Goal: Answer question/provide support

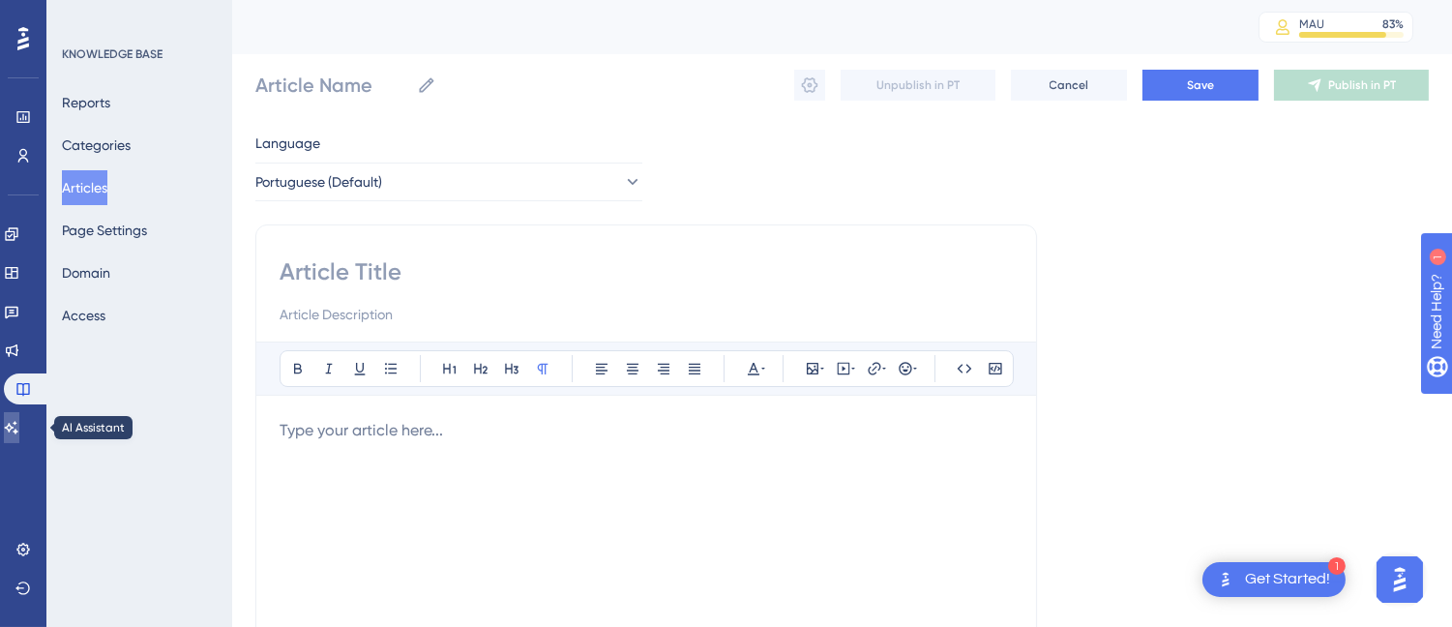
click at [19, 429] on icon at bounding box center [11, 427] width 15 height 15
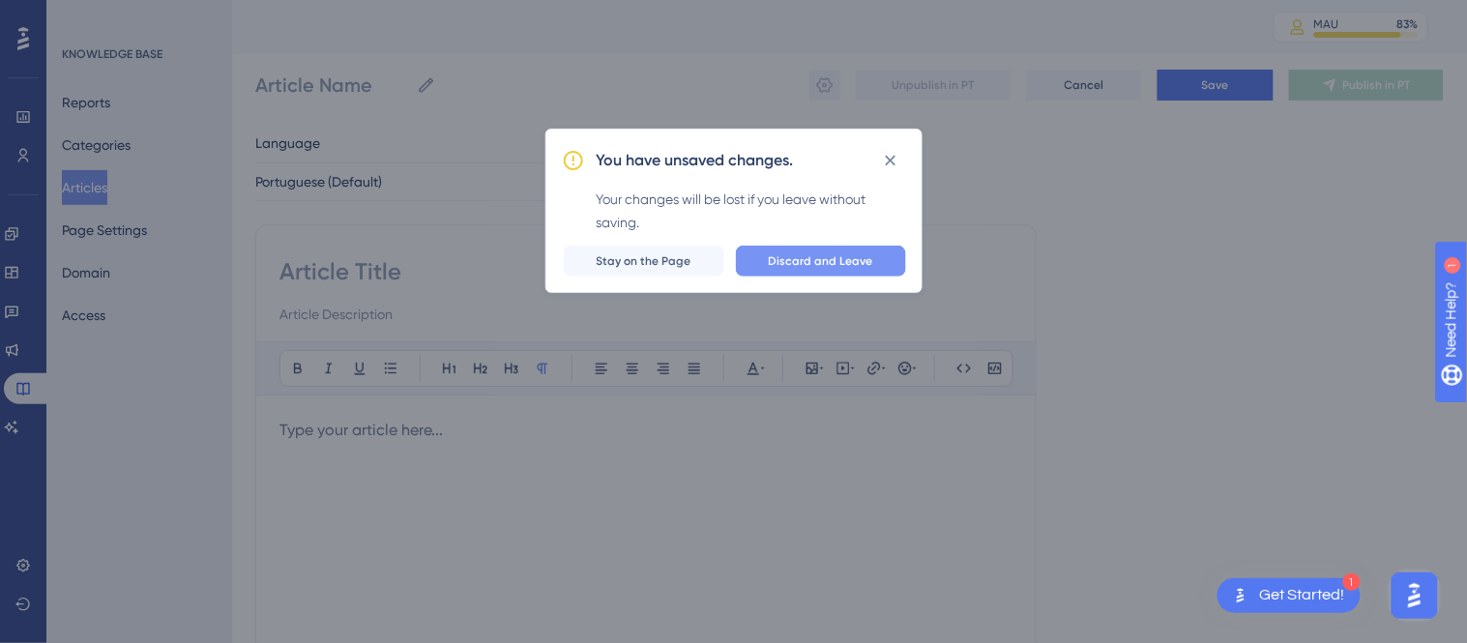
click at [830, 266] on span "Discard and Leave" at bounding box center [821, 260] width 104 height 15
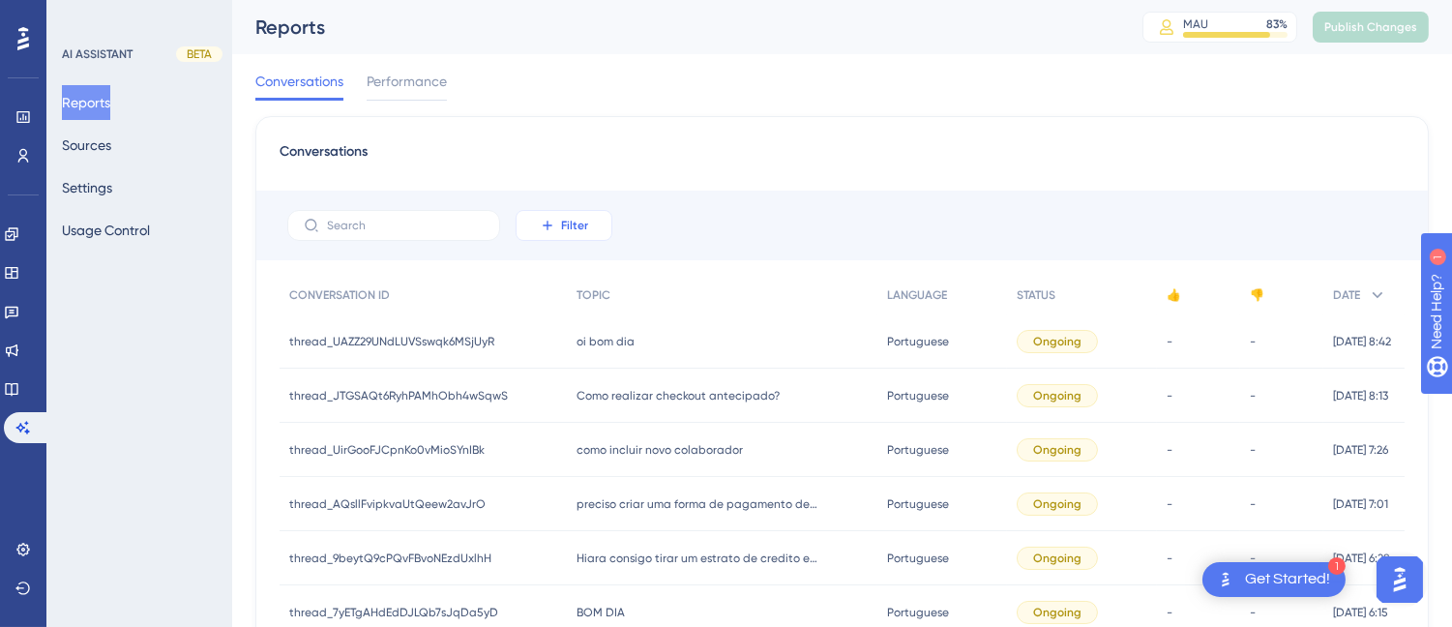
click at [552, 224] on icon at bounding box center [547, 225] width 15 height 15
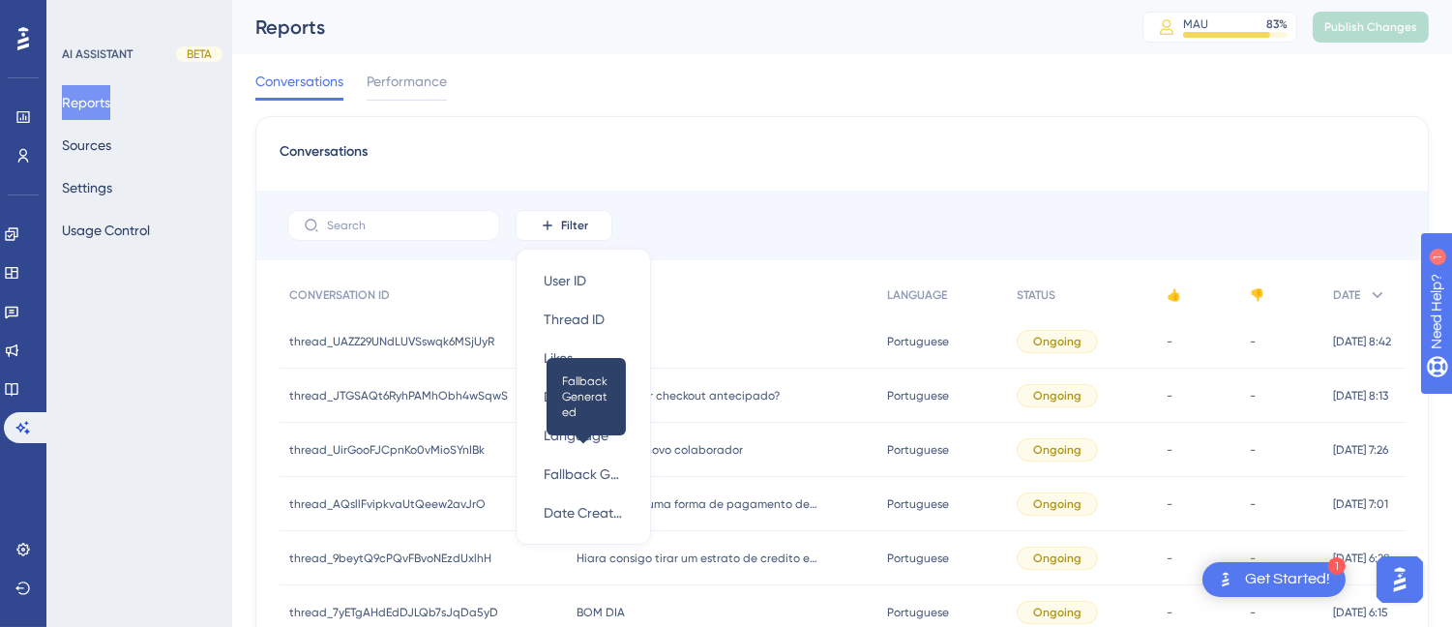
scroll to position [82, 0]
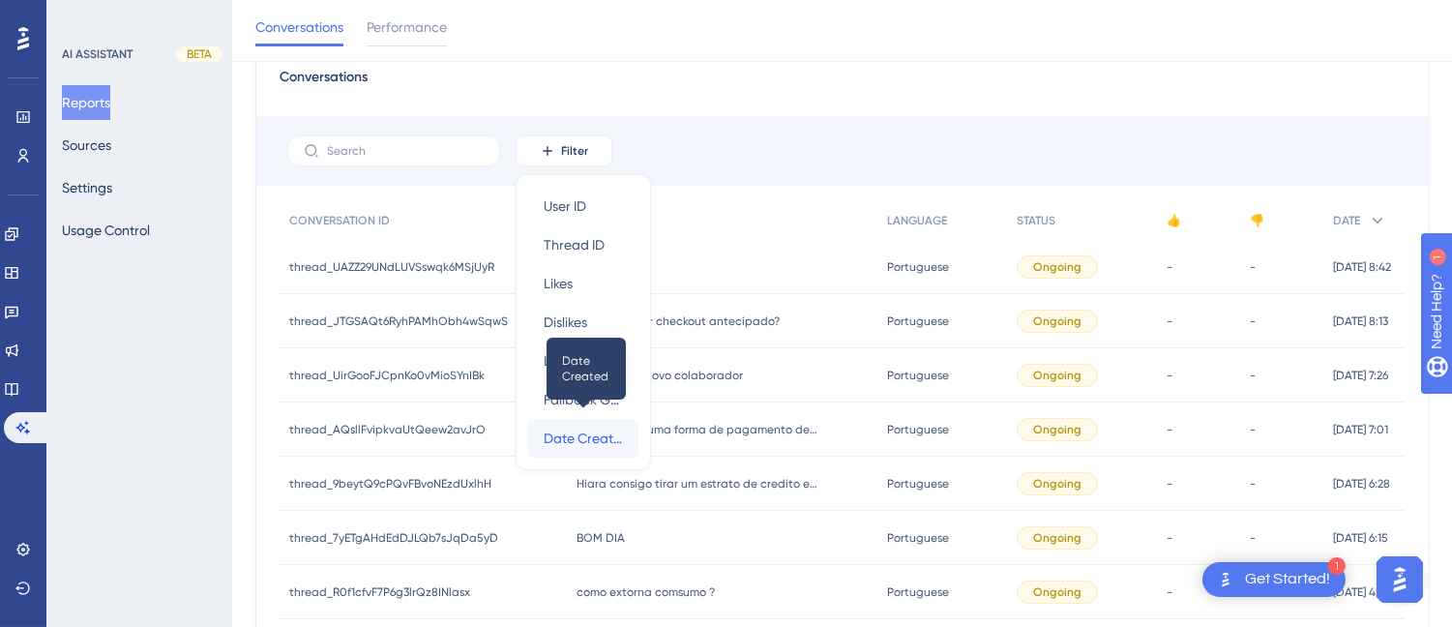
click at [575, 432] on span "Date Created" at bounding box center [583, 438] width 79 height 23
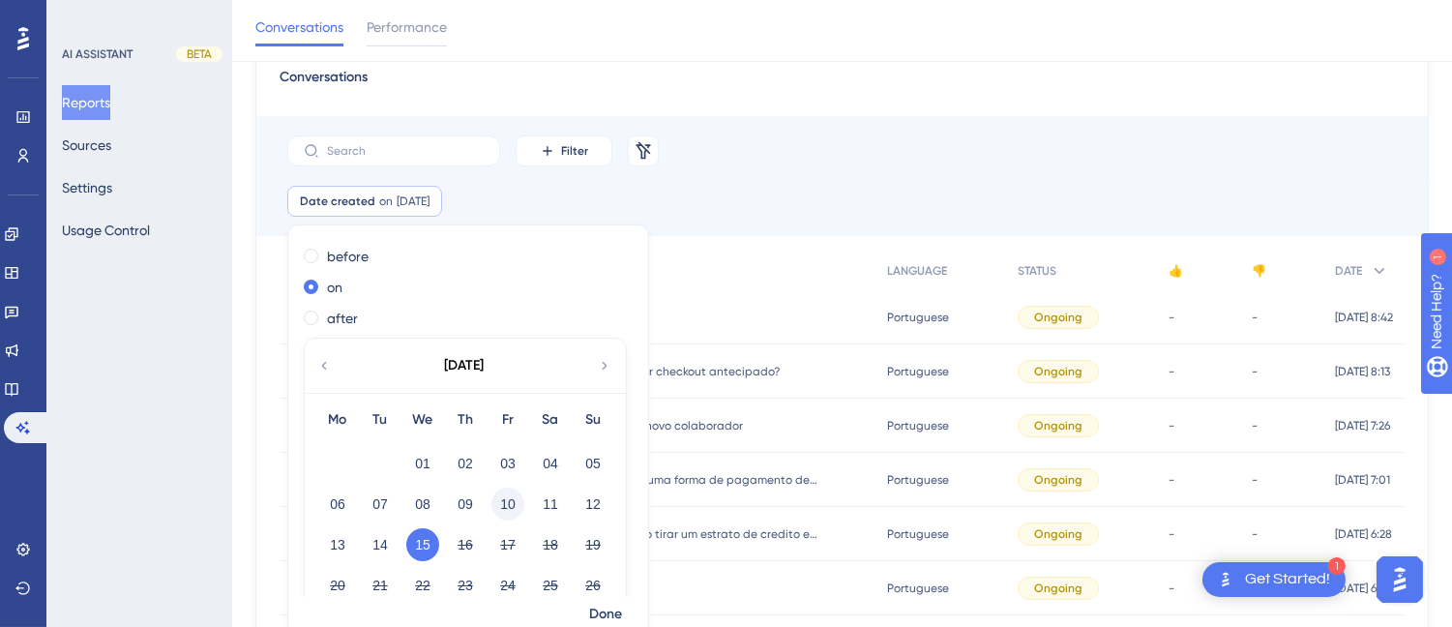
click at [505, 498] on button "10" at bounding box center [507, 503] width 33 height 33
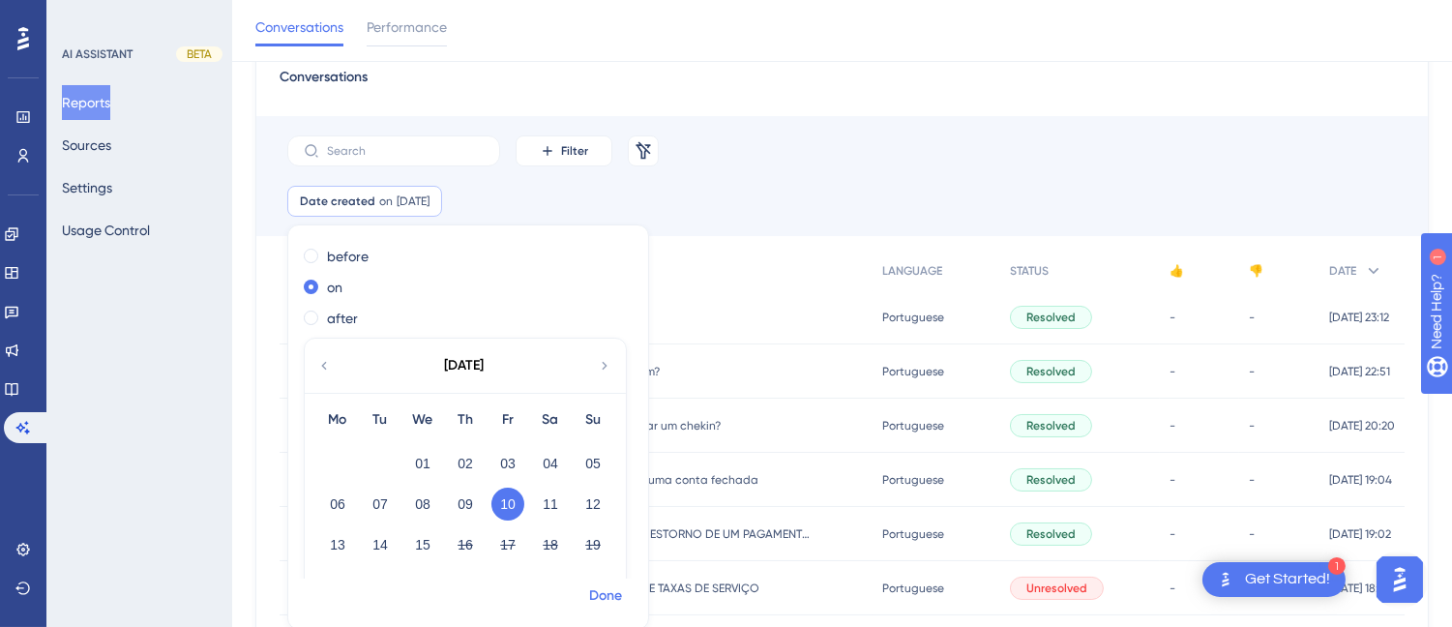
click at [596, 593] on span "Done" at bounding box center [605, 595] width 33 height 23
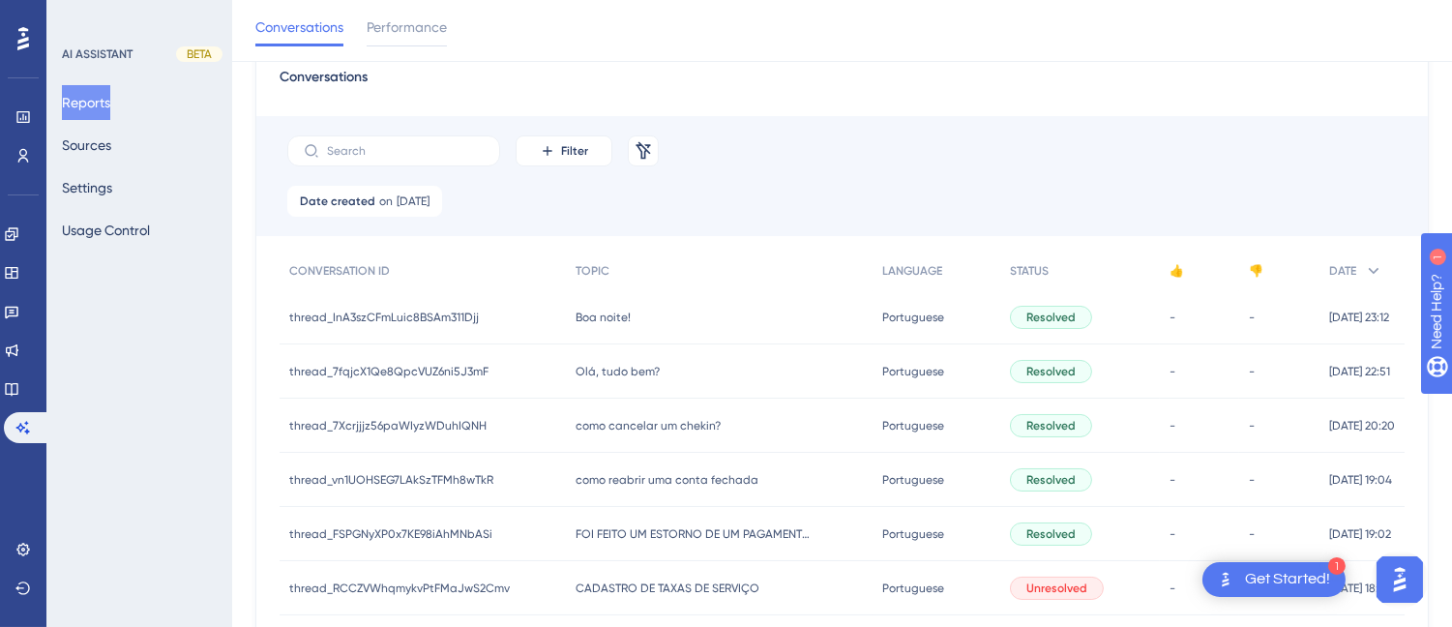
click at [1401, 582] on img "Open AI Assistant Launcher" at bounding box center [1398, 578] width 35 height 35
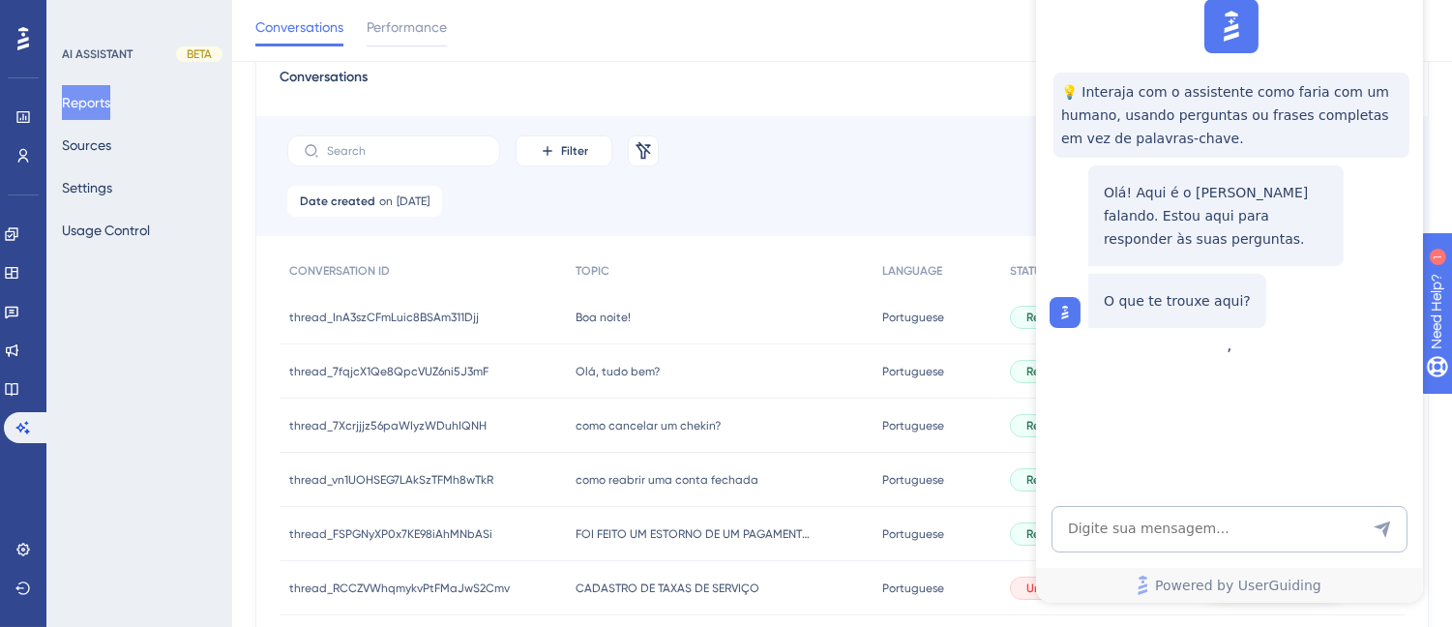
scroll to position [0, 0]
click at [1123, 516] on textarea "AI Assistant Text Input" at bounding box center [1228, 529] width 356 height 46
type textarea "Olá bom dia"
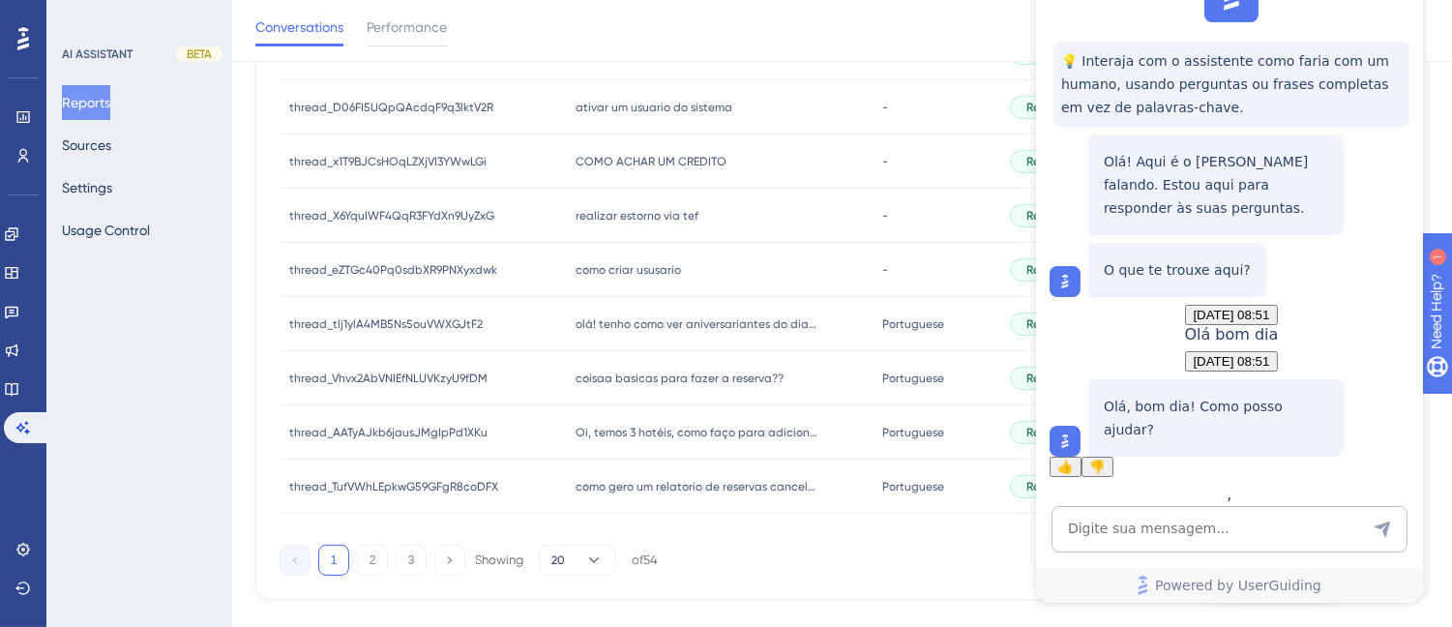
scroll to position [975, 0]
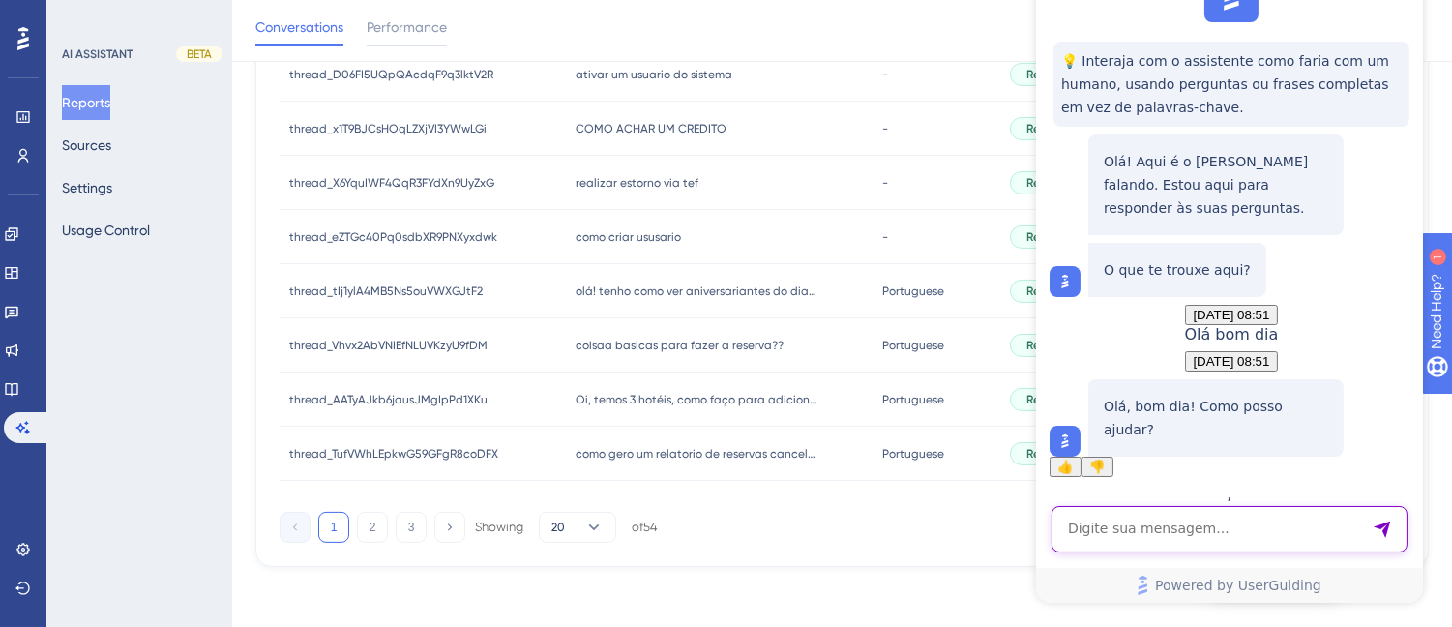
click at [1155, 542] on textarea "AI Assistant Text Input" at bounding box center [1228, 529] width 356 height 46
type textarea "Exportar as interações do AI"
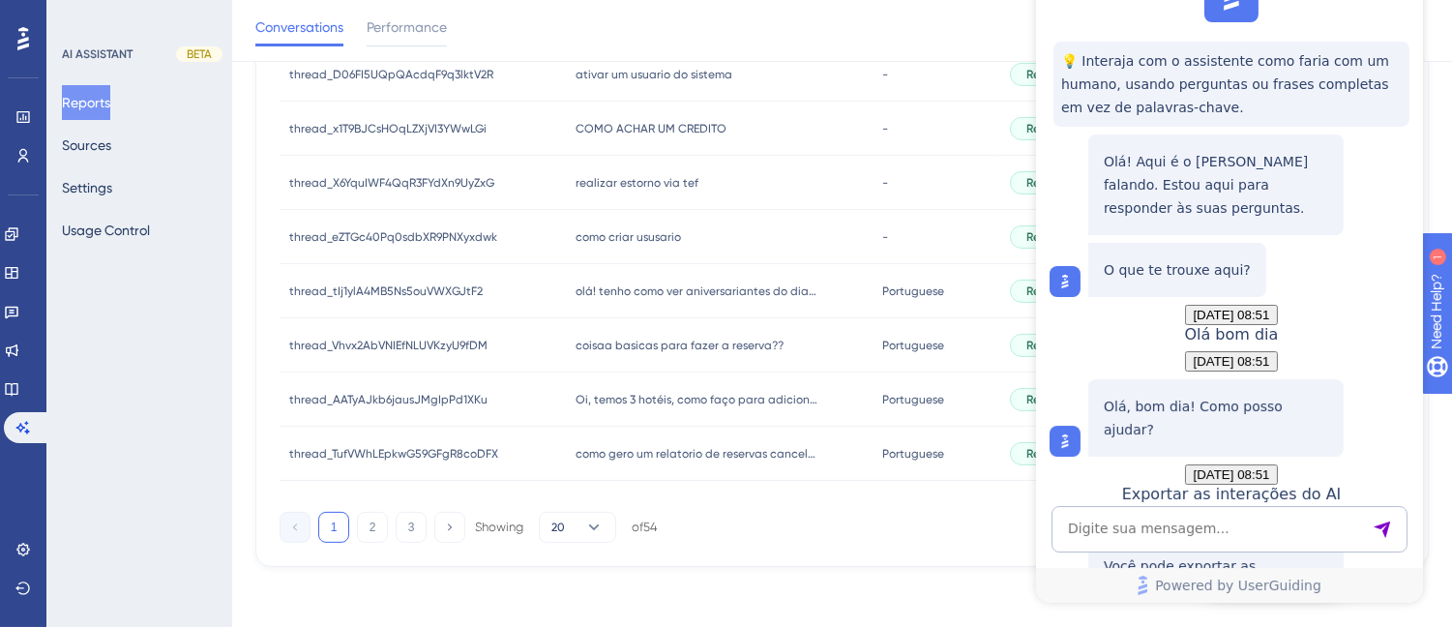
scroll to position [544, 0]
click at [1231, 534] on textarea "AI Assistant Text Input" at bounding box center [1228, 529] width 356 height 46
type textarea "falar com humano"
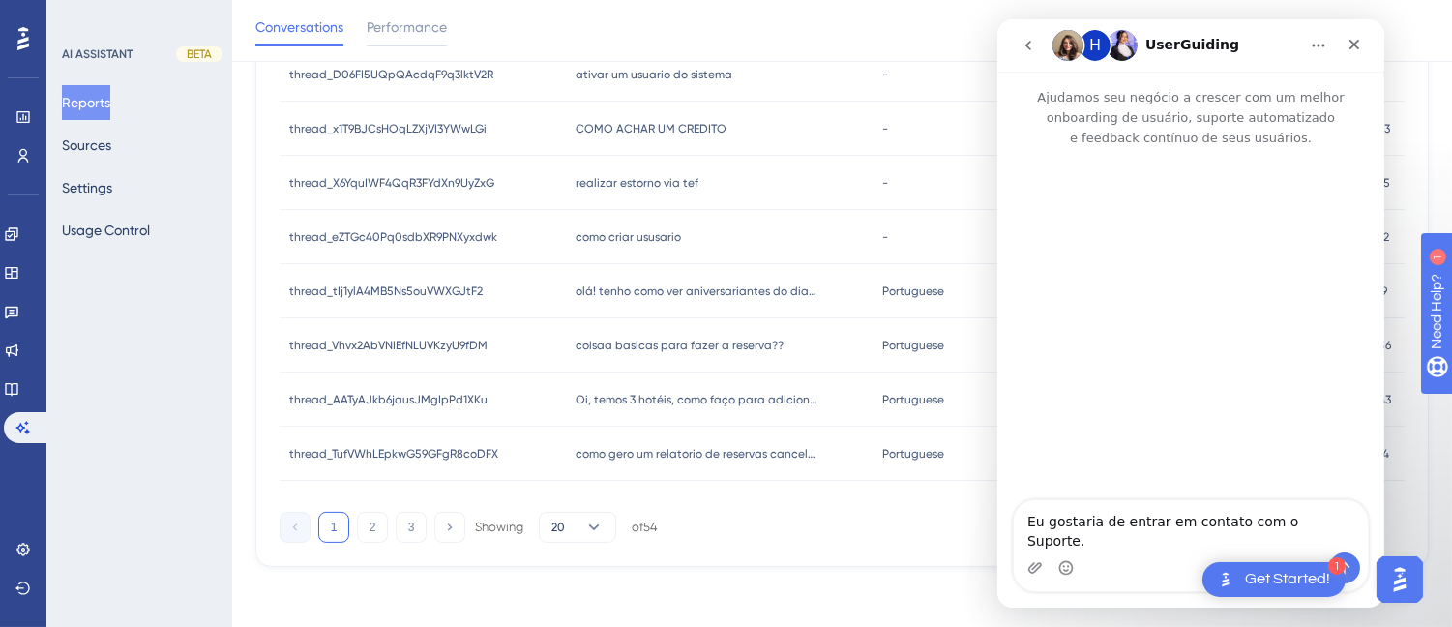
scroll to position [0, 0]
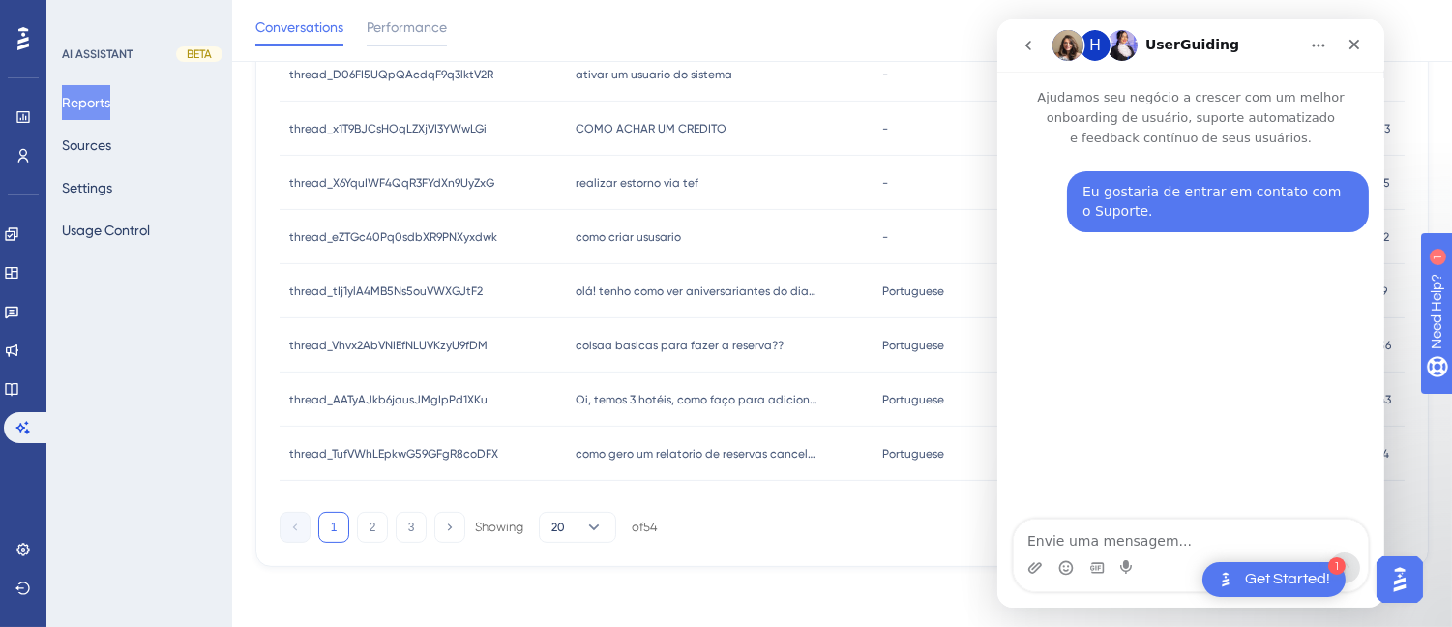
click at [1197, 524] on textarea "Envie uma mensagem..." at bounding box center [1190, 535] width 354 height 33
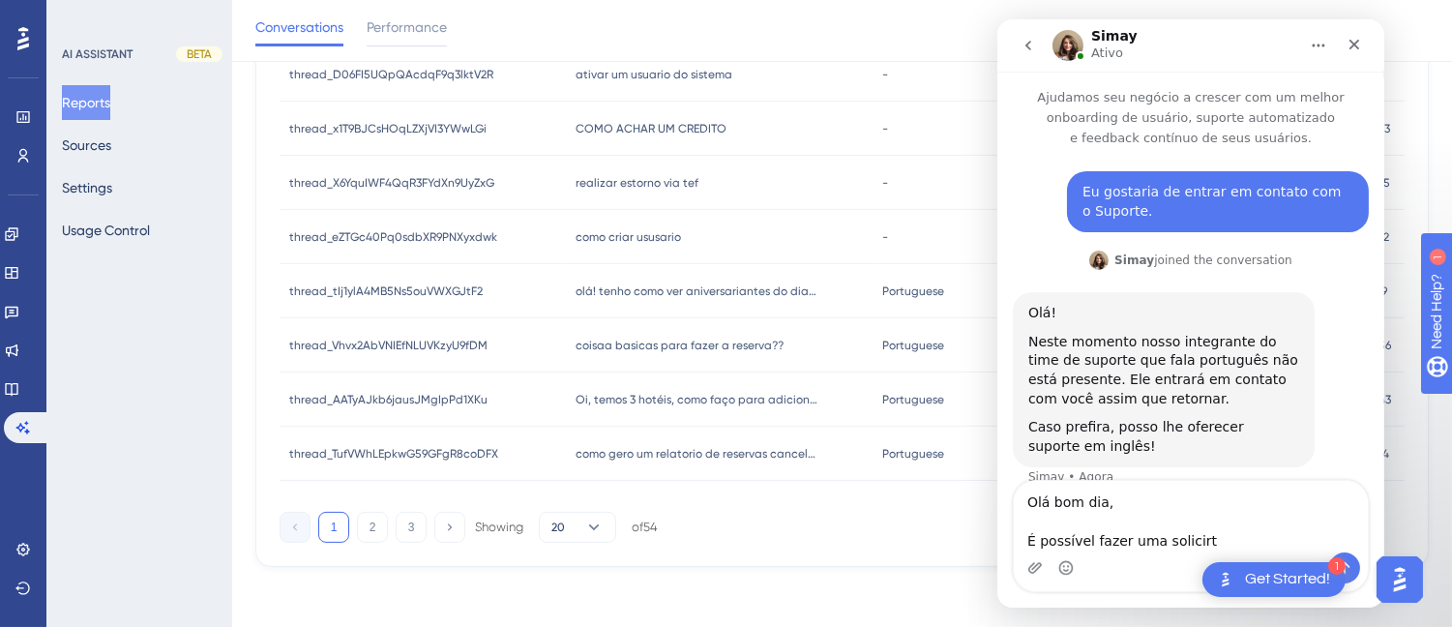
scroll to position [26, 0]
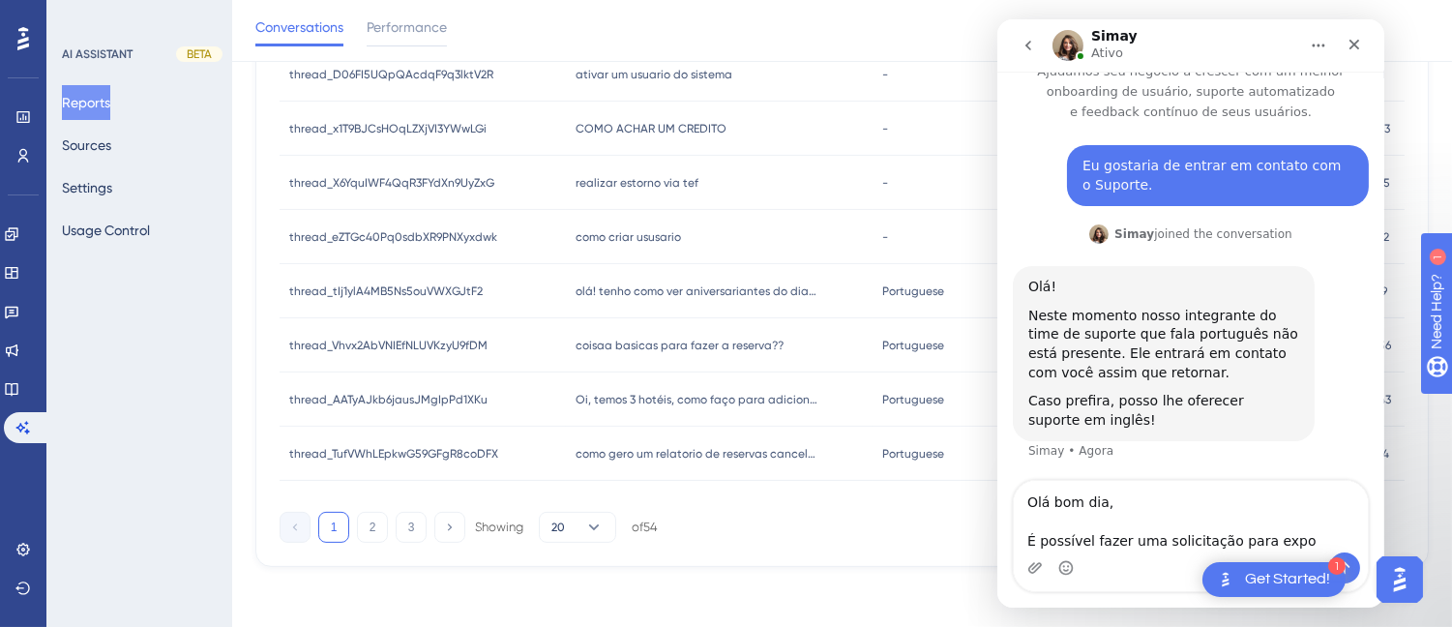
drag, startPoint x: 1211, startPoint y: 532, endPoint x: 1021, endPoint y: 533, distance: 189.6
click at [1021, 533] on textarea "Olá bom dia, É possível fazer uma solicitação para expo" at bounding box center [1190, 517] width 354 height 72
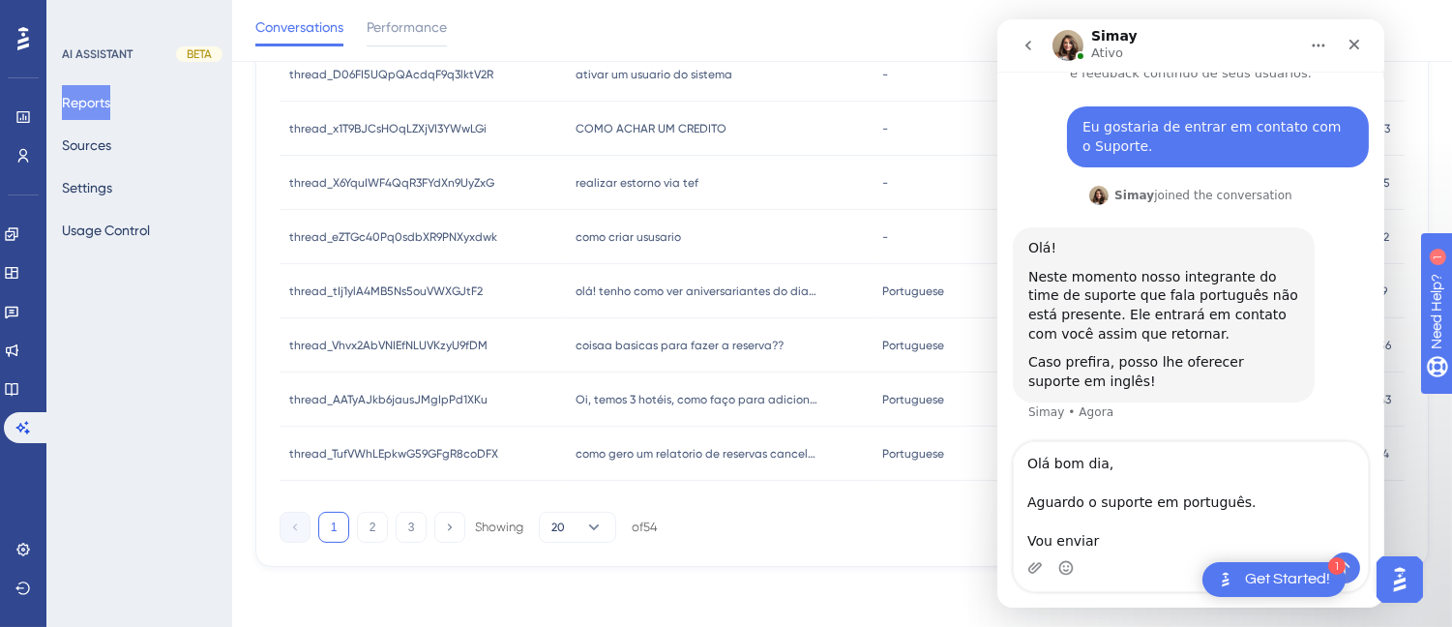
drag, startPoint x: 1106, startPoint y: 540, endPoint x: 1017, endPoint y: 533, distance: 89.2
click at [1017, 533] on textarea "Olá bom dia, Aguardo o suporte em português. Vou enviar" at bounding box center [1190, 497] width 354 height 110
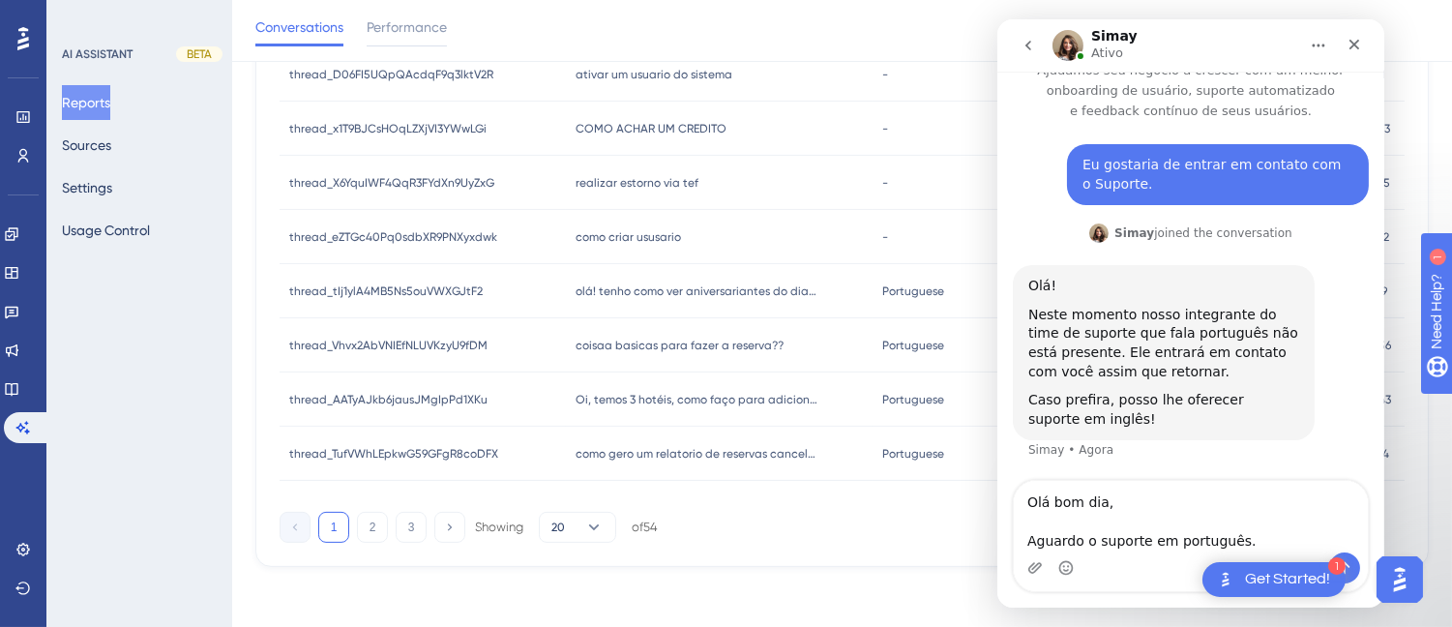
type textarea "Olá bom dia, Aguardo o suporte em português."
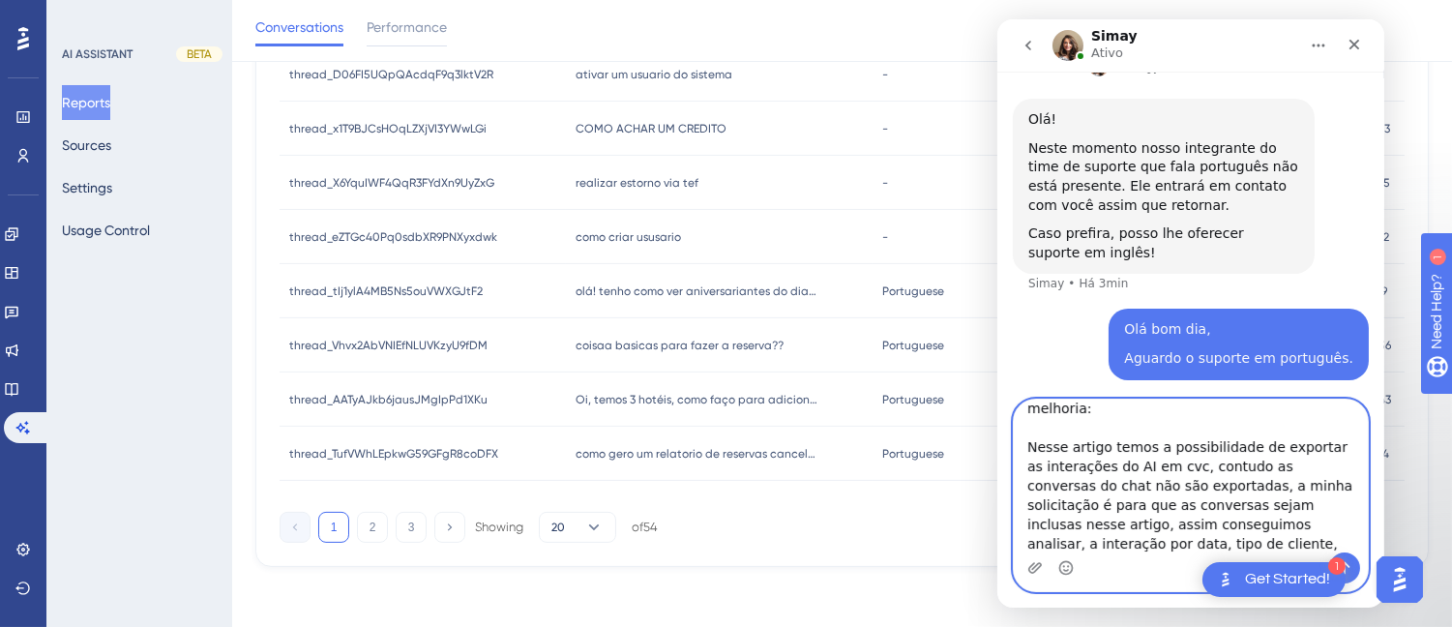
scroll to position [0, 0]
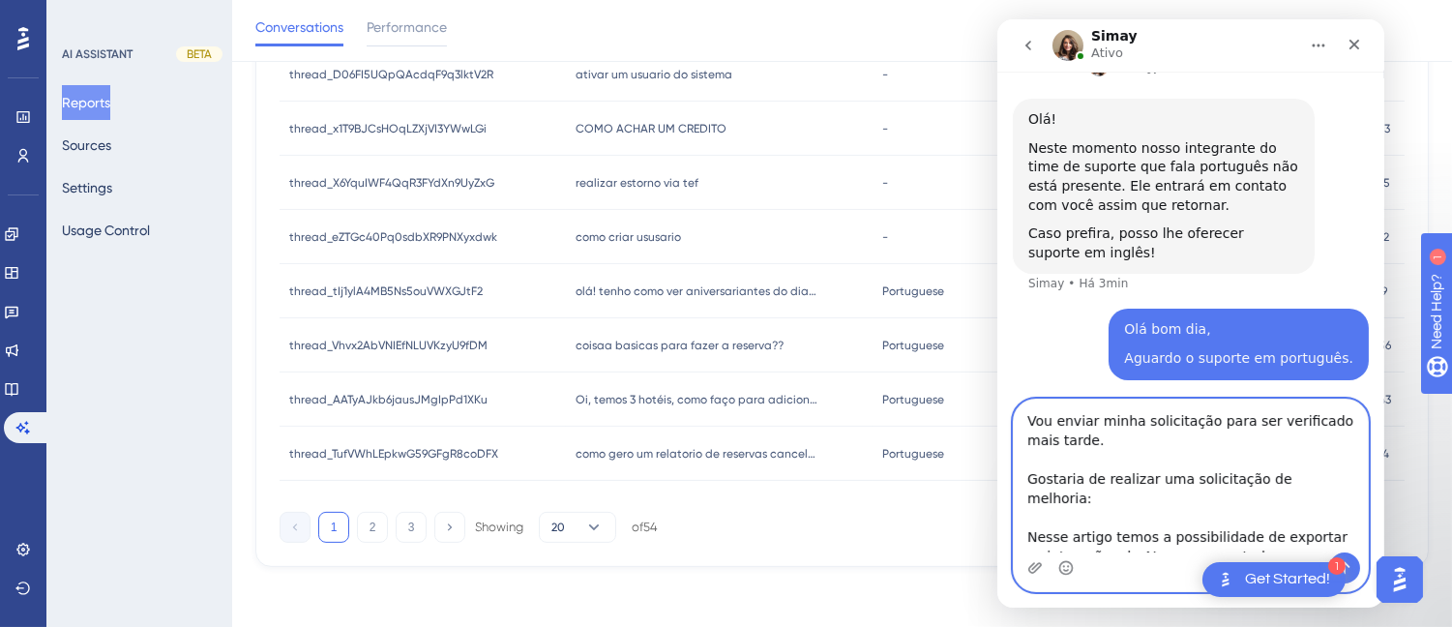
drag, startPoint x: 1194, startPoint y: 546, endPoint x: 1009, endPoint y: 381, distance: 248.7
click at [1009, 381] on div "Ajudamos seu negócio a crescer com um melhor onboarding de usuário, suporte aut…" at bounding box center [1189, 340] width 387 height 536
type textarea "Vou enviar minha solicitação para ser verificado mais tarde. Gostaria de realiz…"
click at [1166, 500] on textarea "Vou enviar minha solicitação para ser verificado mais tarde. Gostaria de realiz…" at bounding box center [1190, 475] width 354 height 153
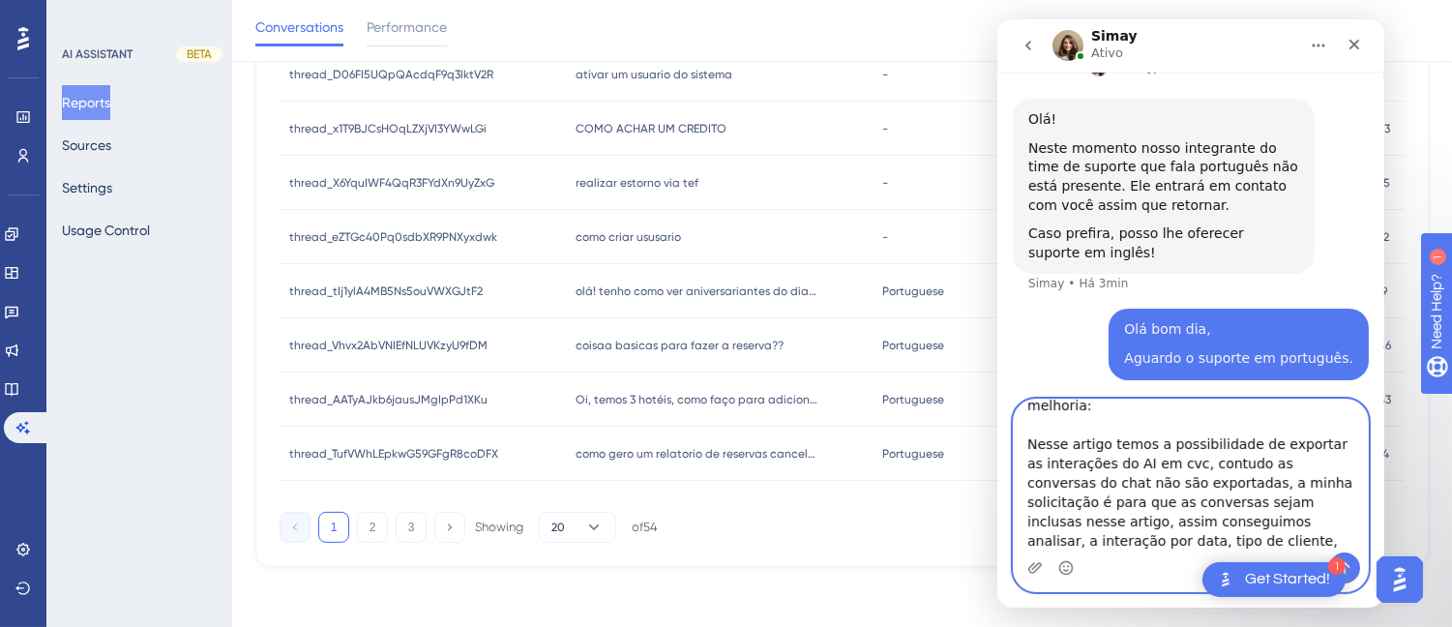
drag, startPoint x: 1021, startPoint y: 427, endPoint x: 1193, endPoint y: 542, distance: 207.1
click at [1193, 542] on textarea "Vou enviar minha solicitação para ser verificado mais tarde. Gostaria de realiz…" at bounding box center [1190, 475] width 354 height 153
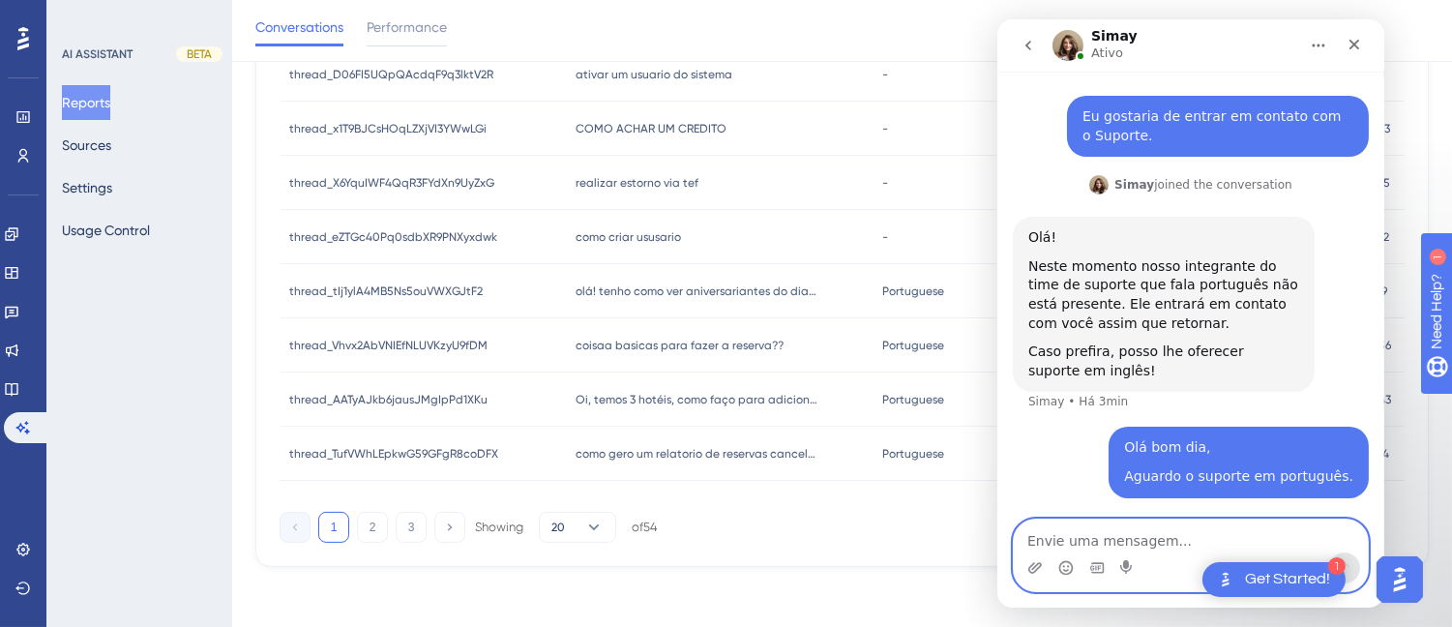
scroll to position [0, 0]
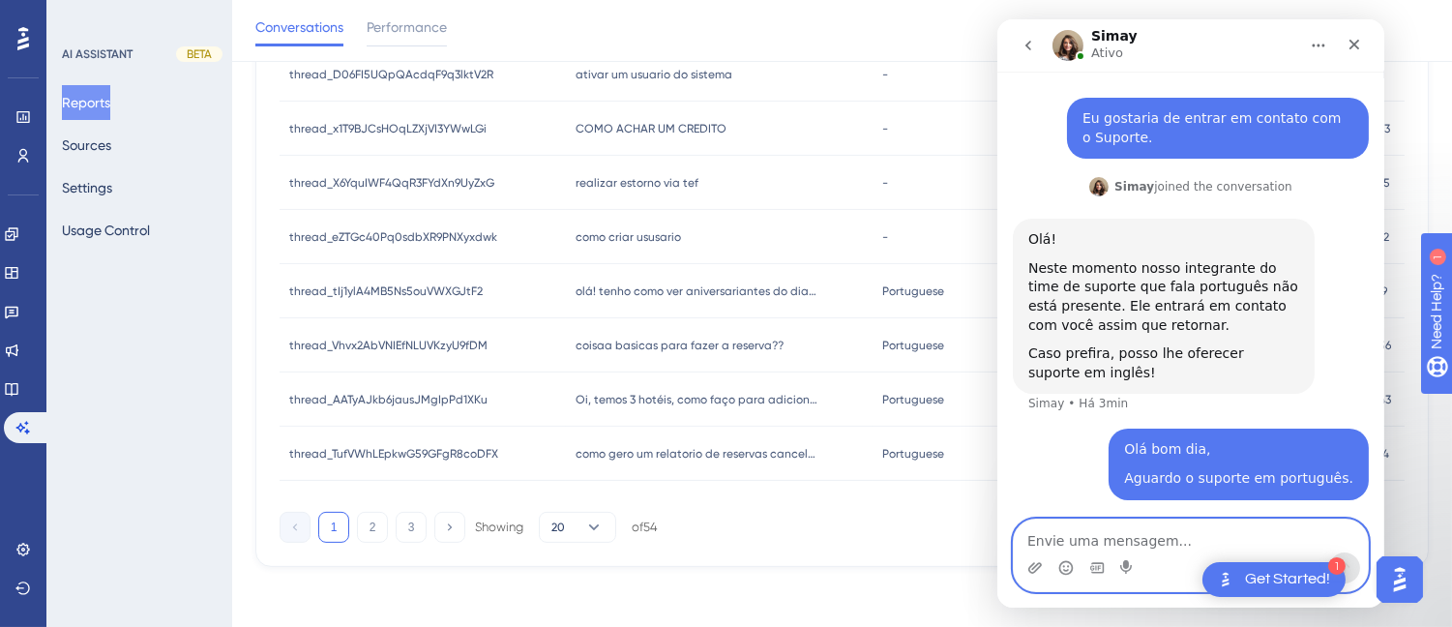
paste textarea "Vou enviar minha solicitação para ser revisada mais tarde 😊"
type textarea "Vou enviar minha solicitação para ser revisada mais tarde 😊"
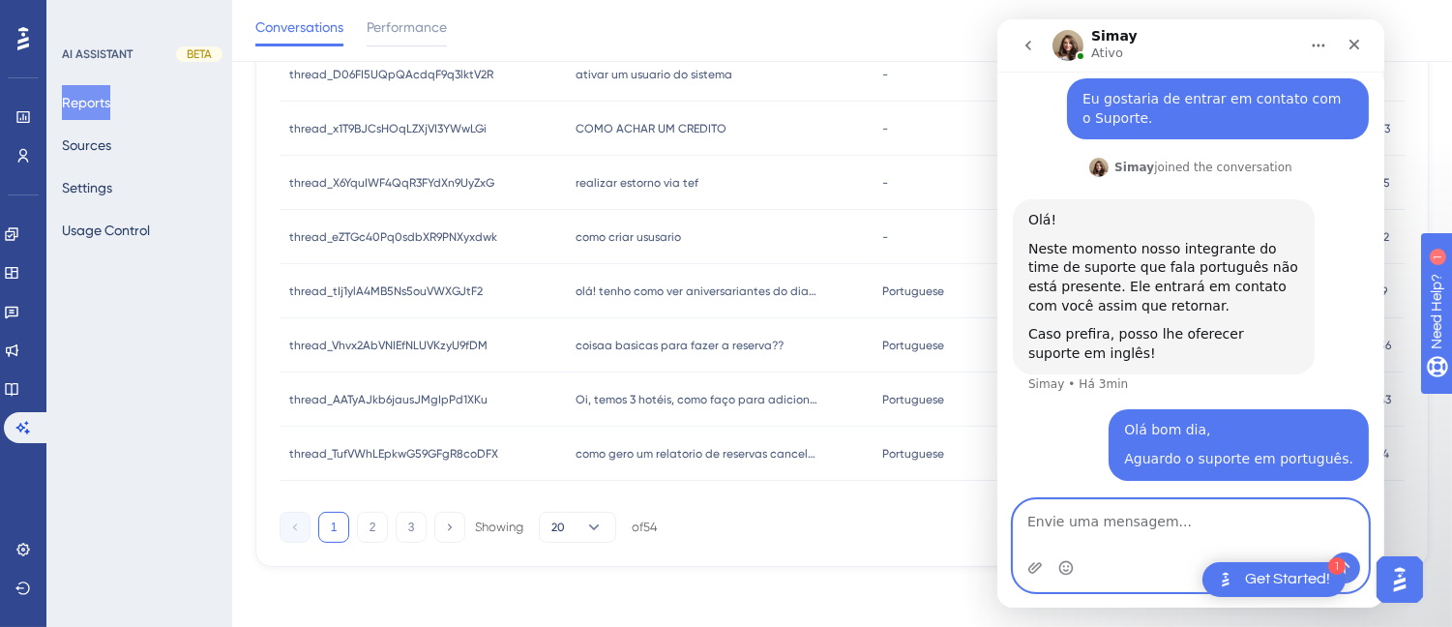
scroll to position [137, 0]
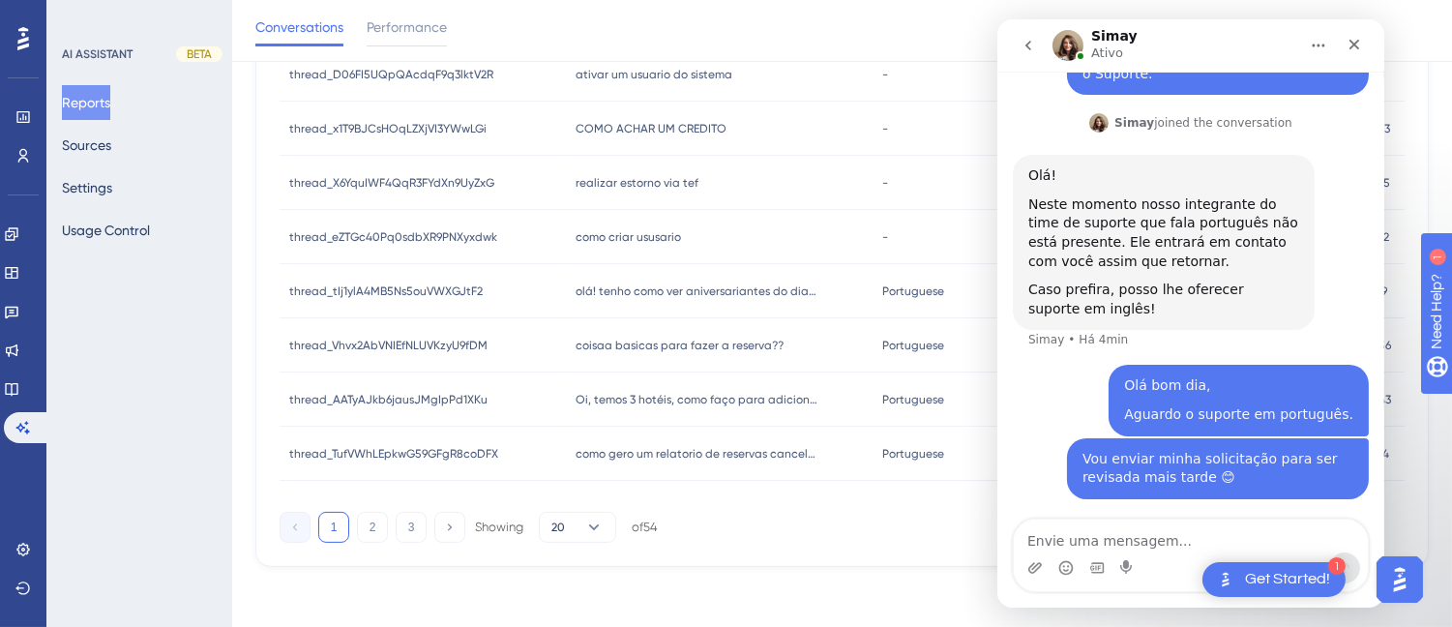
click at [1085, 554] on div "Messenger da Intercom" at bounding box center [1190, 567] width 354 height 31
click at [1085, 540] on textarea "Envie uma mensagem..." at bounding box center [1190, 535] width 354 height 33
paste textarea "Atualmente, a UserGuiding oferece a opção de exportar as interações do AI em fo…"
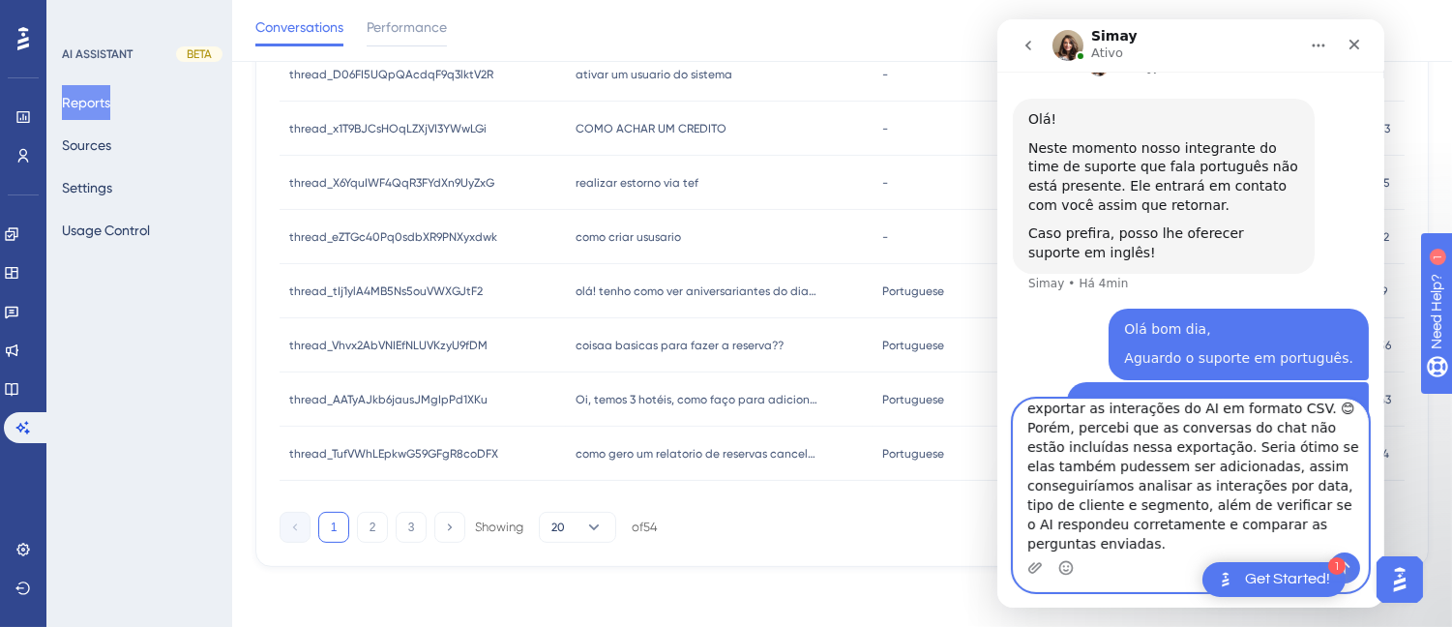
scroll to position [256, 0]
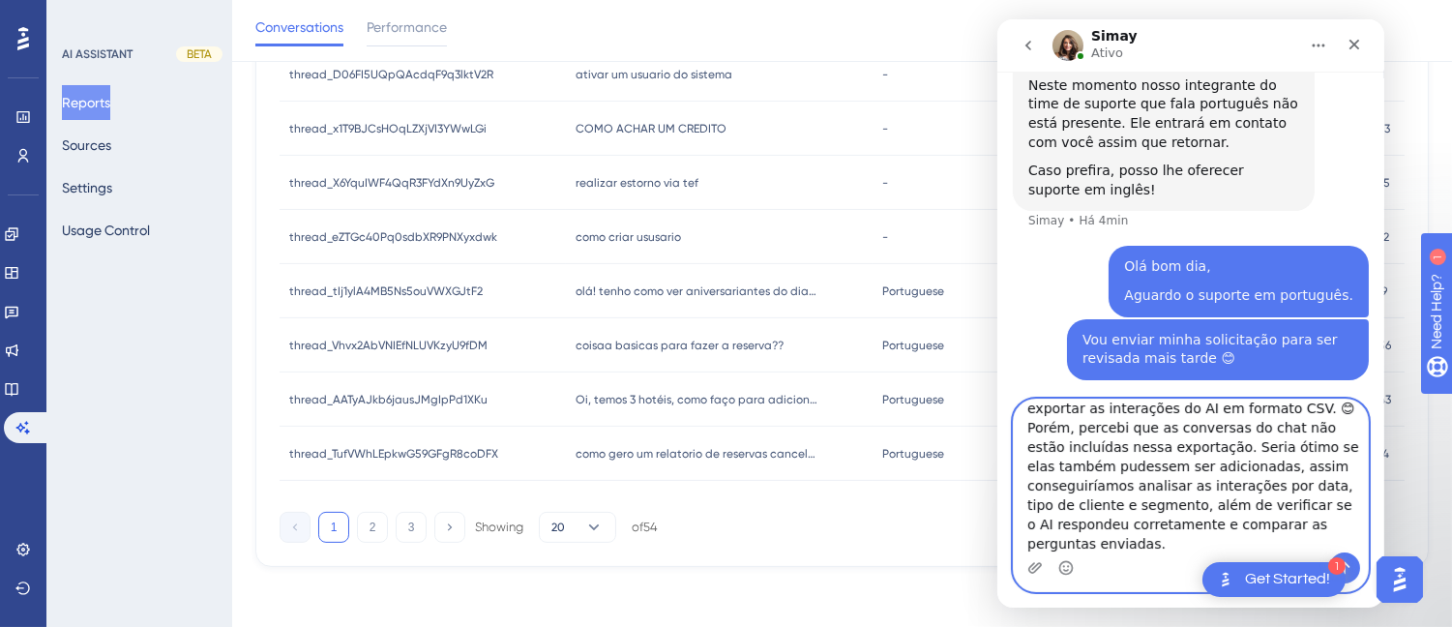
click at [1315, 413] on textarea "Atualmente, a UserGuiding oferece a opção de exportar as interações do AI em fo…" at bounding box center [1190, 475] width 354 height 153
click at [1308, 412] on textarea "Atualmente, a UserGuiding oferece a opção de exportar as interações do AI em fo…" at bounding box center [1190, 475] width 354 height 153
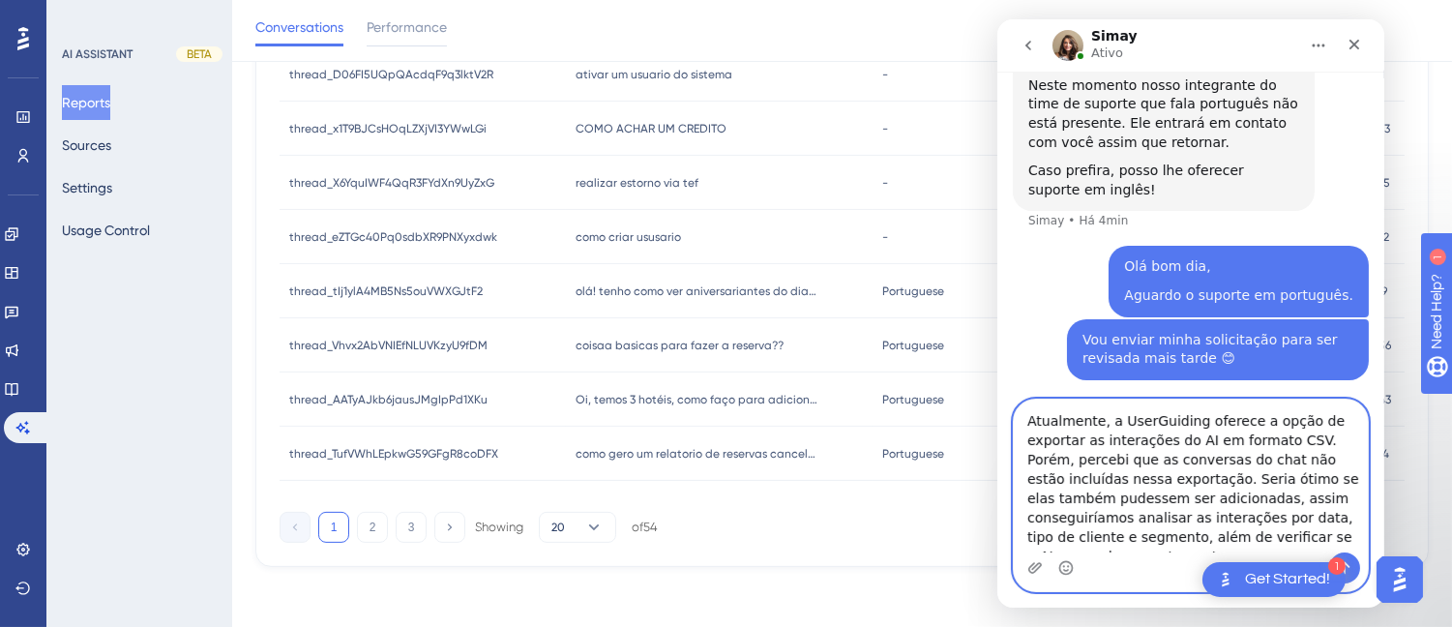
scroll to position [34, 0]
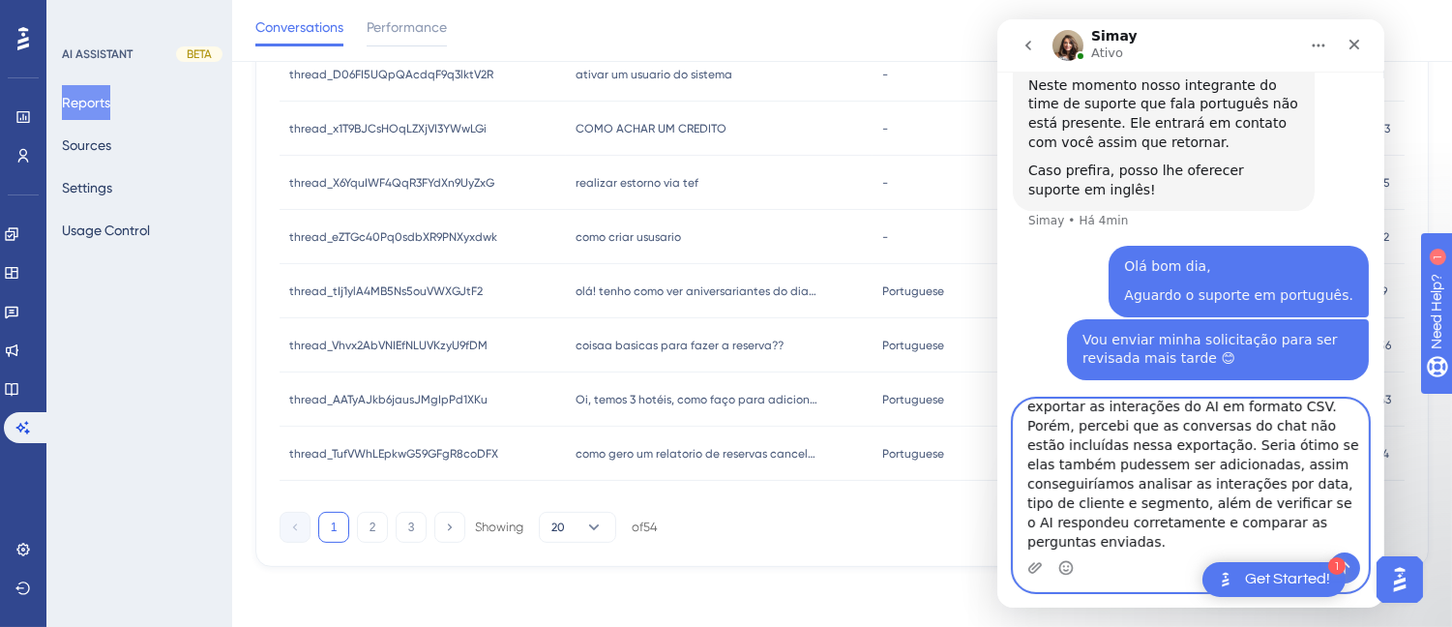
click at [1108, 542] on textarea "Atualmente, a UserGuiding oferece a opção de exportar as interações do AI em fo…" at bounding box center [1190, 475] width 354 height 153
click at [1108, 535] on textarea "Atualmente, a UserGuiding oferece a opção de exportar as interações do AI em fo…" at bounding box center [1190, 475] width 354 height 153
click at [1133, 538] on textarea "Atualmente, a UserGuiding oferece a opção de exportar as interações do AI em fo…" at bounding box center [1190, 475] width 354 height 153
drag, startPoint x: 1134, startPoint y: 538, endPoint x: 1178, endPoint y: 525, distance: 45.3
click at [1178, 525] on textarea "Atualmente, a UserGuiding oferece a opção de exportar as interações do AI em fo…" at bounding box center [1190, 475] width 354 height 153
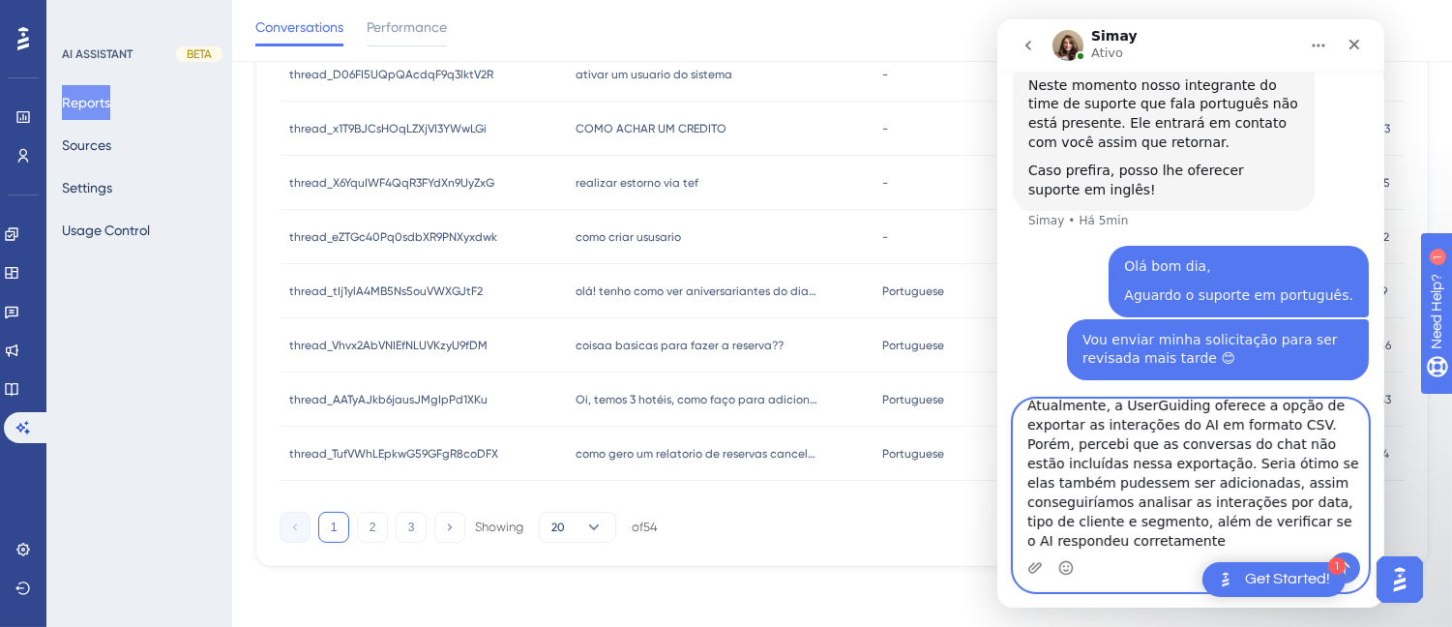
scroll to position [15, 0]
type textarea "Atualmente, a UserGuiding oferece a opção de exportar as interações do AI em fo…"
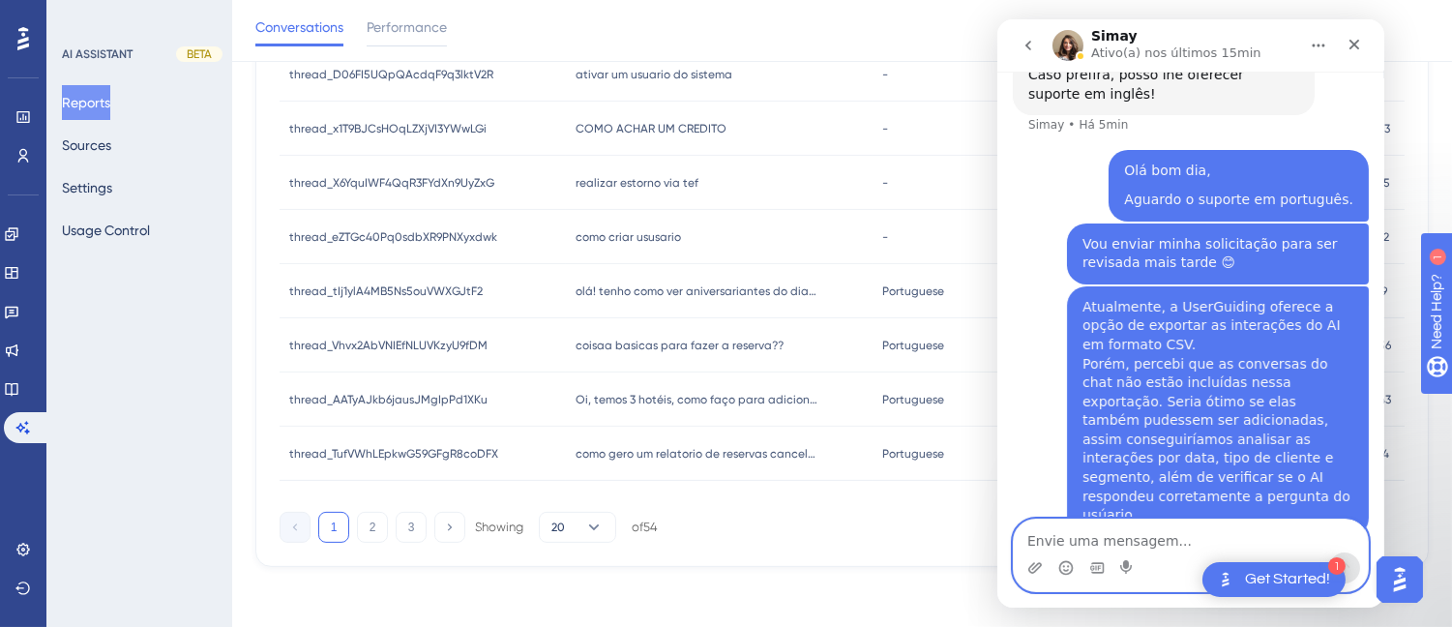
scroll to position [351, 0]
click at [1123, 532] on textarea "Envie uma mensagem..." at bounding box center [1190, 535] width 354 height 33
paste textarea "Vou enviar um exemplo da planilha que atualmente preenchemos manualmente para a…"
type textarea "Vou enviar um exemplo da planilha que atualmente preenchemos manualmente para a…"
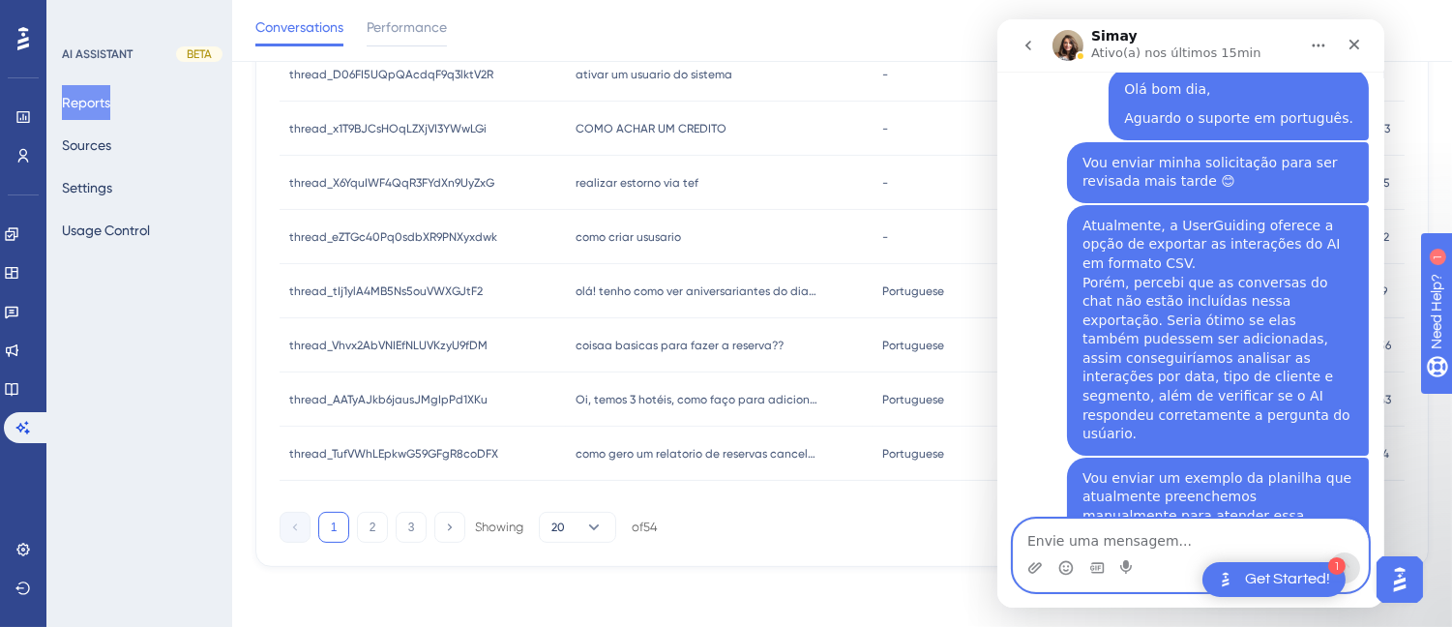
scroll to position [432, 0]
click at [1029, 562] on icon "Carregar anexo" at bounding box center [1033, 567] width 15 height 15
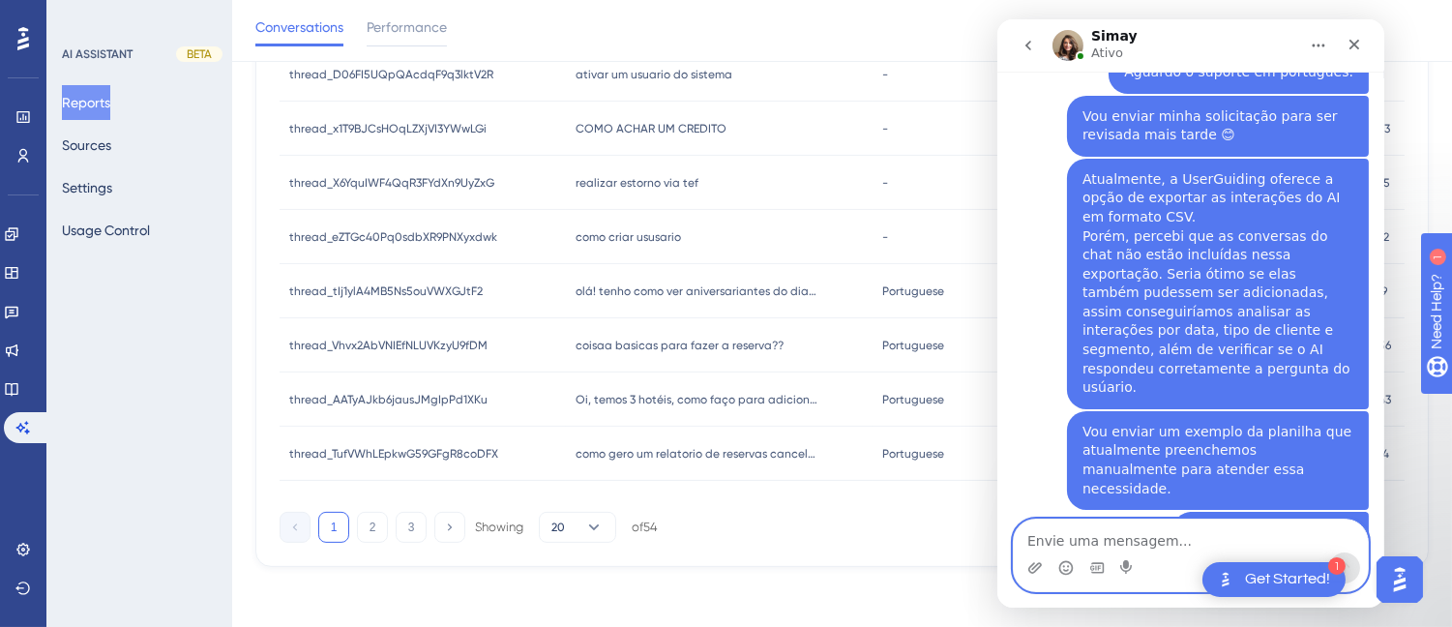
click at [1108, 547] on textarea "Envie uma mensagem..." at bounding box center [1190, 535] width 354 height 33
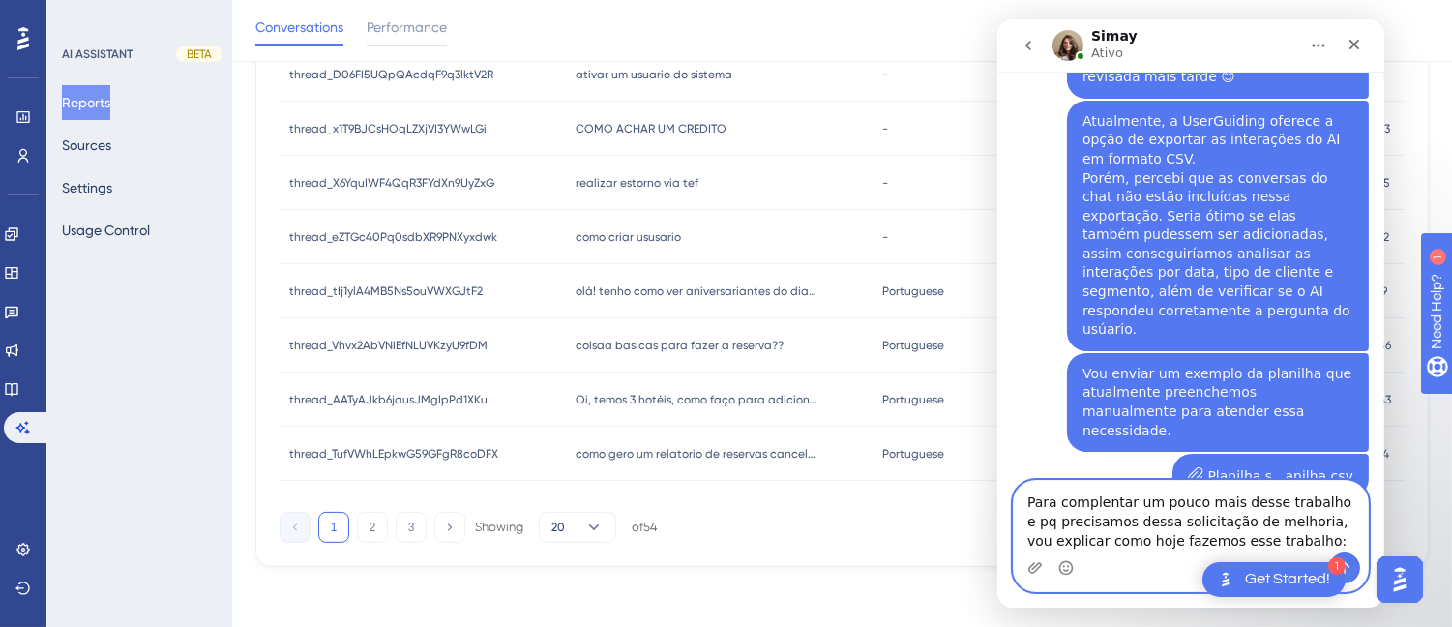
scroll to position [557, 0]
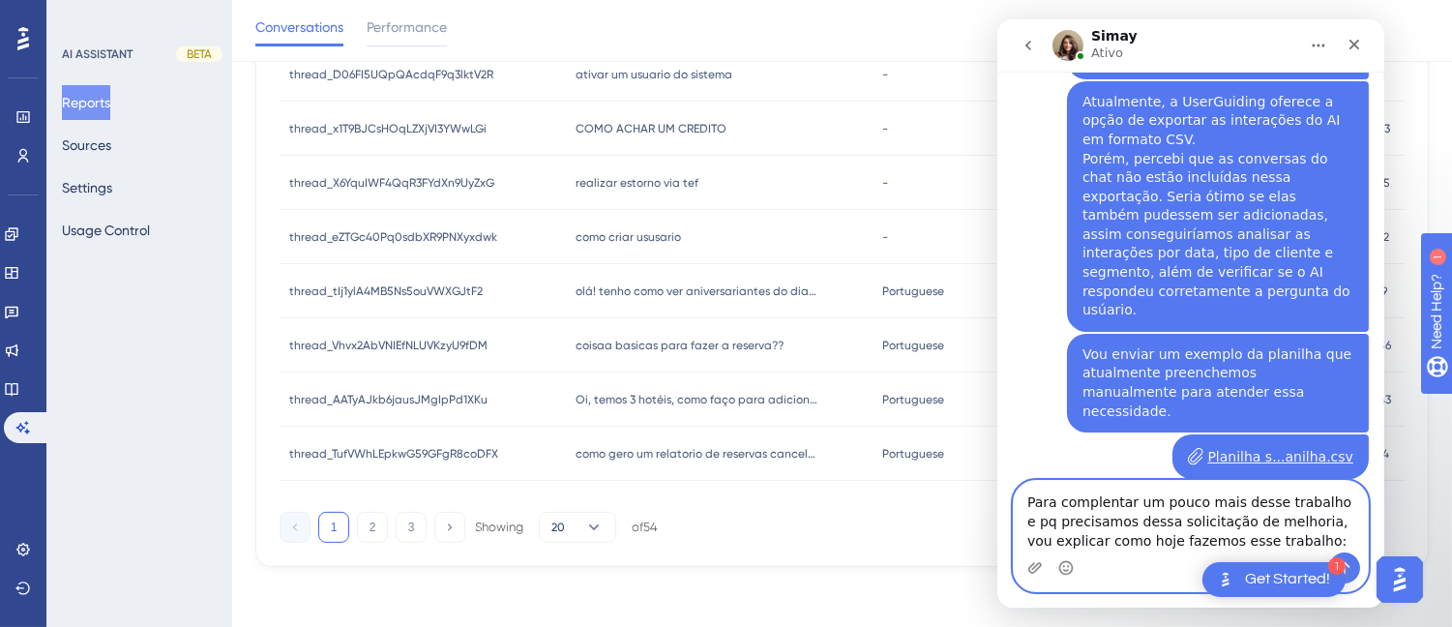
paste textarea "Hoje, na planilha, copiamos o tenant do cliente, a data da interação, a pergunt…"
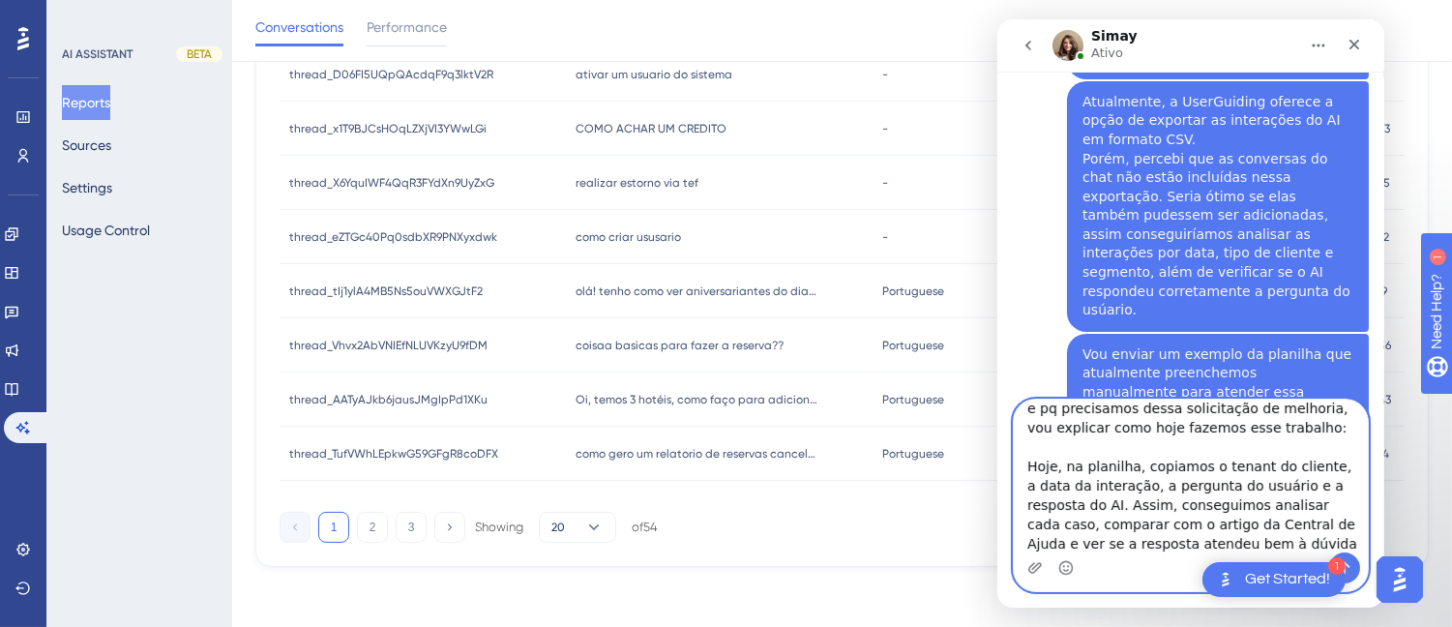
scroll to position [600, 0]
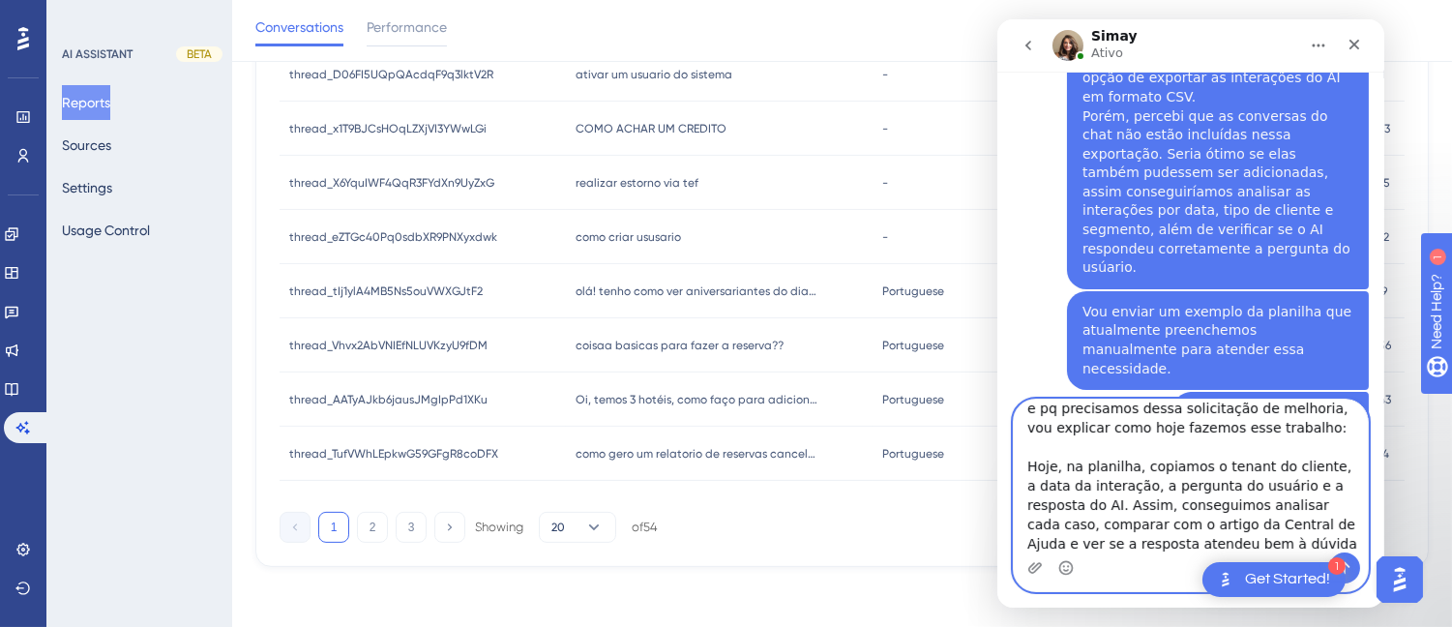
drag, startPoint x: 1080, startPoint y: 464, endPoint x: 1011, endPoint y: 464, distance: 69.6
click at [1012, 464] on div "Para complentar um pouco mais desse trabalho e pq precisamos dessa solicitação …" at bounding box center [1190, 494] width 356 height 193
click at [1255, 536] on textarea "Para complentar um pouco mais desse trabalho e pq precisamos dessa solicitação …" at bounding box center [1190, 475] width 354 height 153
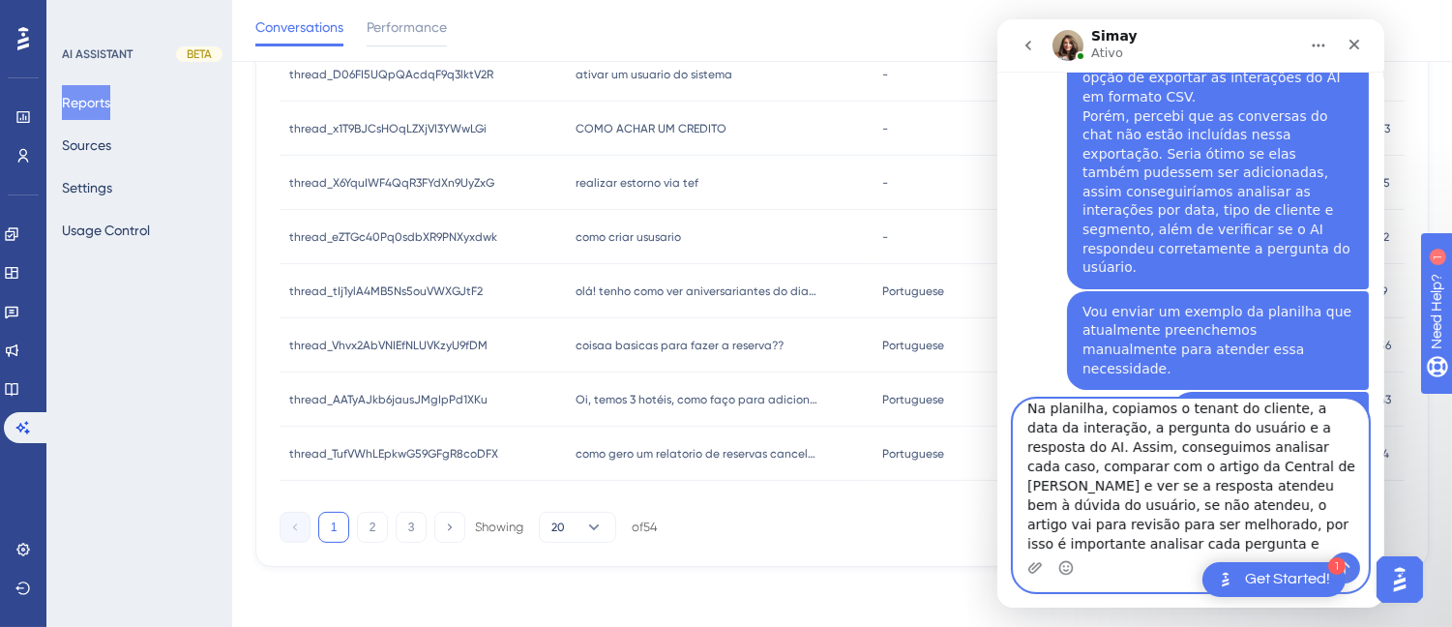
scroll to position [109, 0]
type textarea "Para complentar um pouco mais desse trabalho e pq precisamos dessa solicitação …"
click at [1313, 509] on textarea "Para complentar um pouco mais desse trabalho e pq precisamos dessa solicitação …" at bounding box center [1190, 475] width 354 height 153
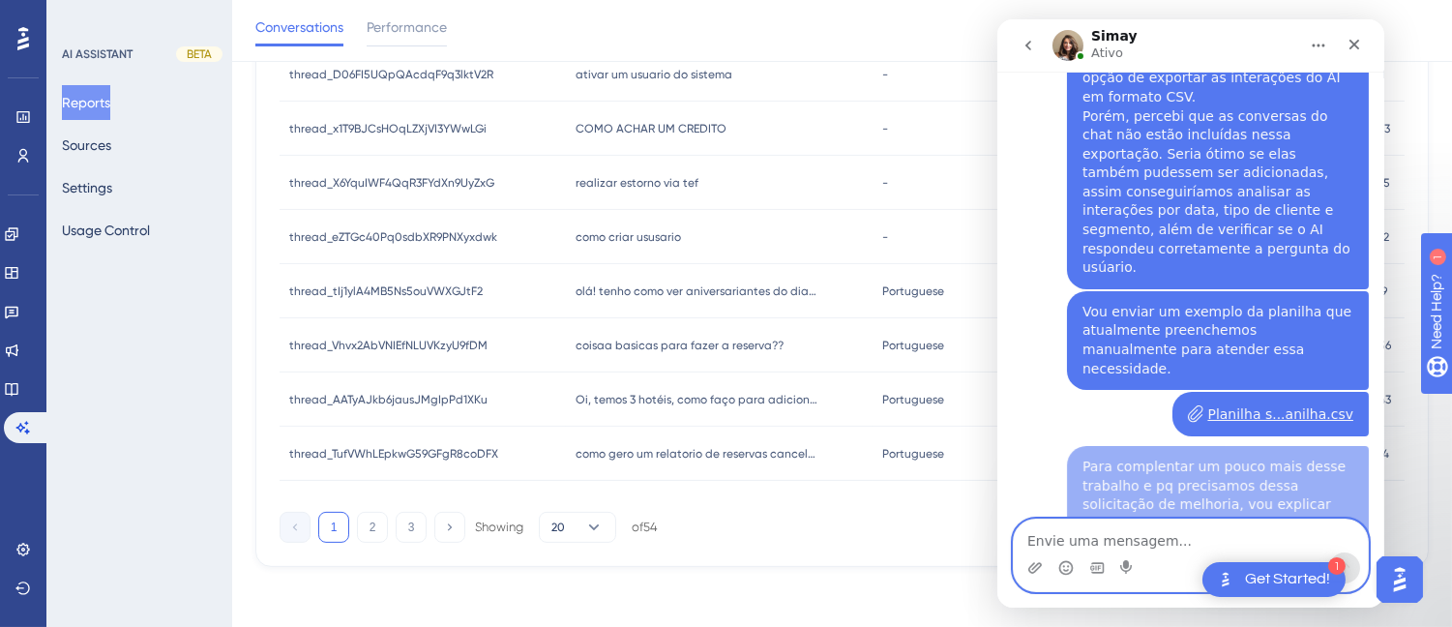
scroll to position [0, 0]
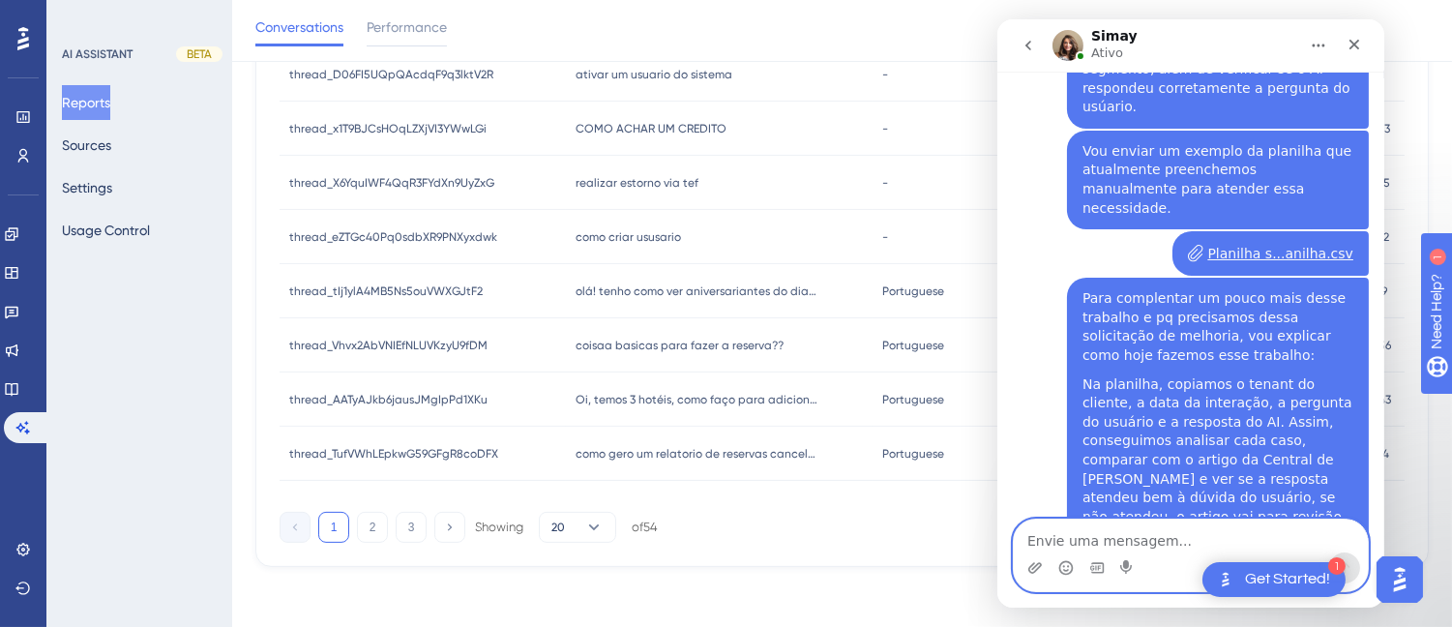
paste textarea "A ideia seria incluir essas conversas no arquivo de exportação — ou, se for mel…"
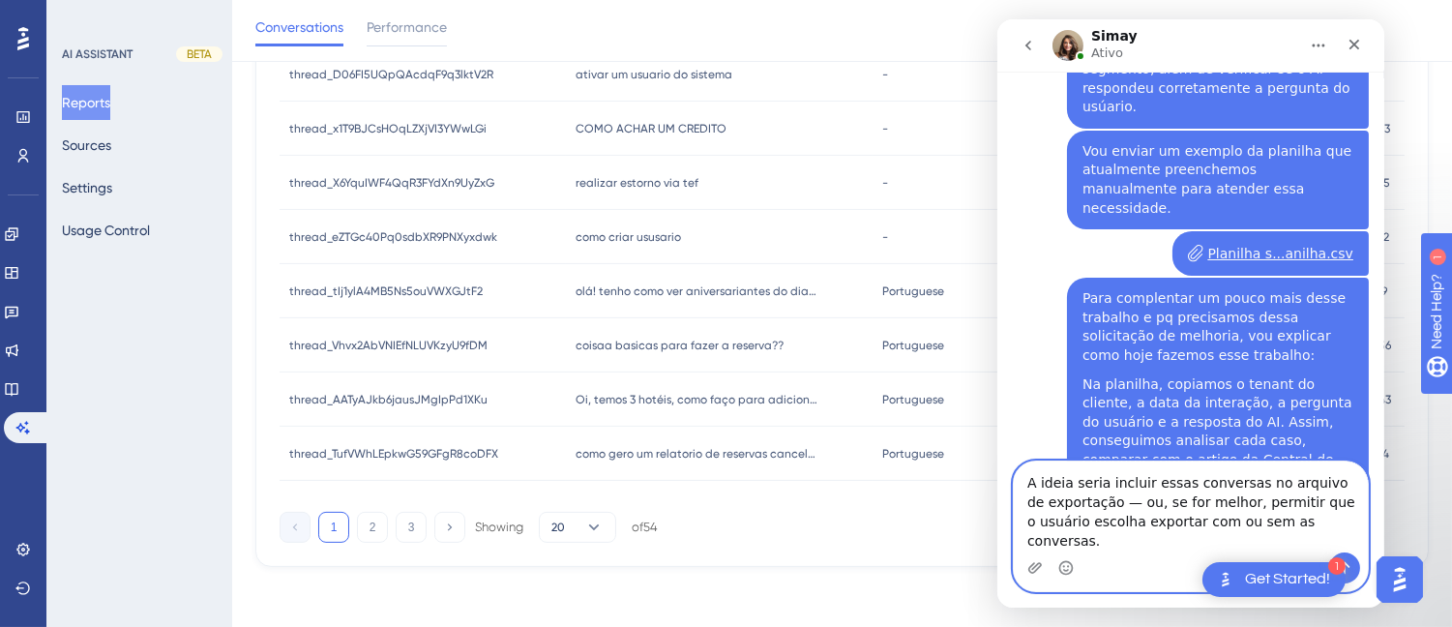
scroll to position [800, 0]
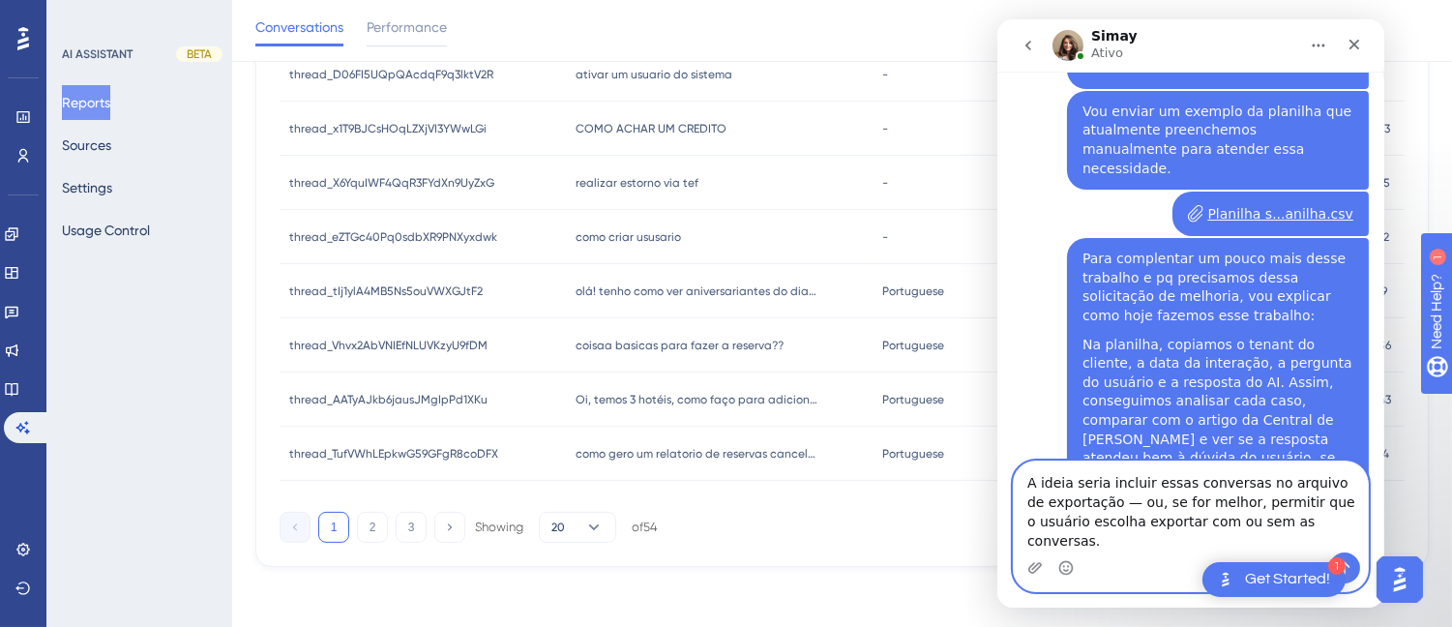
click at [1297, 509] on textarea "A ideia seria incluir essas conversas no arquivo de exportação — ou, se for mel…" at bounding box center [1190, 506] width 354 height 91
drag, startPoint x: 1109, startPoint y: 520, endPoint x: 1091, endPoint y: 520, distance: 18.4
click at [1091, 520] on textarea "A ideia seria incluir essas conversas no arquivo de exportação — ou, se for mel…" at bounding box center [1190, 506] width 354 height 91
click at [1296, 519] on textarea "A ideia seria incluir essas conversas no arquivo de exportação já exostente ou,…" at bounding box center [1190, 506] width 354 height 91
click at [1346, 538] on textarea "A ideia seria incluir essas conversas no arquivo de exportação já exostente ou,…" at bounding box center [1190, 506] width 354 height 91
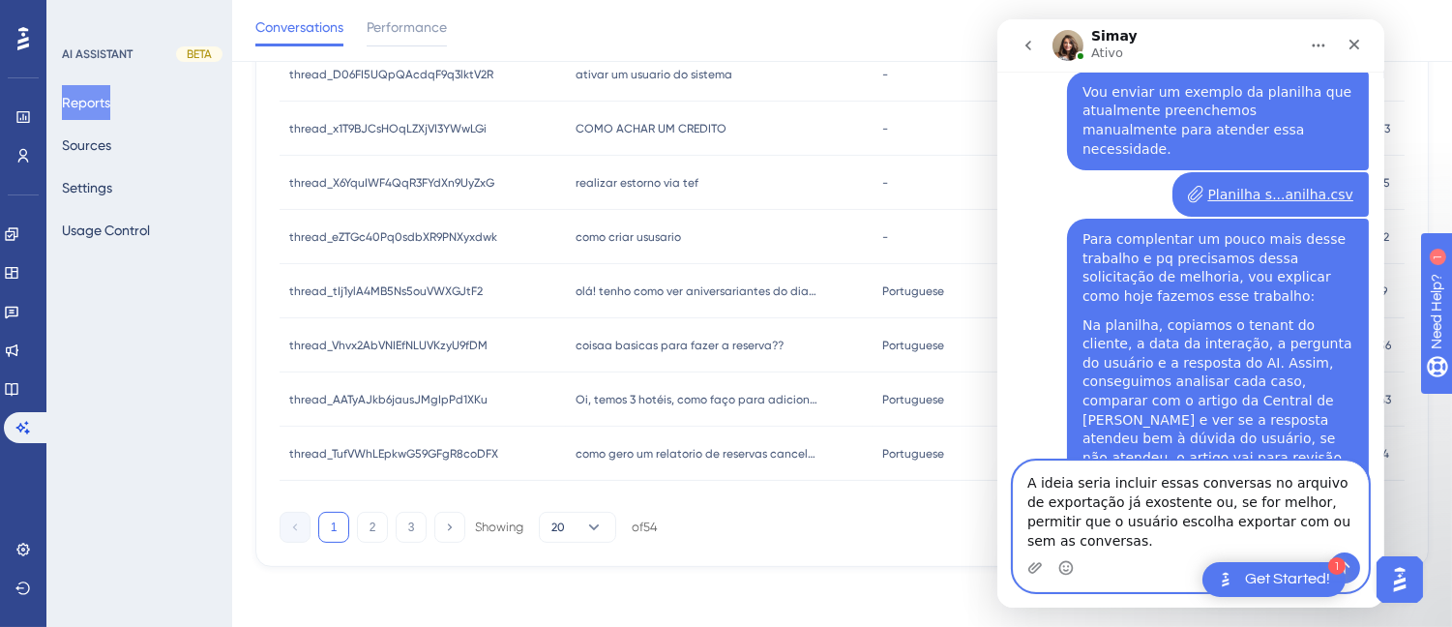
scroll to position [839, 0]
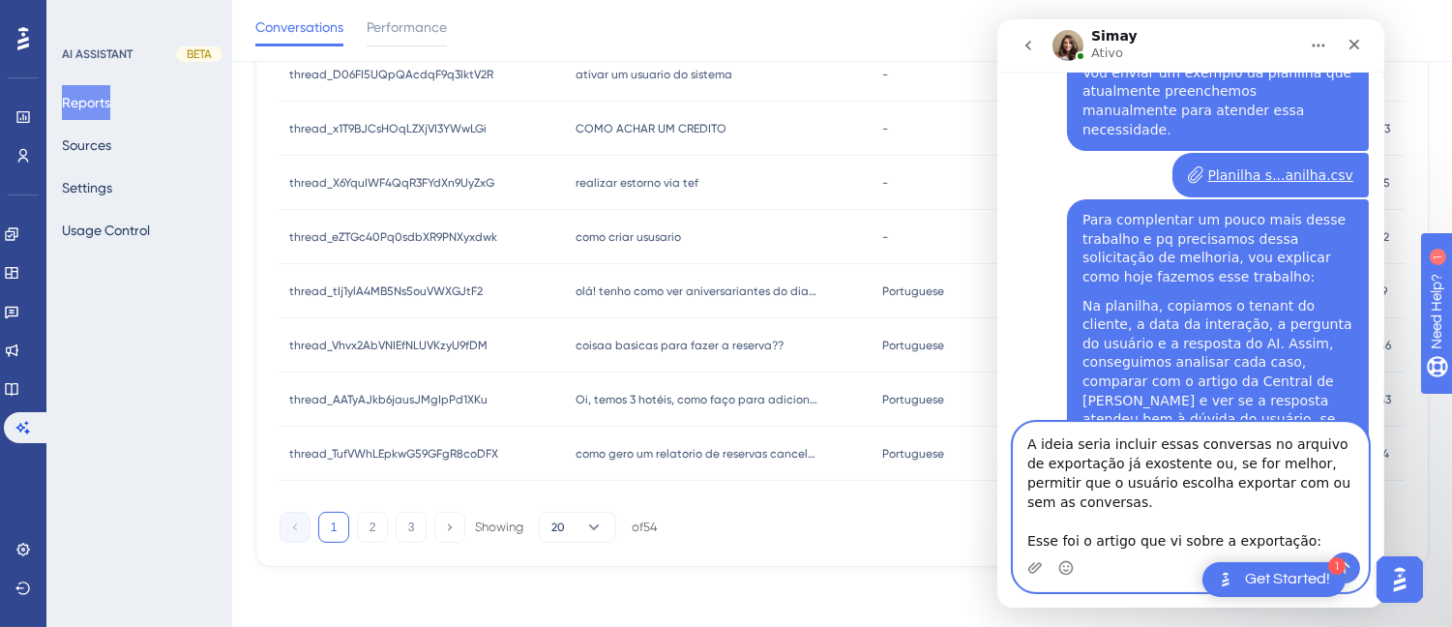
paste textarea "[URL][DOMAIN_NAME]"
type textarea "A ideia seria incluir essas conversas no arquivo de exportação já exostente ou,…"
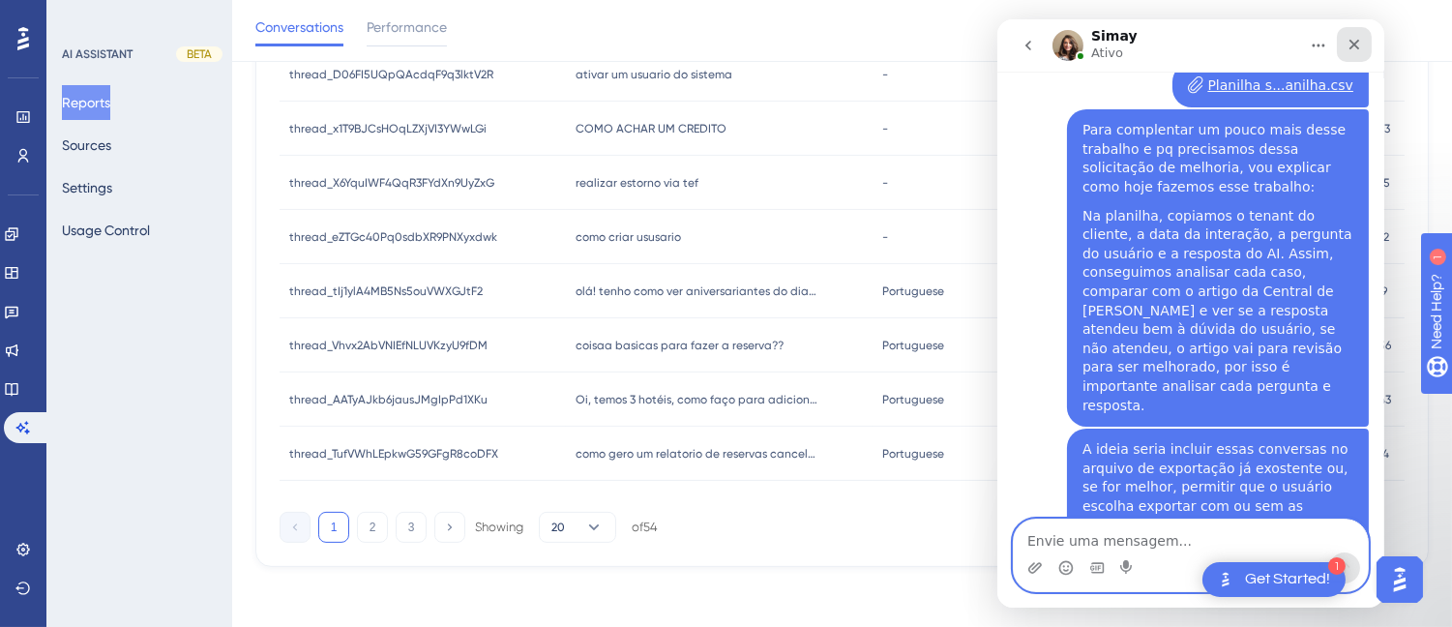
scroll to position [391, 0]
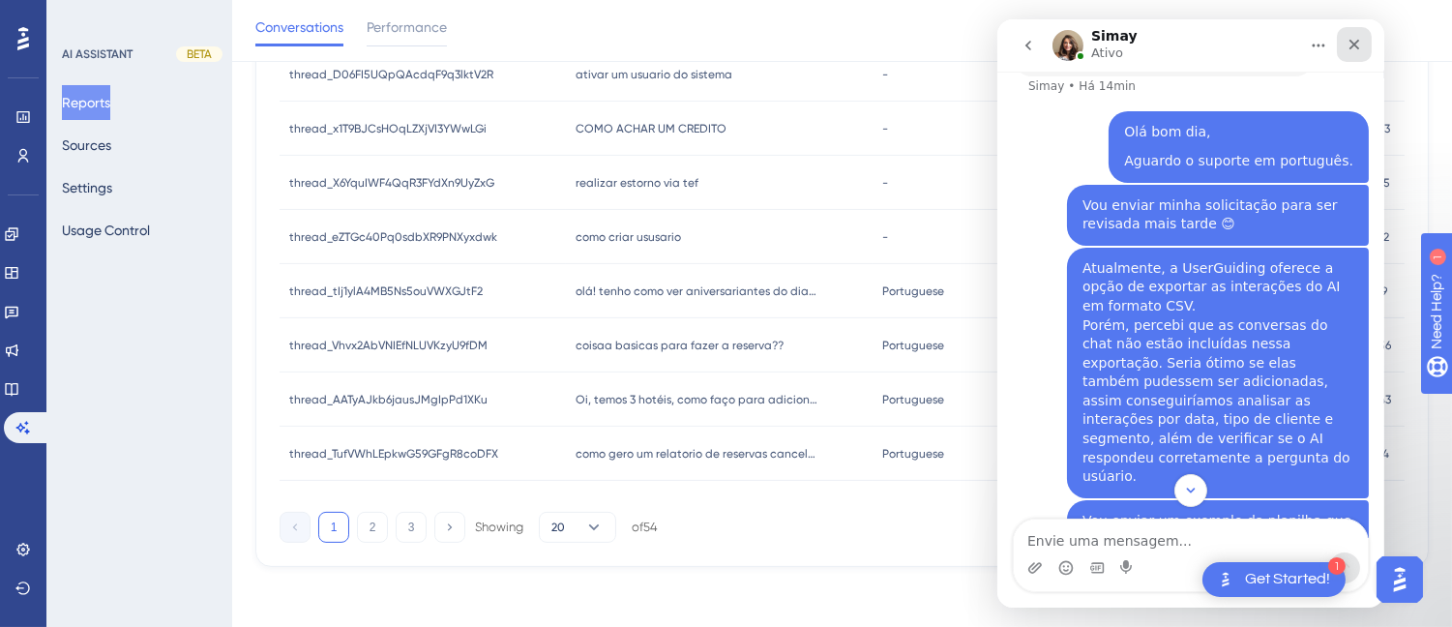
click at [1361, 46] on div "Fechar" at bounding box center [1353, 44] width 35 height 35
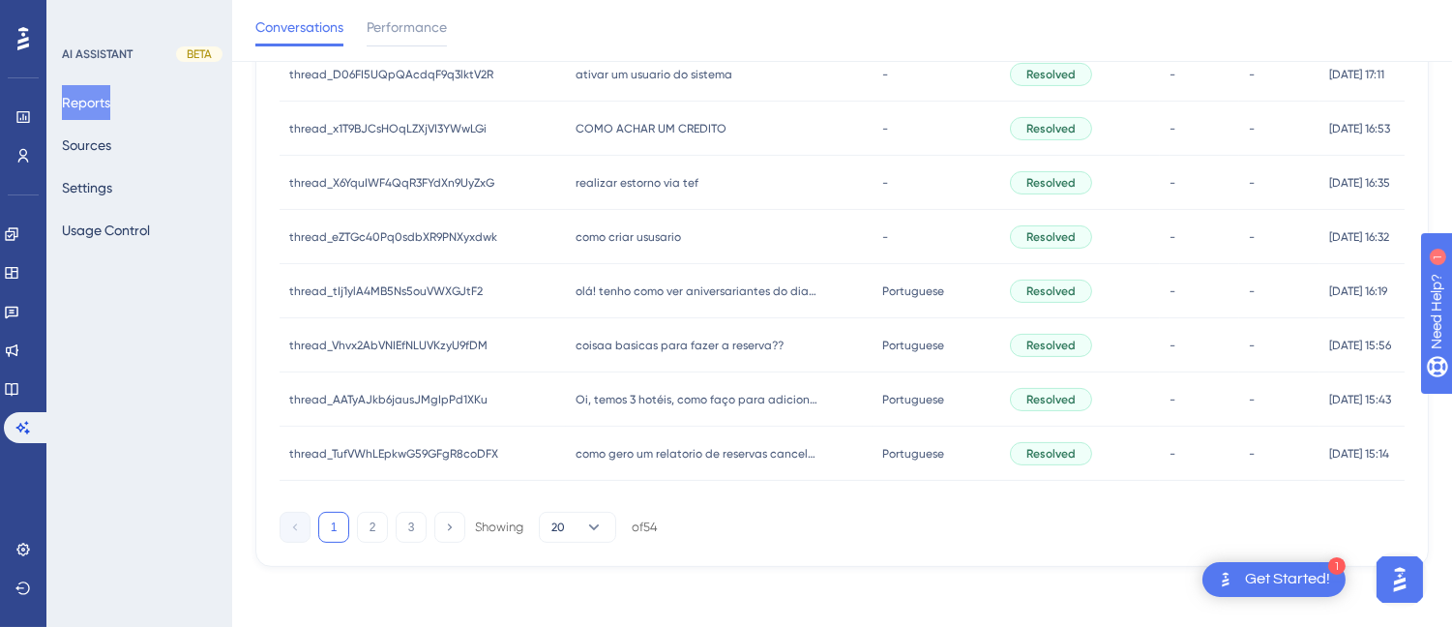
scroll to position [928, 0]
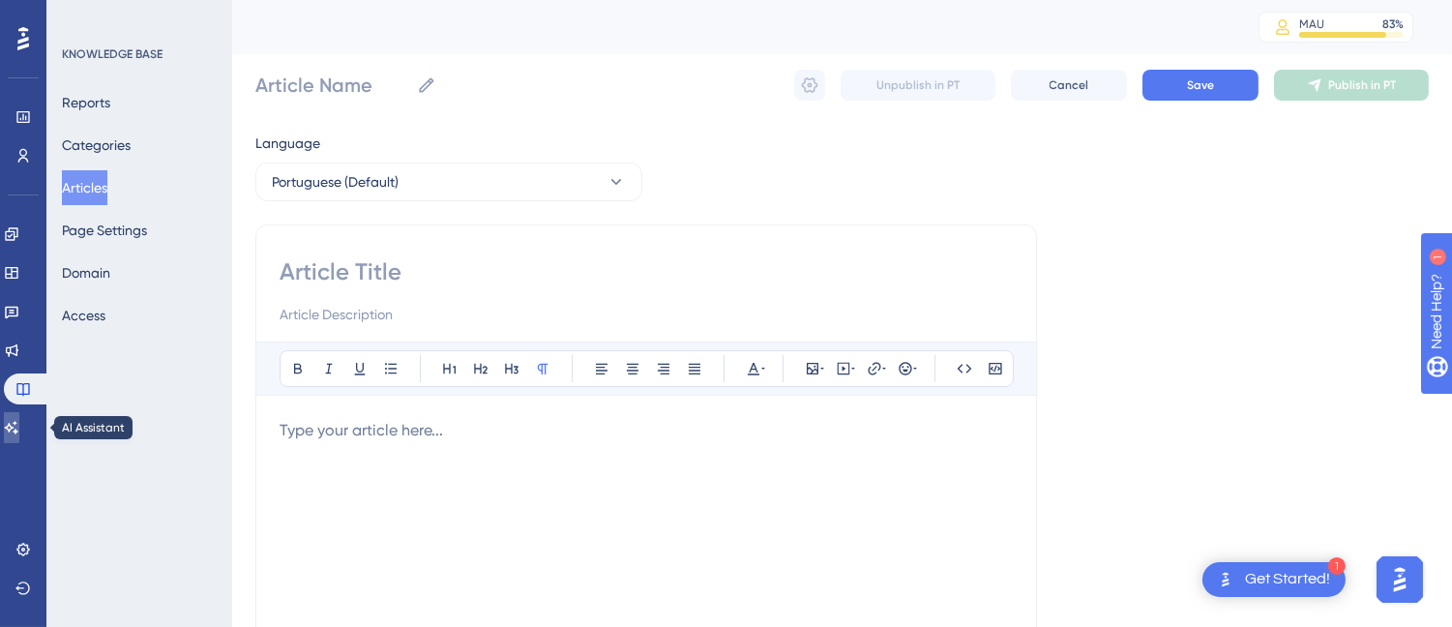
click at [18, 427] on icon at bounding box center [12, 427] width 14 height 13
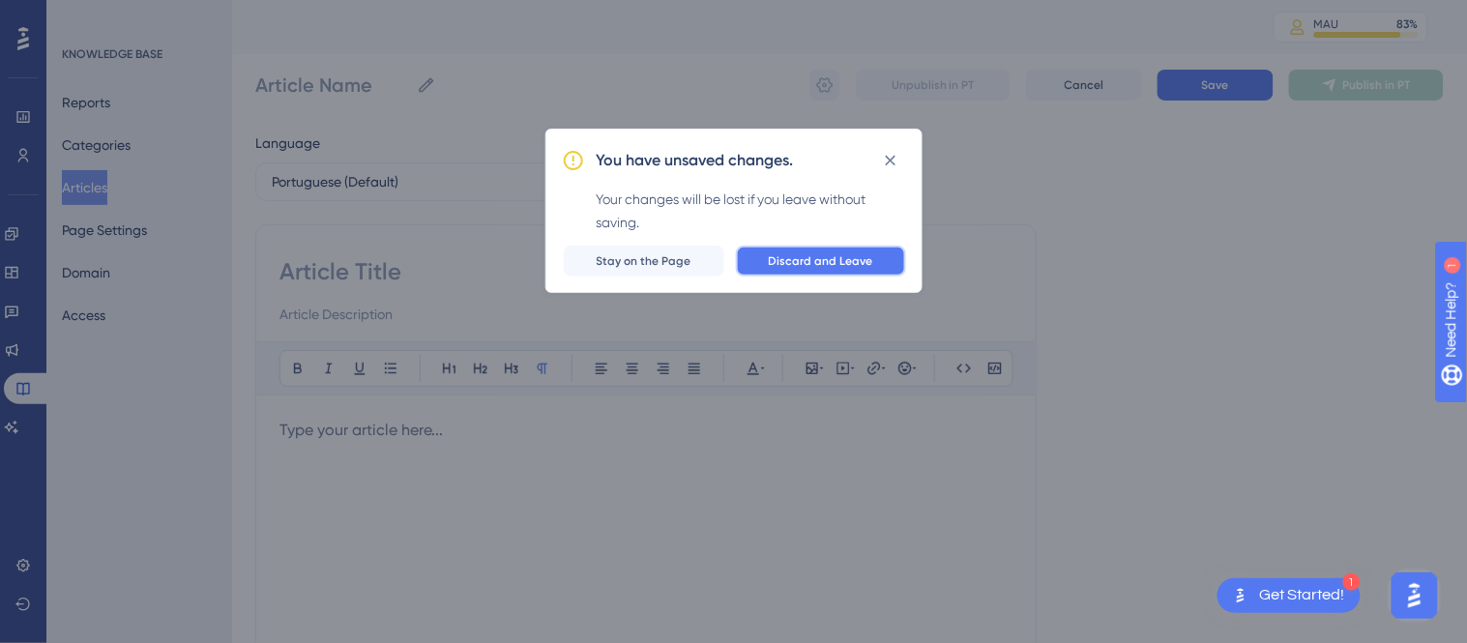
click at [820, 265] on span "Discard and Leave" at bounding box center [821, 260] width 104 height 15
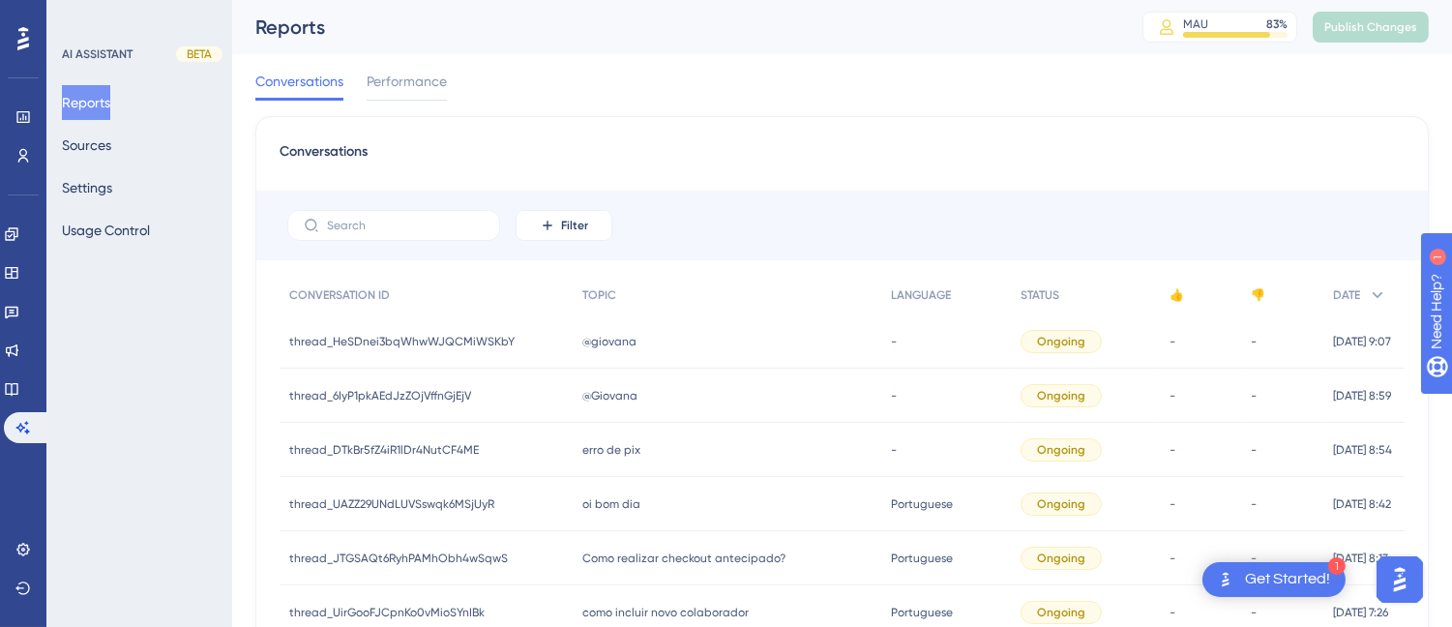
click at [672, 331] on div "@giovana @giovana" at bounding box center [727, 341] width 309 height 54
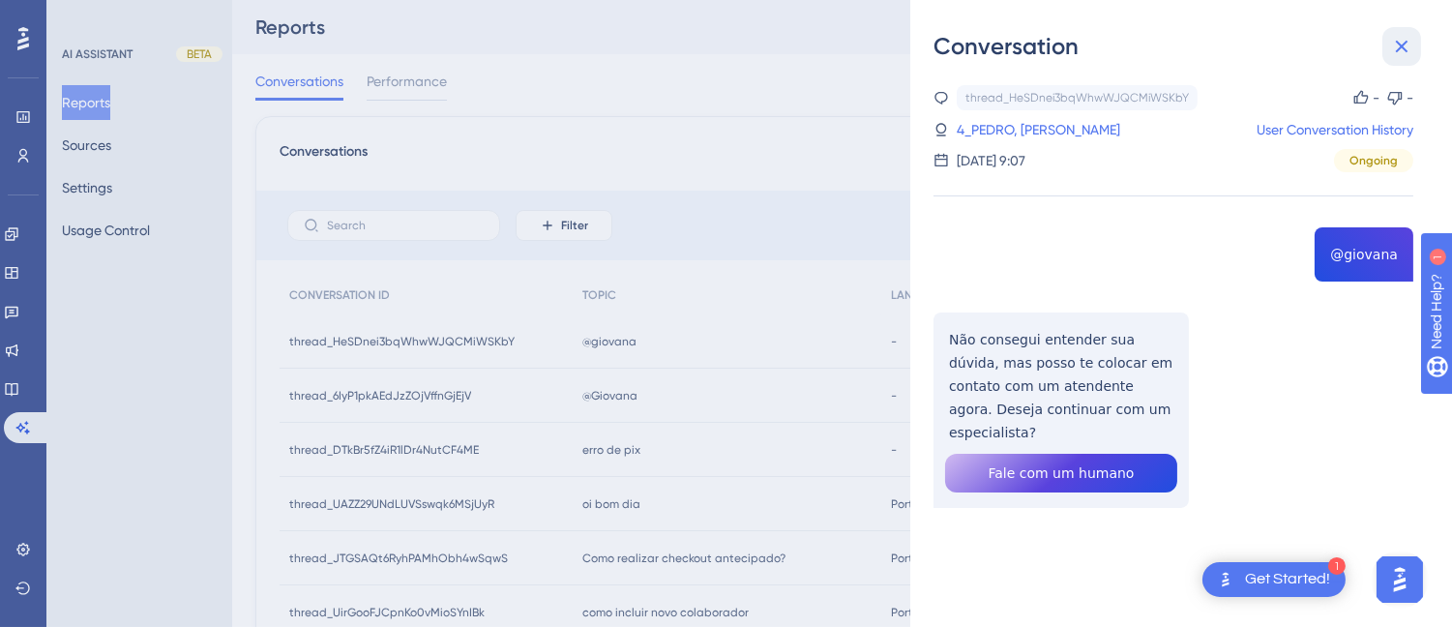
drag, startPoint x: 1398, startPoint y: 46, endPoint x: 1388, endPoint y: 49, distance: 11.0
click at [1399, 49] on icon at bounding box center [1401, 46] width 23 height 23
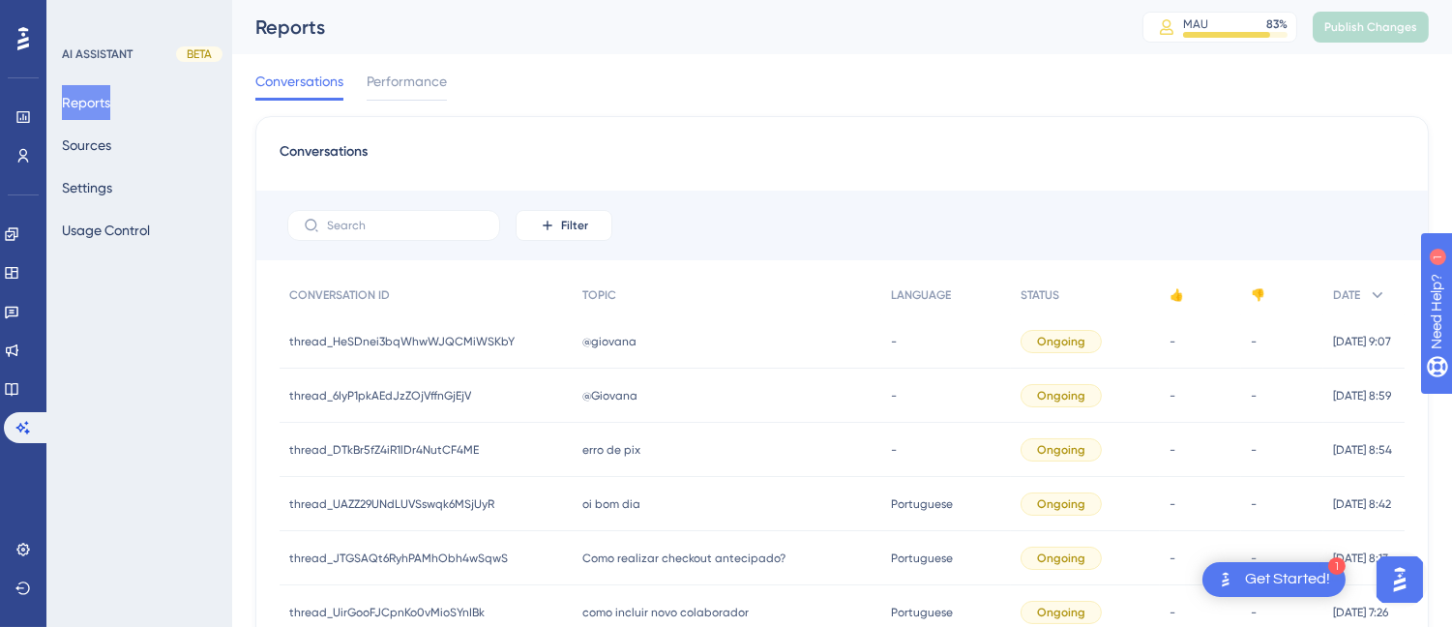
click at [646, 382] on div "@Giovana @Giovana" at bounding box center [727, 395] width 309 height 54
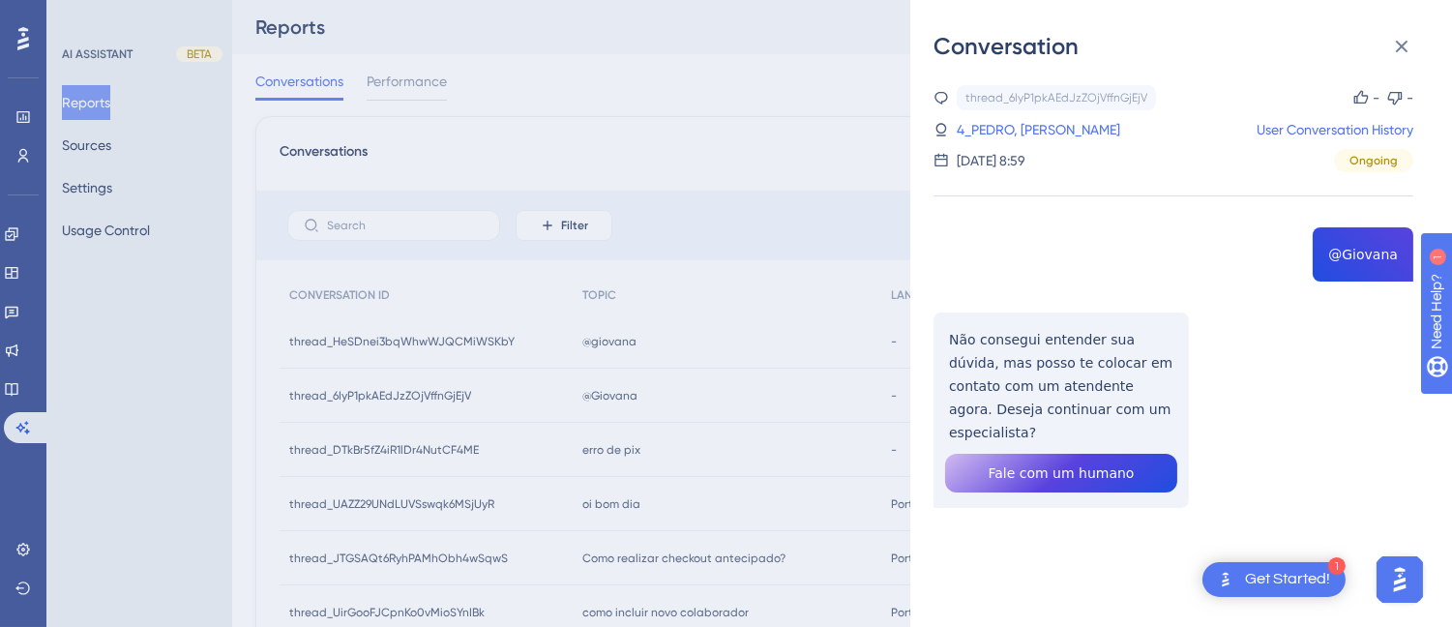
scroll to position [107, 0]
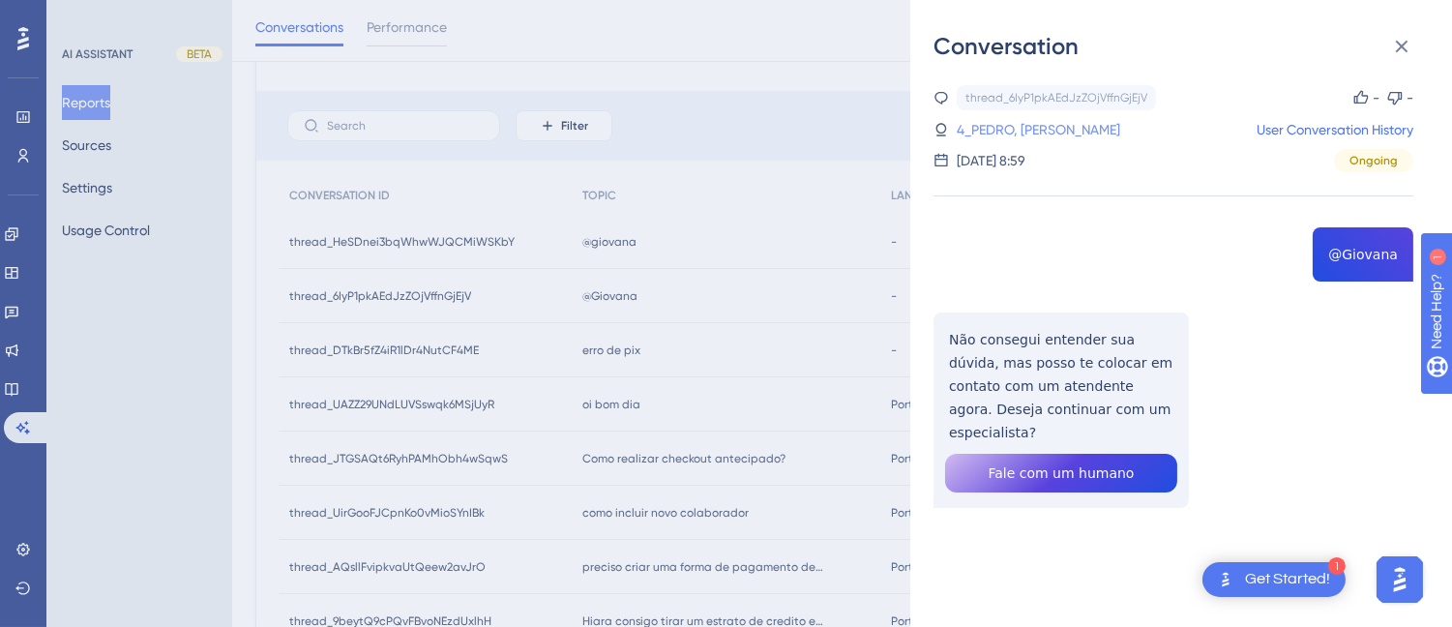
click at [999, 126] on link "4_PEDRO, [PERSON_NAME]" at bounding box center [1038, 129] width 163 height 23
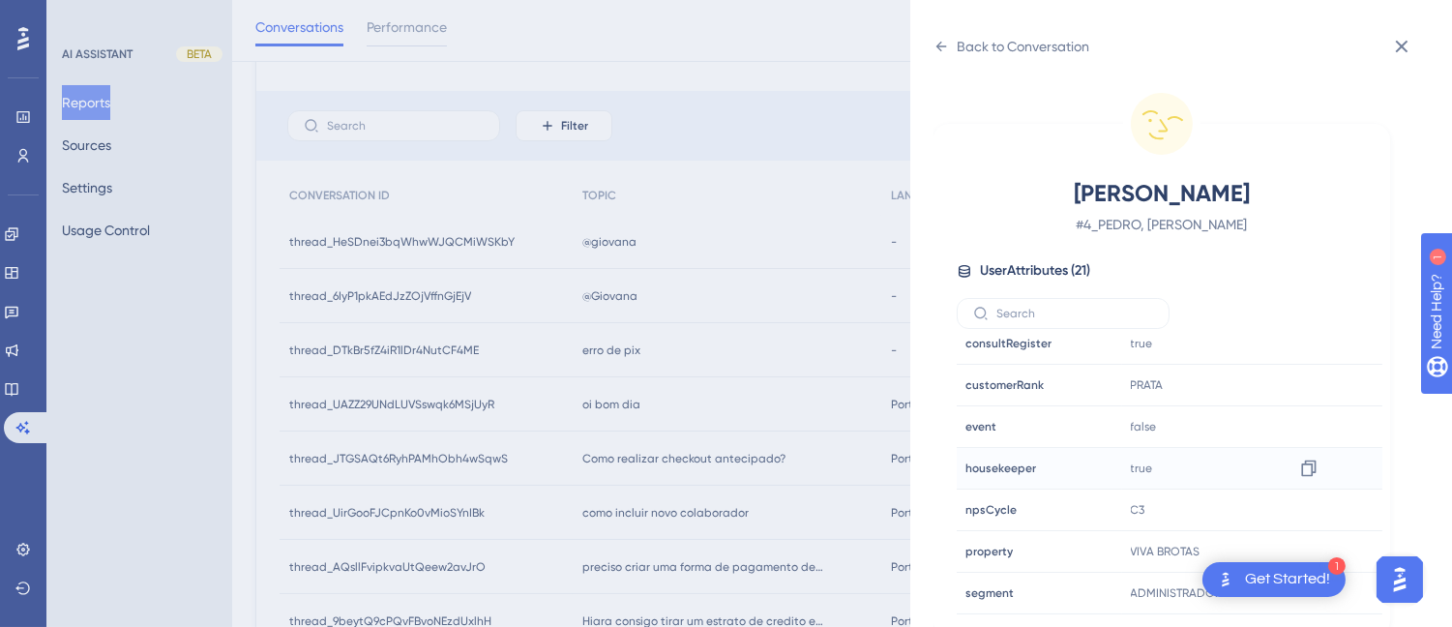
scroll to position [590, 0]
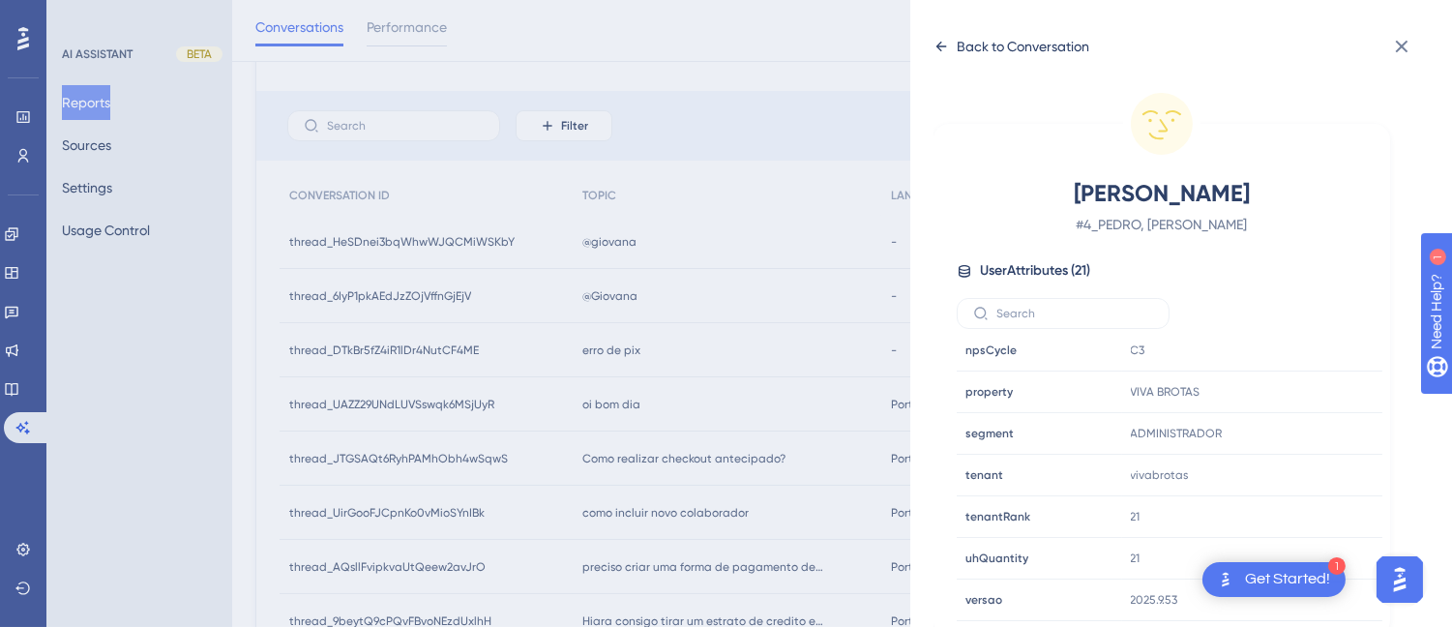
click at [956, 58] on div "Back to Conversation" at bounding box center [1011, 46] width 156 height 31
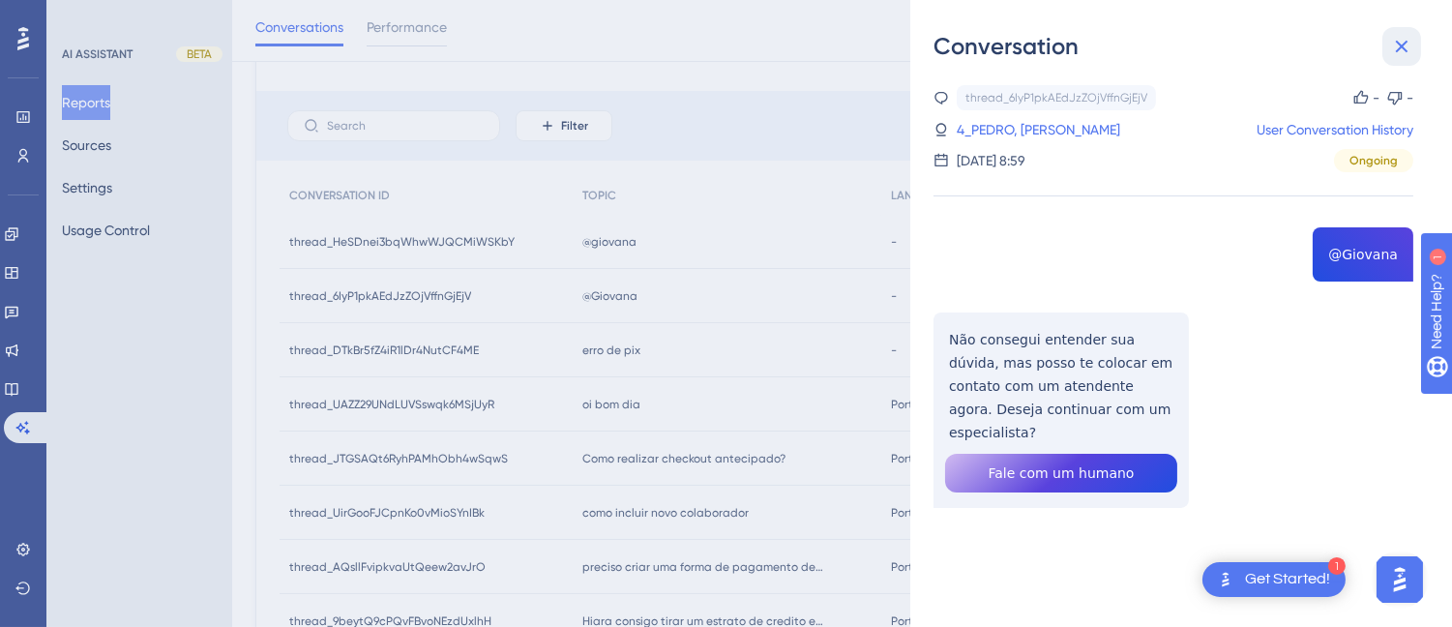
click at [1387, 51] on button at bounding box center [1401, 46] width 39 height 39
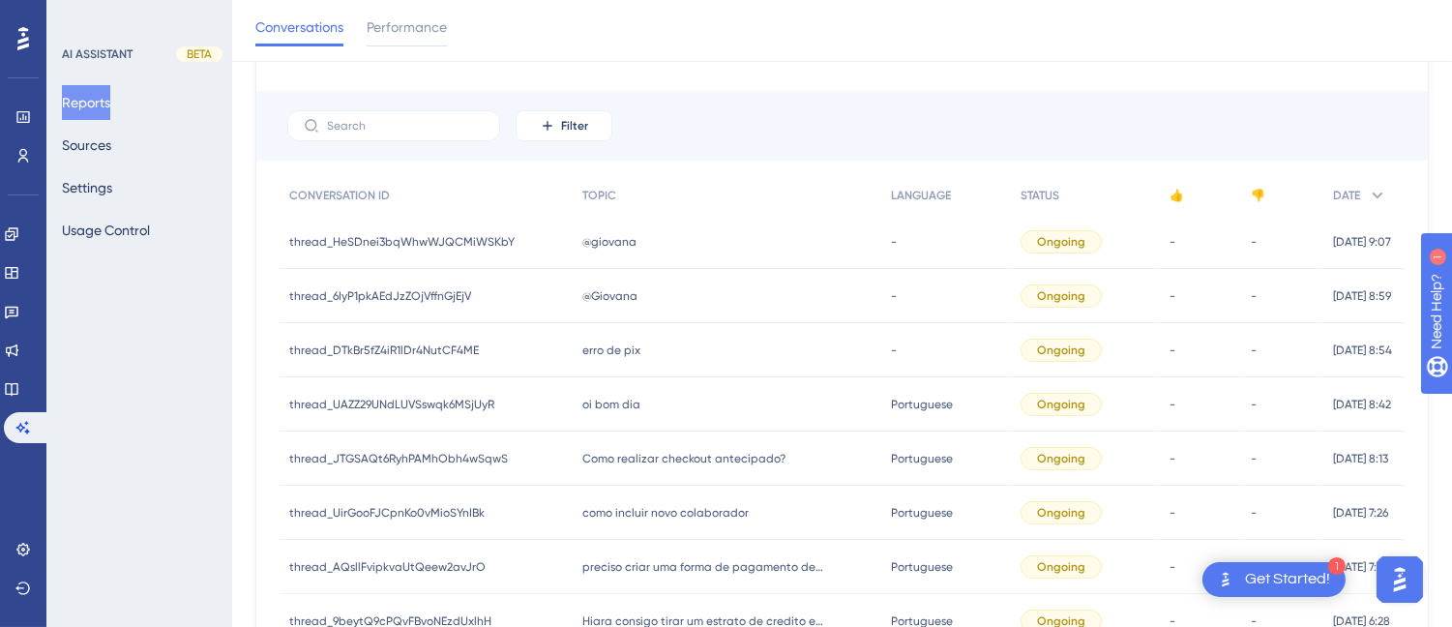
click at [685, 246] on div "@giovana @giovana" at bounding box center [727, 242] width 309 height 54
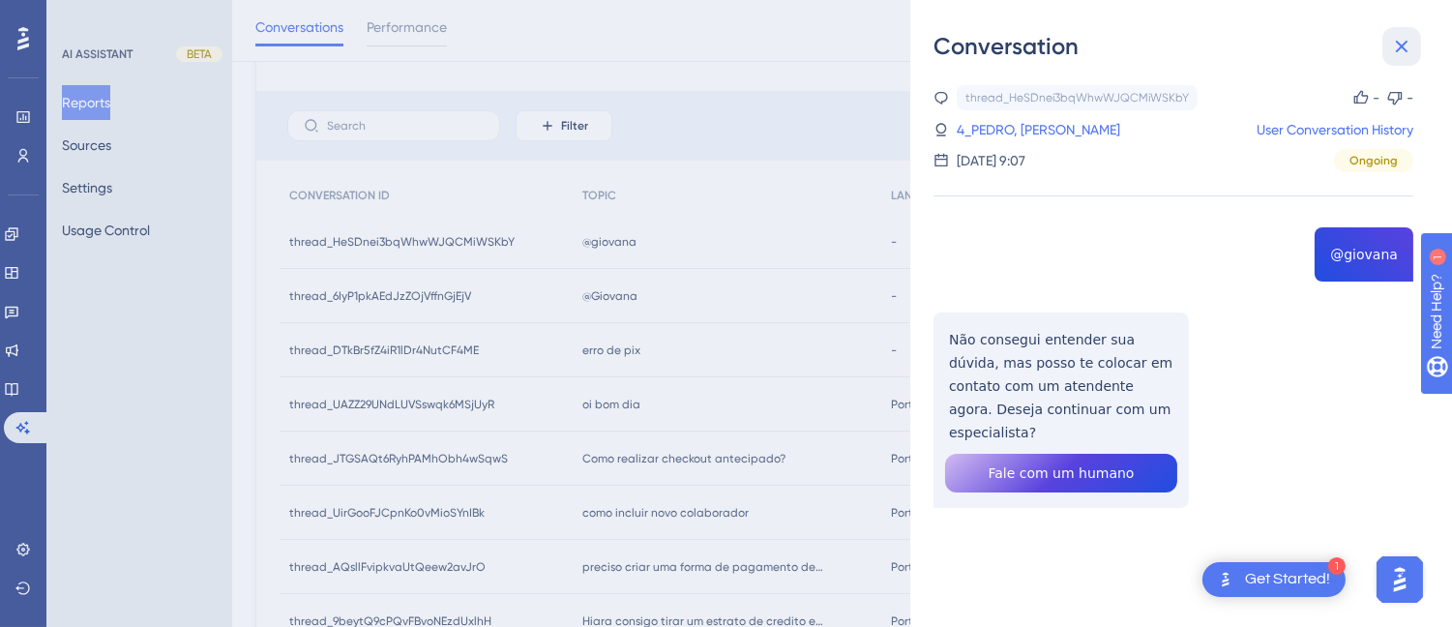
click at [1399, 46] on icon at bounding box center [1402, 47] width 13 height 13
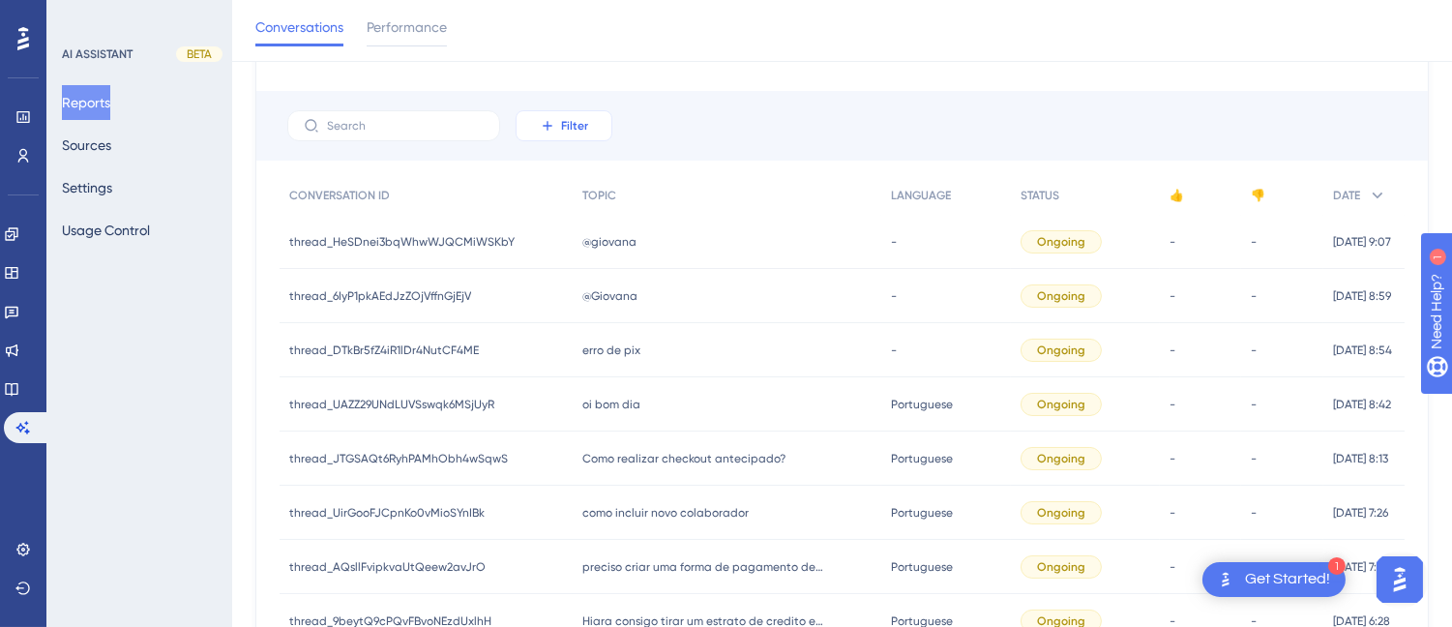
click at [559, 131] on button "Filter" at bounding box center [563, 125] width 97 height 31
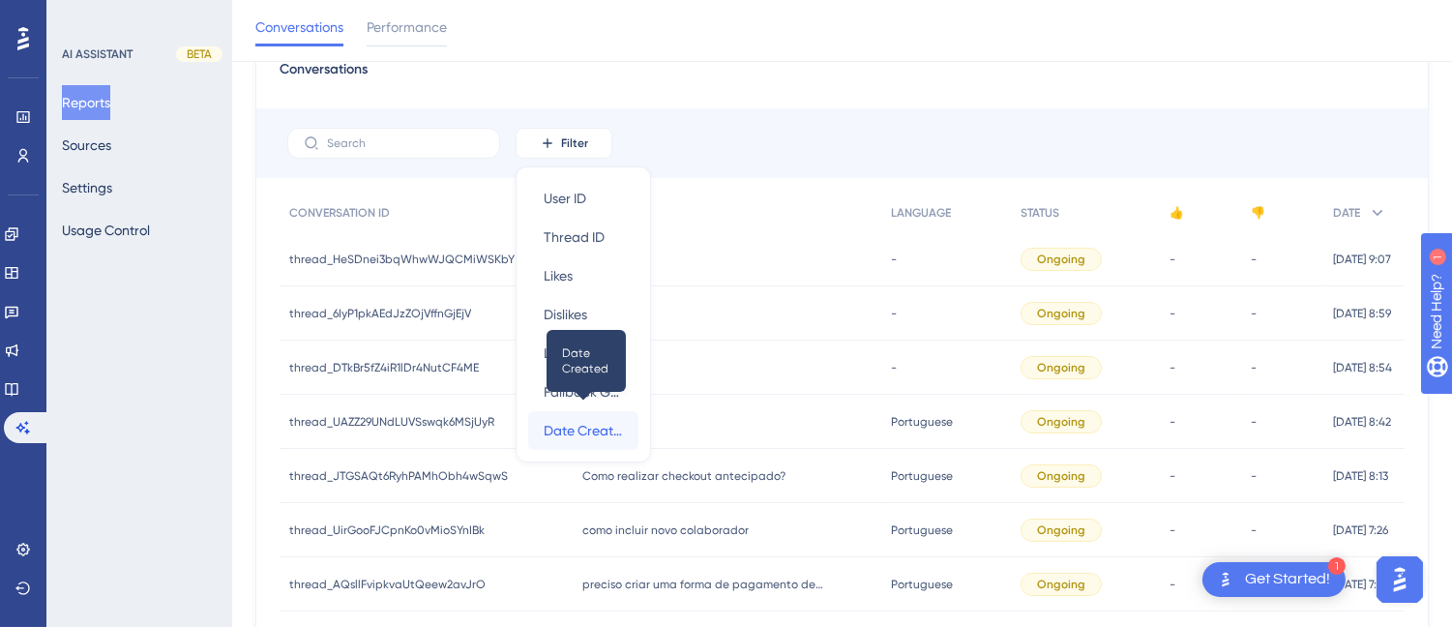
click at [562, 430] on span "Date Created" at bounding box center [583, 430] width 79 height 23
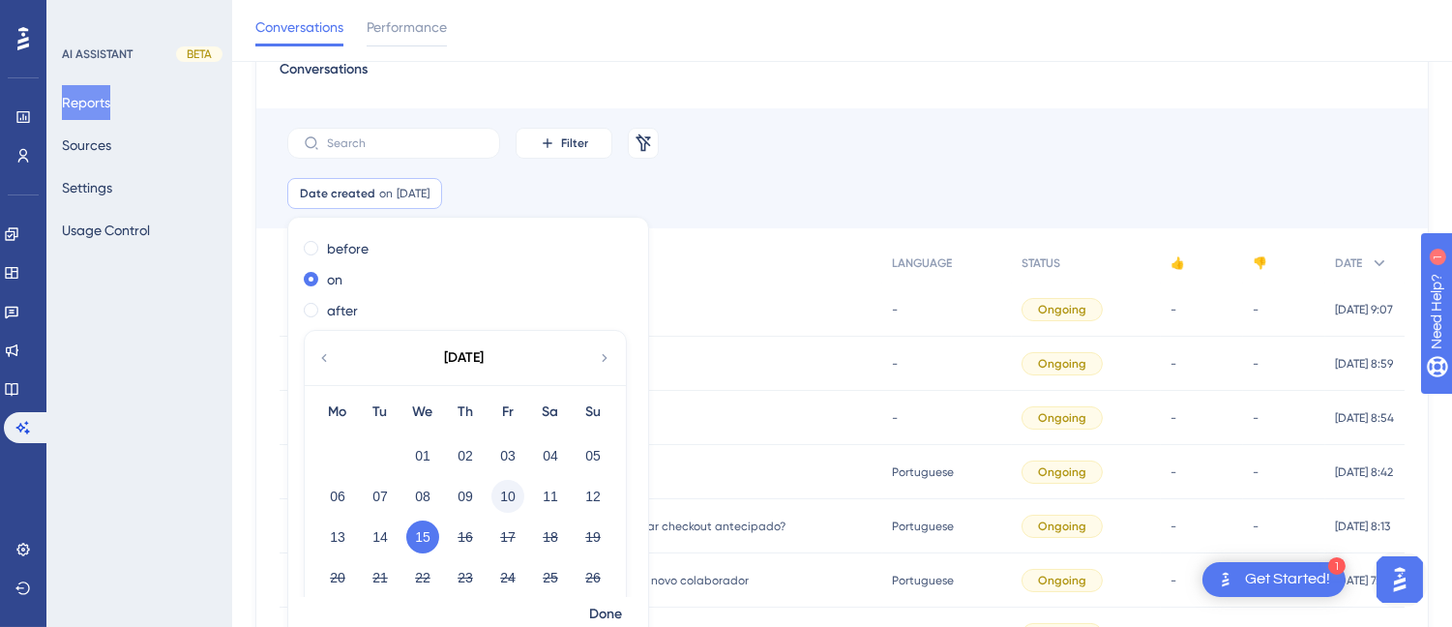
click at [491, 491] on button "10" at bounding box center [507, 496] width 33 height 33
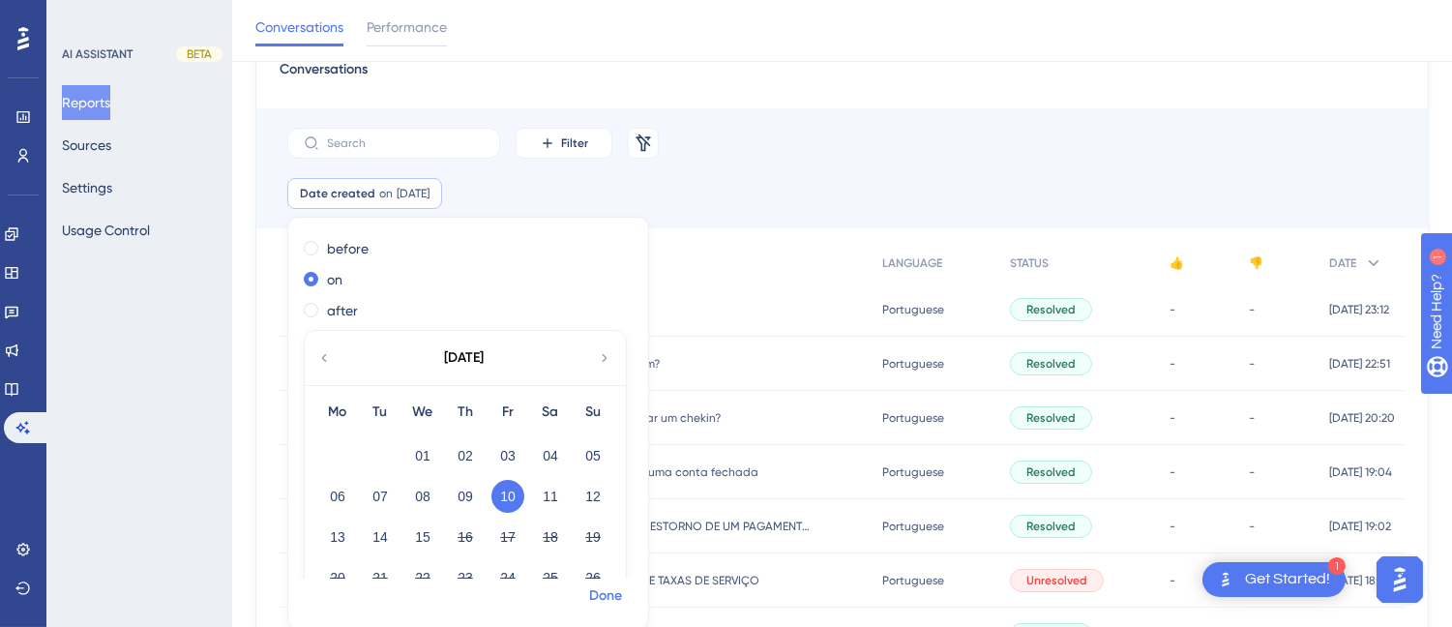
click at [603, 607] on button "Done" at bounding box center [605, 595] width 54 height 35
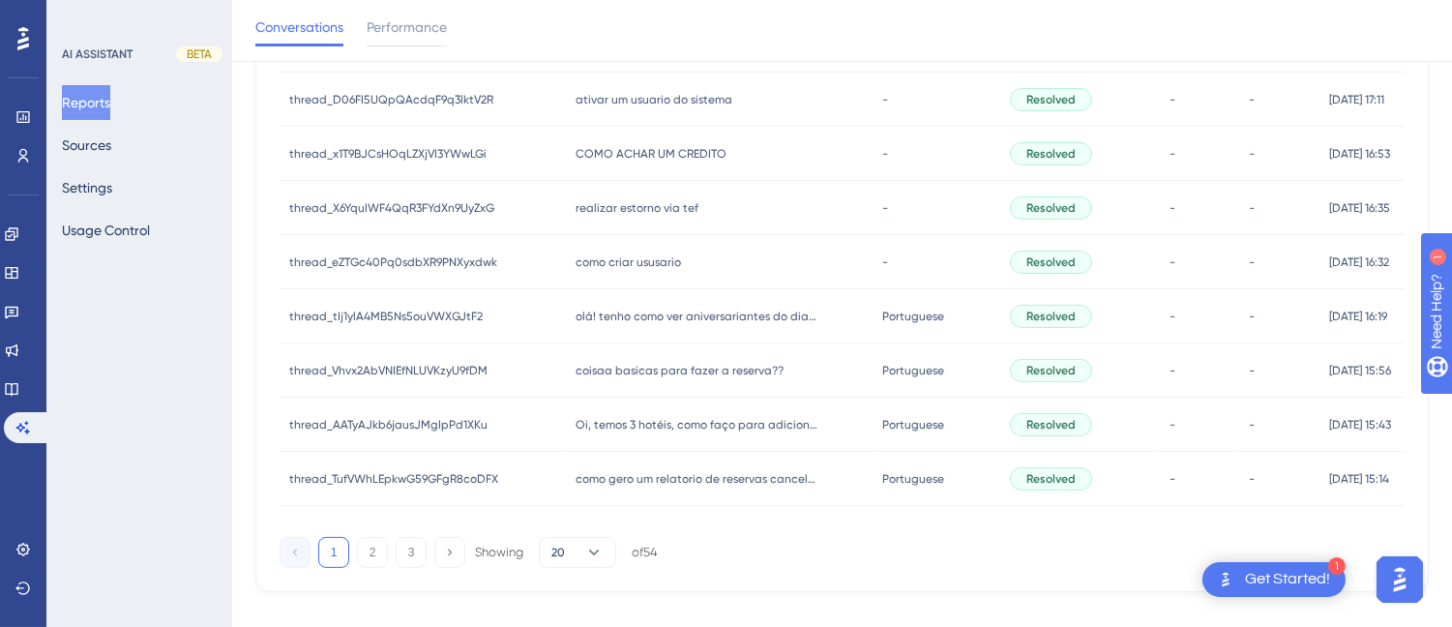
scroll to position [975, 0]
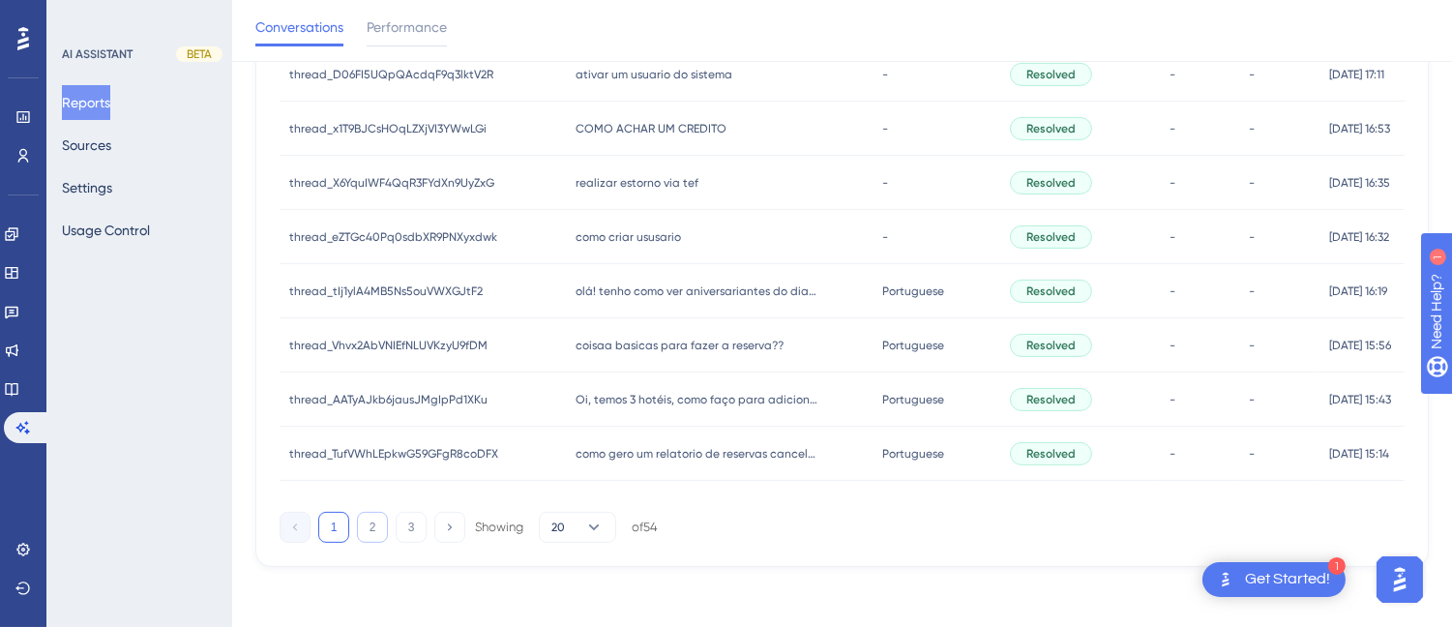
click at [375, 522] on button "2" at bounding box center [372, 527] width 31 height 31
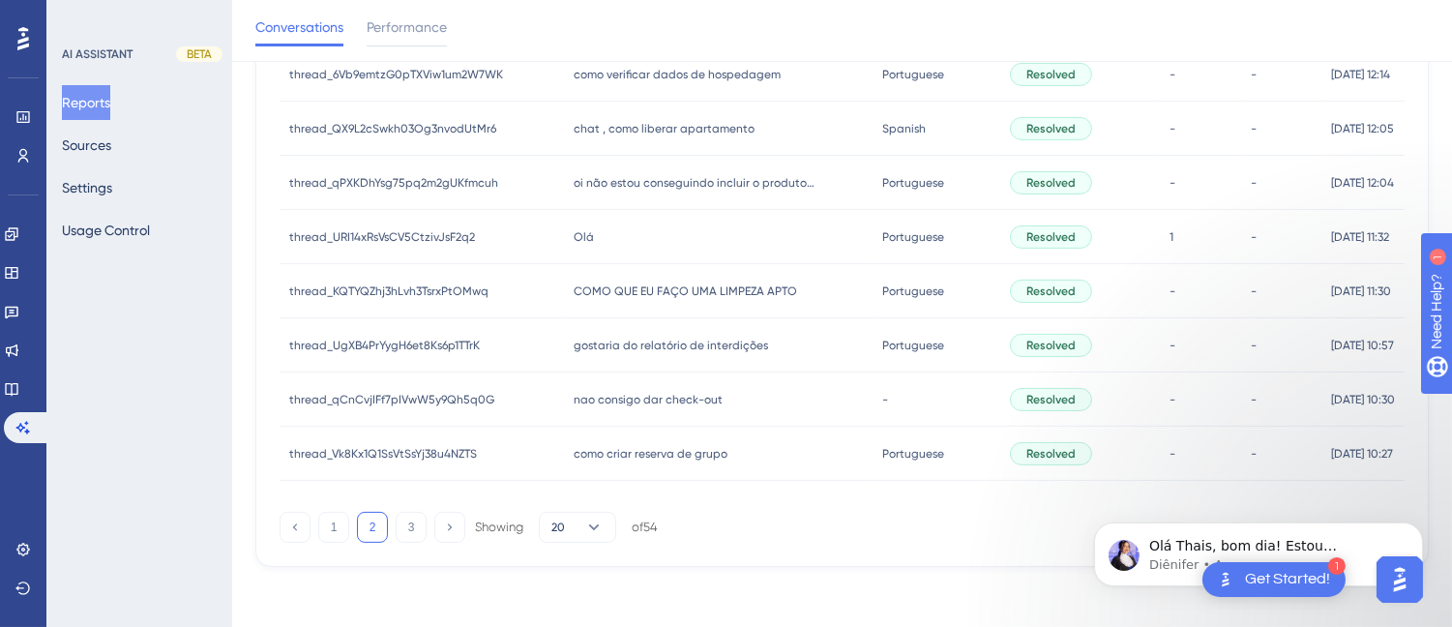
scroll to position [0, 0]
click at [1234, 545] on span "Olá Thais, bom dia! Estou verificando suas mensagens e logo te respondo." at bounding box center [1267, 564] width 239 height 54
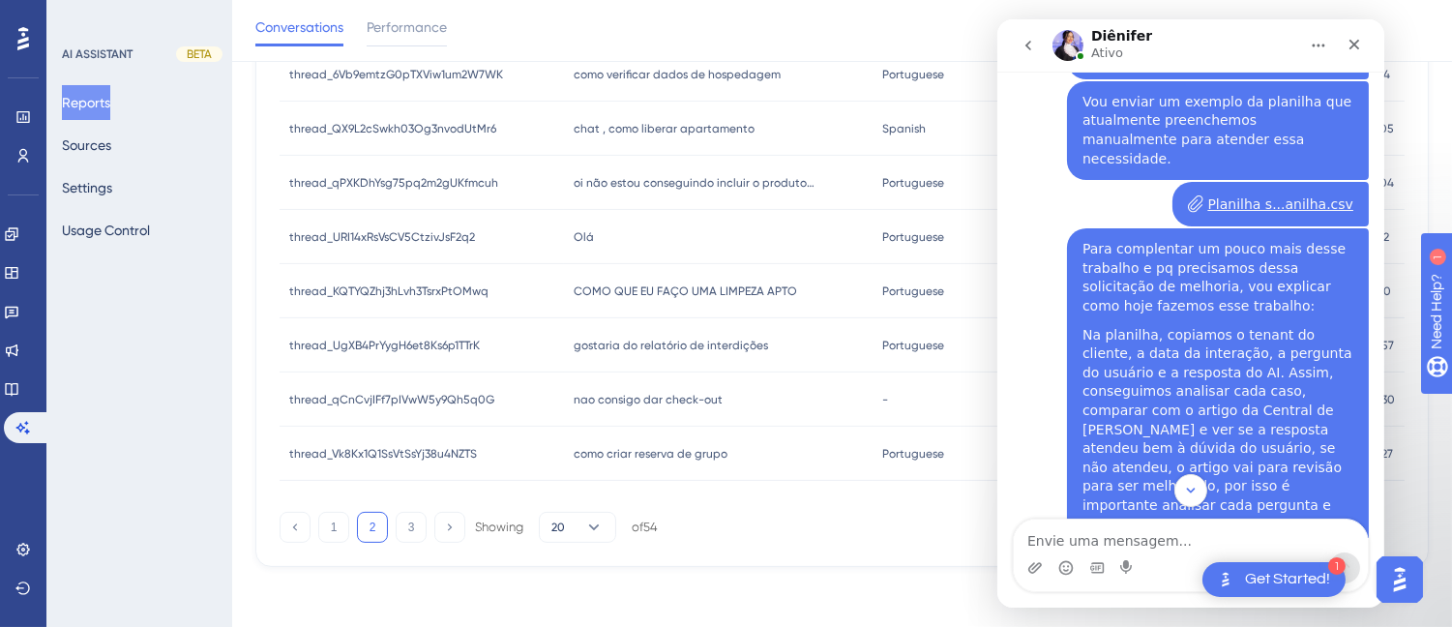
scroll to position [1002, 0]
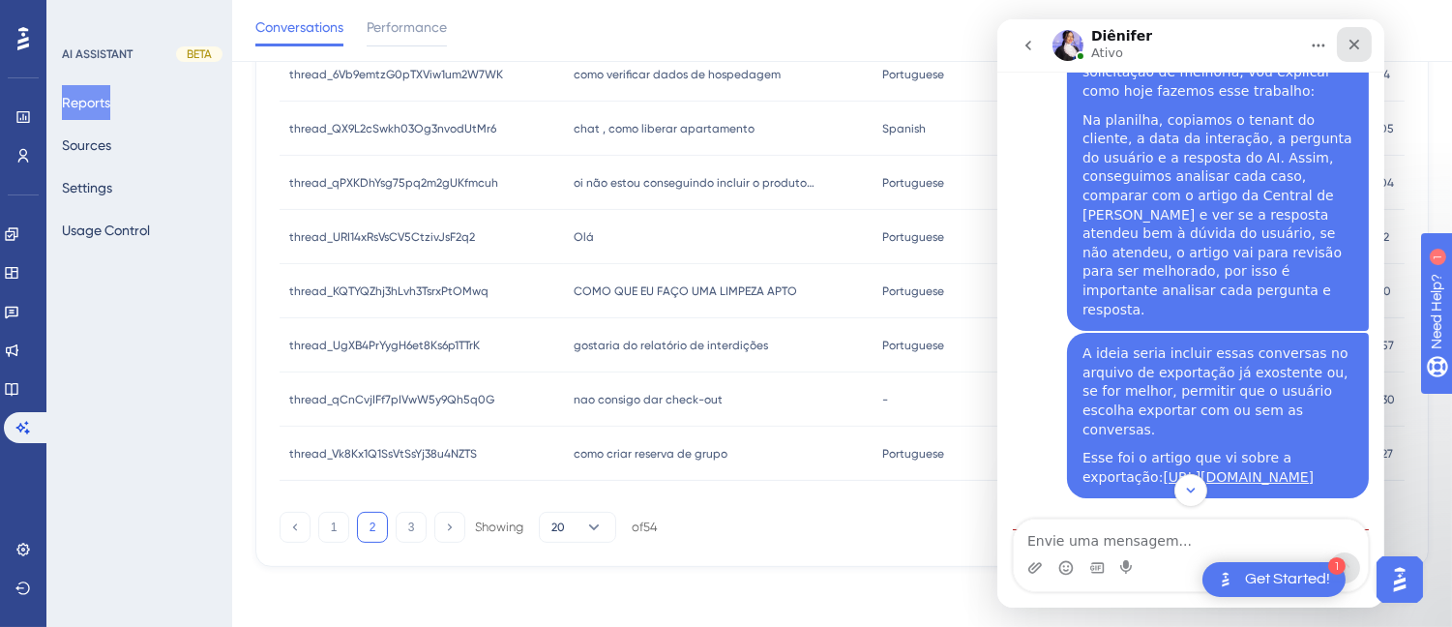
click at [1347, 39] on icon "Fechar" at bounding box center [1352, 44] width 15 height 15
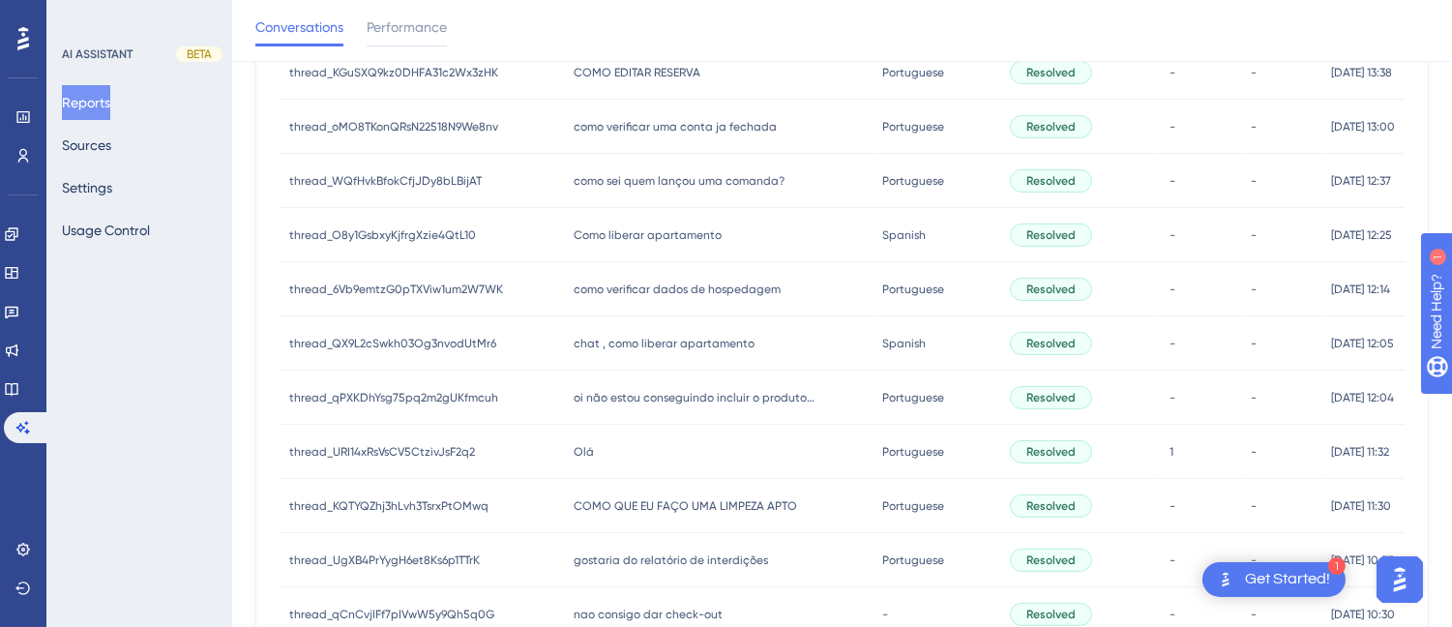
scroll to position [653, 0]
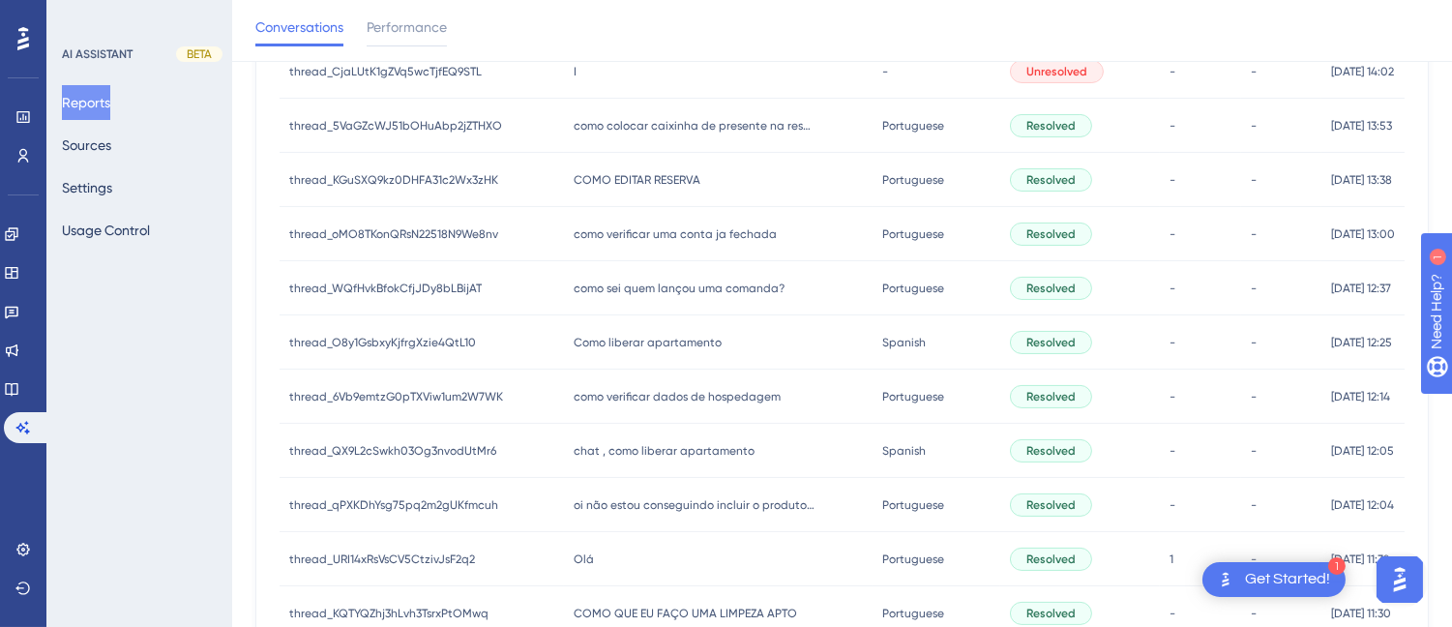
click at [672, 392] on span "como verificar dados de hospedagem" at bounding box center [677, 396] width 207 height 15
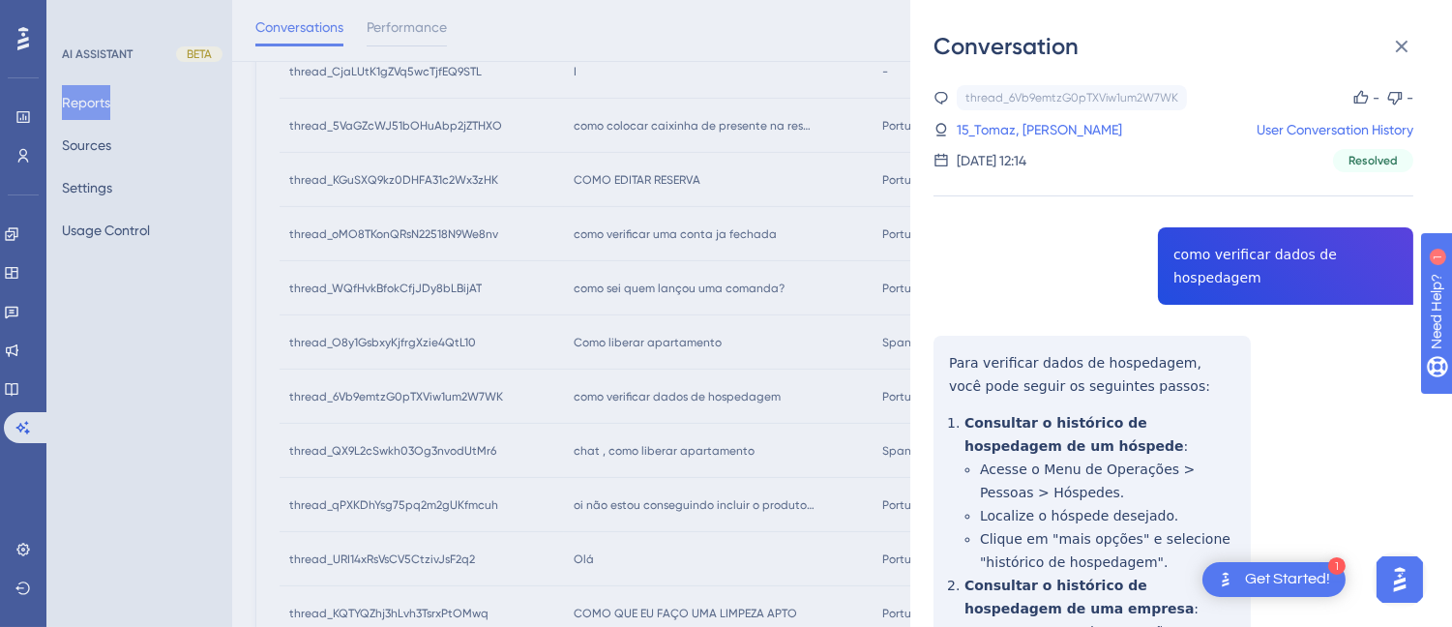
drag, startPoint x: 1158, startPoint y: 310, endPoint x: 1145, endPoint y: 308, distance: 12.9
click at [1158, 309] on div "thread_6Vb9emtzG0pTXViw1um2W7WK Copy - - 15_Tomaz, [PERSON_NAME] User Conversat…" at bounding box center [1173, 637] width 480 height 1104
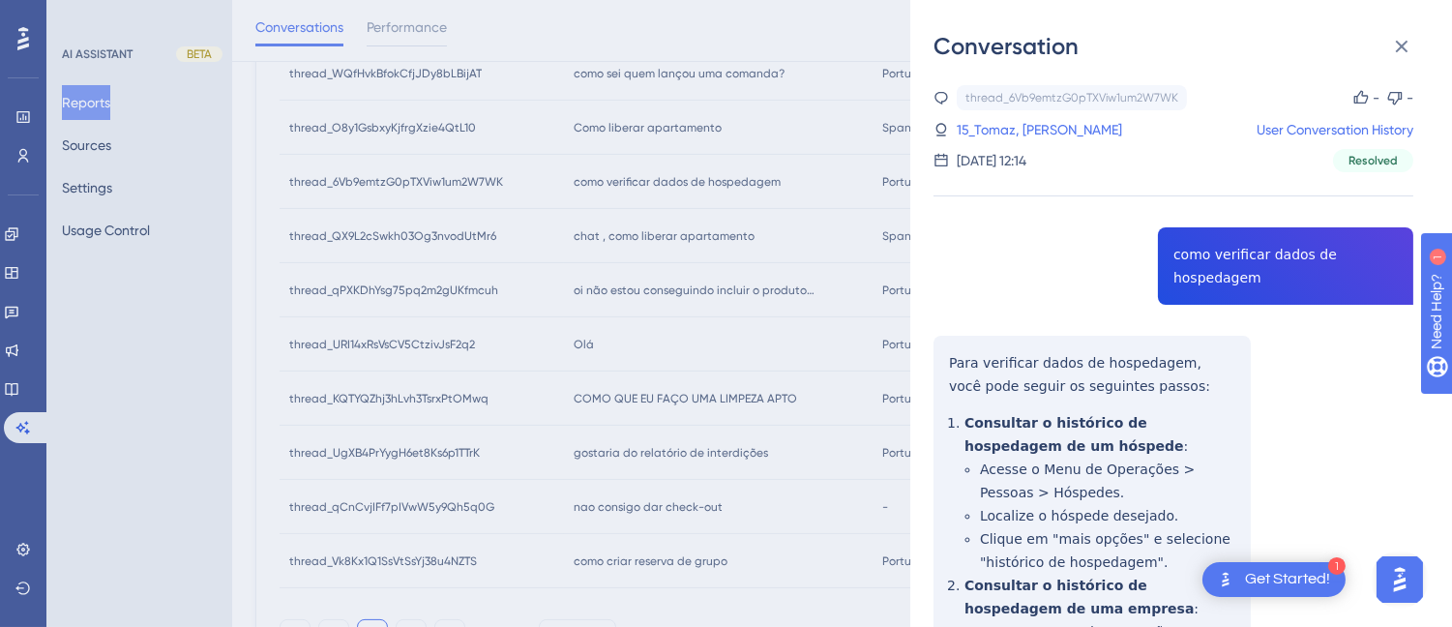
click at [1182, 272] on div "thread_6Vb9emtzG0pTXViw1um2W7WK Copy - - 15_Tomaz, [PERSON_NAME] User Conversat…" at bounding box center [1173, 637] width 480 height 1104
click at [1000, 300] on div "thread_6Vb9emtzG0pTXViw1um2W7WK Copy - - 15_Tomaz, [PERSON_NAME] User Conversat…" at bounding box center [1173, 637] width 480 height 1104
click at [939, 365] on div "thread_6Vb9emtzG0pTXViw1um2W7WK Copy - - 15_Tomaz, [PERSON_NAME] User Conversat…" at bounding box center [1173, 637] width 480 height 1104
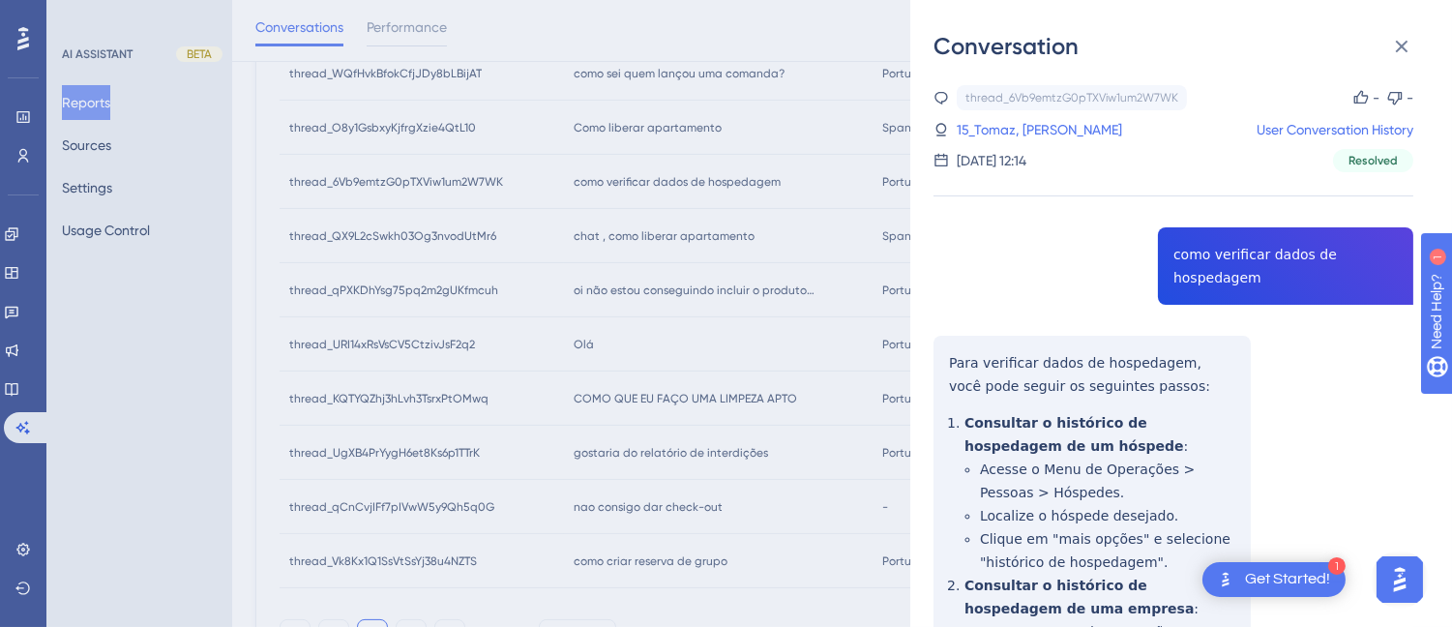
click at [1194, 271] on div "thread_6Vb9emtzG0pTXViw1um2W7WK Copy - - 15_Tomaz, [PERSON_NAME] User Conversat…" at bounding box center [1173, 637] width 480 height 1104
drag, startPoint x: 1194, startPoint y: 271, endPoint x: 1050, endPoint y: 215, distance: 154.6
click at [1069, 215] on div "thread_6Vb9emtzG0pTXViw1um2W7WK Copy - - 15_Tomaz, [PERSON_NAME] User Conversat…" at bounding box center [1173, 637] width 480 height 1104
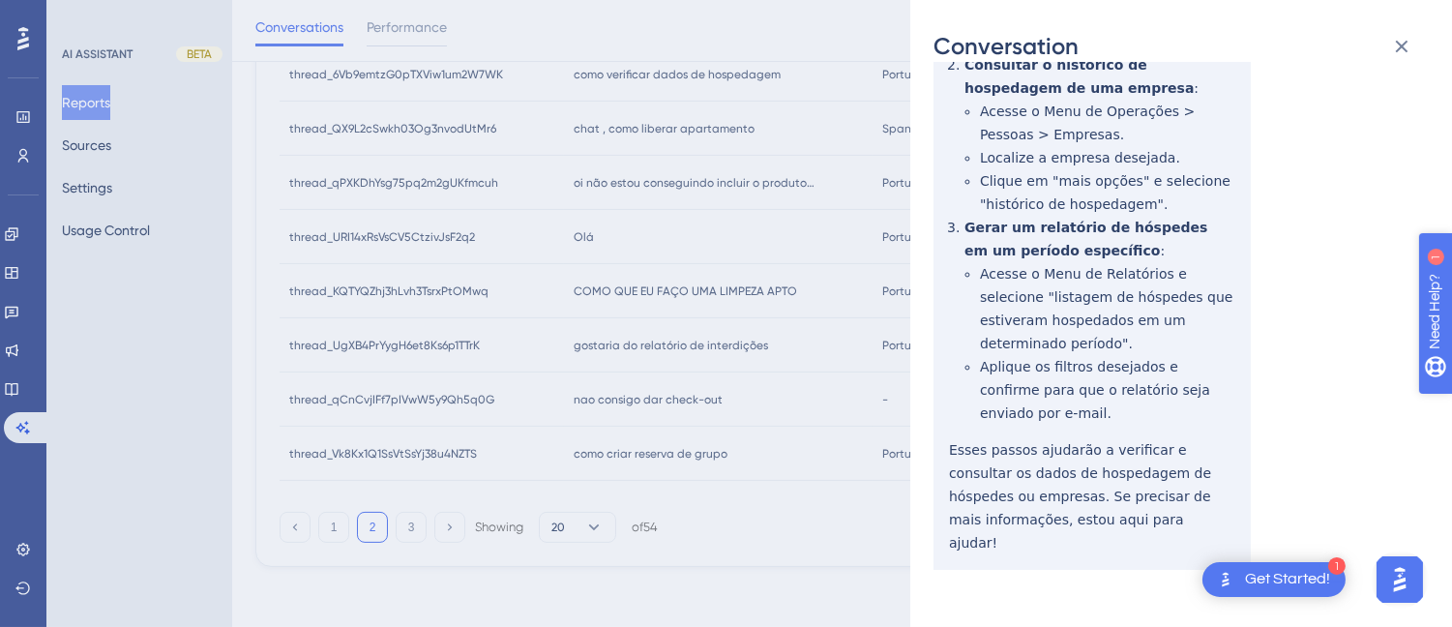
scroll to position [306, 0]
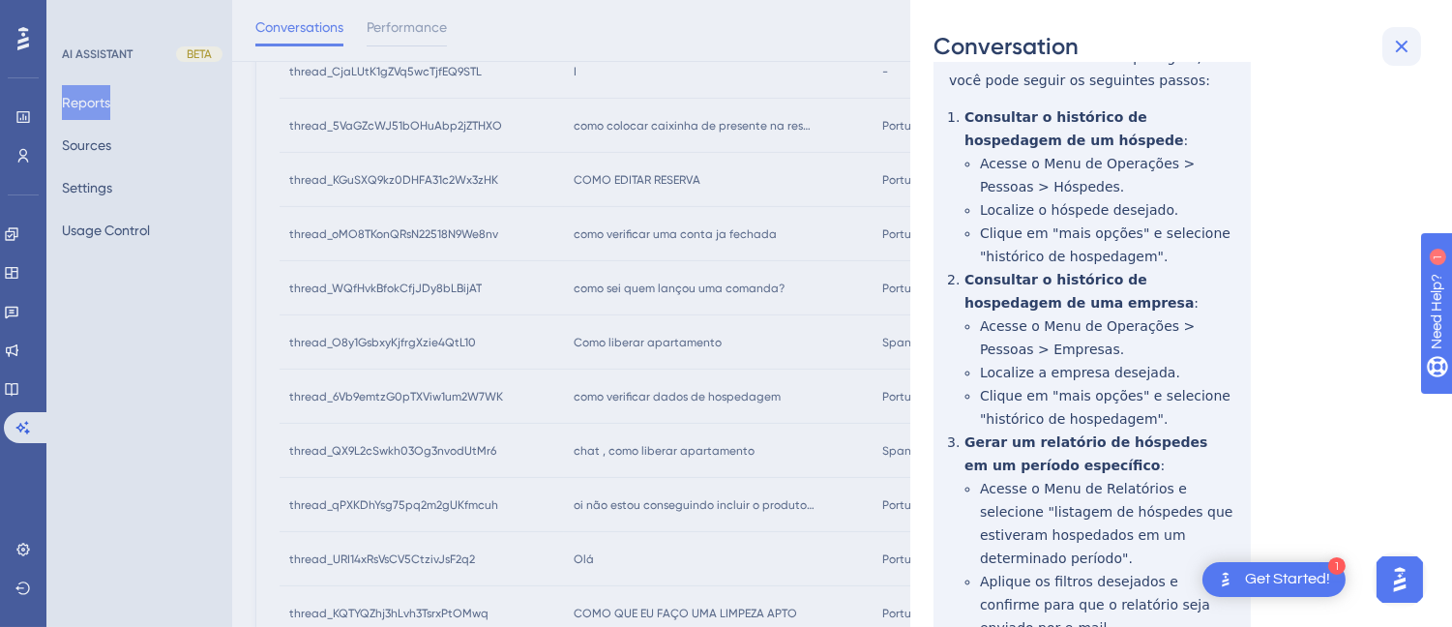
click at [1398, 50] on icon at bounding box center [1401, 46] width 23 height 23
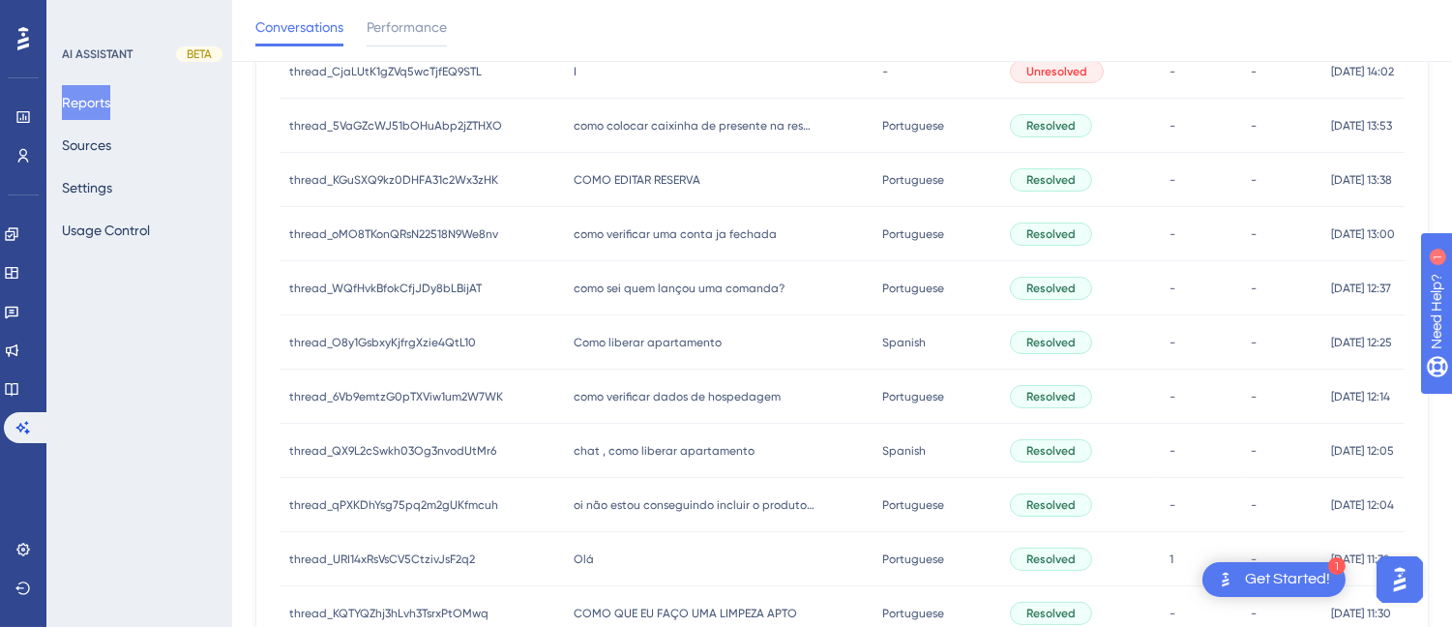
click at [687, 443] on span "chat , como liberar apartamento" at bounding box center [664, 450] width 181 height 15
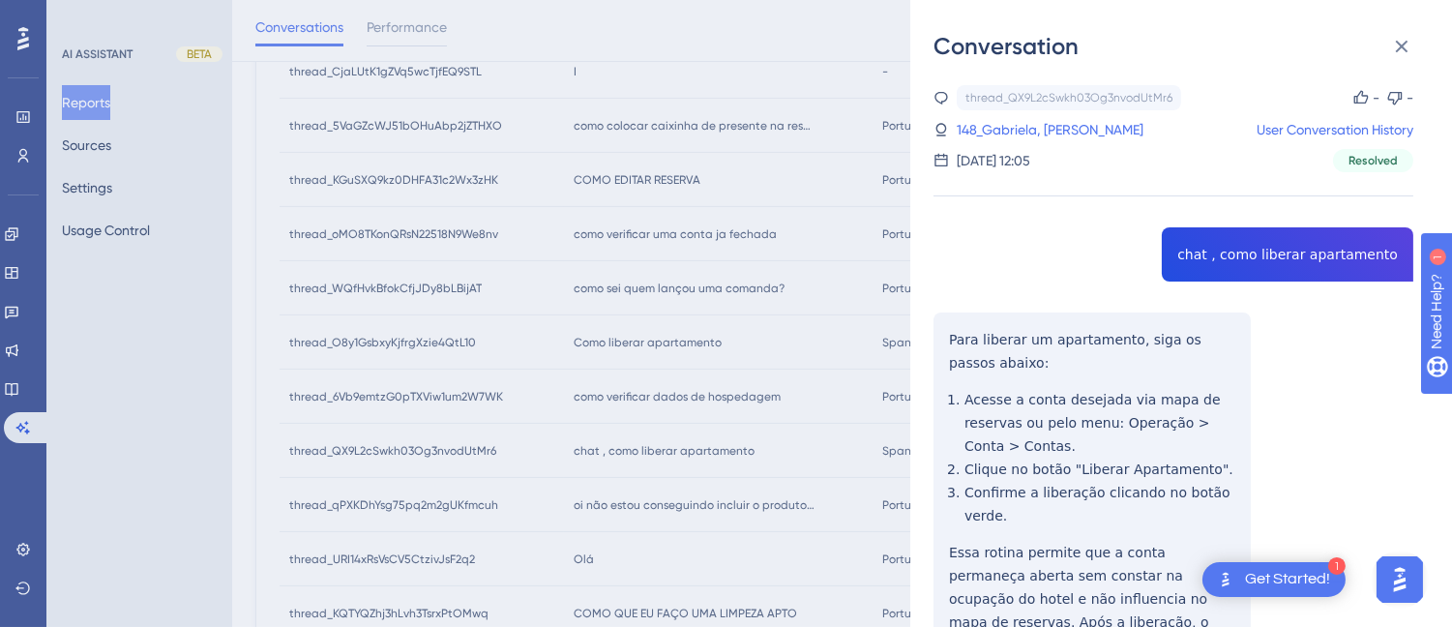
click at [1277, 265] on div "thread_QX9L2cSwkh03Og3nvodUtMr6 Copy - - 148_Gabriela, Marynara User Conversati…" at bounding box center [1173, 439] width 480 height 709
copy span "chat , como liberar apartamento"
click at [1027, 334] on div "thread_QX9L2cSwkh03Og3nvodUtMr6 Copy - - 148_Gabriela, Marynara User Conversati…" at bounding box center [1173, 439] width 480 height 709
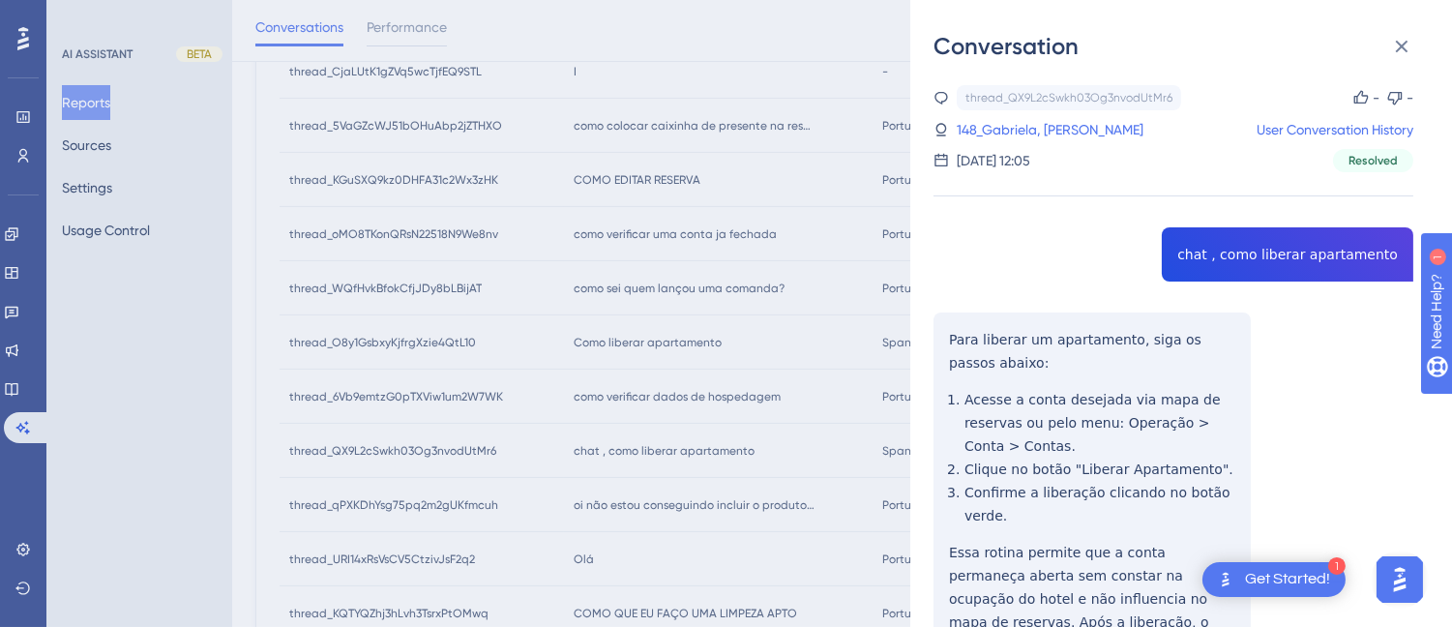
click at [952, 331] on div "thread_QX9L2cSwkh03Og3nvodUtMr6 Copy - - 148_Gabriela, Marynara User Conversati…" at bounding box center [1173, 439] width 480 height 709
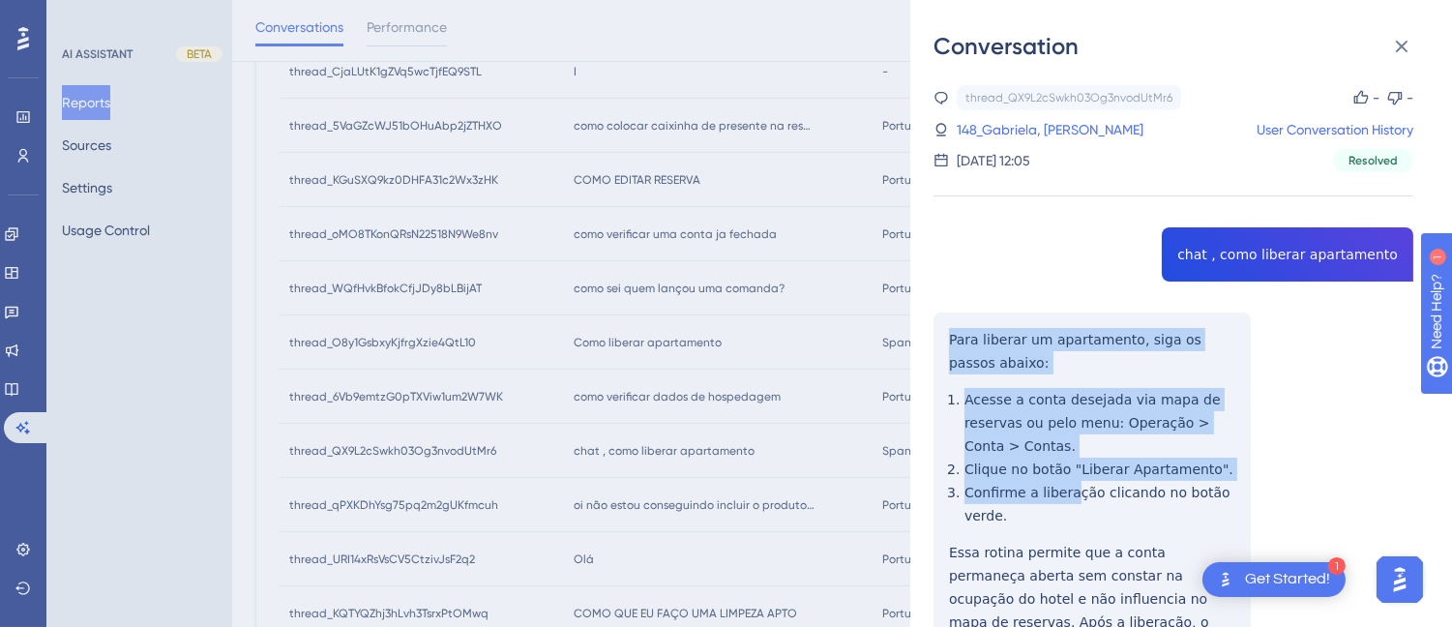
scroll to position [127, 0]
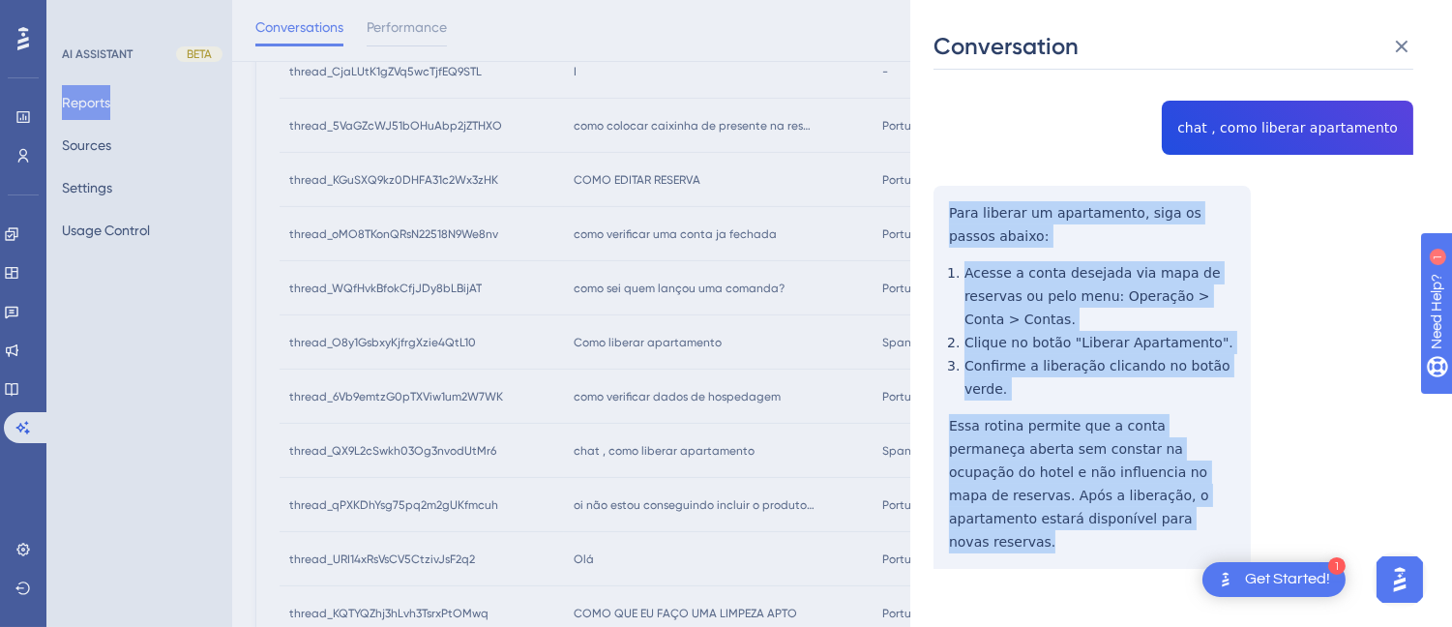
drag, startPoint x: 945, startPoint y: 331, endPoint x: 1016, endPoint y: 390, distance: 92.0
click at [1060, 517] on div "thread_QX9L2cSwkh03Og3nvodUtMr6 Copy - - 148_Gabriela, Marynara User Conversati…" at bounding box center [1173, 312] width 480 height 709
copy div "Para liberar um apartamento, siga os passos abaixo: Acesse a conta desejada via…"
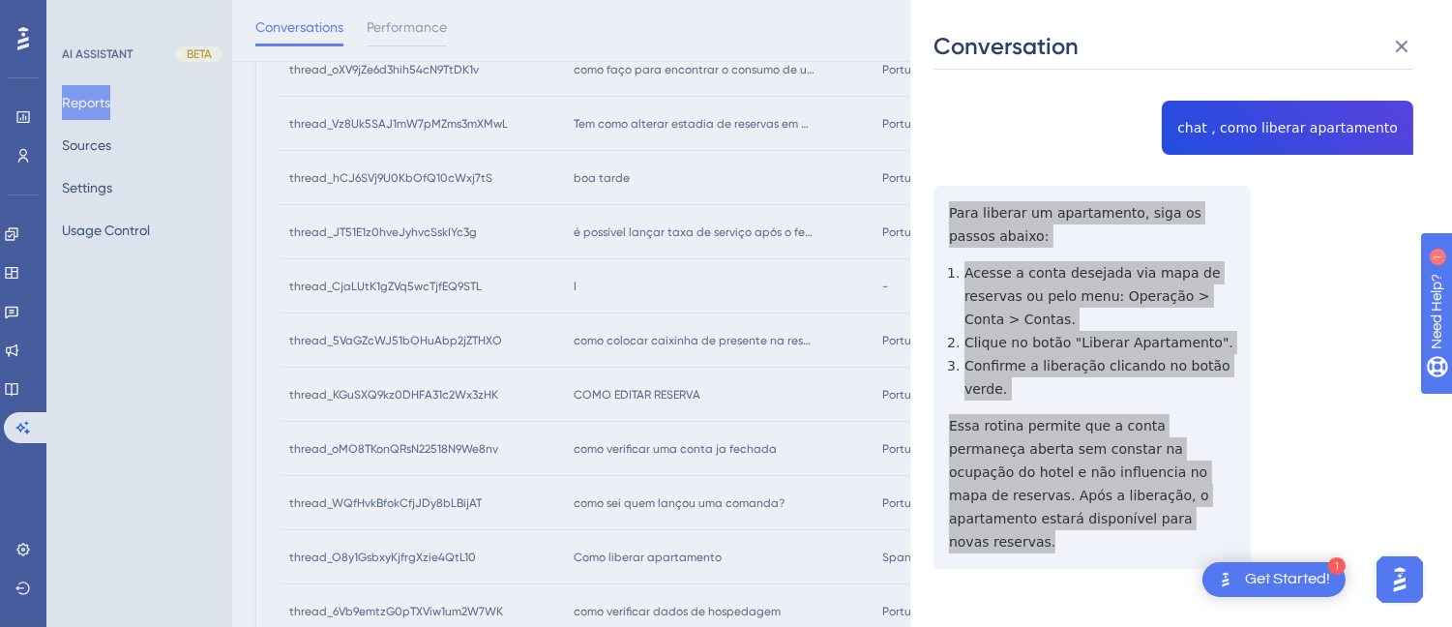
scroll to position [0, 0]
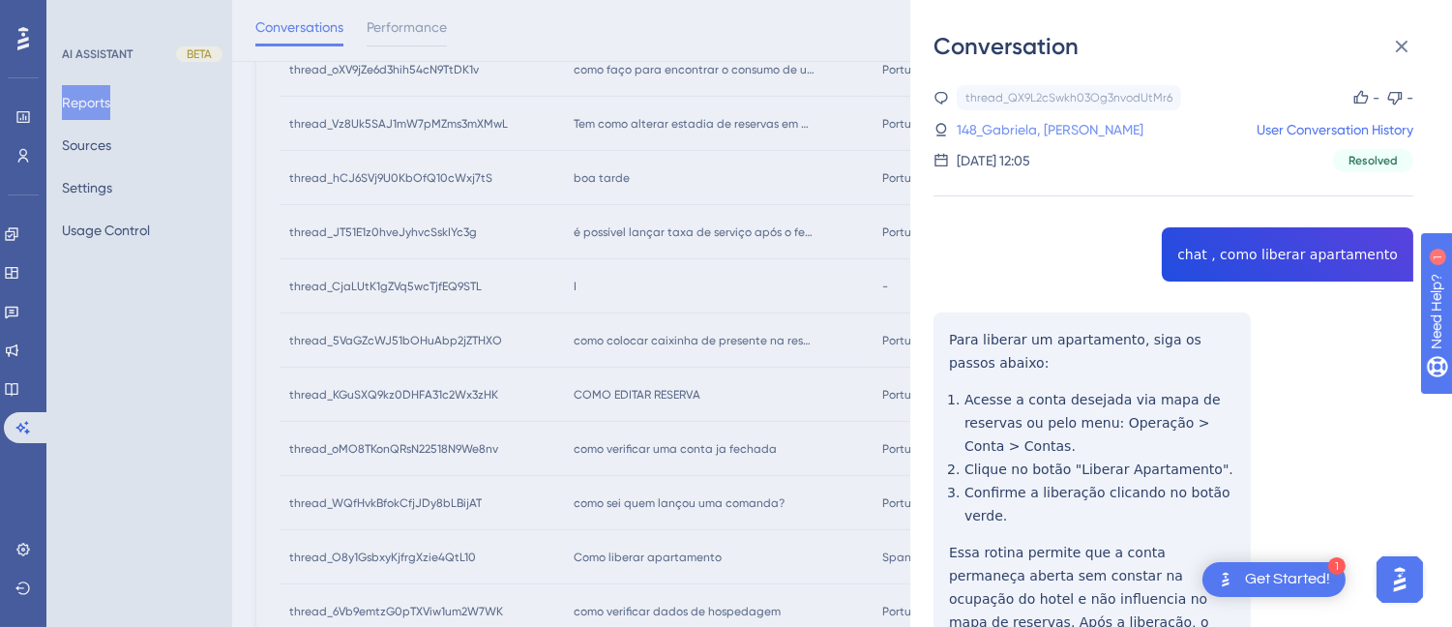
click at [1007, 122] on link "148_Gabriela, [PERSON_NAME]" at bounding box center [1050, 129] width 187 height 23
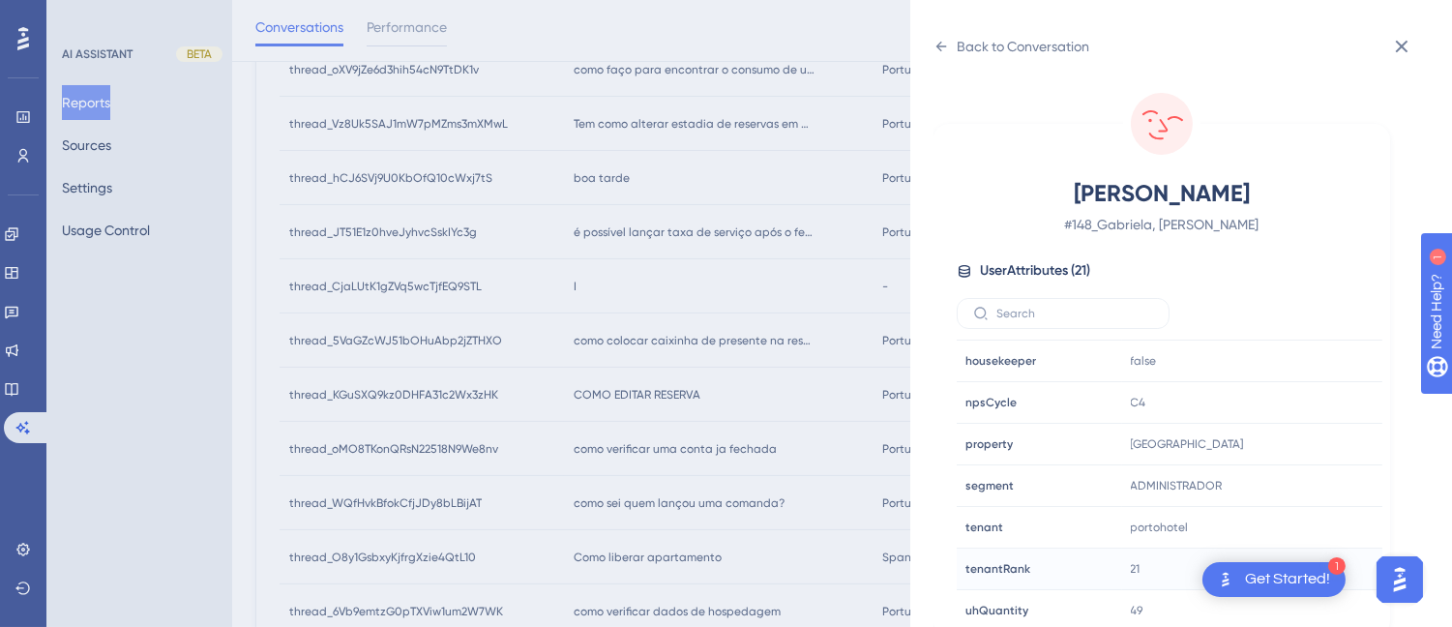
scroll to position [590, 0]
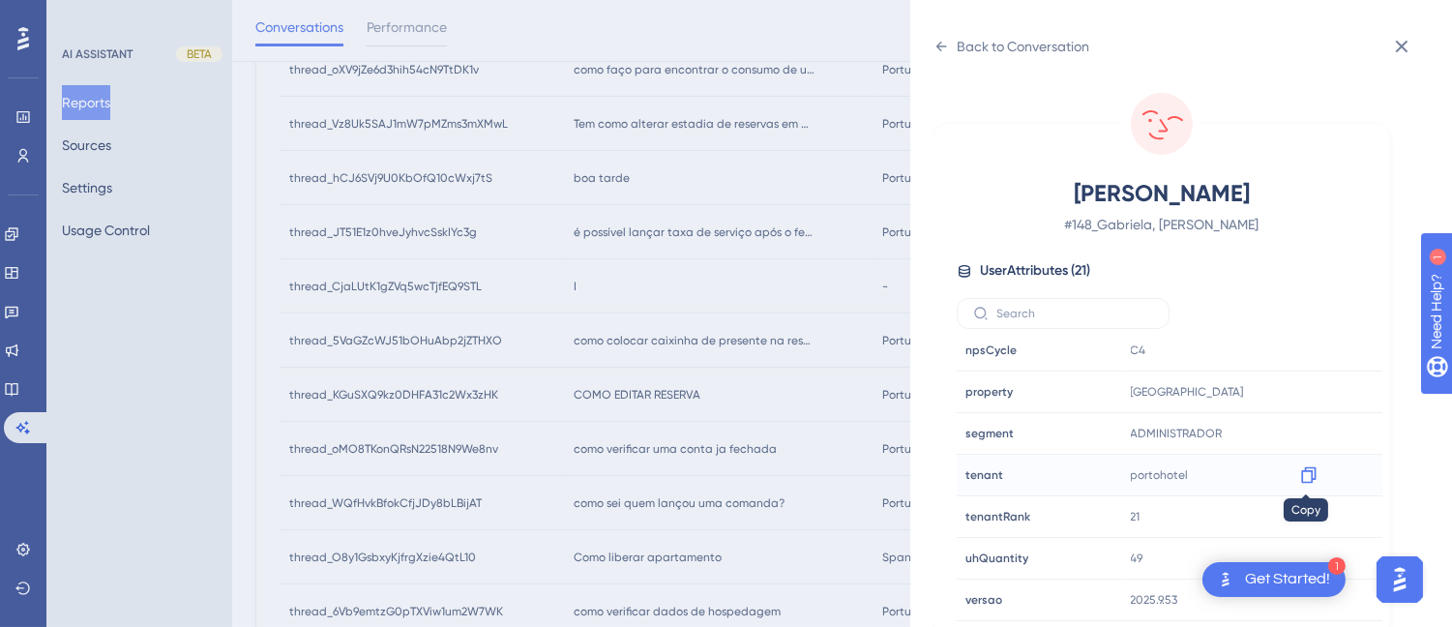
click at [1301, 472] on icon at bounding box center [1308, 474] width 19 height 19
click at [936, 43] on icon at bounding box center [940, 46] width 15 height 15
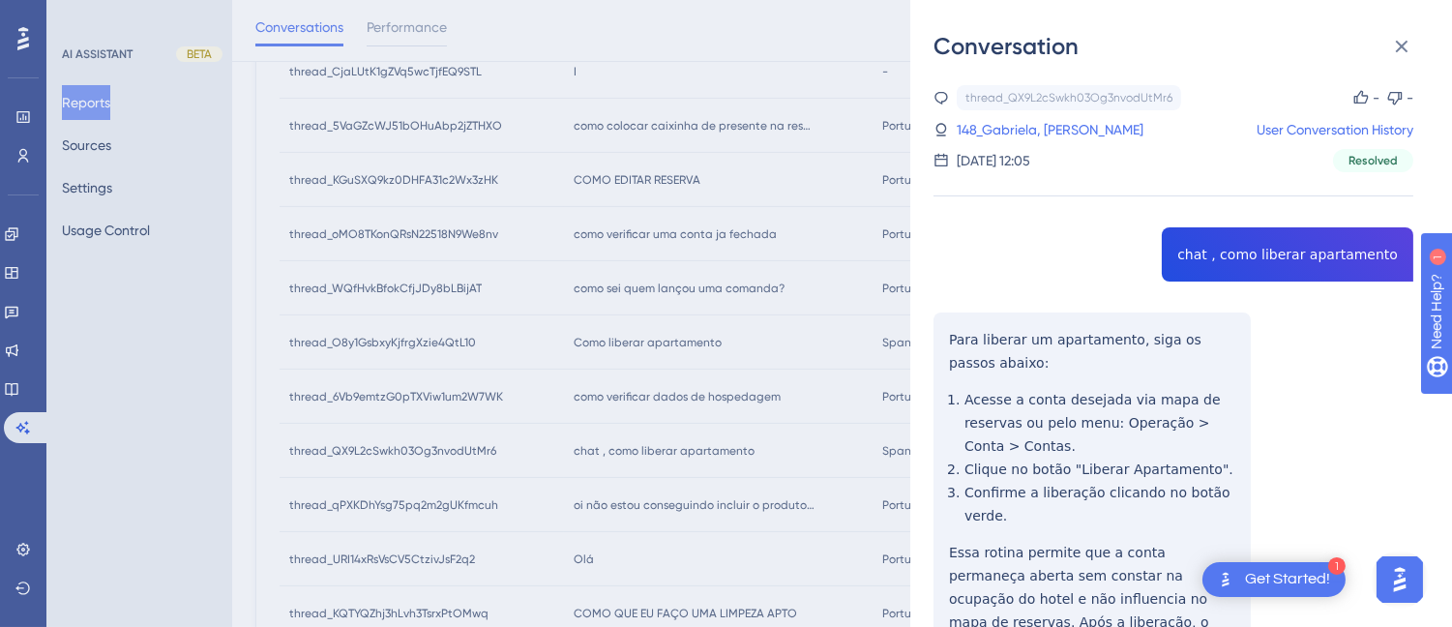
scroll to position [760, 0]
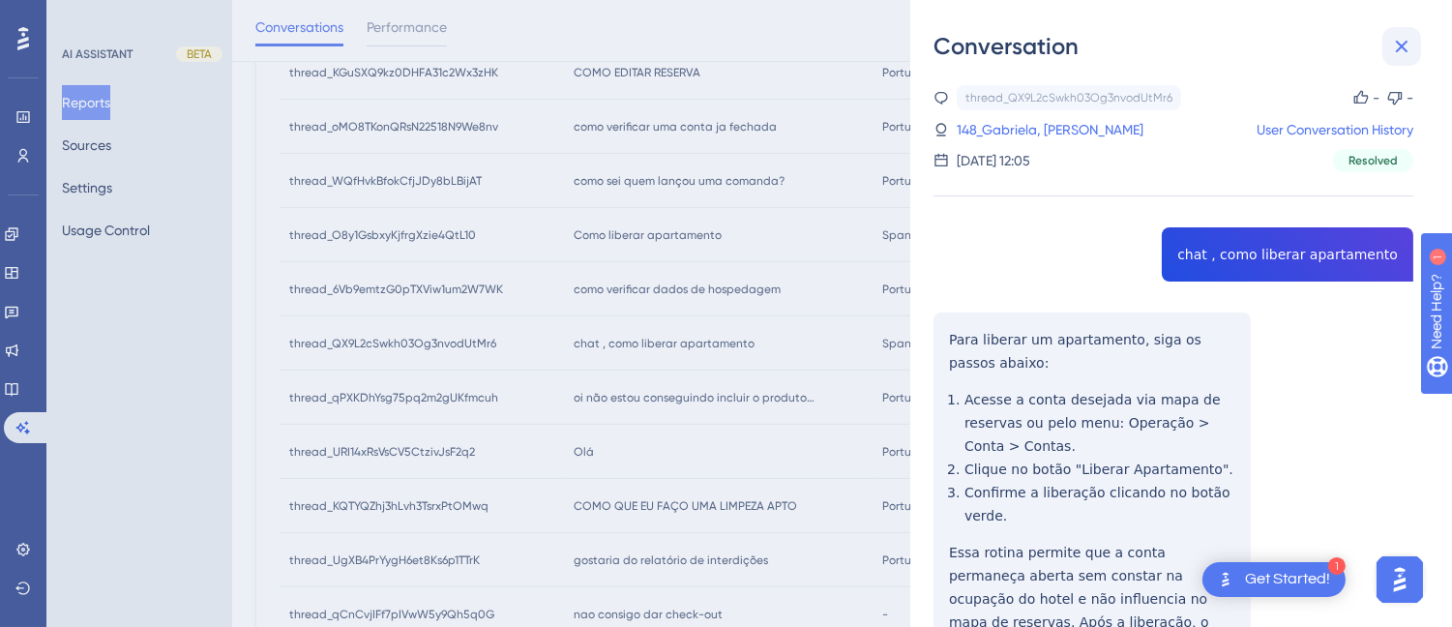
click at [1410, 37] on icon at bounding box center [1401, 46] width 23 height 23
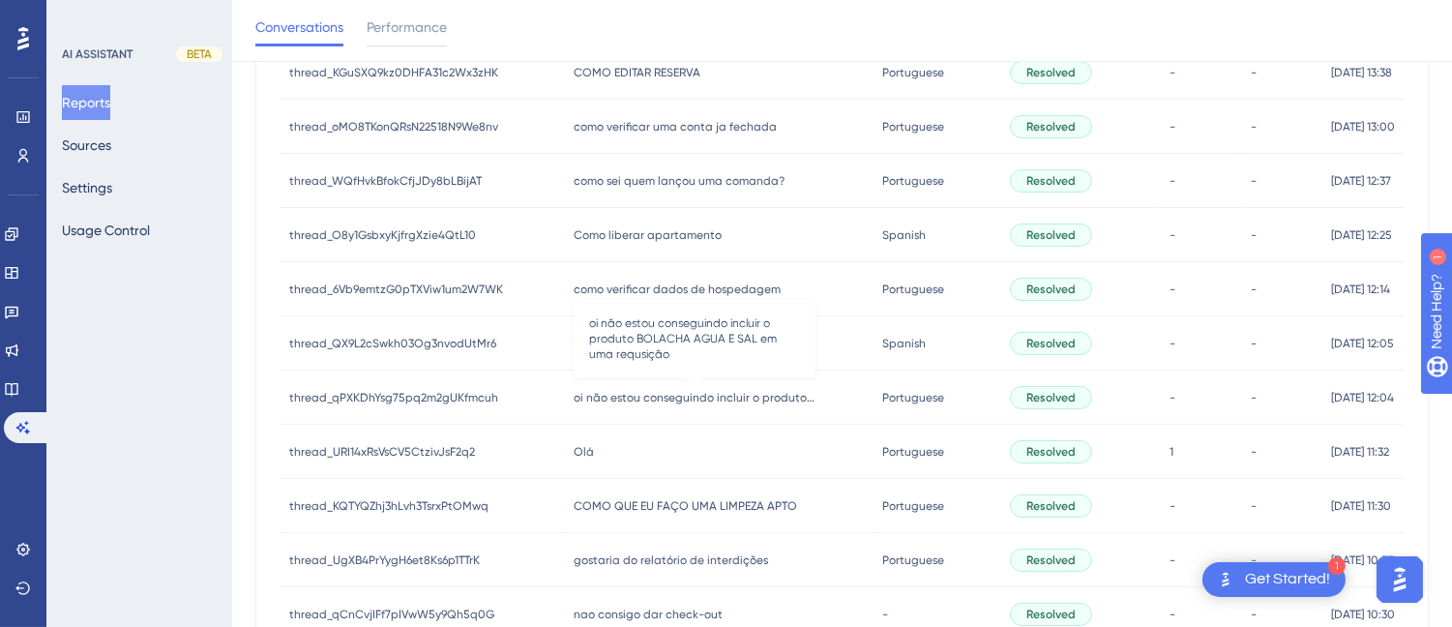
click at [664, 398] on span "oi não estou conseguindo incluir o produto BOLACHA AGUA E SAL em uma requsição" at bounding box center [695, 397] width 242 height 15
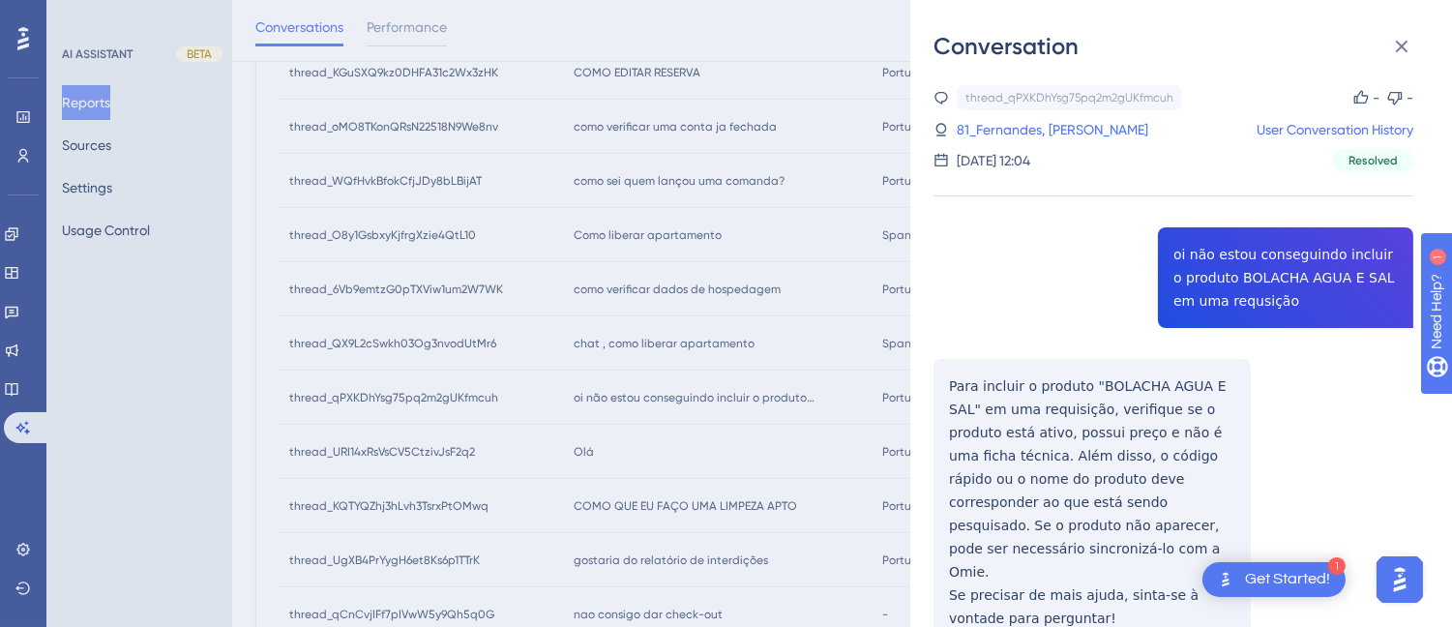
click at [1186, 274] on div "thread_qPXKDhYsg75pq2m2gUKfmcuh Copy - - 81_Fernandes, [PERSON_NAME] User Conve…" at bounding box center [1173, 414] width 480 height 659
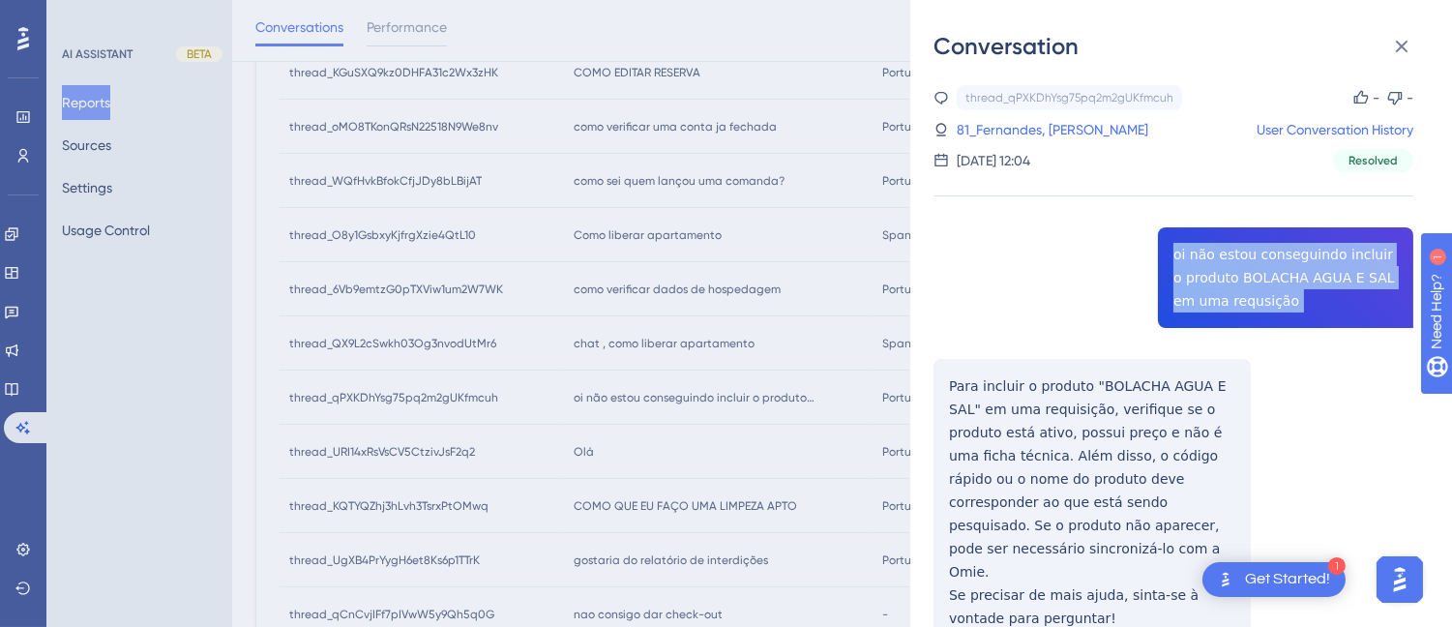
click at [1186, 274] on div "thread_qPXKDhYsg75pq2m2gUKfmcuh Copy - - 81_Fernandes, [PERSON_NAME] User Conve…" at bounding box center [1173, 414] width 480 height 659
copy span "oi não estou conseguindo incluir o produto BOLACHA AGUA E SAL em uma requsição"
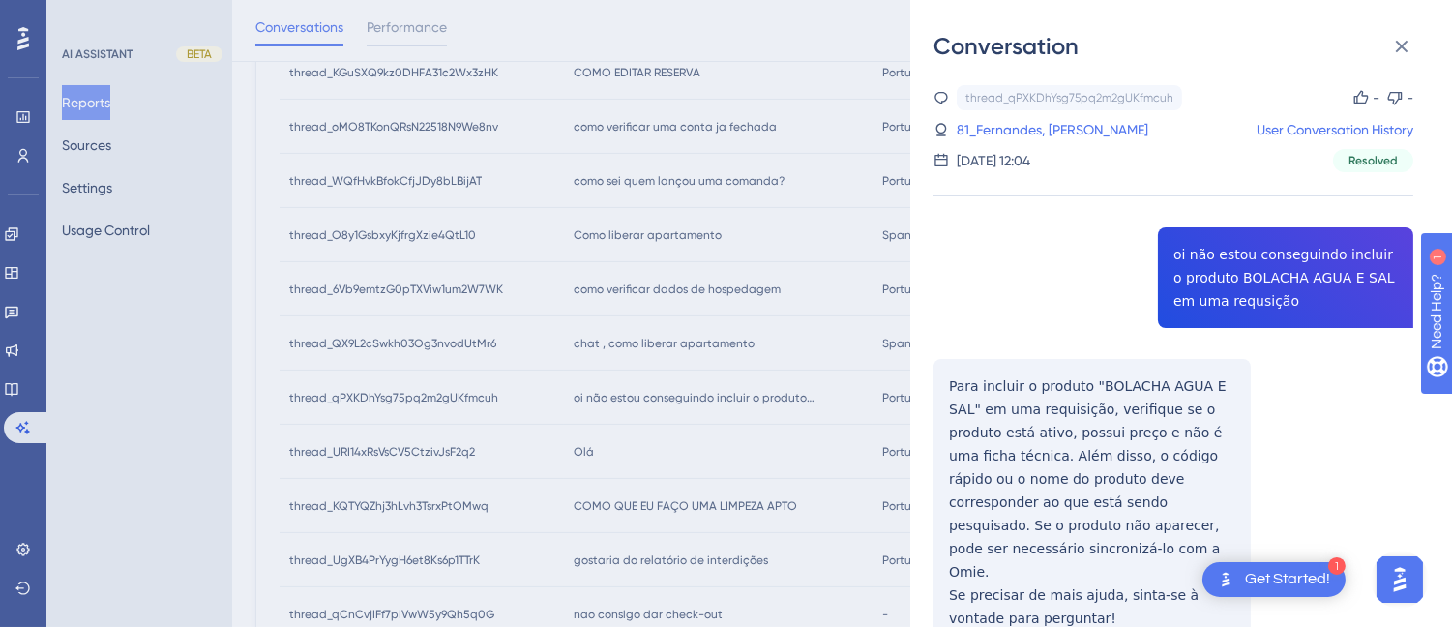
click at [953, 373] on div "thread_qPXKDhYsg75pq2m2gUKfmcuh Copy - - 81_Fernandes, [PERSON_NAME] User Conve…" at bounding box center [1173, 414] width 480 height 659
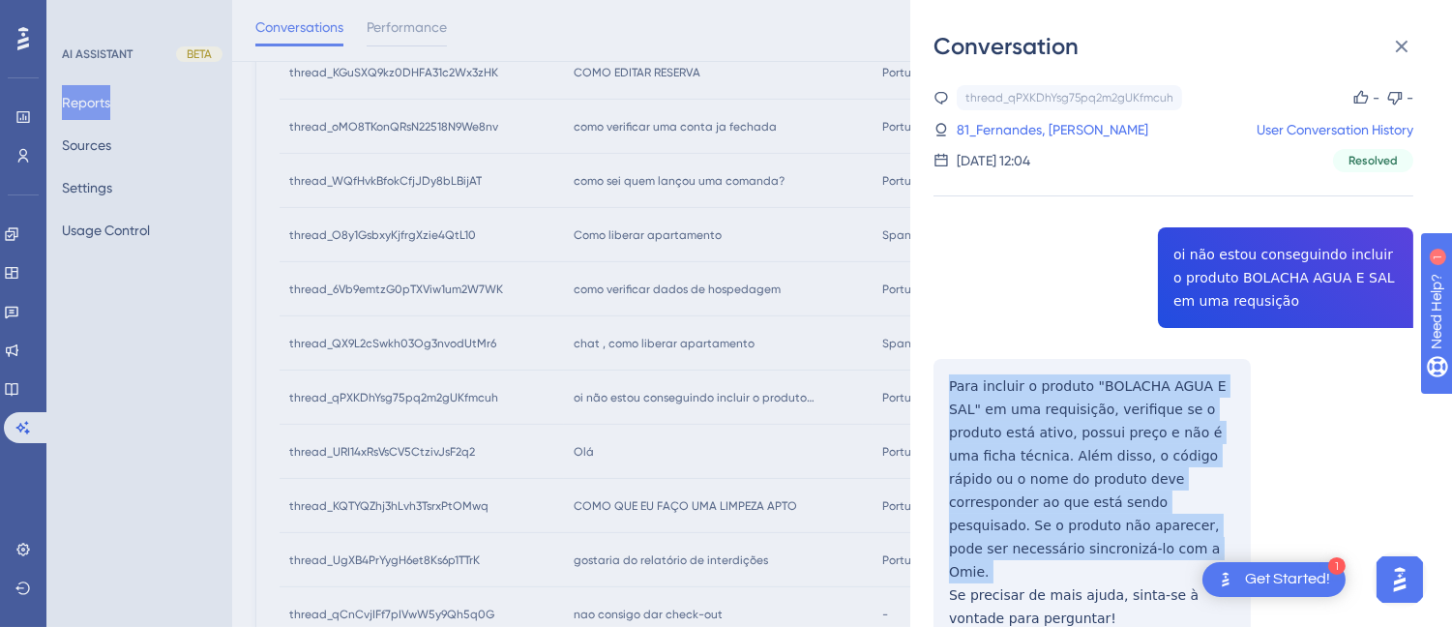
click at [953, 373] on div "thread_qPXKDhYsg75pq2m2gUKfmcuh Copy - - 81_Fernandes, [PERSON_NAME] User Conve…" at bounding box center [1173, 414] width 480 height 659
drag, startPoint x: 953, startPoint y: 373, endPoint x: 1007, endPoint y: 374, distance: 54.2
click at [1007, 374] on div "thread_qPXKDhYsg75pq2m2gUKfmcuh Copy - - 81_Fernandes, [PERSON_NAME] User Conve…" at bounding box center [1173, 414] width 480 height 659
drag, startPoint x: 917, startPoint y: 378, endPoint x: 1039, endPoint y: 583, distance: 238.5
click at [1039, 583] on div "Conversation thread_qPXKDhYsg75pq2m2gUKfmcuh Copy - - 81_Fernandes, [PERSON_NAM…" at bounding box center [1181, 313] width 542 height 627
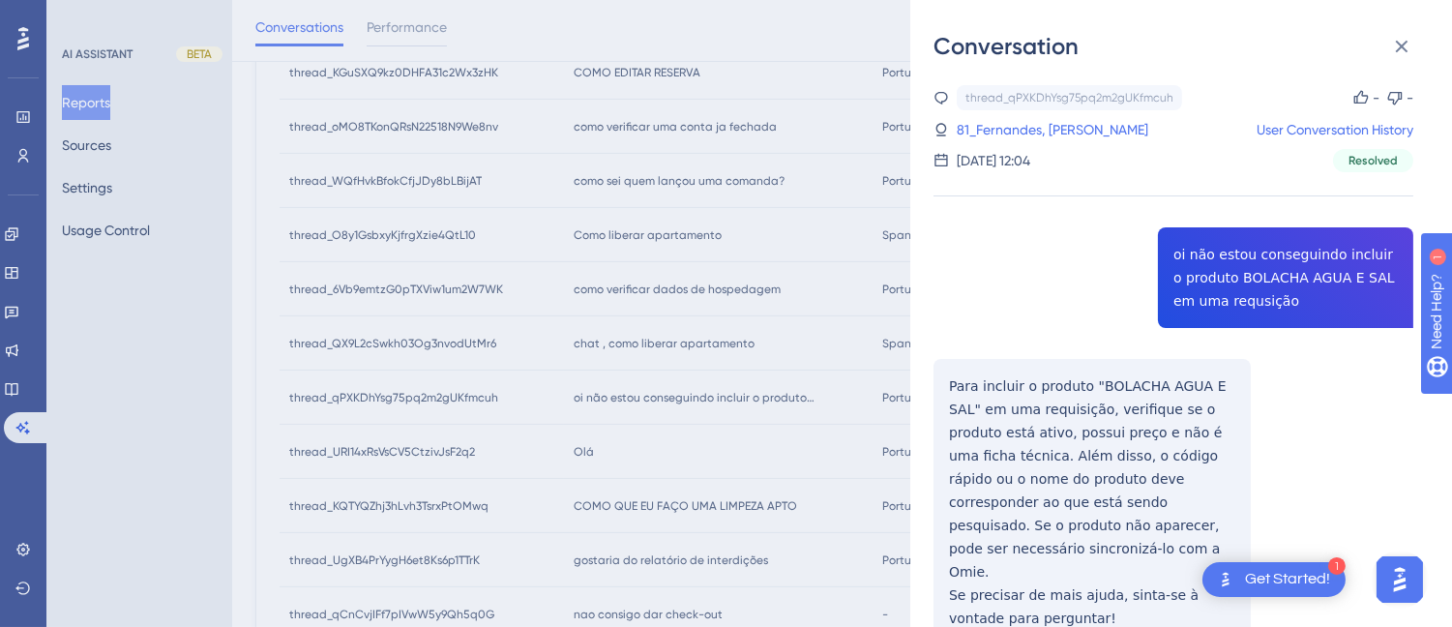
click at [1068, 587] on div "thread_qPXKDhYsg75pq2m2gUKfmcuh Copy - - 81_Fernandes, [PERSON_NAME] User Conve…" at bounding box center [1173, 414] width 480 height 659
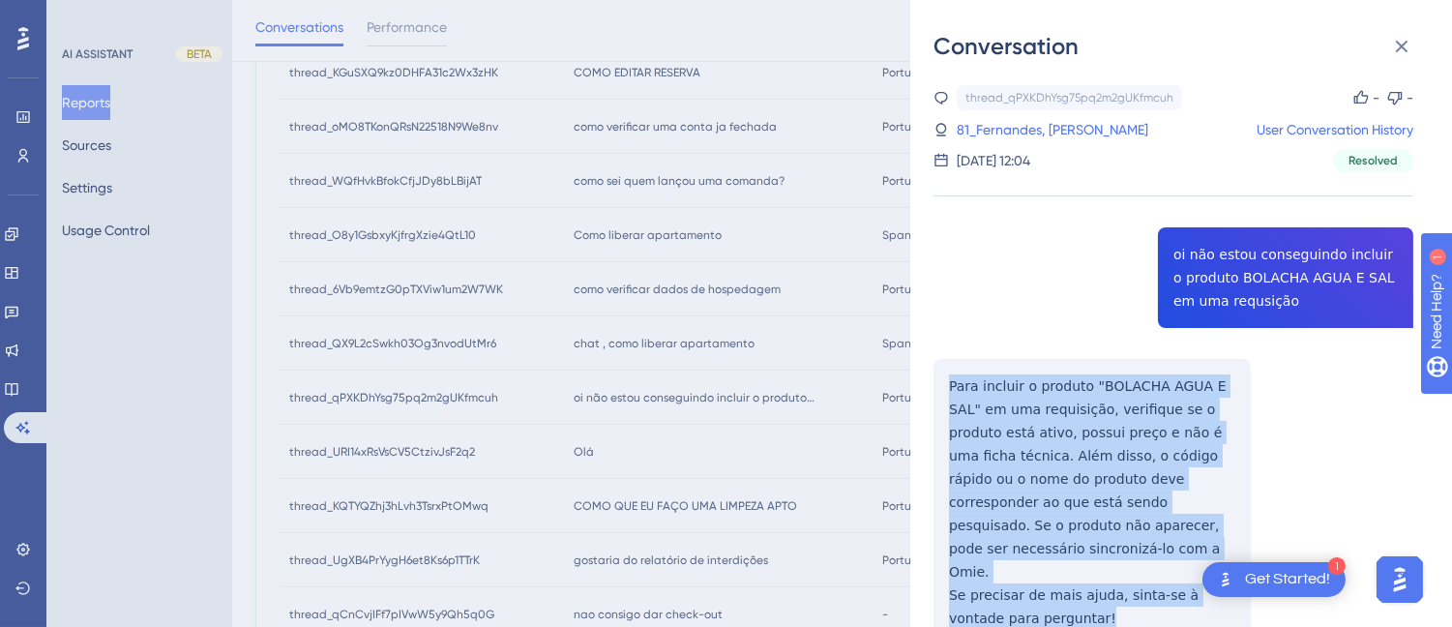
drag, startPoint x: 1049, startPoint y: 573, endPoint x: 928, endPoint y: 362, distance: 243.0
click at [928, 362] on div "Conversation thread_qPXKDhYsg75pq2m2gUKfmcuh Copy - - 81_Fernandes, [PERSON_NAM…" at bounding box center [1181, 313] width 542 height 627
copy div "Para incluir o produto "BOLACHA AGUA E SAL" em uma requisição, verifique se o p…"
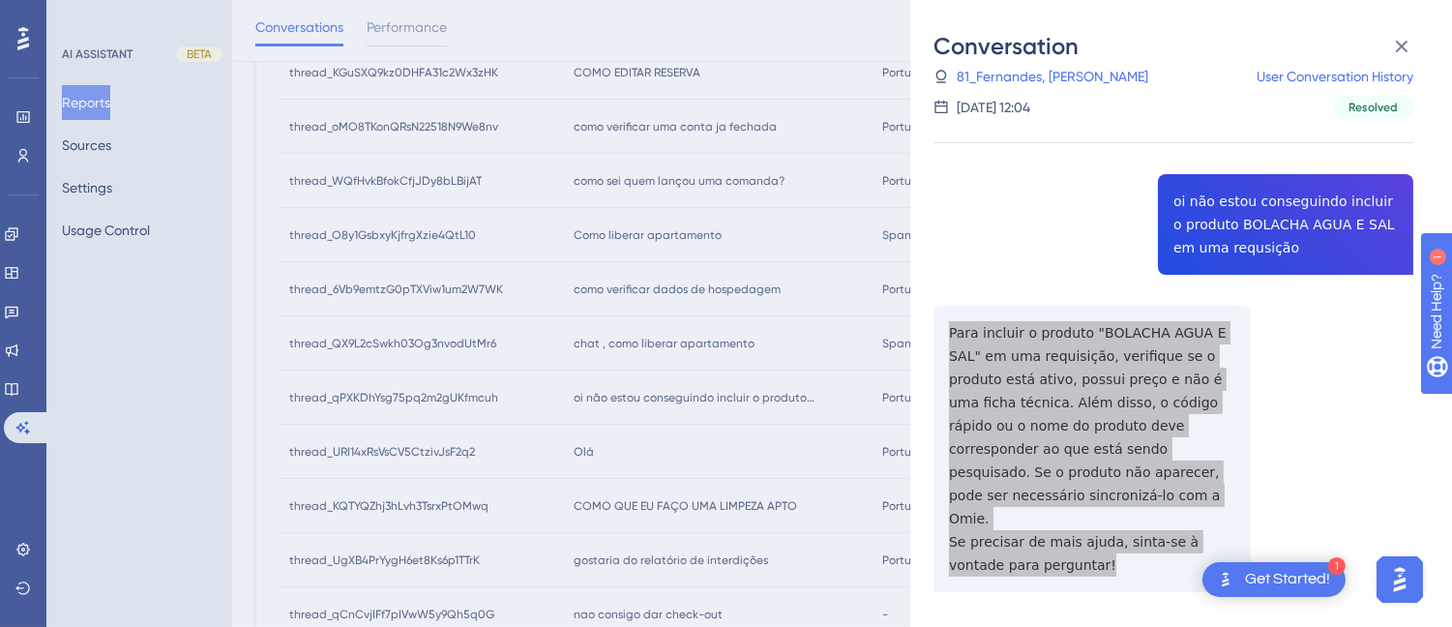
scroll to position [868, 0]
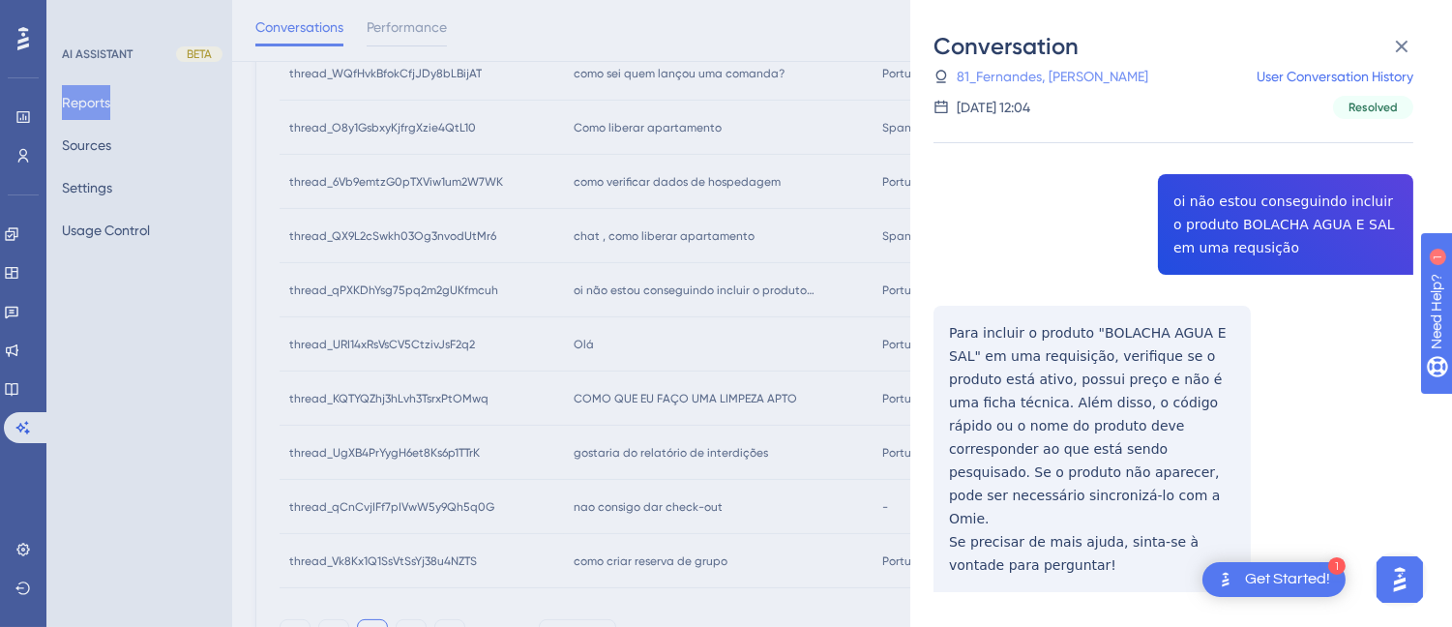
click at [1045, 69] on link "81_Fernandes, [PERSON_NAME]" at bounding box center [1052, 76] width 191 height 23
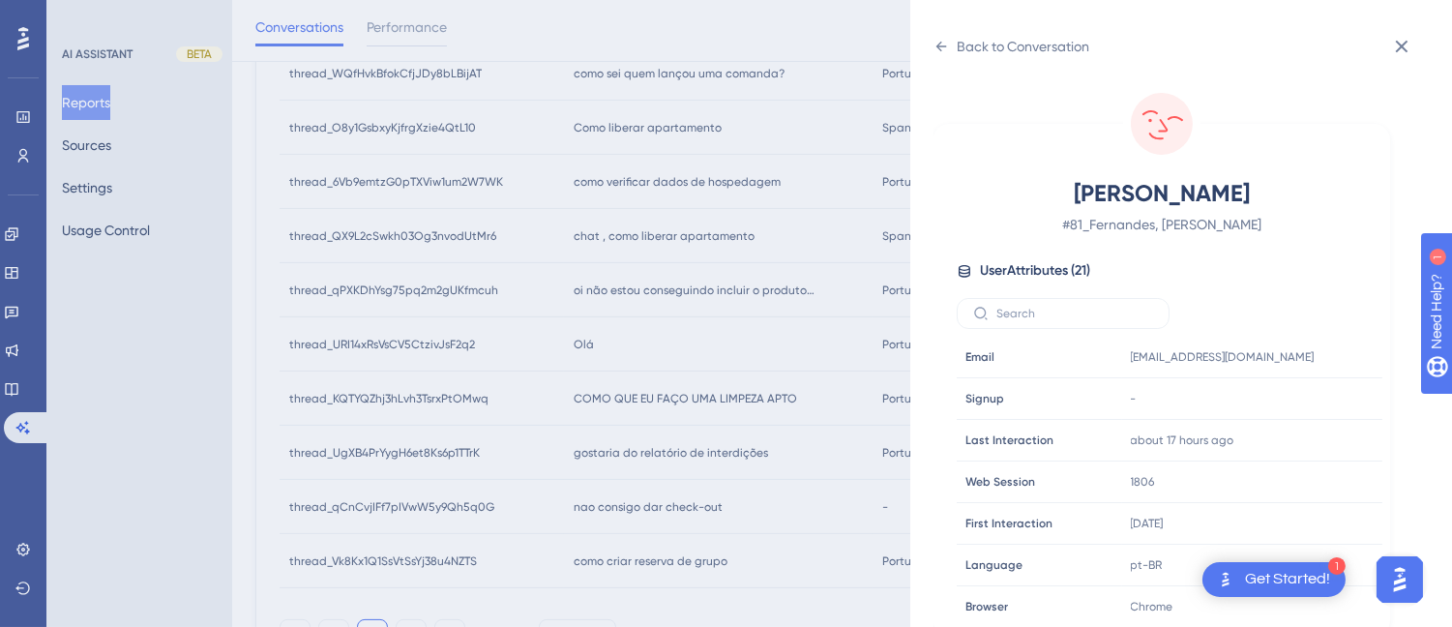
scroll to position [590, 0]
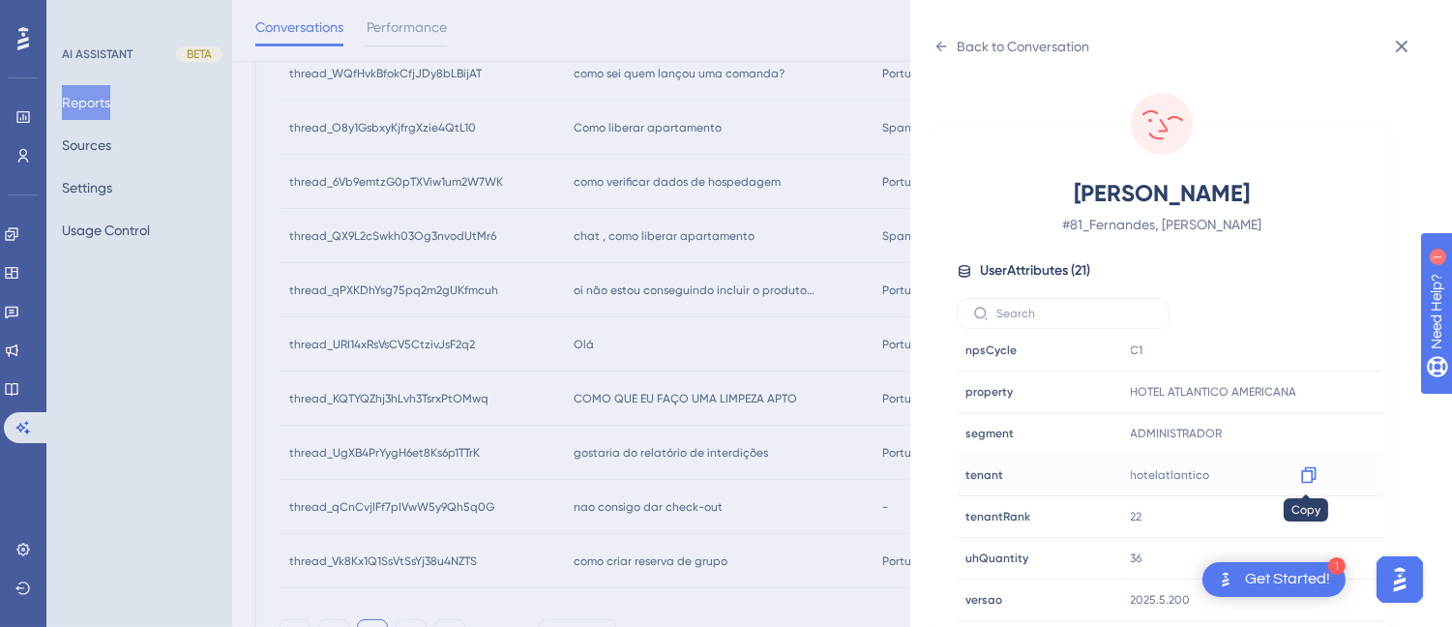
click at [1307, 475] on icon at bounding box center [1308, 474] width 19 height 19
click at [939, 37] on div "Back to Conversation" at bounding box center [1011, 46] width 156 height 31
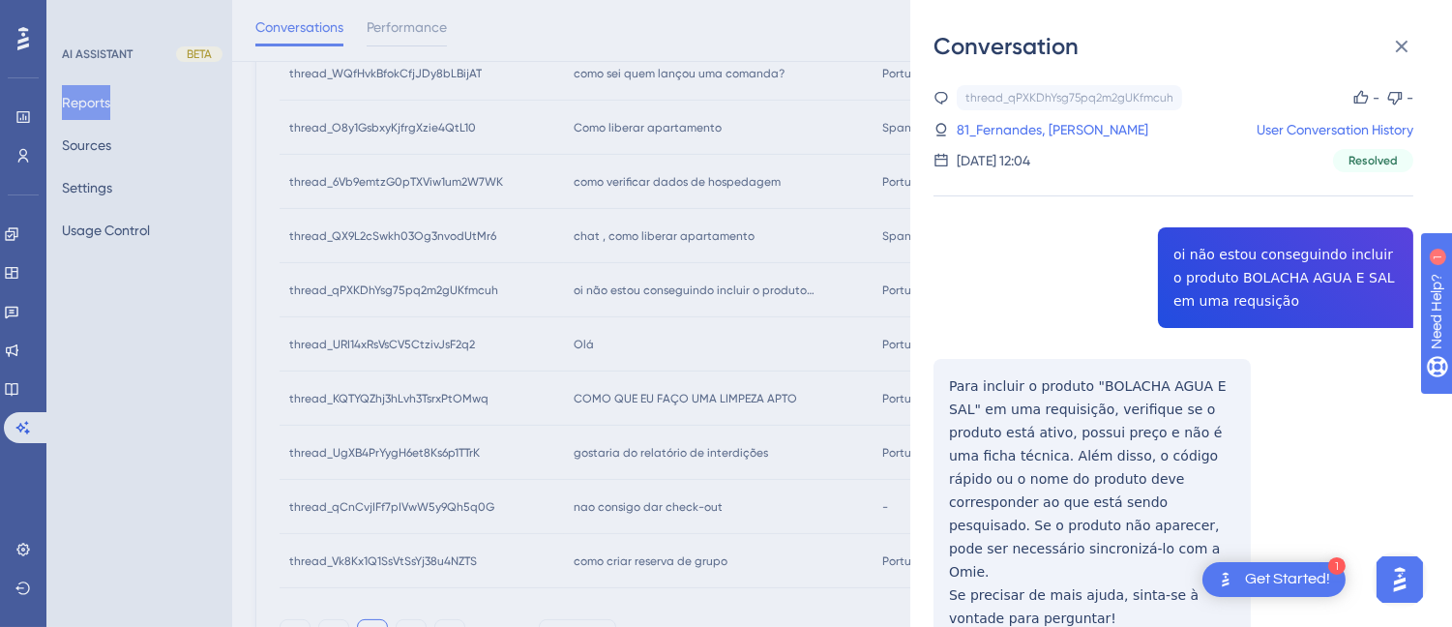
scroll to position [53, 0]
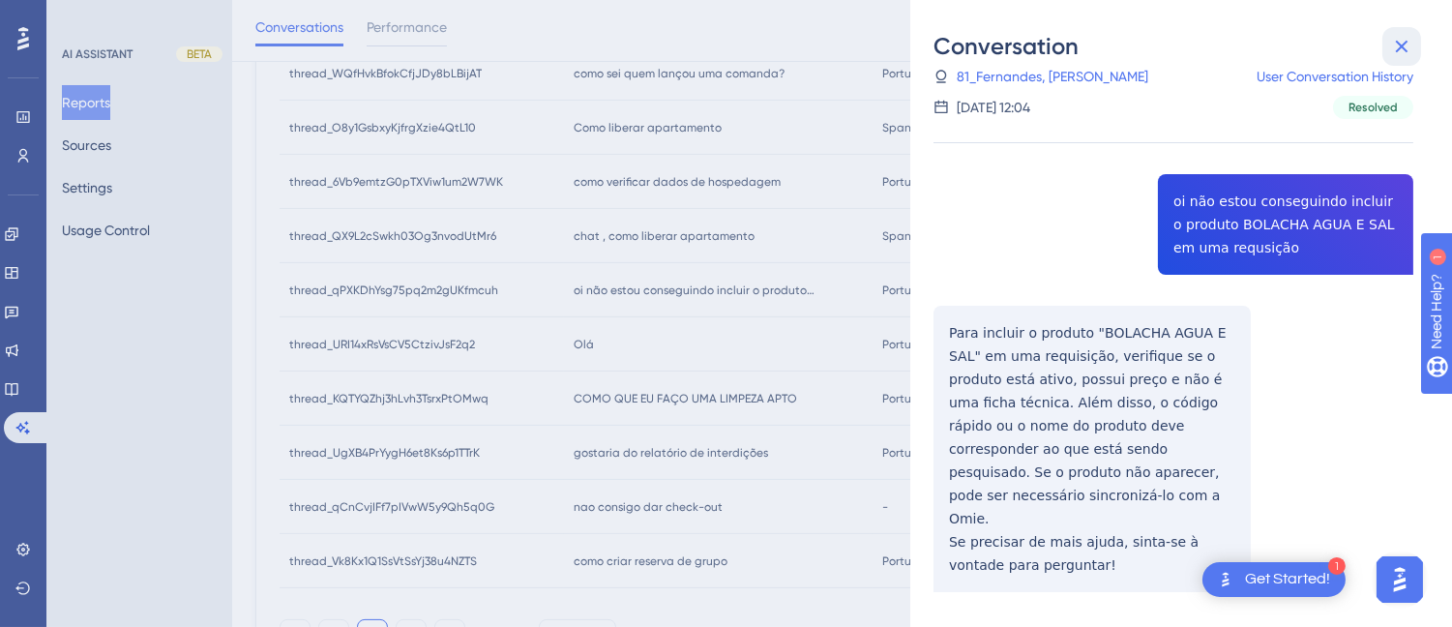
click at [1414, 46] on button at bounding box center [1401, 46] width 39 height 39
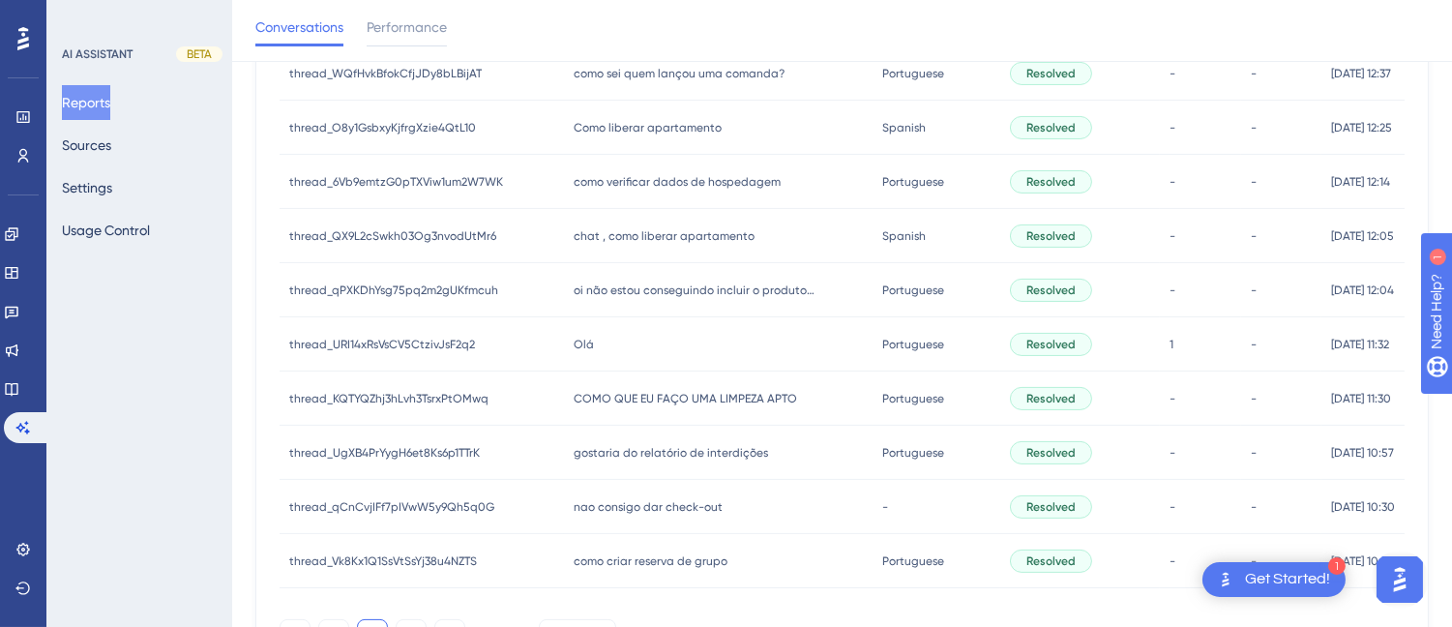
click at [581, 337] on span "Olá" at bounding box center [584, 344] width 20 height 15
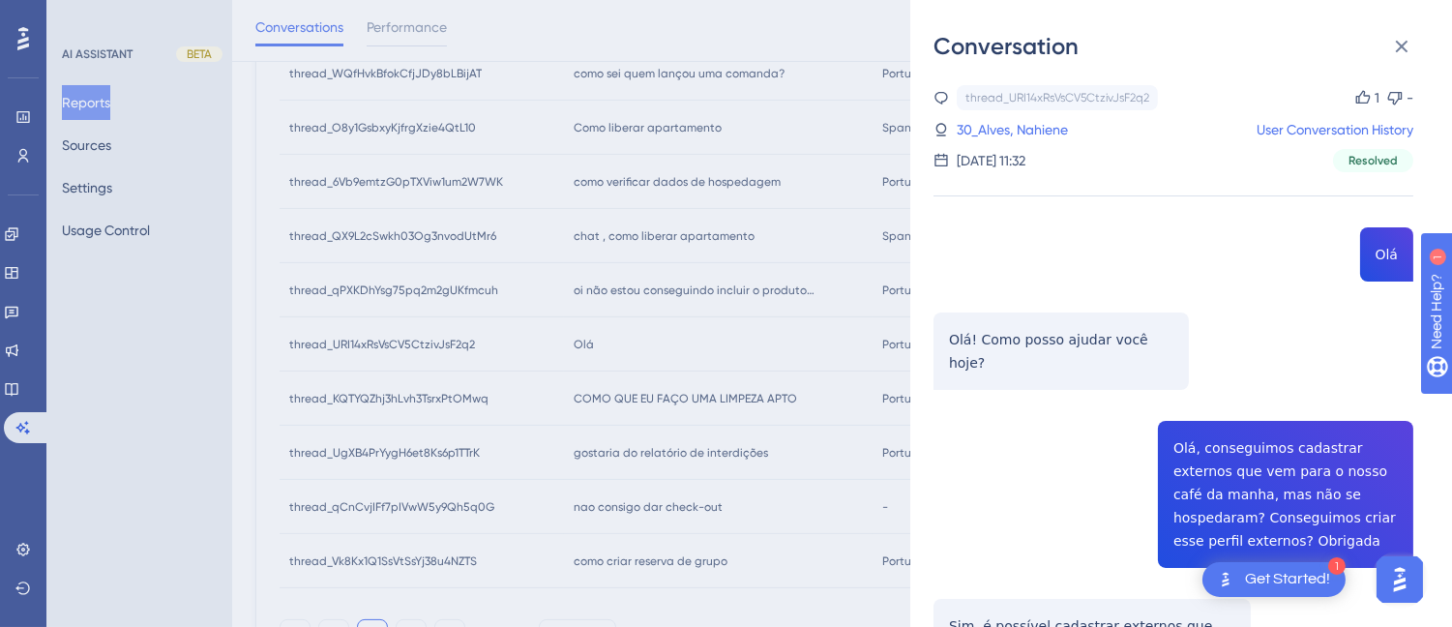
scroll to position [215, 0]
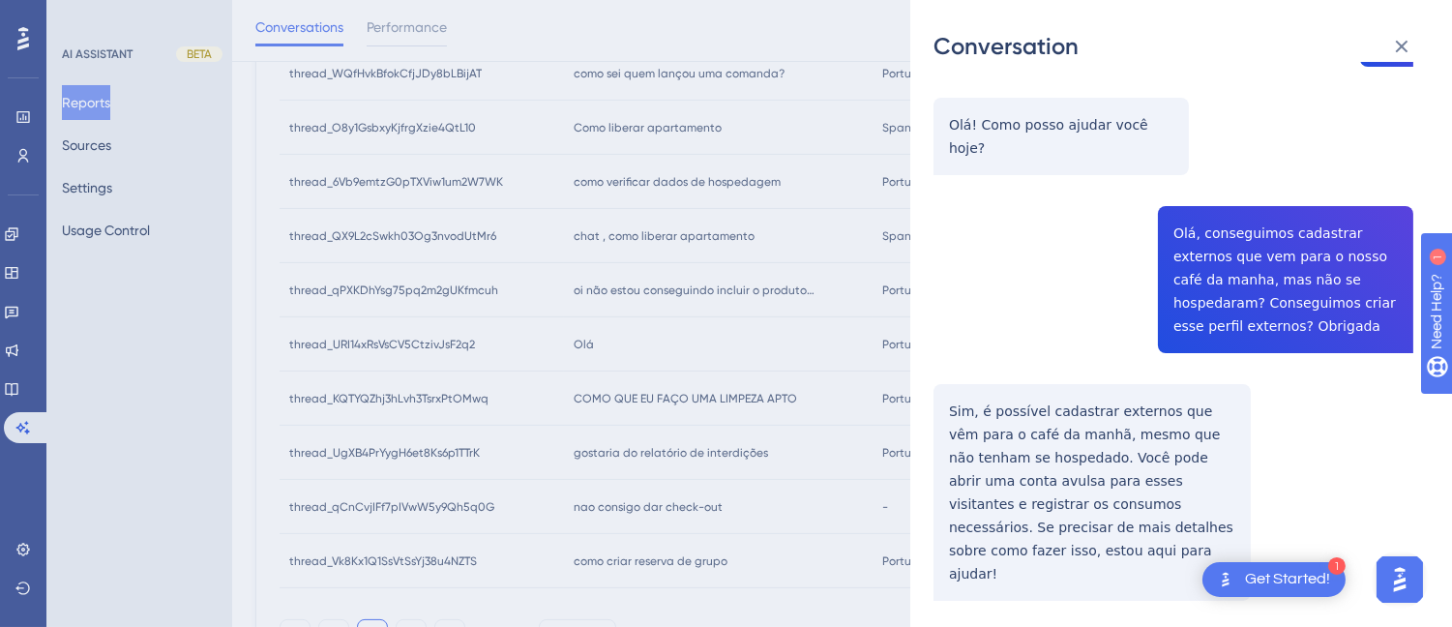
click at [1177, 223] on div "thread_URI14xRsVsCV5CtzivJsF2q2 Copy 1 - 30_Alves, Nahiene User Conversation Hi…" at bounding box center [1173, 412] width 480 height 1084
click at [1177, 222] on div "thread_URI14xRsVsCV5CtzivJsF2q2 Copy 1 - 30_Alves, Nahiene User Conversation Hi…" at bounding box center [1173, 412] width 480 height 1084
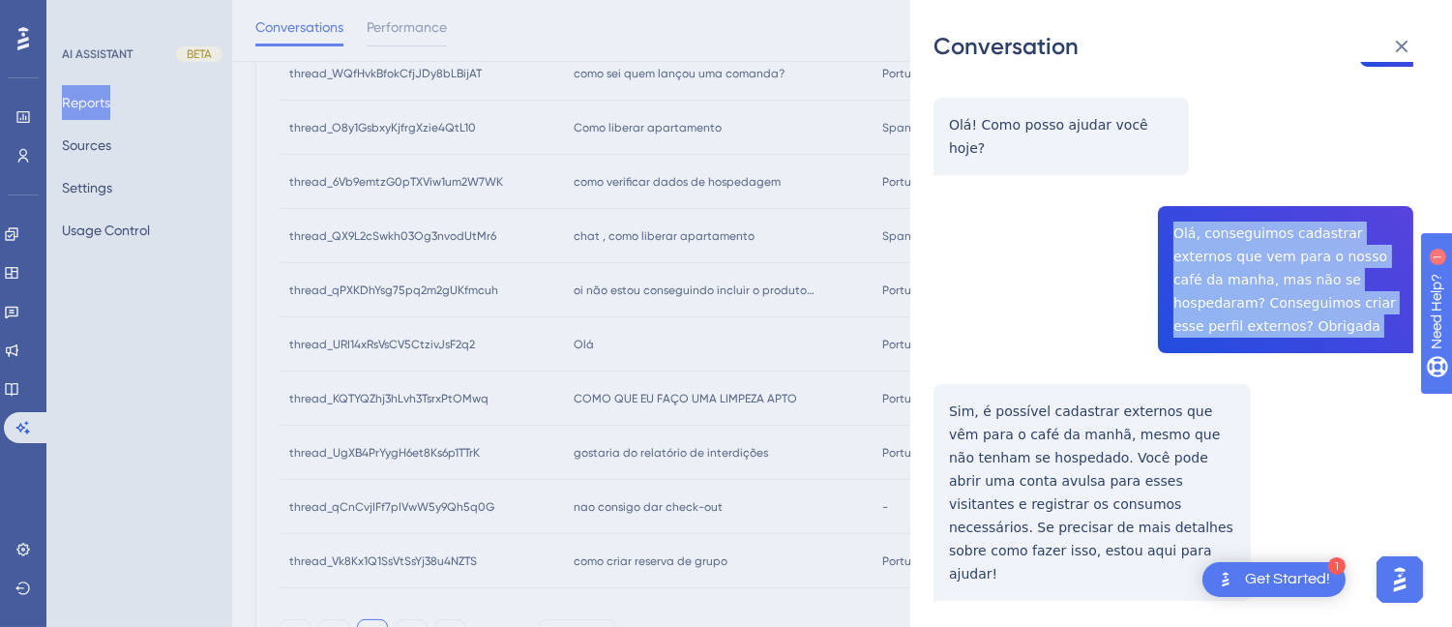
click at [1177, 222] on div "thread_URI14xRsVsCV5CtzivJsF2q2 Copy 1 - 30_Alves, Nahiene User Conversation Hi…" at bounding box center [1173, 412] width 480 height 1084
copy span "Olá, conseguimos cadastrar externos que vem para o nosso café da manha, mas não…"
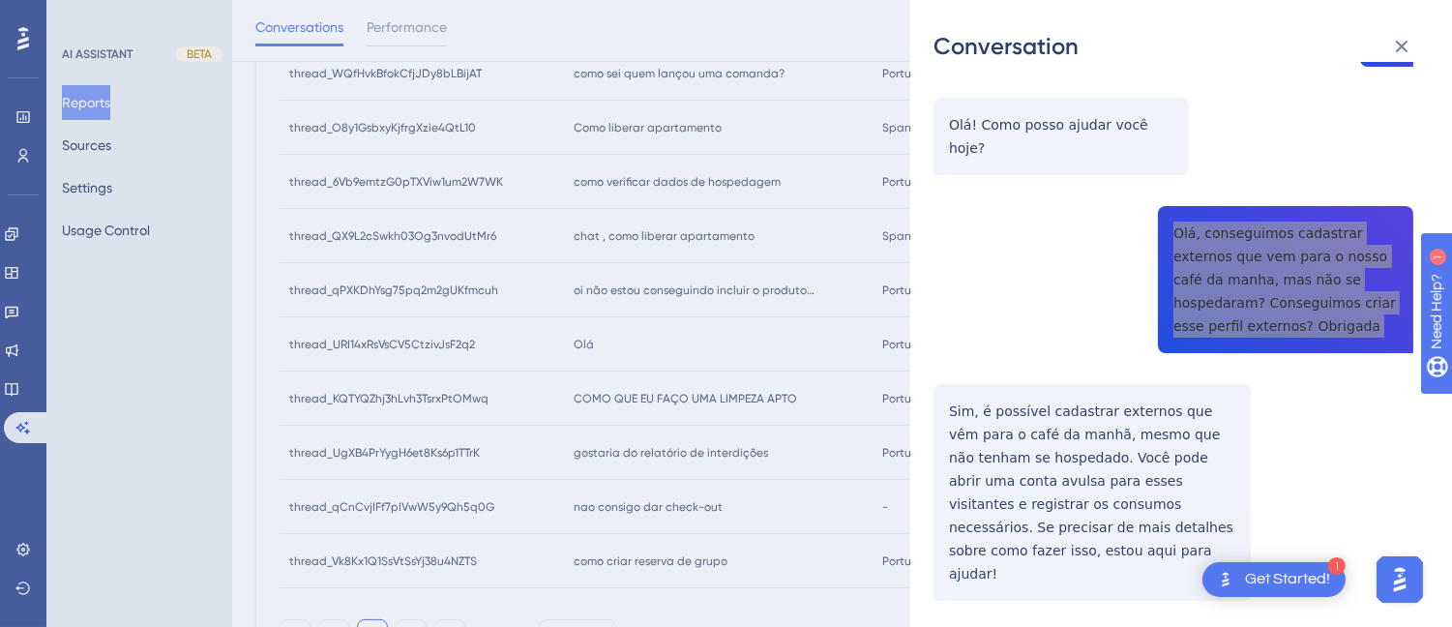
scroll to position [322, 0]
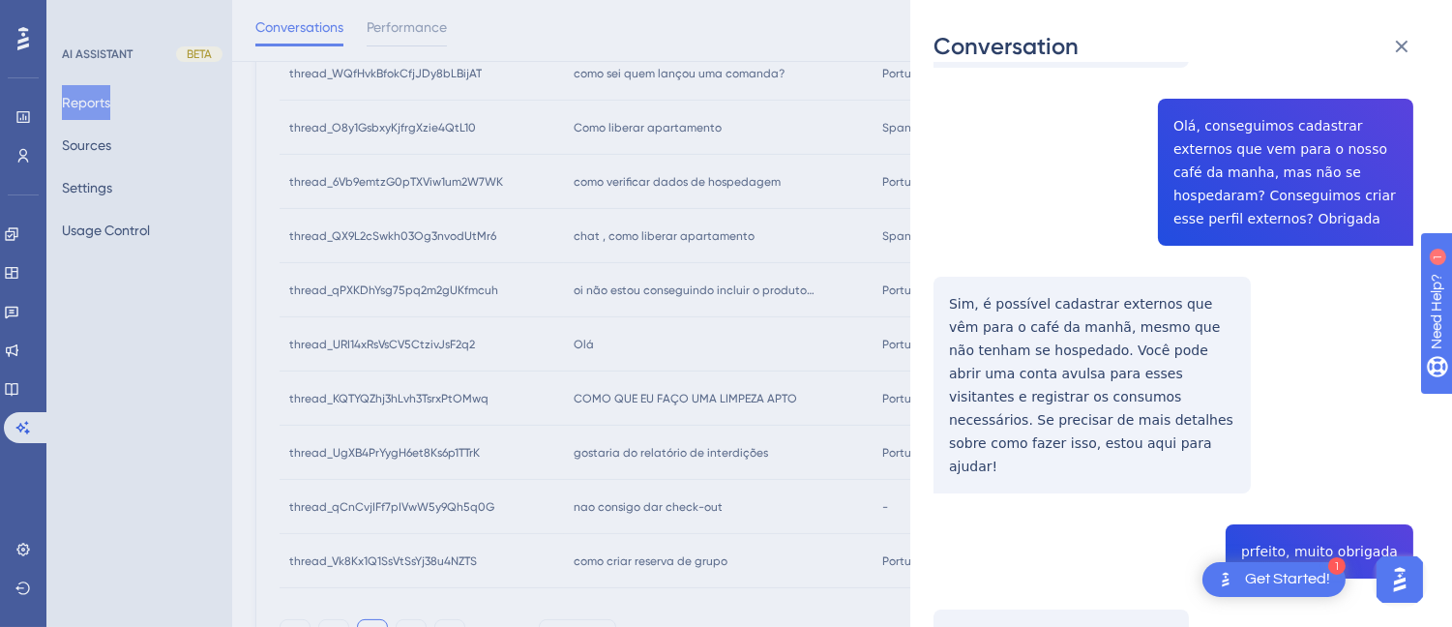
click at [991, 283] on div "thread_URI14xRsVsCV5CtzivJsF2q2 Copy 1 - 30_Alves, Nahiene User Conversation Hi…" at bounding box center [1173, 305] width 480 height 1084
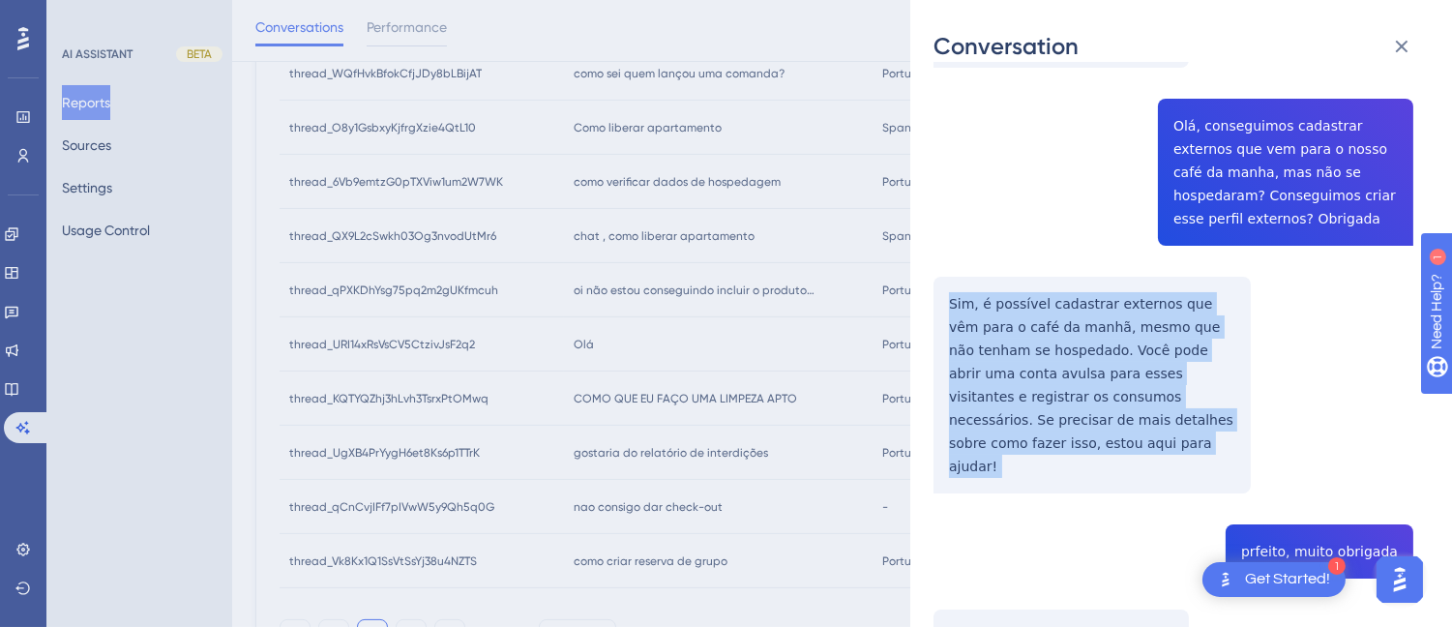
click at [991, 283] on div "thread_URI14xRsVsCV5CtzivJsF2q2 Copy 1 - 30_Alves, Nahiene User Conversation Hi…" at bounding box center [1173, 305] width 480 height 1084
copy p "Sim, é possível cadastrar externos que vêm para o café da manhã, mesmo que não …"
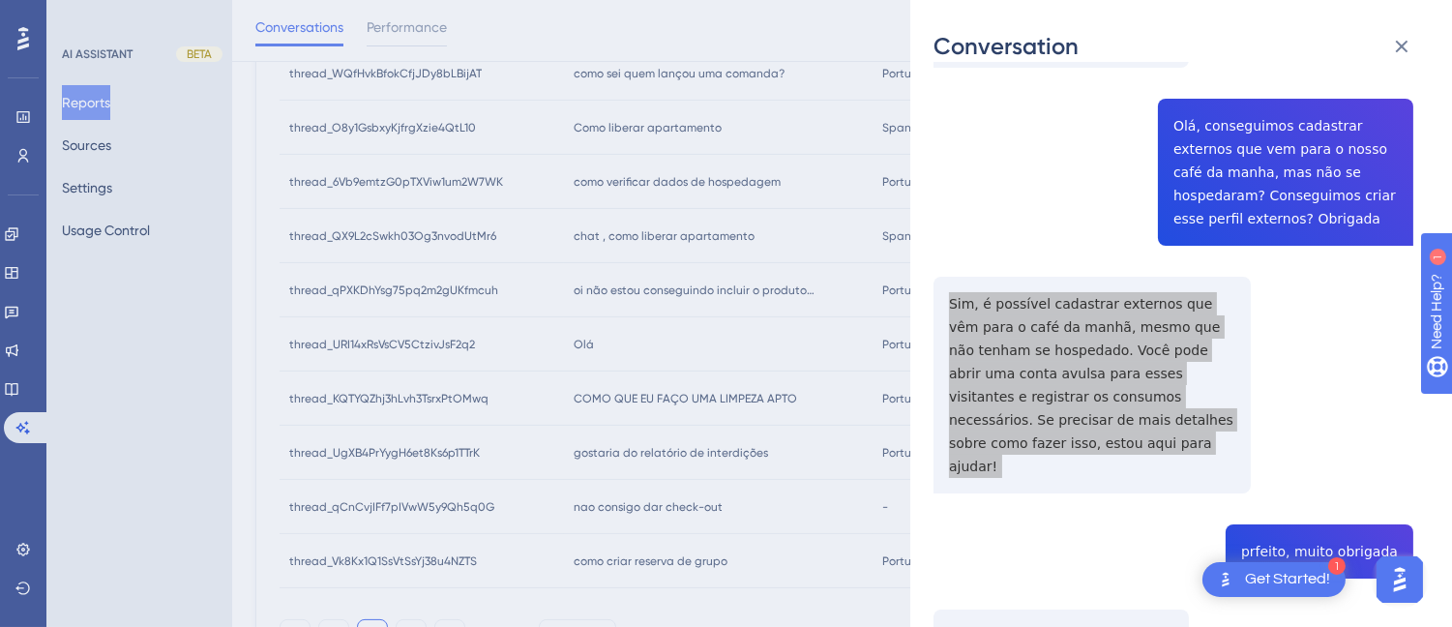
scroll to position [432, 0]
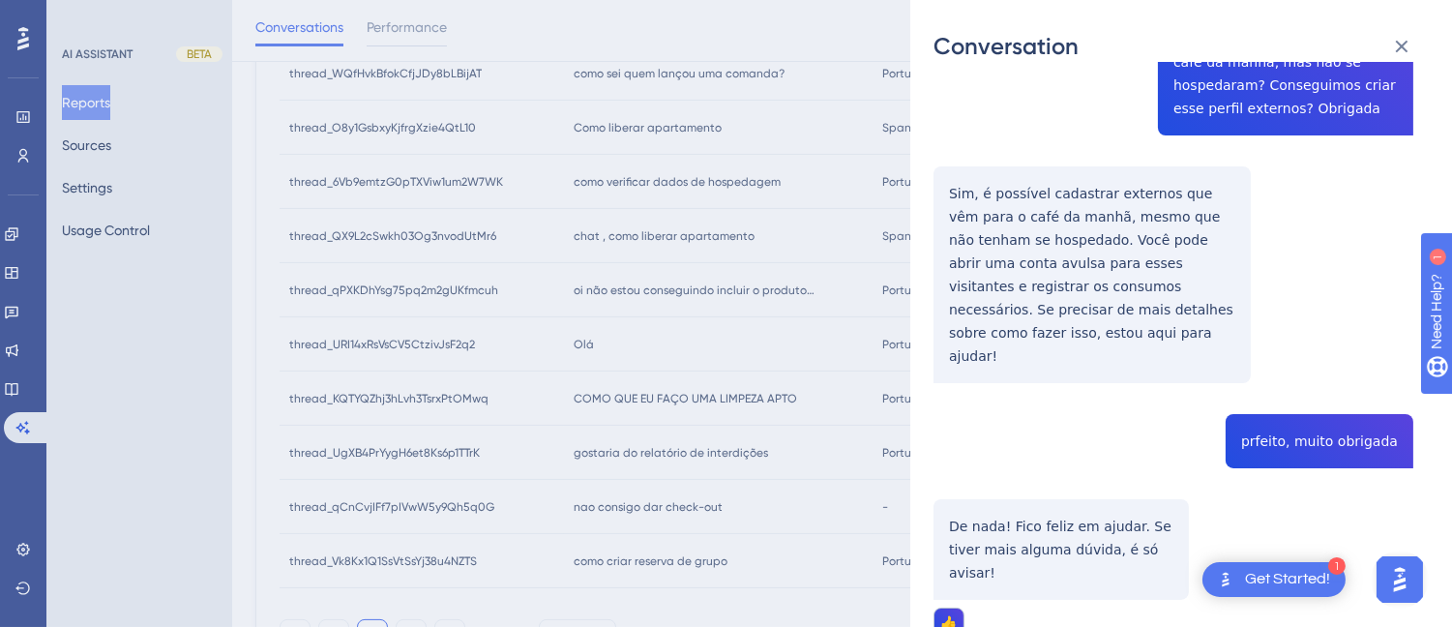
click at [1299, 372] on div "thread_URI14xRsVsCV5CtzivJsF2q2 Copy 1 - 30_Alves, Nahiene User Conversation Hi…" at bounding box center [1173, 195] width 480 height 1084
copy span "prfeito, muito obrigada"
click at [1263, 204] on div "thread_URI14xRsVsCV5CtzivJsF2q2 Copy 1 - 30_Alves, Nahiene User Conversation Hi…" at bounding box center [1173, 195] width 480 height 1084
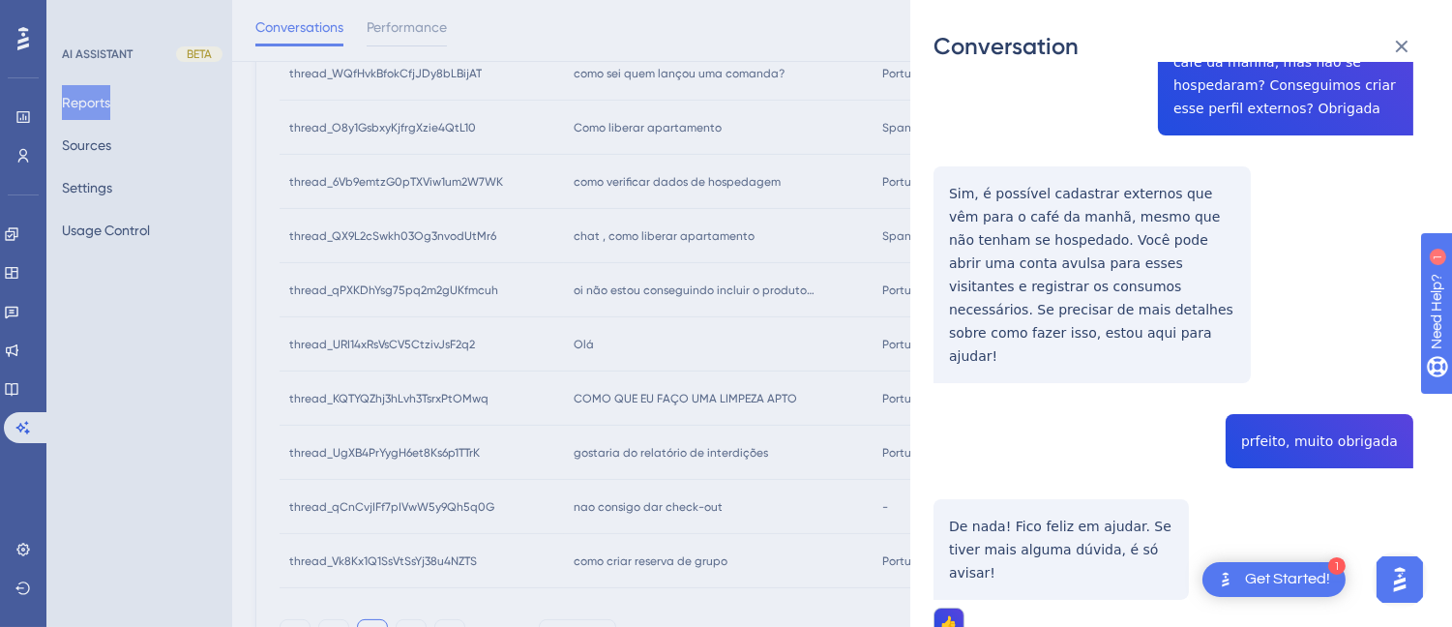
scroll to position [3, 0]
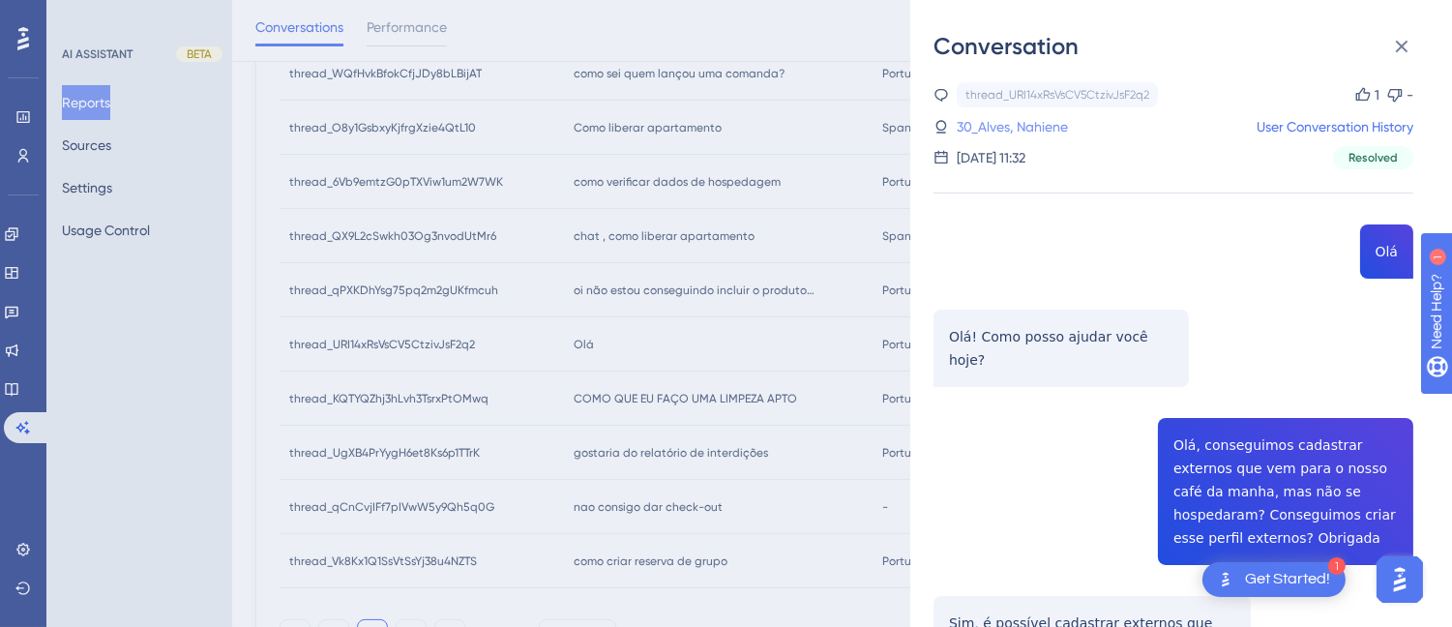
click at [1017, 117] on link "30_Alves, Nahiene" at bounding box center [1012, 126] width 111 height 23
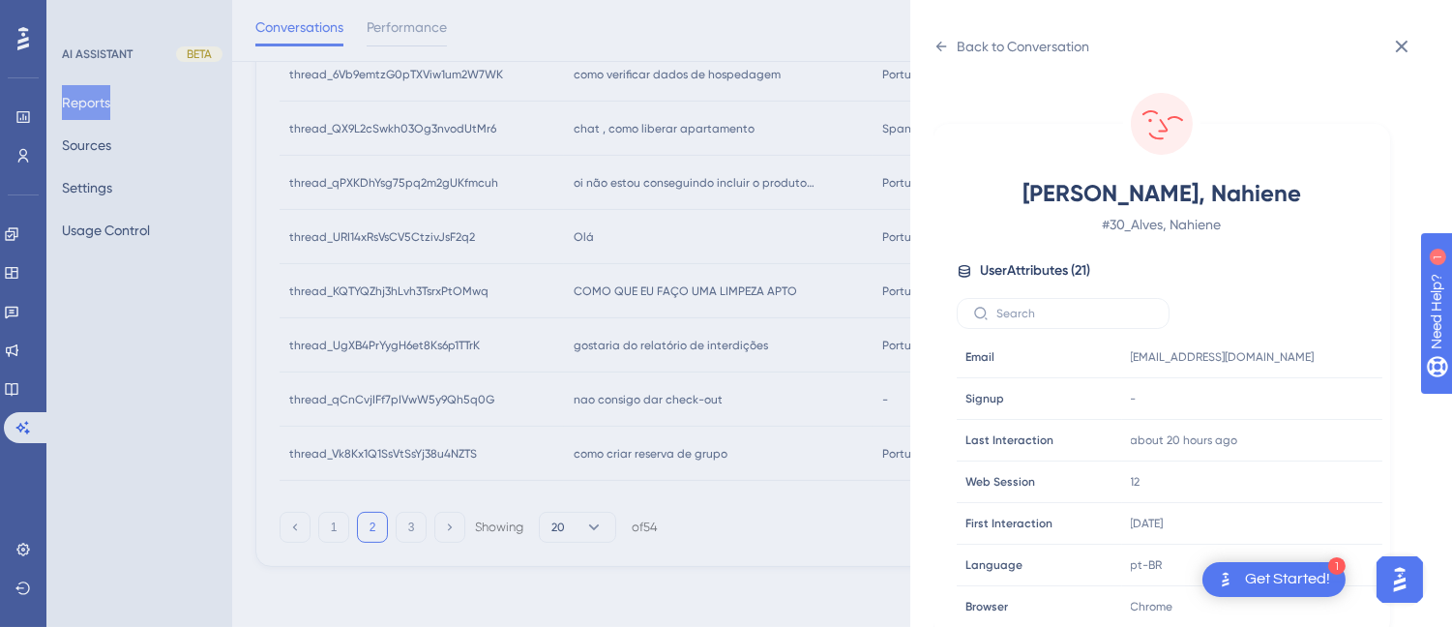
scroll to position [590, 0]
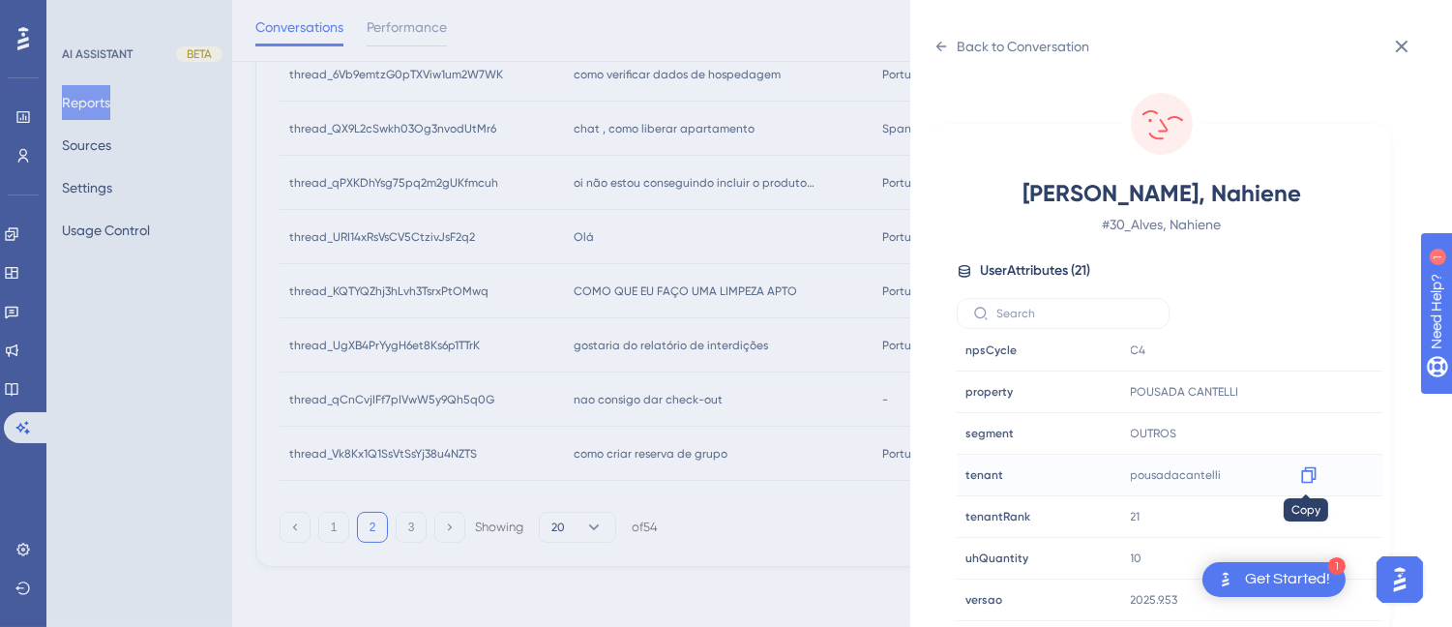
click at [1306, 470] on icon at bounding box center [1308, 475] width 15 height 16
click at [935, 41] on icon at bounding box center [940, 46] width 15 height 15
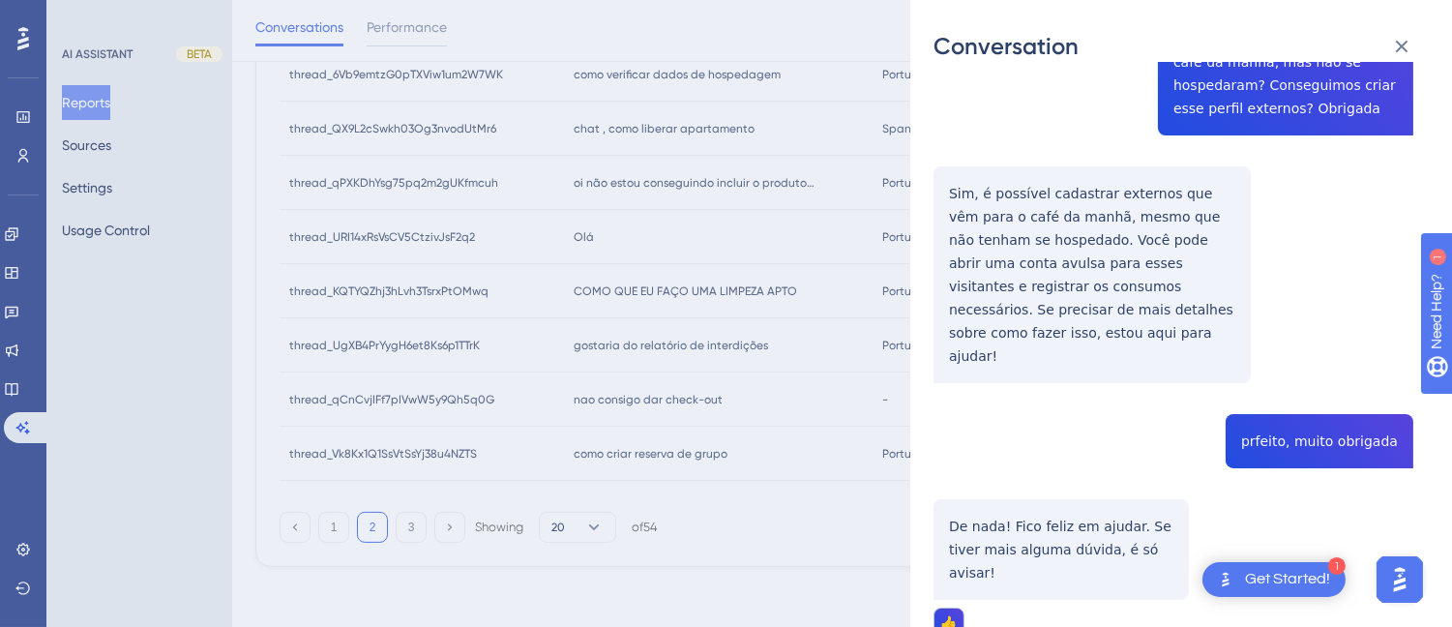
scroll to position [0, 0]
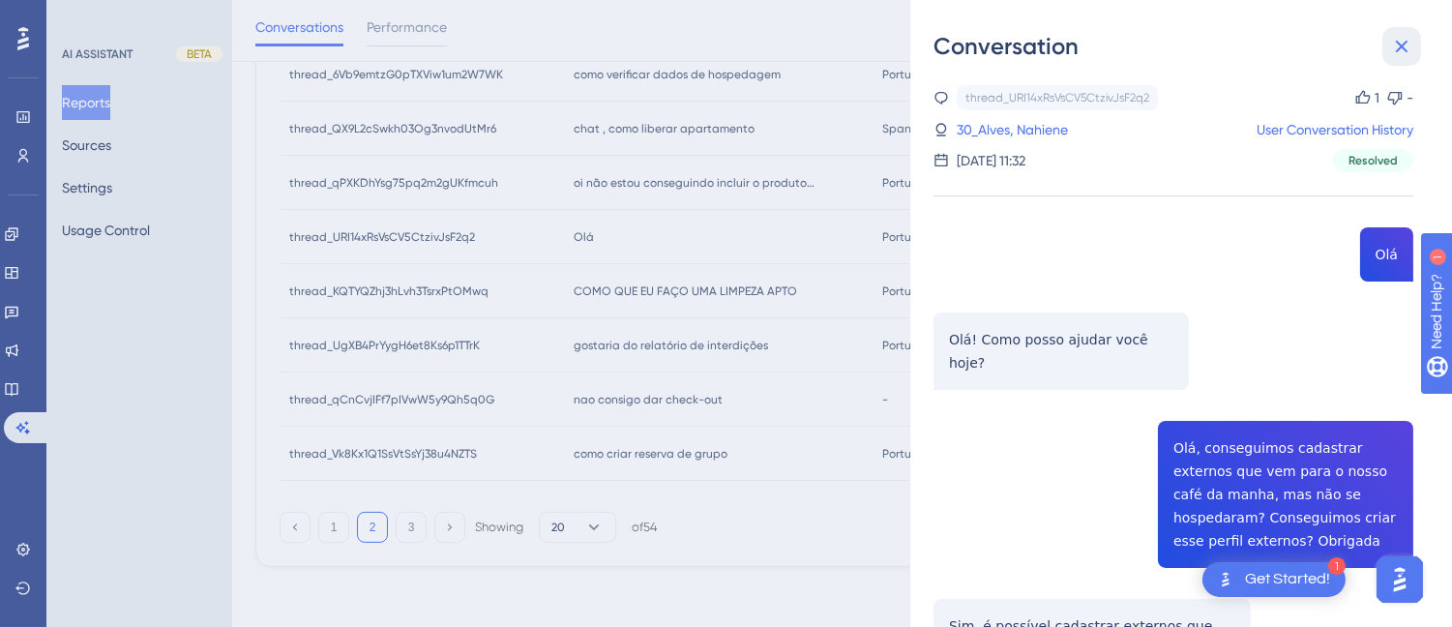
click at [1404, 46] on icon at bounding box center [1401, 46] width 23 height 23
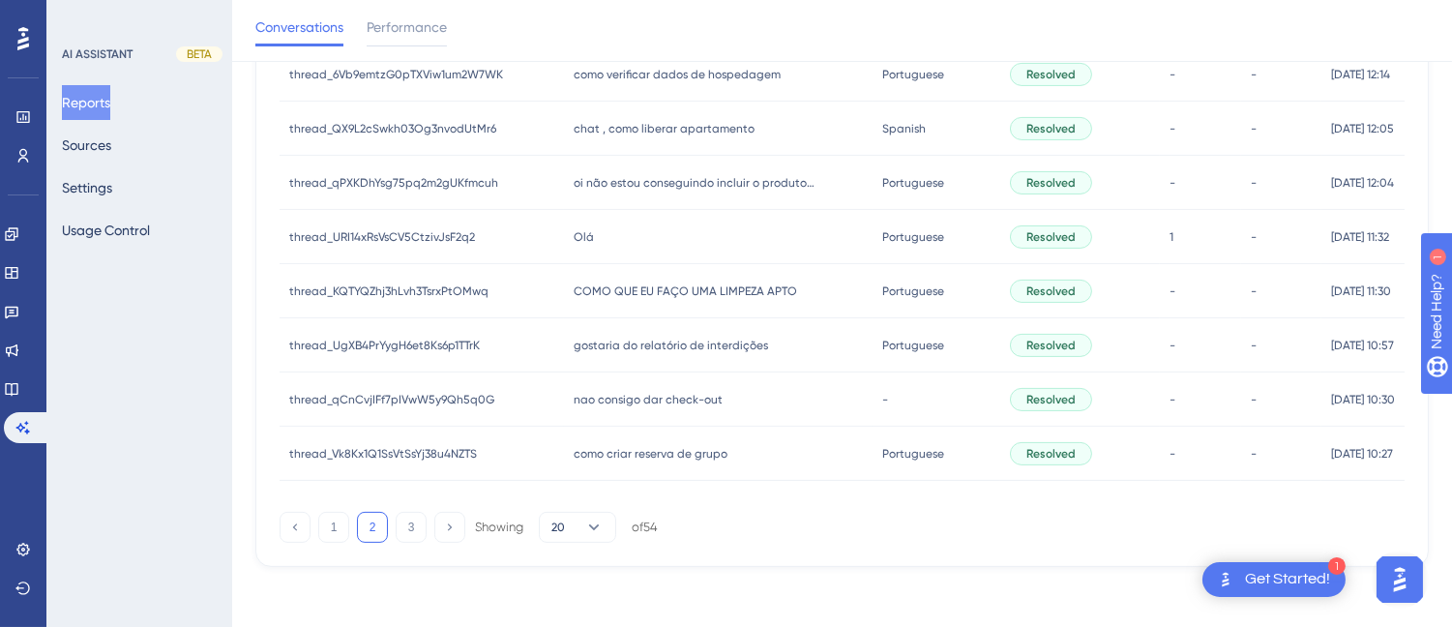
click at [635, 285] on span "COMO QUE EU FAÇO UMA LIMPEZA APTO" at bounding box center [685, 290] width 223 height 15
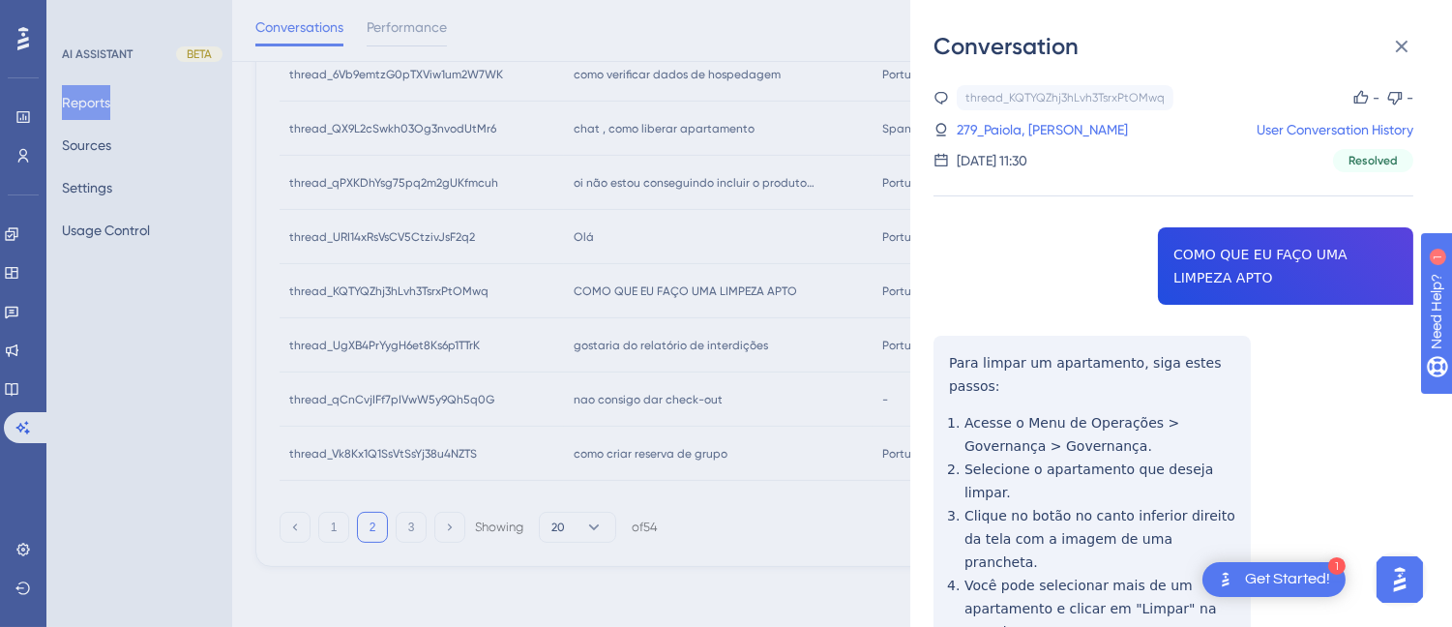
click at [1265, 257] on div "thread_KQTYQZhj3hLvh3TsrxPtOMwq Copy - - 279_Paiola, [PERSON_NAME] User Convers…" at bounding box center [1173, 451] width 480 height 732
click at [1402, 45] on icon at bounding box center [1402, 47] width 13 height 13
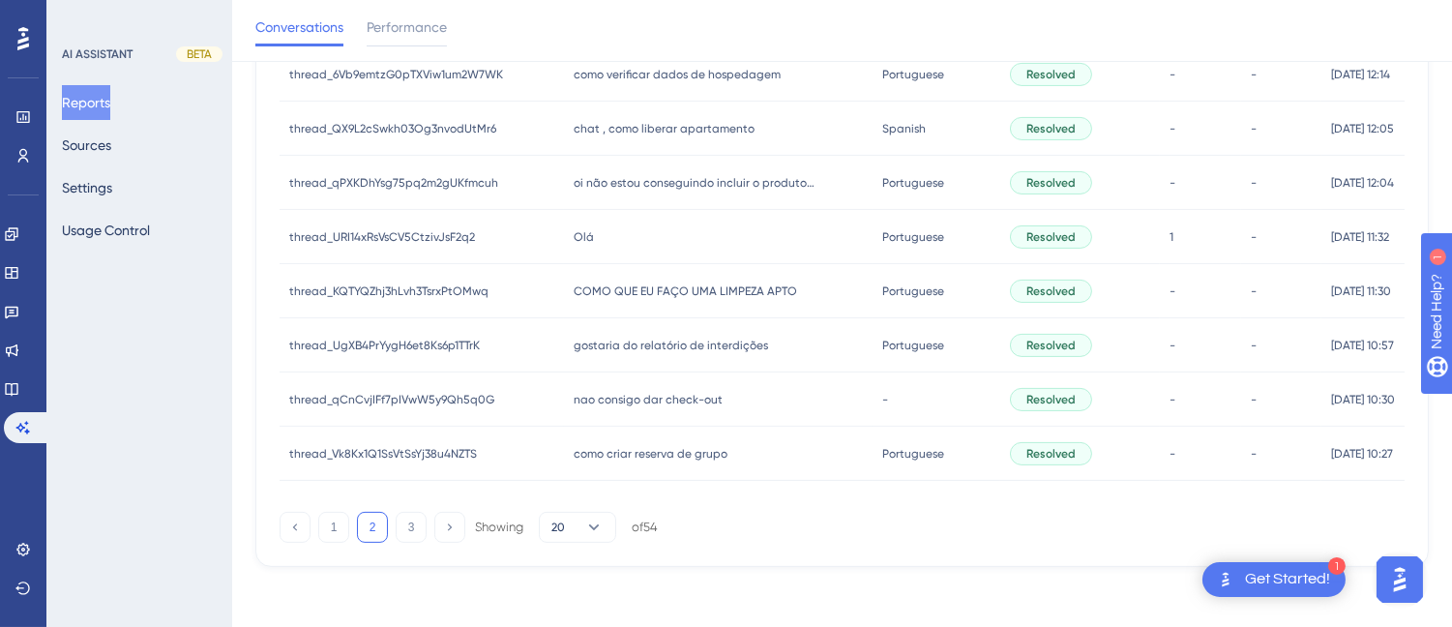
click at [692, 283] on span "COMO QUE EU FAÇO UMA LIMPEZA APTO" at bounding box center [685, 290] width 223 height 15
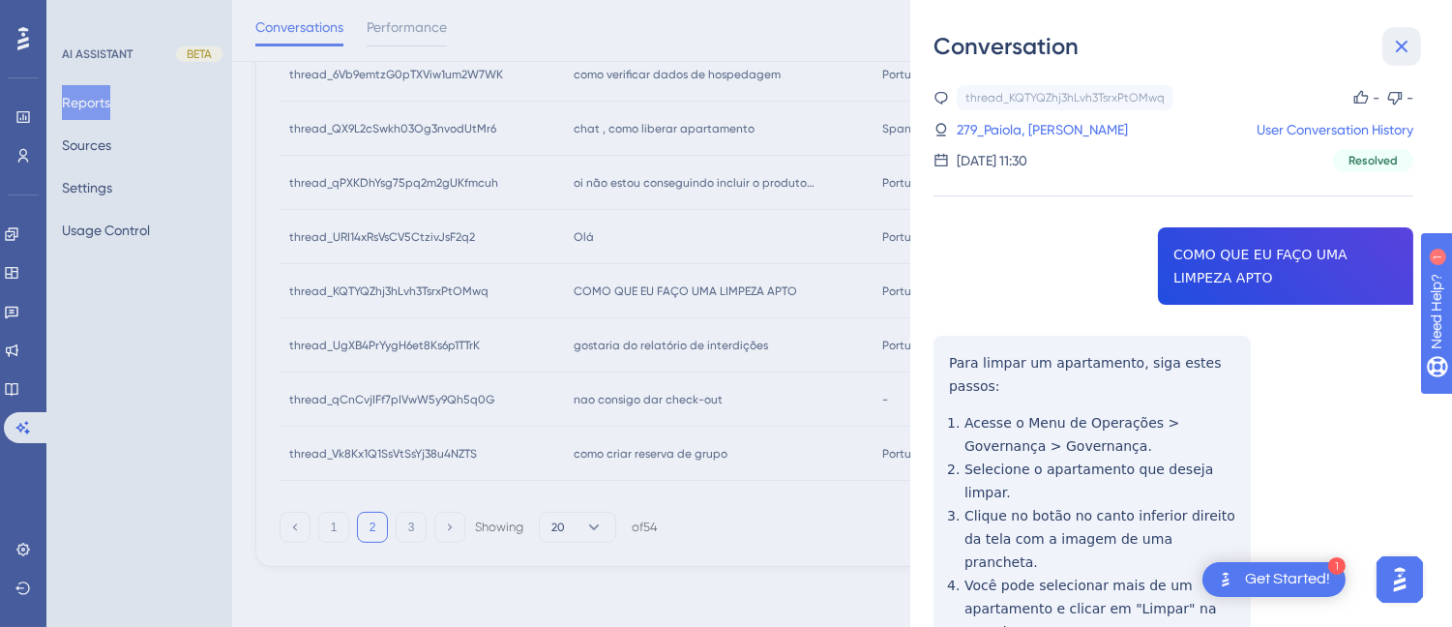
click at [1397, 50] on icon at bounding box center [1402, 47] width 13 height 13
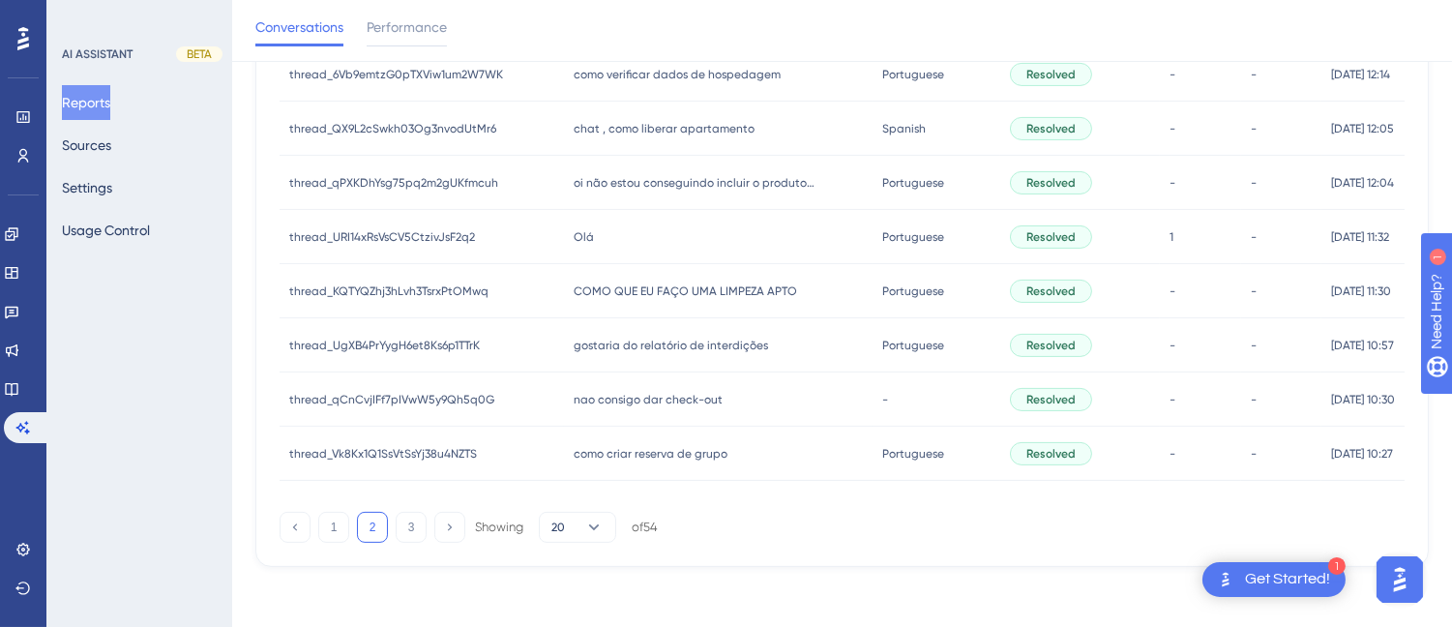
click at [660, 361] on div "gostaria do relatório de interdições gostaria do relatório de interdições" at bounding box center [718, 345] width 308 height 54
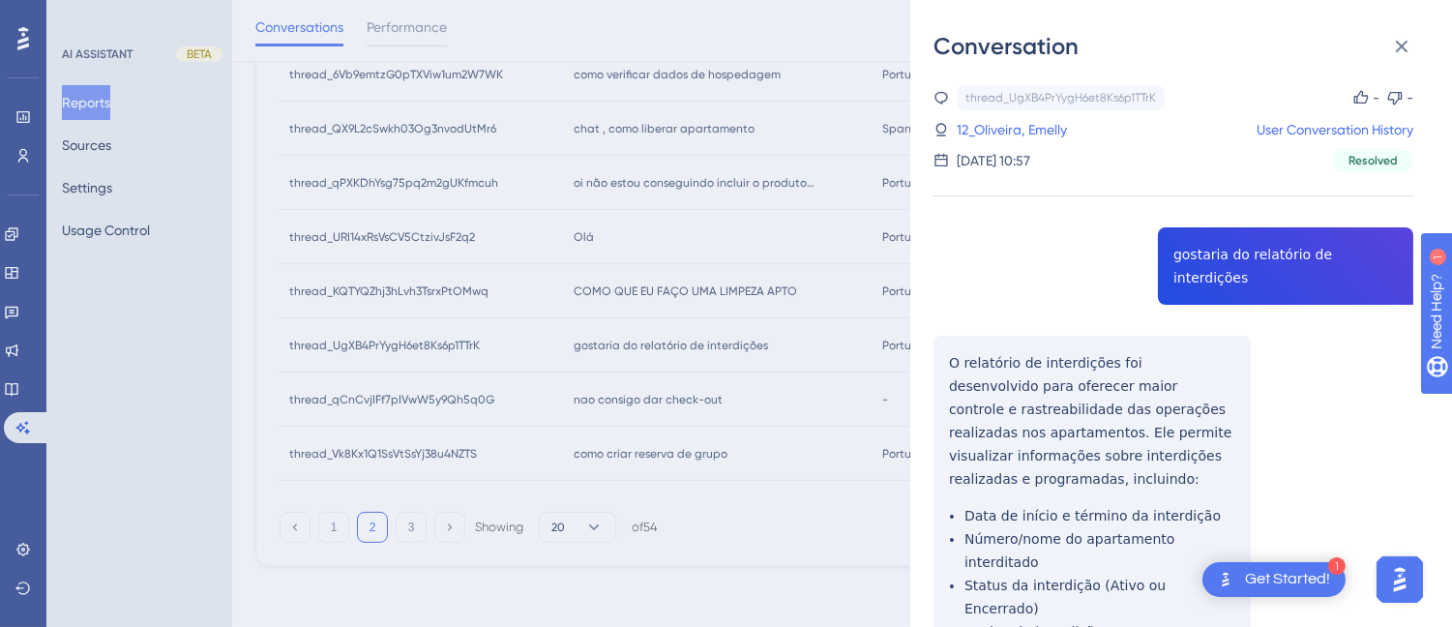
click at [1240, 246] on div "thread_UgXB4PrYygH6et8Ks6p1TTrK Copy - - 12_Oliveira, Emelly User Conversation …" at bounding box center [1173, 509] width 480 height 848
copy span "gostaria do relatório de interdições"
click at [870, 315] on div "Conversation thread_UgXB4PrYygH6et8Ks6p1TTrK Copy - - 12_Oliveira, Emelly User …" at bounding box center [726, 313] width 1452 height 627
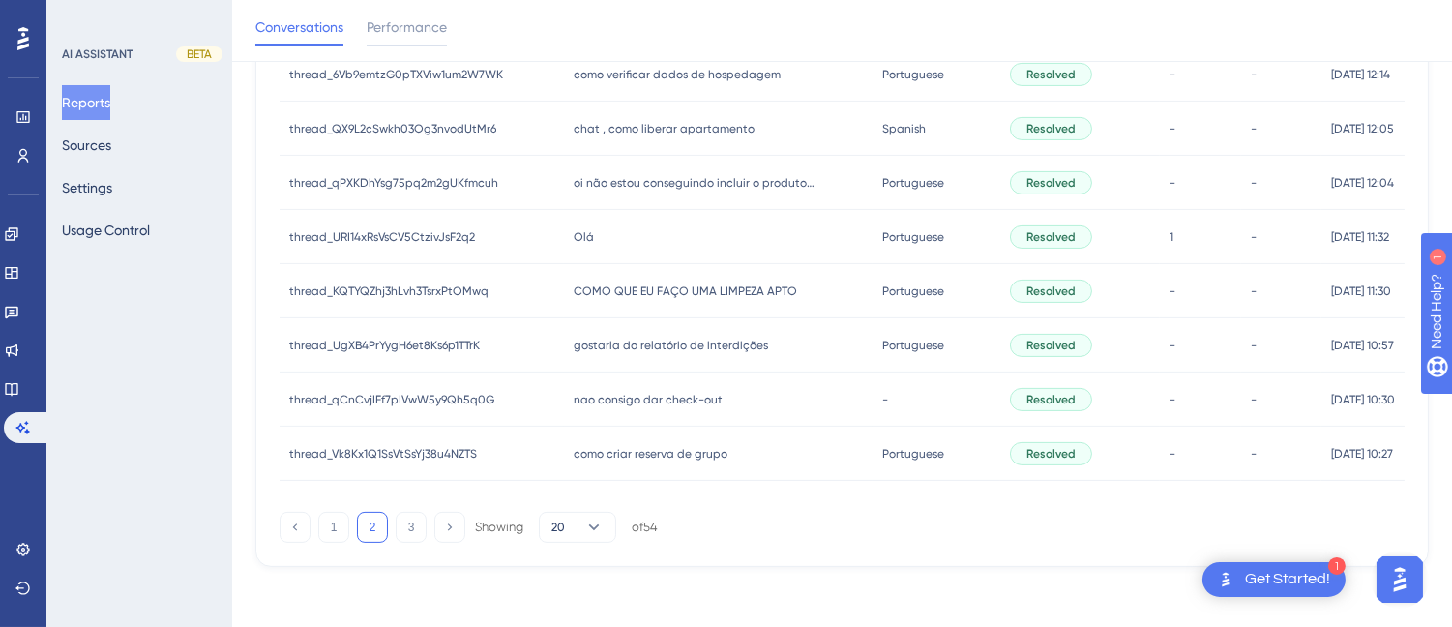
click at [619, 230] on div "Olá Olá" at bounding box center [718, 237] width 308 height 54
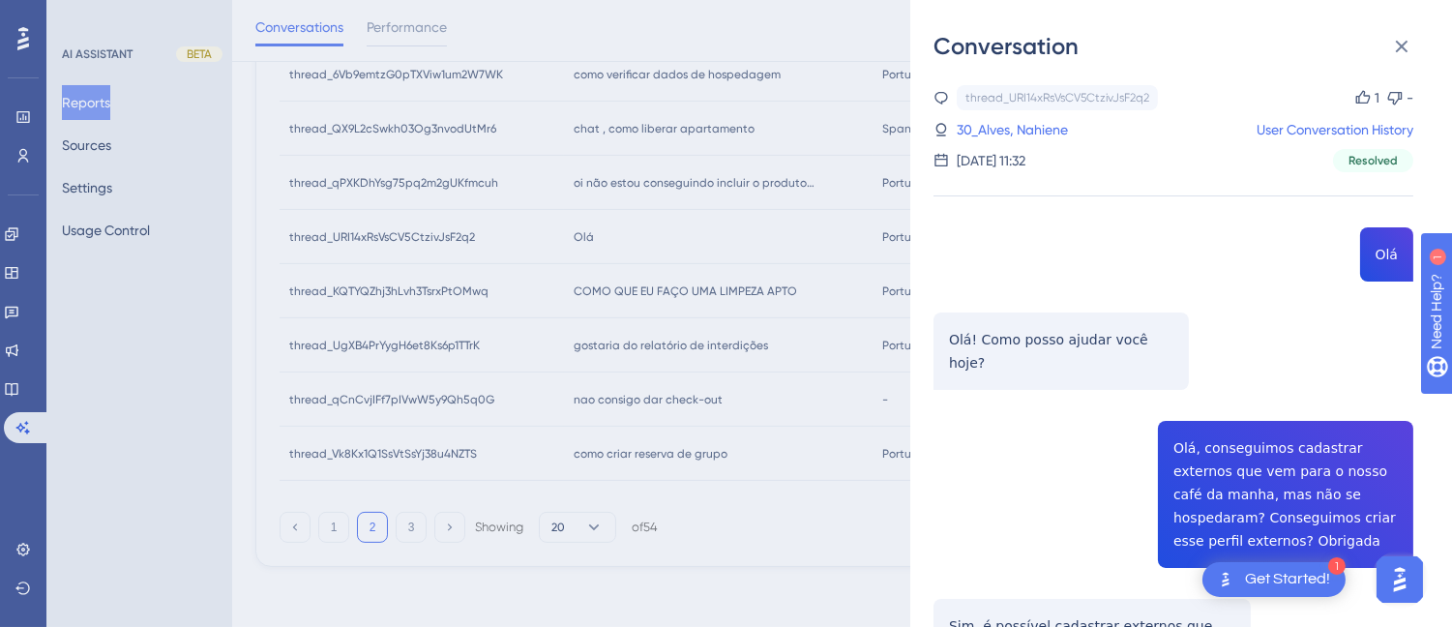
scroll to position [432, 0]
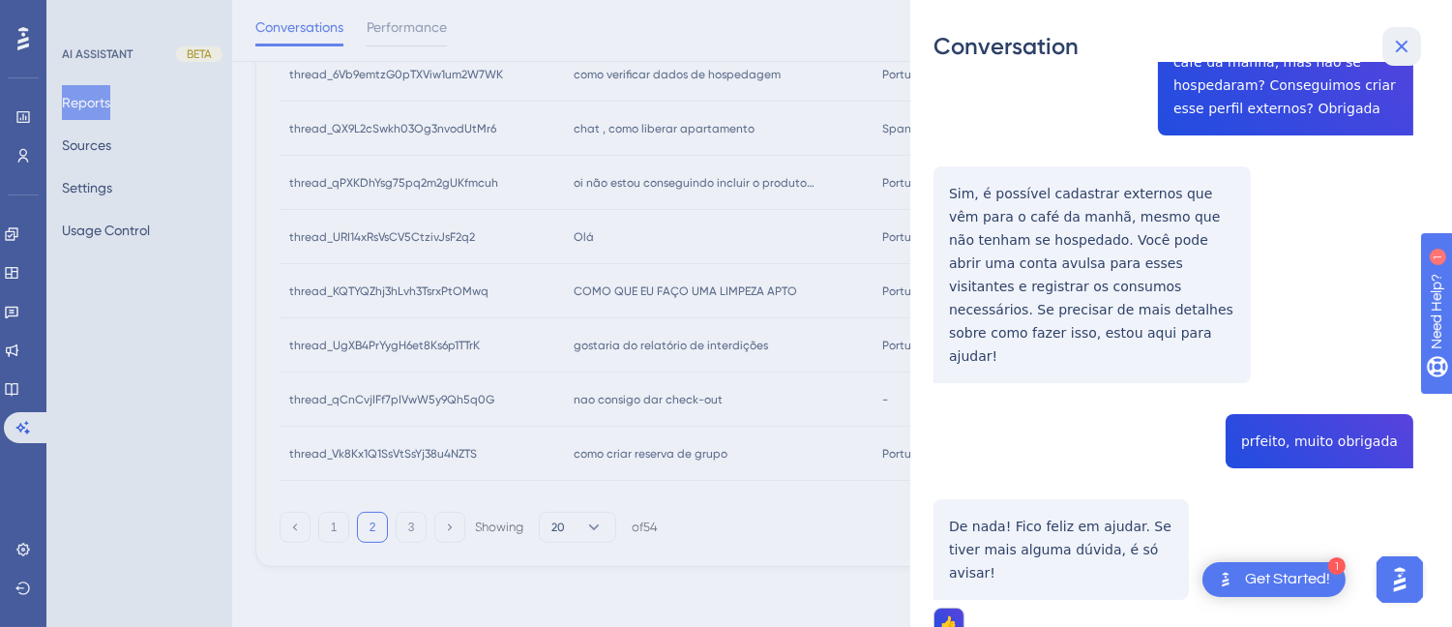
drag, startPoint x: 1403, startPoint y: 42, endPoint x: 1394, endPoint y: 43, distance: 9.7
click at [1404, 43] on icon at bounding box center [1401, 46] width 23 height 23
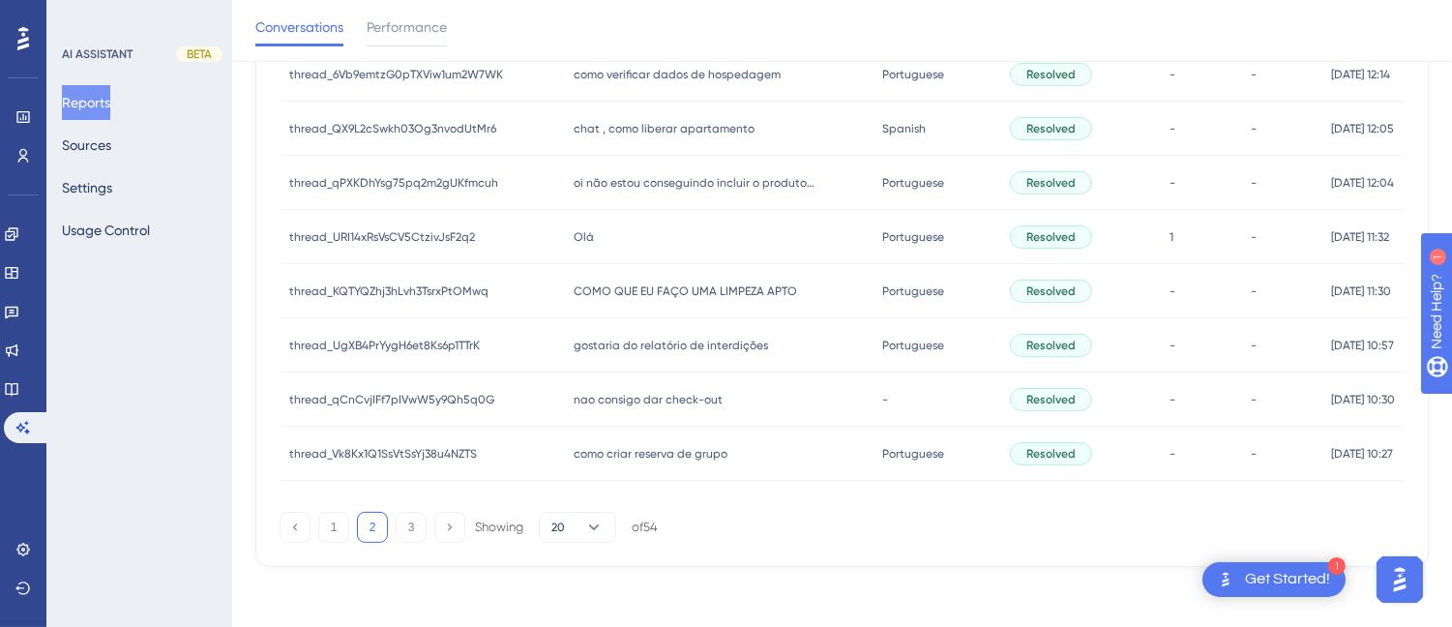
click at [651, 268] on div "COMO QUE EU FAÇO UMA LIMPEZA APTO COMO QUE EU FAÇO UMA LIMPEZA APTO" at bounding box center [718, 291] width 308 height 54
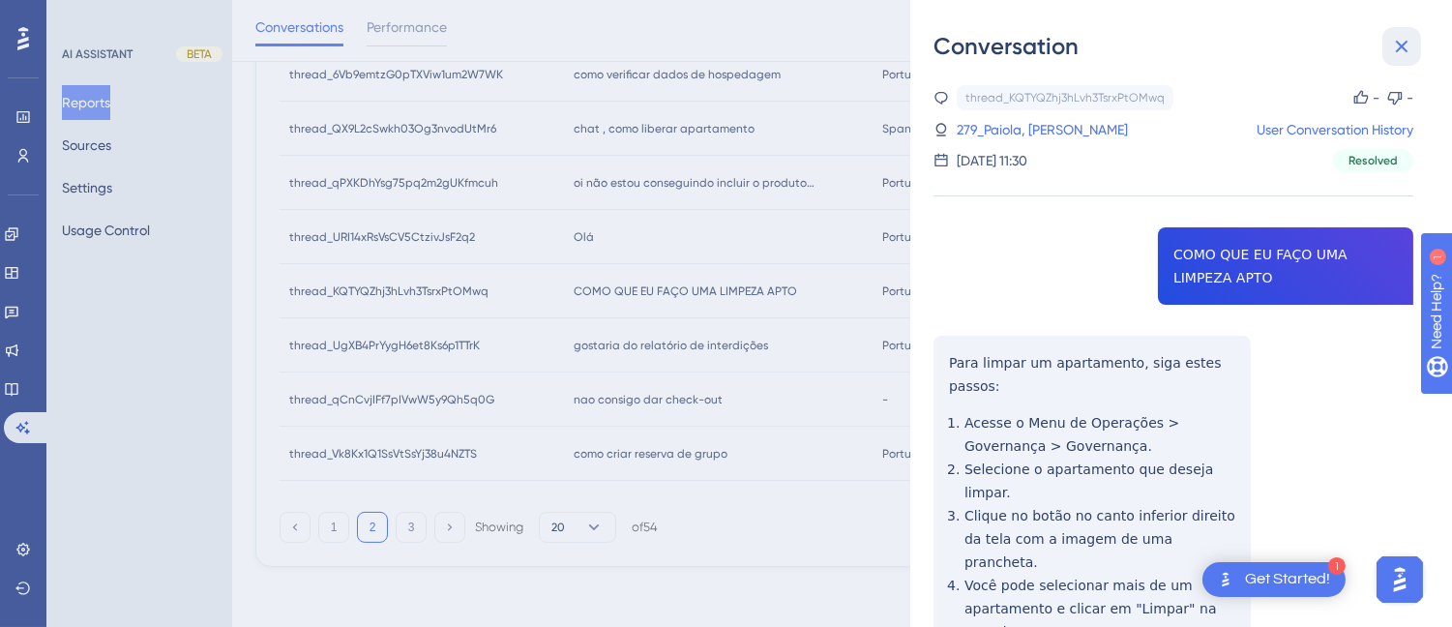
click at [1417, 42] on button at bounding box center [1401, 46] width 39 height 39
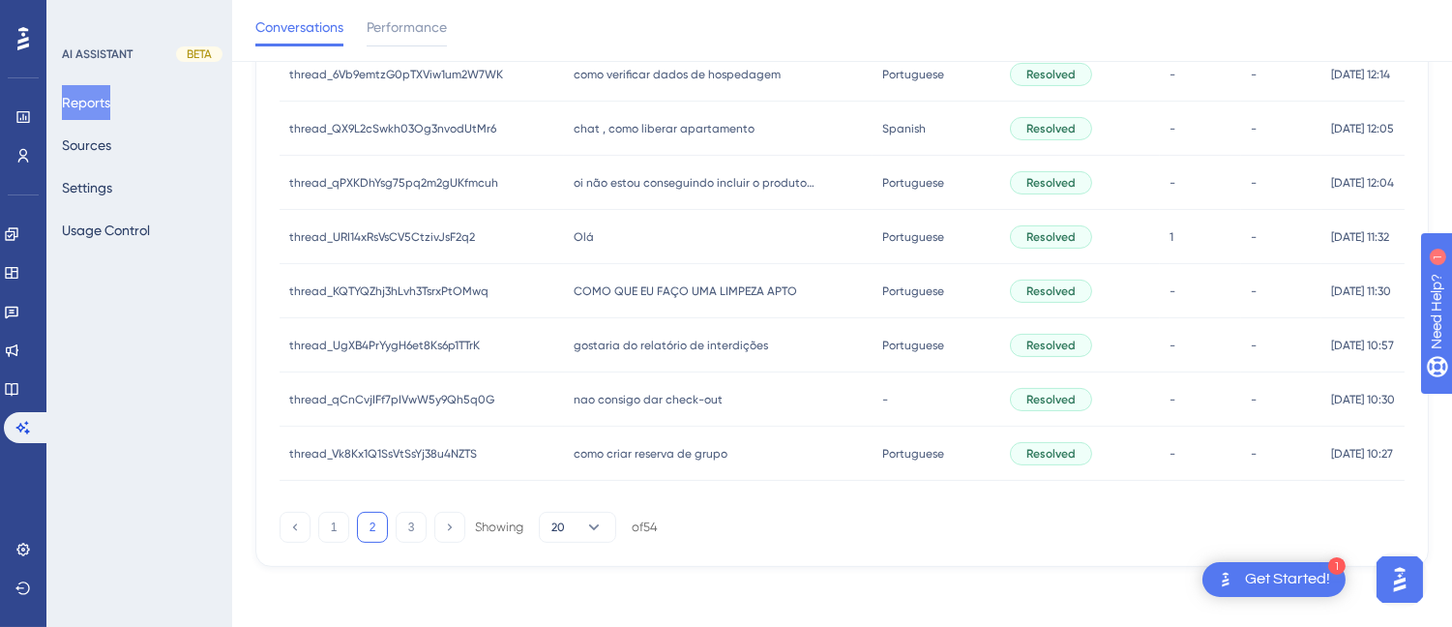
click at [669, 348] on span "gostaria do relatório de interdições" at bounding box center [671, 345] width 194 height 15
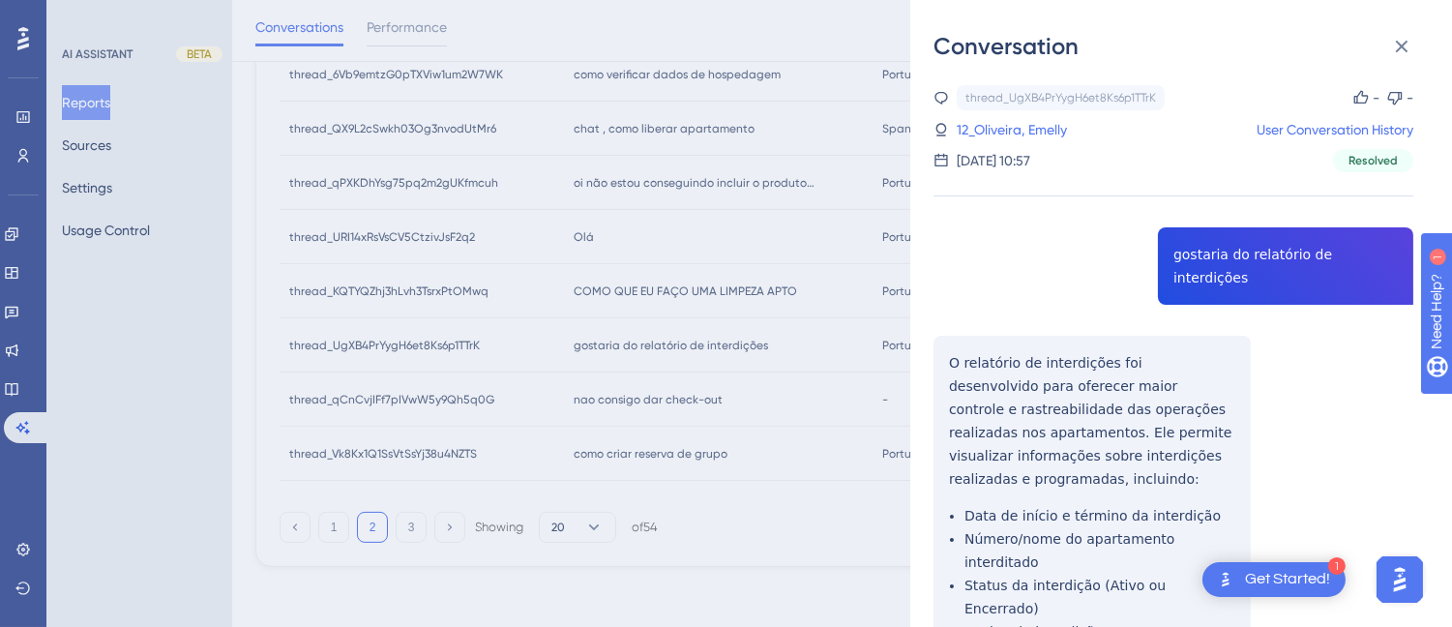
click at [958, 326] on div "thread_UgXB4PrYygH6et8Ks6p1TTrK Copy - - 12_Oliveira, Emelly User Conversation …" at bounding box center [1173, 509] width 480 height 848
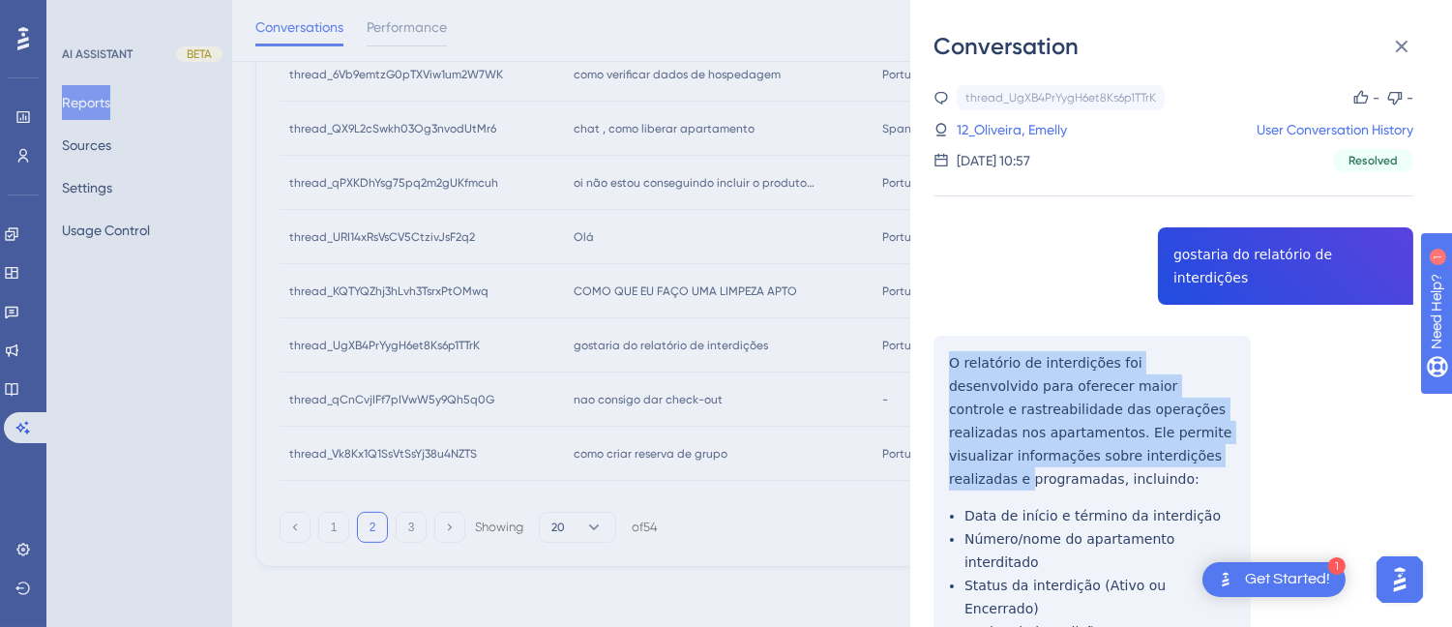
scroll to position [220, 0]
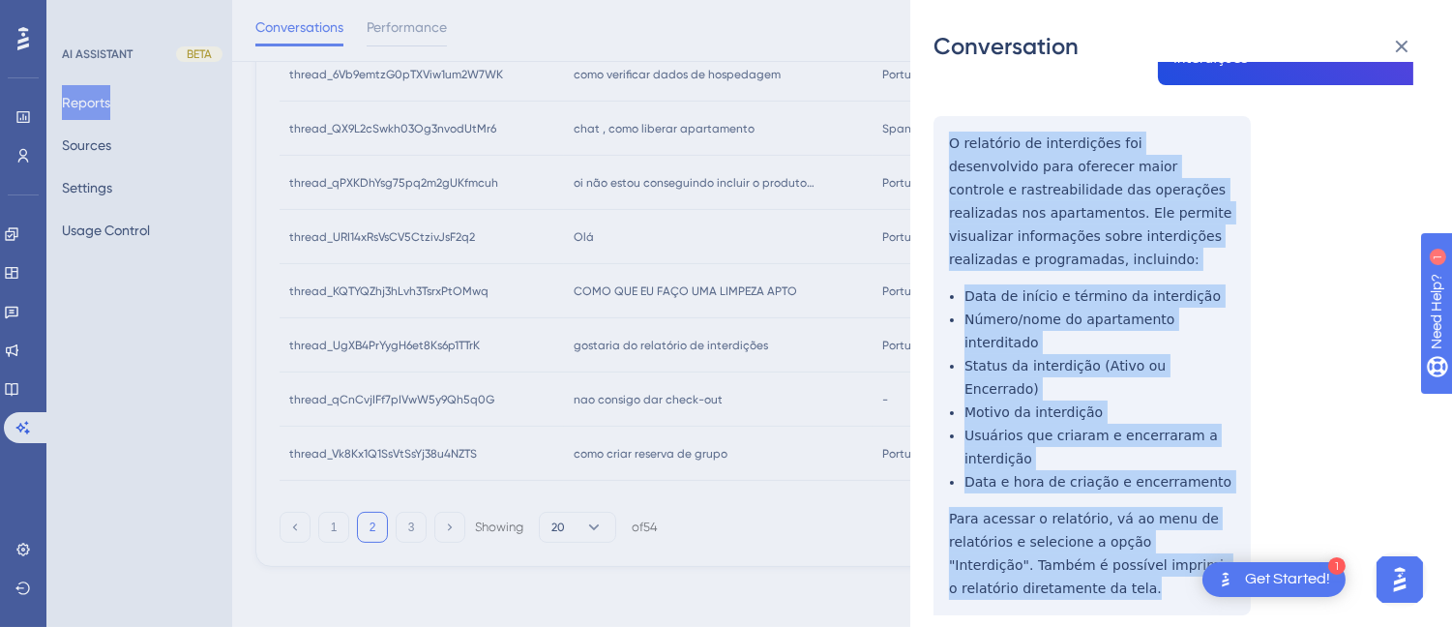
drag, startPoint x: 946, startPoint y: 330, endPoint x: 1124, endPoint y: 545, distance: 278.9
click at [1124, 545] on div "thread_UgXB4PrYygH6et8Ks6p1TTrK Copy - - 12_Oliveira, Emelly User Conversation …" at bounding box center [1173, 290] width 480 height 848
copy div "O relatório de interdições foi desenvolvido para oferecer maior controle e rast…"
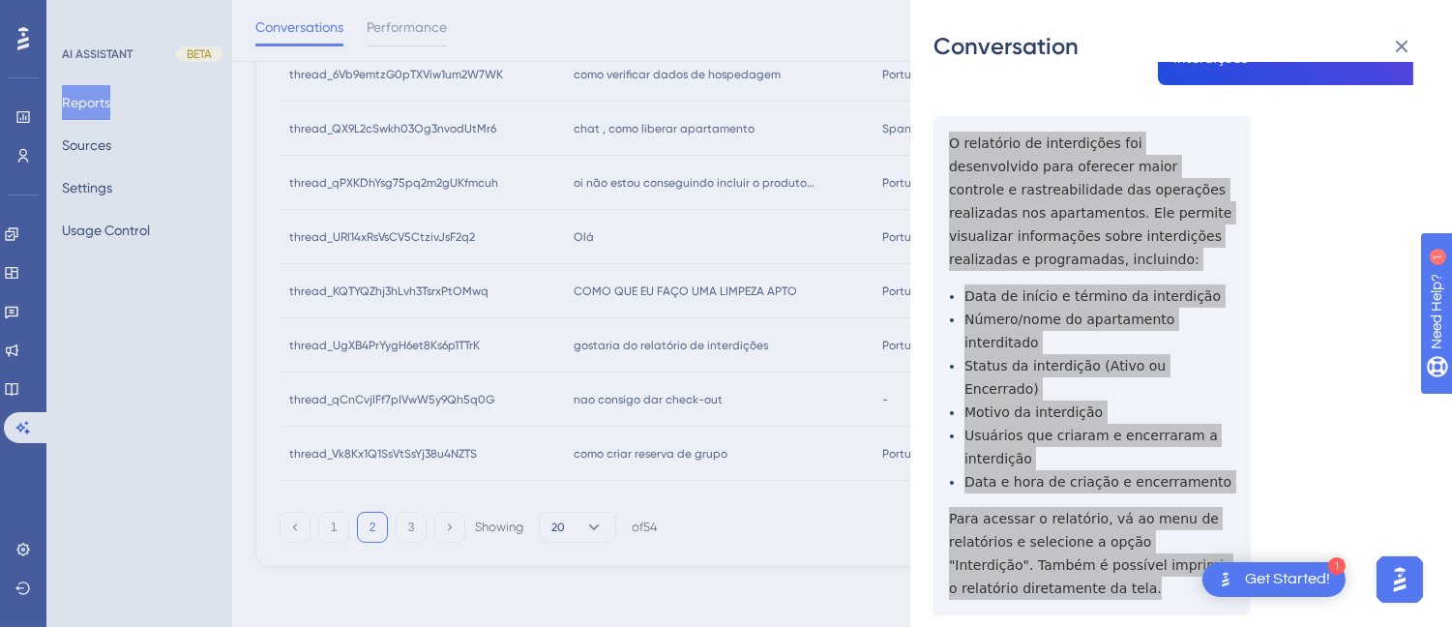
scroll to position [0, 0]
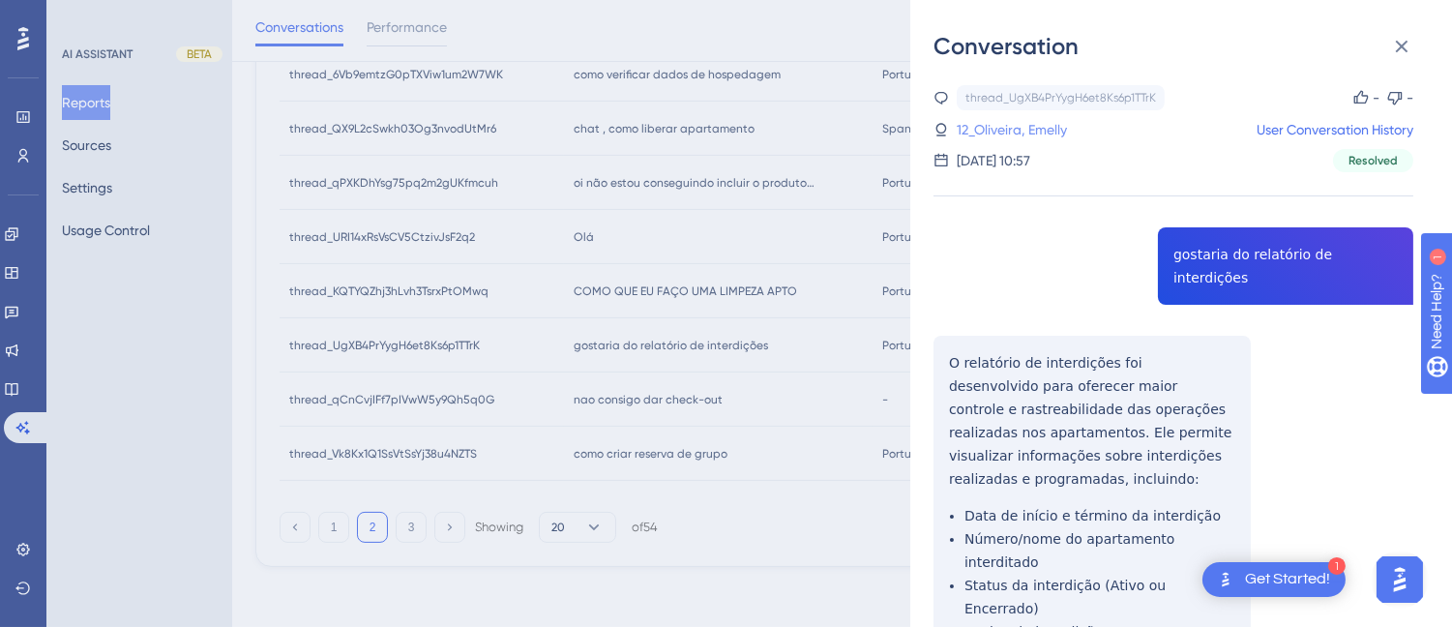
click at [1022, 129] on link "12_Oliveira, Emelly" at bounding box center [1012, 129] width 110 height 23
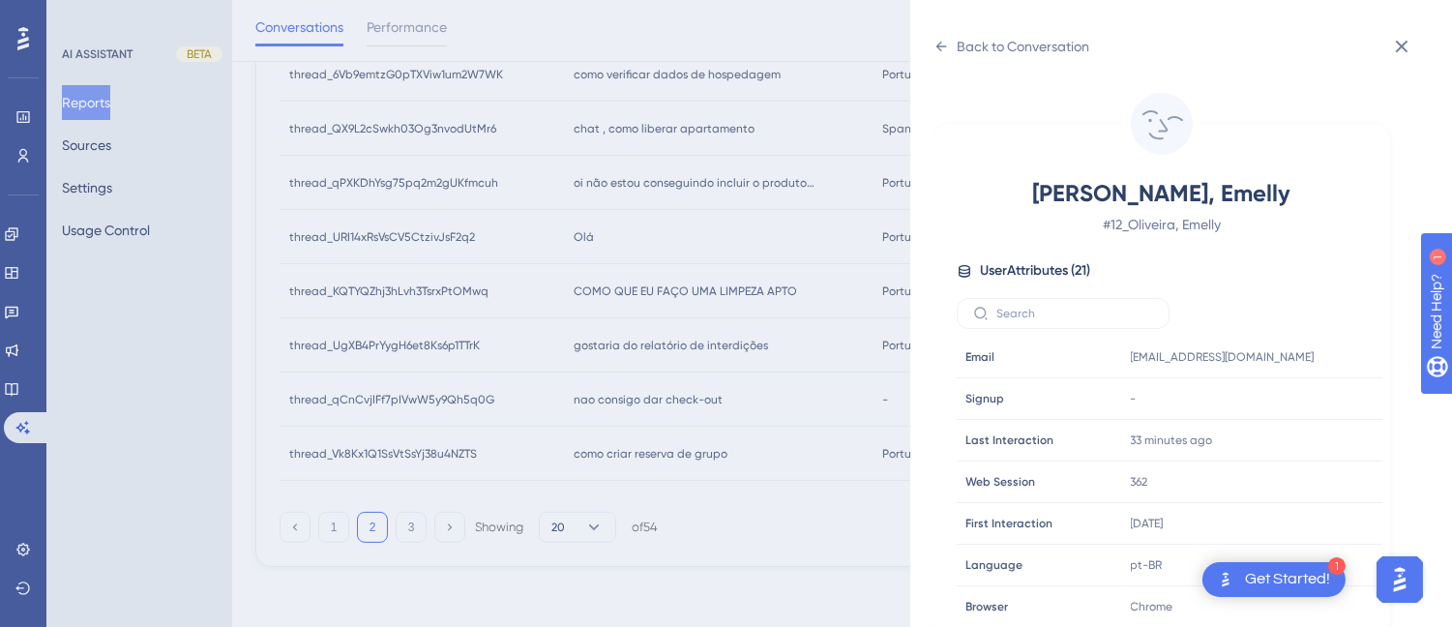
scroll to position [590, 0]
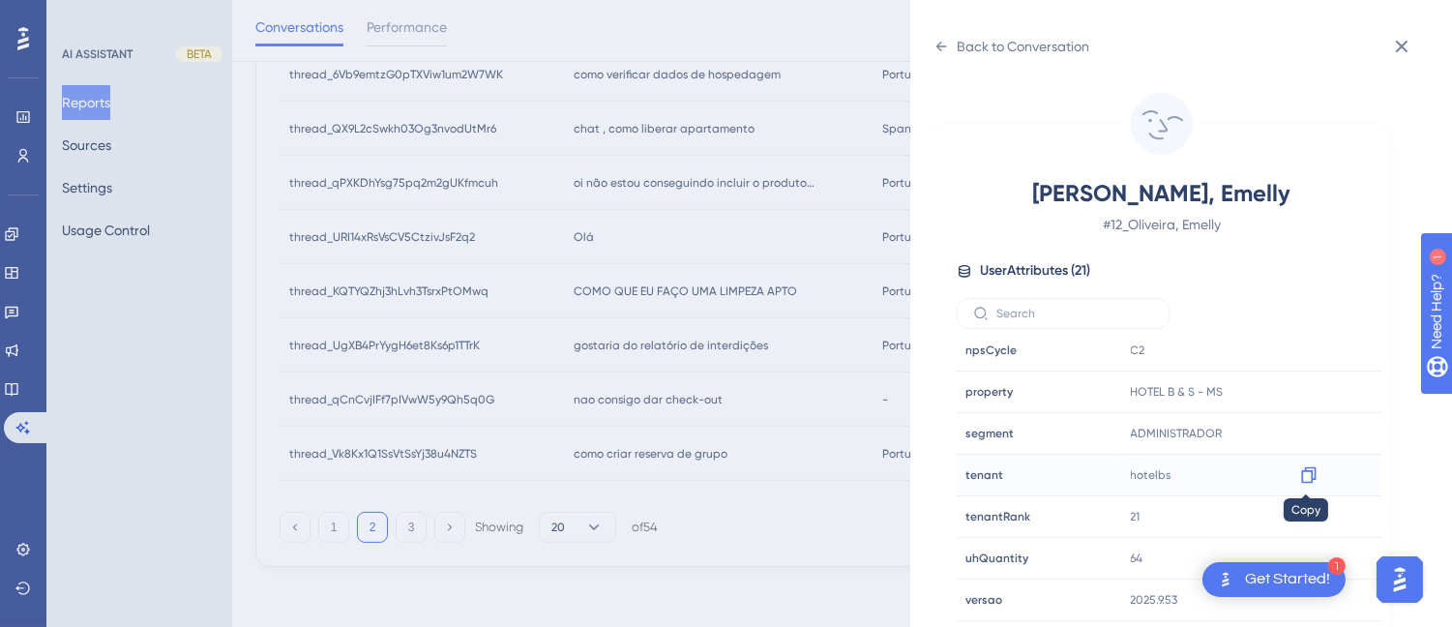
click at [1312, 468] on icon at bounding box center [1308, 474] width 19 height 19
click at [943, 43] on icon at bounding box center [940, 46] width 15 height 15
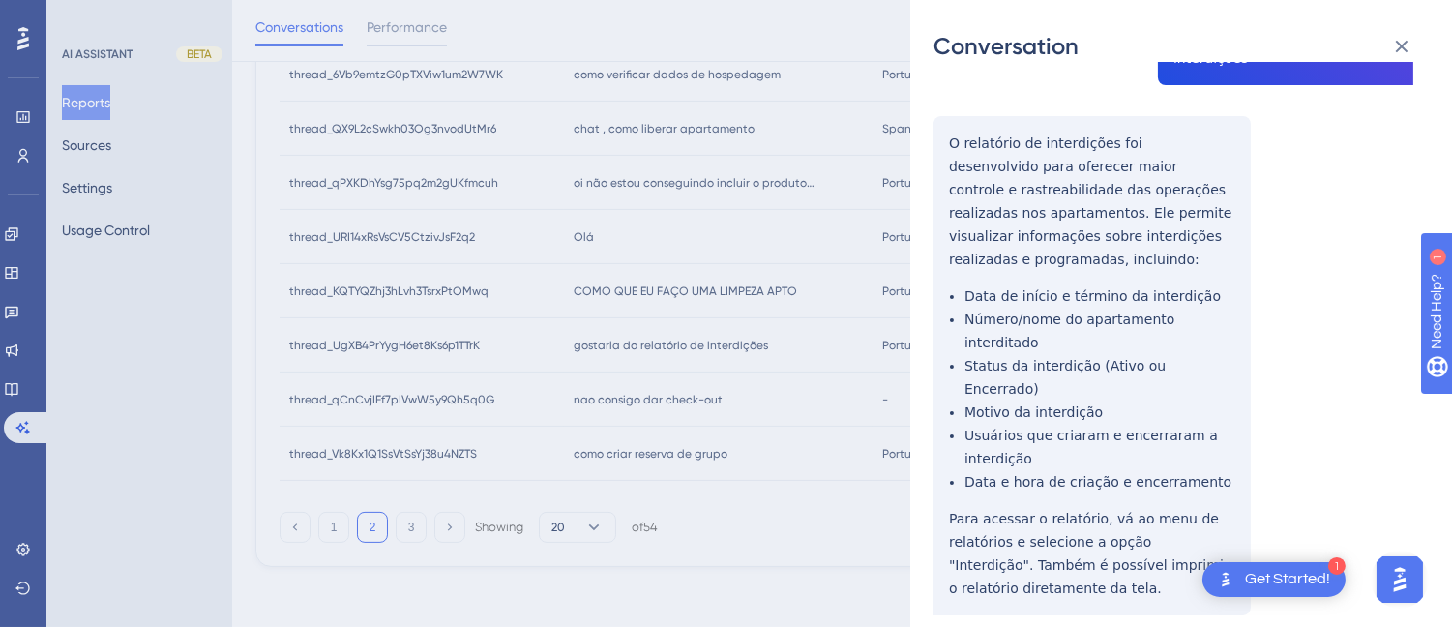
scroll to position [0, 0]
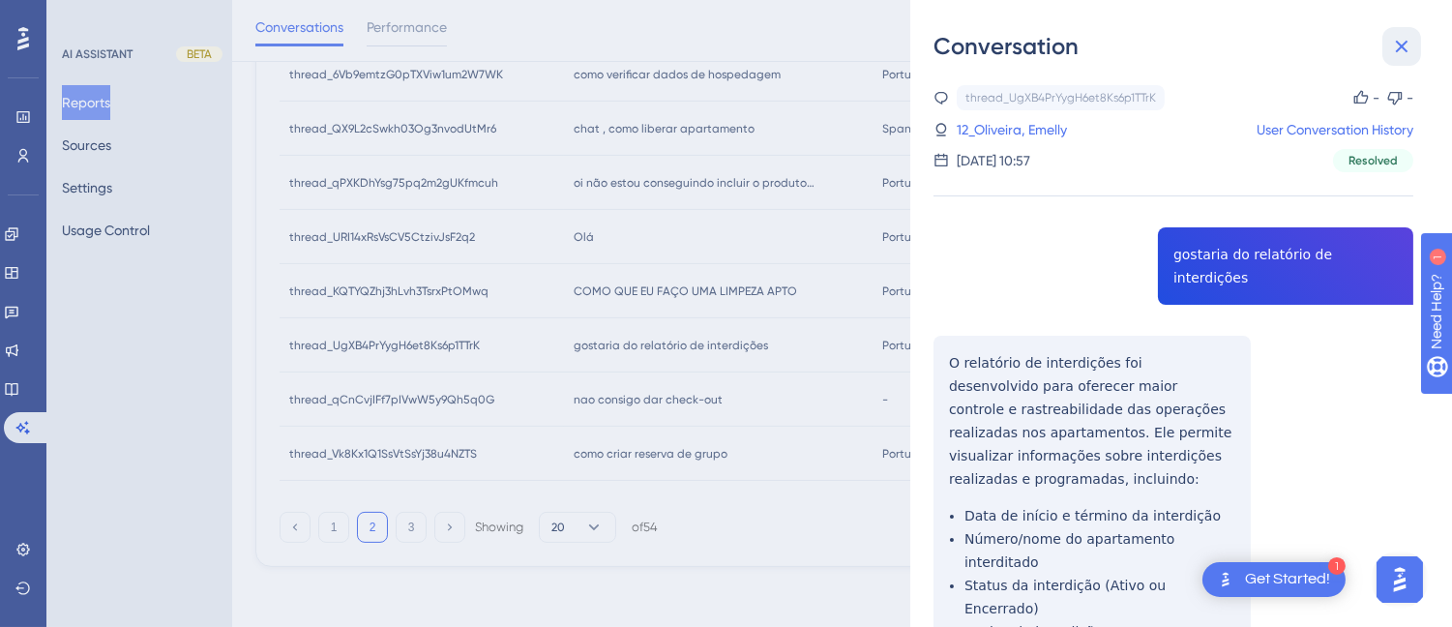
click at [1399, 45] on icon at bounding box center [1402, 47] width 13 height 13
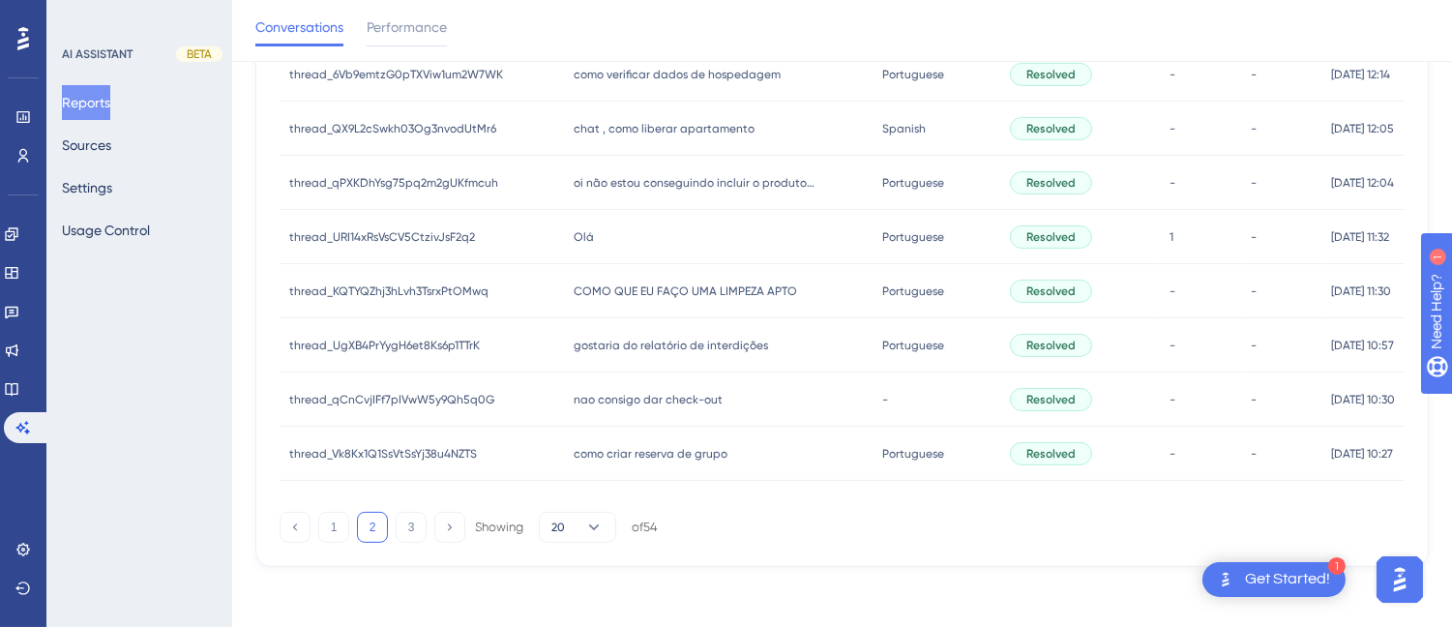
click at [571, 409] on div "nao consigo dar check-out nao consigo dar check-out" at bounding box center [718, 399] width 308 height 54
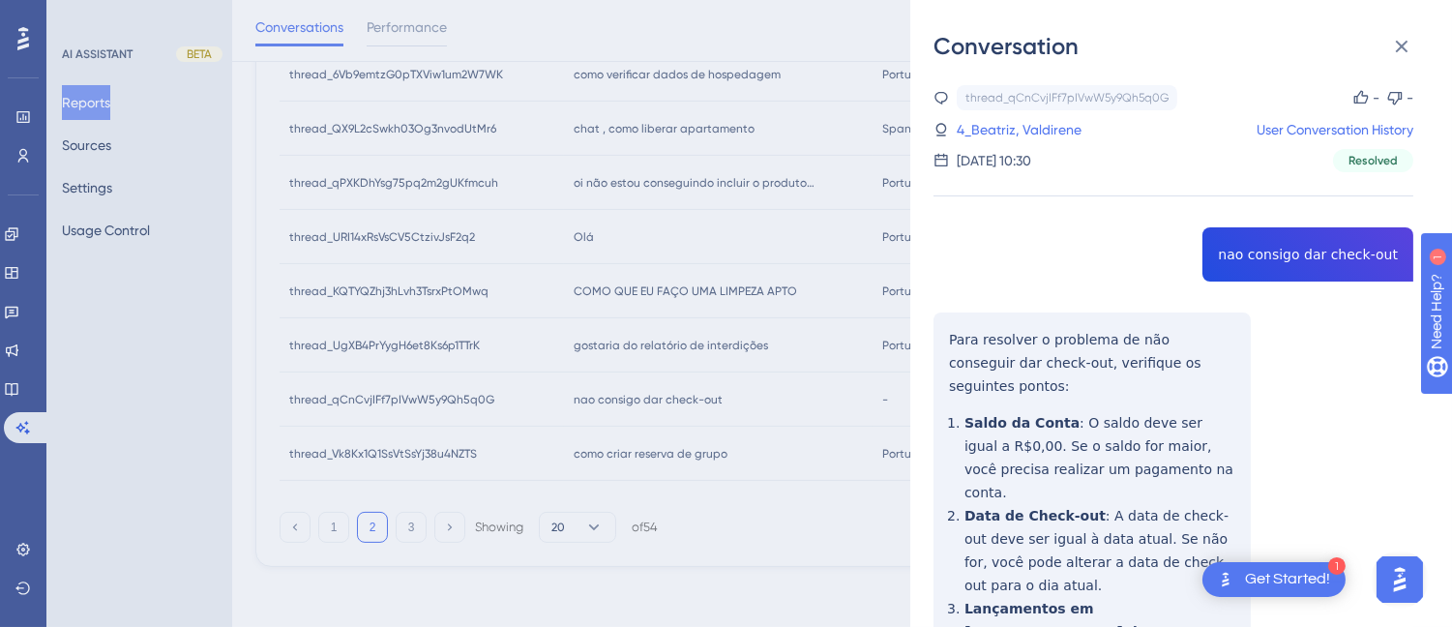
click at [1261, 245] on div "thread_qCnCvjIFf7pIVwW5y9Qh5q0G Copy - - 4_Beatriz, Valdirene User Conversation…" at bounding box center [1173, 532] width 480 height 895
copy span "nao consigo dar check-out"
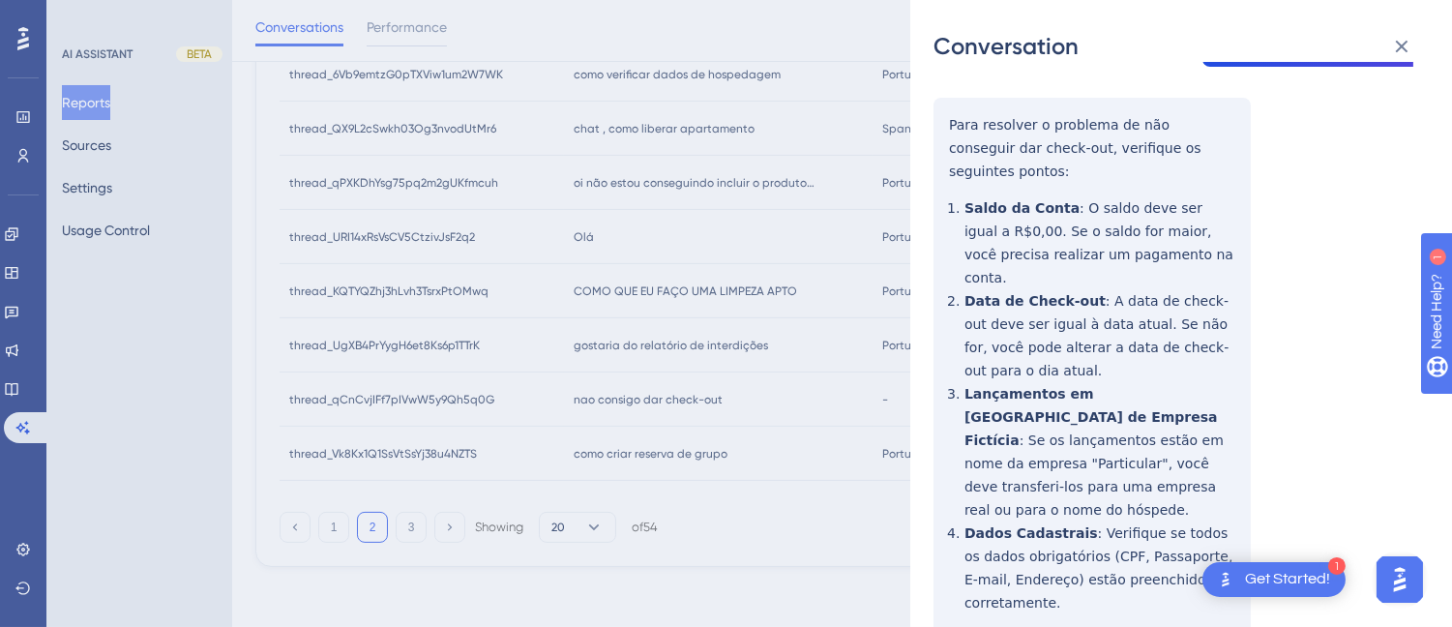
click at [935, 110] on div "thread_qCnCvjIFf7pIVwW5y9Qh5q0G Copy - - 4_Beatriz, Valdirene User Conversation…" at bounding box center [1173, 317] width 480 height 895
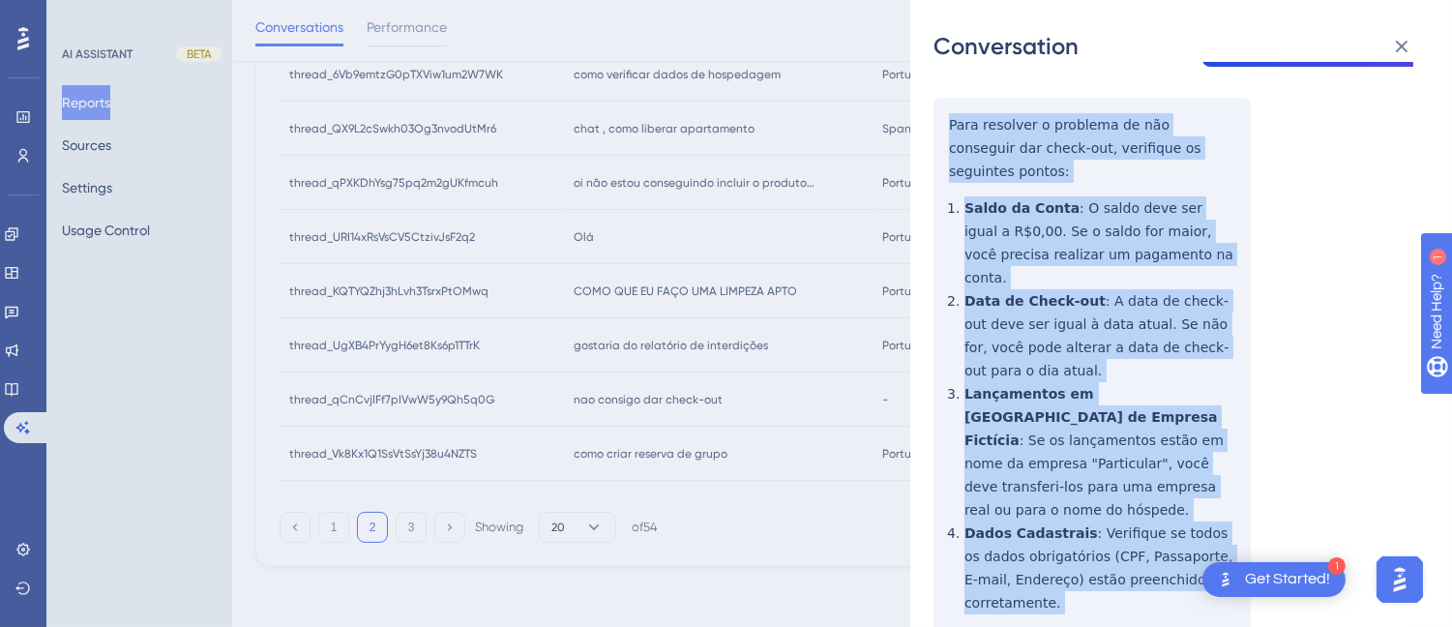
drag, startPoint x: 935, startPoint y: 110, endPoint x: 1018, endPoint y: 251, distance: 163.9
click at [1170, 505] on div "thread_qCnCvjIFf7pIVwW5y9Qh5q0G Copy - - 4_Beatriz, Valdirene User Conversation…" at bounding box center [1173, 317] width 480 height 895
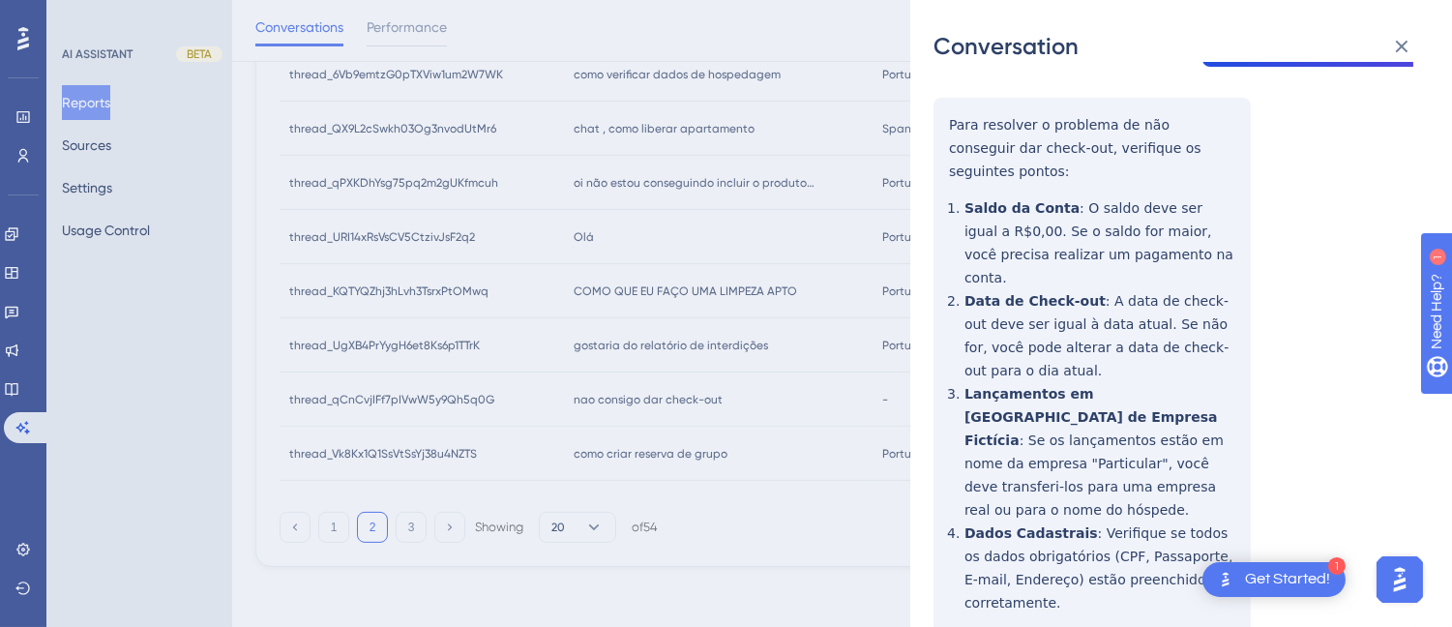
drag, startPoint x: 1016, startPoint y: 235, endPoint x: 1135, endPoint y: 527, distance: 315.7
click at [1126, 520] on div "thread_qCnCvjIFf7pIVwW5y9Qh5q0G Copy - - 4_Beatriz, Valdirene User Conversation…" at bounding box center [1173, 317] width 480 height 895
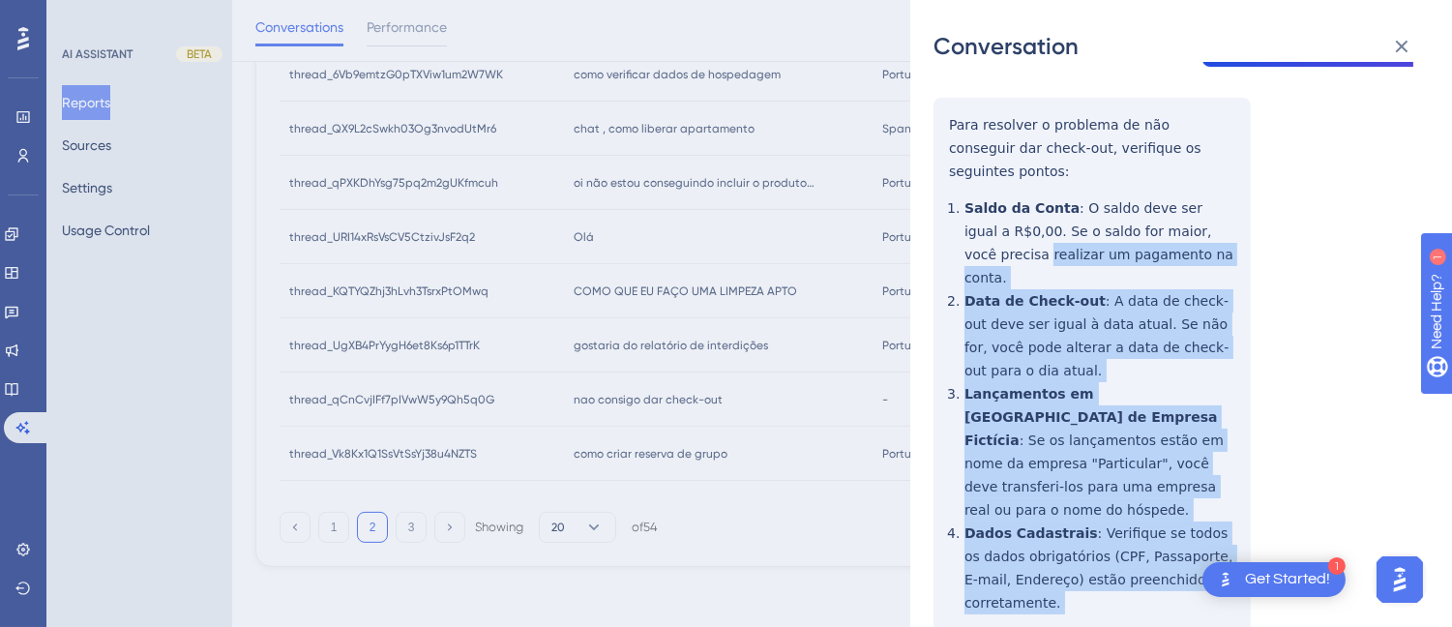
scroll to position [0, 0]
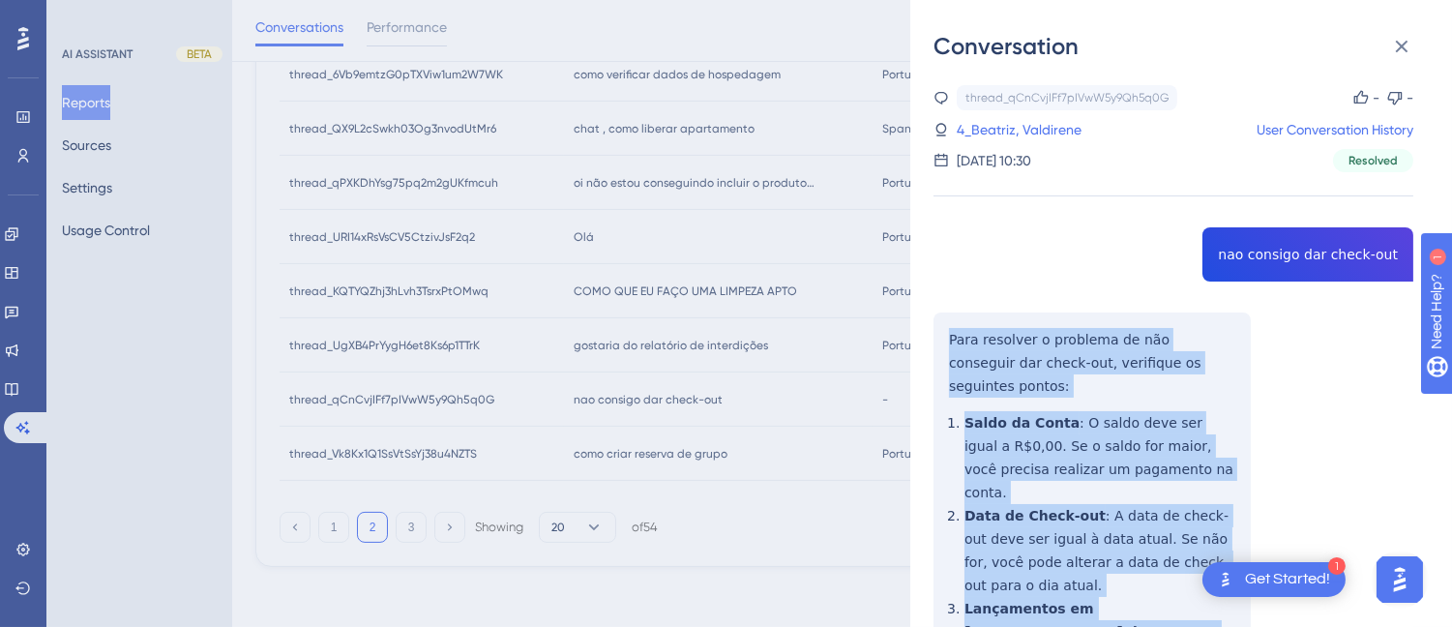
drag, startPoint x: 1185, startPoint y: 545, endPoint x: 949, endPoint y: 314, distance: 330.3
click at [949, 314] on div "thread_qCnCvjIFf7pIVwW5y9Qh5q0G Copy - - 4_Beatriz, Valdirene User Conversation…" at bounding box center [1173, 532] width 480 height 895
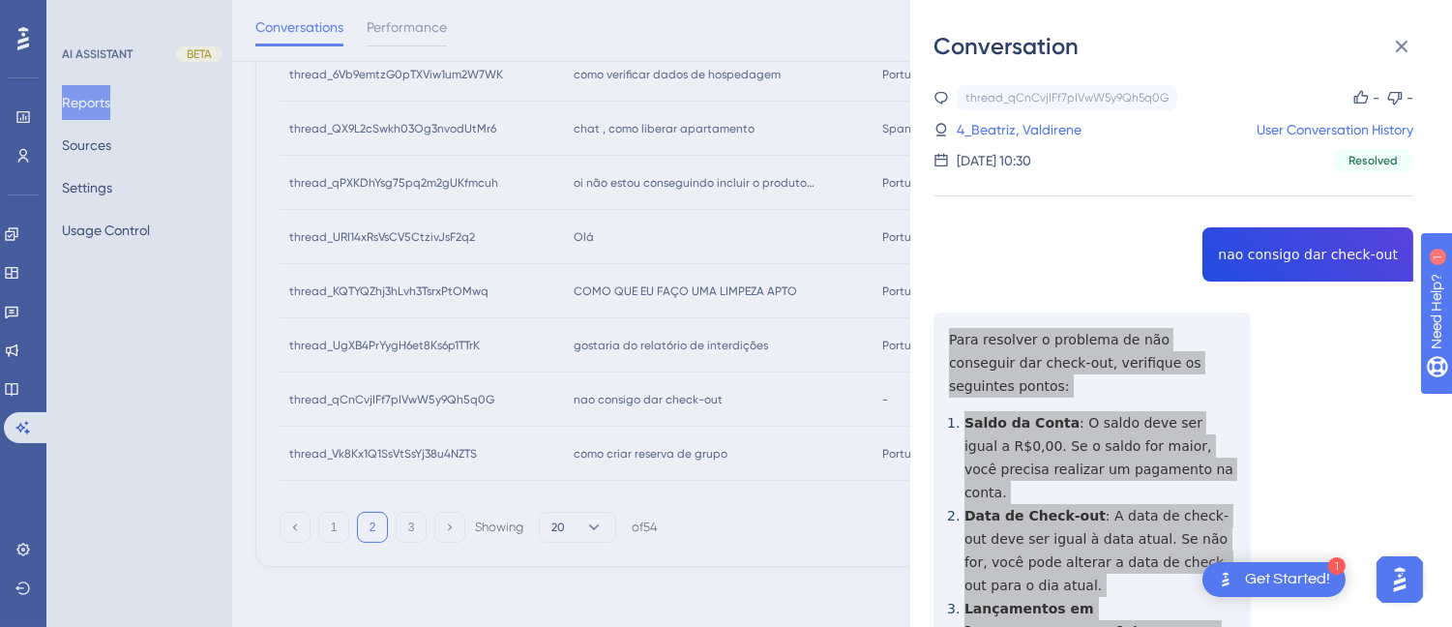
scroll to position [868, 0]
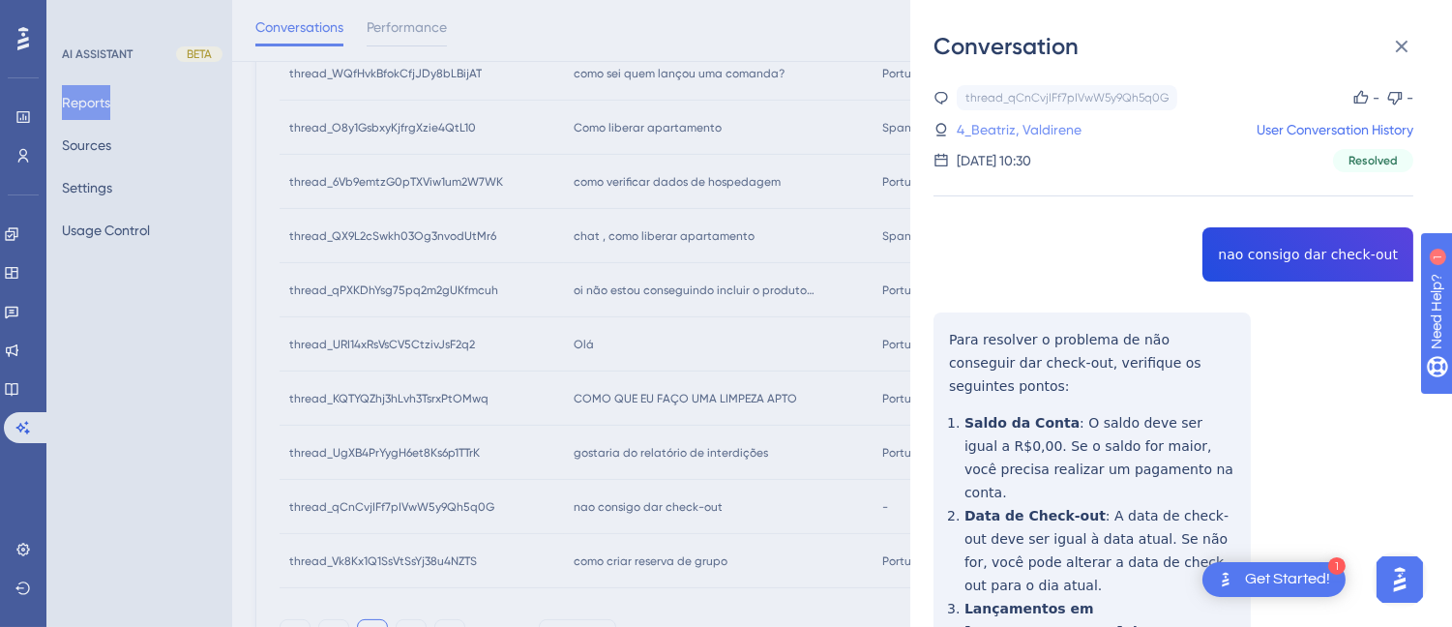
drag, startPoint x: 1031, startPoint y: 124, endPoint x: 1096, endPoint y: 137, distance: 66.2
click at [1030, 124] on link "4_Beatriz, Valdirene" at bounding box center [1019, 129] width 125 height 23
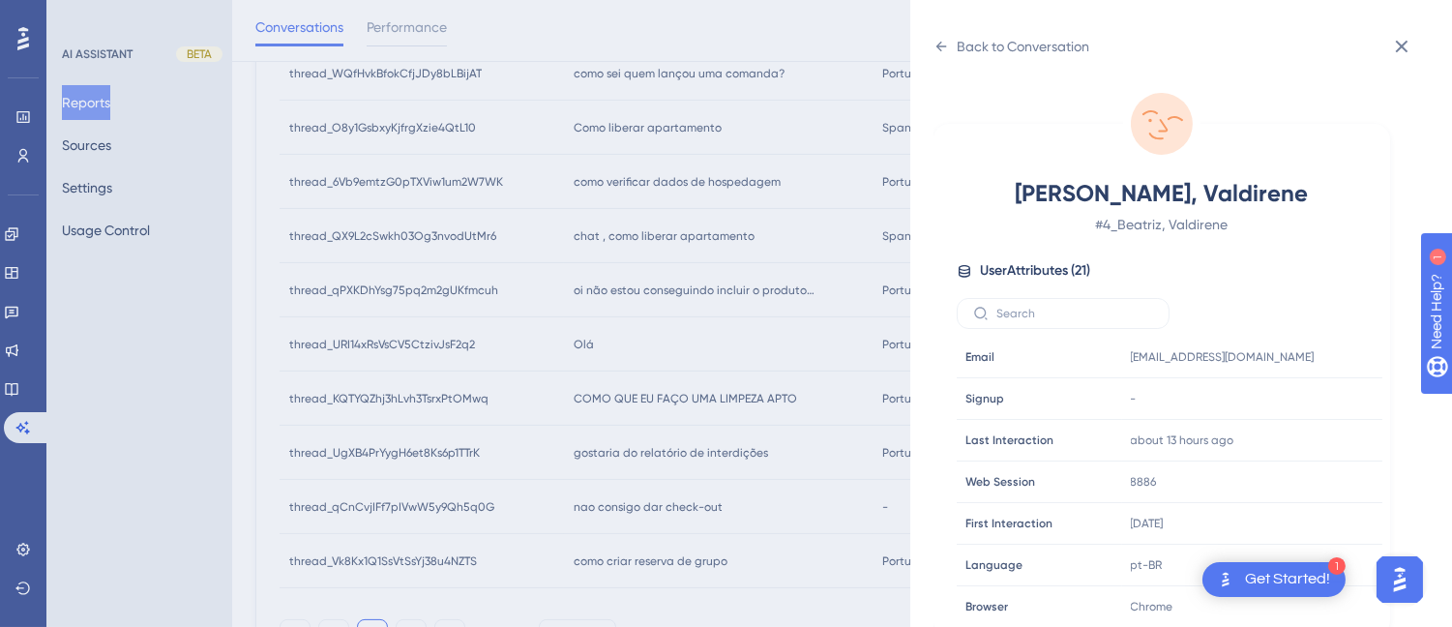
scroll to position [590, 0]
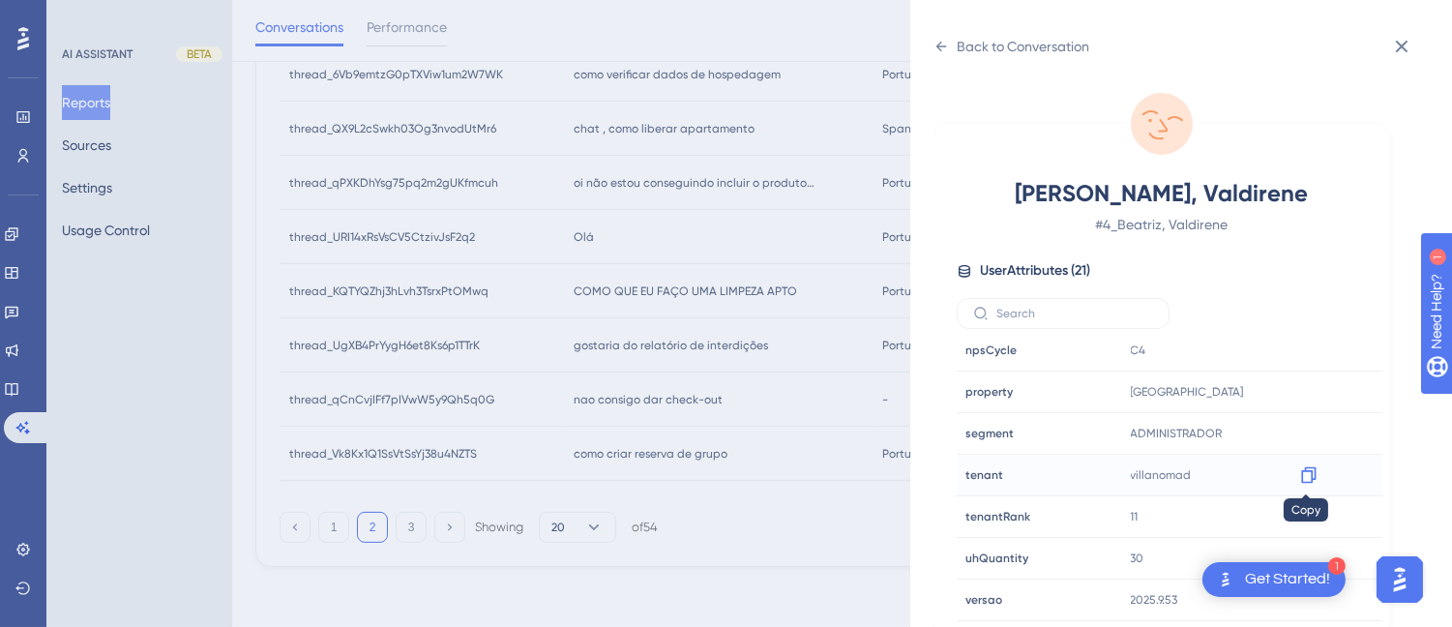
click at [1301, 470] on icon at bounding box center [1308, 475] width 15 height 16
drag, startPoint x: 934, startPoint y: 45, endPoint x: 871, endPoint y: 68, distance: 66.7
click at [934, 45] on icon at bounding box center [940, 46] width 15 height 15
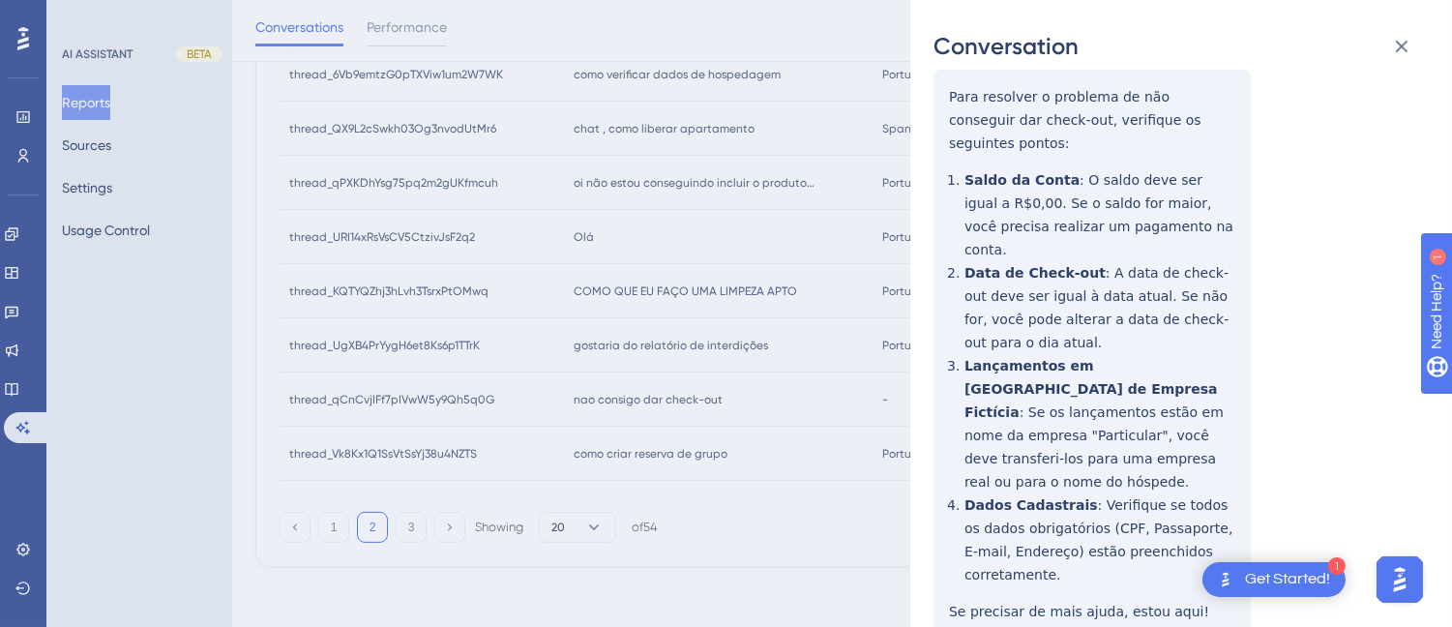
scroll to position [0, 0]
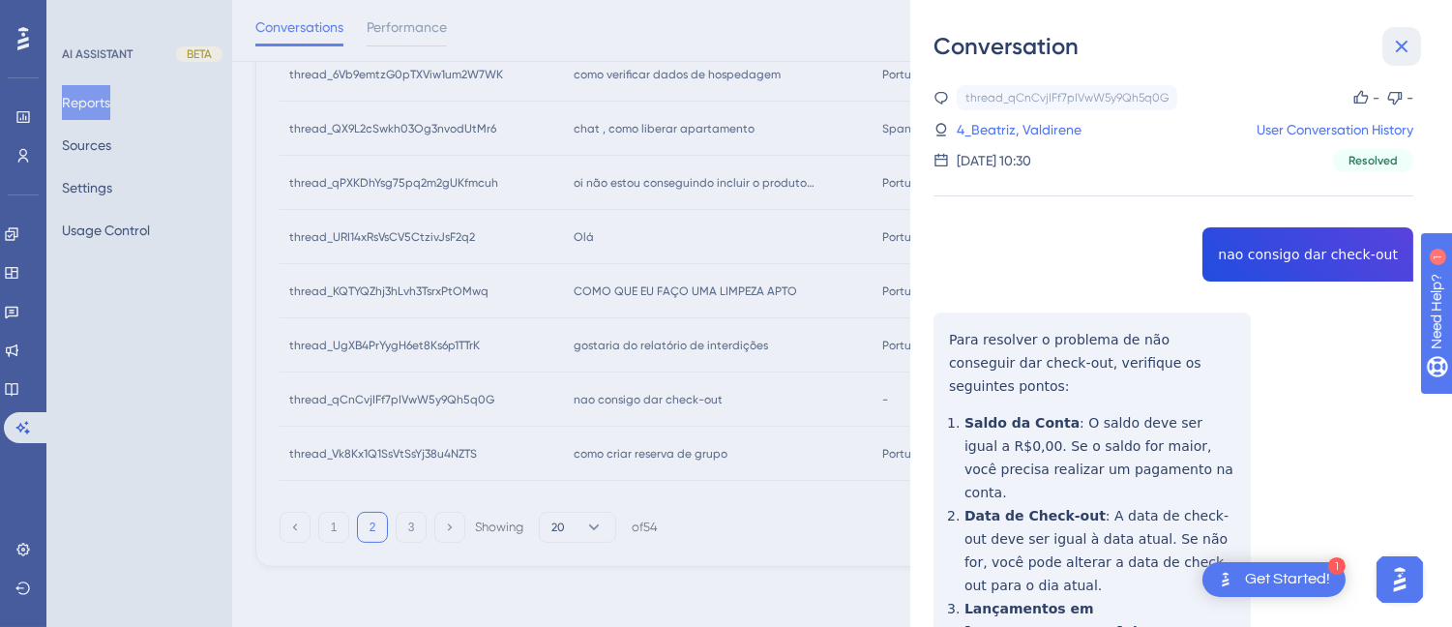
click at [1397, 37] on icon at bounding box center [1401, 46] width 23 height 23
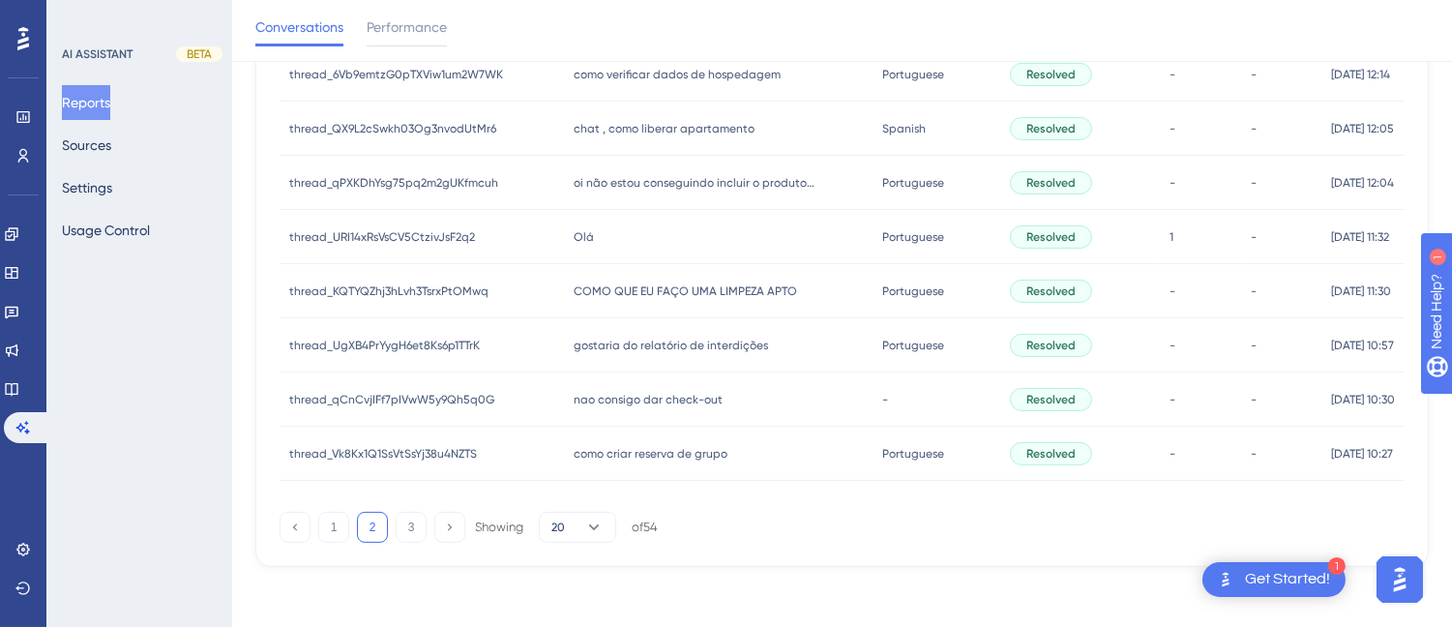
click at [652, 453] on span "como criar reserva de grupo" at bounding box center [651, 453] width 154 height 15
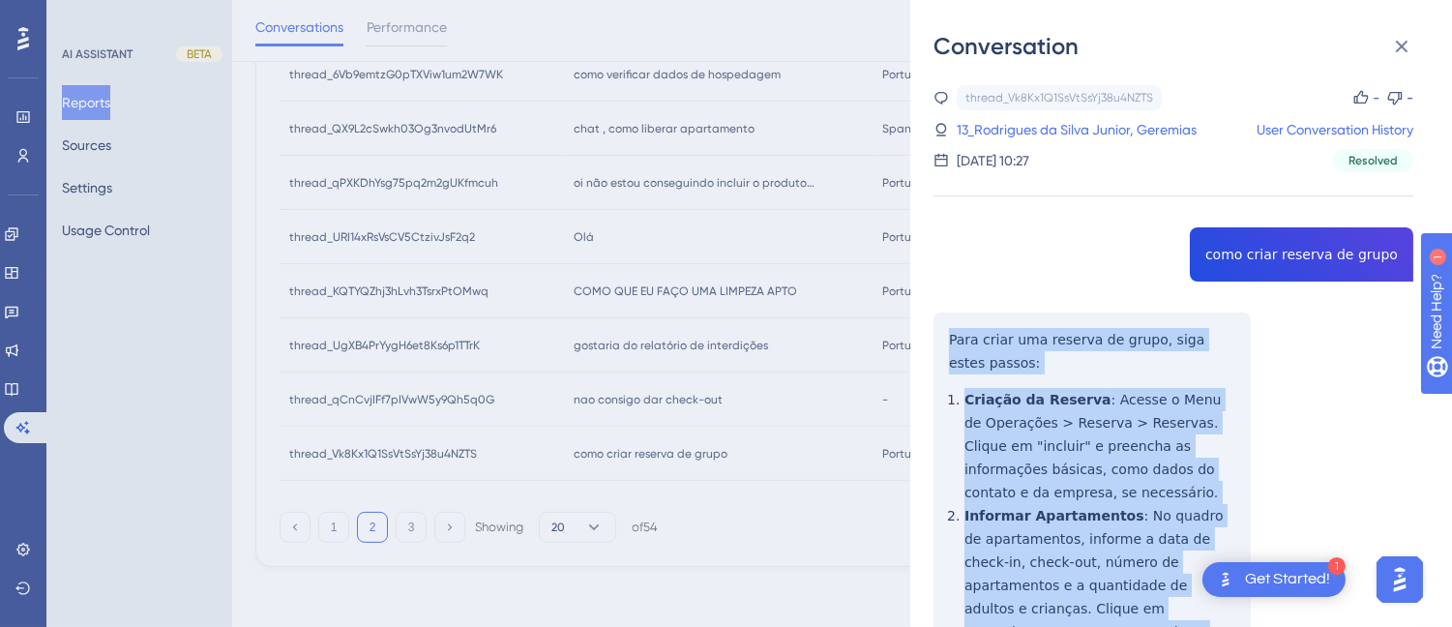
scroll to position [537, 0]
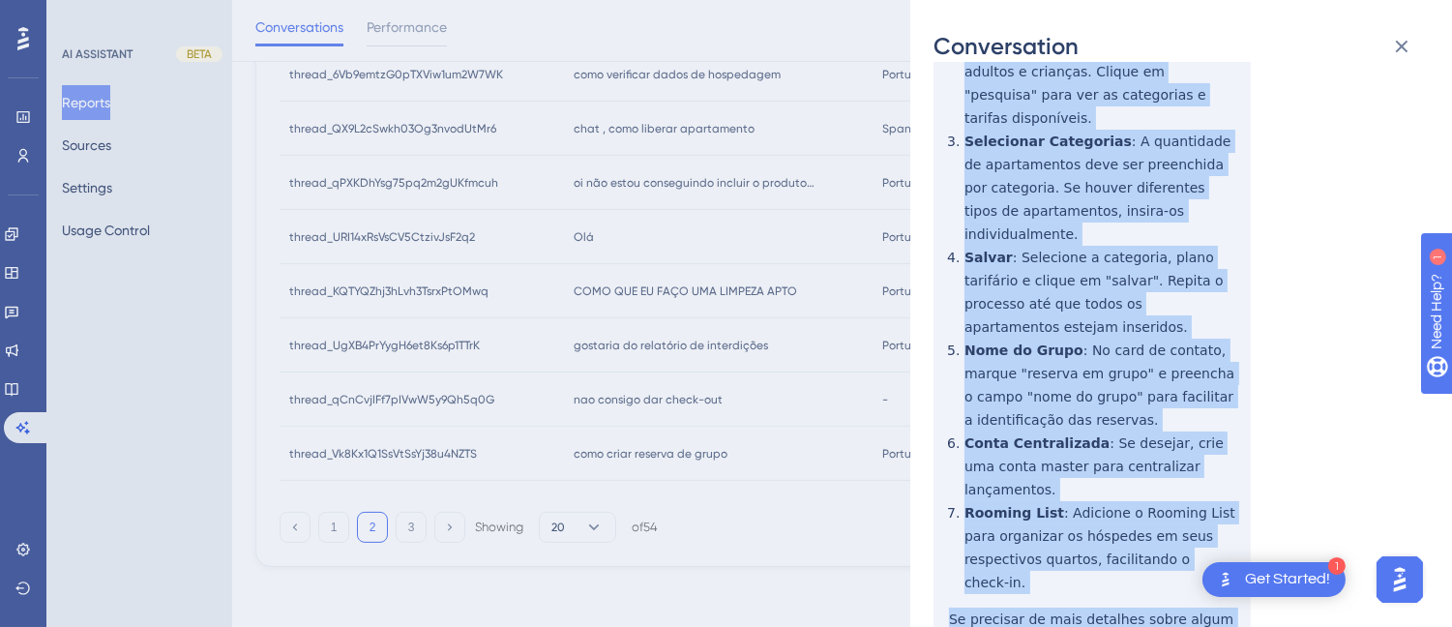
drag, startPoint x: 939, startPoint y: 332, endPoint x: 1058, endPoint y: 348, distance: 120.1
click at [1147, 566] on div "thread_Vk8Kx1Q1SsVtSsYj38u4NZTS Copy - - 13_Rodrigues da Silva Junior, Geremias…" at bounding box center [1173, 546] width 480 height 1997
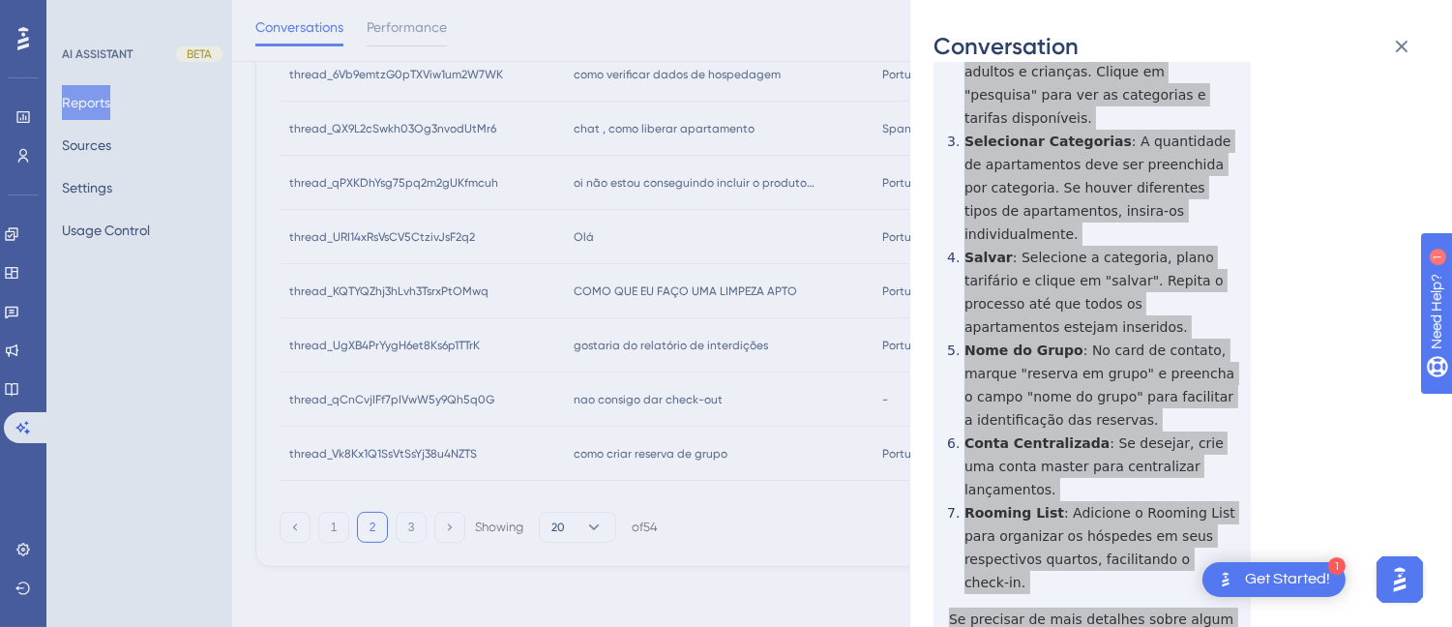
scroll to position [967, 0]
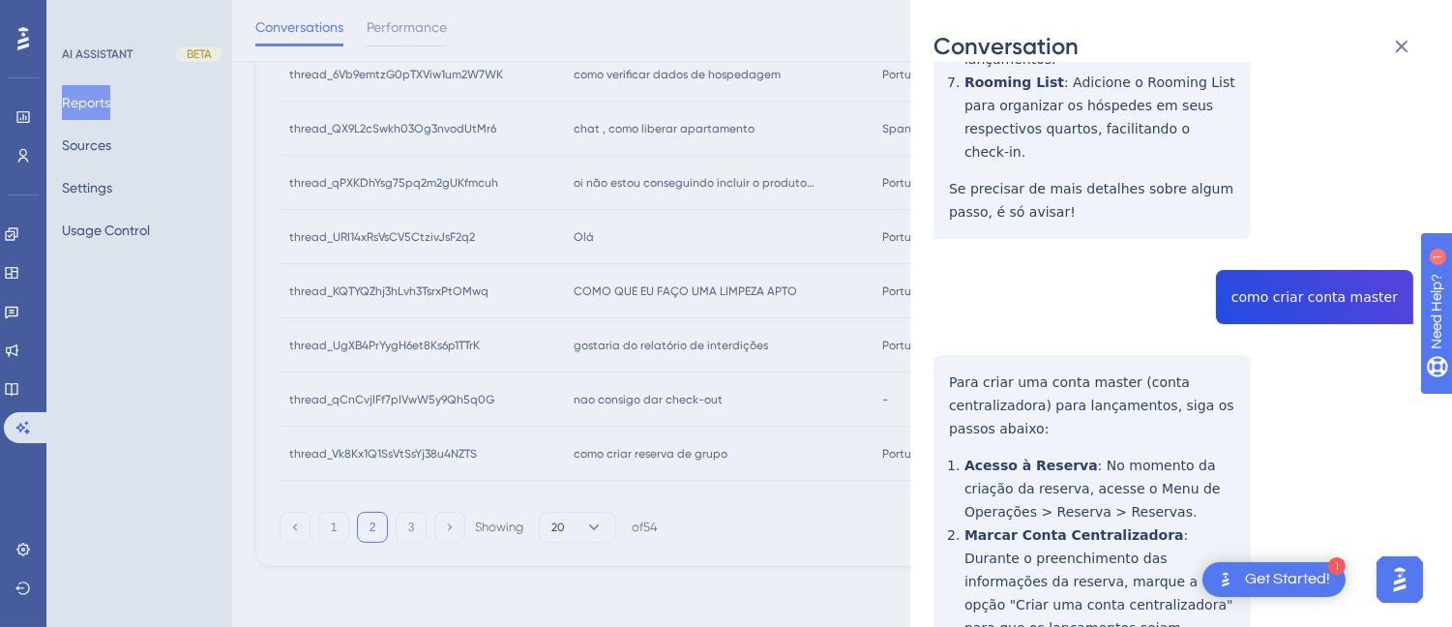
click at [1310, 191] on div "thread_Vk8Kx1Q1SsVtSsYj38u4NZTS Copy - - 13_Rodrigues da Silva Junior, Geremias…" at bounding box center [1173, 116] width 480 height 1997
click at [923, 284] on div "Conversation thread_Vk8Kx1Q1SsVtSsYj38u4NZTS Copy - - 13_Rodrigues da Silva Jun…" at bounding box center [1181, 313] width 542 height 627
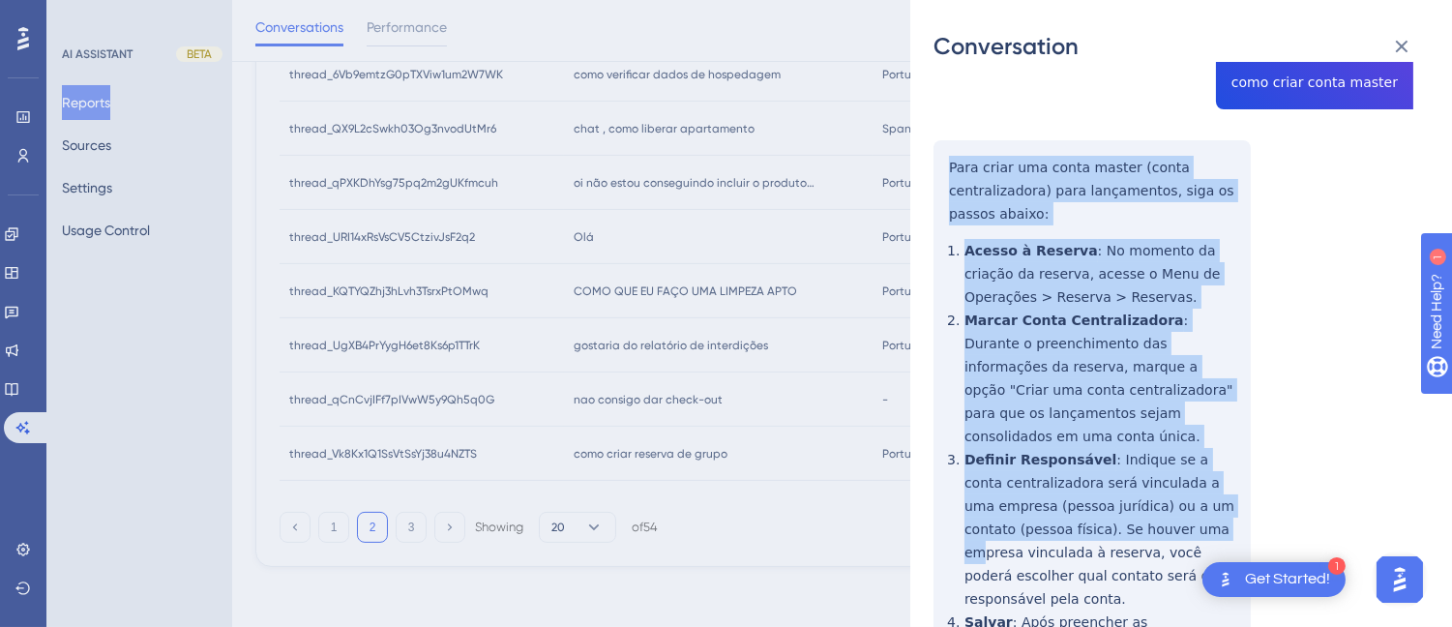
scroll to position [1275, 0]
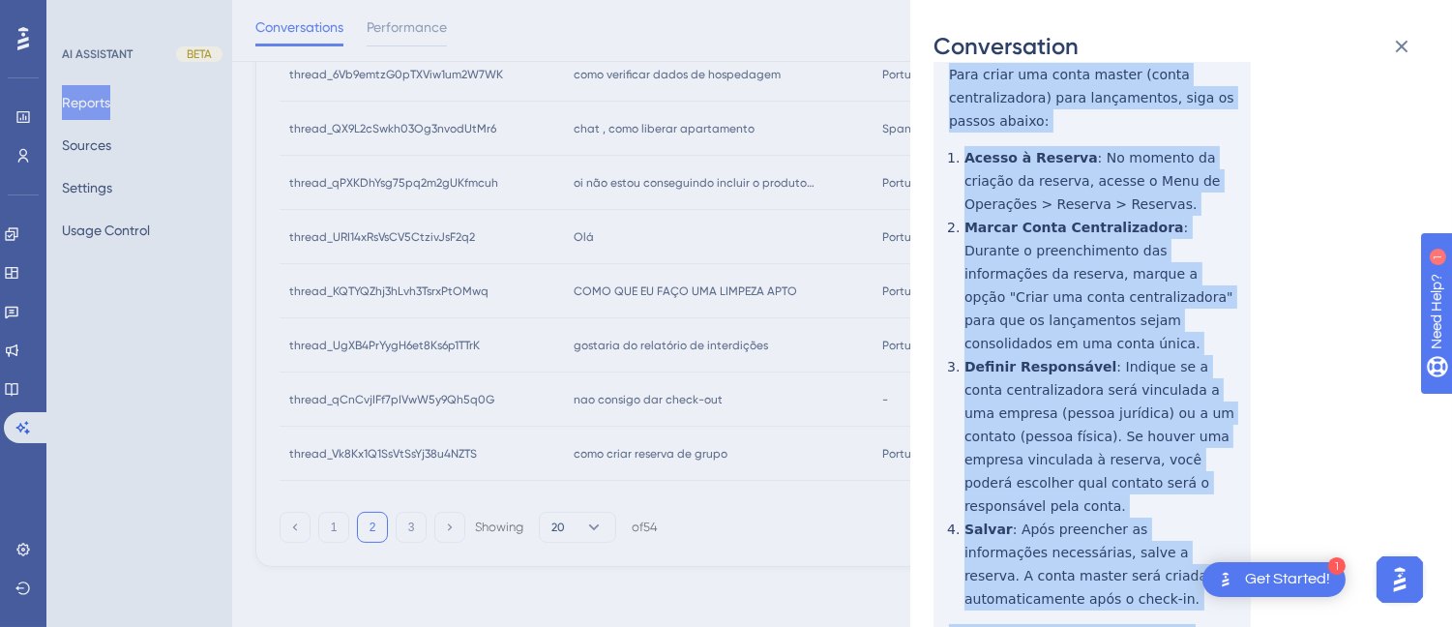
drag, startPoint x: 941, startPoint y: 276, endPoint x: 878, endPoint y: 161, distance: 131.1
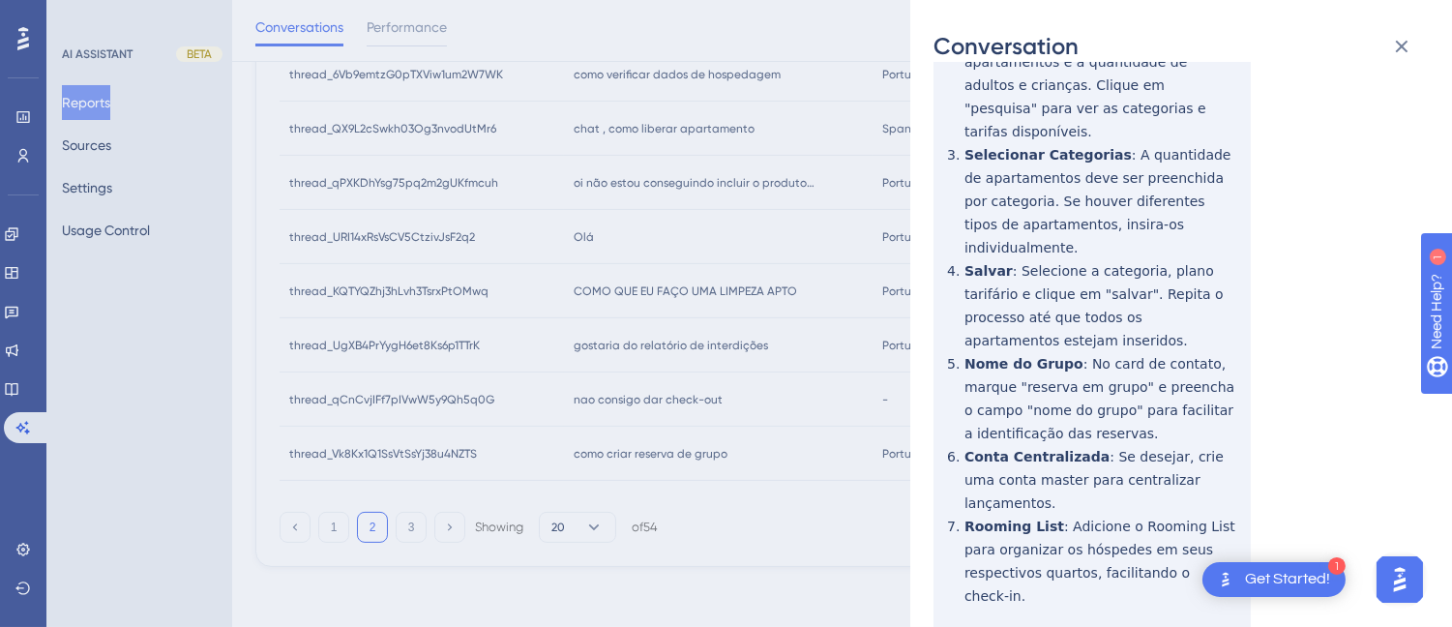
scroll to position [0, 0]
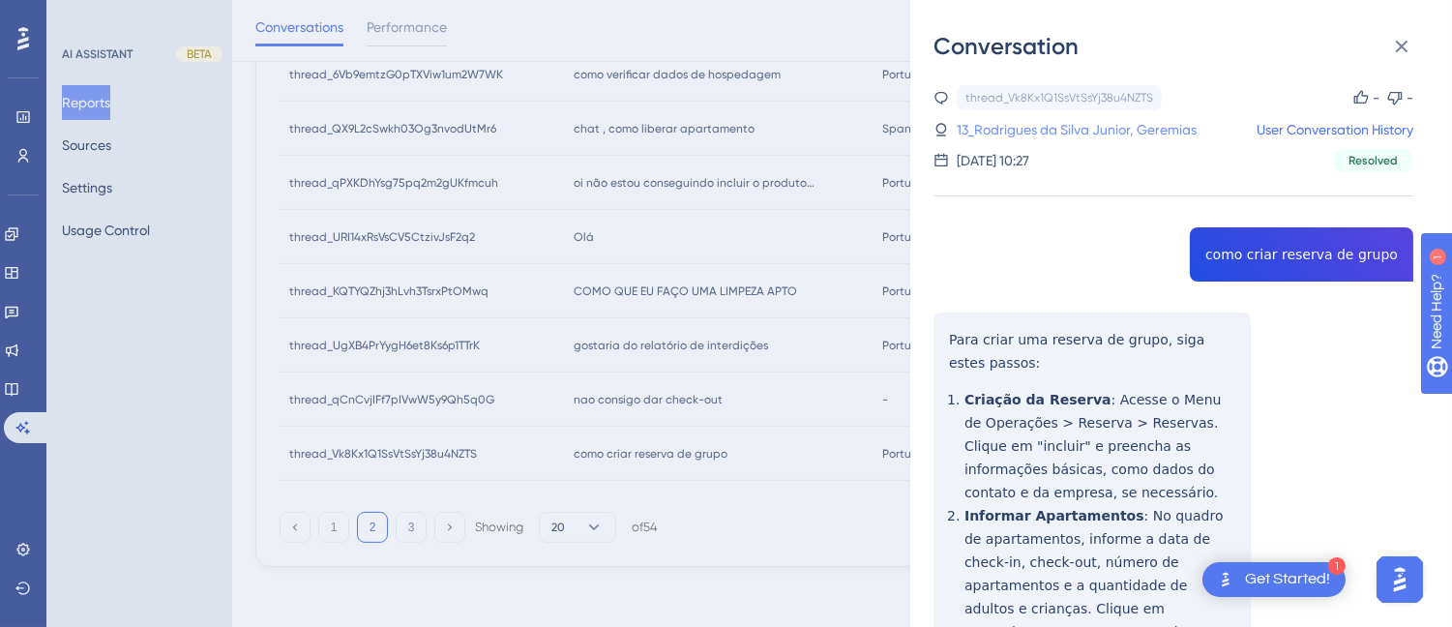
click at [1030, 130] on link "13_Rodrigues da Silva Junior, Geremias" at bounding box center [1077, 129] width 240 height 23
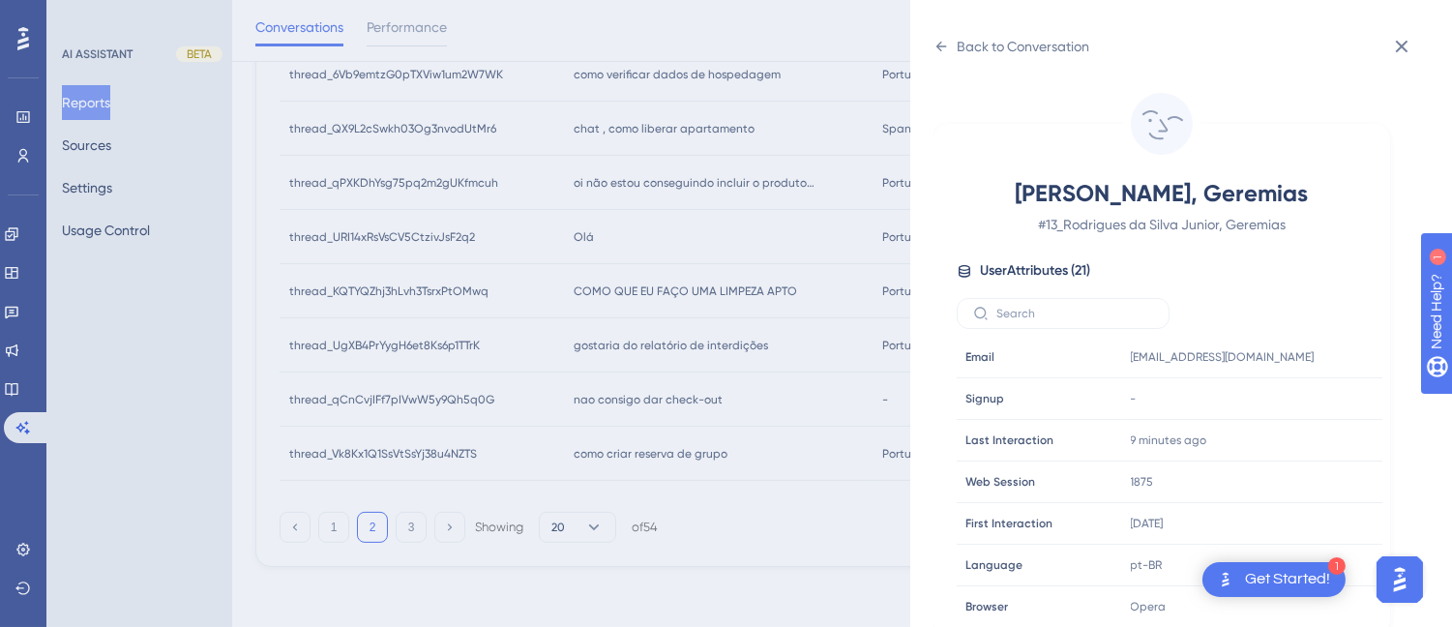
scroll to position [590, 0]
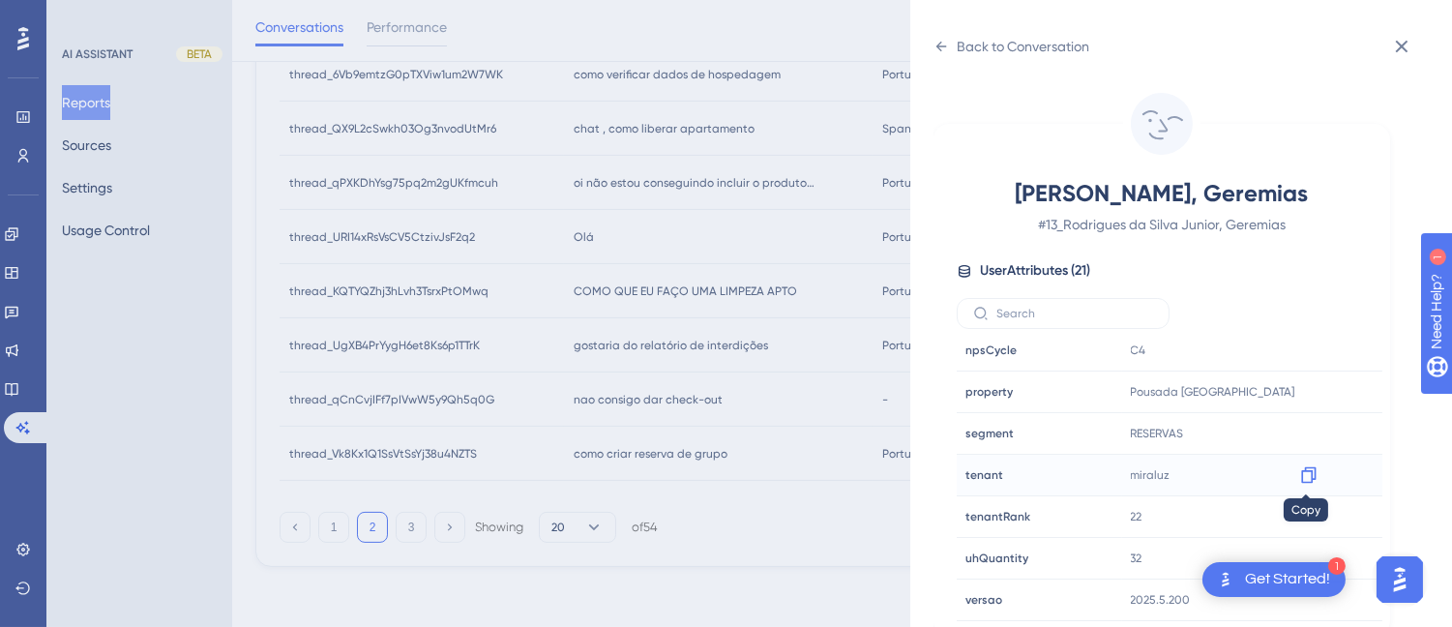
click at [1306, 469] on icon at bounding box center [1308, 474] width 19 height 19
click at [951, 53] on div "Back to Conversation" at bounding box center [1011, 46] width 156 height 31
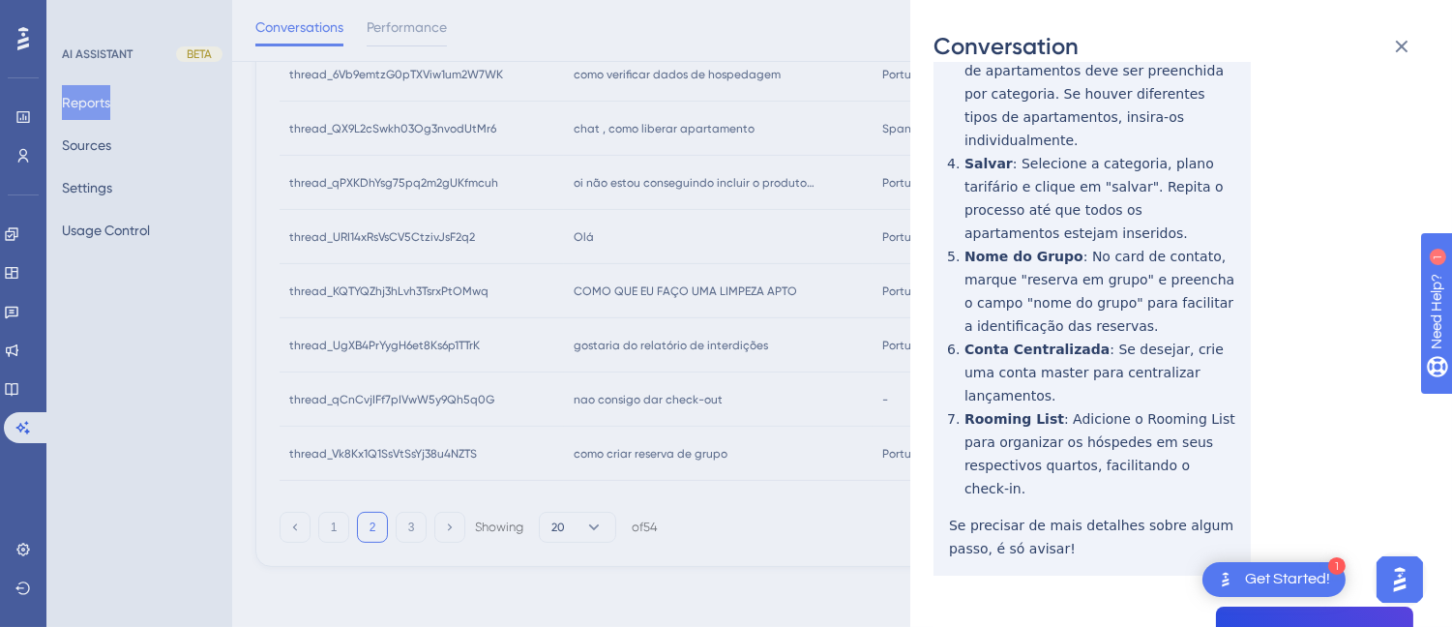
scroll to position [0, 0]
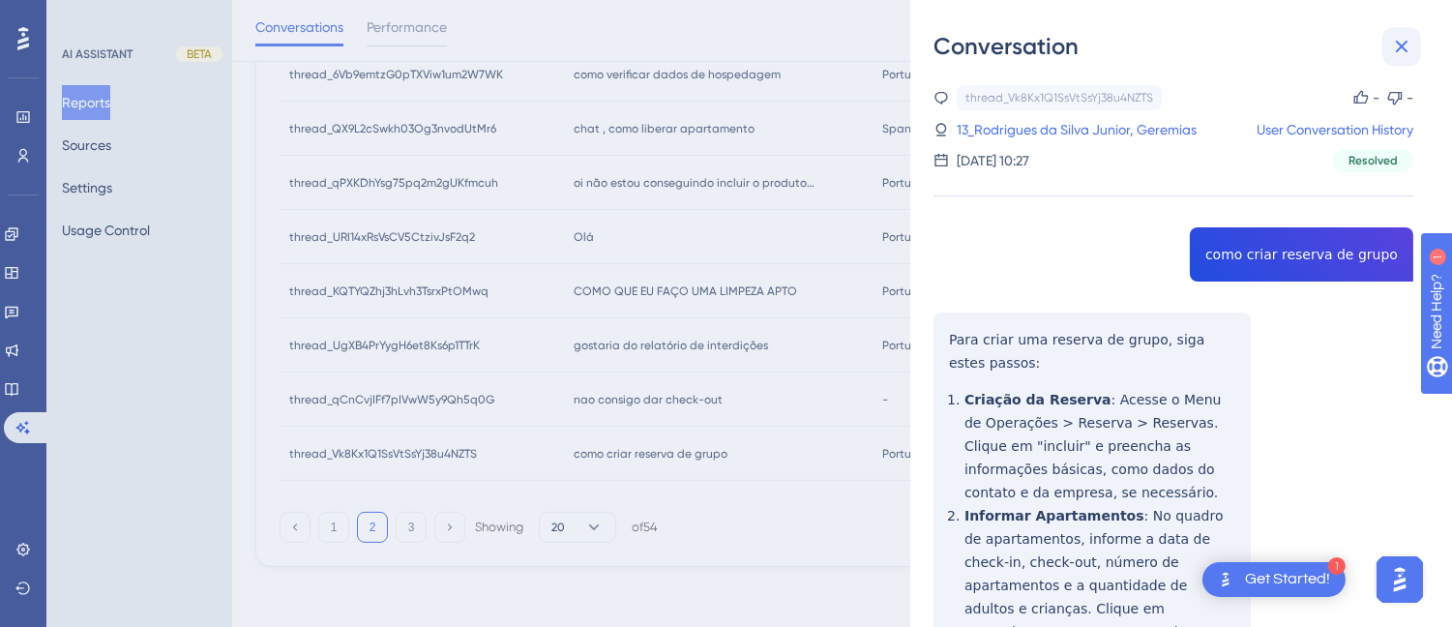
click at [1388, 44] on button at bounding box center [1401, 46] width 39 height 39
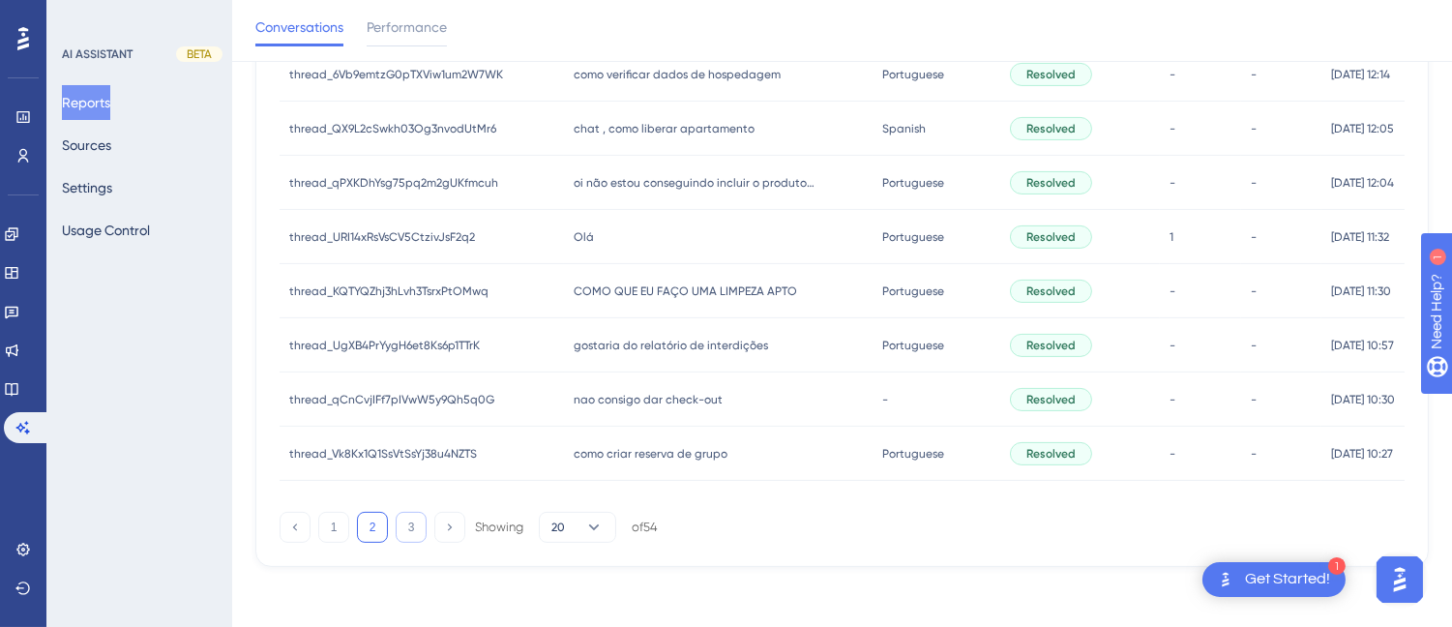
click at [407, 517] on button "3" at bounding box center [411, 527] width 31 height 31
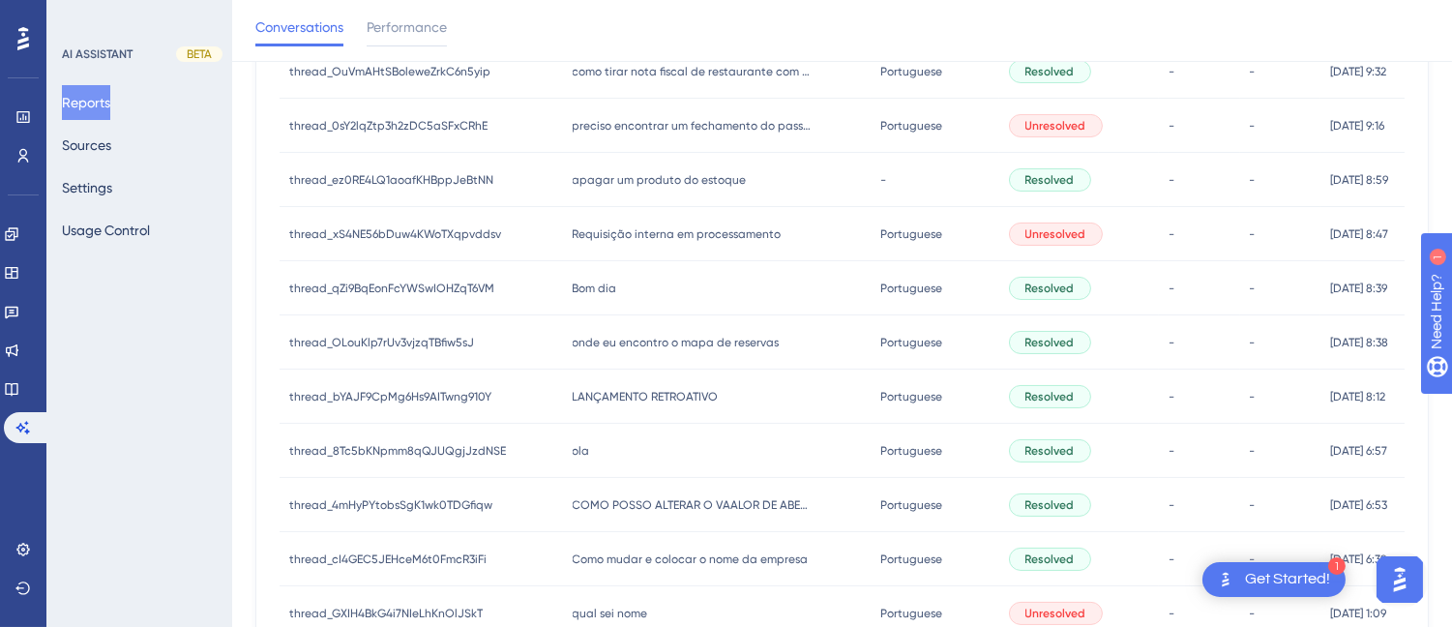
scroll to position [113, 0]
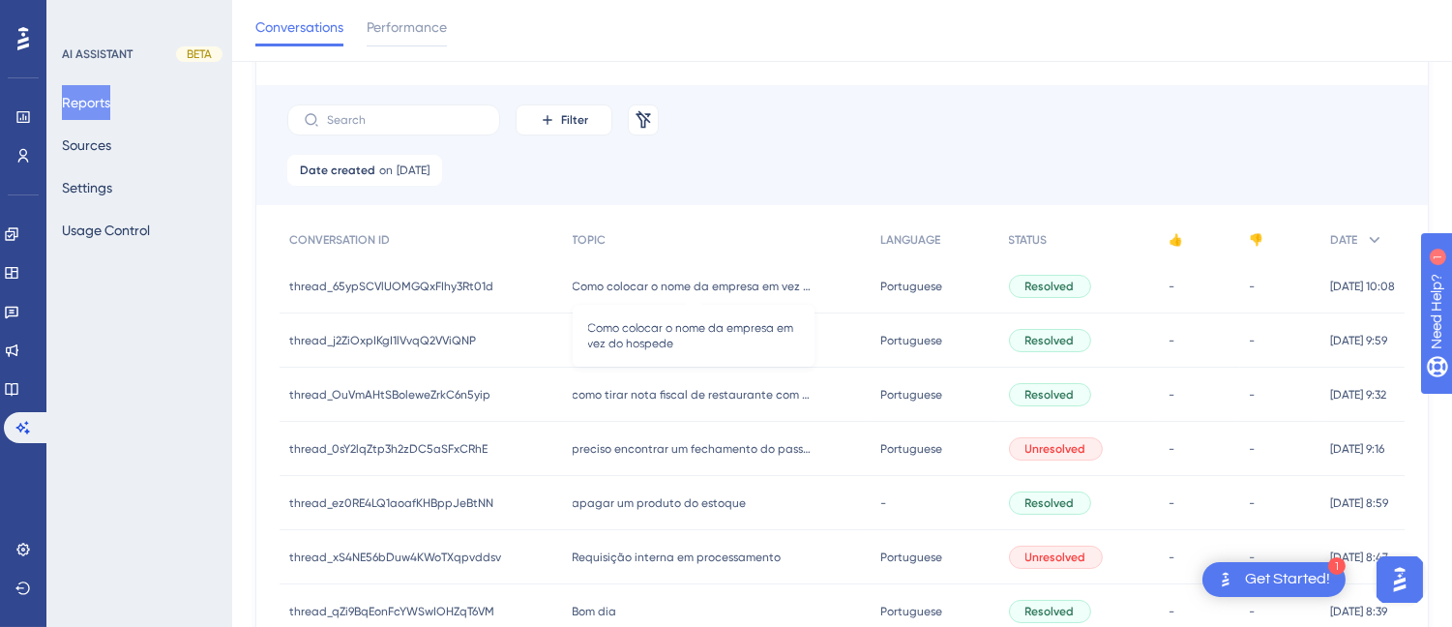
click at [601, 292] on span "Como colocar o nome da empresa em vez do hospede" at bounding box center [694, 286] width 242 height 15
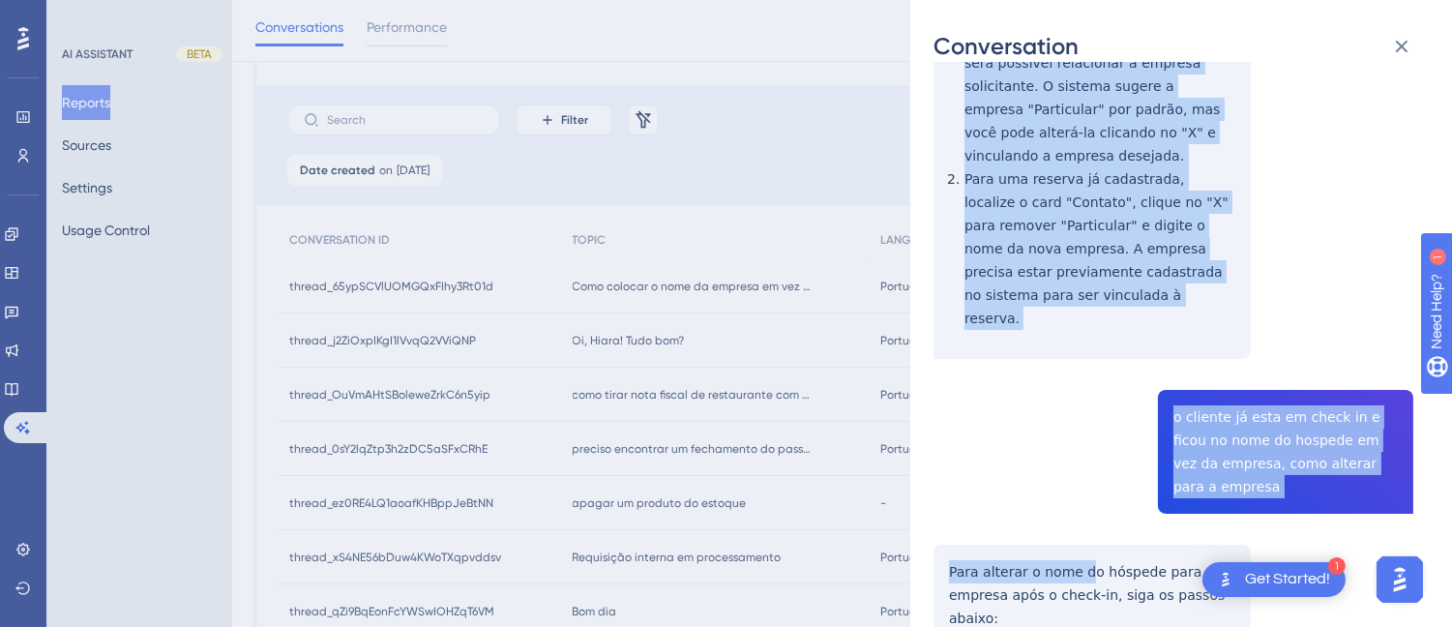
scroll to position [537, 0]
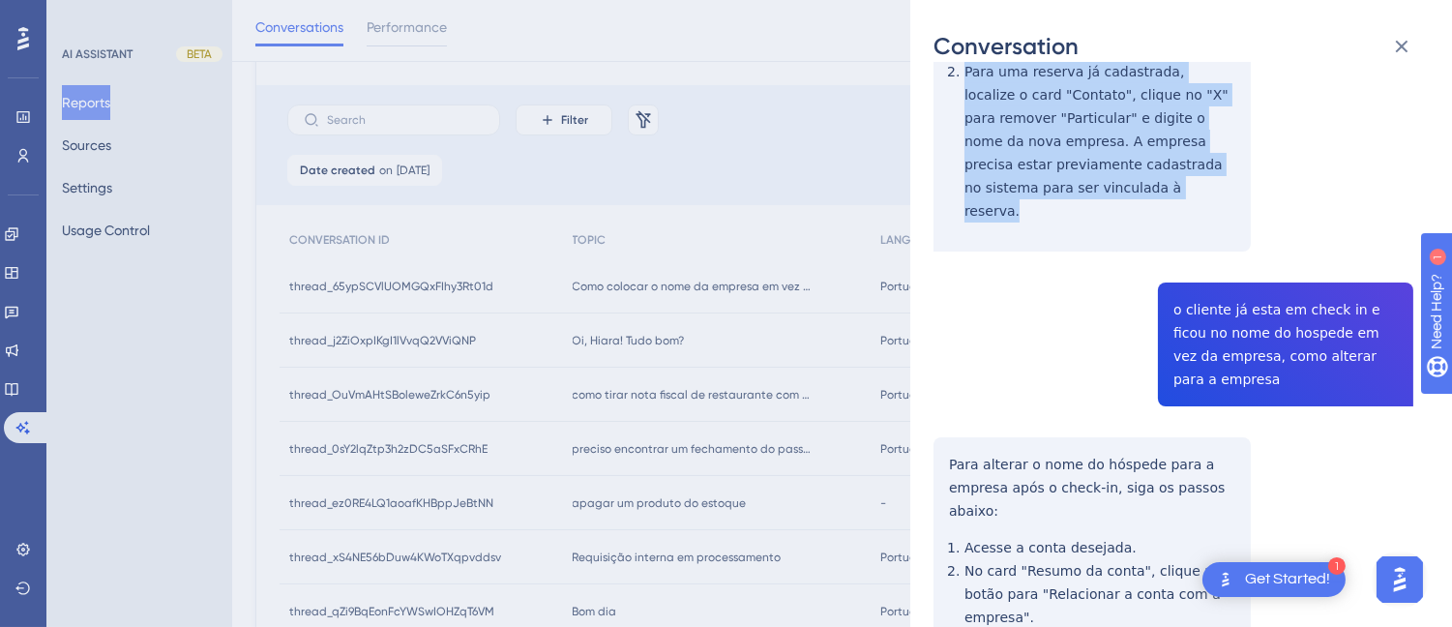
drag, startPoint x: 999, startPoint y: 356, endPoint x: 1125, endPoint y: 157, distance: 235.6
click at [1125, 157] on div "thread_65ypSCVlUOMGQxFIhy3Rt01d Copy - - 40_Vieira, Larissa User Conversation H…" at bounding box center [1173, 233] width 480 height 1370
click at [1187, 249] on div "thread_65ypSCVlUOMGQxFIhy3Rt01d Copy - - 40_Vieira, Larissa User Conversation H…" at bounding box center [1173, 233] width 480 height 1370
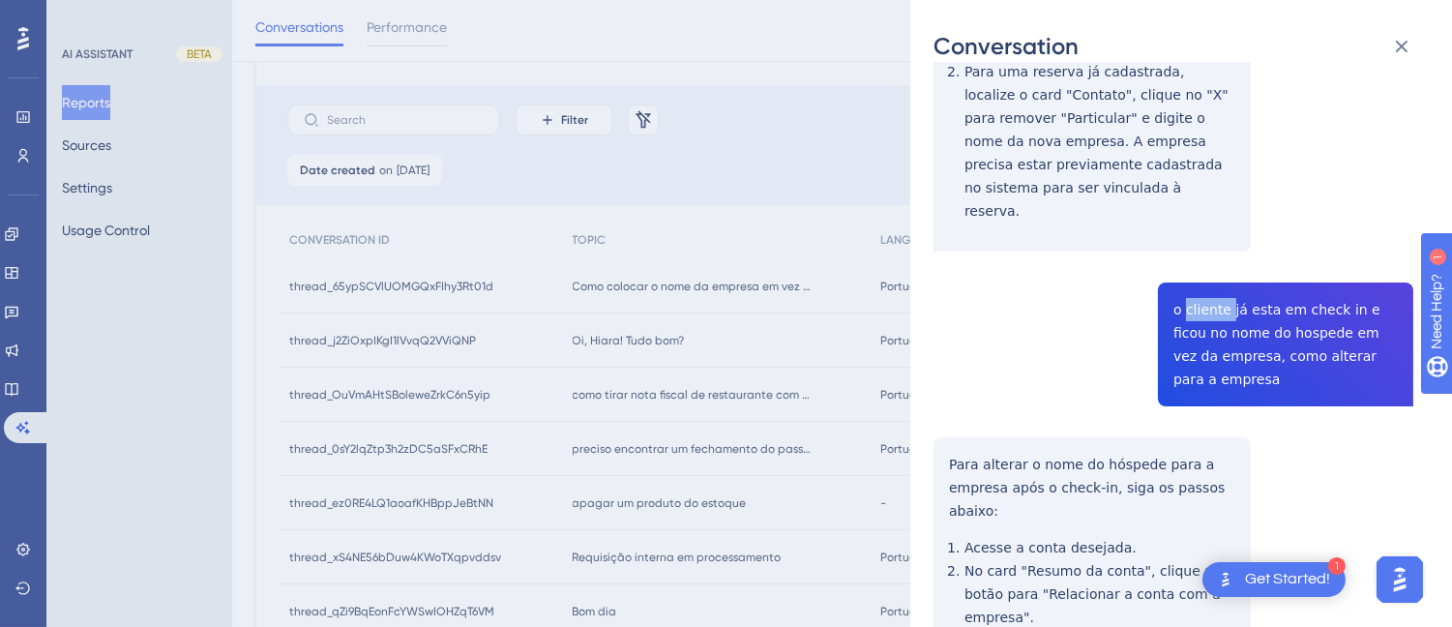
click at [1187, 249] on div "thread_65ypSCVlUOMGQxFIhy3Rt01d Copy - - 40_Vieira, Larissa User Conversation H…" at bounding box center [1173, 233] width 480 height 1370
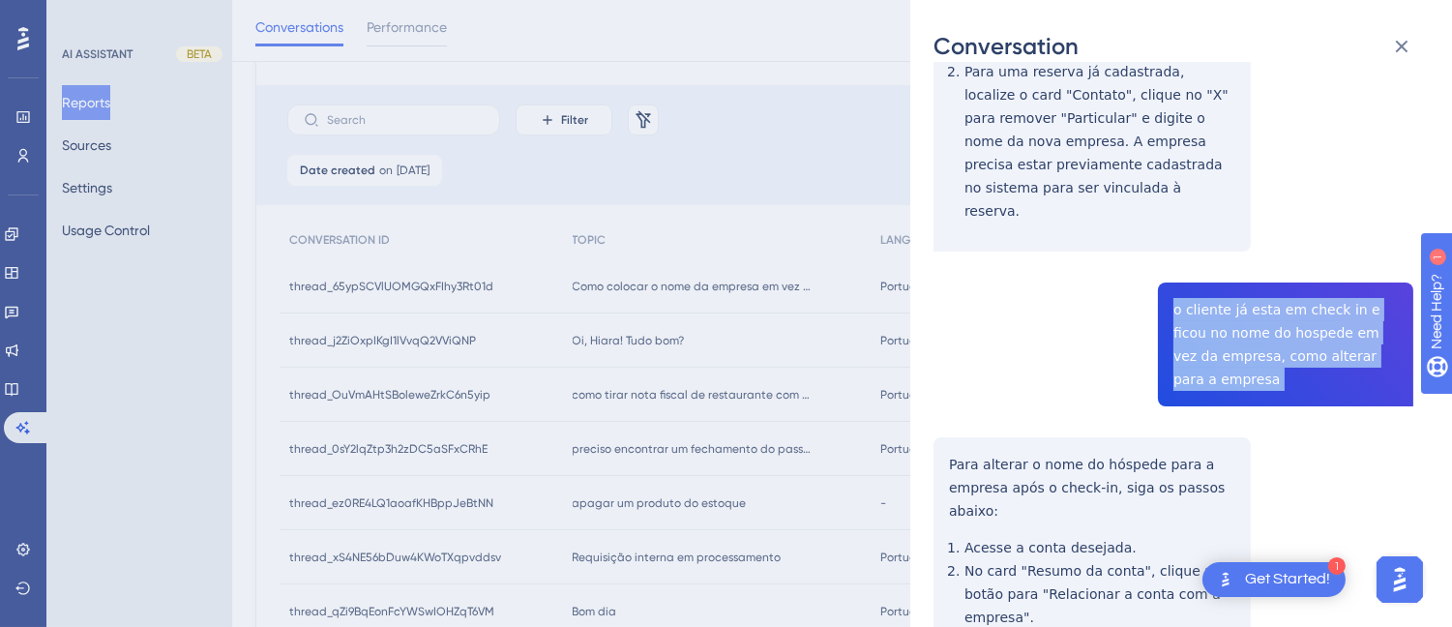
click at [1187, 249] on div "thread_65ypSCVlUOMGQxFIhy3Rt01d Copy - - 40_Vieira, Larissa User Conversation H…" at bounding box center [1173, 233] width 480 height 1370
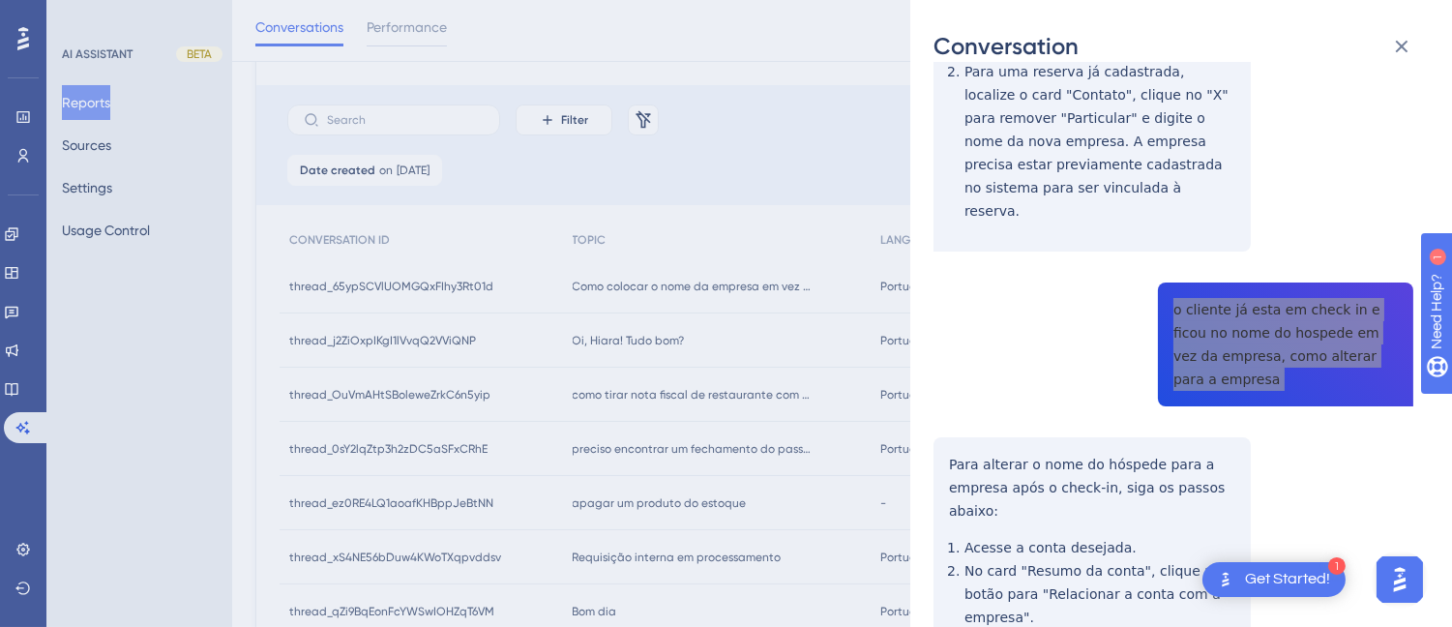
scroll to position [719, 0]
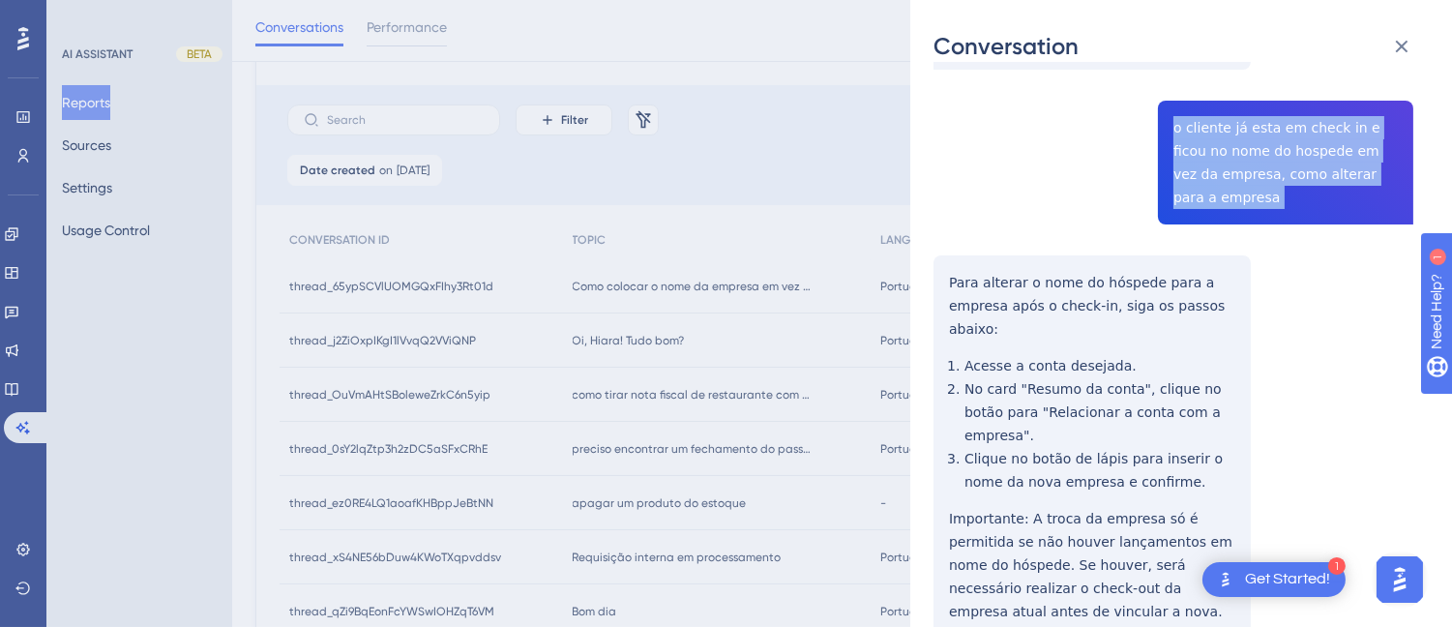
click at [967, 190] on div "thread_65ypSCVlUOMGQxFIhy3Rt01d Copy - - 40_Vieira, Larissa User Conversation H…" at bounding box center [1173, 52] width 480 height 1370
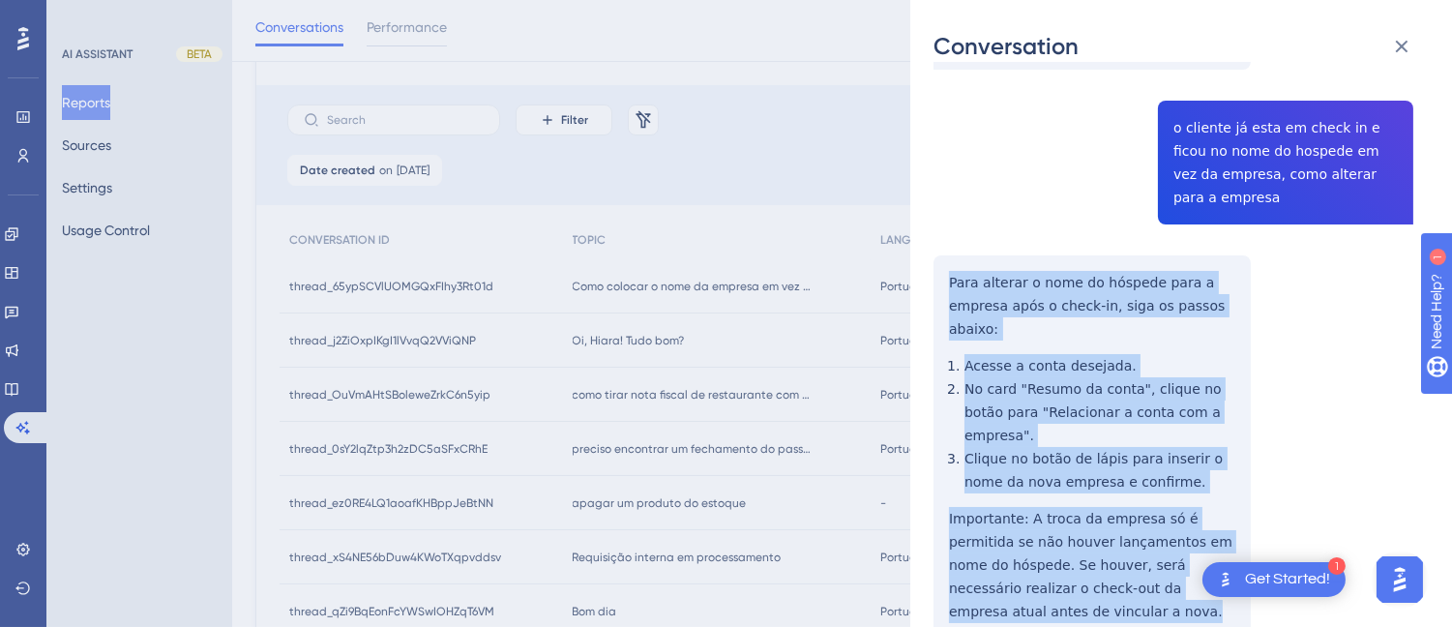
drag, startPoint x: 939, startPoint y: 204, endPoint x: 957, endPoint y: 228, distance: 30.4
click at [988, 511] on div "thread_65ypSCVlUOMGQxFIhy3Rt01d Copy - - 40_Vieira, Larissa User Conversation H…" at bounding box center [1173, 52] width 480 height 1370
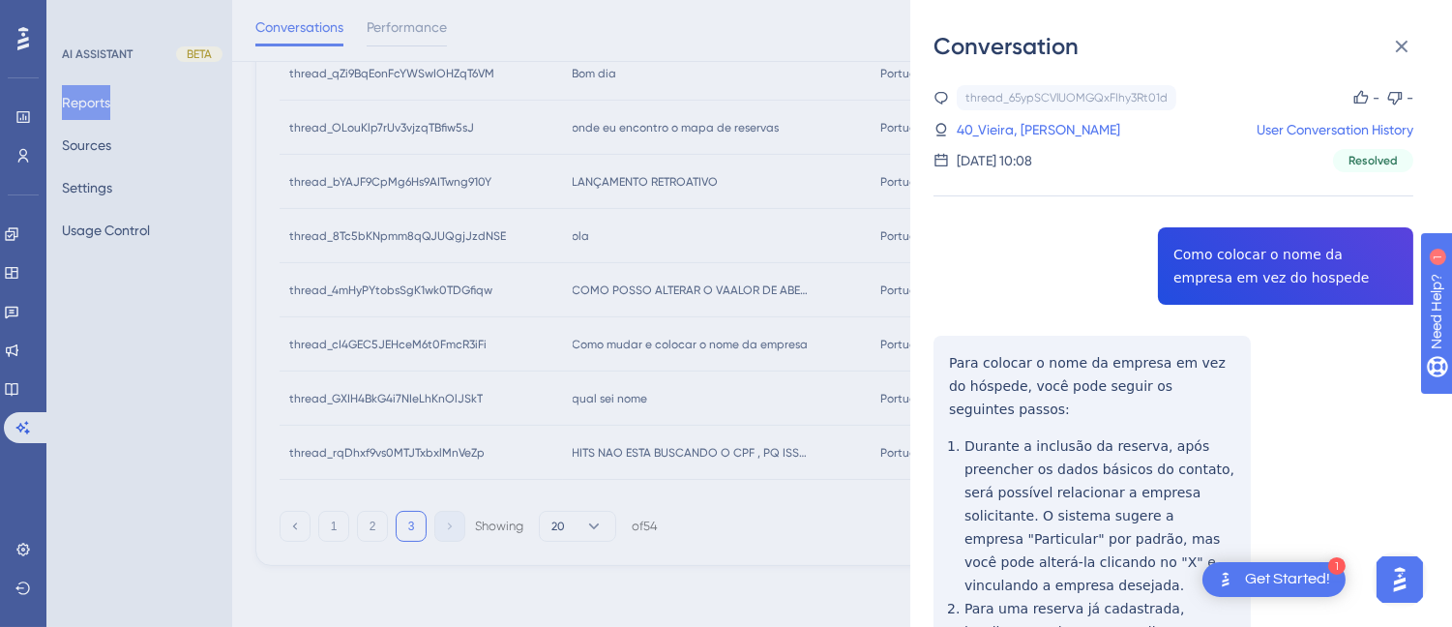
scroll to position [0, 0]
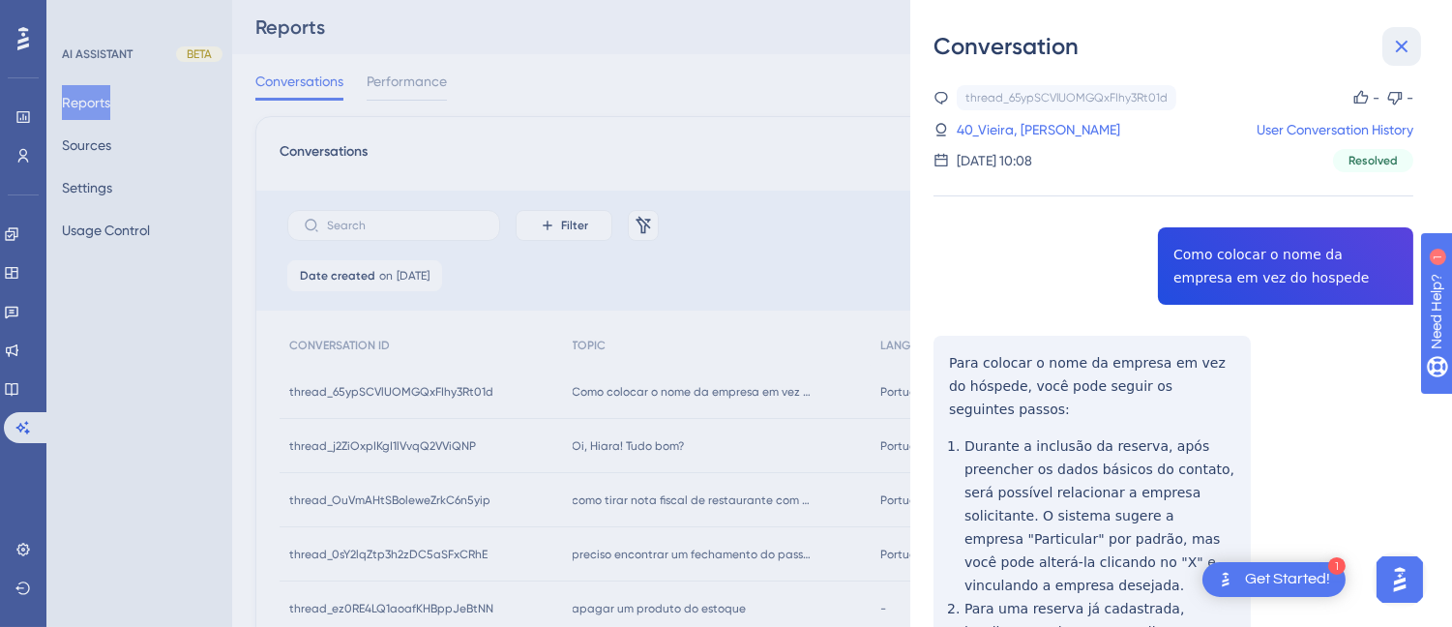
click at [1409, 37] on icon at bounding box center [1401, 46] width 23 height 23
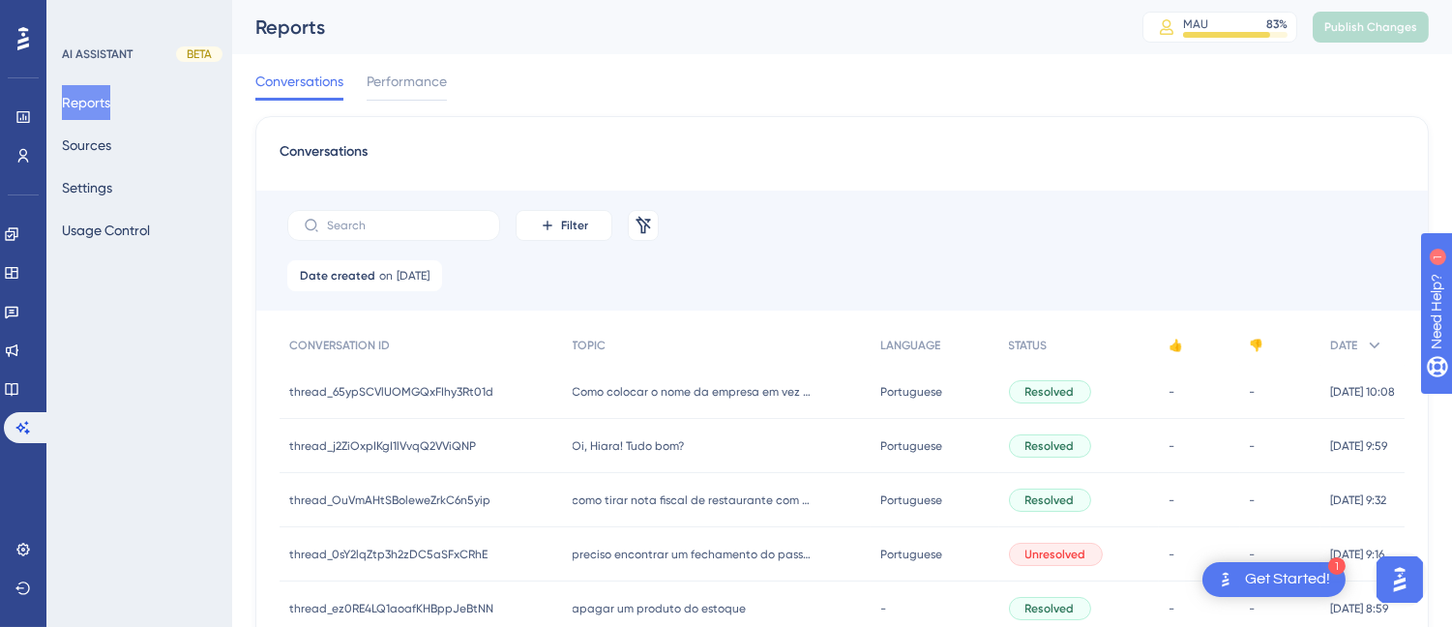
click at [644, 426] on div "Oi, Hiara! Tudo bom? Oi, Hiara! Tudo bom?" at bounding box center [717, 446] width 309 height 54
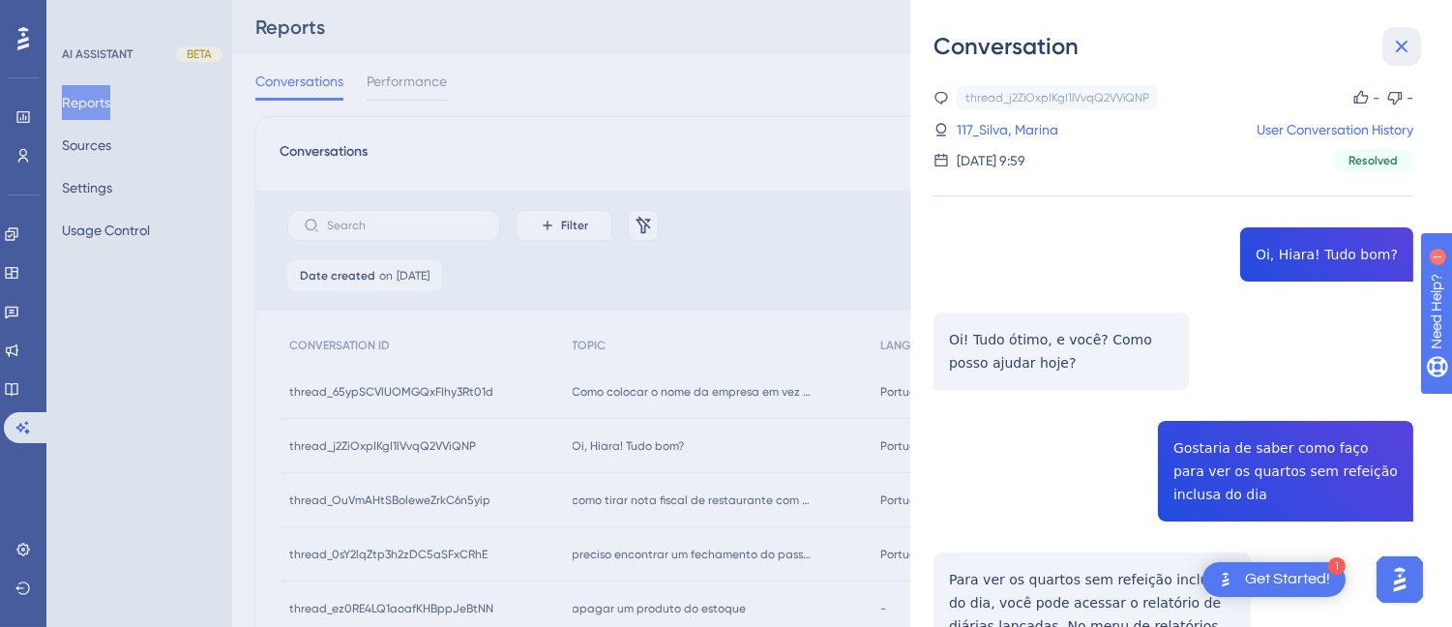
drag, startPoint x: 1395, startPoint y: 32, endPoint x: 1204, endPoint y: 69, distance: 194.0
click at [1395, 32] on button at bounding box center [1401, 46] width 39 height 39
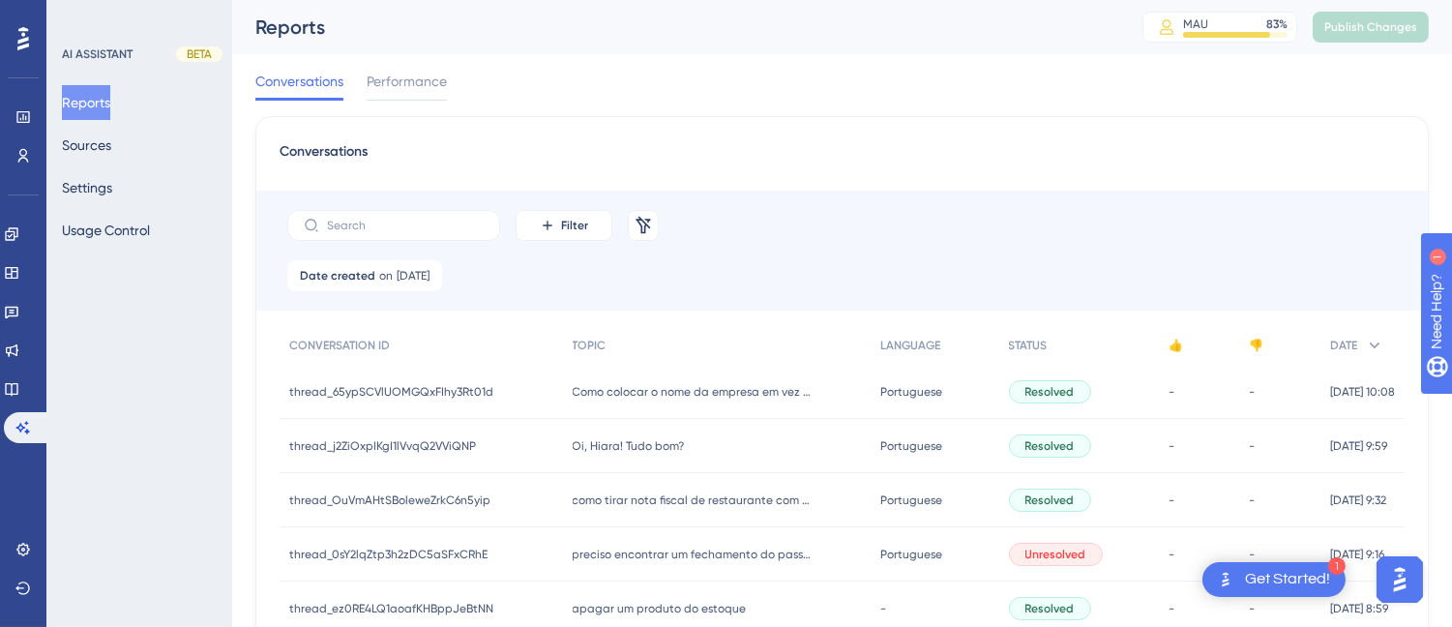
click at [736, 399] on div "Como colocar o nome da empresa em vez do hospede Como colocar o nome da empresa…" at bounding box center [717, 392] width 309 height 54
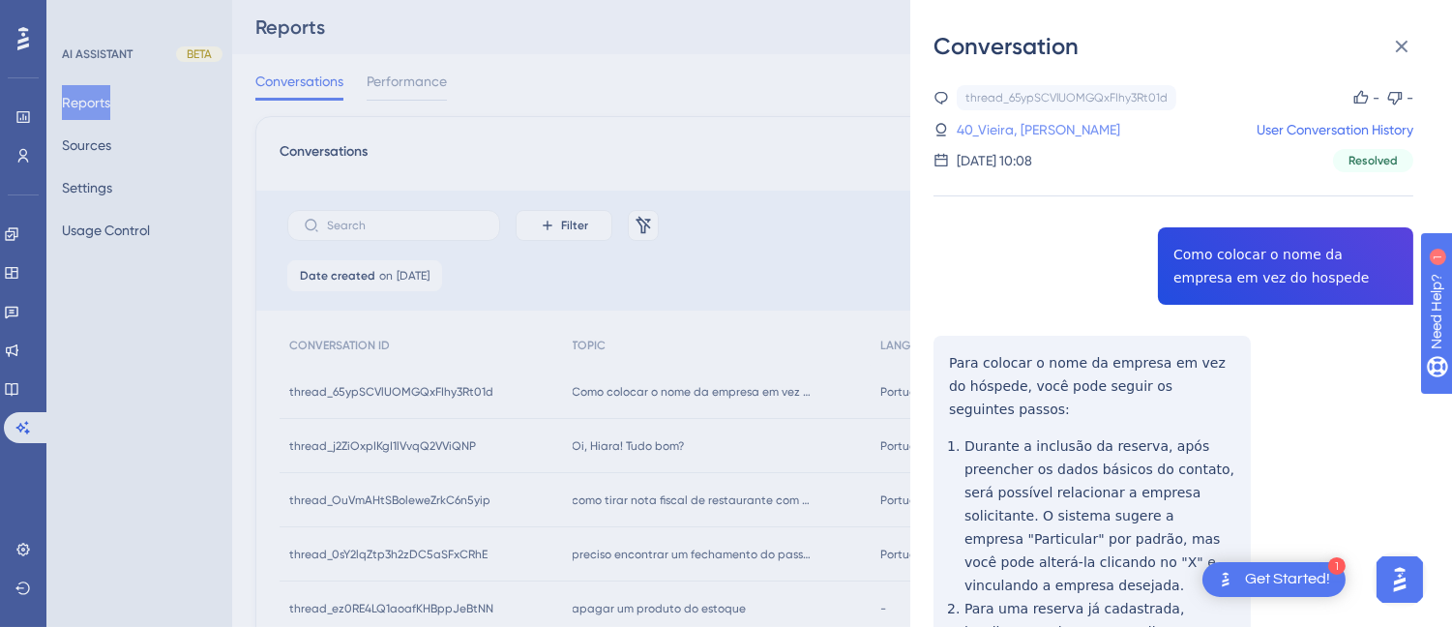
click at [1020, 132] on link "40_Vieira, [PERSON_NAME]" at bounding box center [1038, 129] width 163 height 23
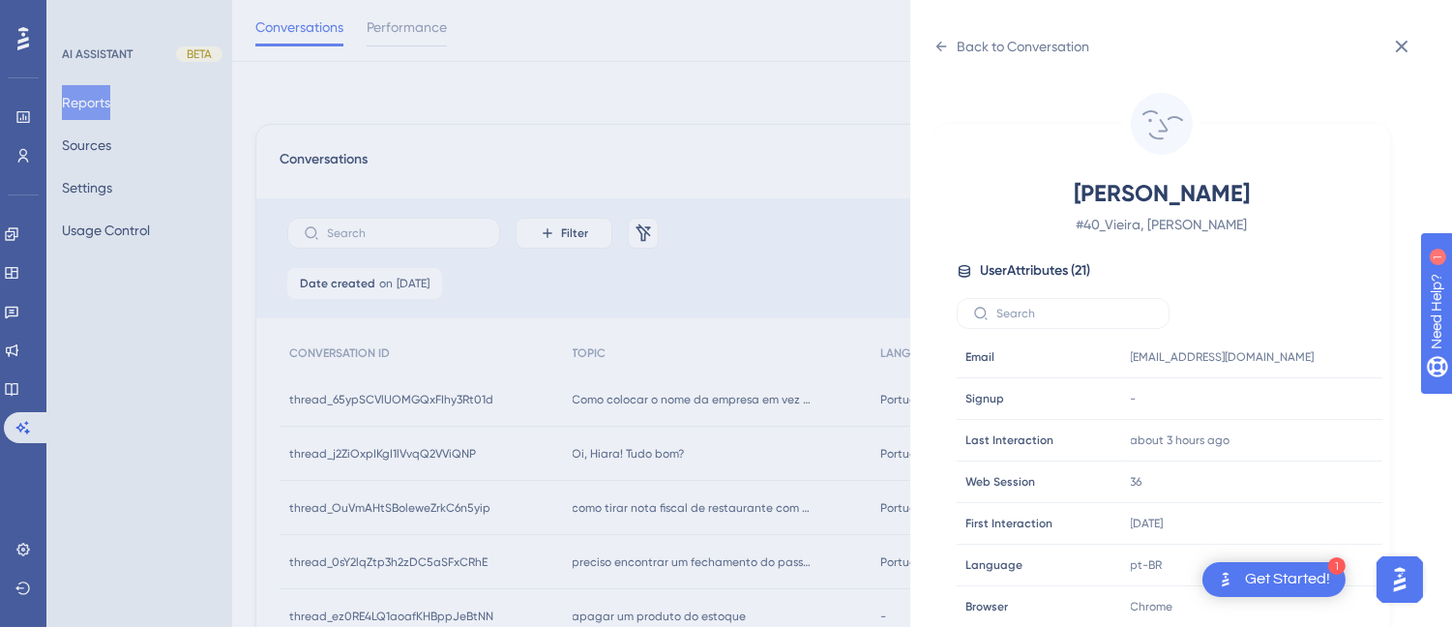
scroll to position [590, 0]
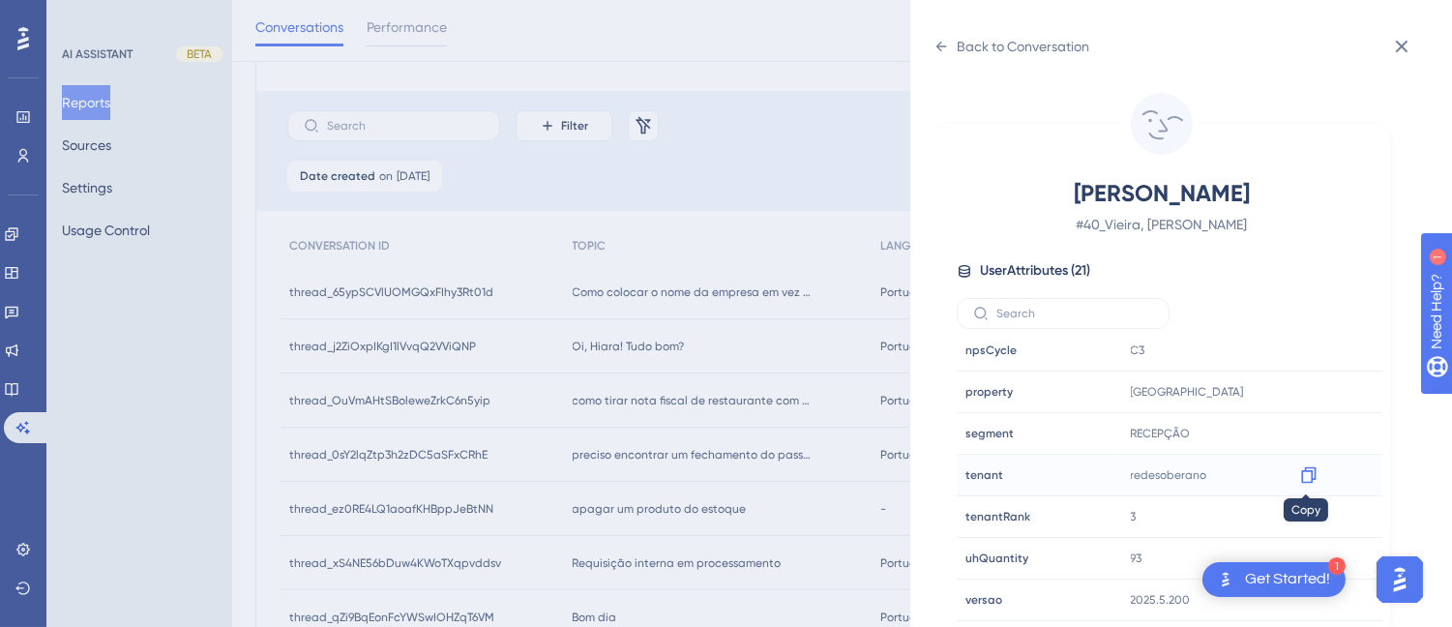
click at [1303, 471] on icon at bounding box center [1308, 475] width 15 height 16
click at [1304, 390] on icon at bounding box center [1308, 391] width 19 height 19
click at [934, 37] on div "Back to Conversation" at bounding box center [1011, 46] width 156 height 31
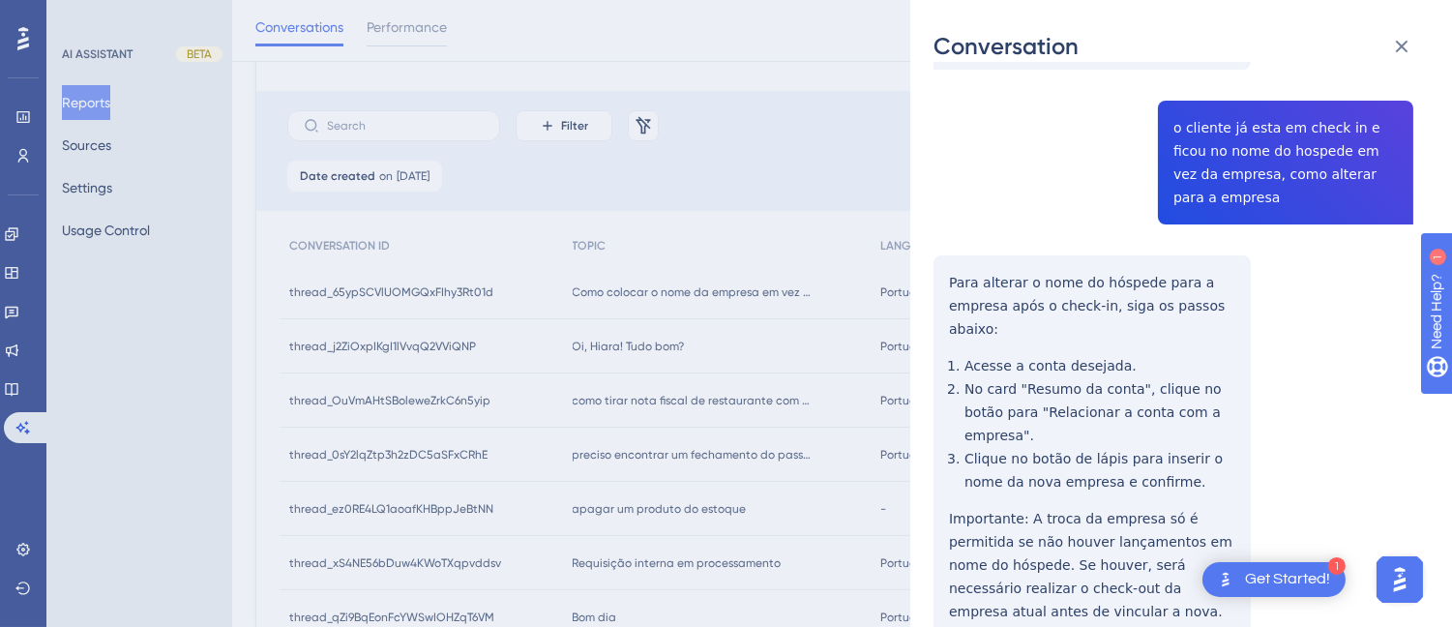
scroll to position [0, 0]
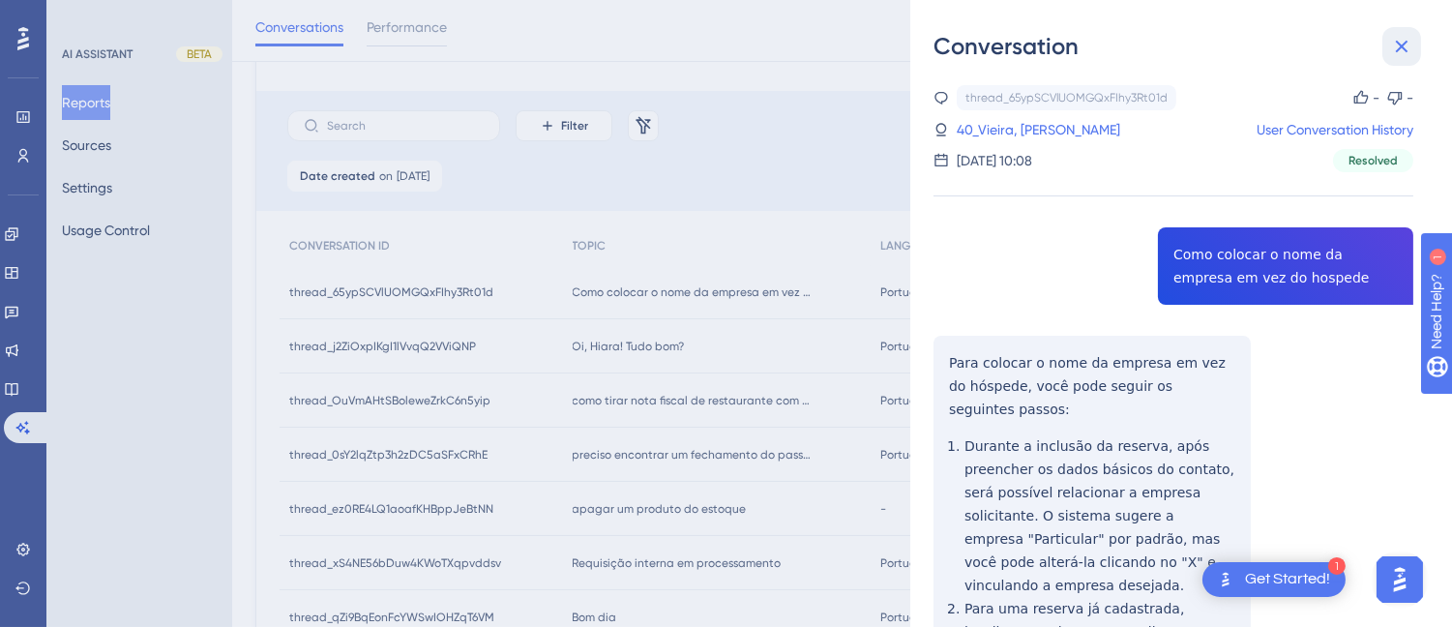
click at [1391, 41] on icon at bounding box center [1401, 46] width 23 height 23
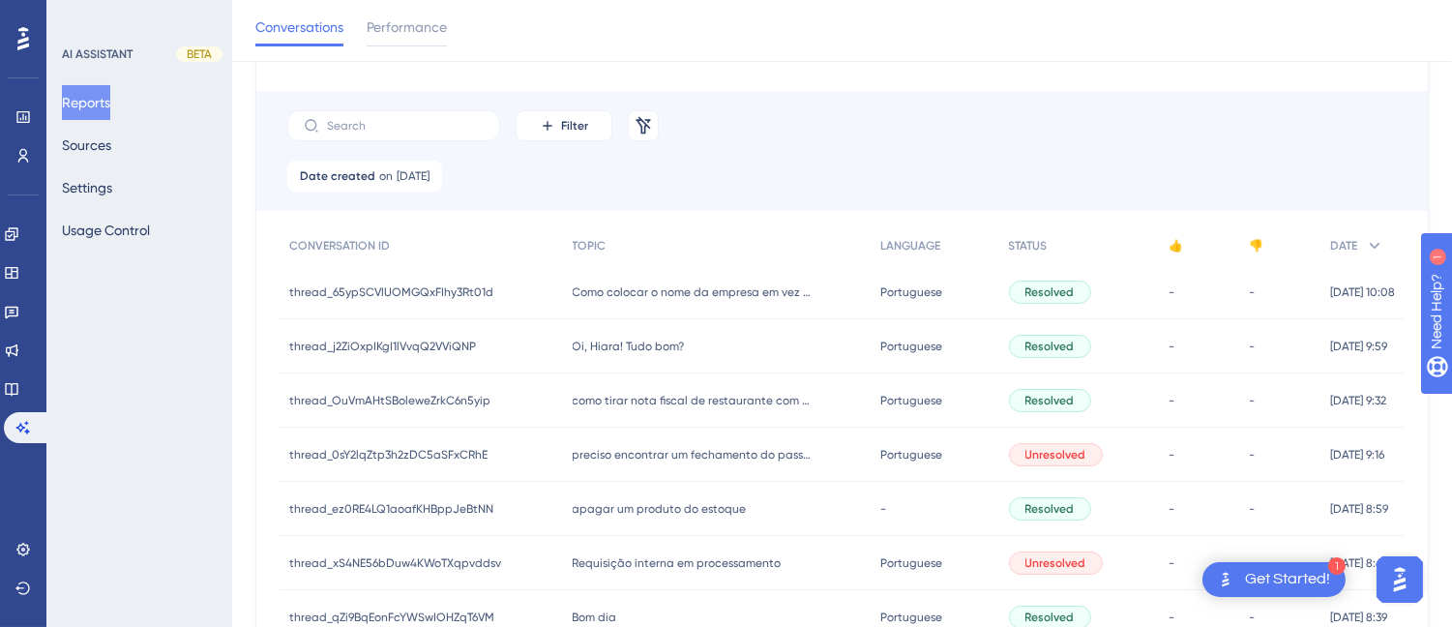
click at [649, 345] on span "Oi, Hiara! Tudo bom?" at bounding box center [629, 346] width 112 height 15
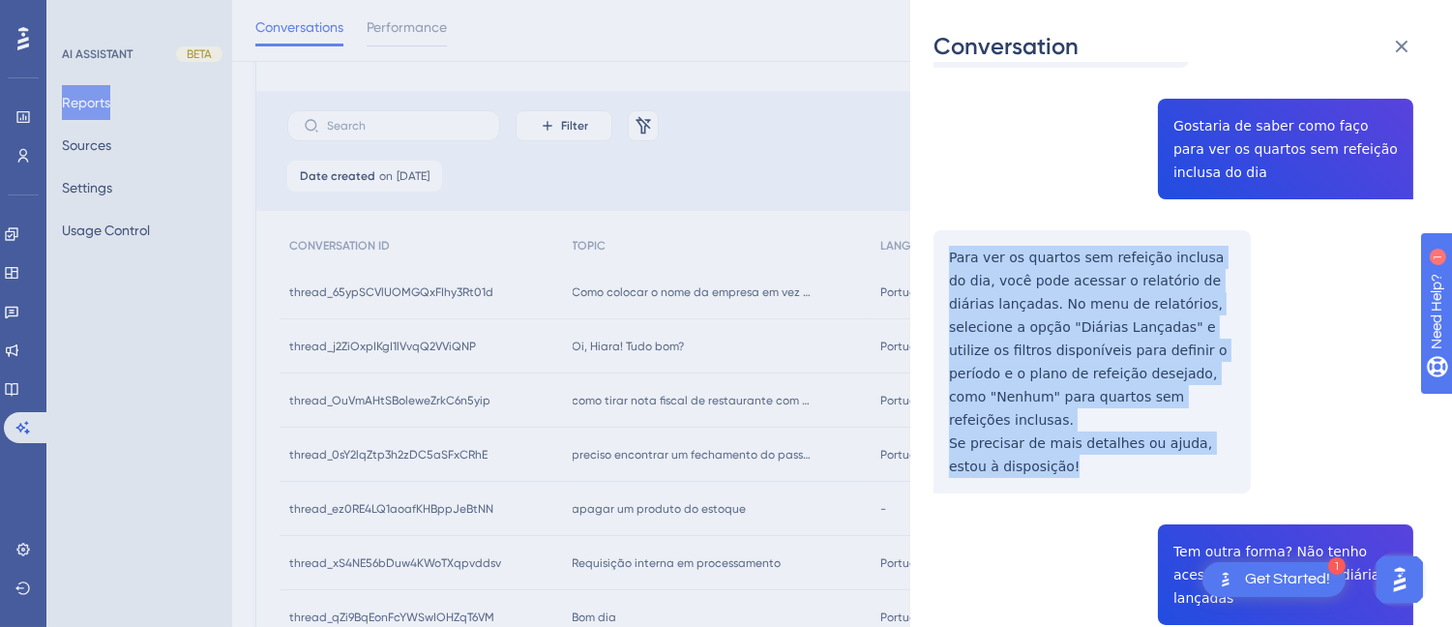
drag, startPoint x: 944, startPoint y: 246, endPoint x: 1019, endPoint y: 460, distance: 227.6
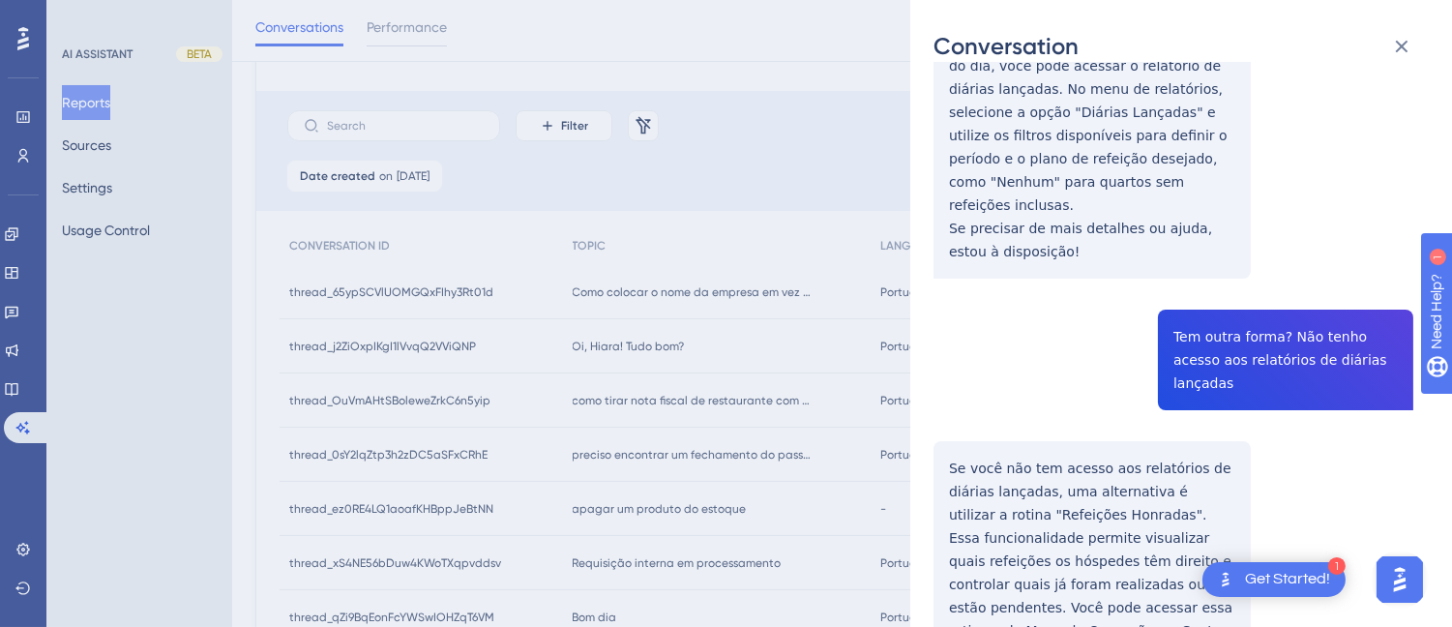
click at [1265, 307] on div "thread_j2ZiOxpIKgI1lVvqQ2VViQNP Copy - - 117_Silva, Marina User Conversation Hi…" at bounding box center [1173, 624] width 480 height 2152
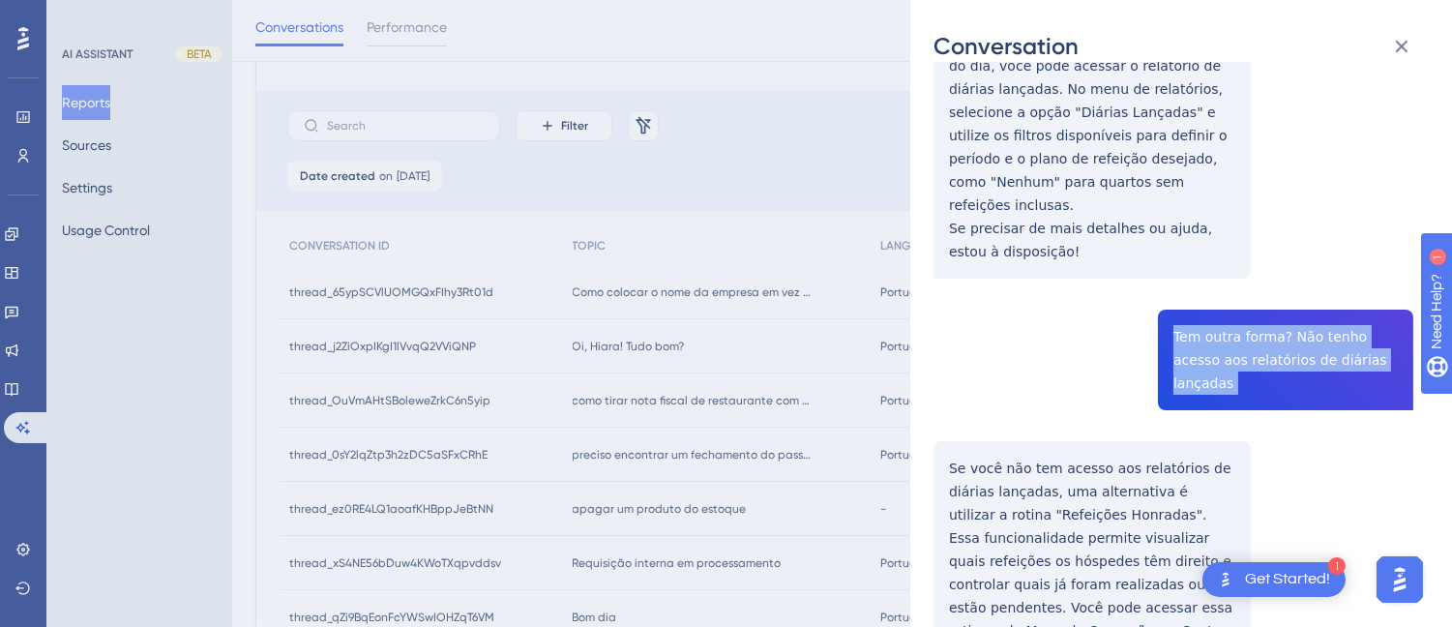
click at [1265, 307] on div "thread_j2ZiOxpIKgI1lVvqQ2VViQNP Copy - - 117_Silva, Marina User Conversation Hi…" at bounding box center [1173, 624] width 480 height 2152
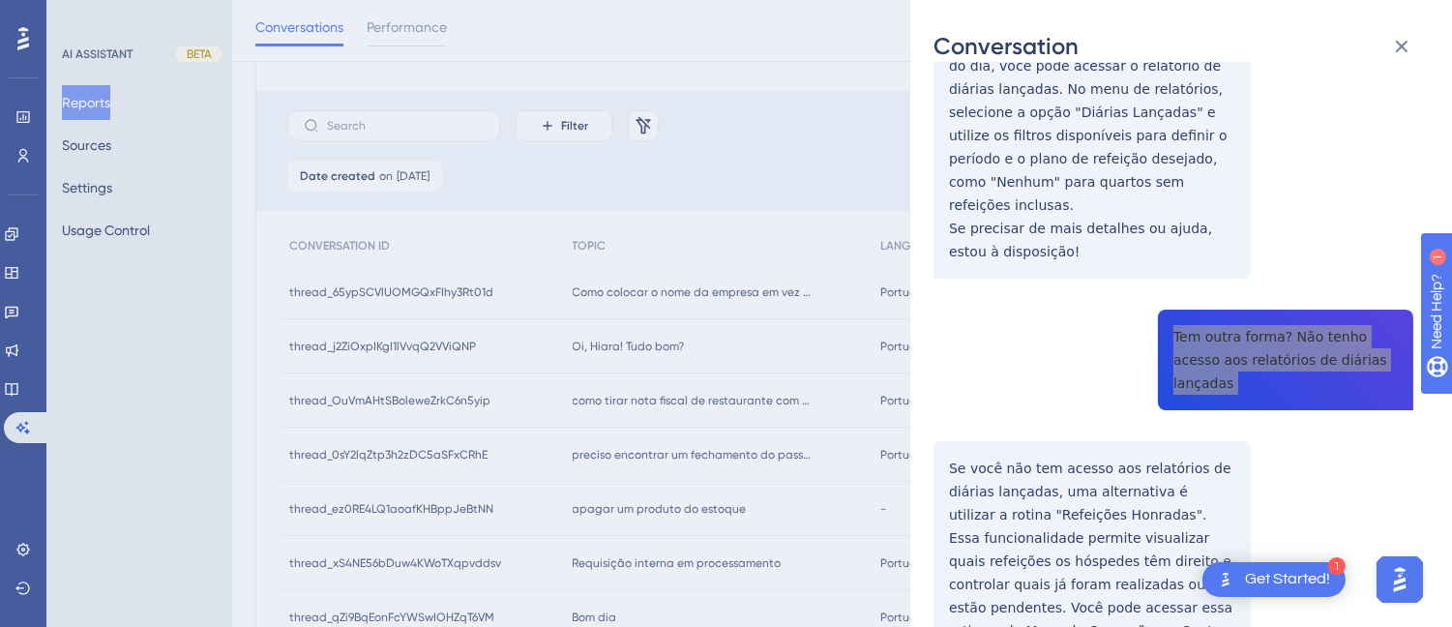
scroll to position [751, 0]
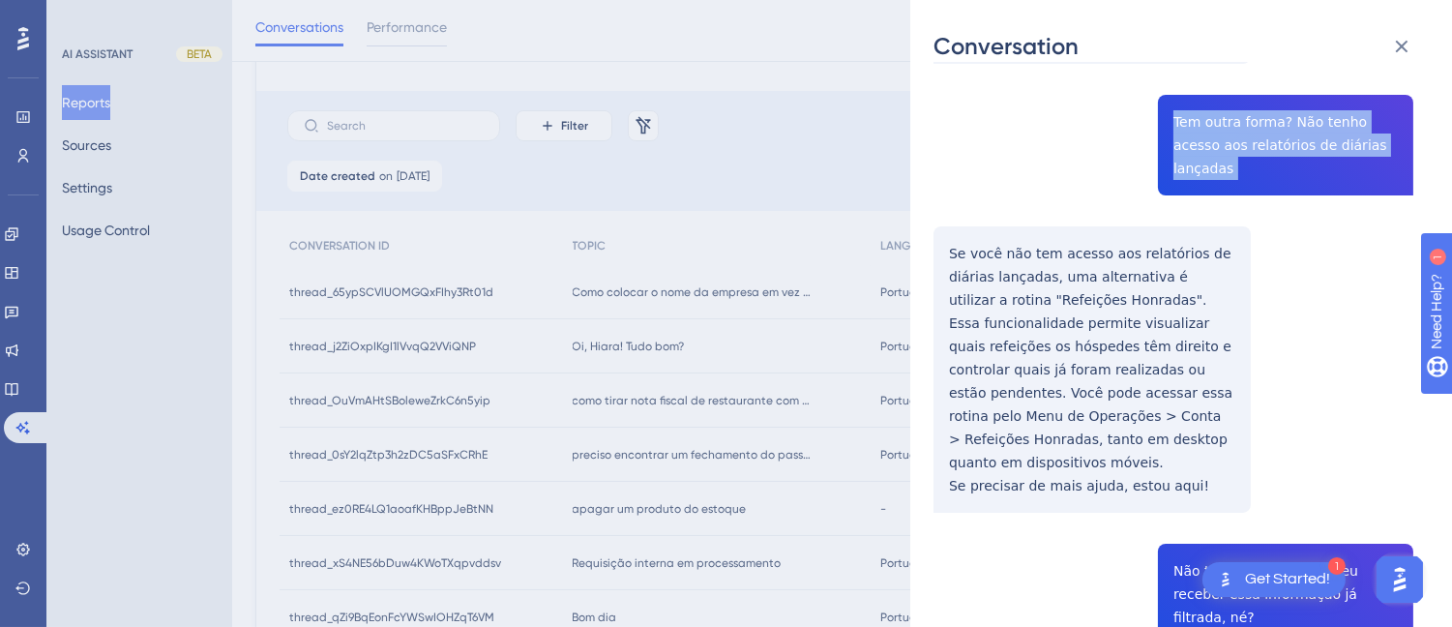
click at [931, 196] on div "Conversation thread_j2ZiOxpIKgI1lVvqQ2VViQNP Copy - - 117_Silva, Marina User Co…" at bounding box center [1181, 313] width 542 height 627
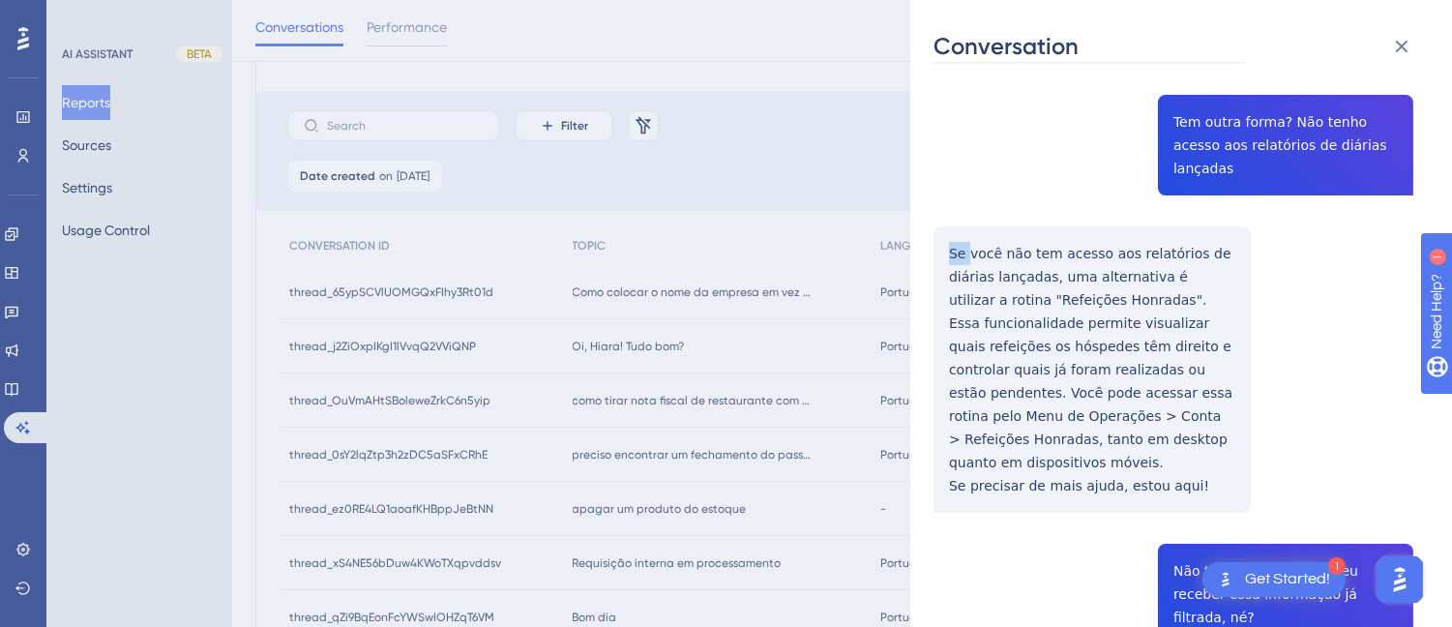
click at [931, 196] on div "Conversation thread_j2ZiOxpIKgI1lVvqQ2VViQNP Copy - - 117_Silva, Marina User Co…" at bounding box center [1181, 313] width 542 height 627
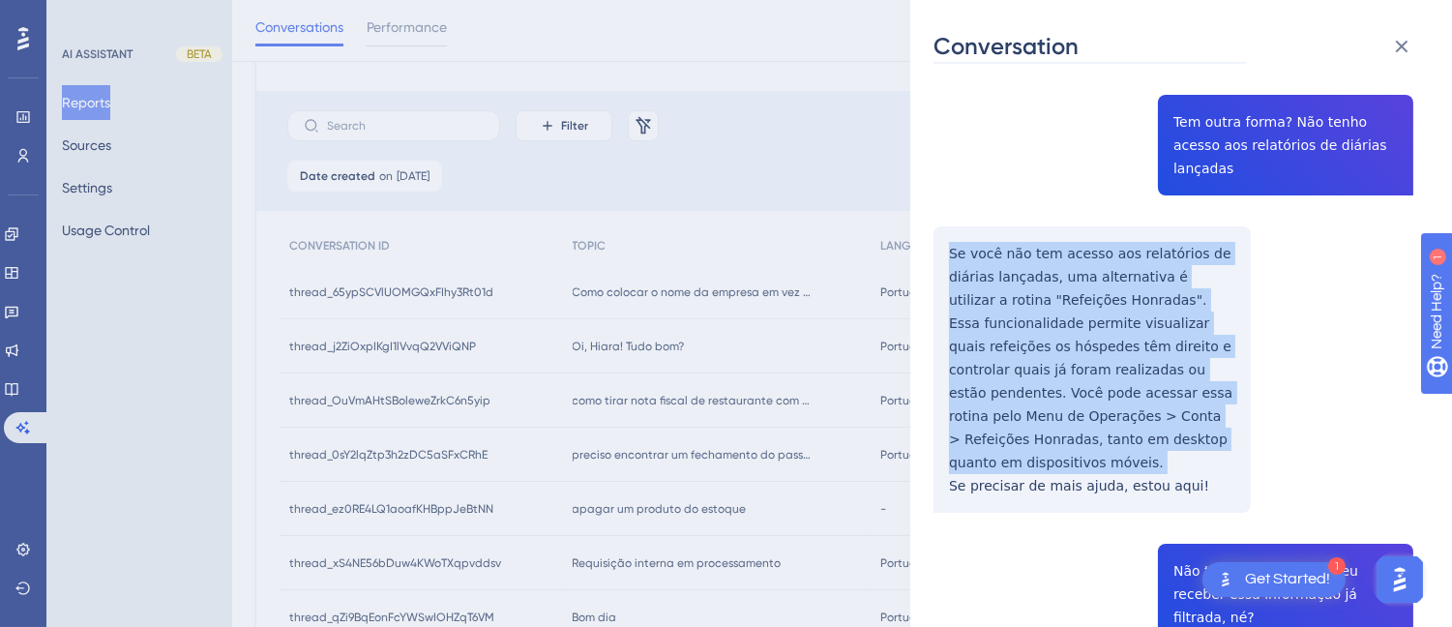
click at [931, 196] on div "Conversation thread_j2ZiOxpIKgI1lVvqQ2VViQNP Copy - - 117_Silva, Marina User Co…" at bounding box center [1181, 313] width 542 height 627
drag, startPoint x: 931, startPoint y: 196, endPoint x: 1196, endPoint y: 464, distance: 376.8
click at [1196, 464] on div "Conversation thread_j2ZiOxpIKgI1lVvqQ2VViQNP Copy - - 117_Silva, Marina User Co…" at bounding box center [1181, 313] width 542 height 627
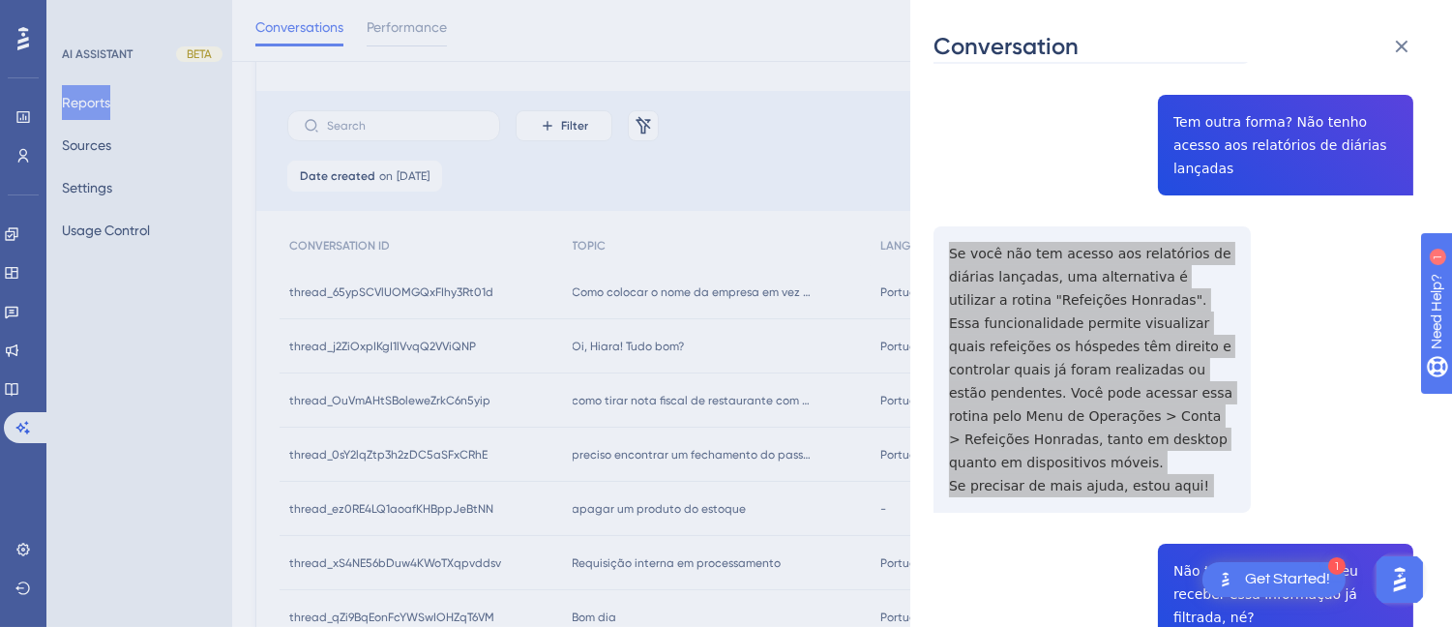
scroll to position [967, 0]
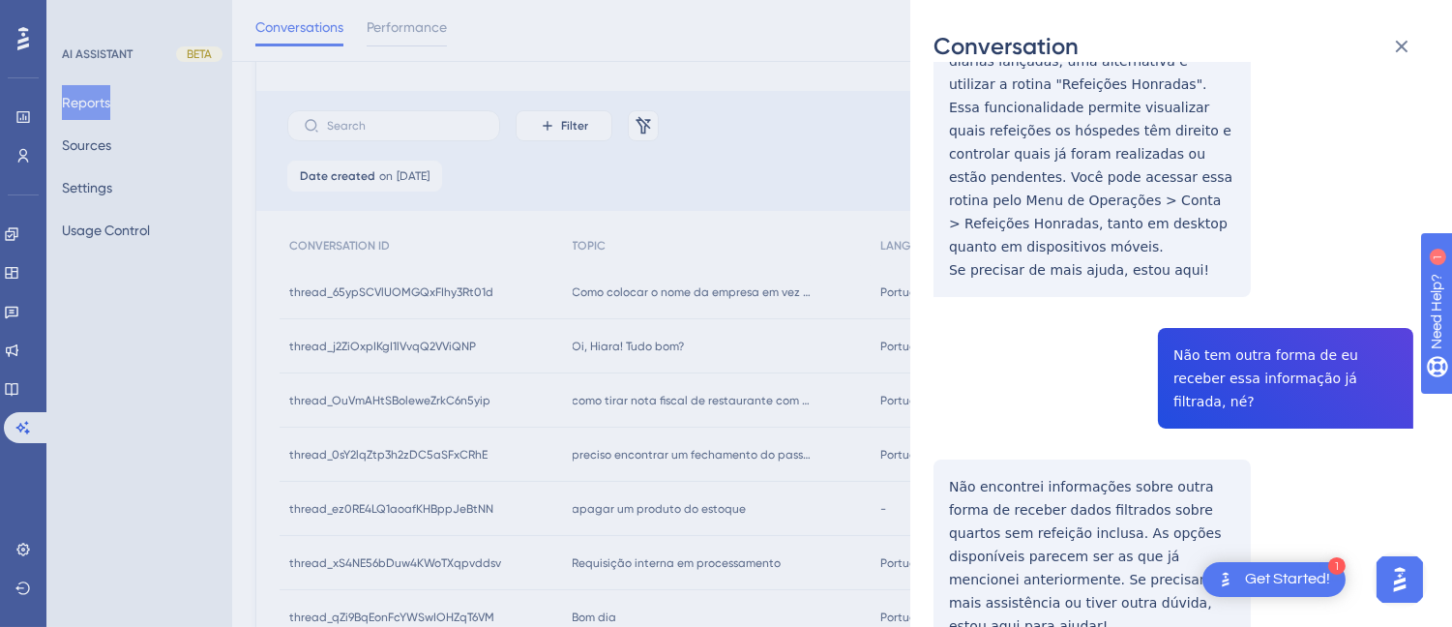
click at [1228, 309] on div "thread_j2ZiOxpIKgI1lVvqQ2VViQNP Copy - - 117_Silva, Marina User Conversation Hi…" at bounding box center [1173, 194] width 480 height 2152
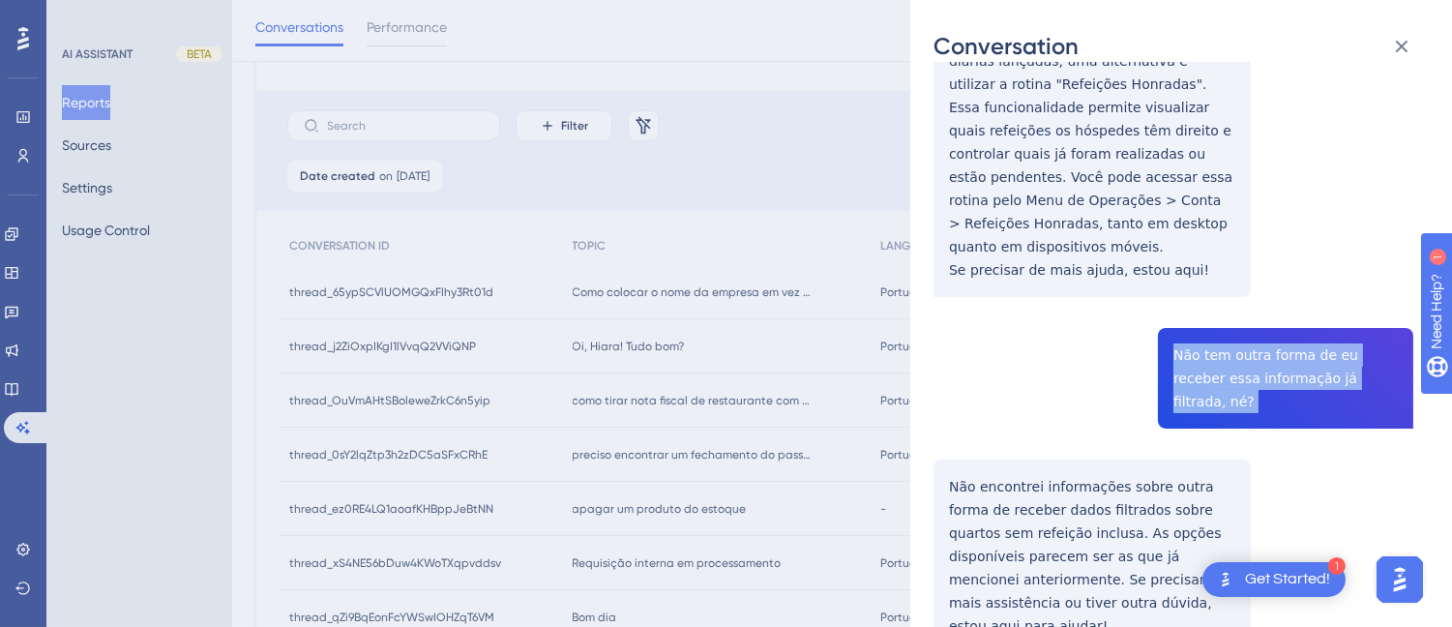
click at [1228, 309] on div "thread_j2ZiOxpIKgI1lVvqQ2VViQNP Copy - - 117_Silva, Marina User Conversation Hi…" at bounding box center [1173, 194] width 480 height 2152
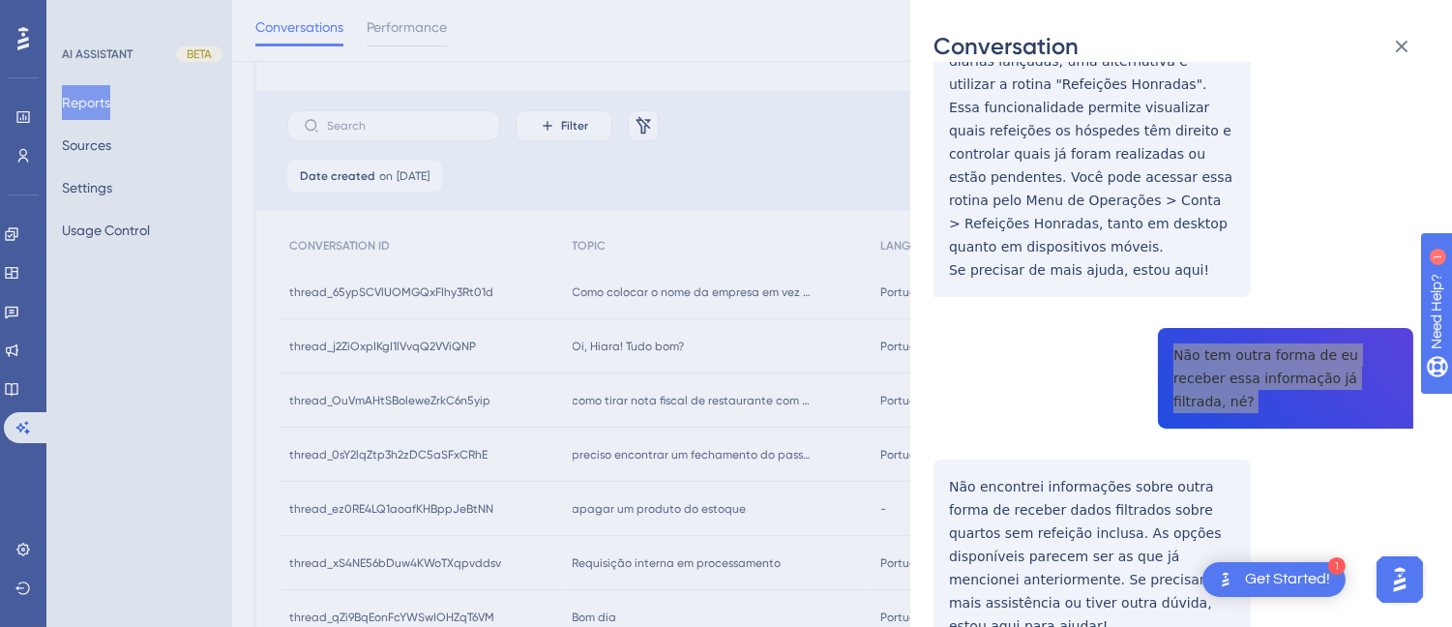
scroll to position [1074, 0]
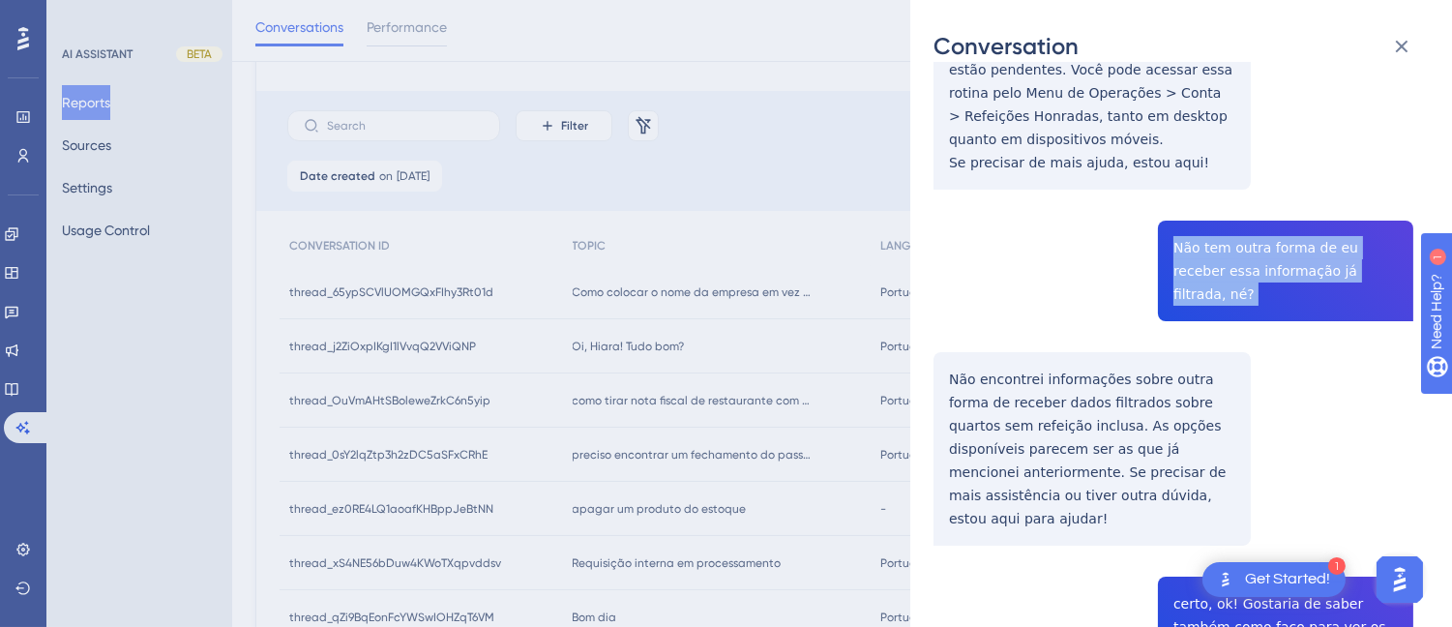
click at [943, 302] on div "thread_j2ZiOxpIKgI1lVvqQ2VViQNP Copy - - 117_Silva, Marina User Conversation Hi…" at bounding box center [1173, 87] width 480 height 2152
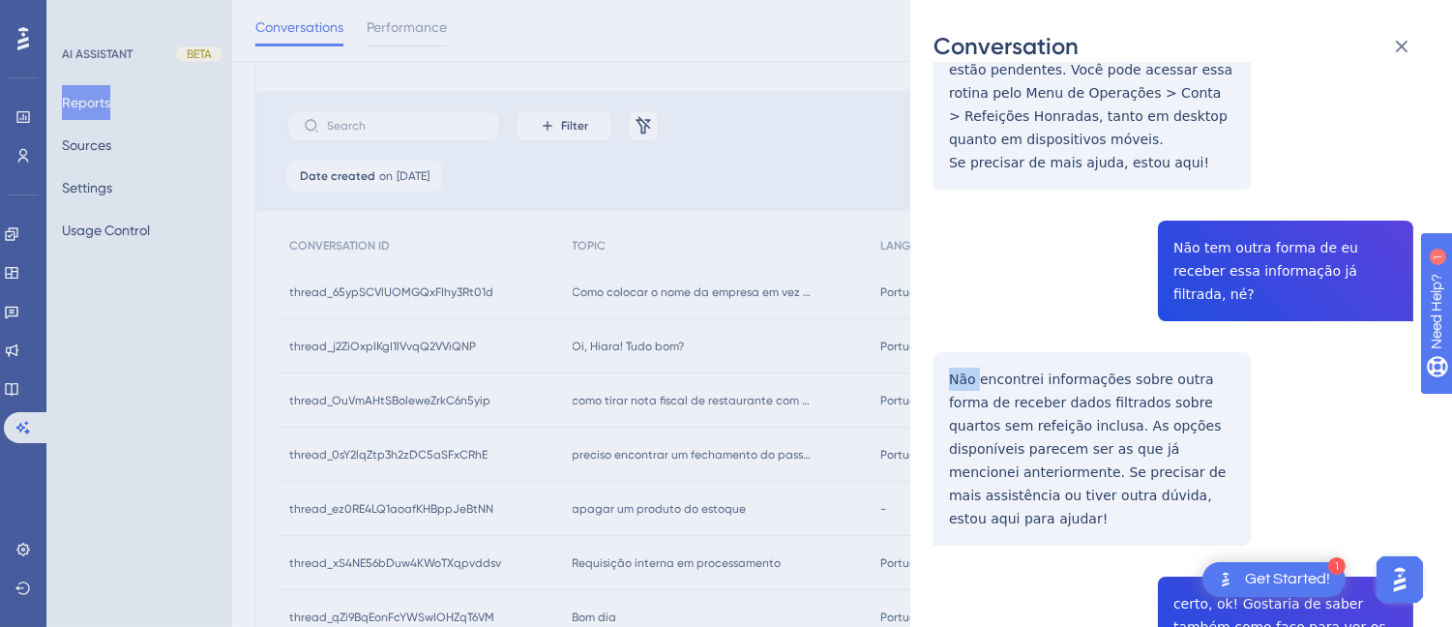
click at [943, 302] on div "thread_j2ZiOxpIKgI1lVvqQ2VViQNP Copy - - 117_Silva, Marina User Conversation Hi…" at bounding box center [1173, 87] width 480 height 2152
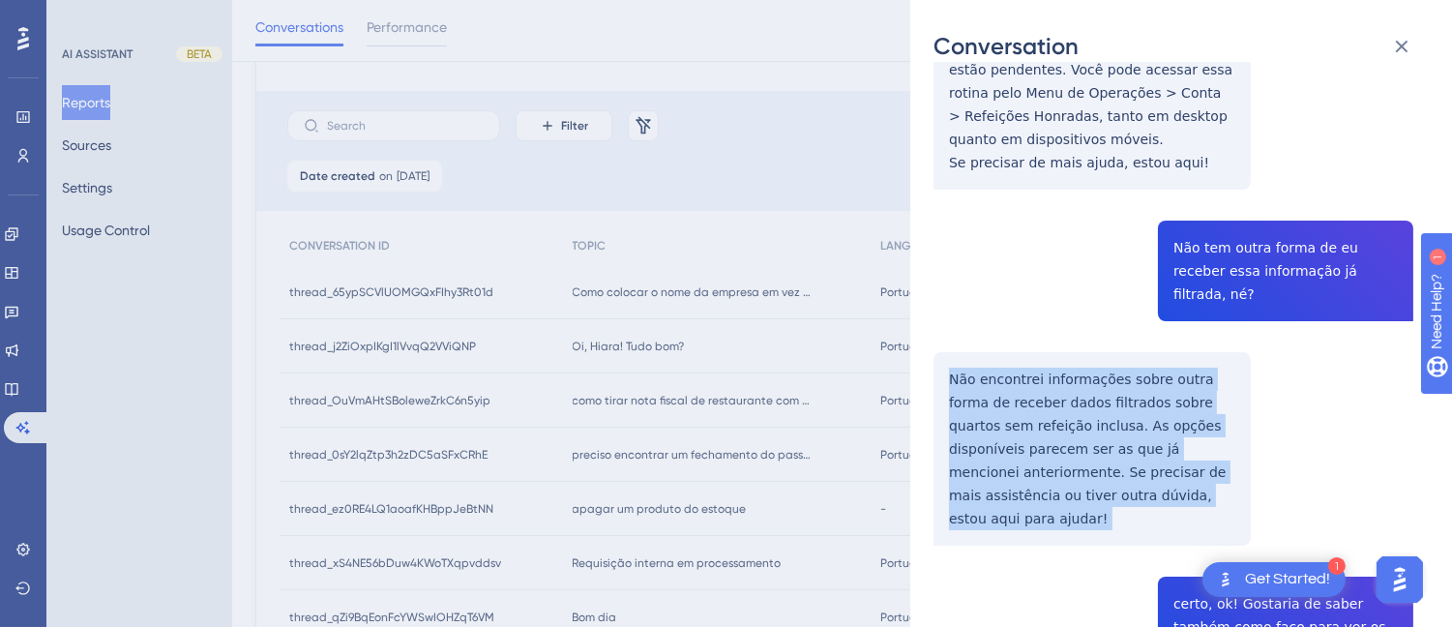
click at [943, 302] on div "thread_j2ZiOxpIKgI1lVvqQ2VViQNP Copy - - 117_Silva, Marina User Conversation Hi…" at bounding box center [1173, 87] width 480 height 2152
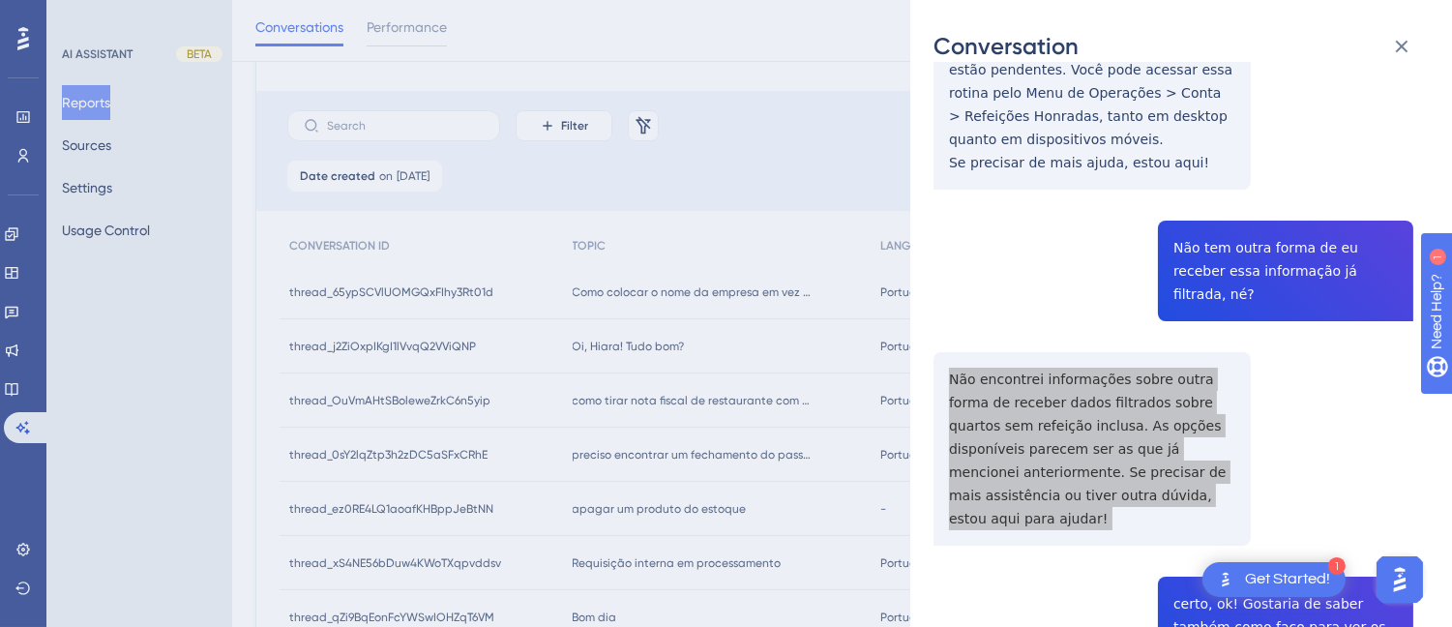
scroll to position [1289, 0]
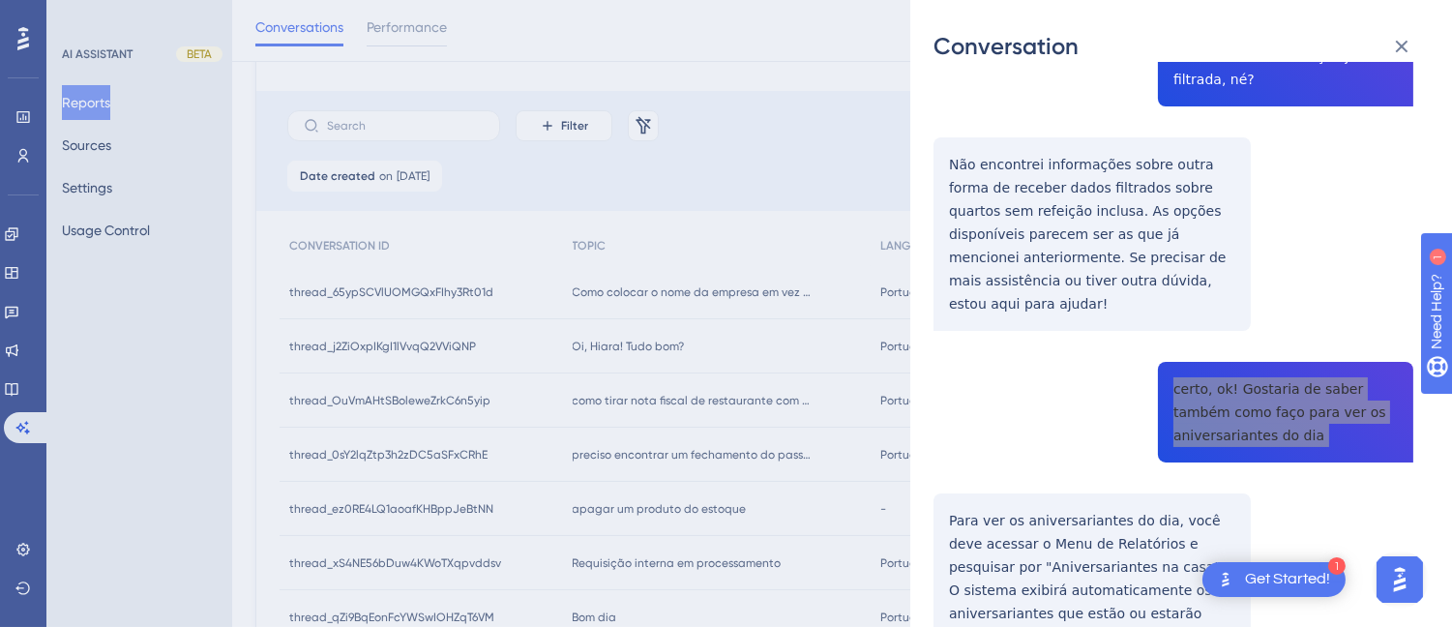
scroll to position [1429, 0]
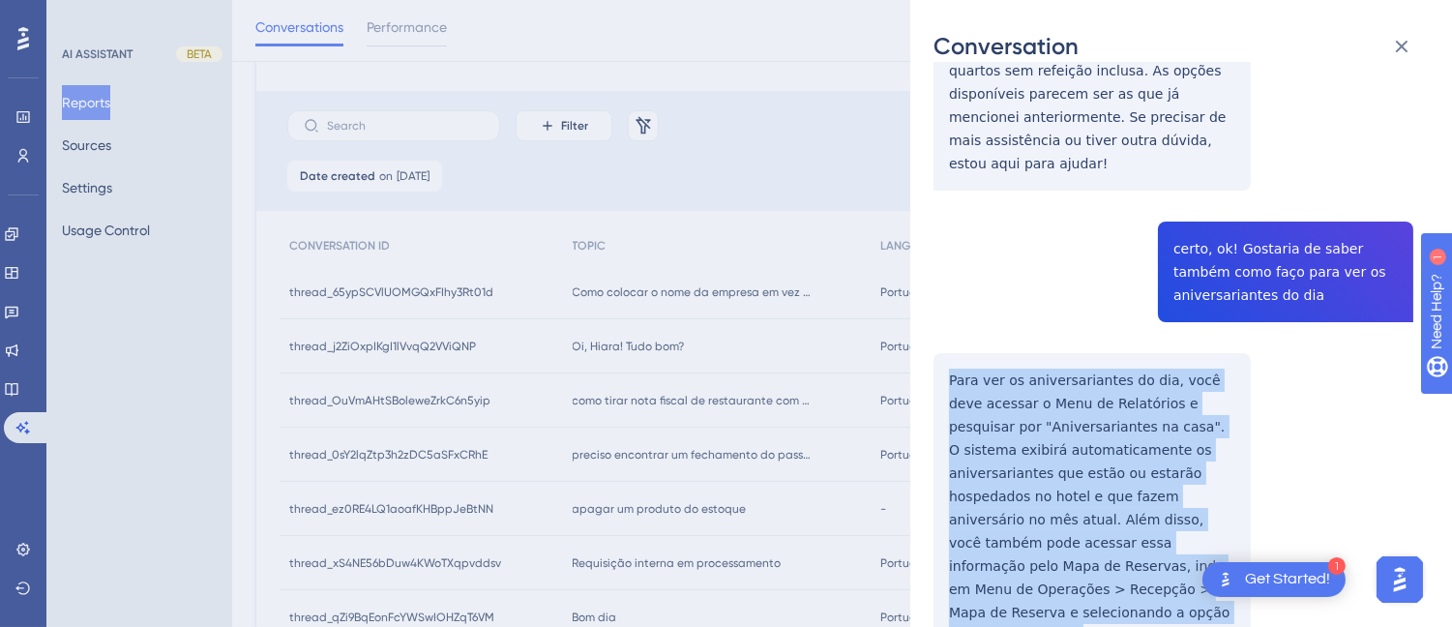
drag, startPoint x: 948, startPoint y: 268, endPoint x: 1155, endPoint y: 480, distance: 296.1
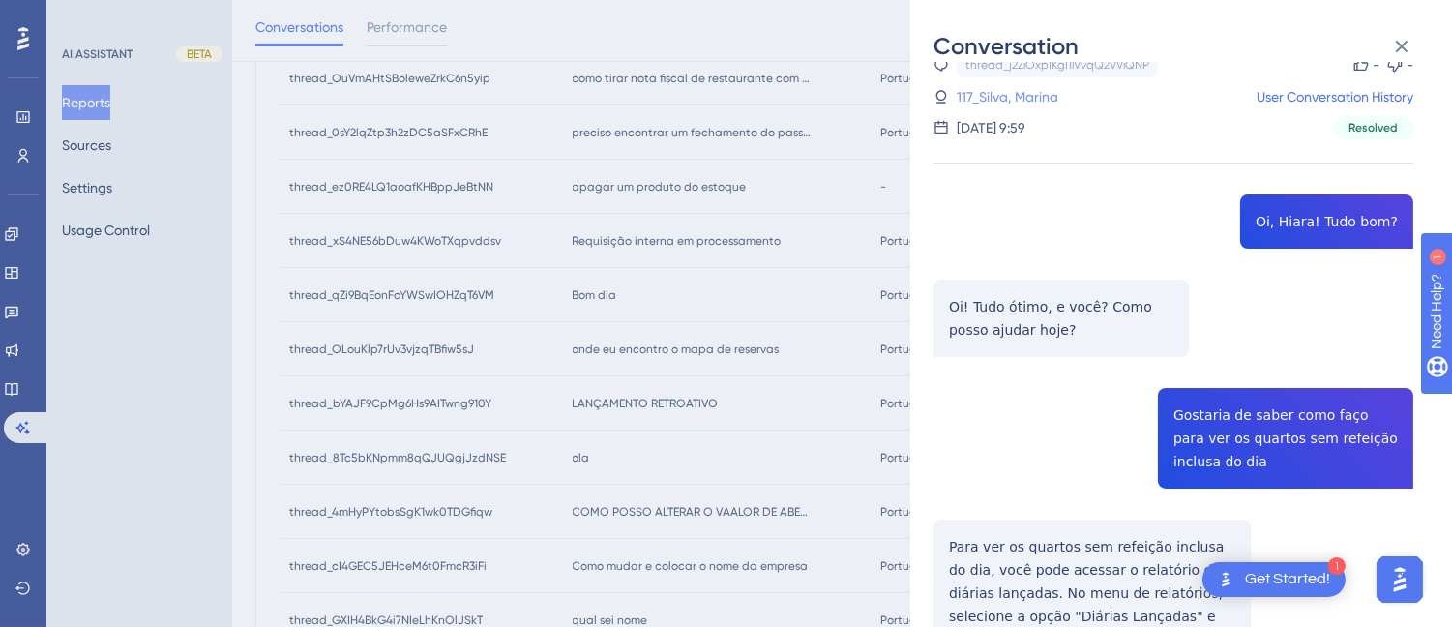
scroll to position [0, 0]
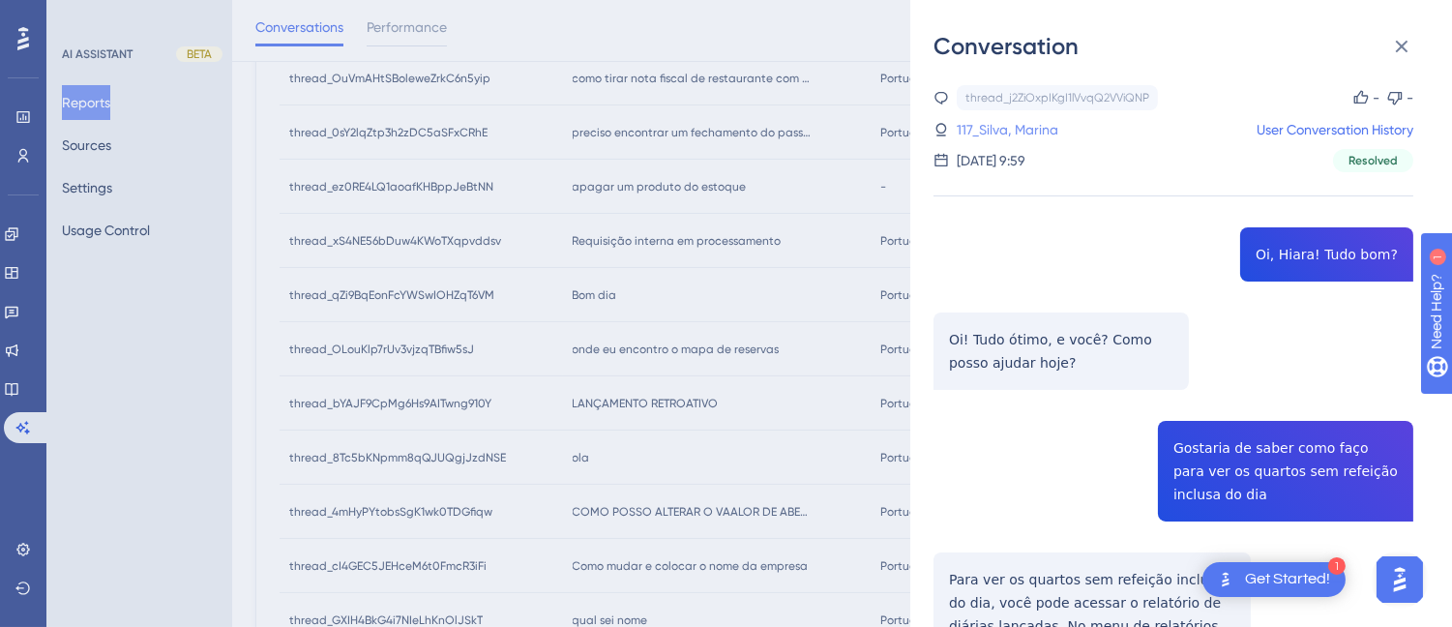
click at [1019, 140] on link "117_Silva, Marina" at bounding box center [1008, 129] width 102 height 23
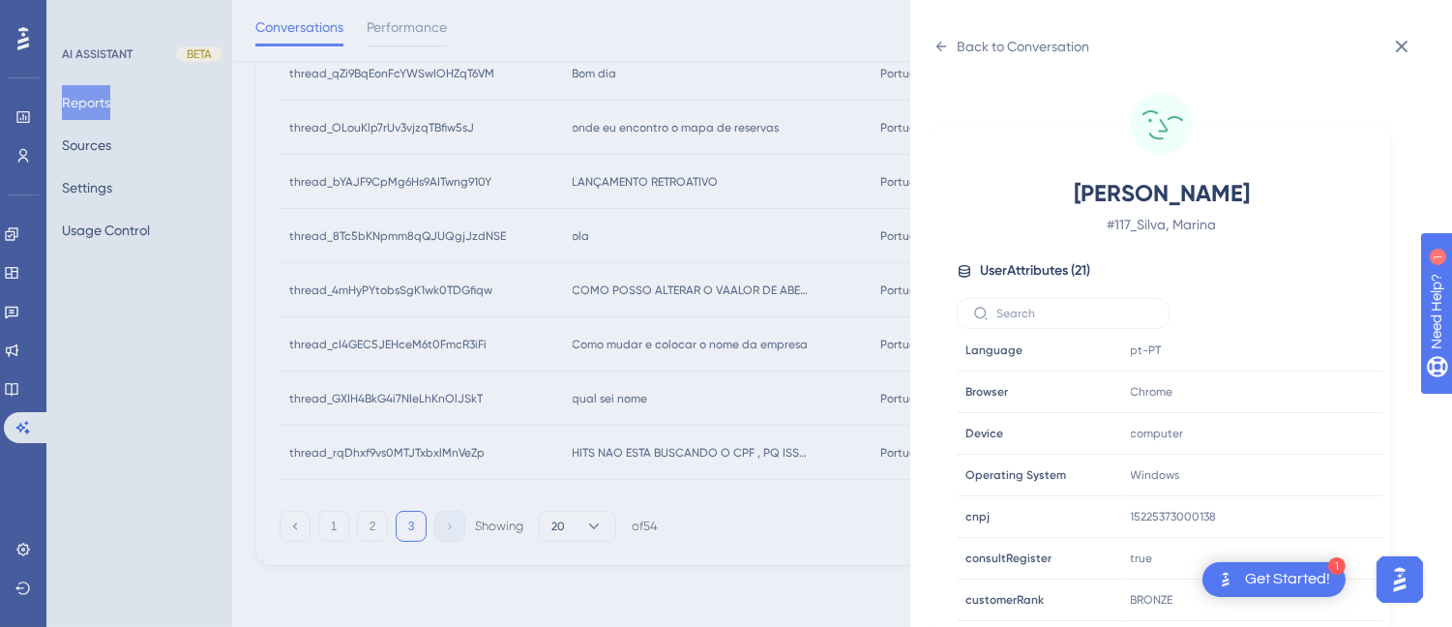
scroll to position [590, 0]
click at [1304, 472] on icon at bounding box center [1308, 474] width 19 height 19
click at [945, 51] on icon at bounding box center [940, 46] width 15 height 15
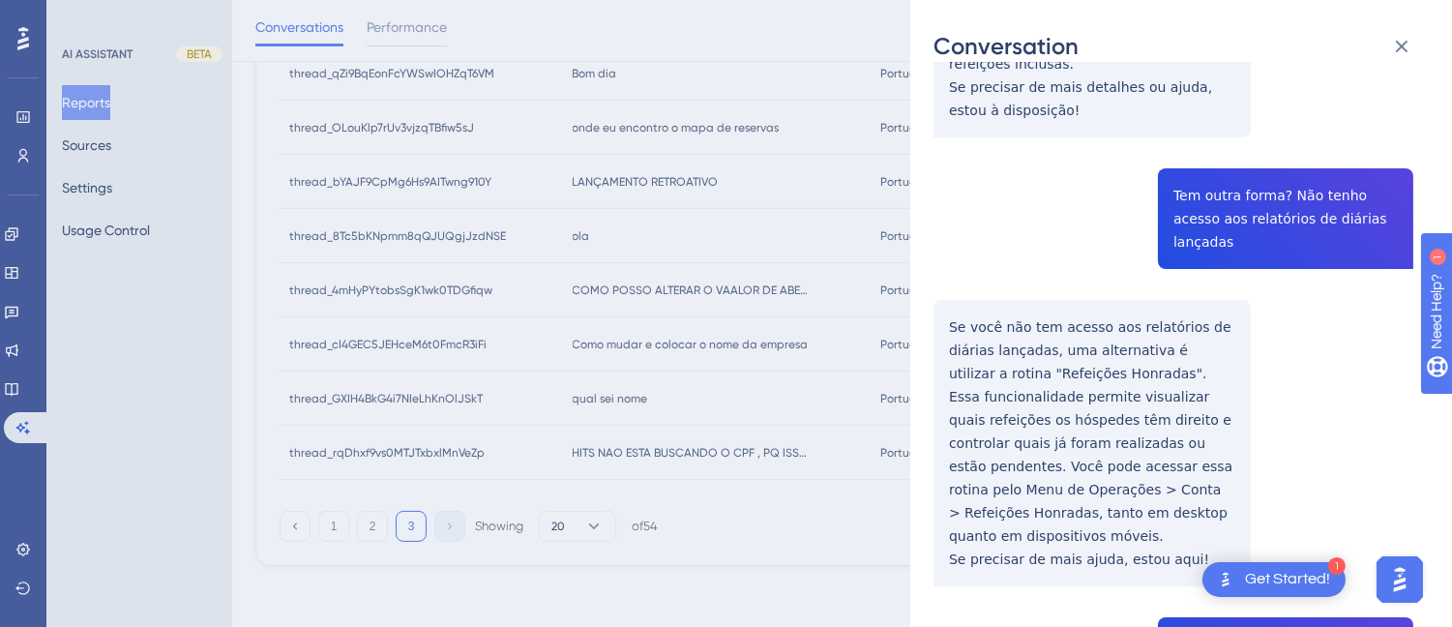
scroll to position [0, 0]
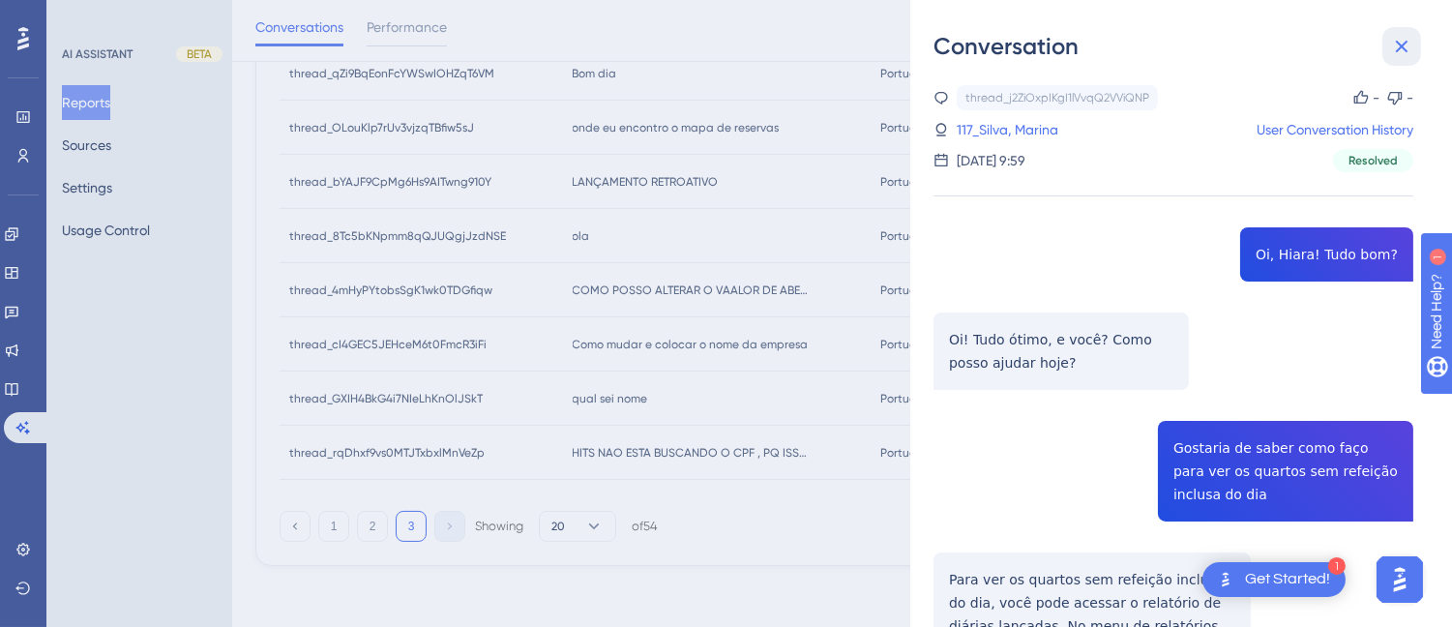
click at [1387, 39] on button at bounding box center [1401, 46] width 39 height 39
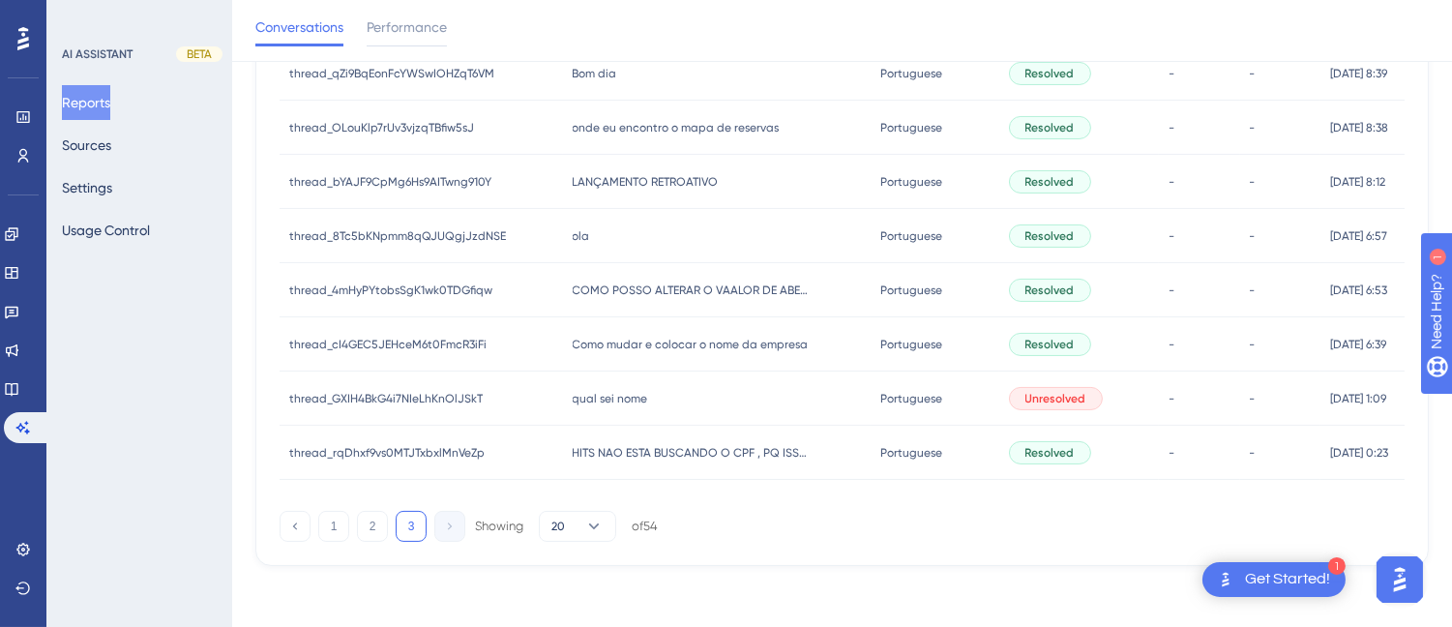
scroll to position [329, 0]
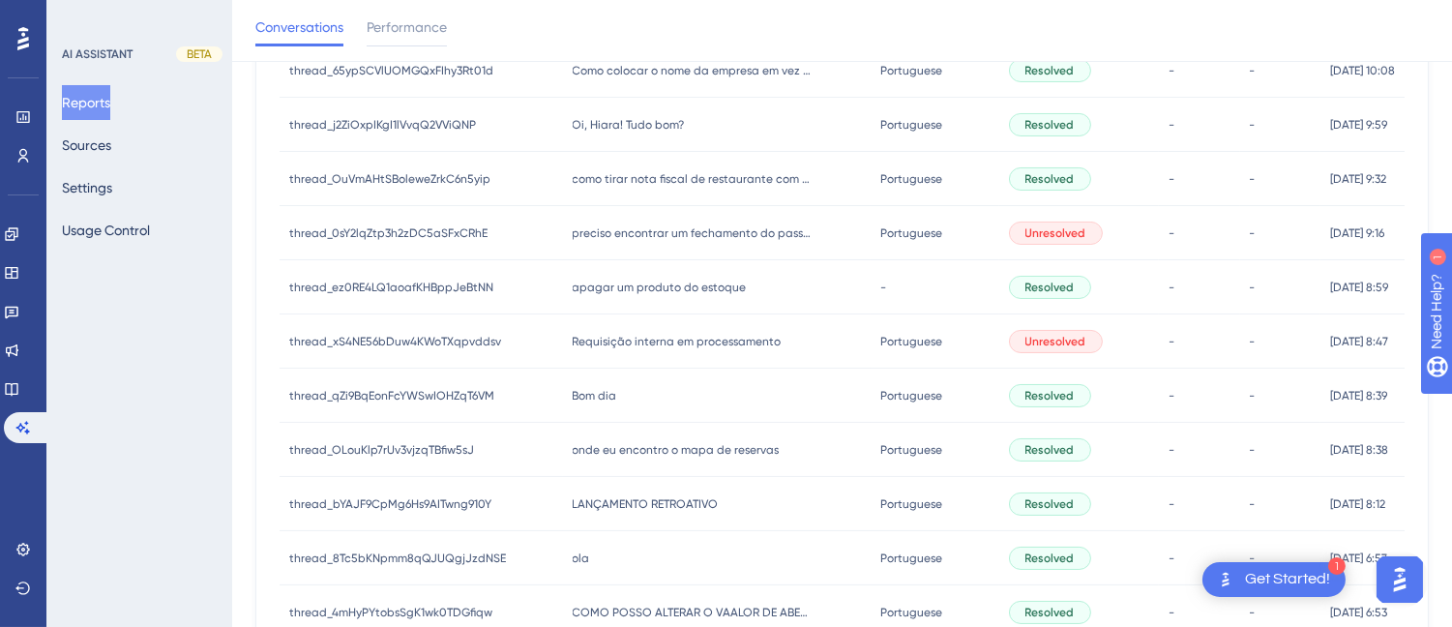
click at [609, 162] on div "como tirar nota fiscal de restaurante com cpf como tirar nota fiscal de restaur…" at bounding box center [717, 179] width 309 height 54
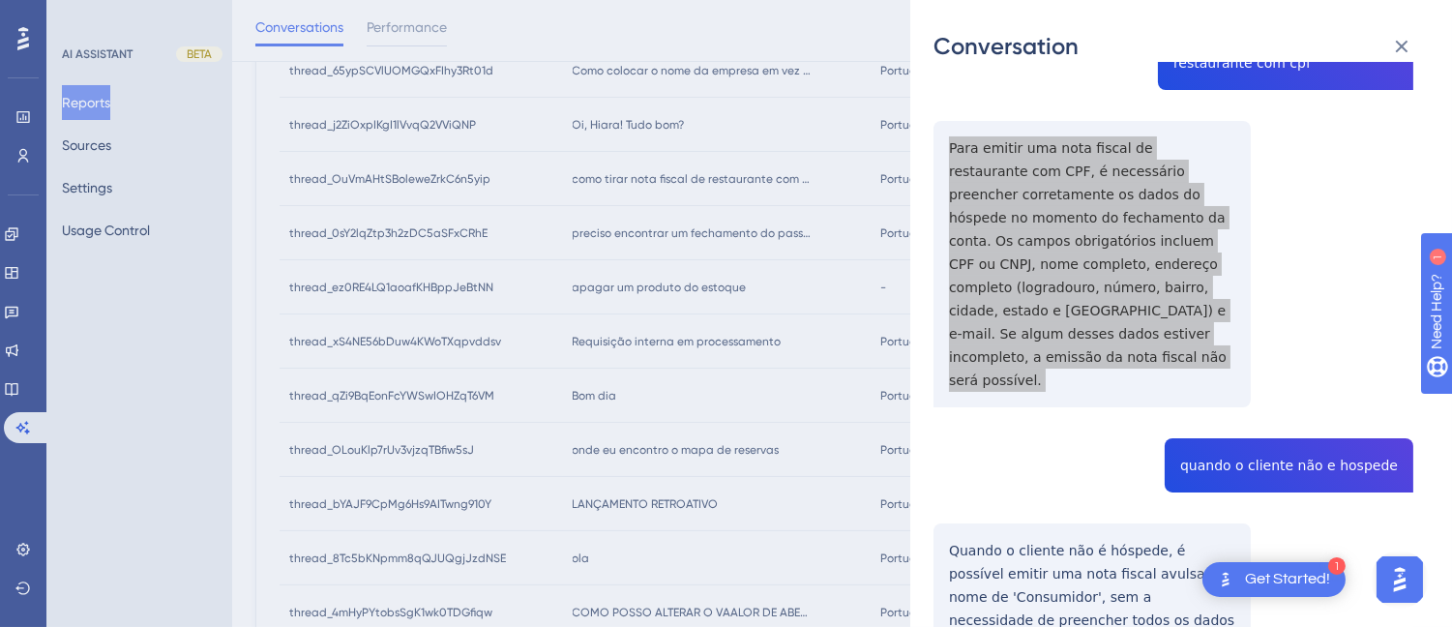
scroll to position [429, 0]
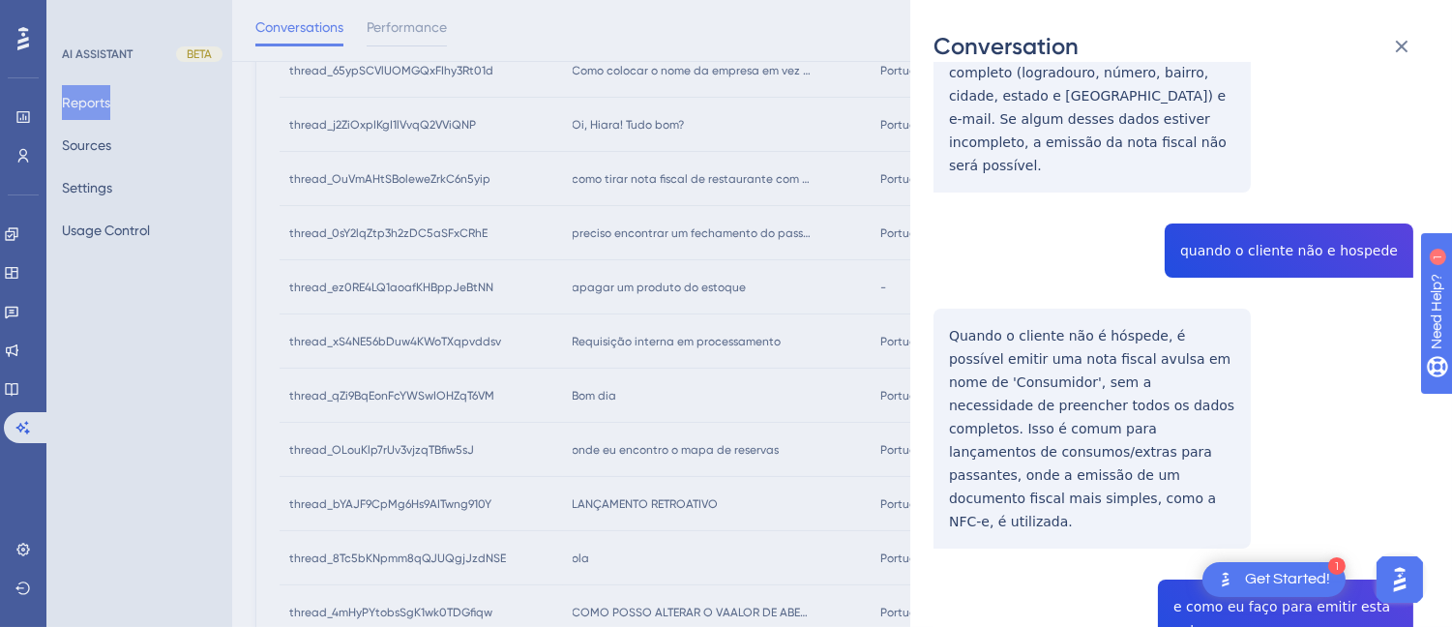
click at [1258, 206] on div "thread_OuVmAHtSBoleweZrkC6n5yip Copy - - 55_Rosane Sgarbossa, GRANDE HOTEL A&B …" at bounding box center [1173, 505] width 480 height 1699
click at [972, 219] on div "thread_OuVmAHtSBoleweZrkC6n5yip Copy - - 55_Rosane Sgarbossa, GRANDE HOTEL A&B …" at bounding box center [1173, 505] width 480 height 1699
click at [942, 279] on div "thread_OuVmAHtSBoleweZrkC6n5yip Copy - - 55_Rosane Sgarbossa, GRANDE HOTEL A&B …" at bounding box center [1173, 505] width 480 height 1699
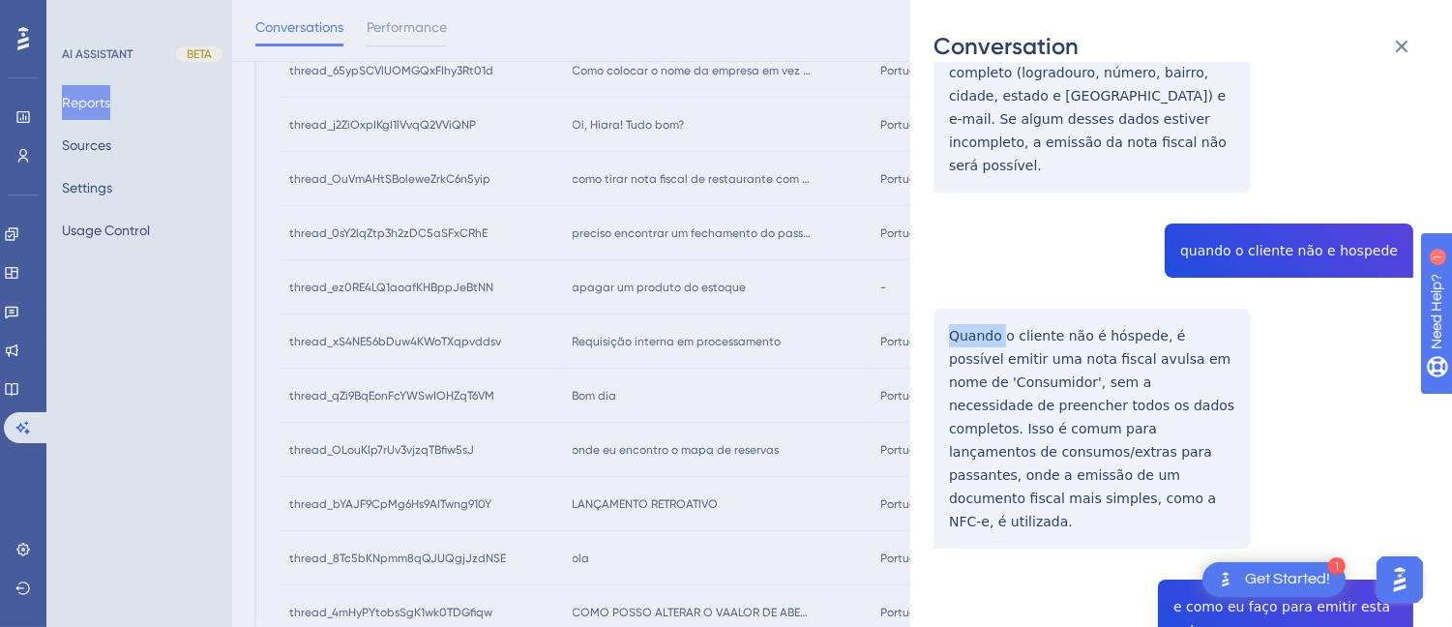
click at [942, 279] on div "thread_OuVmAHtSBoleweZrkC6n5yip Copy - - 55_Rosane Sgarbossa, GRANDE HOTEL A&B …" at bounding box center [1173, 505] width 480 height 1699
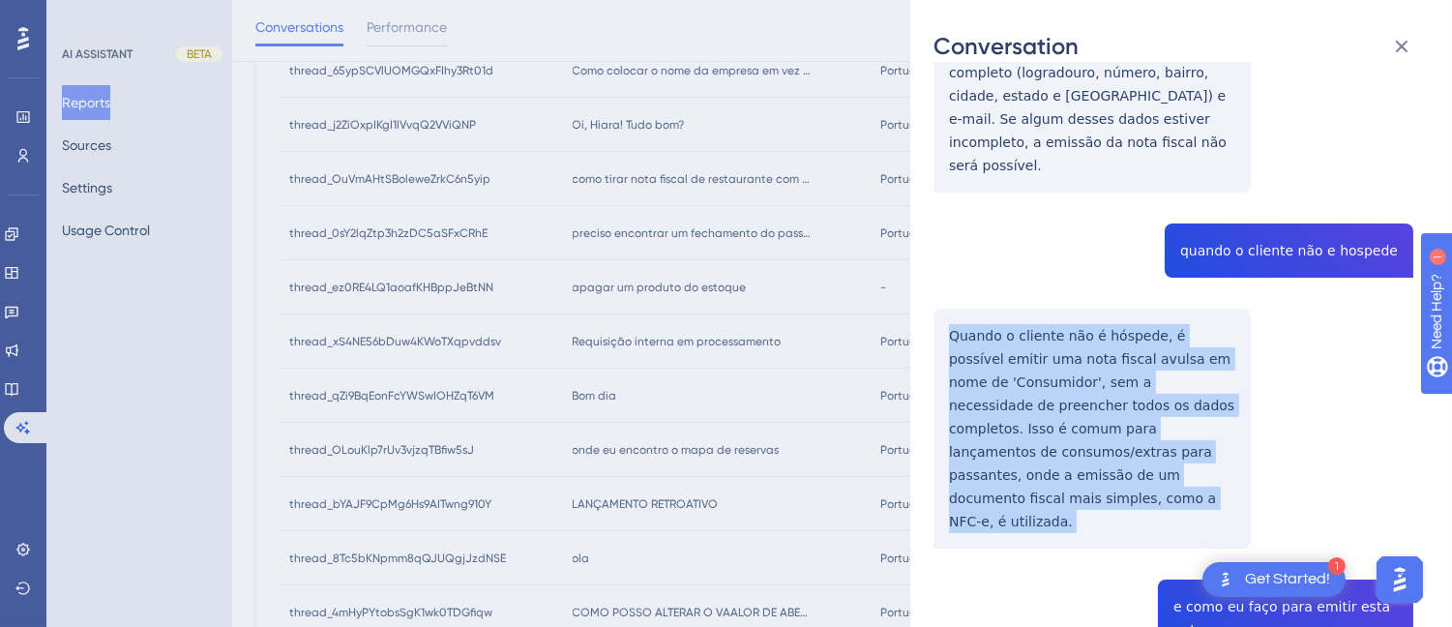
click at [942, 279] on div "thread_OuVmAHtSBoleweZrkC6n5yip Copy - - 55_Rosane Sgarbossa, GRANDE HOTEL A&B …" at bounding box center [1173, 505] width 480 height 1699
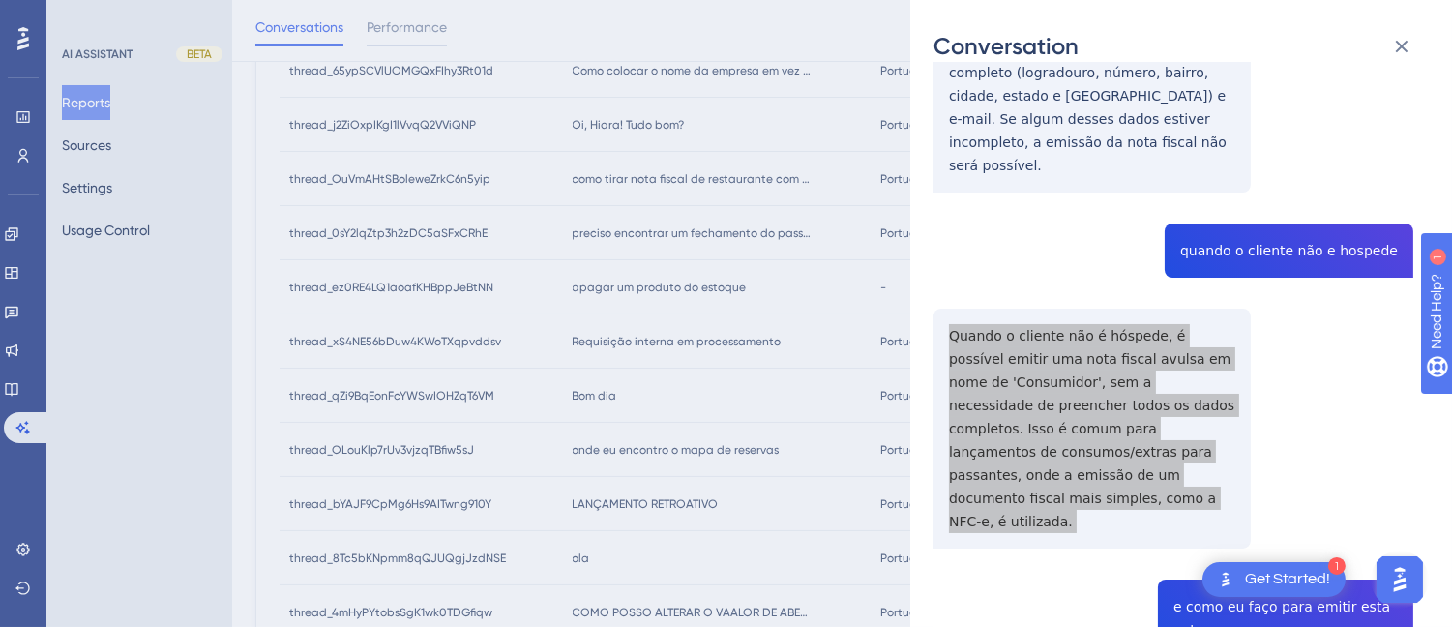
scroll to position [644, 0]
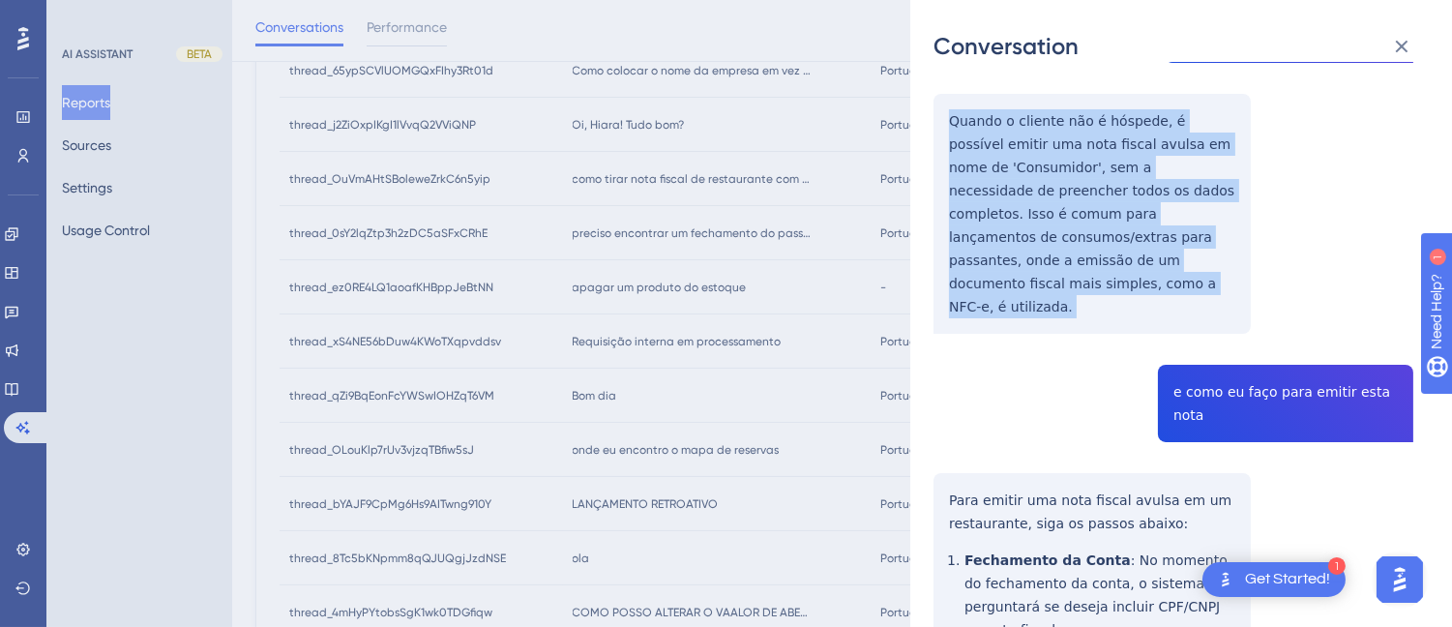
click at [1172, 293] on div "thread_OuVmAHtSBoleweZrkC6n5yip Copy - - 55_Rosane Sgarbossa, GRANDE HOTEL A&B …" at bounding box center [1173, 290] width 480 height 1699
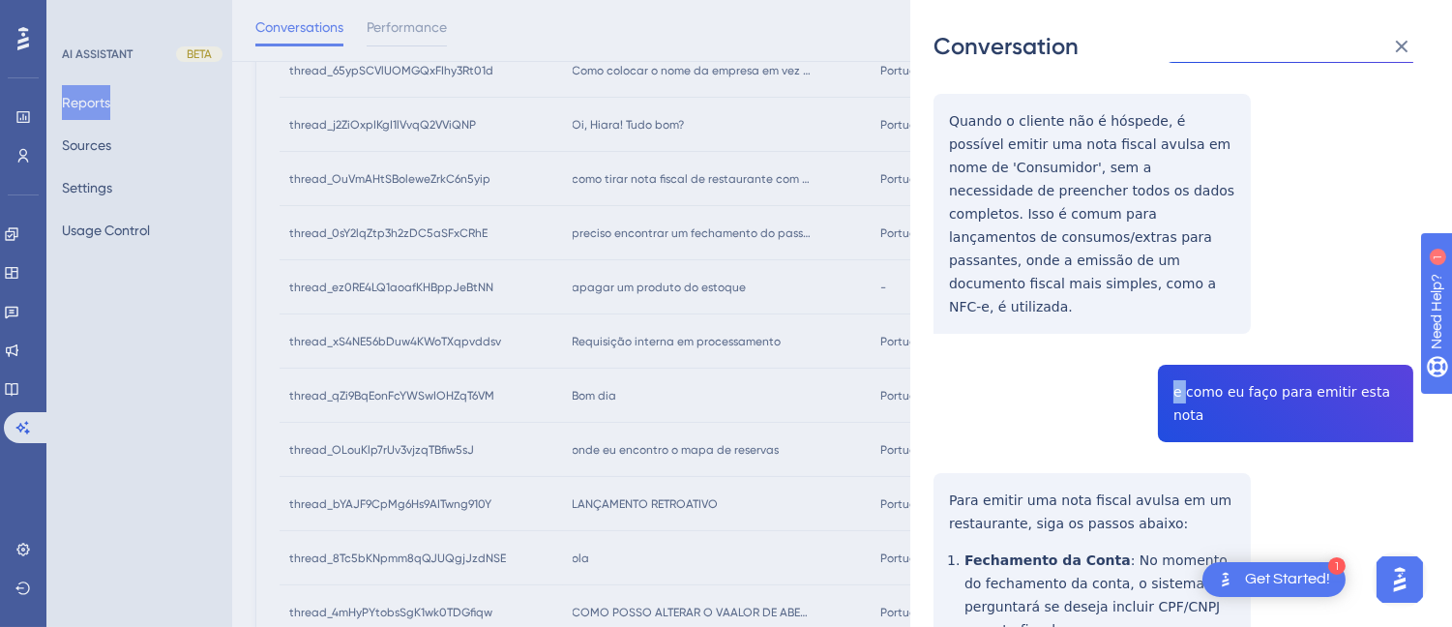
click at [1172, 293] on div "thread_OuVmAHtSBoleweZrkC6n5yip Copy - - 55_Rosane Sgarbossa, GRANDE HOTEL A&B …" at bounding box center [1173, 290] width 480 height 1699
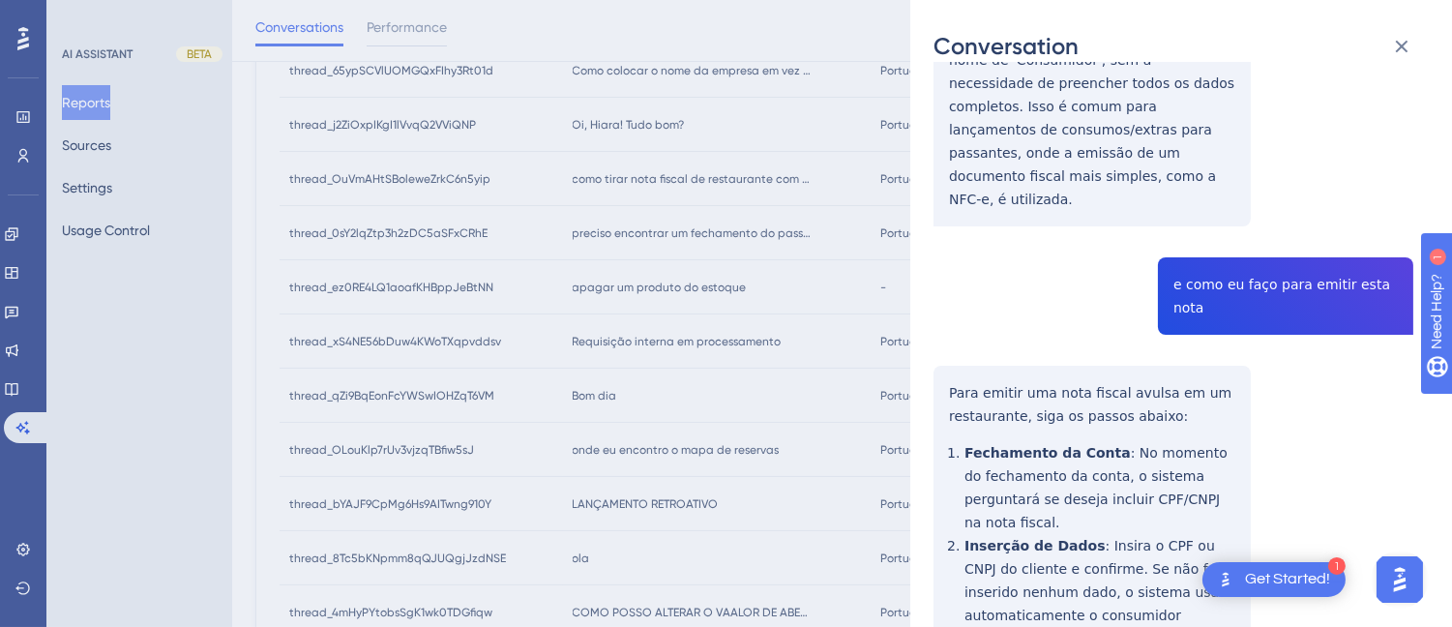
click at [960, 267] on div "thread_OuVmAHtSBoleweZrkC6n5yip Copy - - 55_Rosane Sgarbossa, GRANDE HOTEL A&B …" at bounding box center [1173, 183] width 480 height 1699
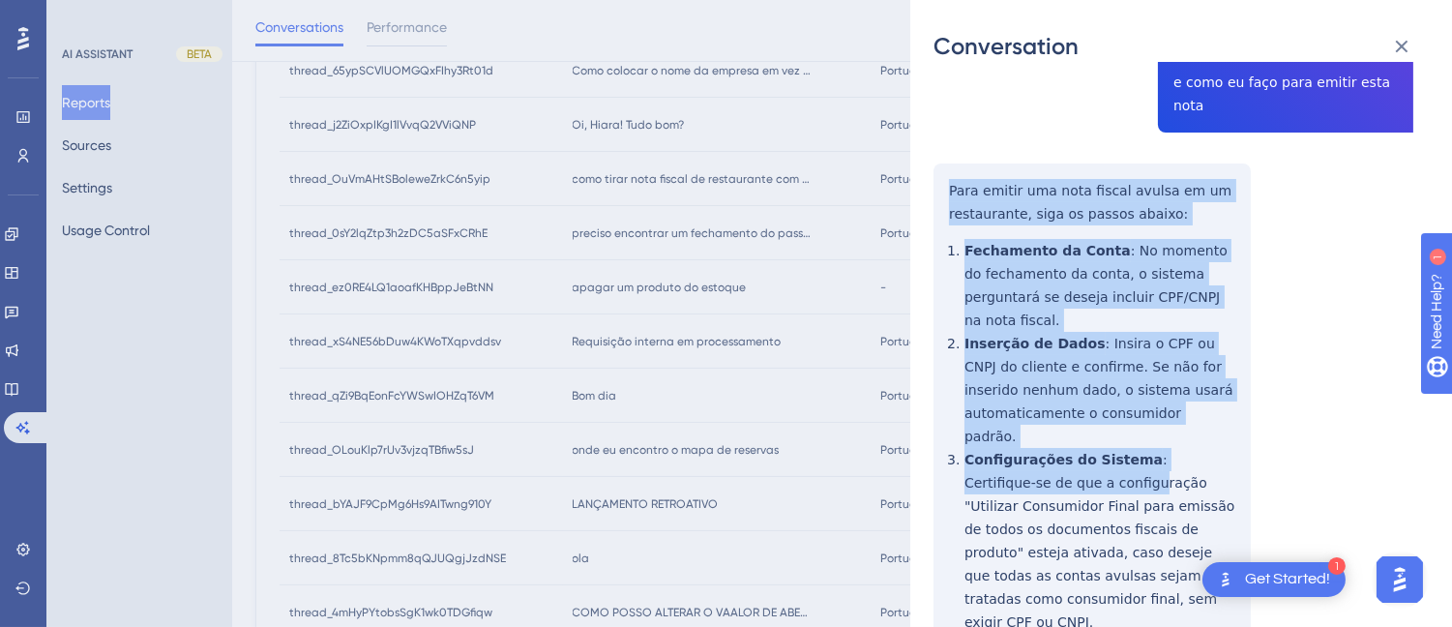
scroll to position [436, 0]
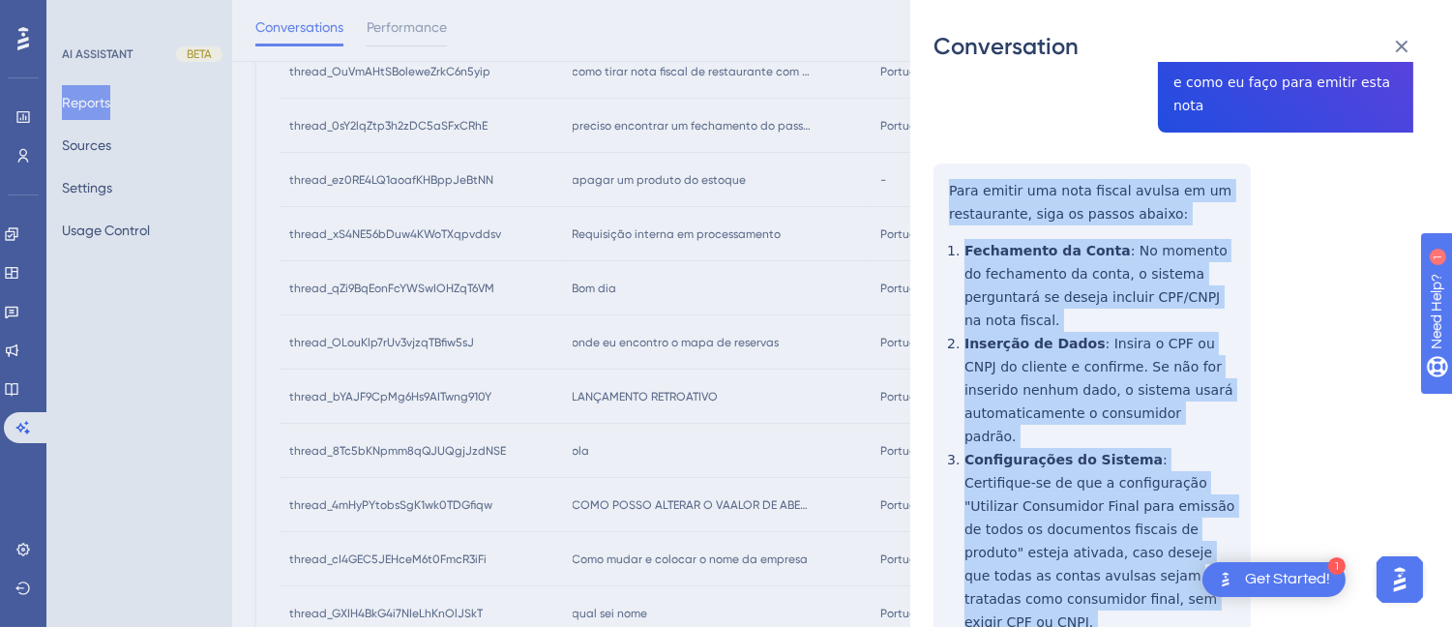
drag, startPoint x: 951, startPoint y: 272, endPoint x: 1023, endPoint y: 298, distance: 77.1
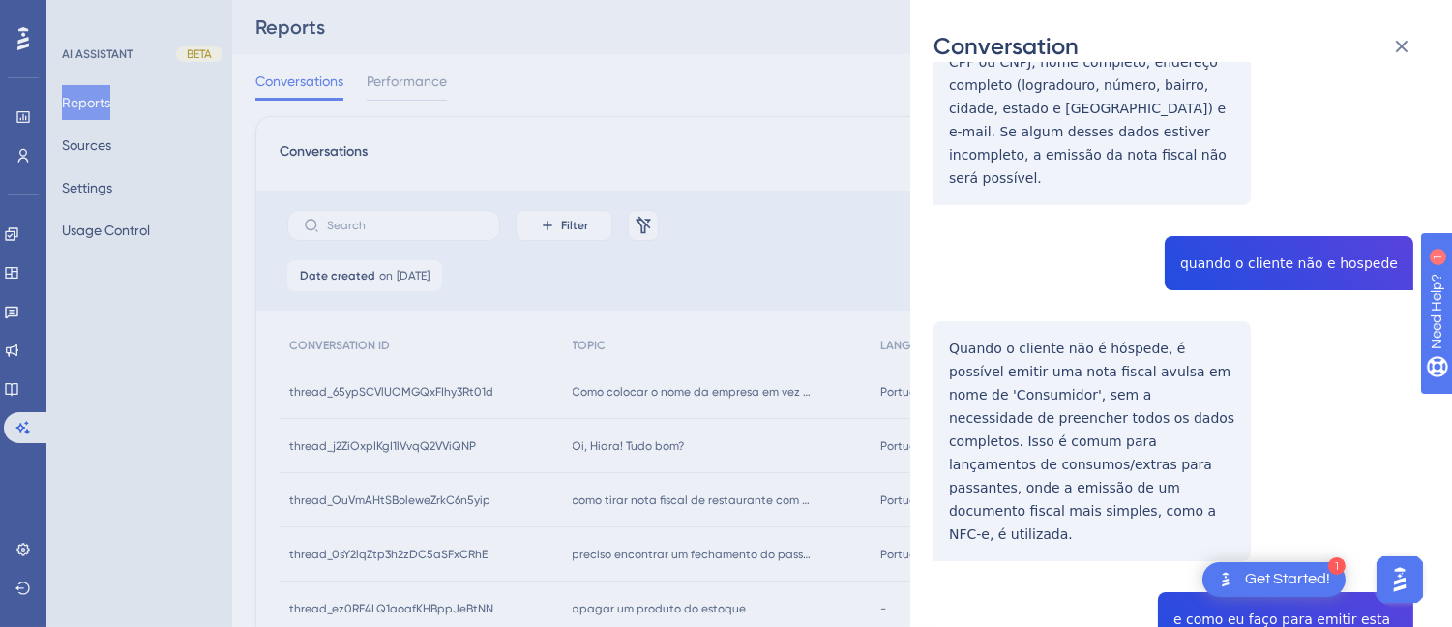
scroll to position [0, 0]
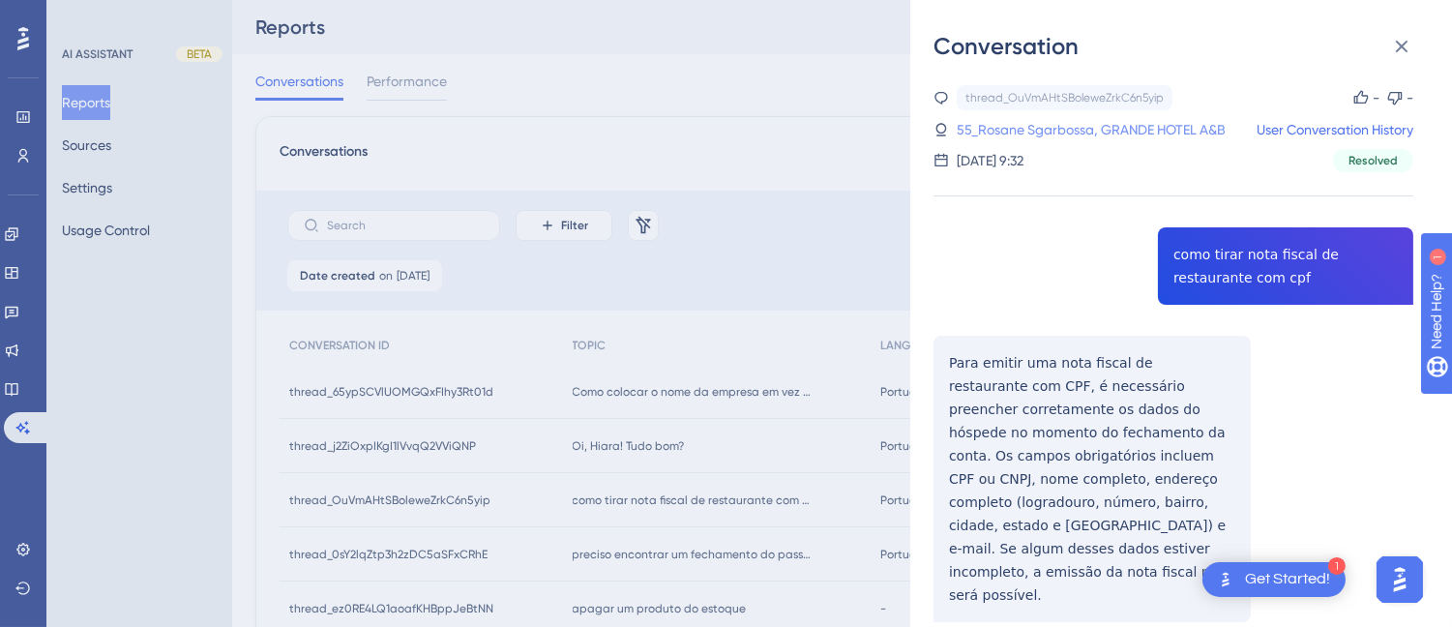
click at [1055, 130] on link "55_Rosane Sgarbossa, GRANDE HOTEL A&B" at bounding box center [1091, 129] width 269 height 23
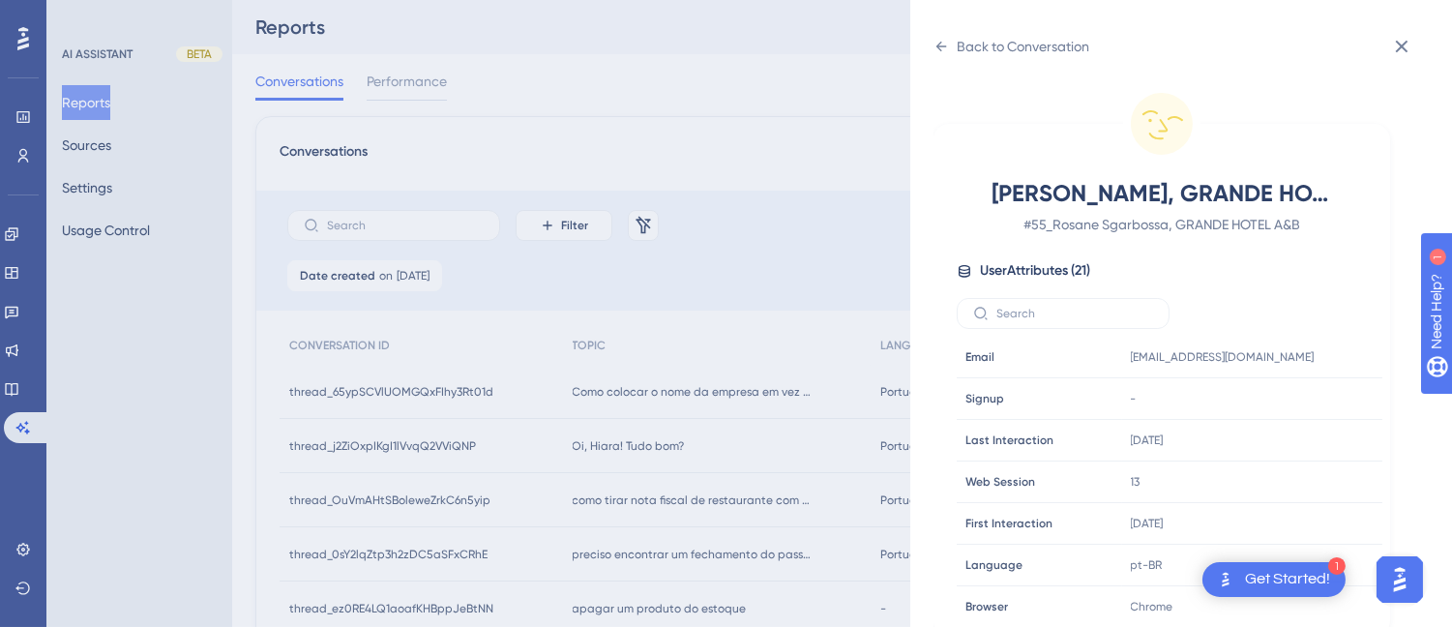
scroll to position [590, 0]
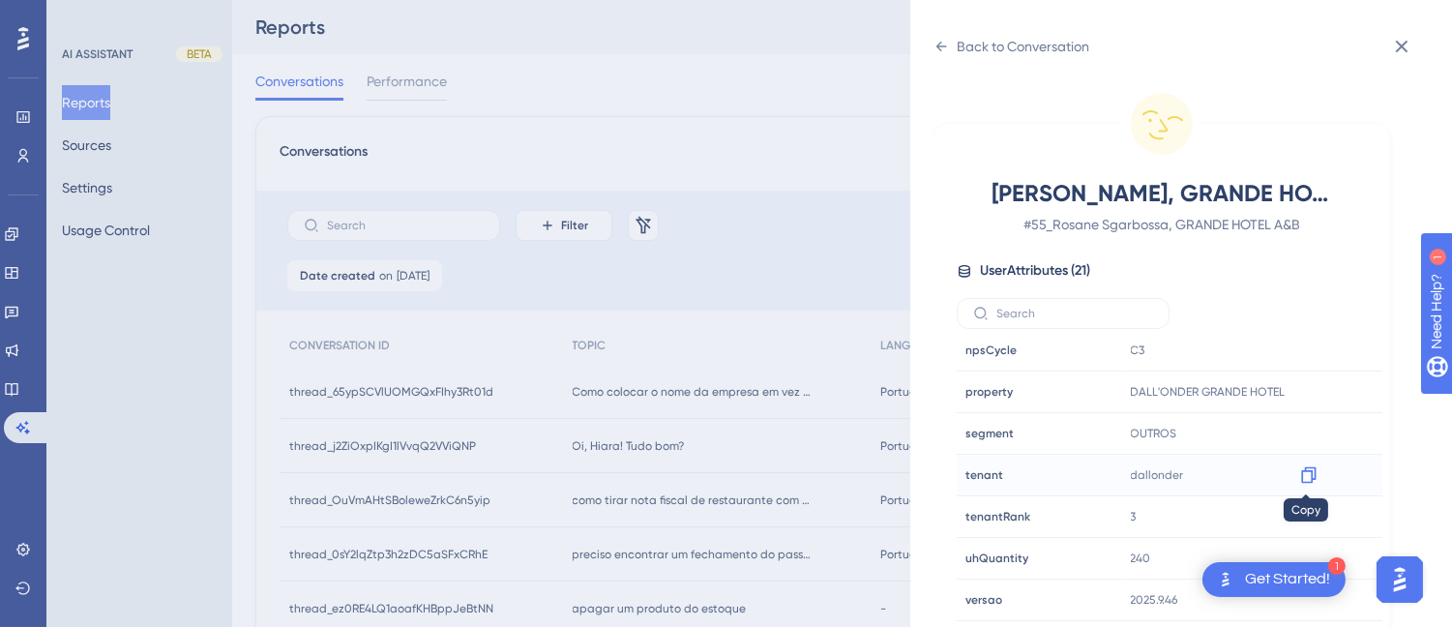
click at [1301, 471] on icon at bounding box center [1308, 475] width 15 height 16
click at [1310, 393] on icon at bounding box center [1308, 391] width 19 height 19
click at [946, 50] on icon at bounding box center [940, 46] width 15 height 15
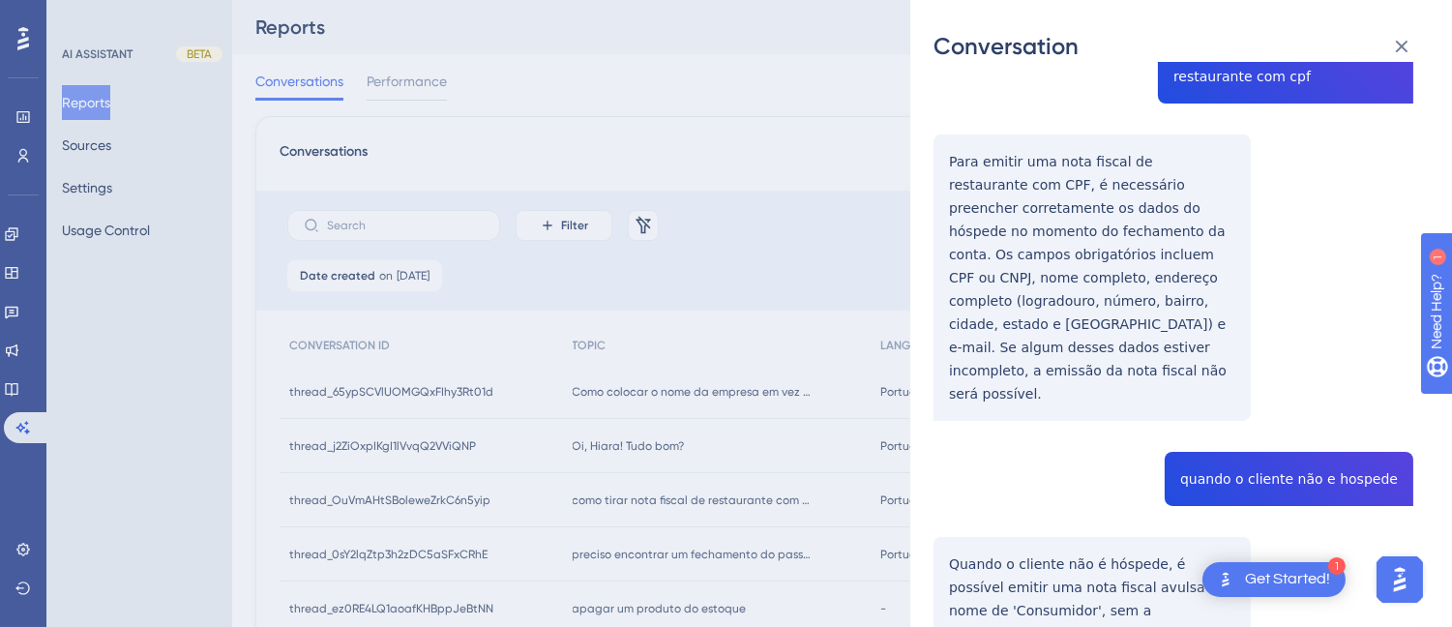
scroll to position [0, 0]
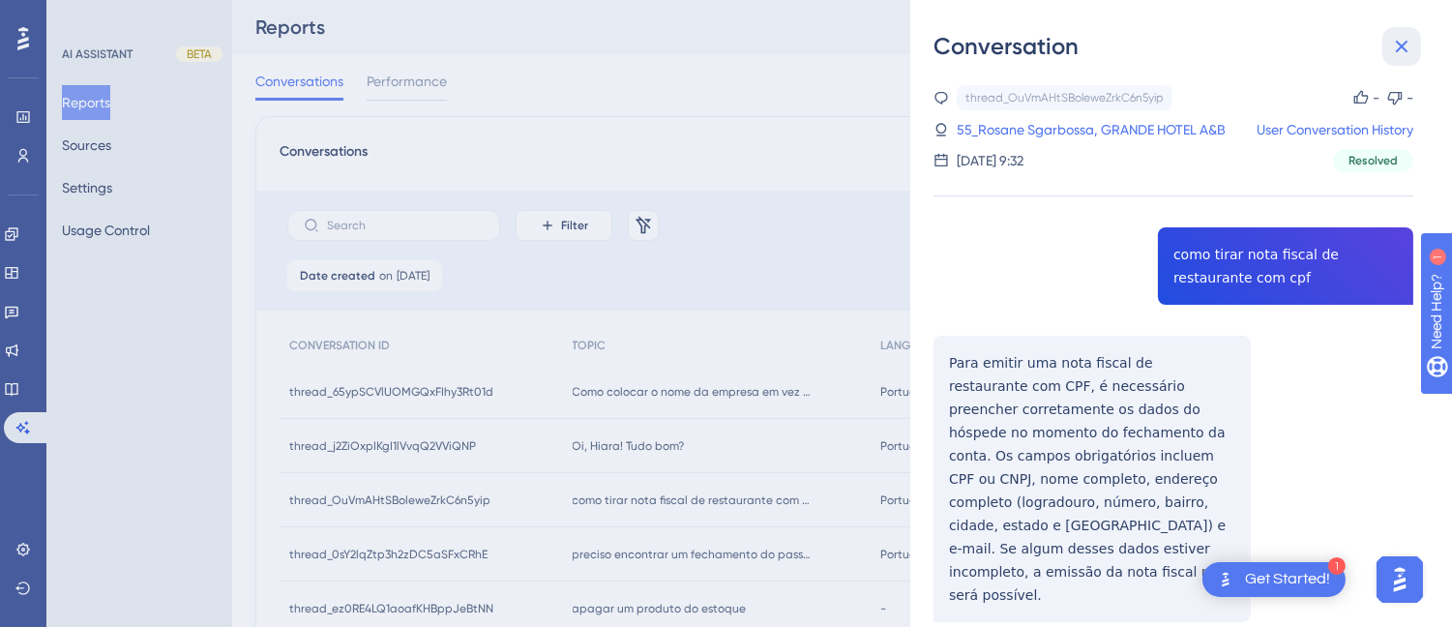
click at [1396, 43] on icon at bounding box center [1401, 46] width 23 height 23
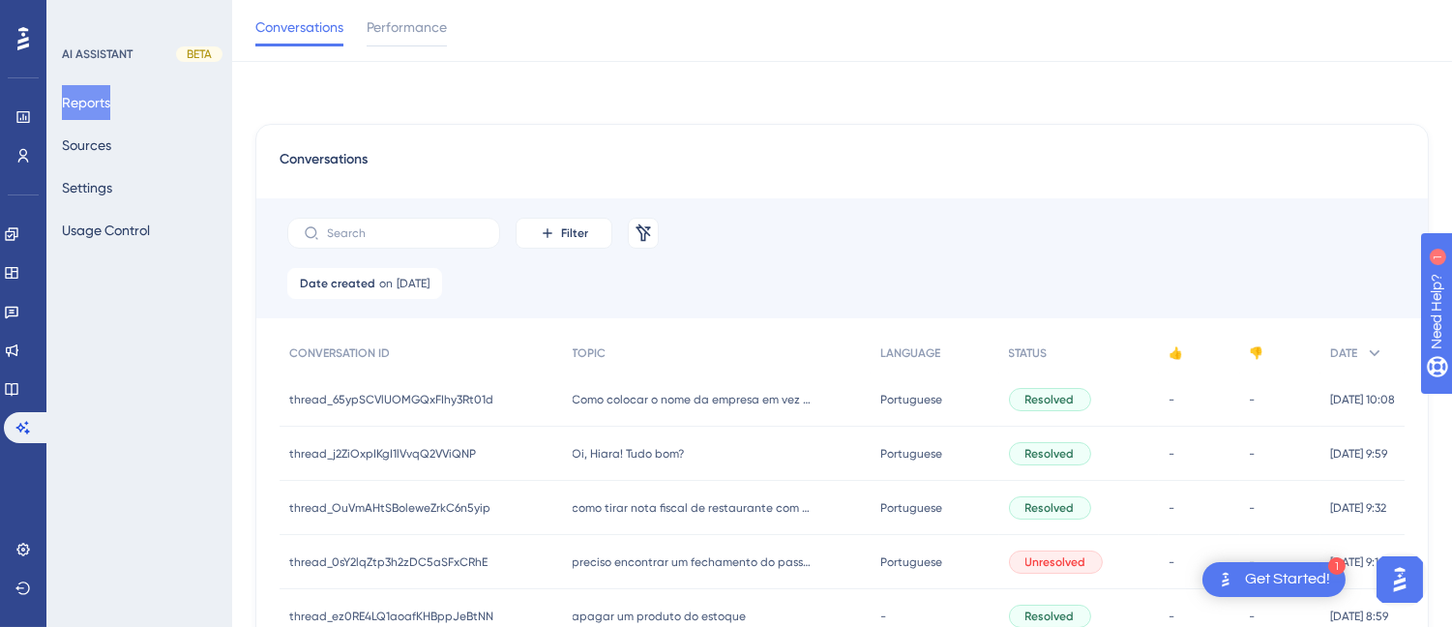
scroll to position [215, 0]
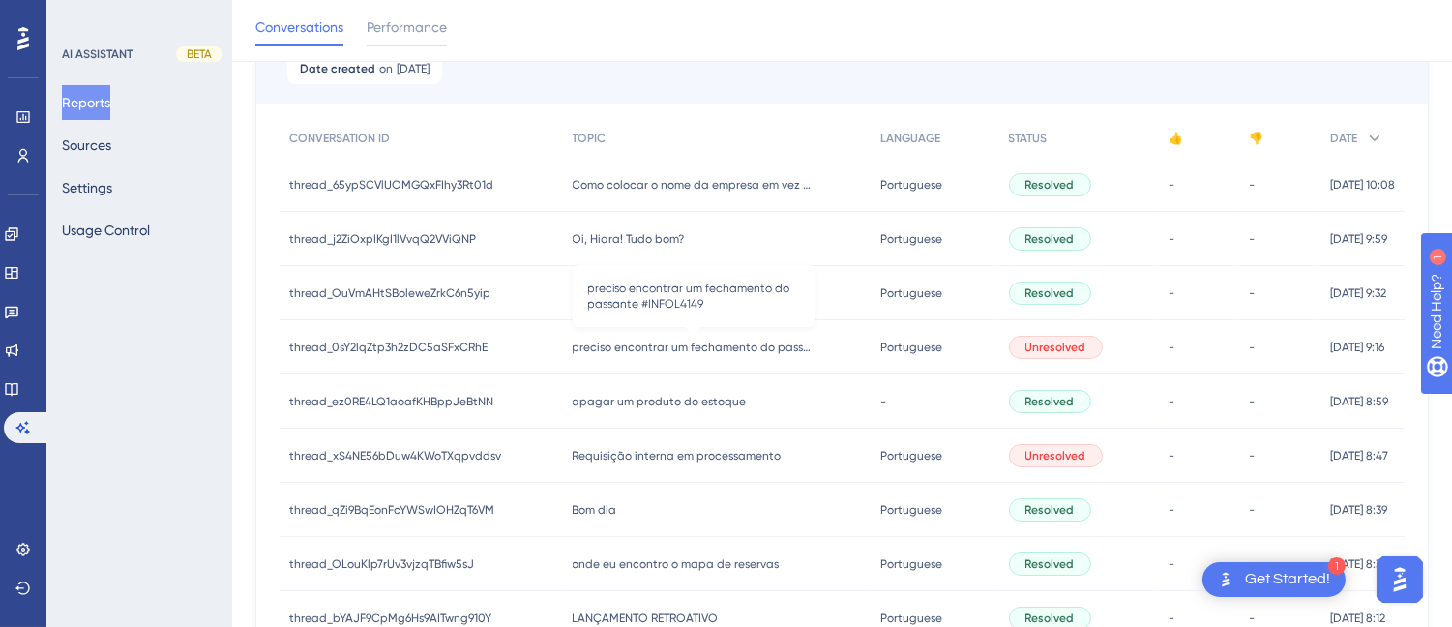
click at [620, 341] on span "preciso encontrar um fechamento do passante #INFOL4149" at bounding box center [694, 346] width 242 height 15
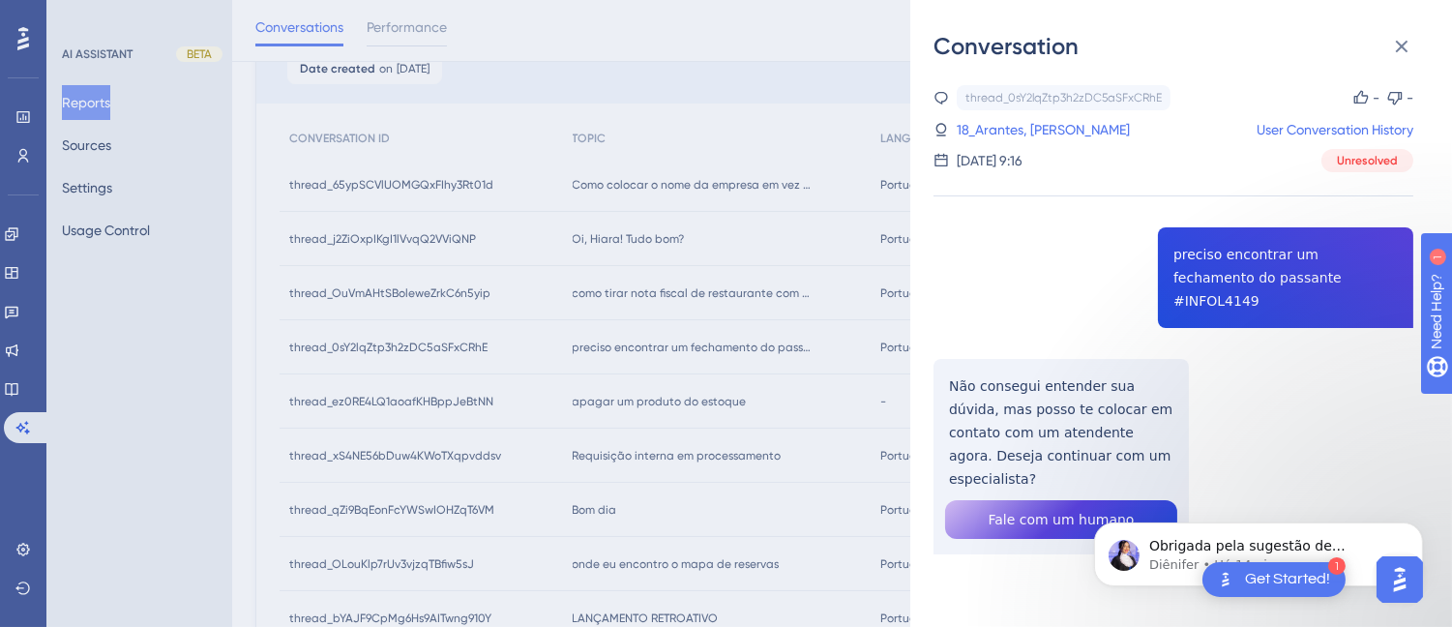
scroll to position [0, 0]
click at [1219, 527] on div "Obrigada pela sugestão de melhoria! Vou compartilhar com o time de Produto agor…" at bounding box center [1257, 553] width 329 height 64
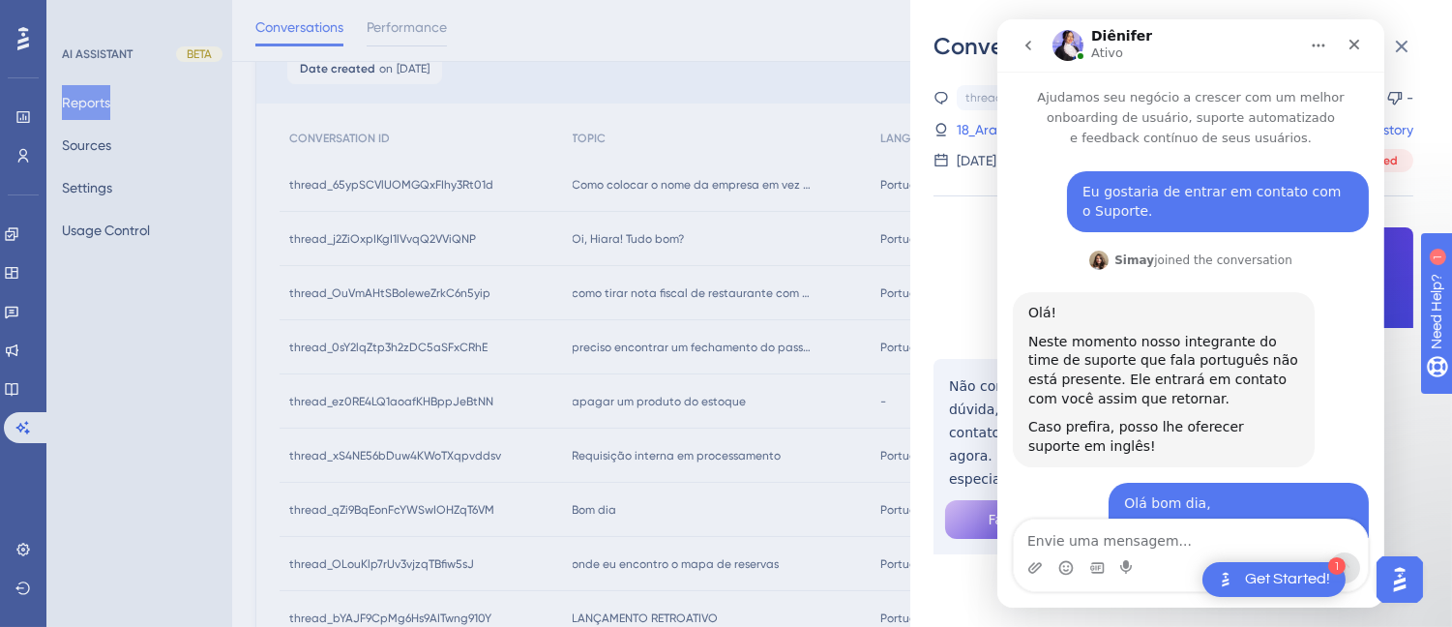
scroll to position [1221, 0]
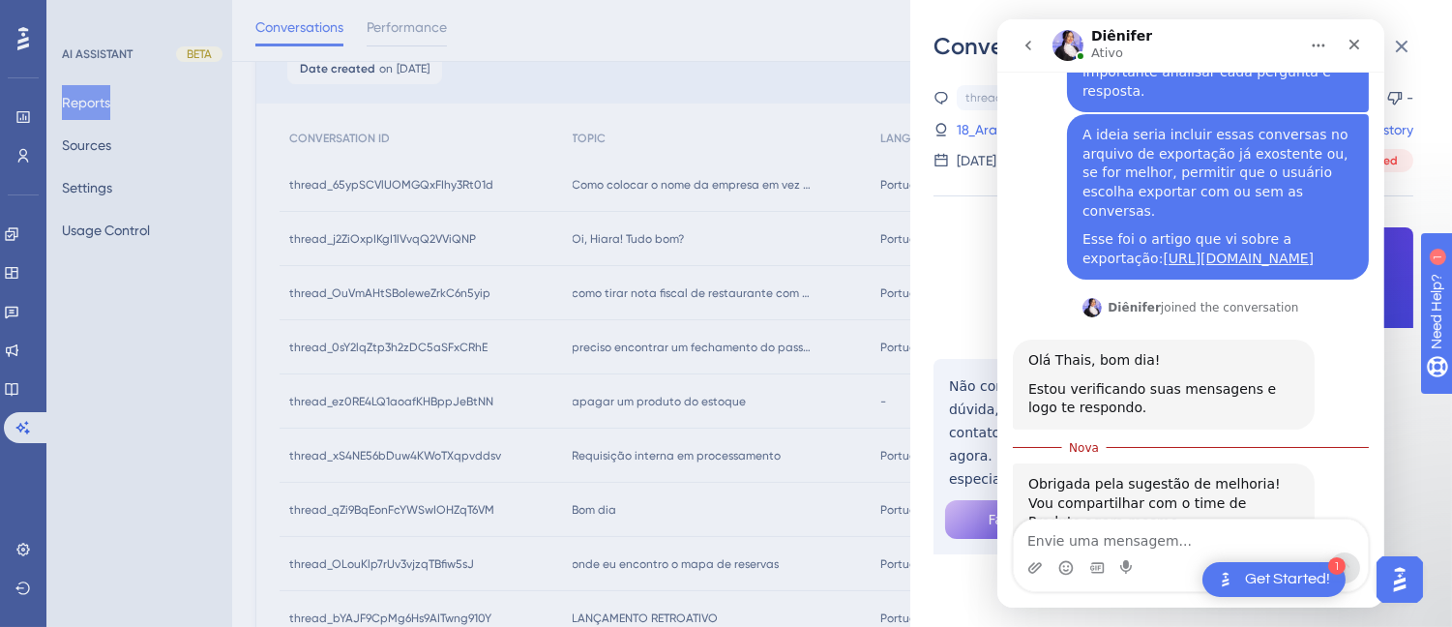
click at [1112, 540] on textarea "Envie uma mensagem..." at bounding box center [1190, 535] width 354 height 33
type textarea "Não, só isso mesmo, muito obrigada 🙏"
click at [1297, 540] on textarea "Não, só isso mesmo, muito obrigada 🙏" at bounding box center [1190, 535] width 354 height 33
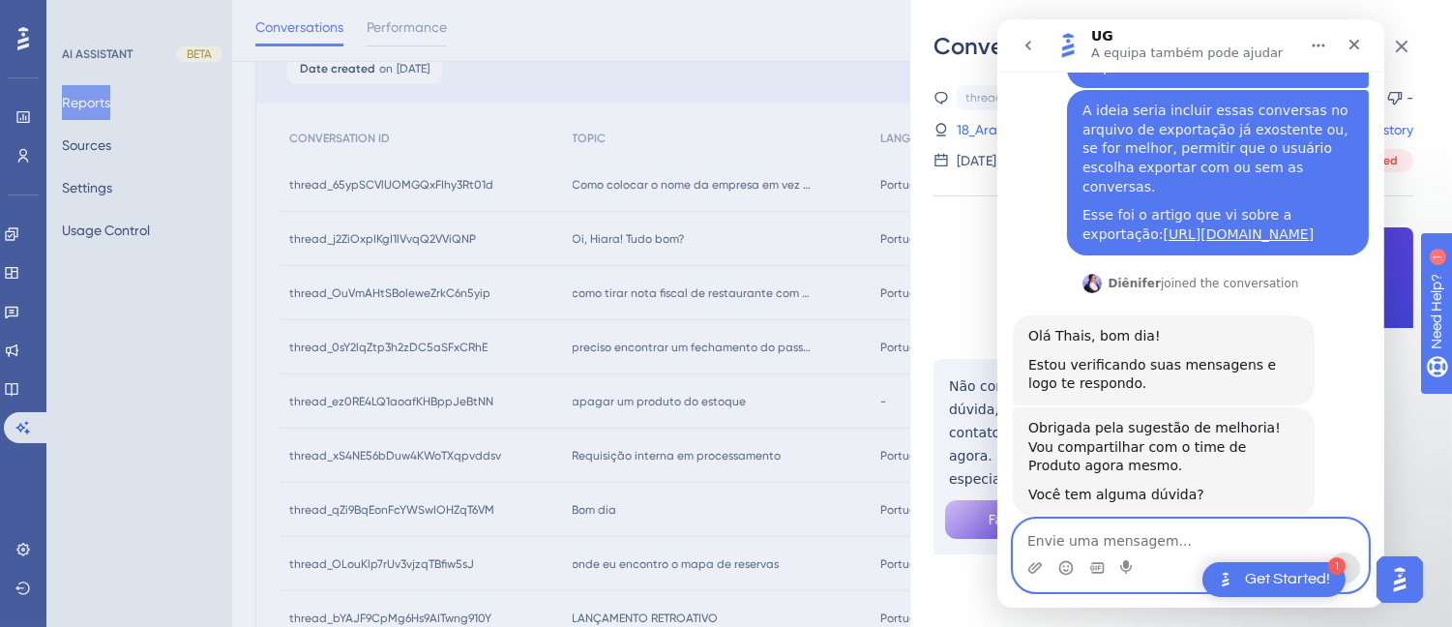
scroll to position [1829, 0]
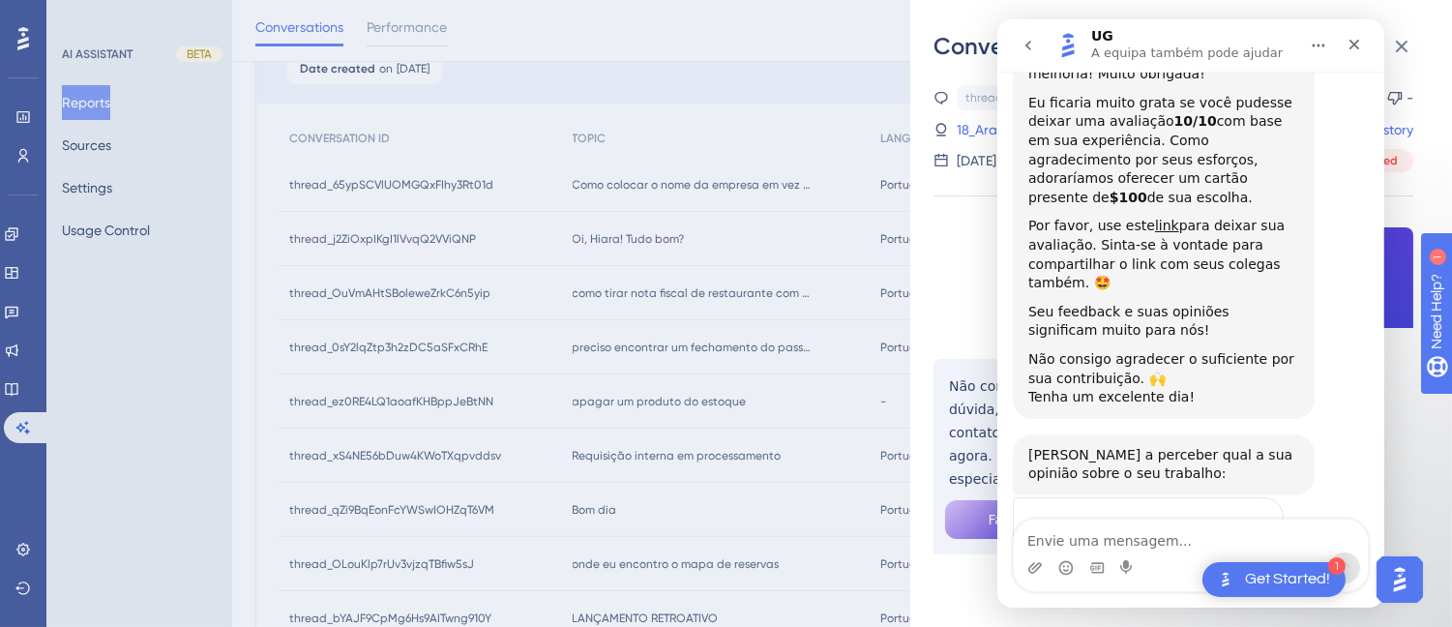
click at [1244, 550] on span "Incrível" at bounding box center [1238, 567] width 35 height 35
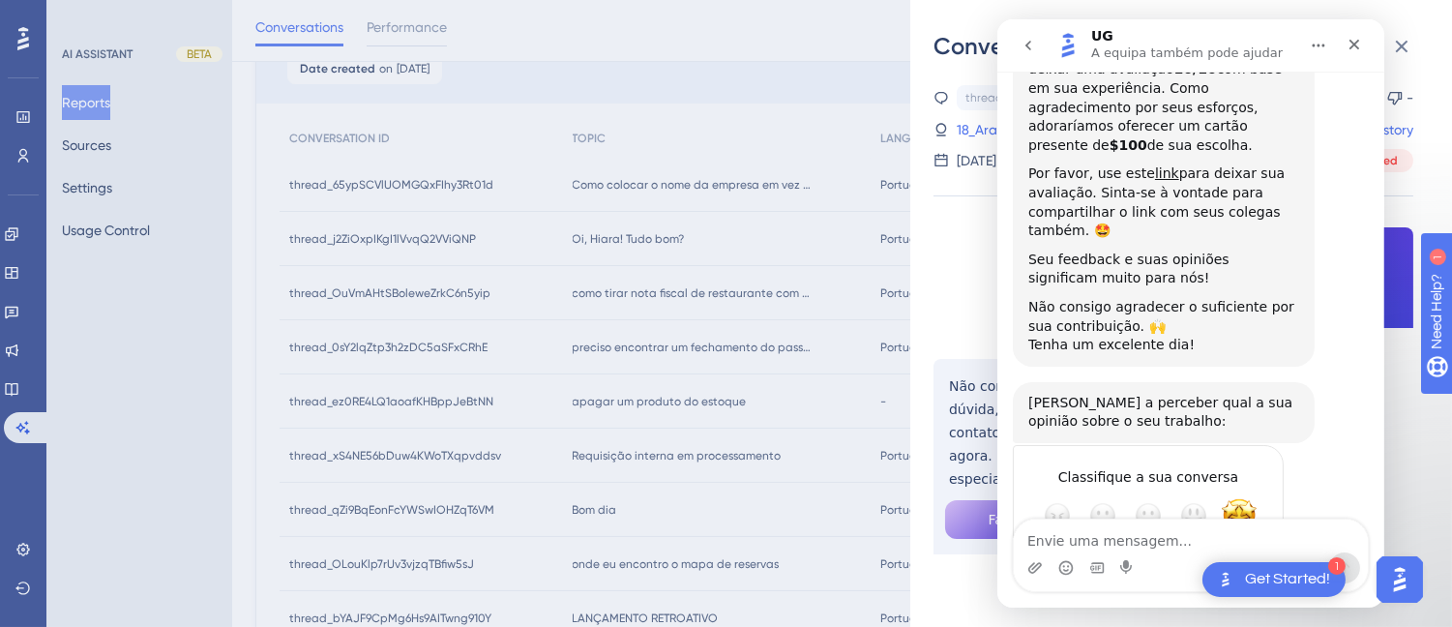
click at [1250, 566] on div "Submeter" at bounding box center [1247, 585] width 39 height 39
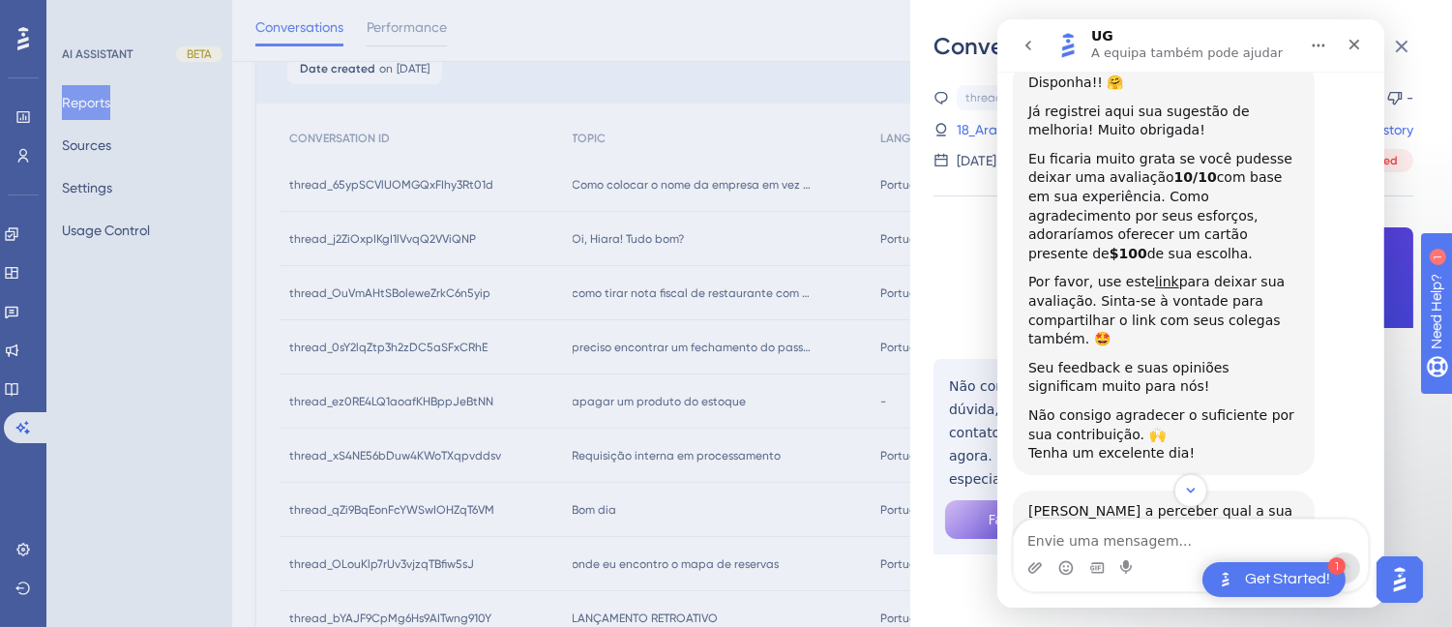
scroll to position [1880, 0]
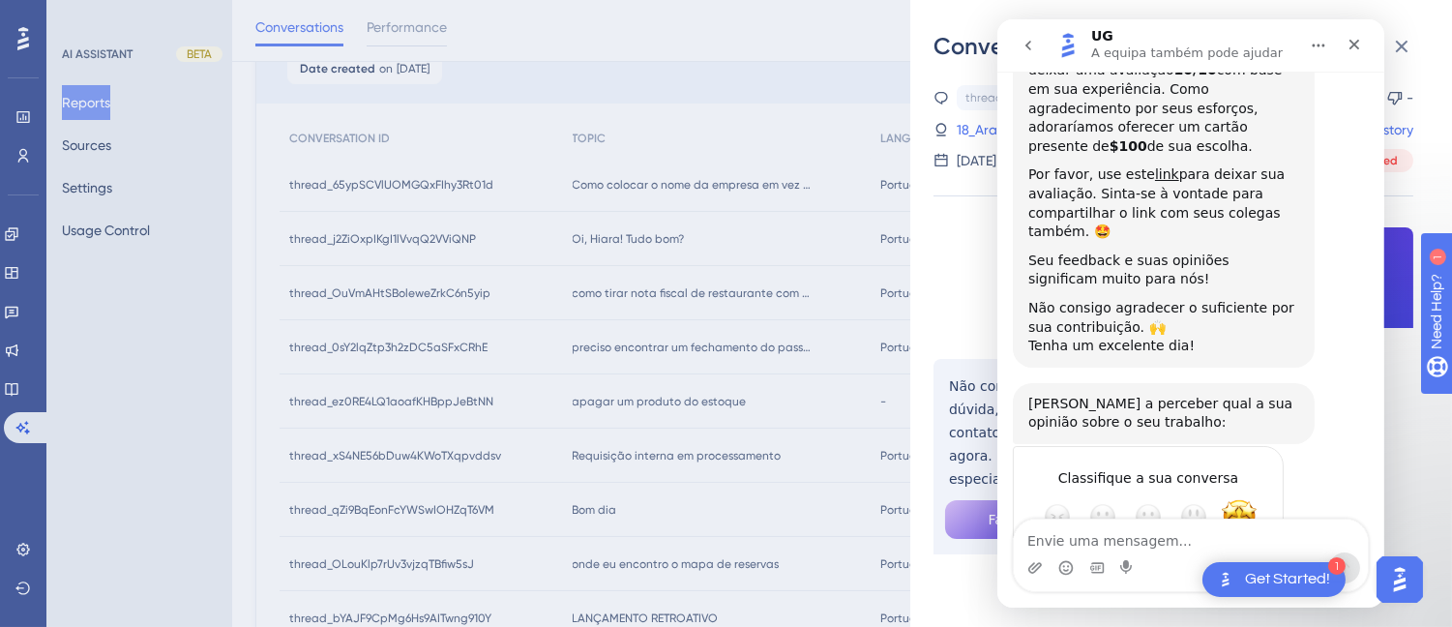
click at [1252, 567] on div "Submeter" at bounding box center [1247, 586] width 39 height 39
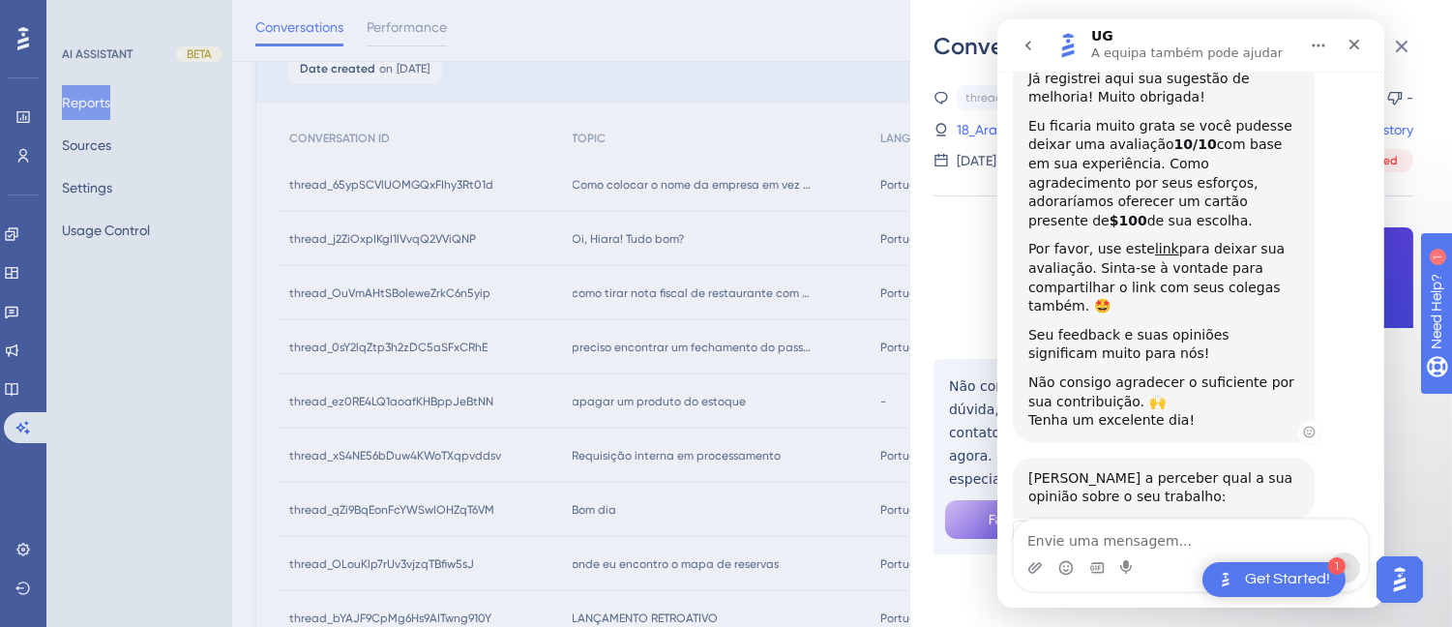
scroll to position [1881, 0]
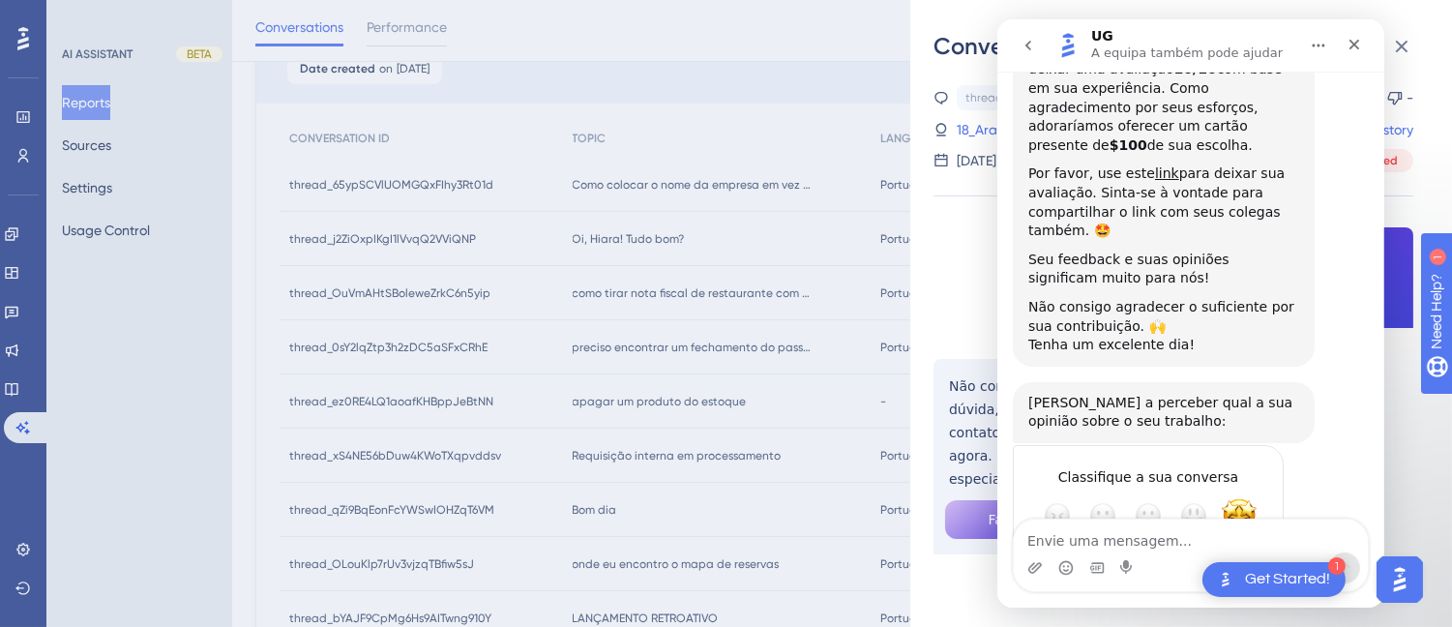
click at [1245, 566] on div "Submeter" at bounding box center [1247, 585] width 39 height 39
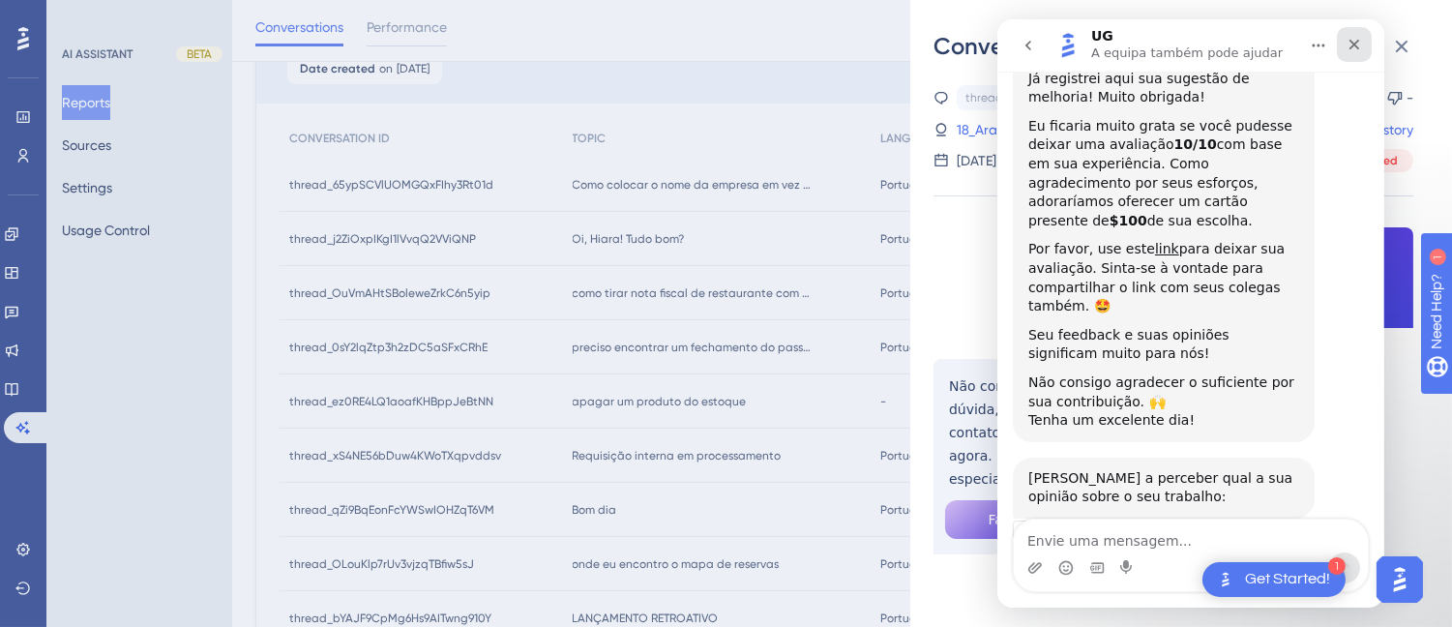
click at [1365, 43] on div "Fechar" at bounding box center [1353, 44] width 35 height 35
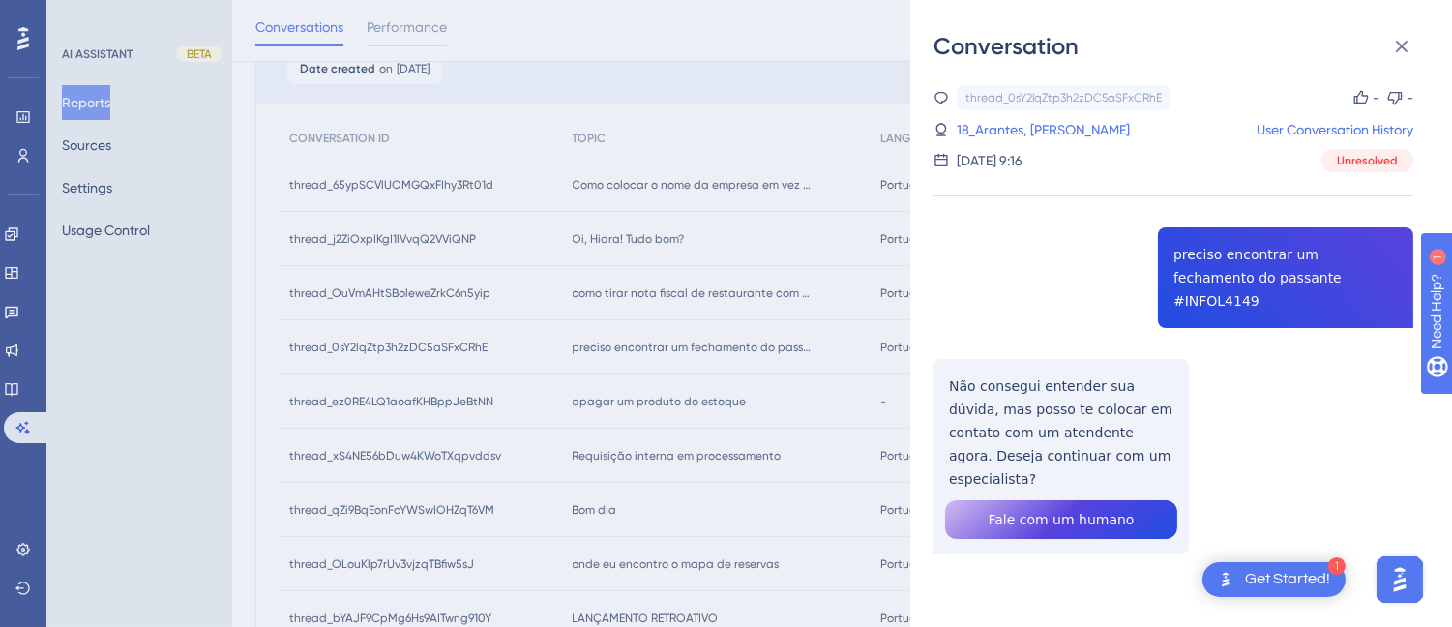
click at [1391, 584] on img "Open AI Assistant Launcher" at bounding box center [1398, 578] width 35 height 35
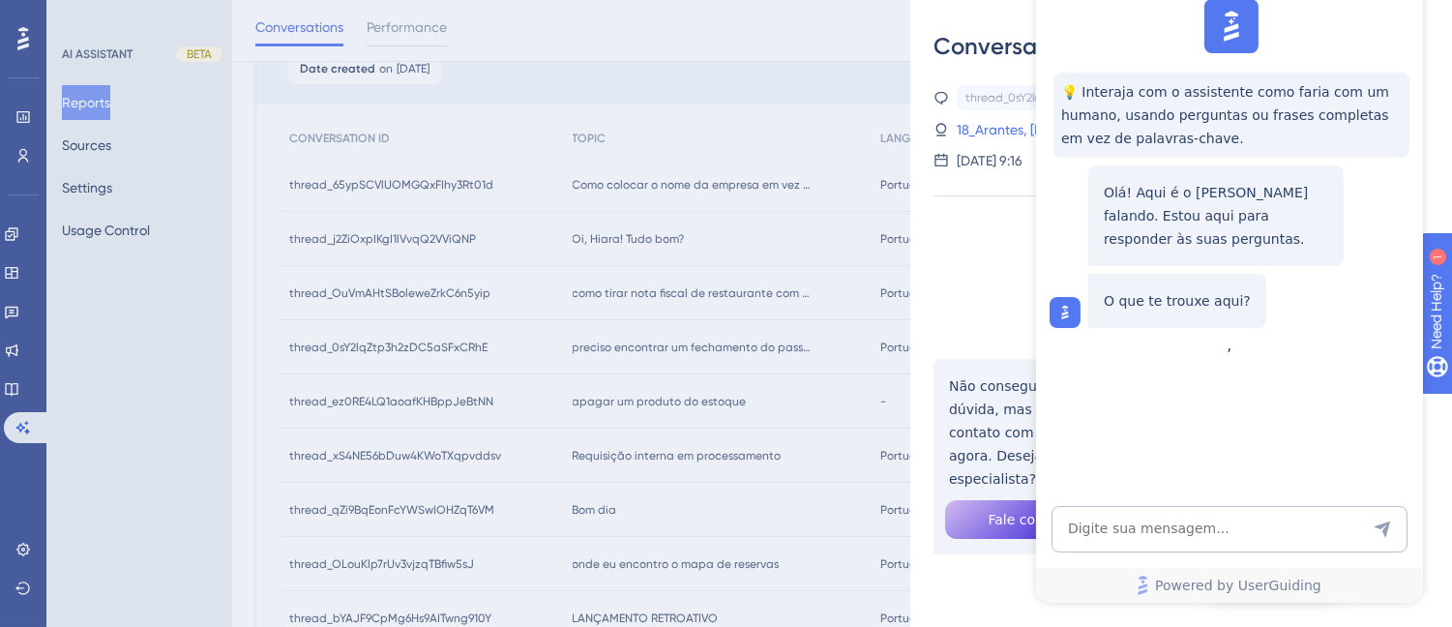
scroll to position [0, 0]
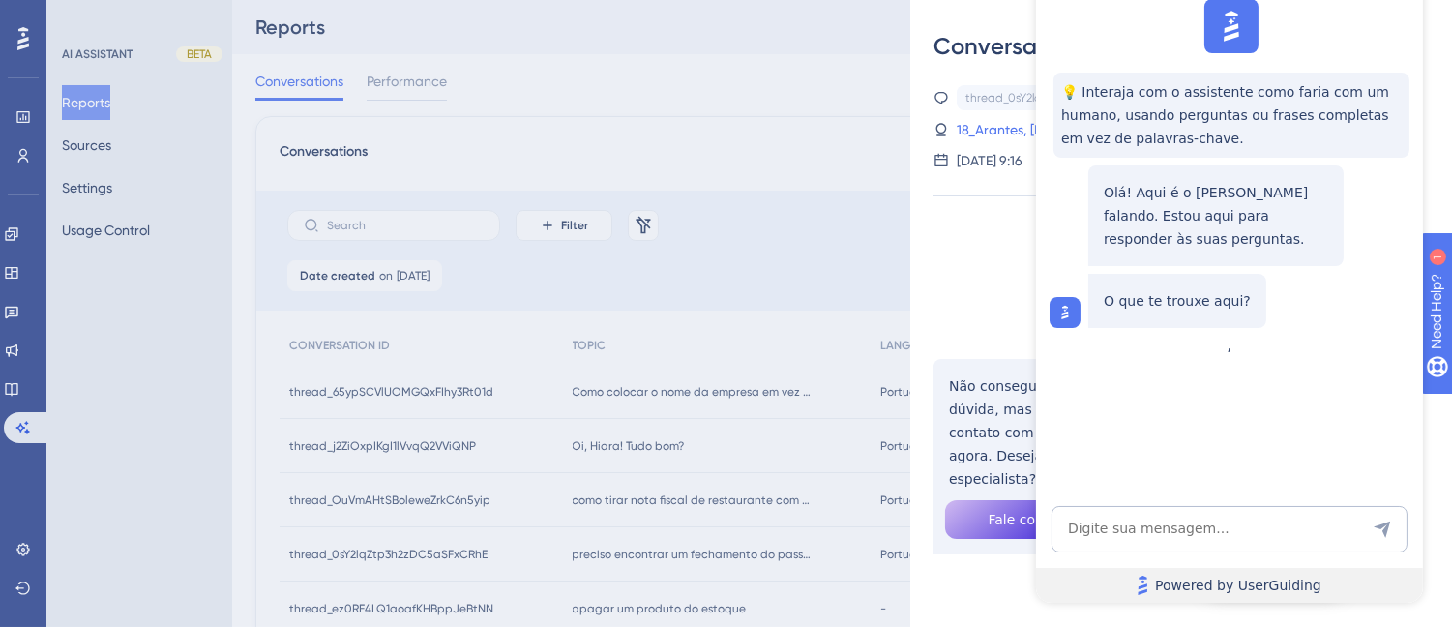
click at [1211, 591] on span "Powered by UserGuiding" at bounding box center [1237, 585] width 166 height 23
click at [1231, 6] on img at bounding box center [1230, 26] width 43 height 43
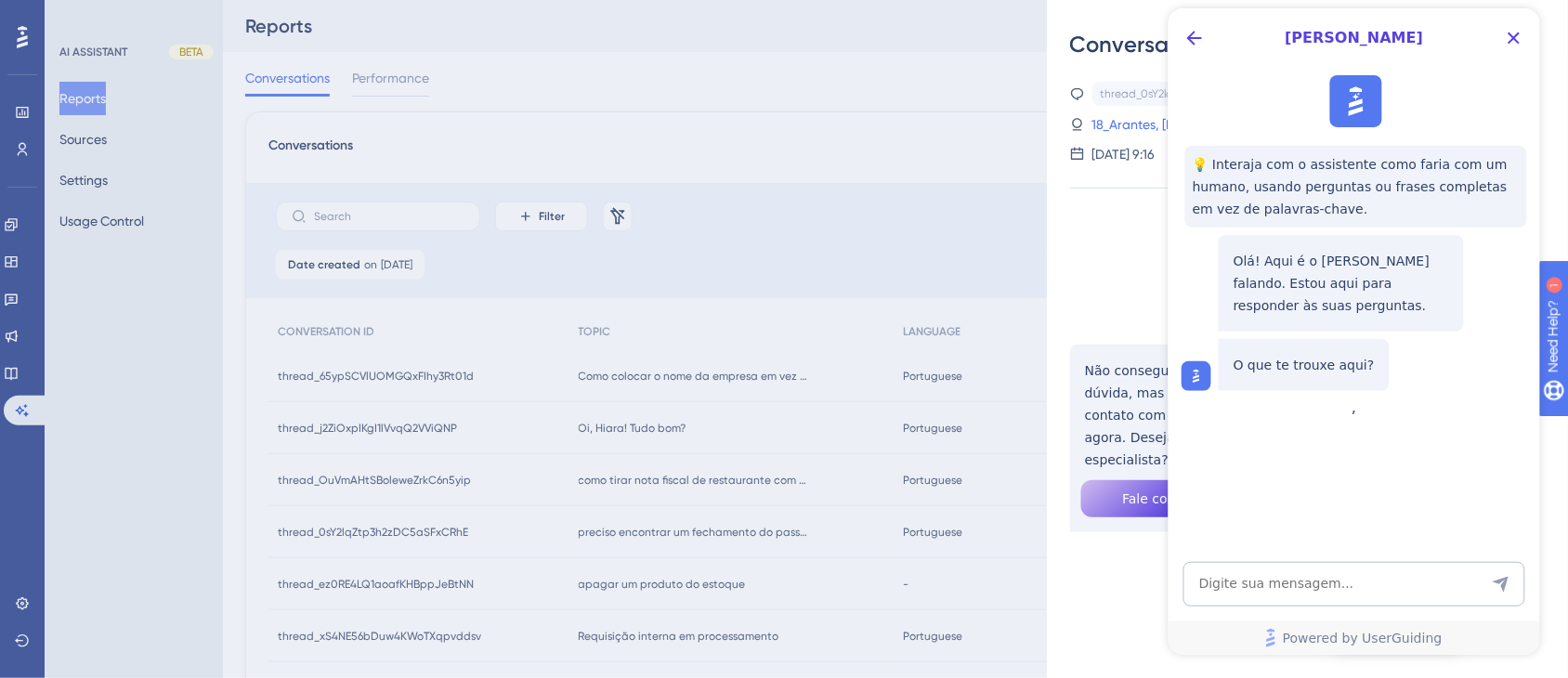
scroll to position [1732, 0]
drag, startPoint x: 359, startPoint y: 68, endPoint x: 1063, endPoint y: 190, distance: 714.5
click at [1063, 190] on div "Conversation thread_0sY2lqZtp3h2zDC5aSFxCRhE Copy - - 18_Arantes, [PERSON_NAME]…" at bounding box center [1308, 339] width 520 height 678
click at [1193, 40] on icon "Back Button" at bounding box center [1193, 37] width 22 height 22
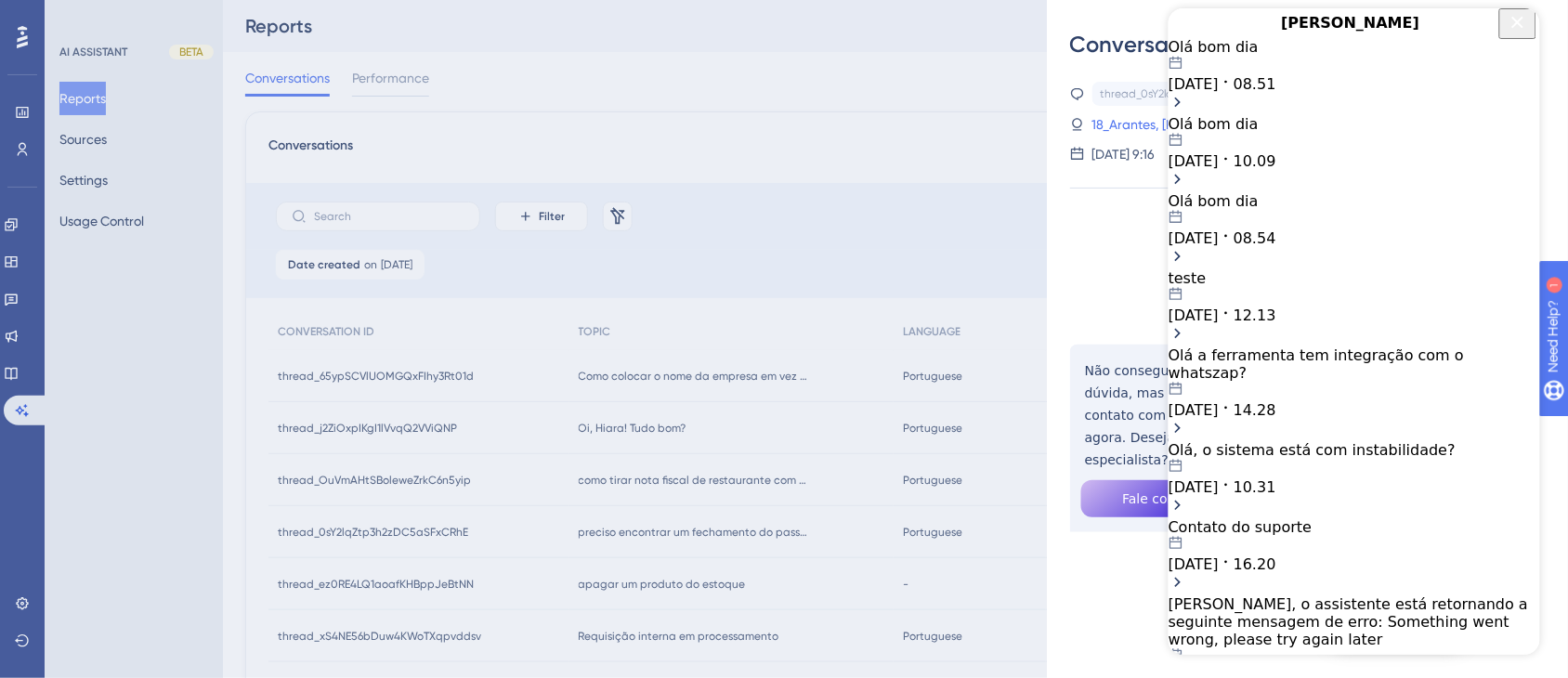
click at [1218, 93] on span "[DATE]" at bounding box center [1193, 84] width 50 height 17
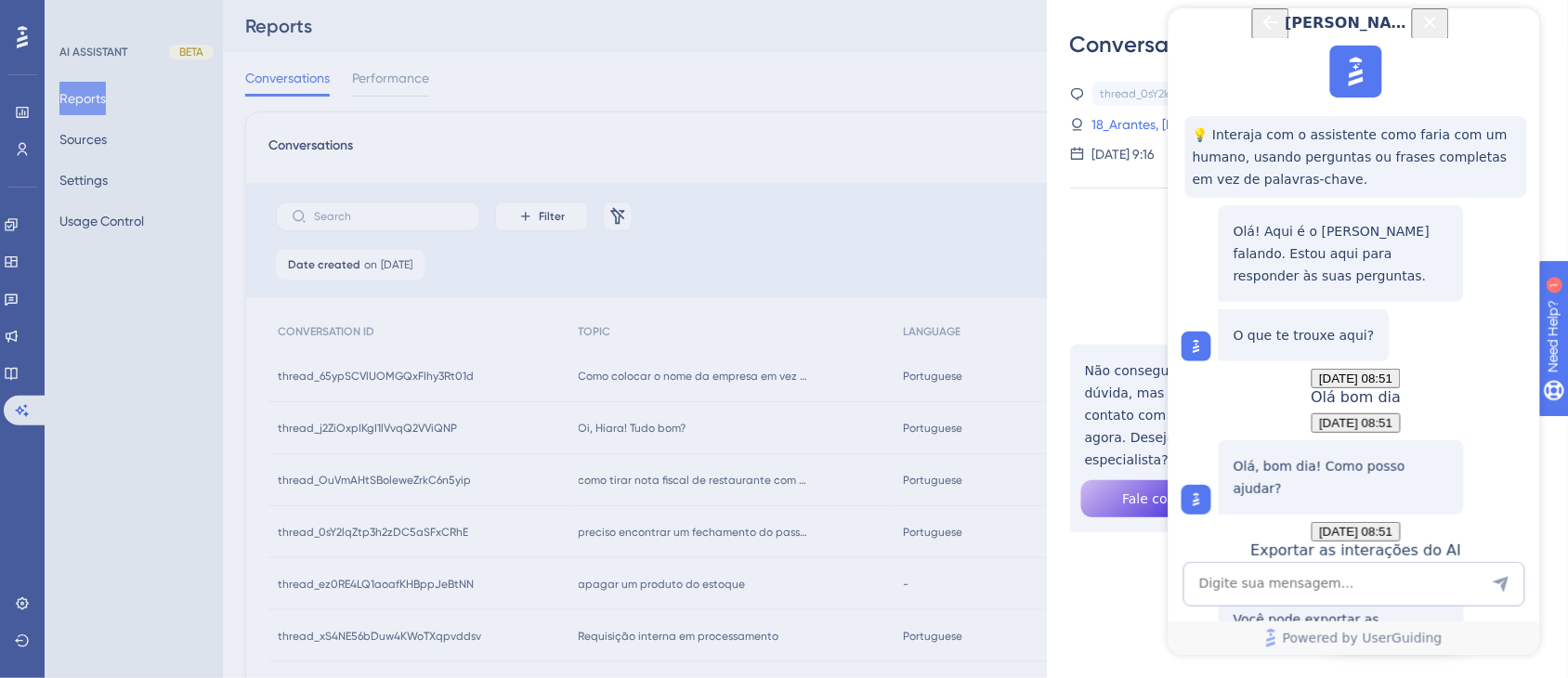
scroll to position [799, 0]
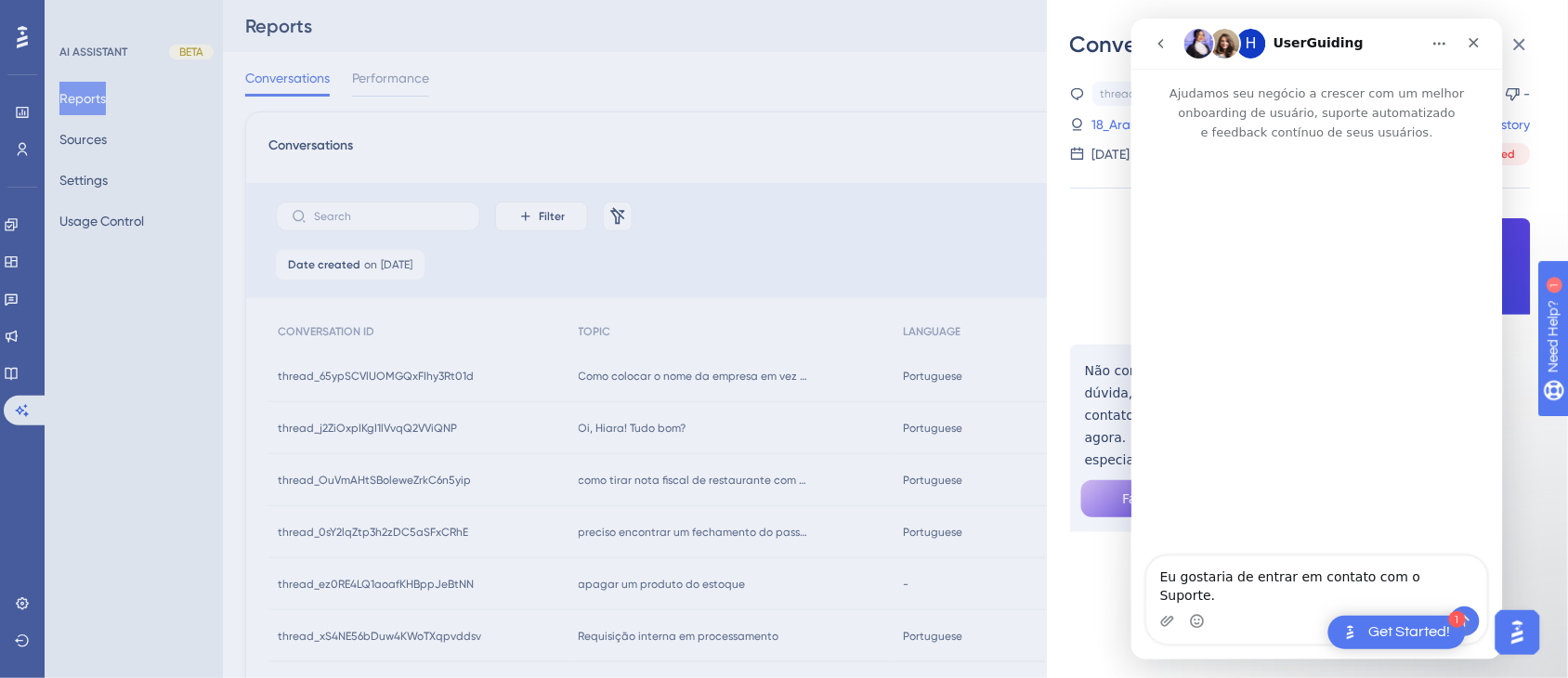
scroll to position [0, 0]
click at [1316, 45] on h1 "UserGuiding" at bounding box center [1317, 42] width 90 height 14
click at [1408, 41] on icon "Início" at bounding box center [1437, 42] width 14 height 14
click at [1336, 45] on h1 "UserGuiding" at bounding box center [1317, 42] width 90 height 14
click at [1163, 42] on icon "go back" at bounding box center [1159, 42] width 14 height 14
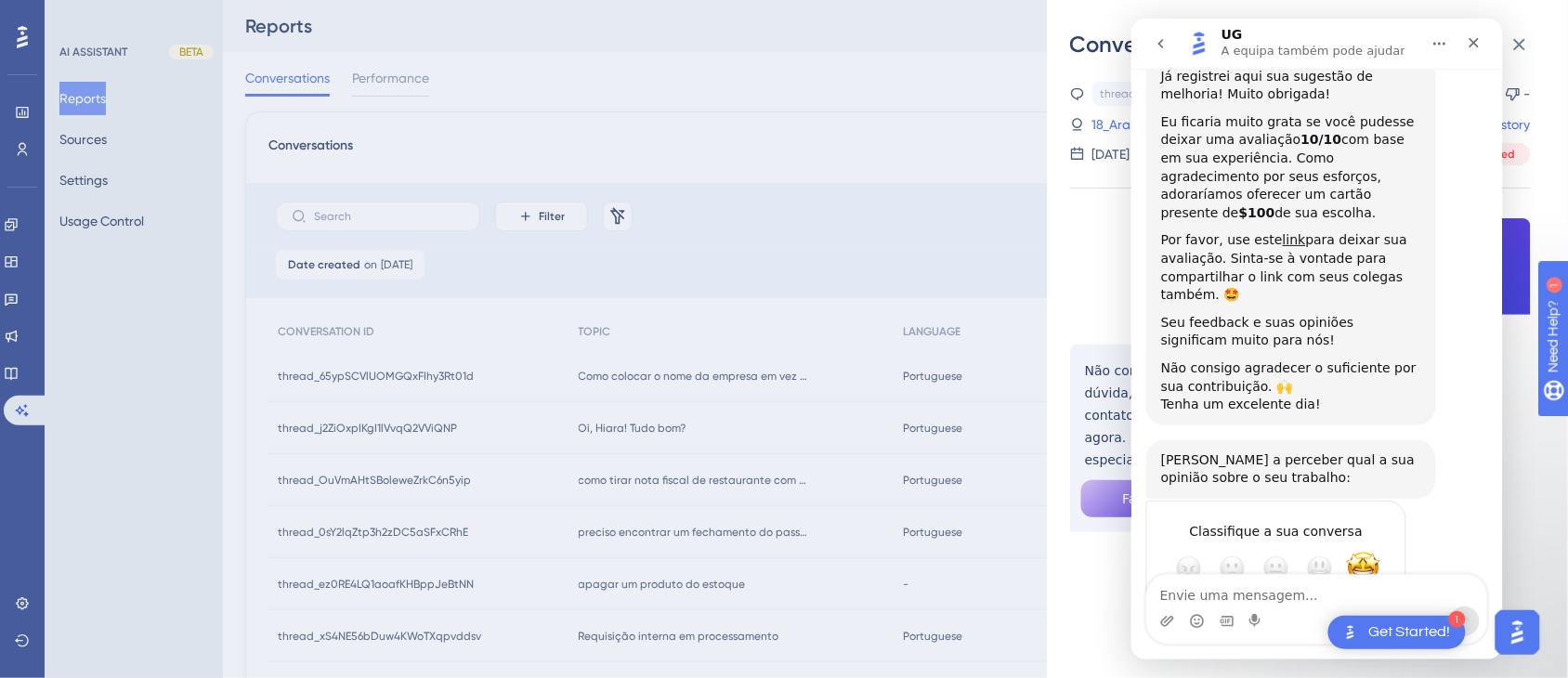
scroll to position [1384, 0]
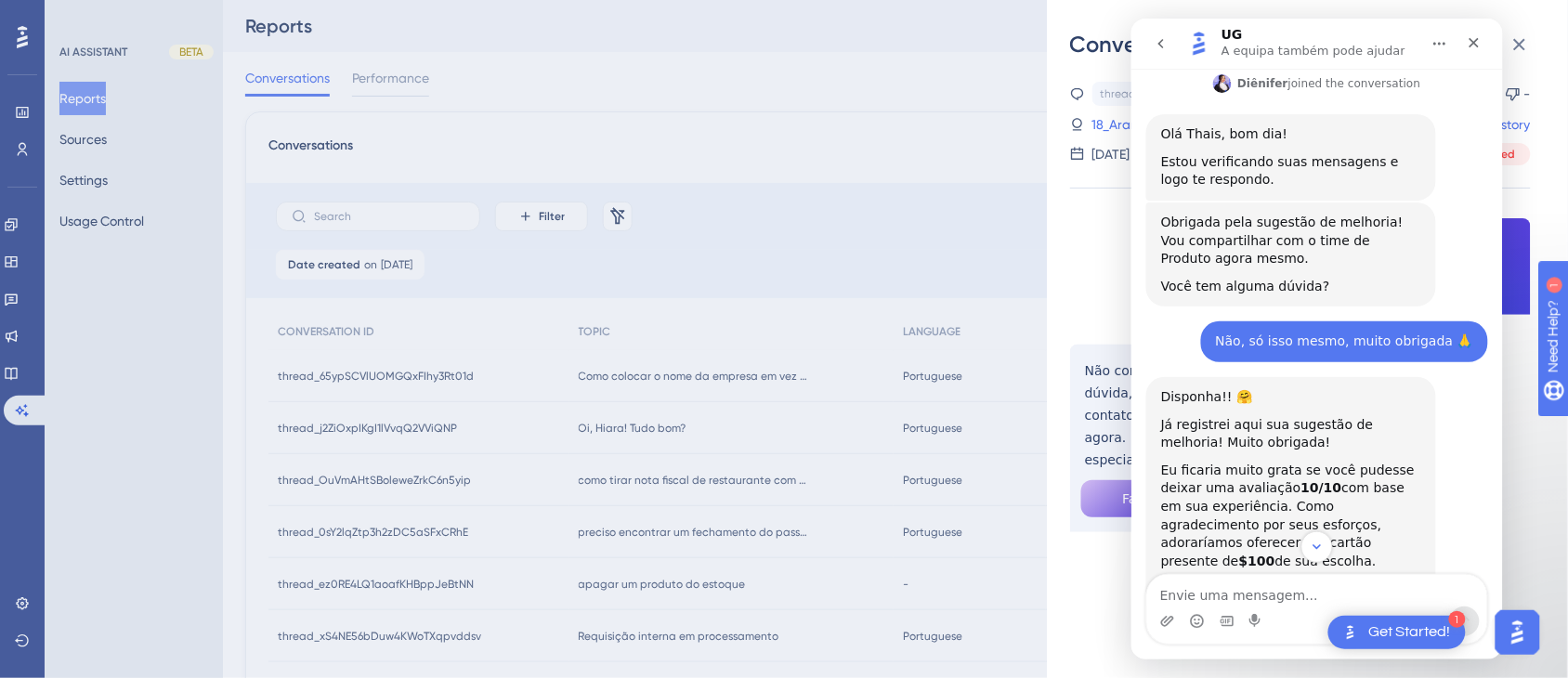
click at [1164, 41] on icon "go back" at bounding box center [1159, 42] width 14 height 14
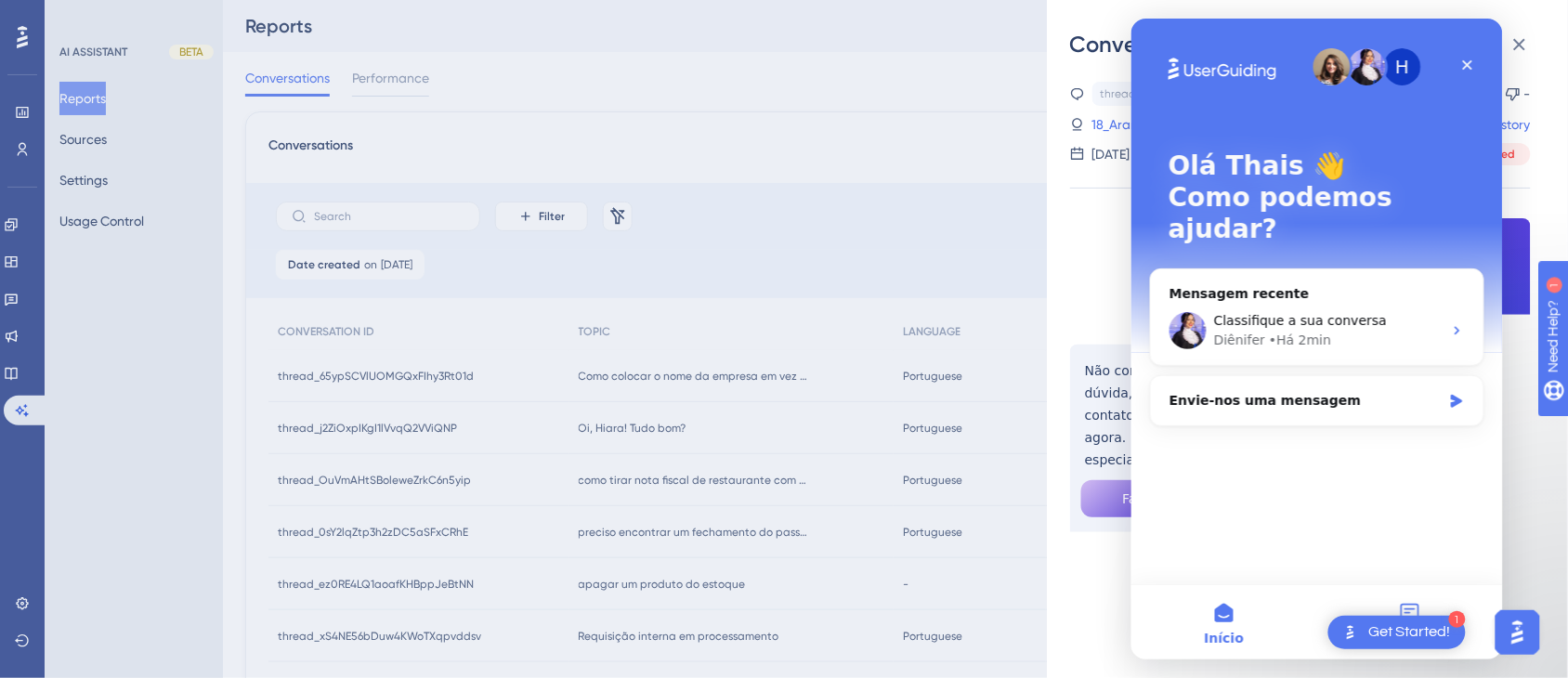
click at [1408, 599] on button "Mensagens" at bounding box center [1408, 620] width 185 height 74
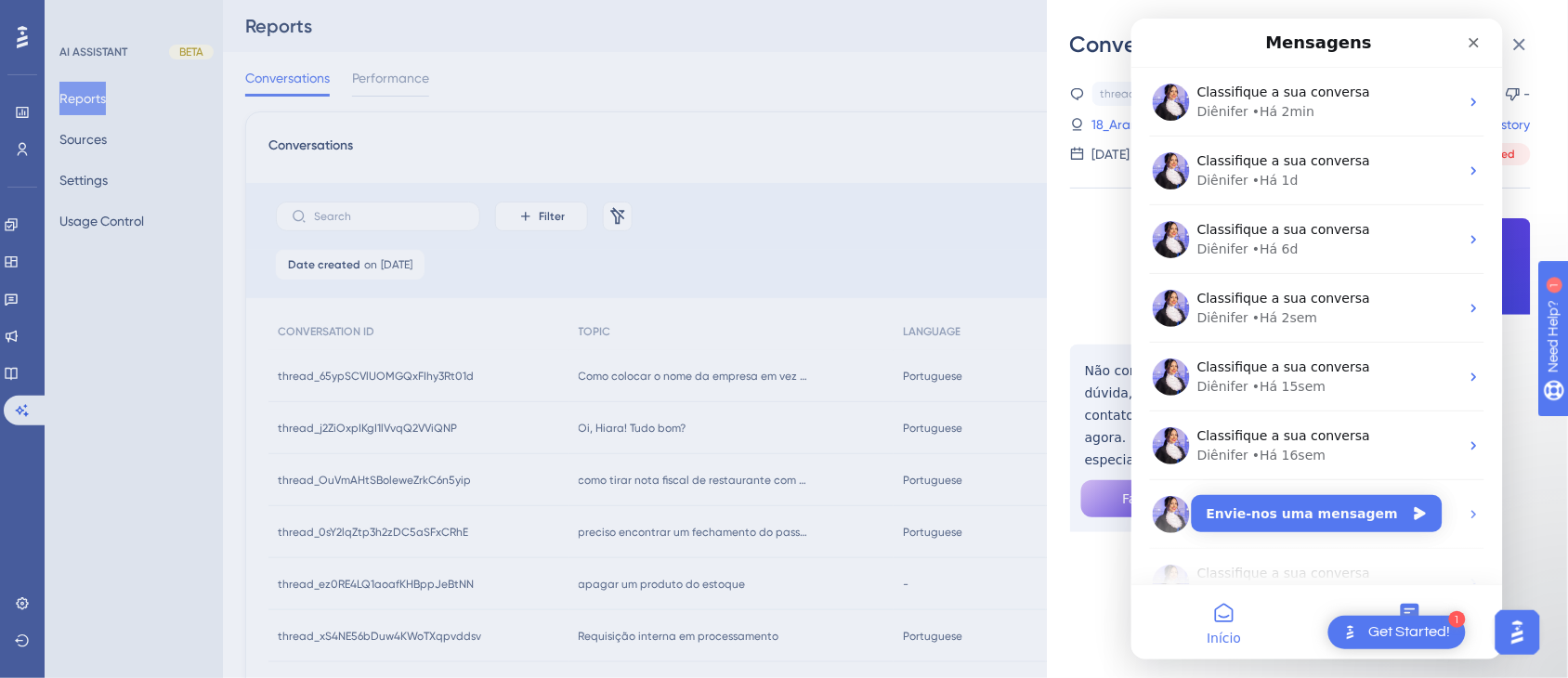
click at [1248, 609] on button "Início" at bounding box center [1222, 620] width 185 height 74
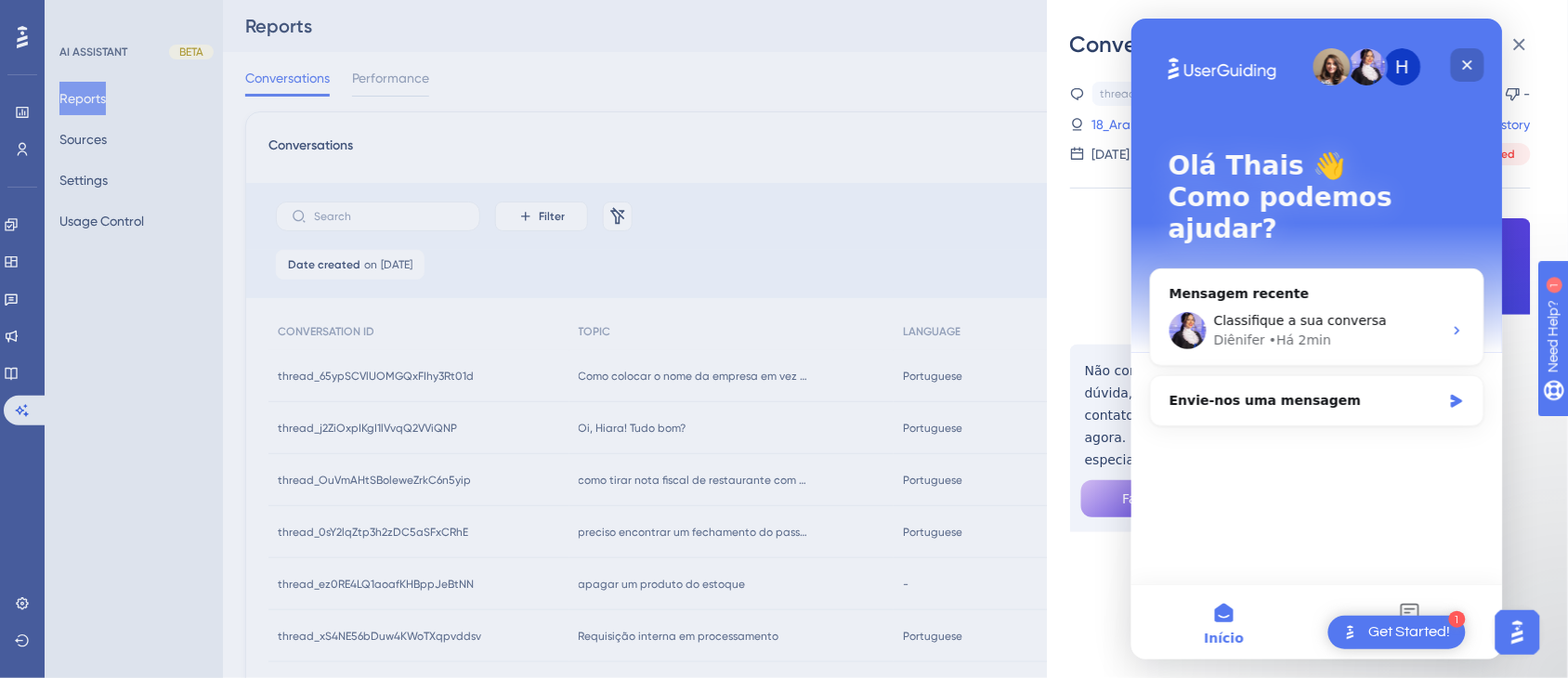
click at [1408, 69] on icon "Fechar" at bounding box center [1465, 63] width 14 height 14
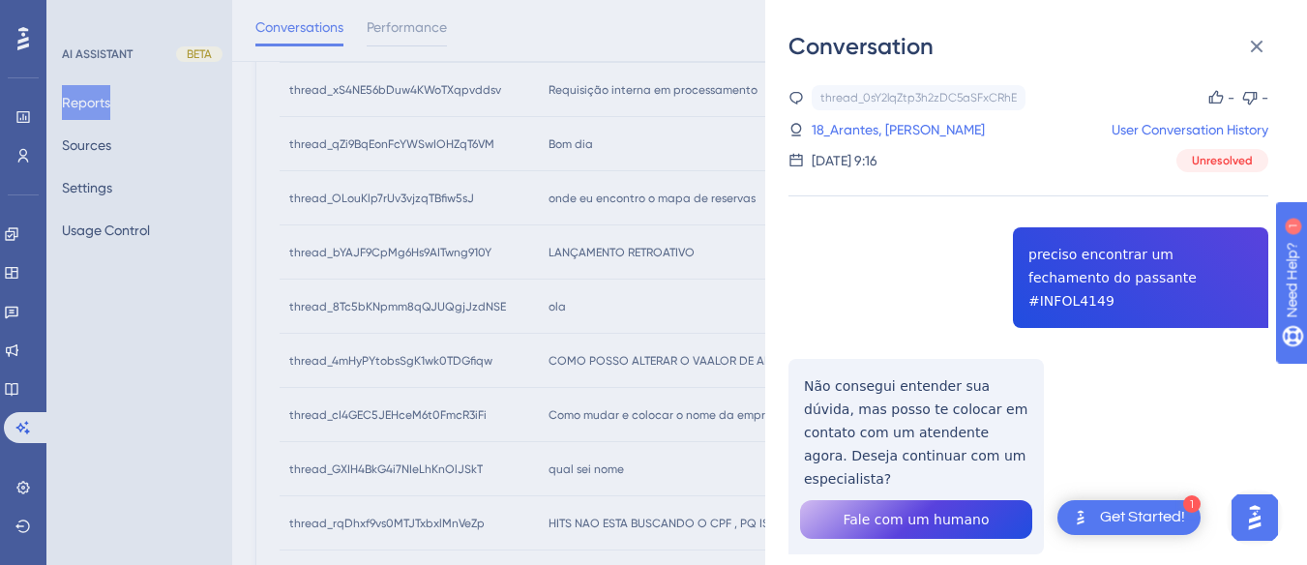
scroll to position [387, 0]
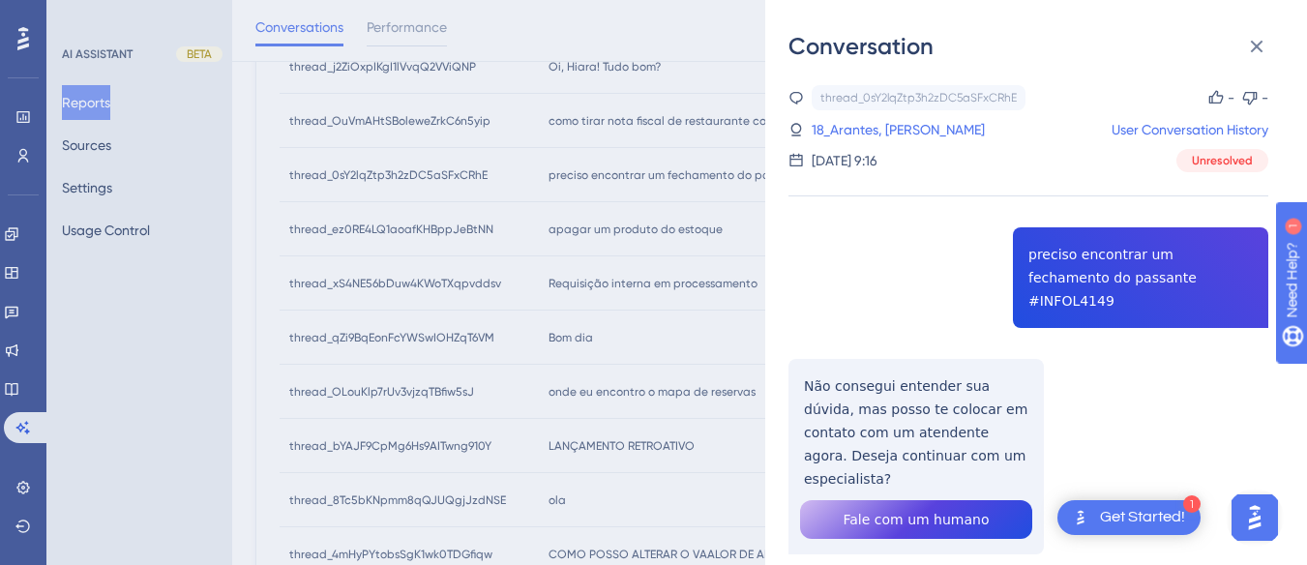
click at [1088, 240] on div "thread_0sY2lqZtp3h2zDC5aSFxCRhE Copy - - 18_Arantes, [PERSON_NAME] User Convers…" at bounding box center [1028, 369] width 480 height 568
click at [1089, 240] on div "thread_0sY2lqZtp3h2zDC5aSFxCRhE Copy - - 18_Arantes, [PERSON_NAME] User Convers…" at bounding box center [1028, 369] width 480 height 568
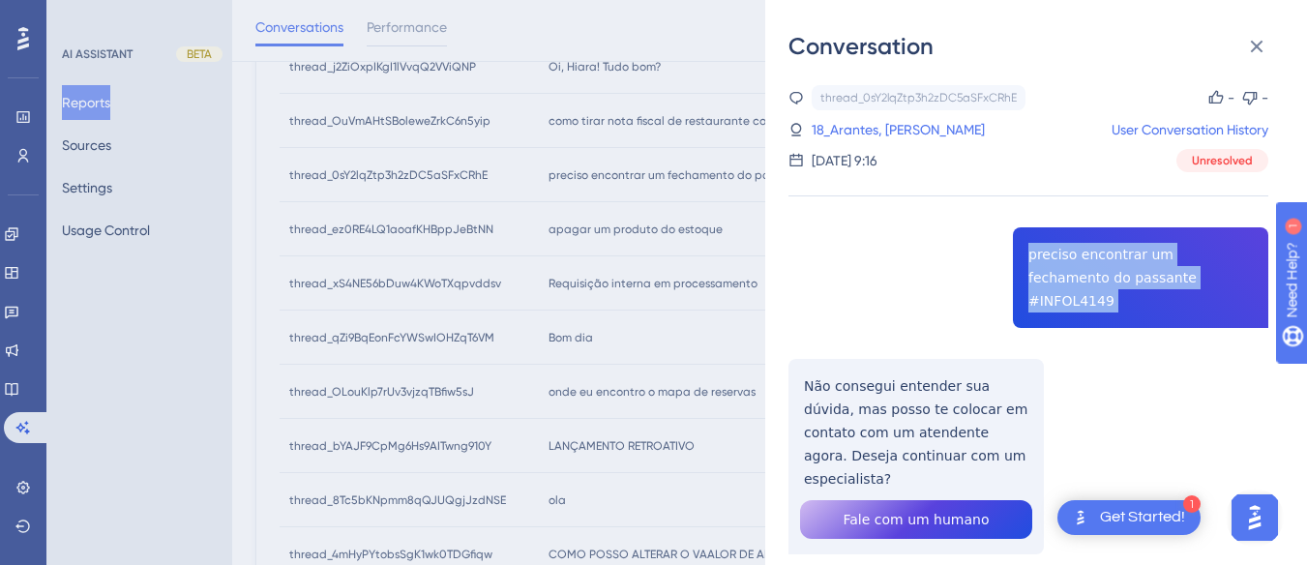
click at [1089, 240] on div "thread_0sY2lqZtp3h2zDC5aSFxCRhE Copy - - 18_Arantes, [PERSON_NAME] User Convers…" at bounding box center [1028, 369] width 480 height 568
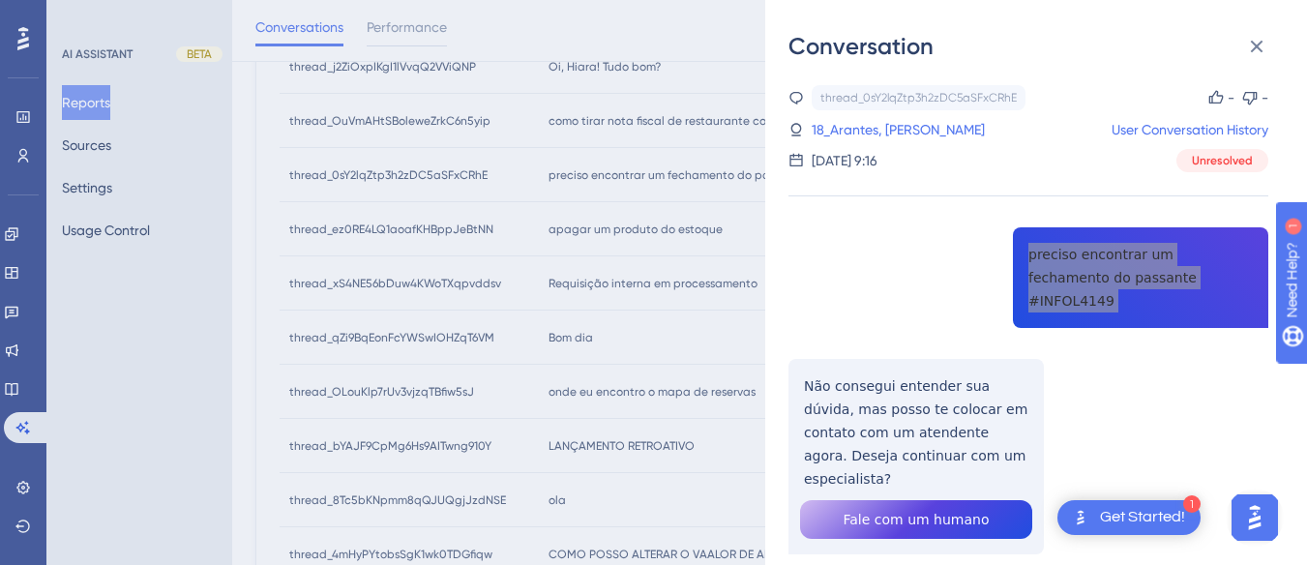
scroll to position [27, 0]
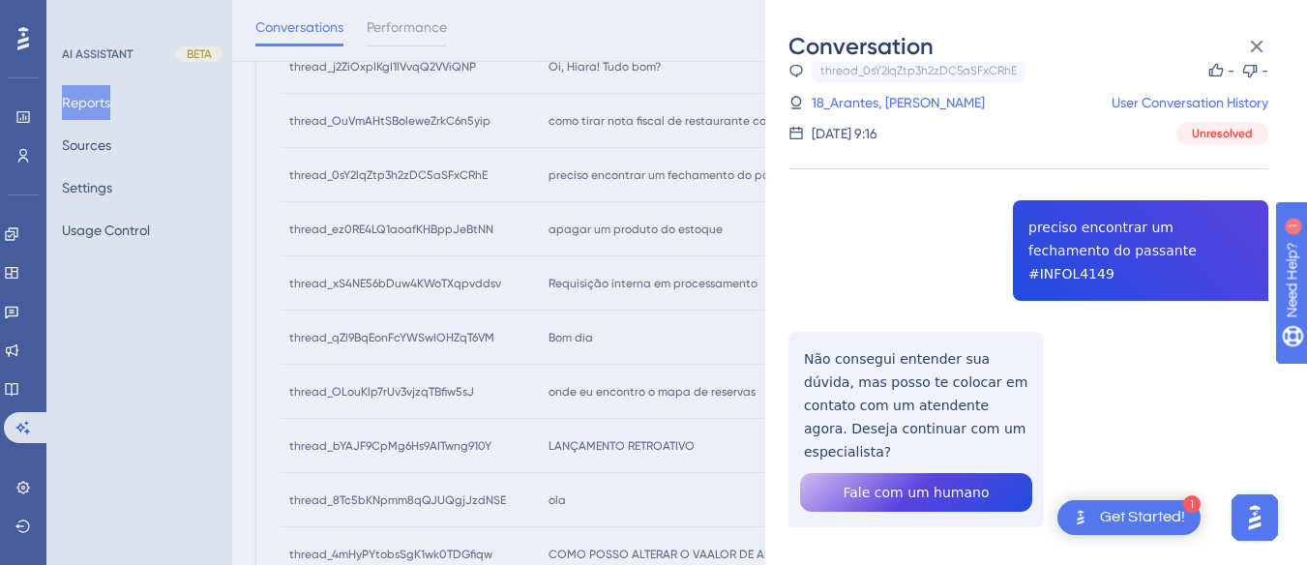
click at [839, 389] on div "thread_0sY2lqZtp3h2zDC5aSFxCRhE Copy - - 18_Arantes, [PERSON_NAME] User Convers…" at bounding box center [1028, 342] width 480 height 568
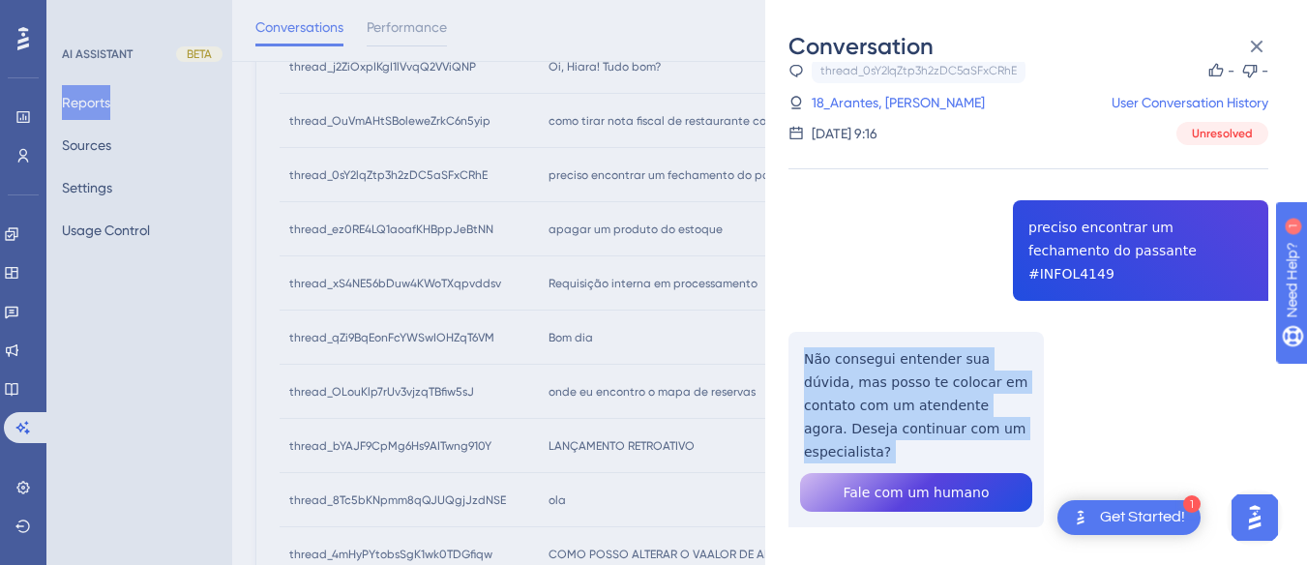
click at [839, 389] on div "thread_0sY2lqZtp3h2zDC5aSFxCRhE Copy - - 18_Arantes, [PERSON_NAME] User Convers…" at bounding box center [1028, 342] width 480 height 568
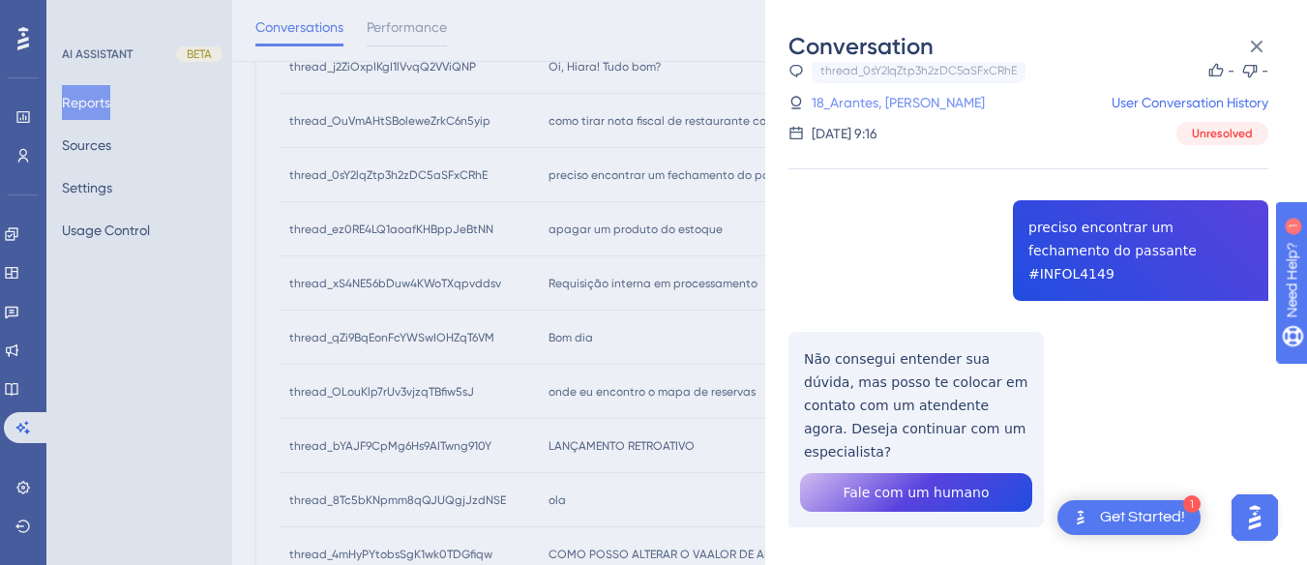
click at [843, 99] on link "18_Arantes, [PERSON_NAME]" at bounding box center [897, 102] width 173 height 23
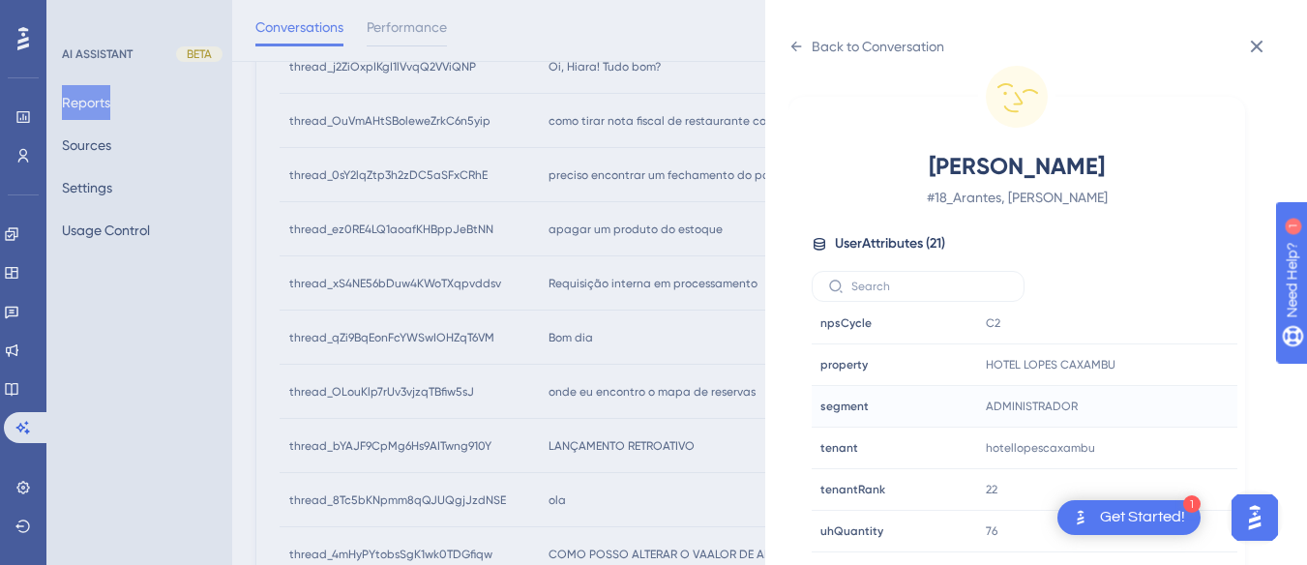
scroll to position [57, 0]
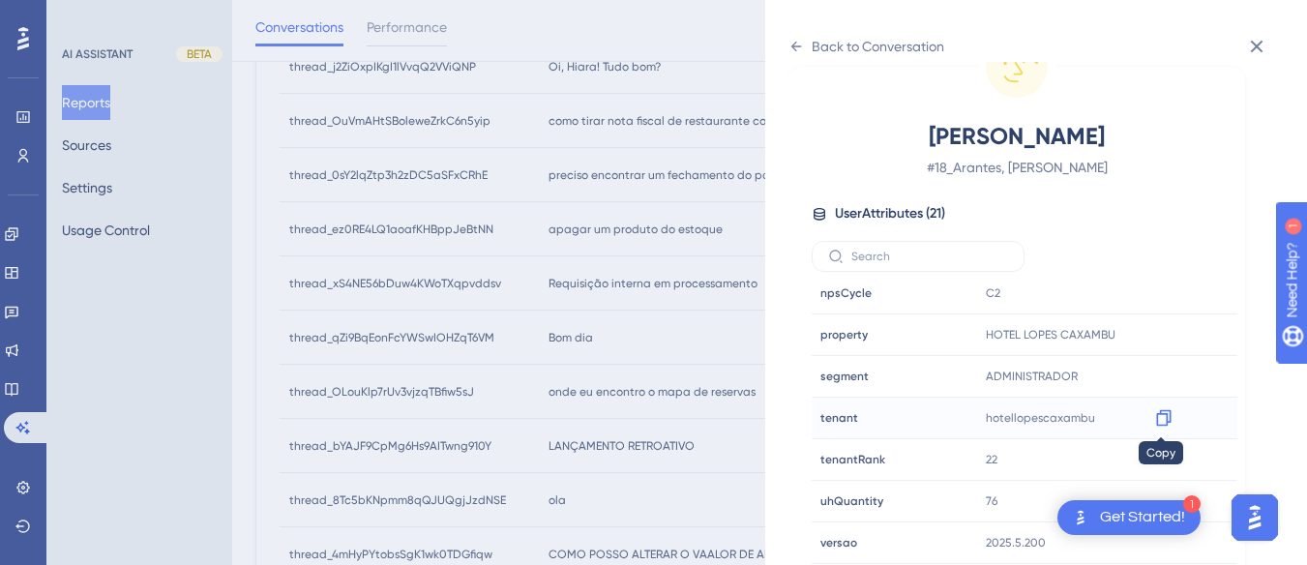
click at [1154, 417] on icon at bounding box center [1163, 417] width 19 height 19
drag, startPoint x: 1257, startPoint y: 45, endPoint x: 1220, endPoint y: 61, distance: 40.8
click at [1257, 45] on icon at bounding box center [1257, 47] width 13 height 13
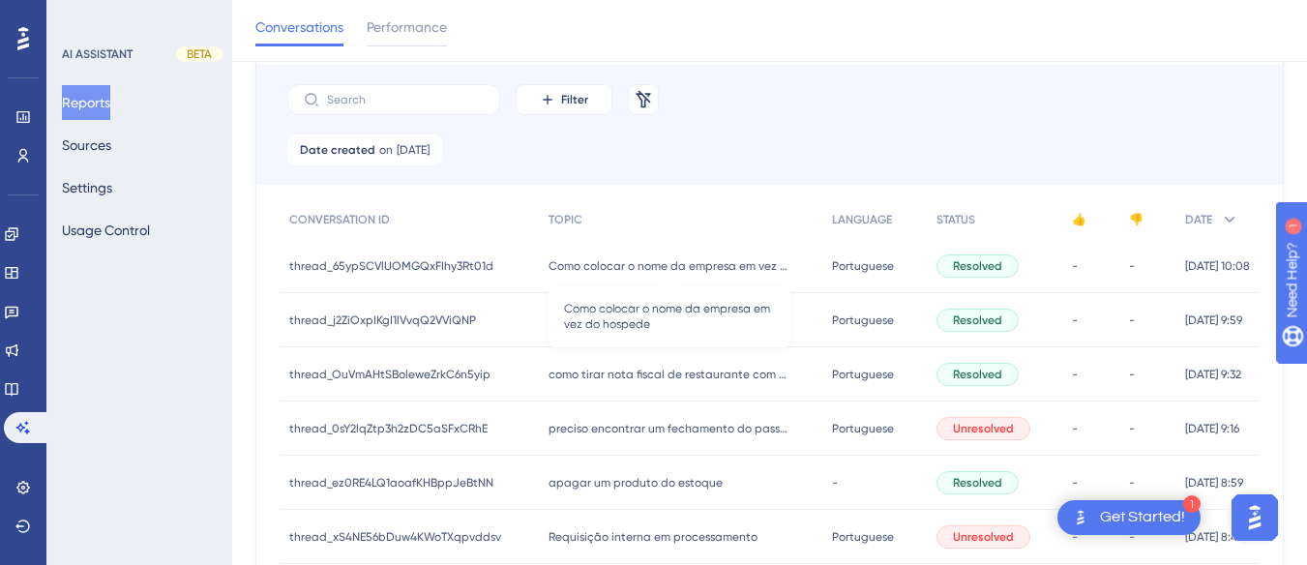
scroll to position [327, 0]
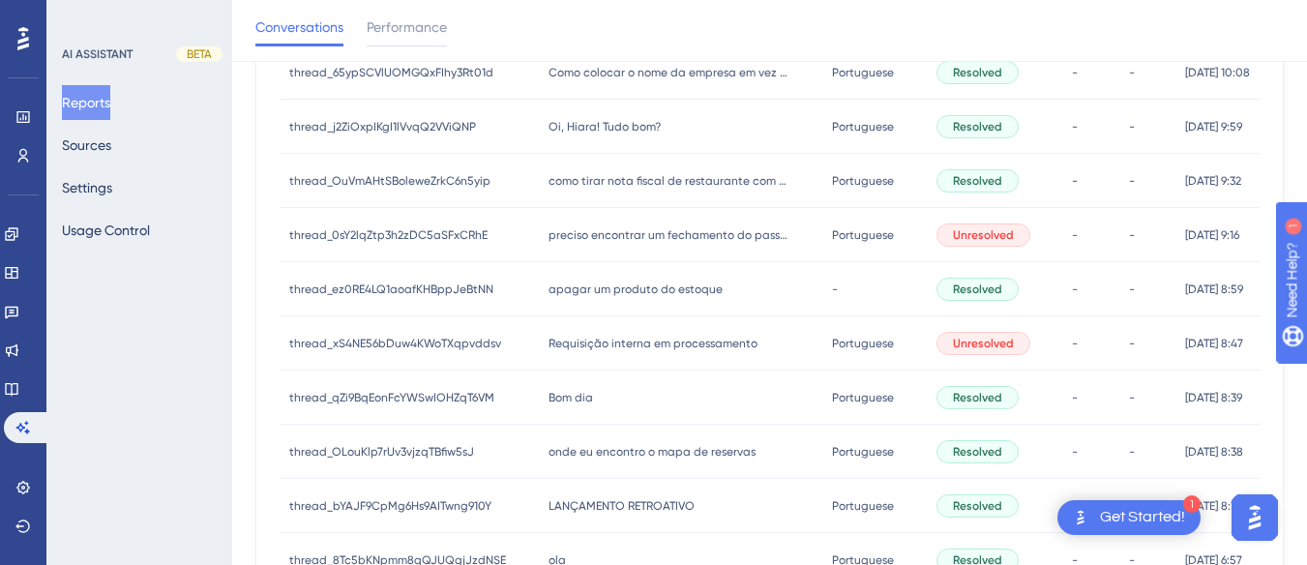
drag, startPoint x: 548, startPoint y: 282, endPoint x: 577, endPoint y: 288, distance: 29.6
click at [548, 282] on span "apagar um produto do estoque" at bounding box center [635, 288] width 174 height 15
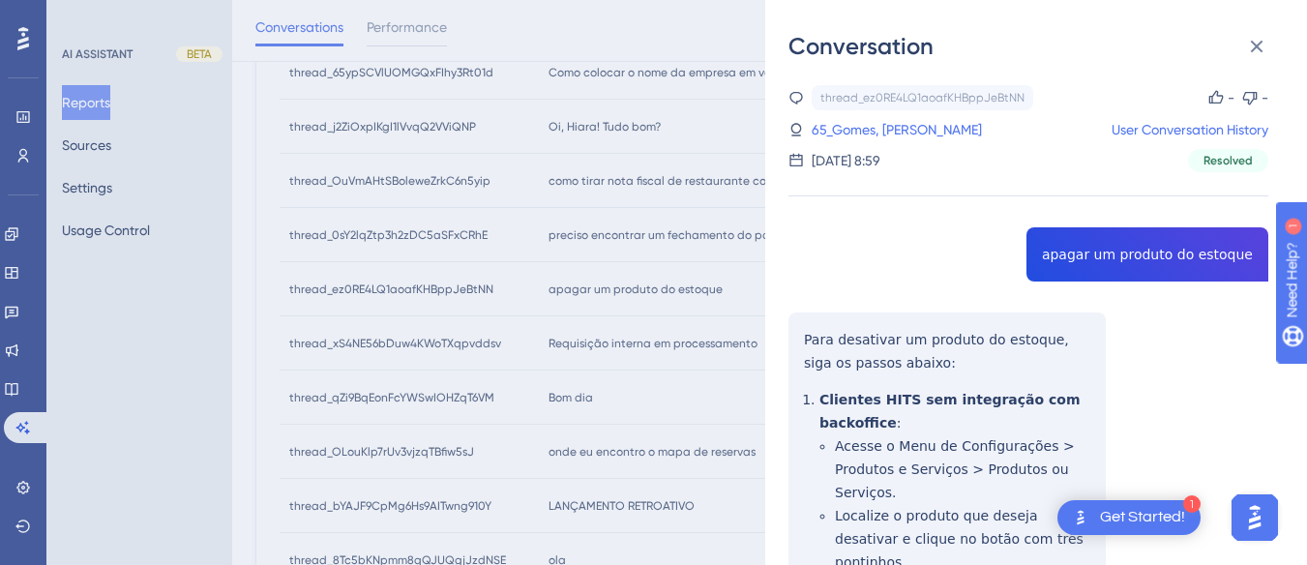
click at [1105, 250] on div "thread_ez0RE4LQ1aoafKHBppJeBtNN Copy - - 65_Gomes, Letícia Cecília User Convers…" at bounding box center [1028, 497] width 480 height 825
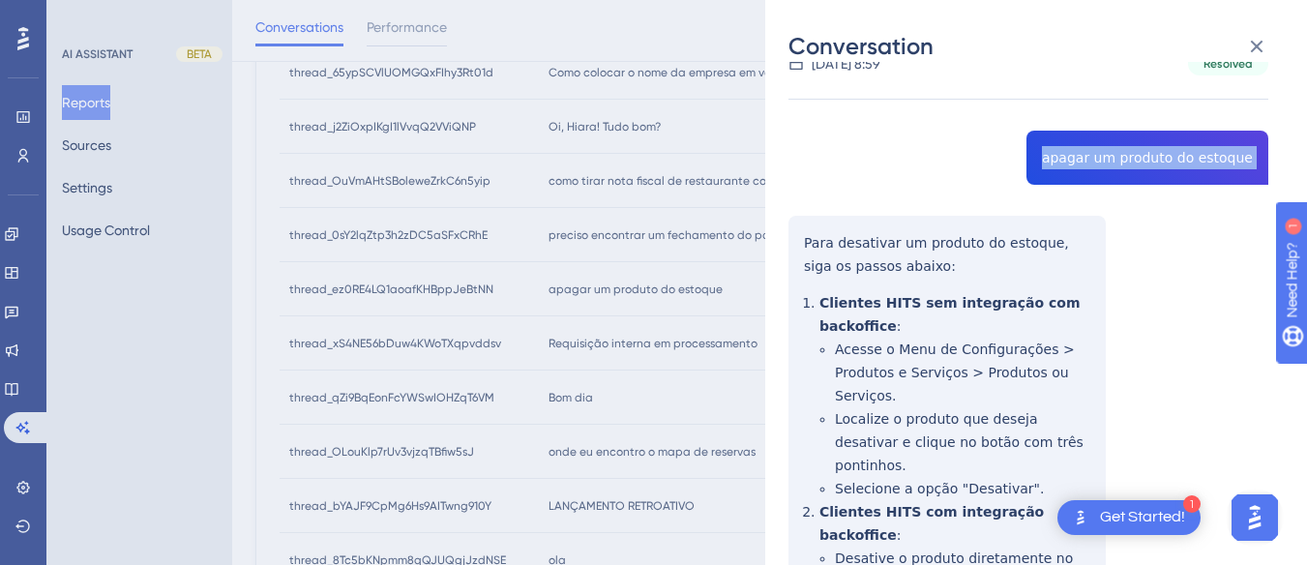
click at [798, 243] on div "thread_ez0RE4LQ1aoafKHBppJeBtNN Copy - - 65_Gomes, Letícia Cecília User Convers…" at bounding box center [1028, 400] width 480 height 825
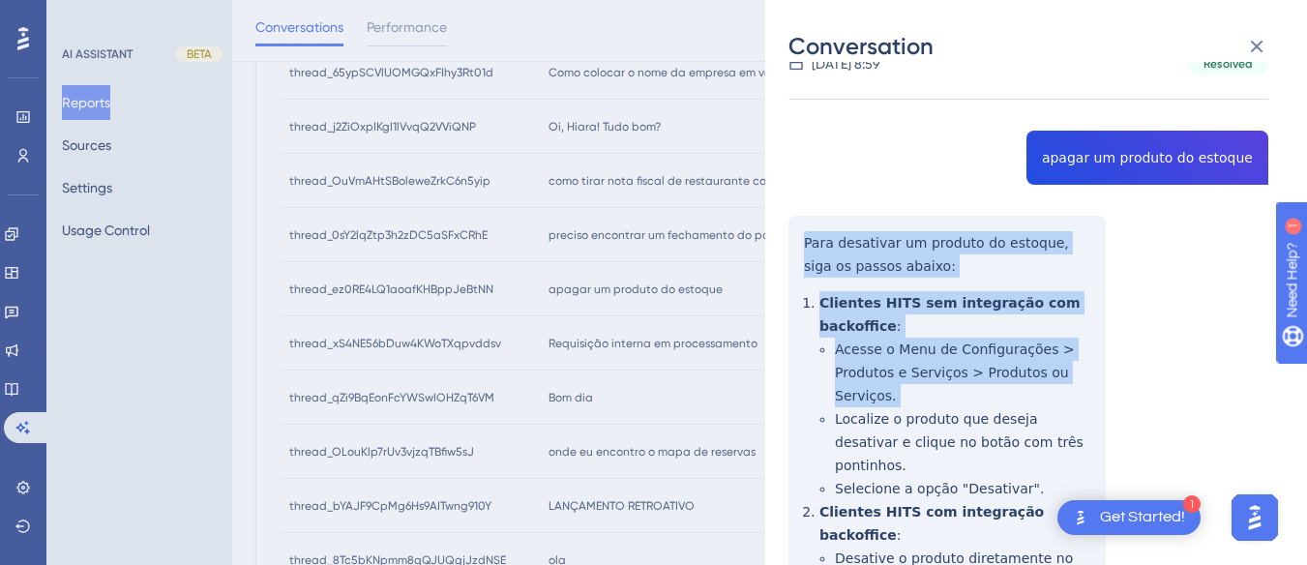
scroll to position [284, 0]
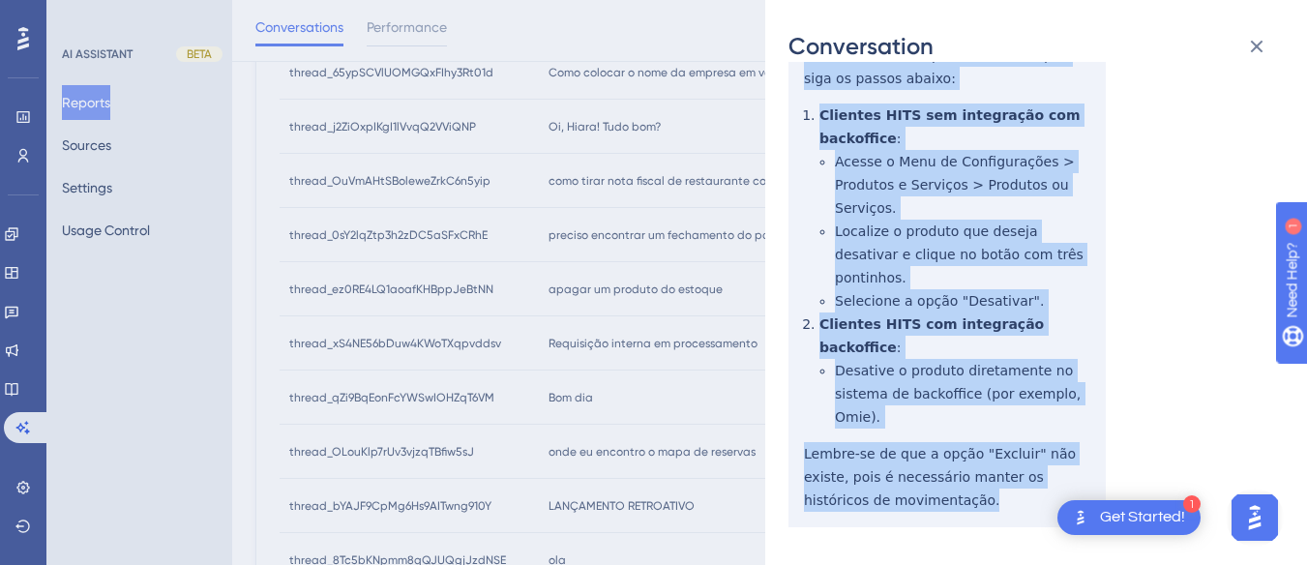
drag, startPoint x: 798, startPoint y: 243, endPoint x: 836, endPoint y: 210, distance: 50.0
click at [931, 456] on div "thread_ez0RE4LQ1aoafKHBppJeBtNN Copy - - 65_Gomes, Letícia Cecília User Convers…" at bounding box center [1028, 213] width 480 height 825
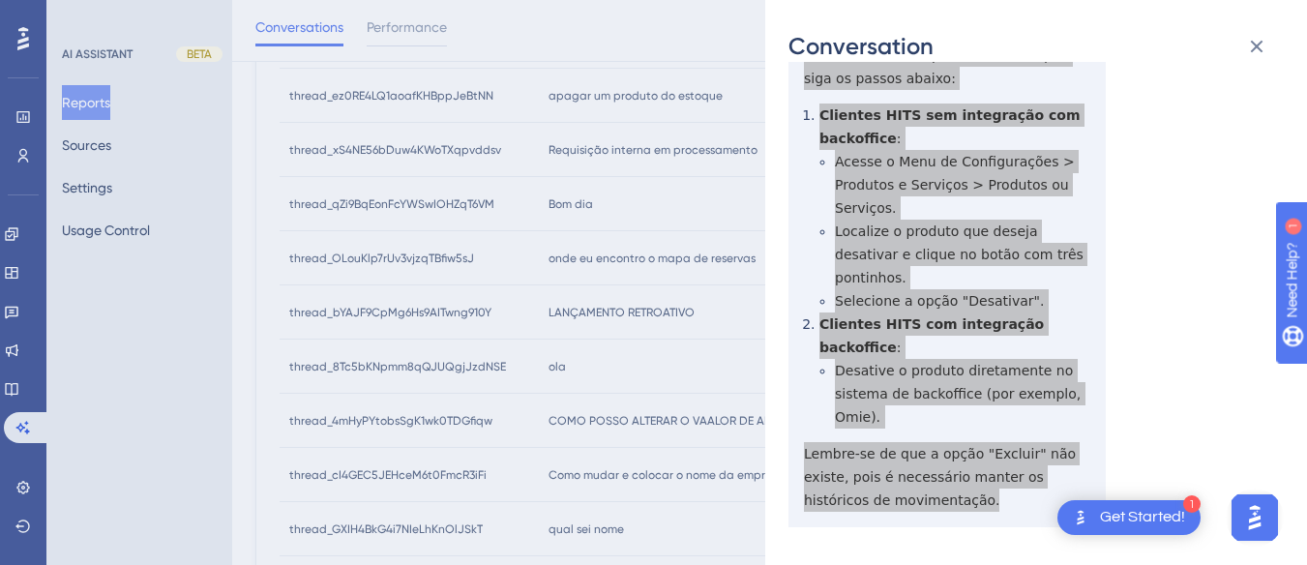
scroll to position [0, 0]
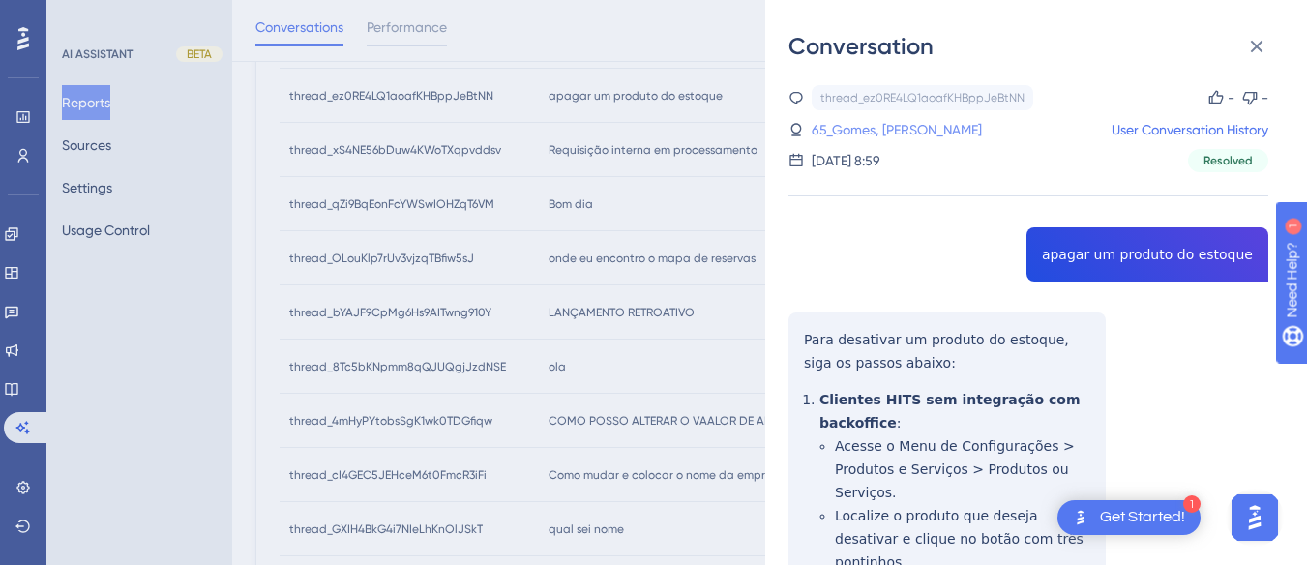
click at [890, 125] on link "65_Gomes, [PERSON_NAME]" at bounding box center [896, 129] width 170 height 23
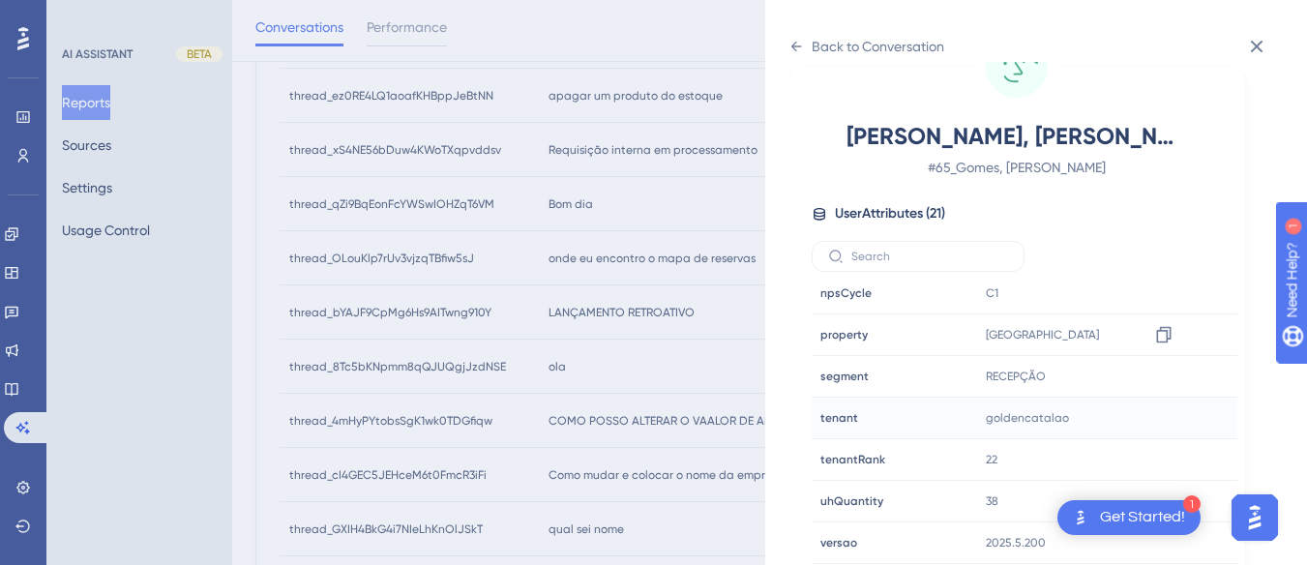
scroll to position [617, 0]
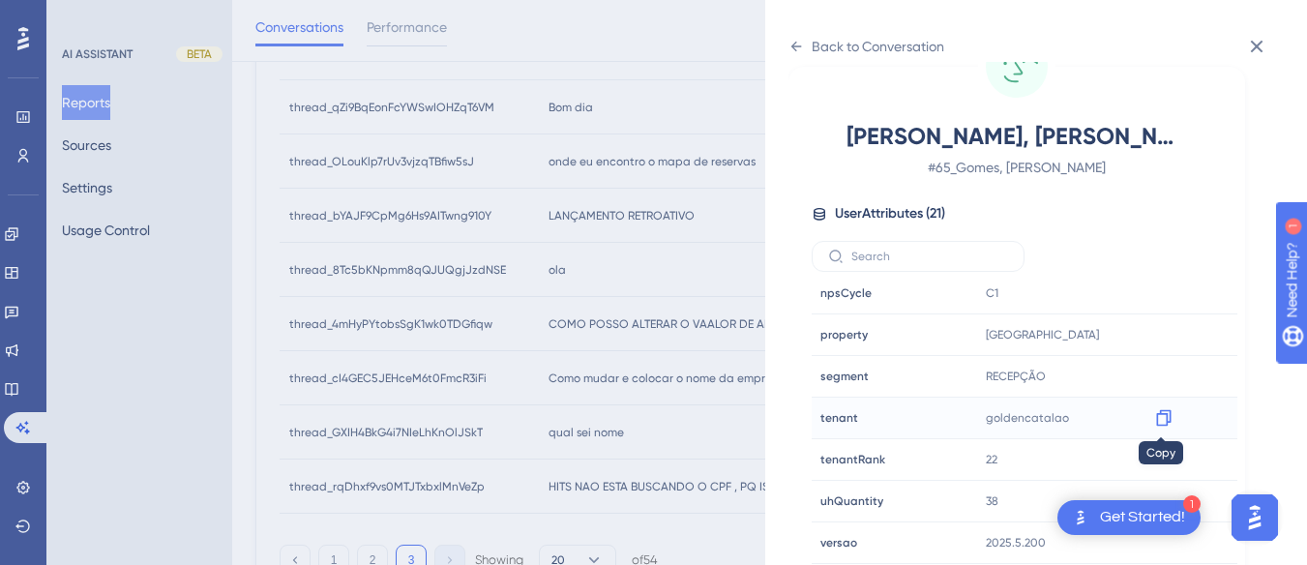
click at [1172, 414] on div at bounding box center [1163, 417] width 31 height 31
click at [1160, 419] on icon at bounding box center [1163, 417] width 19 height 19
click at [806, 42] on div "Back to Conversation" at bounding box center [866, 46] width 156 height 31
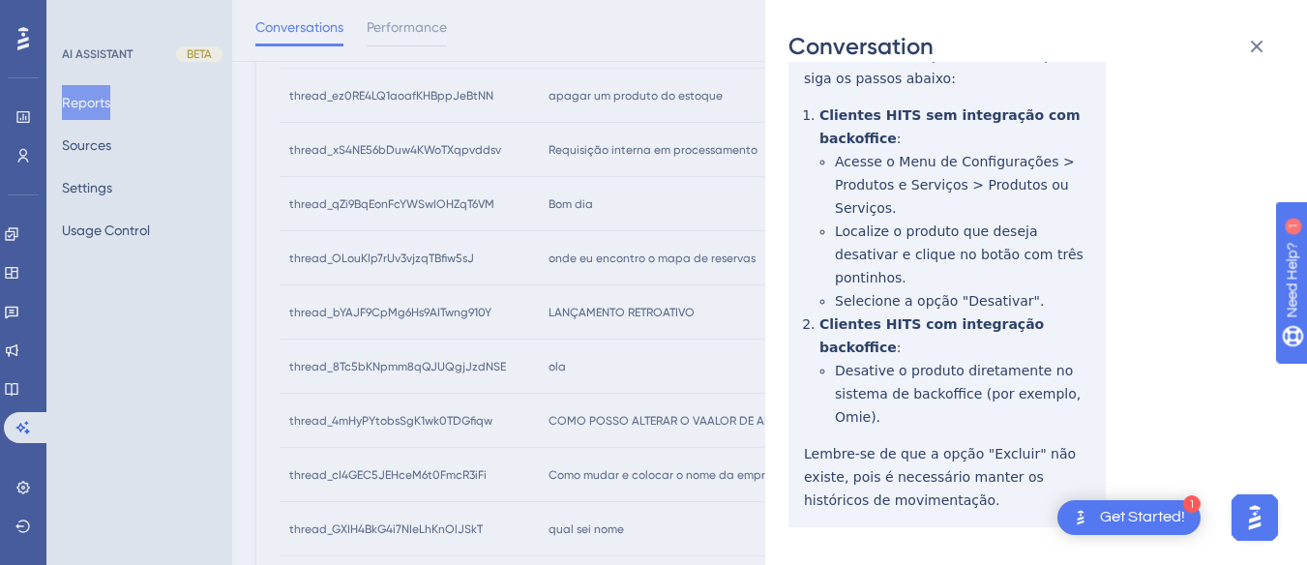
scroll to position [0, 0]
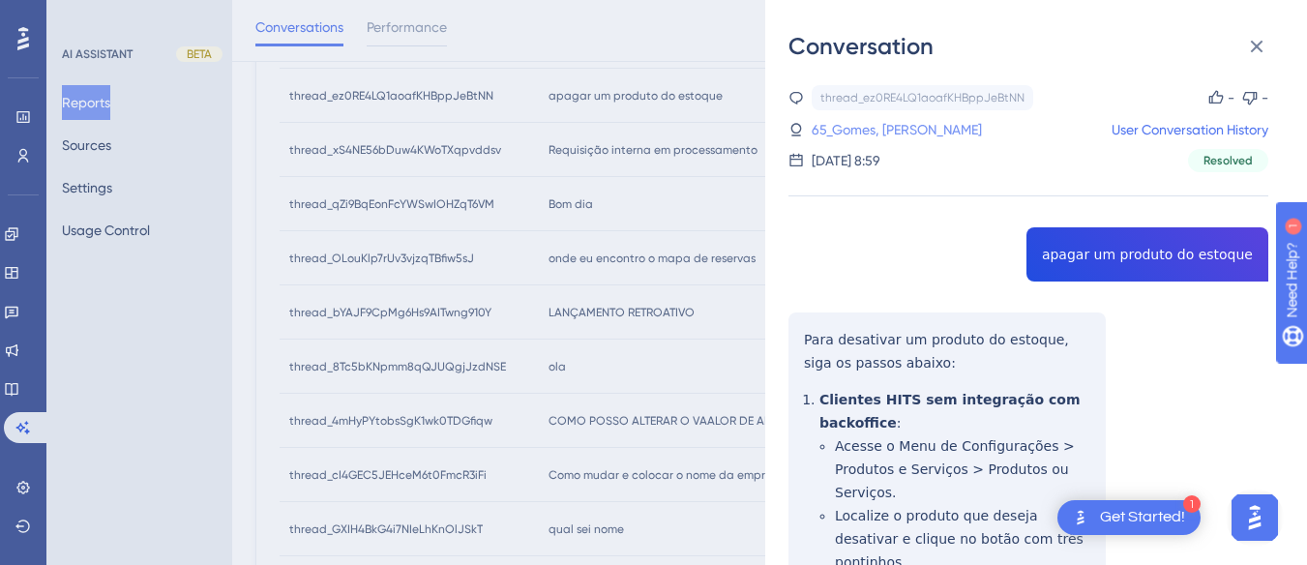
click at [875, 136] on link "65_Gomes, [PERSON_NAME]" at bounding box center [896, 129] width 170 height 23
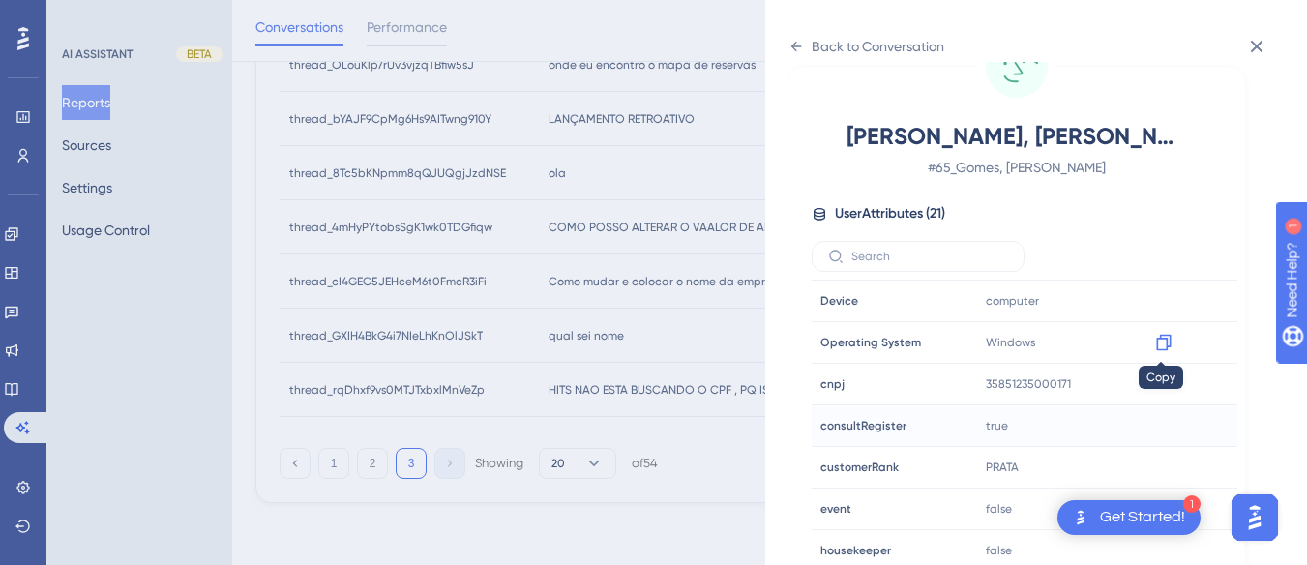
scroll to position [580, 0]
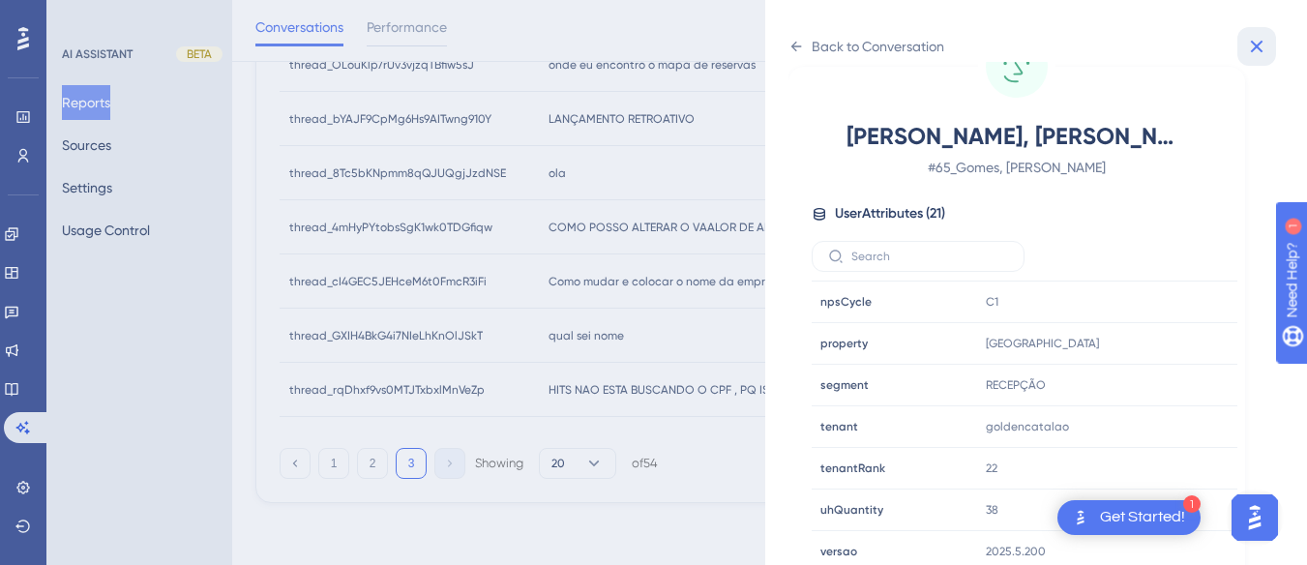
click at [1258, 48] on icon at bounding box center [1257, 47] width 13 height 13
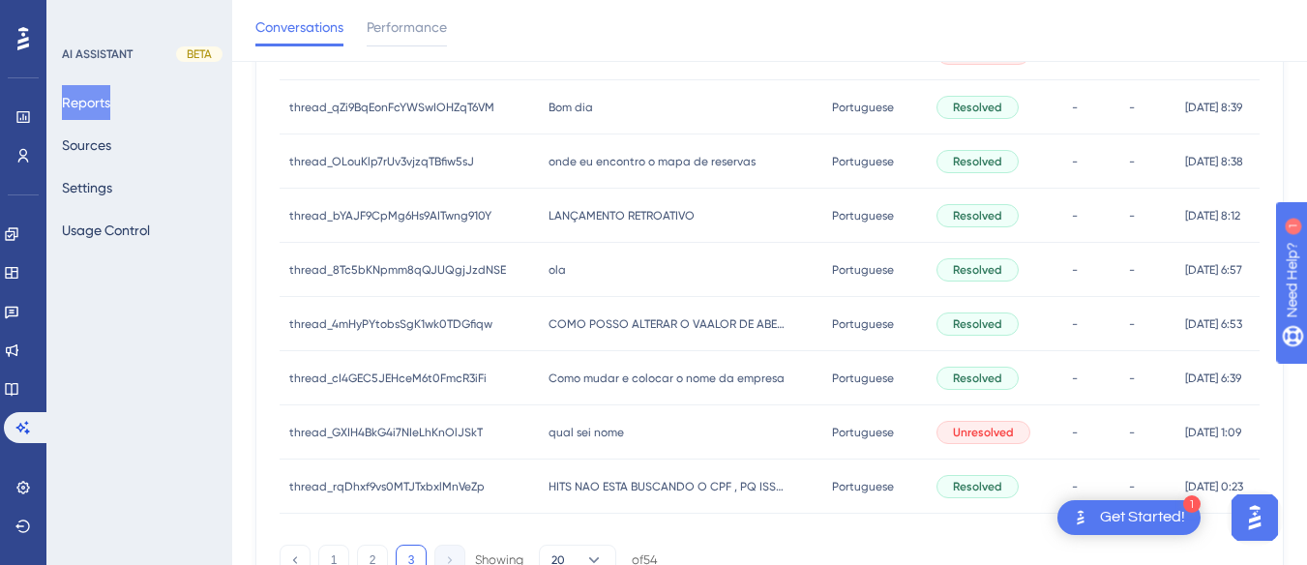
scroll to position [520, 0]
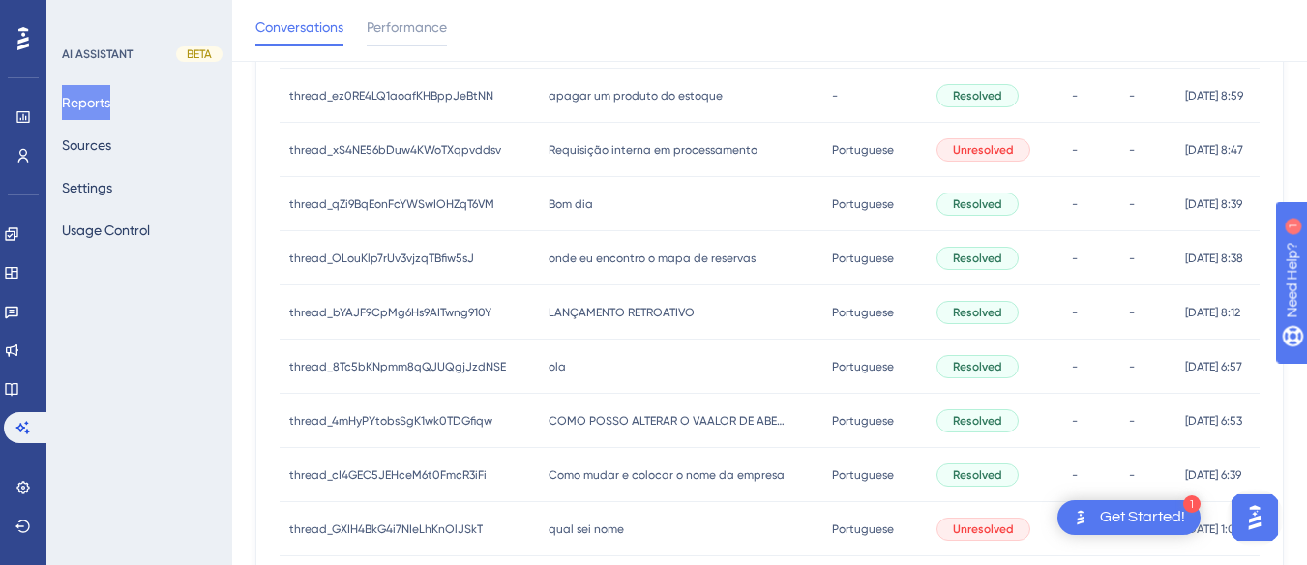
click at [548, 290] on div "LANÇAMENTO RETROATIVO LANÇAMENTO RETROATIVO" at bounding box center [681, 312] width 284 height 54
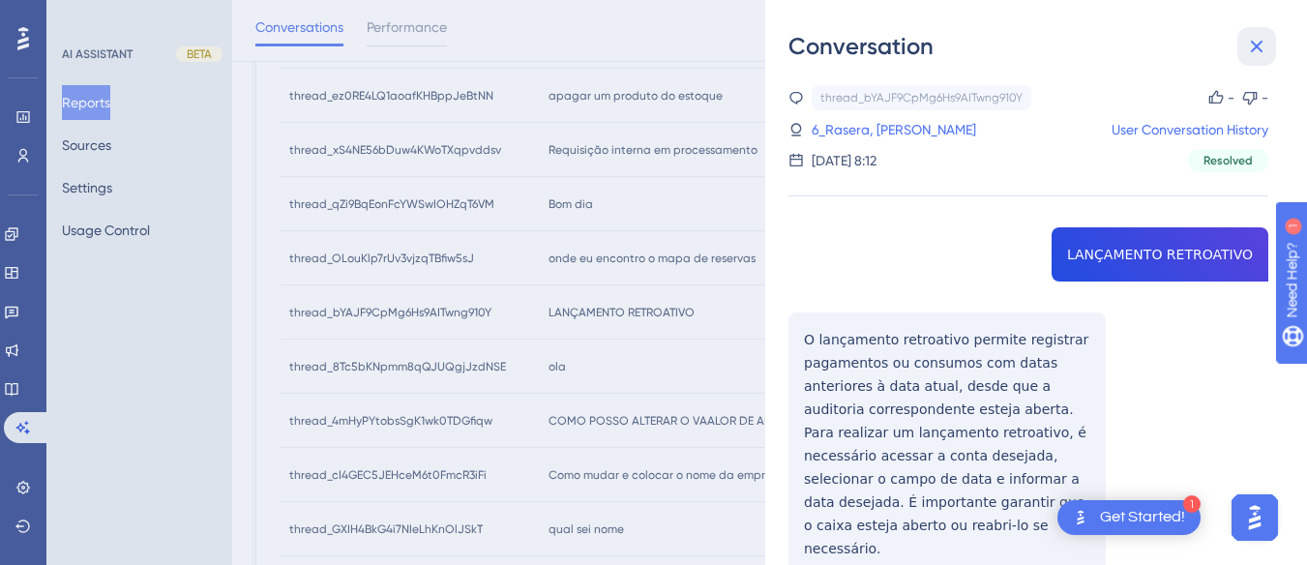
click at [1248, 53] on icon at bounding box center [1256, 46] width 23 height 23
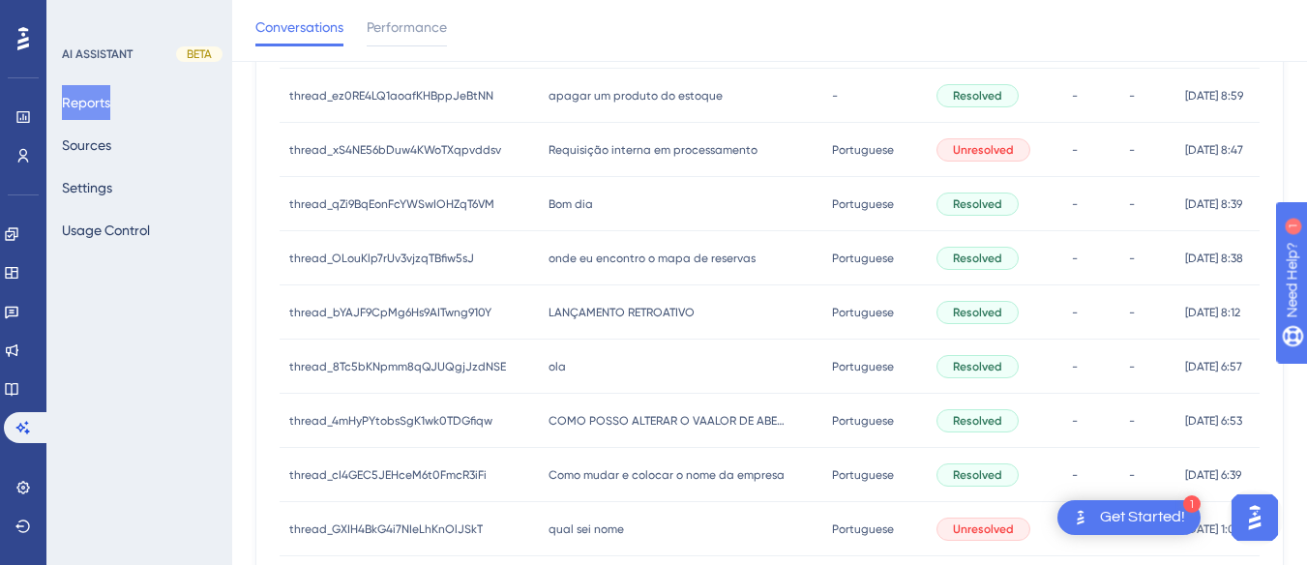
click at [577, 164] on div "Requisição interna em processamento Requisição interna em processamento" at bounding box center [681, 150] width 284 height 54
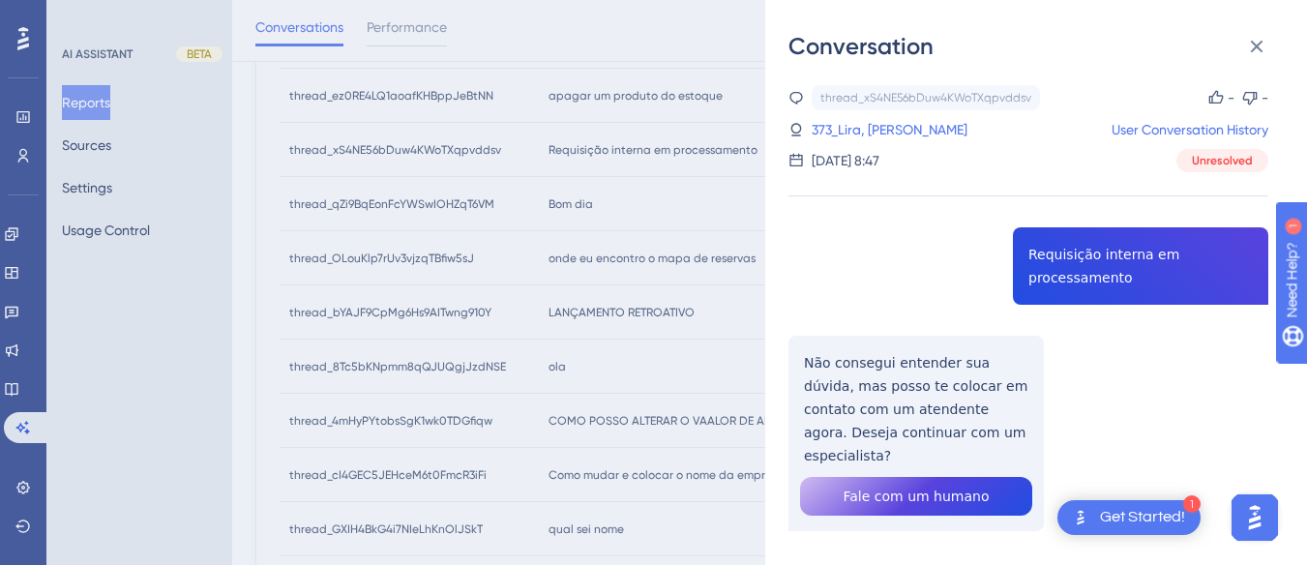
click at [1054, 250] on div "thread_xS4NE56bDuw4KWoTXqpvddsv Copy - - 373_Lira, [PERSON_NAME] User Conversat…" at bounding box center [1028, 357] width 480 height 545
click at [880, 131] on link "373_Lira, [PERSON_NAME]" at bounding box center [889, 129] width 156 height 23
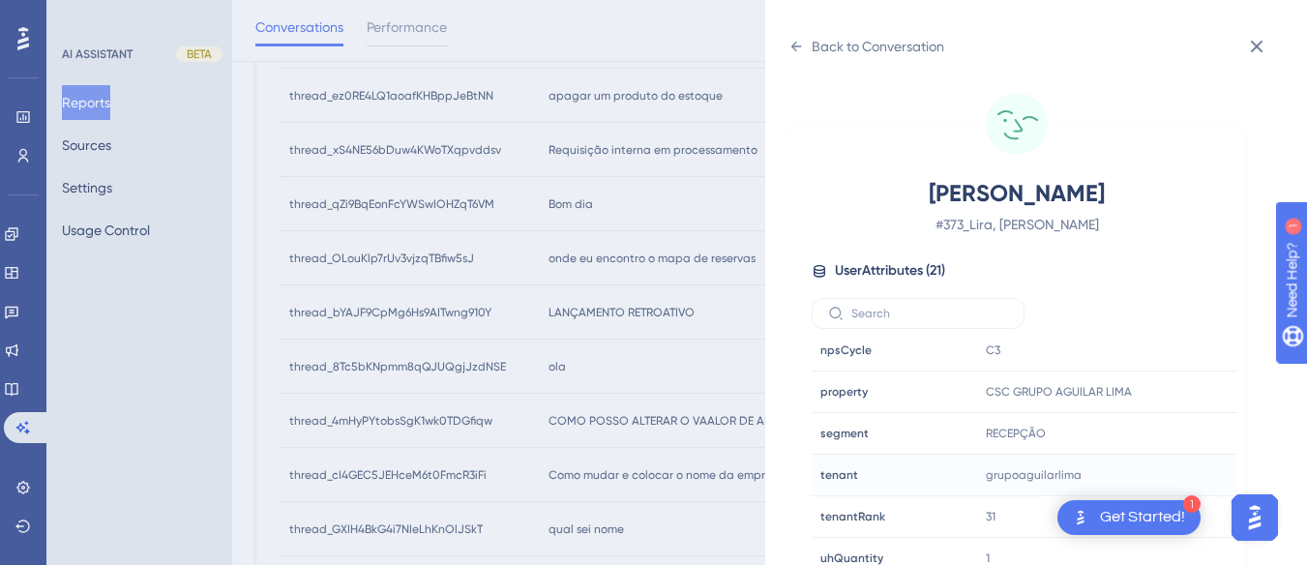
scroll to position [57, 0]
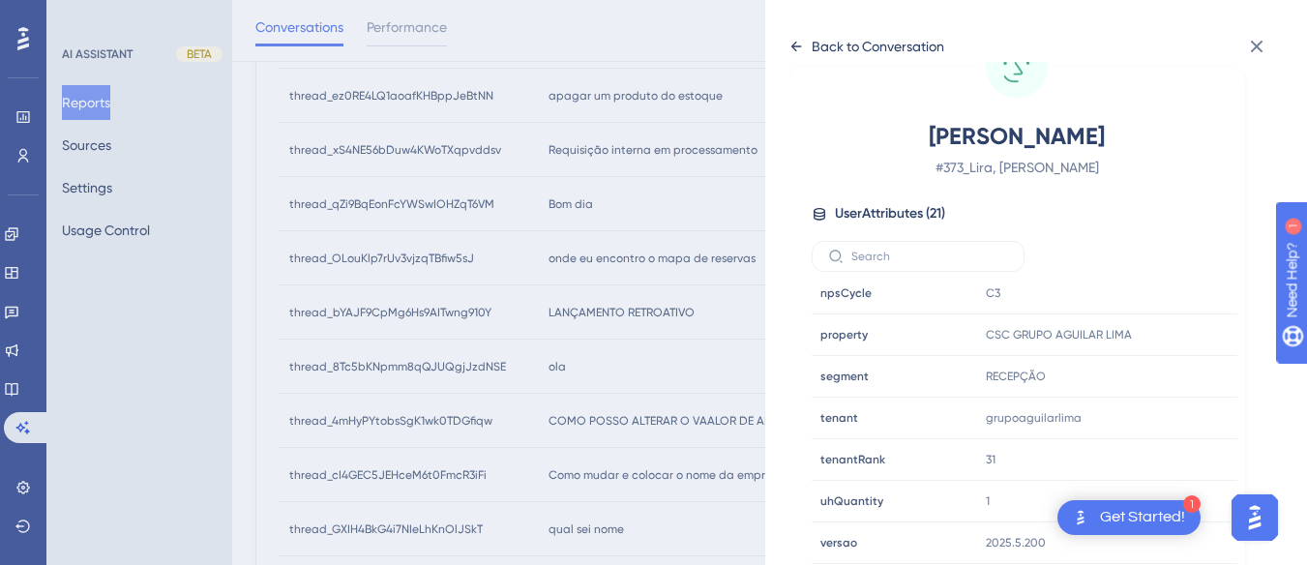
click at [799, 48] on icon at bounding box center [795, 46] width 15 height 15
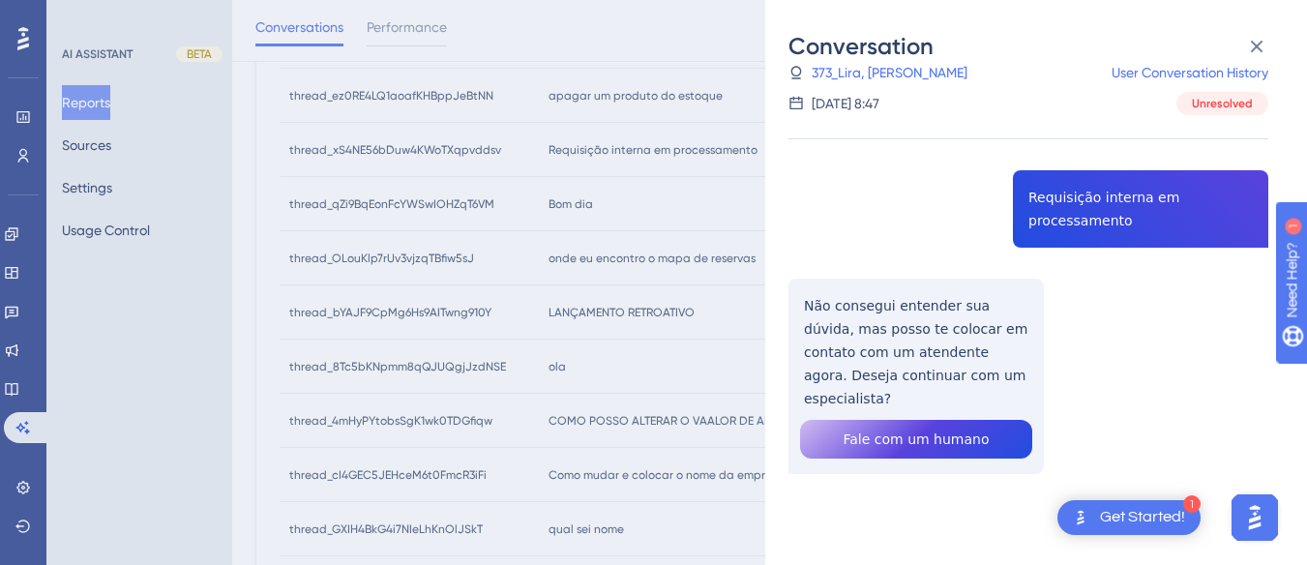
scroll to position [27, 0]
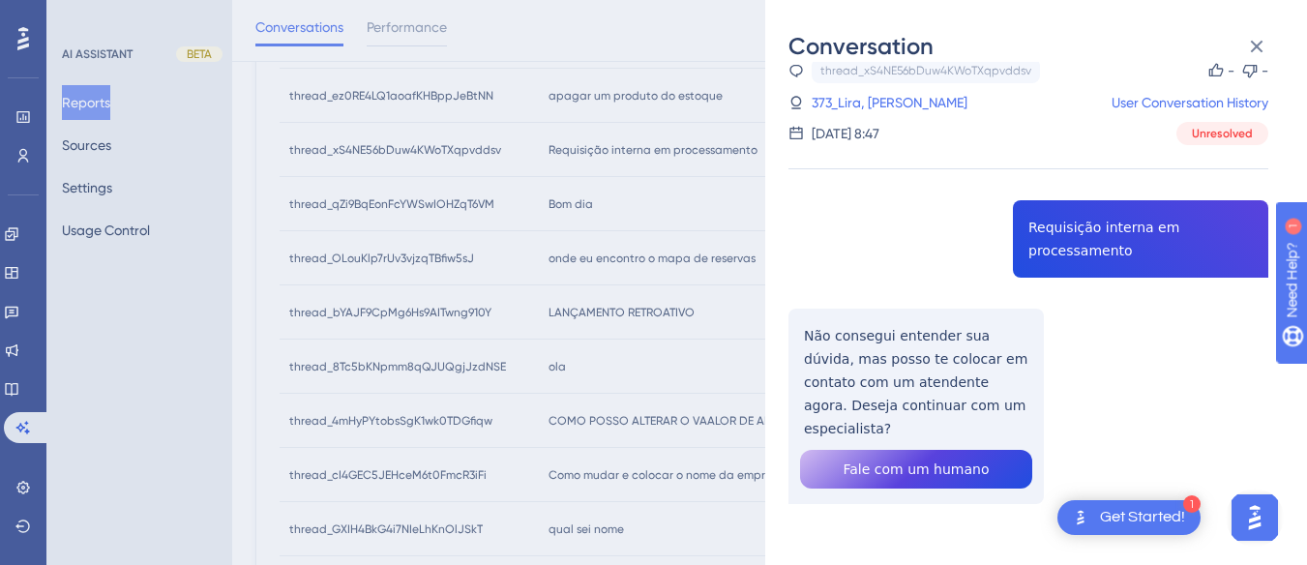
click at [1075, 245] on div "thread_xS4NE56bDuw4KWoTXqpvddsv Copy - - 373_Lira, [PERSON_NAME] User Conversat…" at bounding box center [1028, 330] width 480 height 545
click at [927, 326] on div "thread_xS4NE56bDuw4KWoTXqpvddsv Copy - - 373_Lira, [PERSON_NAME] User Conversat…" at bounding box center [1028, 330] width 480 height 545
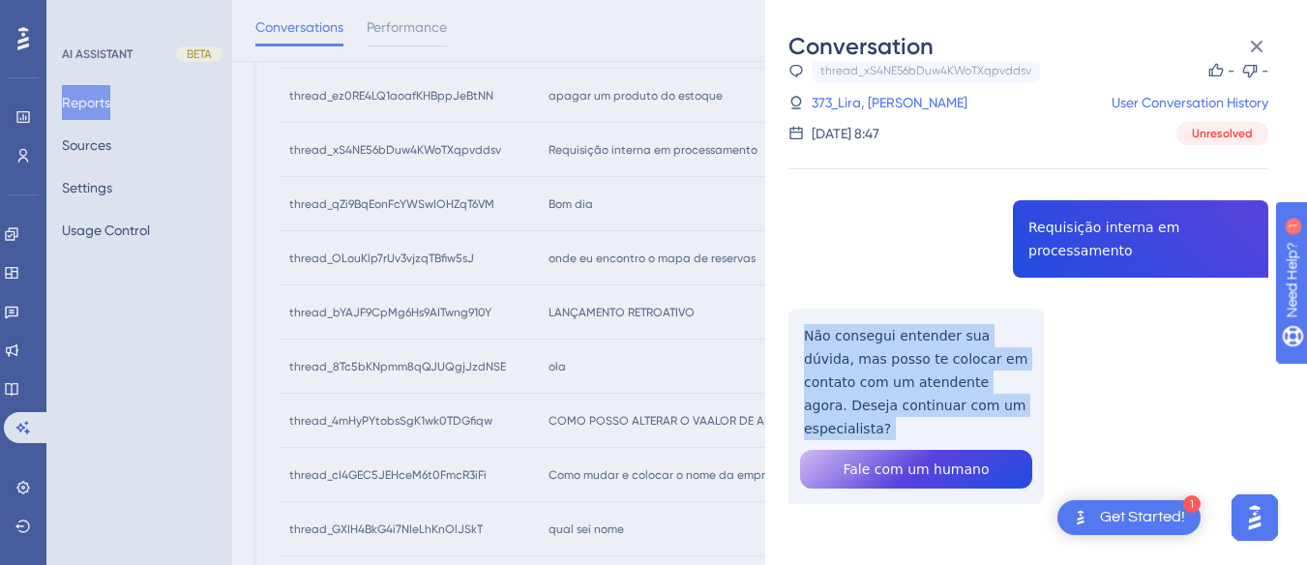
click at [927, 326] on div "thread_xS4NE56bDuw4KWoTXqpvddsv Copy - - 373_Lira, [PERSON_NAME] User Conversat…" at bounding box center [1028, 330] width 480 height 545
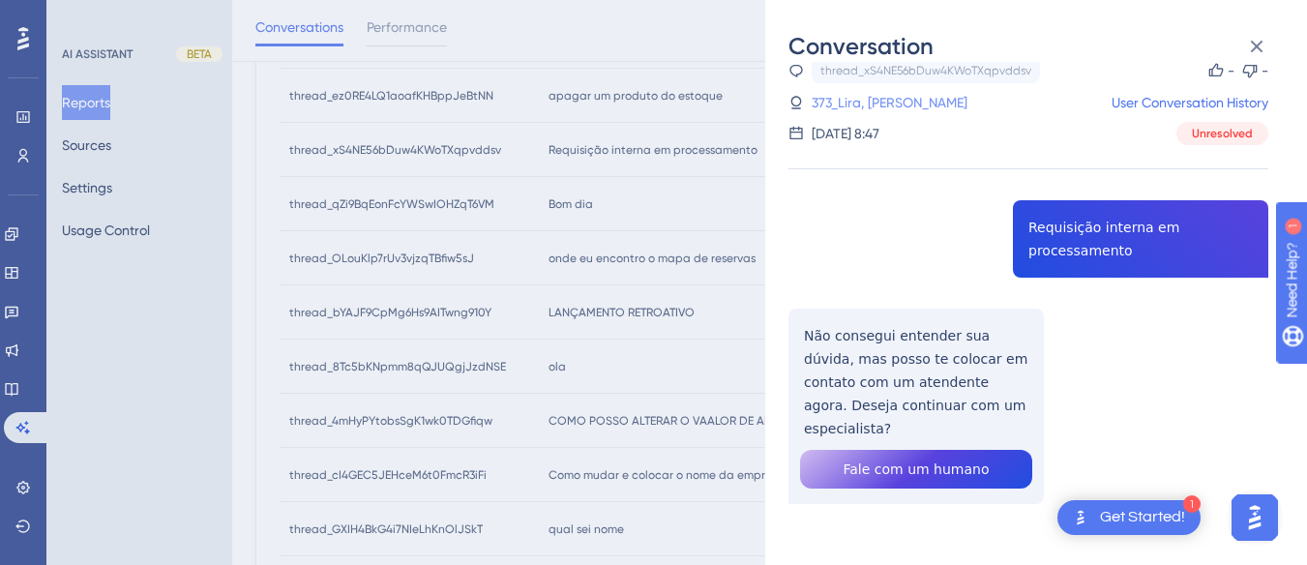
drag, startPoint x: 871, startPoint y: 100, endPoint x: 881, endPoint y: 104, distance: 10.8
click at [871, 100] on link "373_Lira, [PERSON_NAME]" at bounding box center [889, 102] width 156 height 23
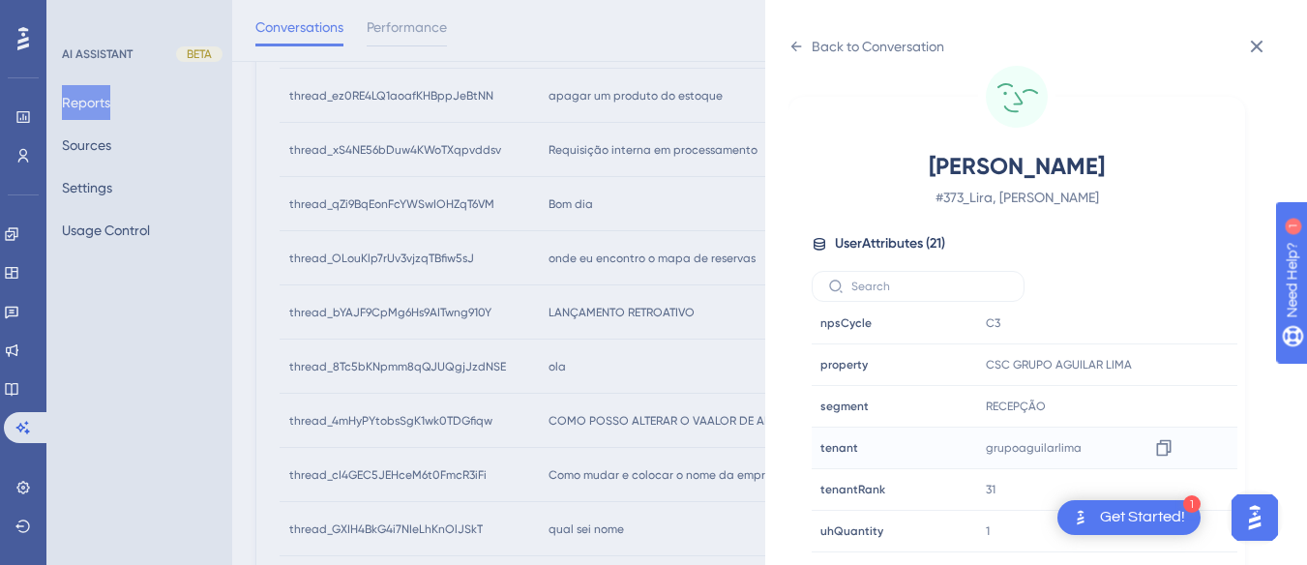
scroll to position [57, 0]
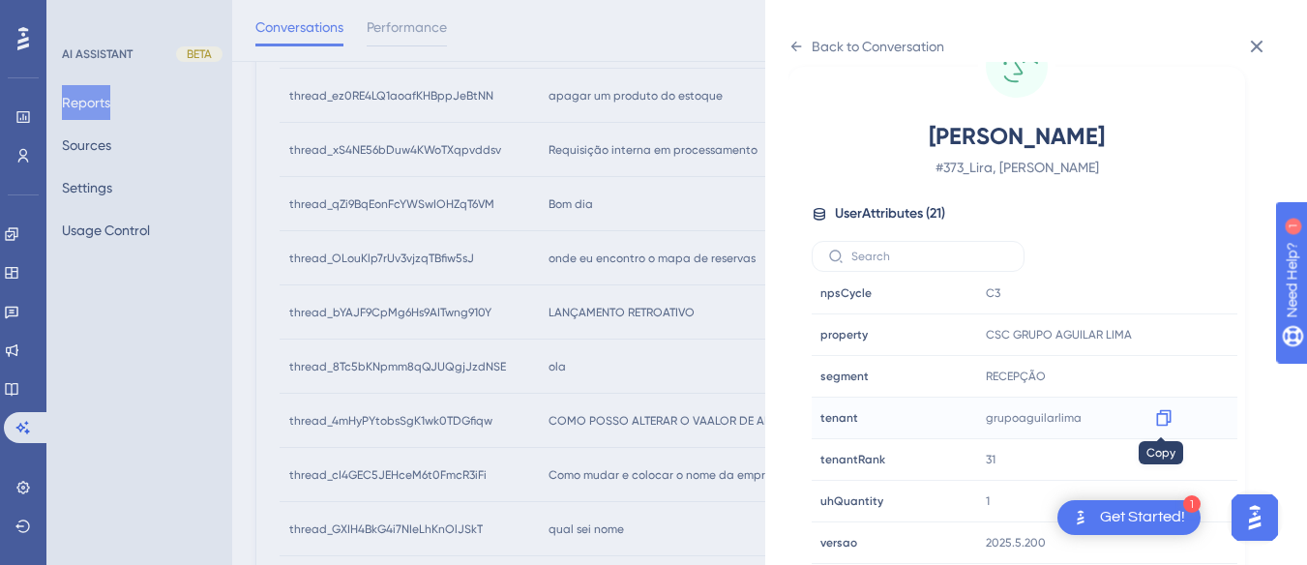
click at [1159, 414] on icon at bounding box center [1163, 418] width 15 height 16
click at [1160, 339] on icon at bounding box center [1163, 334] width 19 height 19
click at [783, 44] on div "Back to Conversation Lira, Aslan # 373_Lira, Aslan User Attributes ( 21 ) Email…" at bounding box center [1036, 282] width 542 height 565
click at [797, 44] on icon at bounding box center [795, 46] width 15 height 15
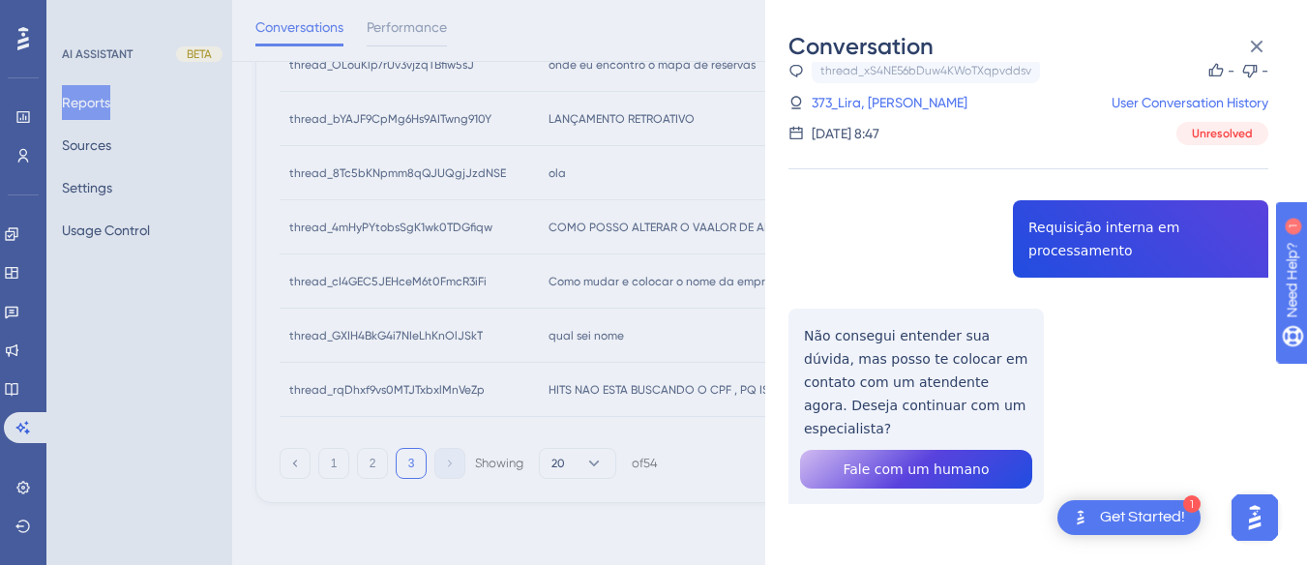
scroll to position [520, 0]
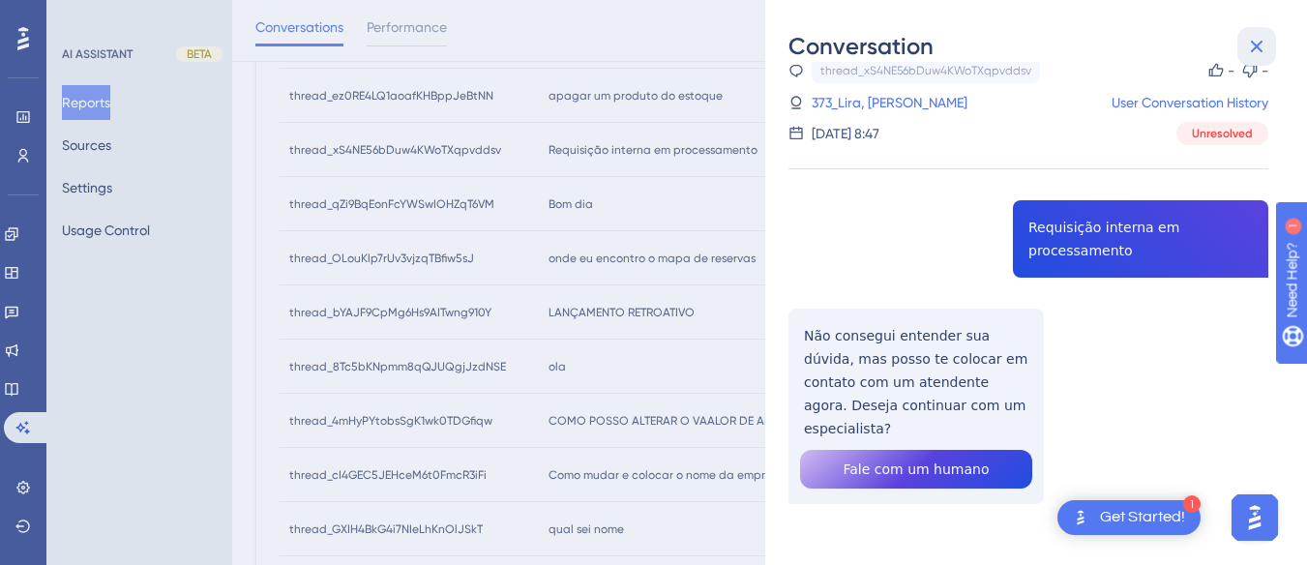
click at [1265, 35] on icon at bounding box center [1256, 46] width 23 height 23
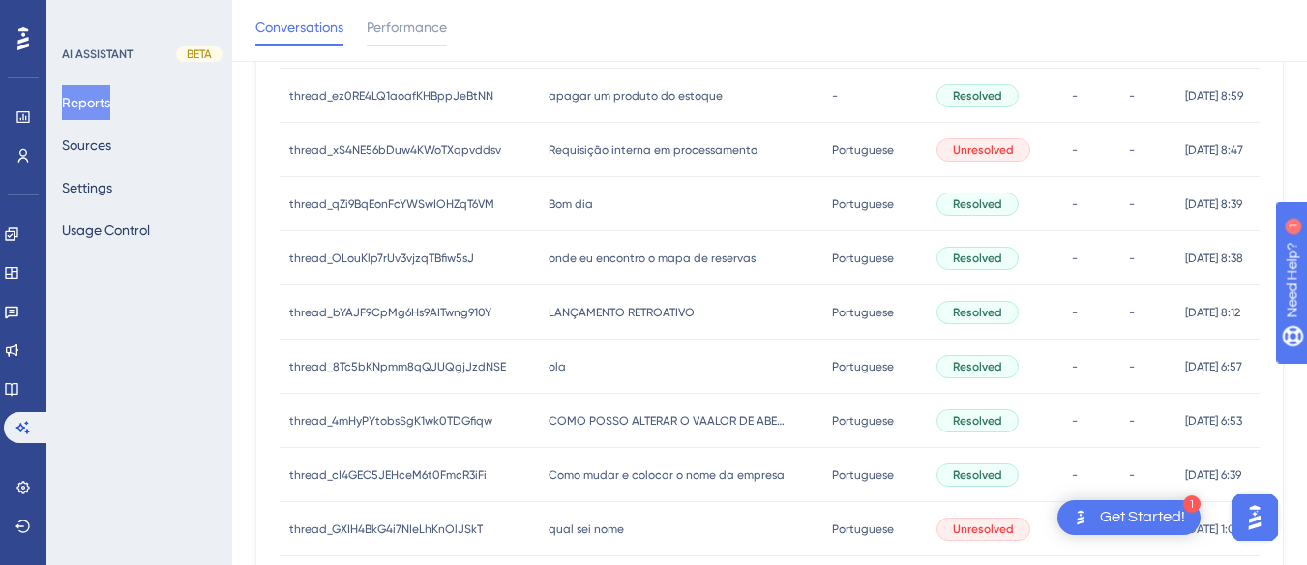
click at [548, 203] on span "Bom dia" at bounding box center [570, 203] width 44 height 15
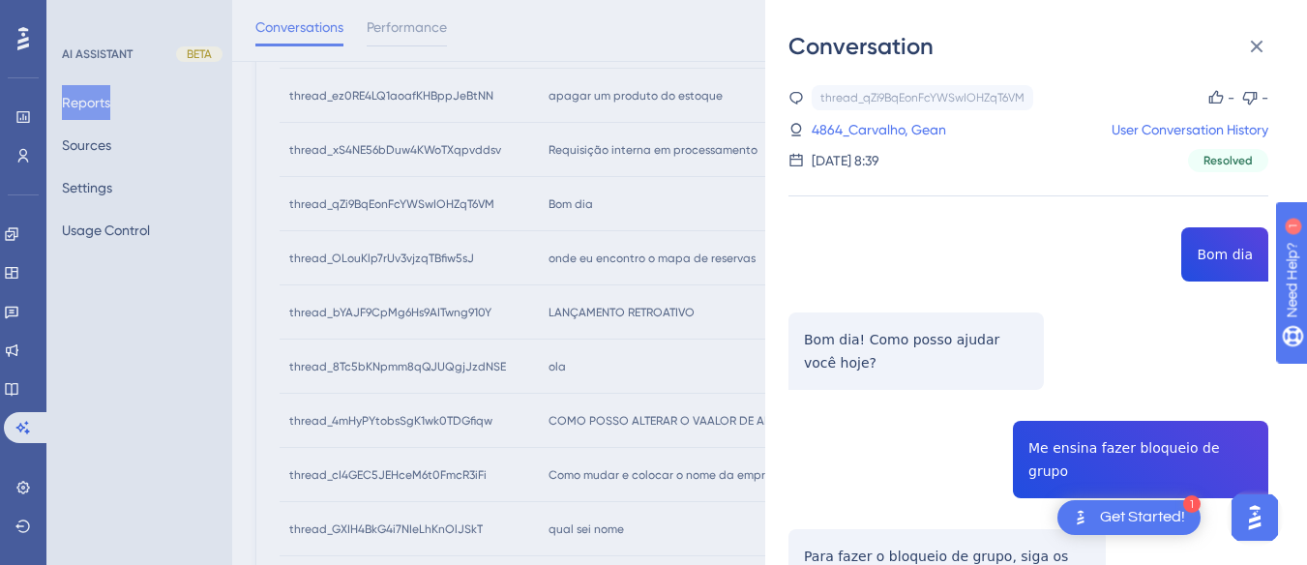
scroll to position [193, 0]
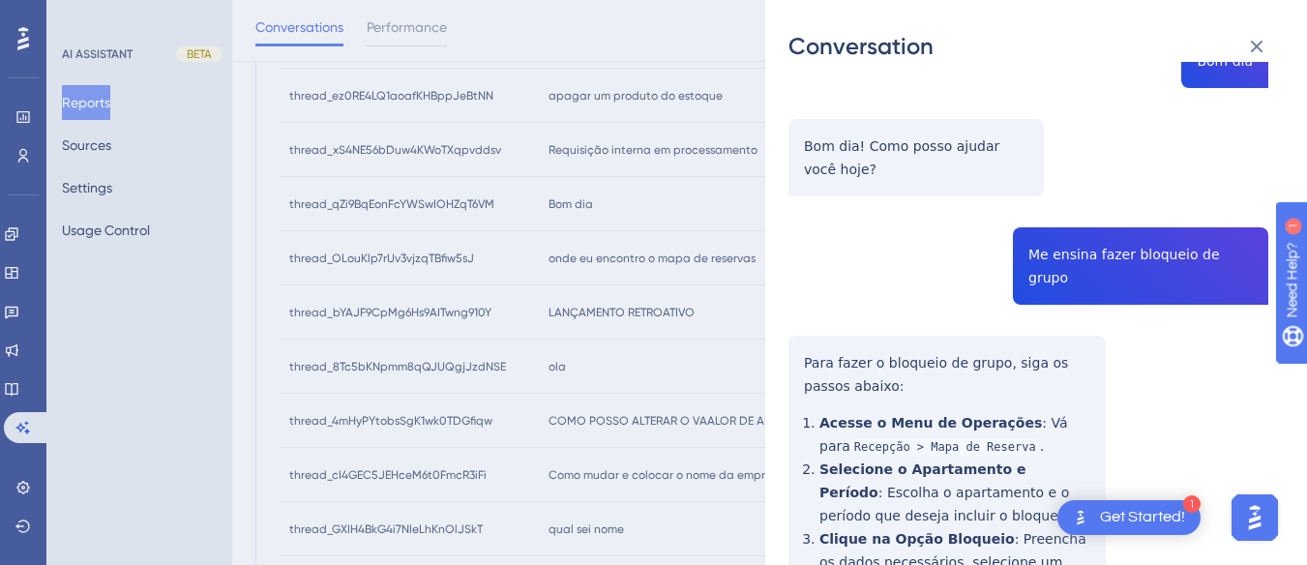
click at [1101, 254] on div "thread_qZi9BqEonFcYWSwIOHZqT6VM Copy - - 4864_Carvalho, Gean User Conversation …" at bounding box center [1028, 484] width 480 height 1185
click at [850, 200] on div "thread_qZi9BqEonFcYWSwIOHZqT6VM Copy - - 4864_Carvalho, Gean User Conversation …" at bounding box center [1028, 484] width 480 height 1185
click at [790, 336] on div "thread_qZi9BqEonFcYWSwIOHZqT6VM Copy - - 4864_Carvalho, Gean User Conversation …" at bounding box center [1028, 484] width 480 height 1185
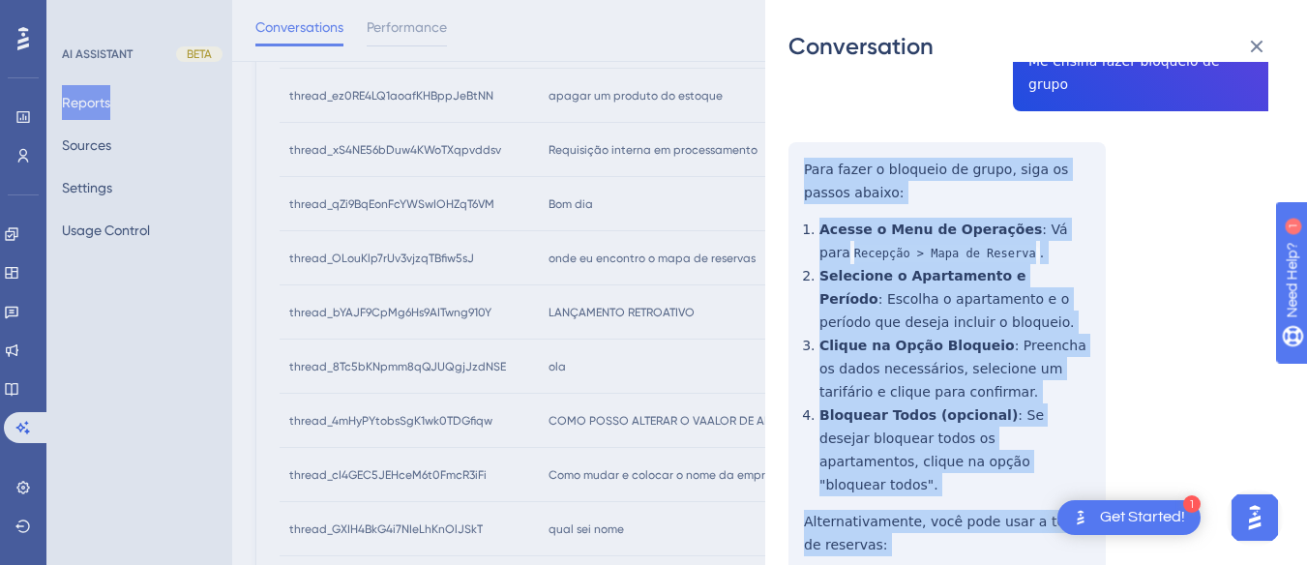
scroll to position [580, 0]
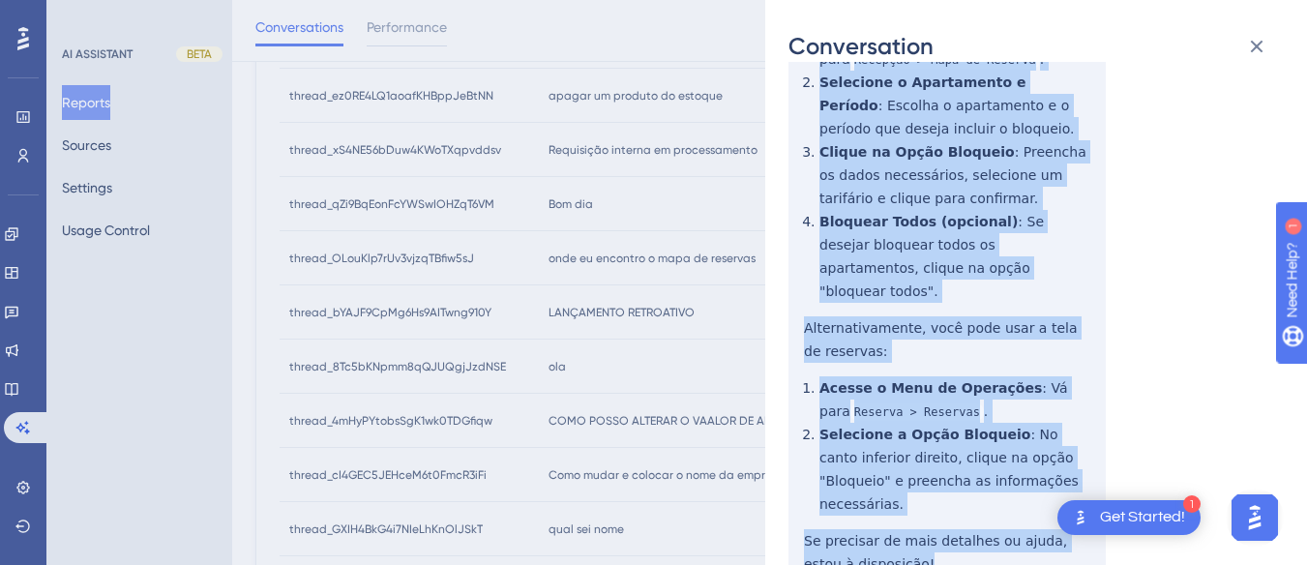
drag, startPoint x: 792, startPoint y: 332, endPoint x: 885, endPoint y: 258, distance: 118.4
click at [983, 529] on div "thread_qZi9BqEonFcYWSwIOHZqT6VM Copy - - 4864_Carvalho, Gean User Conversation …" at bounding box center [1028, 97] width 480 height 1185
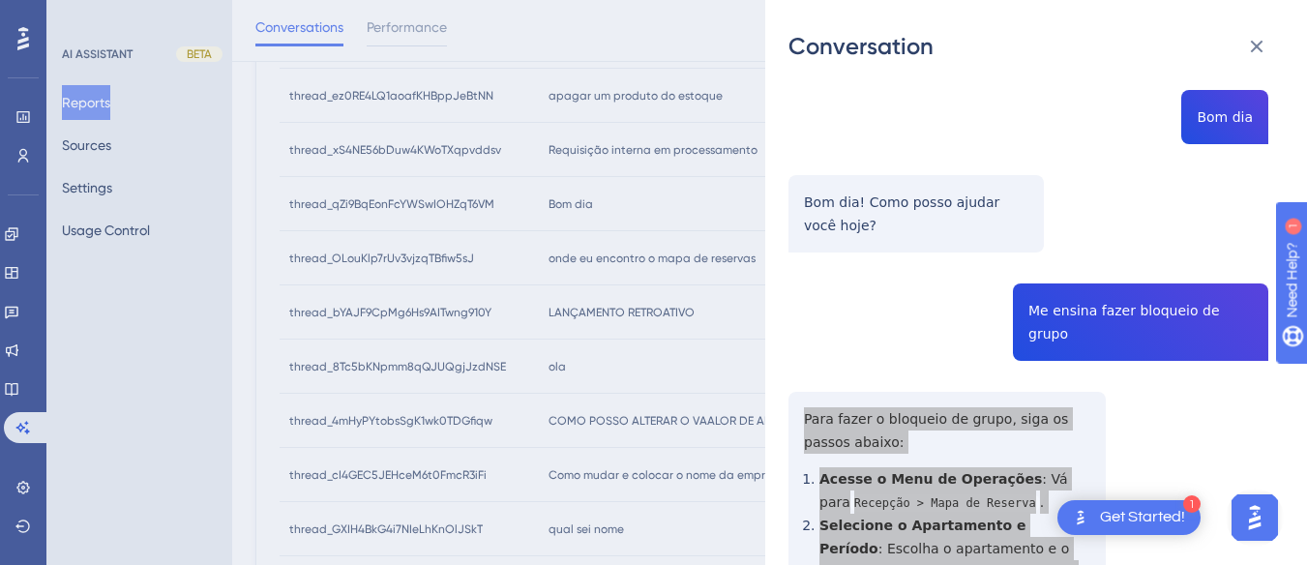
scroll to position [0, 0]
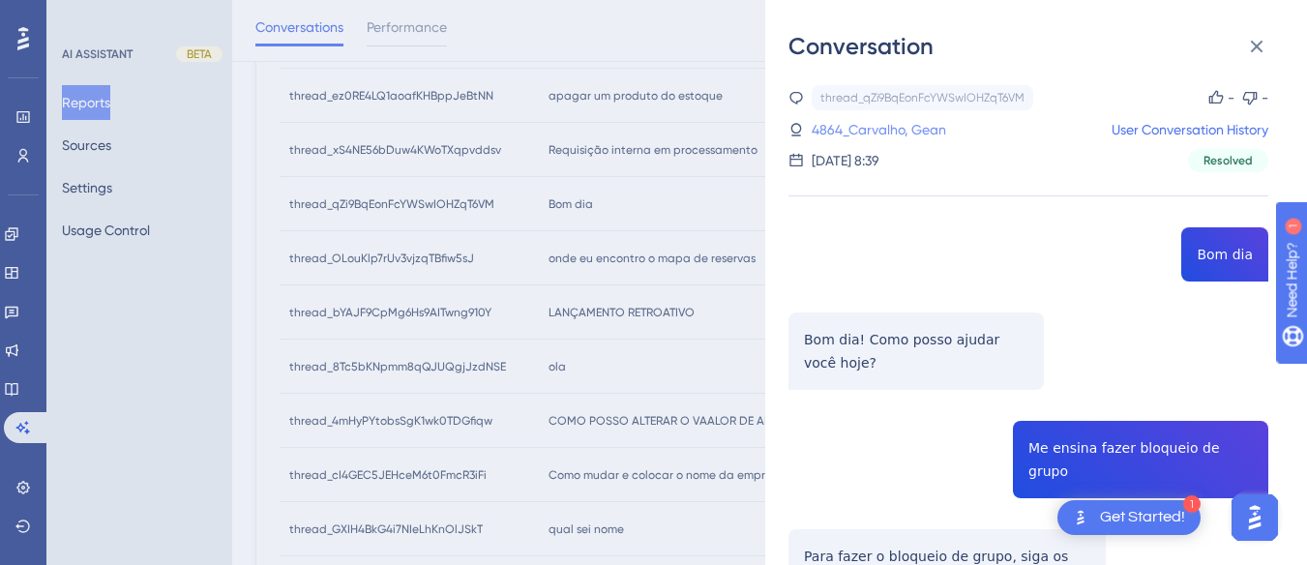
click at [886, 137] on link "4864_Carvalho, Gean" at bounding box center [878, 129] width 134 height 23
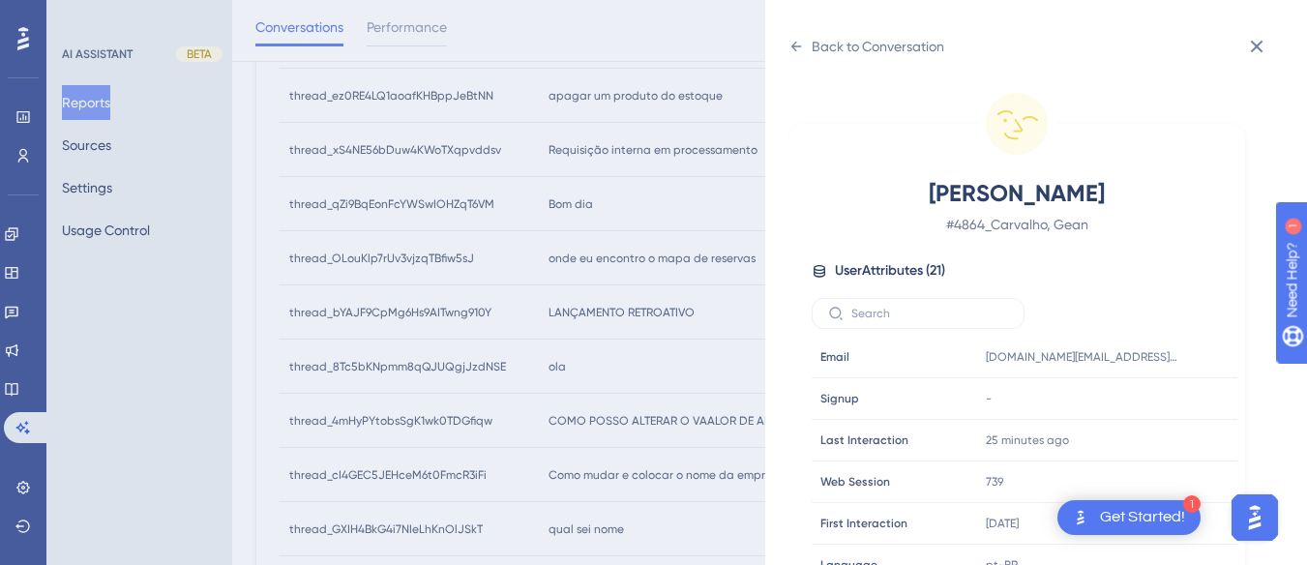
scroll to position [589, 0]
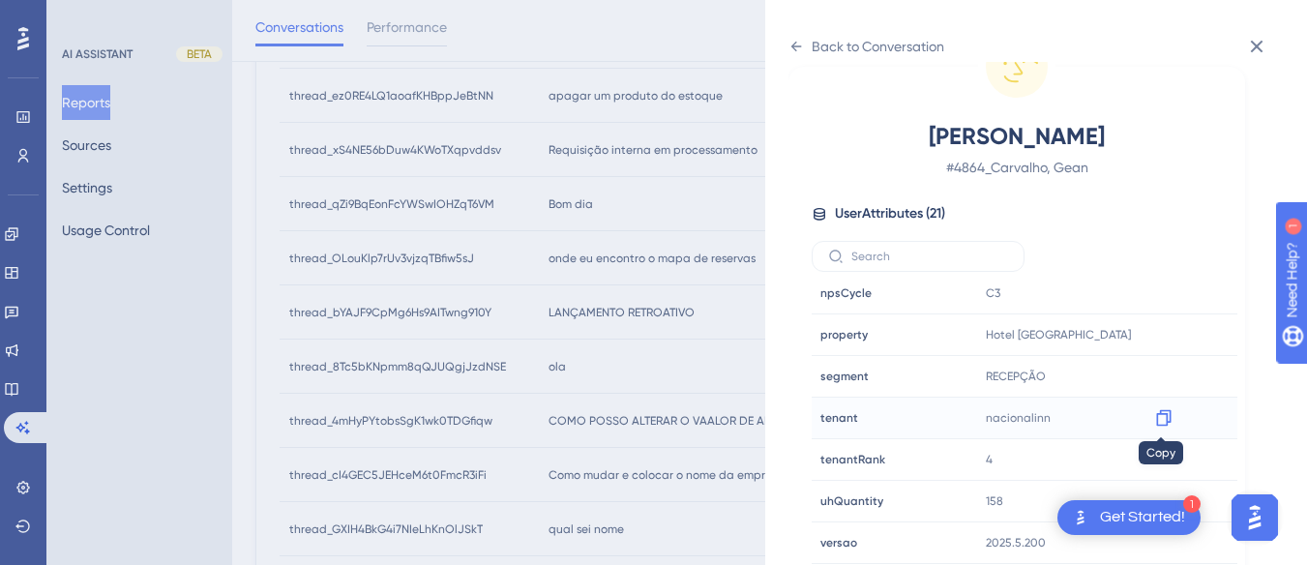
click at [1157, 415] on icon at bounding box center [1163, 417] width 19 height 19
click at [1170, 328] on div at bounding box center [1163, 334] width 31 height 31
click at [1157, 336] on icon at bounding box center [1163, 334] width 19 height 19
click at [793, 46] on icon at bounding box center [796, 47] width 11 height 10
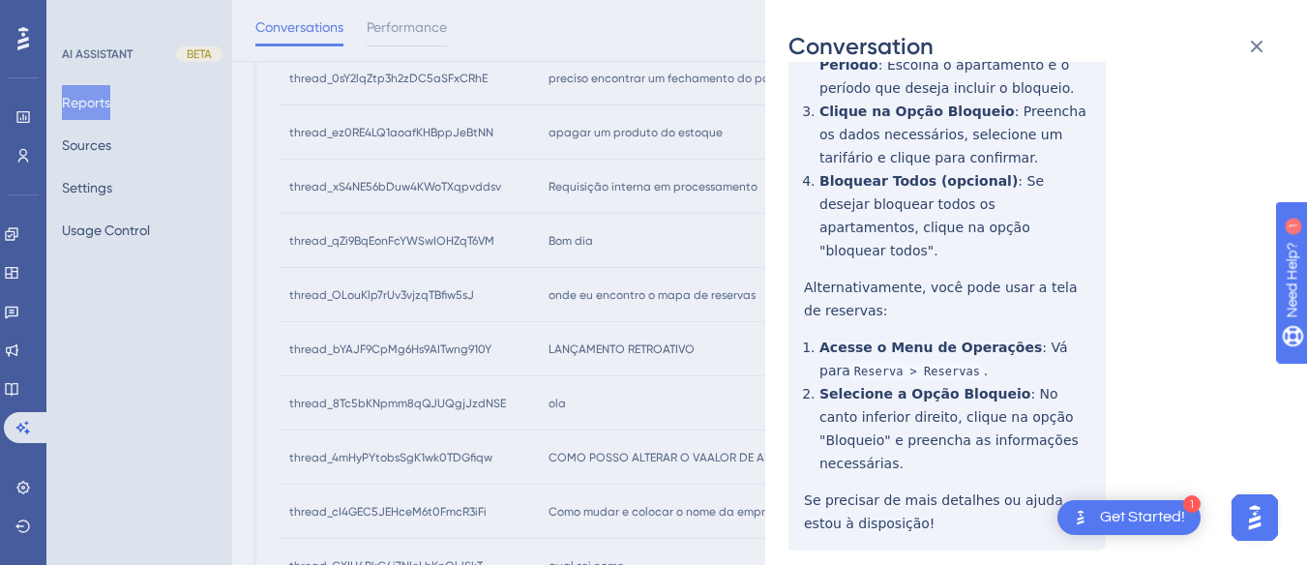
scroll to position [41, 0]
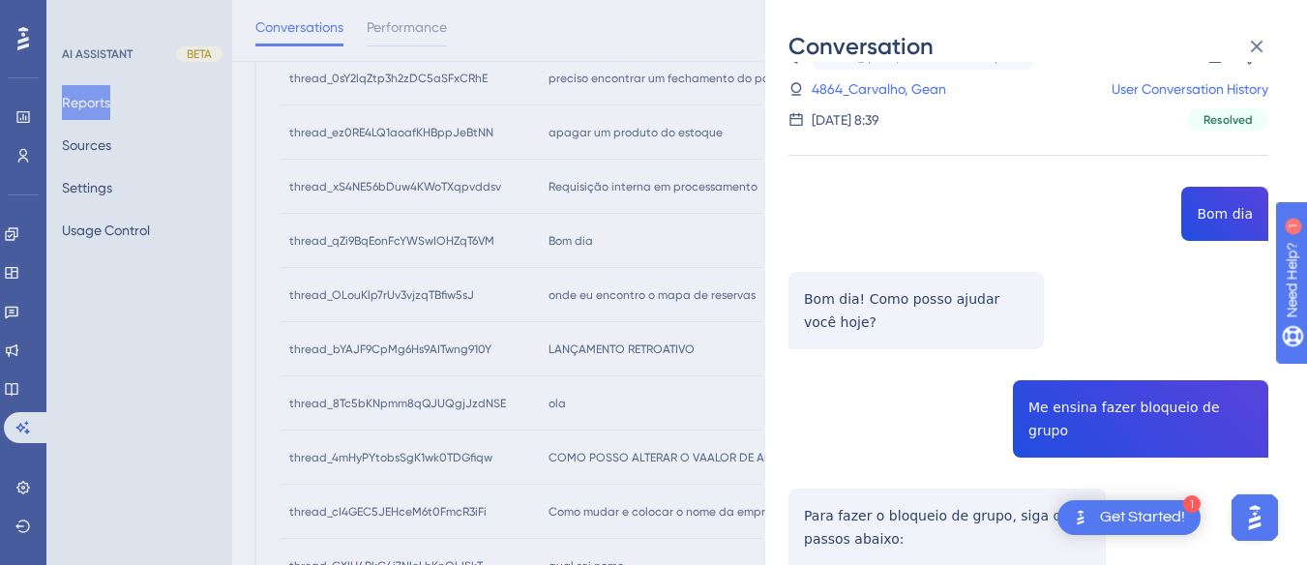
click at [1253, 25] on div "Conversation thread_qZi9BqEonFcYWSwIOHZqT6VM Copy - - 4864_Carvalho, Gean User …" at bounding box center [1036, 282] width 542 height 565
click at [1252, 36] on icon at bounding box center [1256, 46] width 23 height 23
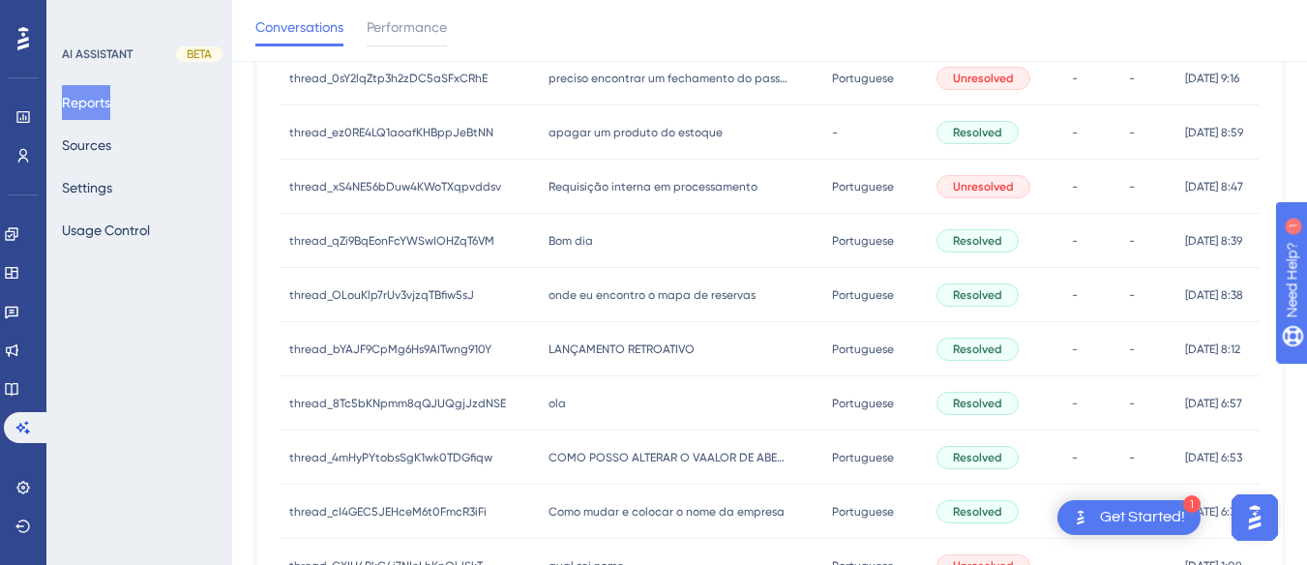
click at [604, 302] on span "onde eu encontro o mapa de reservas" at bounding box center [651, 294] width 207 height 15
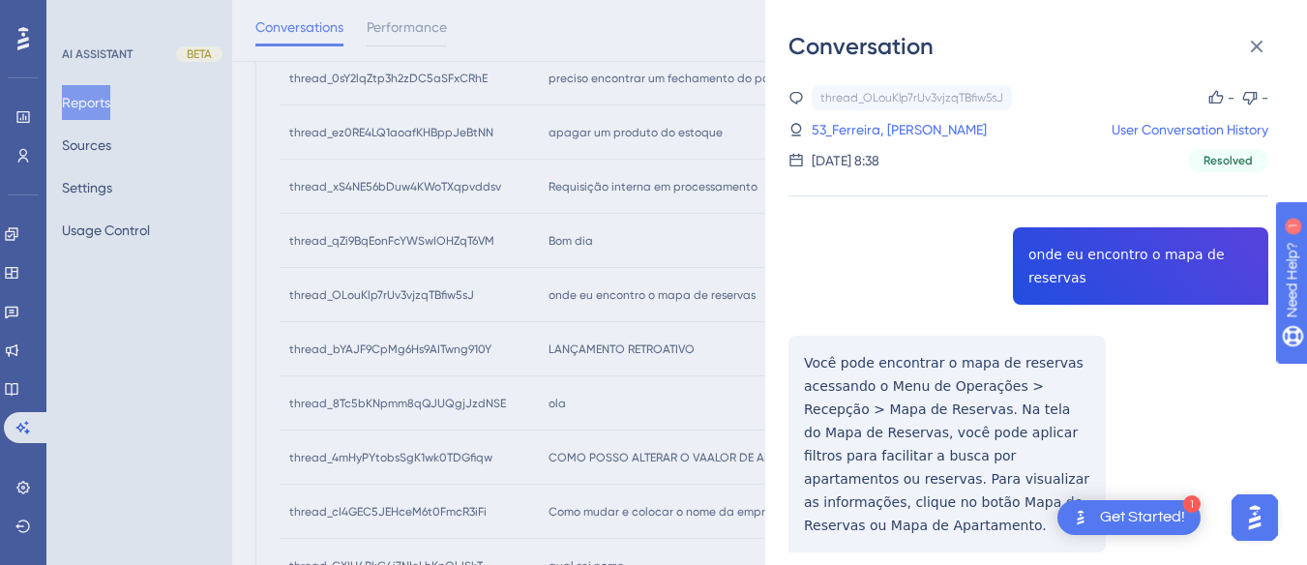
click at [1114, 263] on div "thread_OLouKlp7rUv3vjzqTBfiw5sJ Copy - - 53_Ferreira, [PERSON_NAME] User Conver…" at bounding box center [1028, 368] width 480 height 566
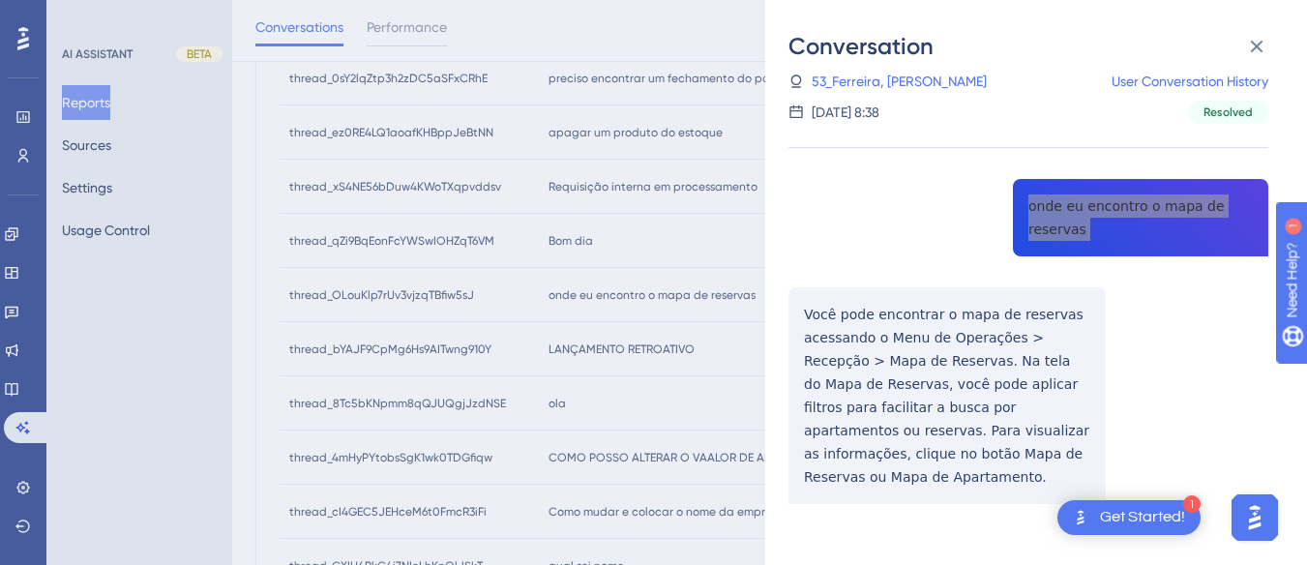
scroll to position [580, 0]
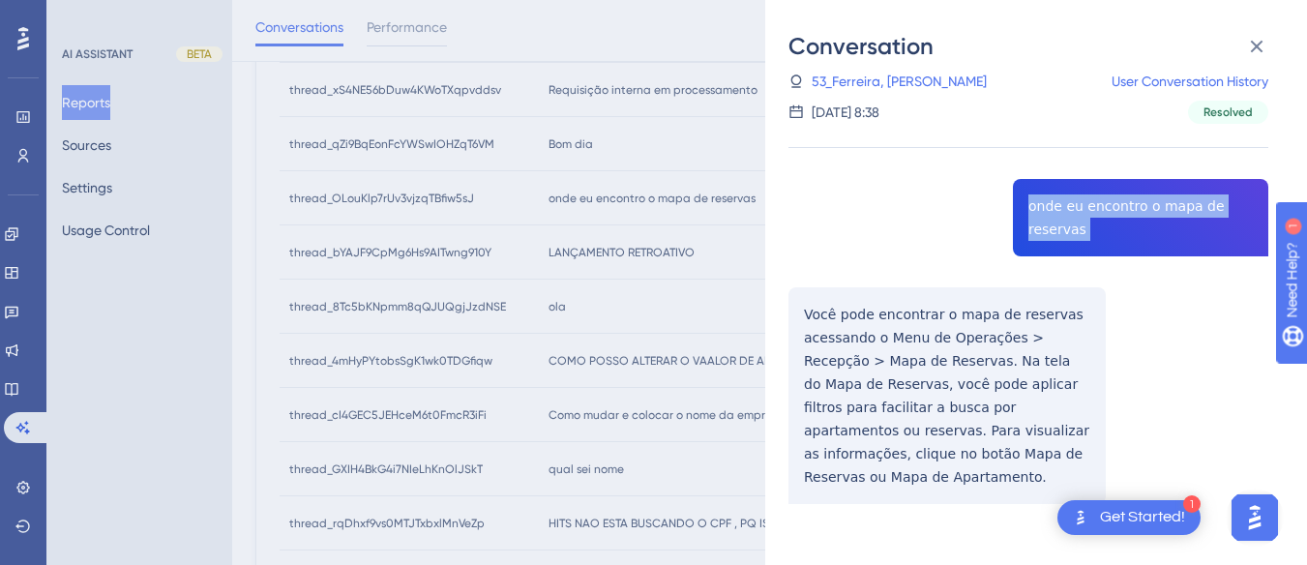
click at [807, 317] on div "thread_OLouKlp7rUv3vjzqTBfiw5sJ Copy - - 53_Ferreira, [PERSON_NAME] User Conver…" at bounding box center [1028, 320] width 480 height 566
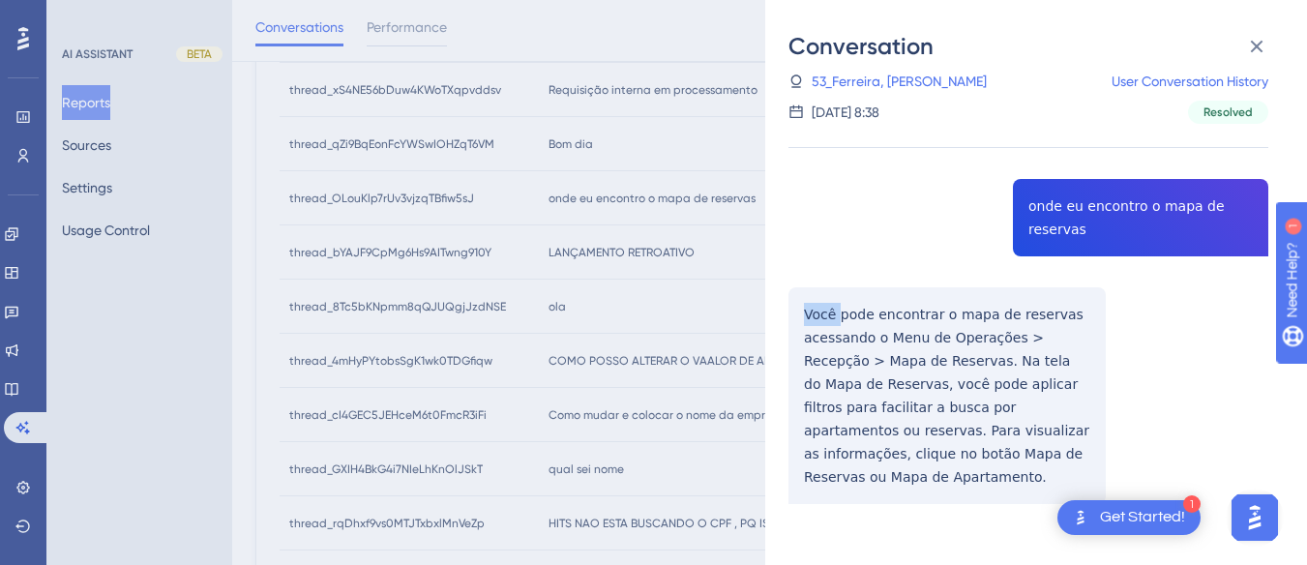
click at [807, 317] on div "thread_OLouKlp7rUv3vjzqTBfiw5sJ Copy - - 53_Ferreira, [PERSON_NAME] User Conver…" at bounding box center [1028, 320] width 480 height 566
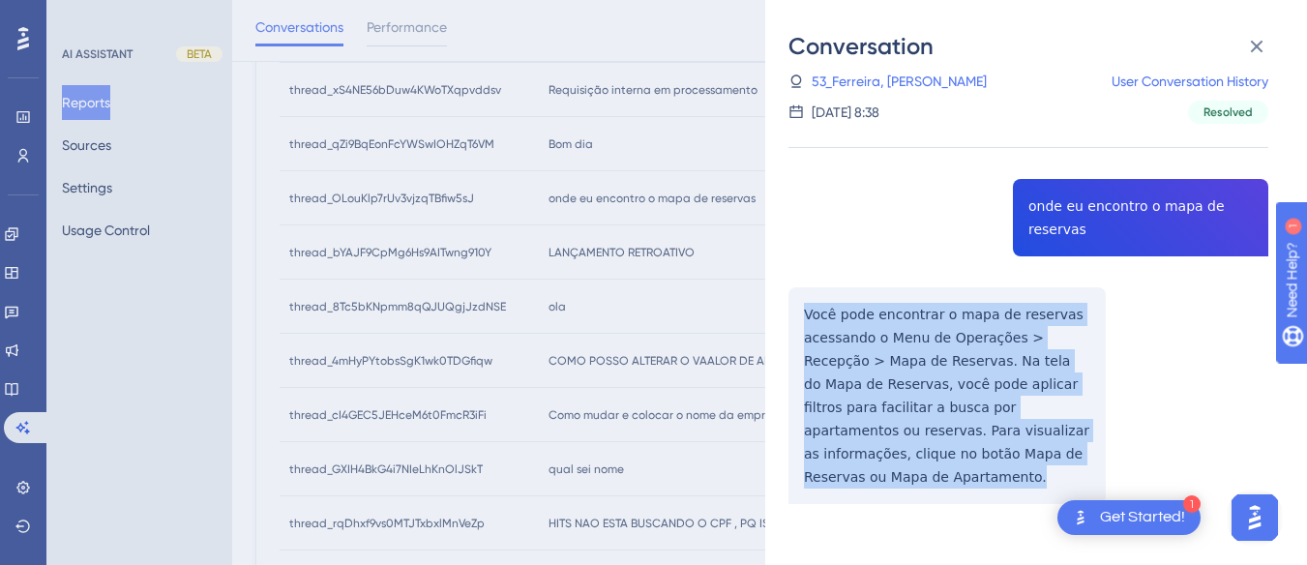
click at [807, 317] on div "thread_OLouKlp7rUv3vjzqTBfiw5sJ Copy - - 53_Ferreira, [PERSON_NAME] User Conver…" at bounding box center [1028, 320] width 480 height 566
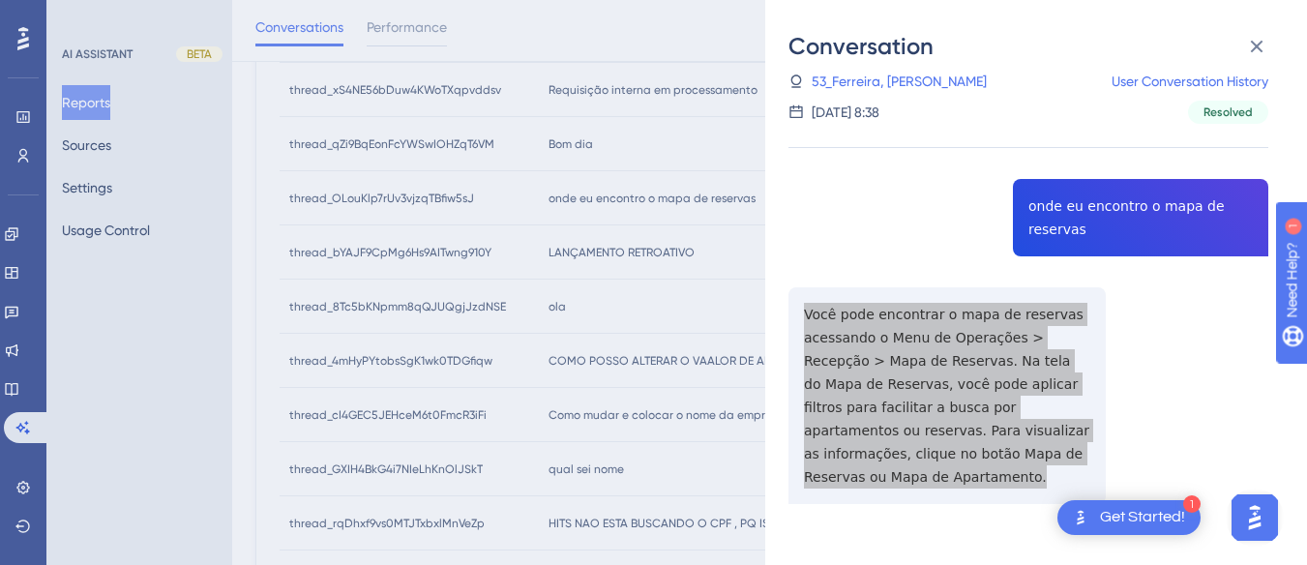
scroll to position [0, 0]
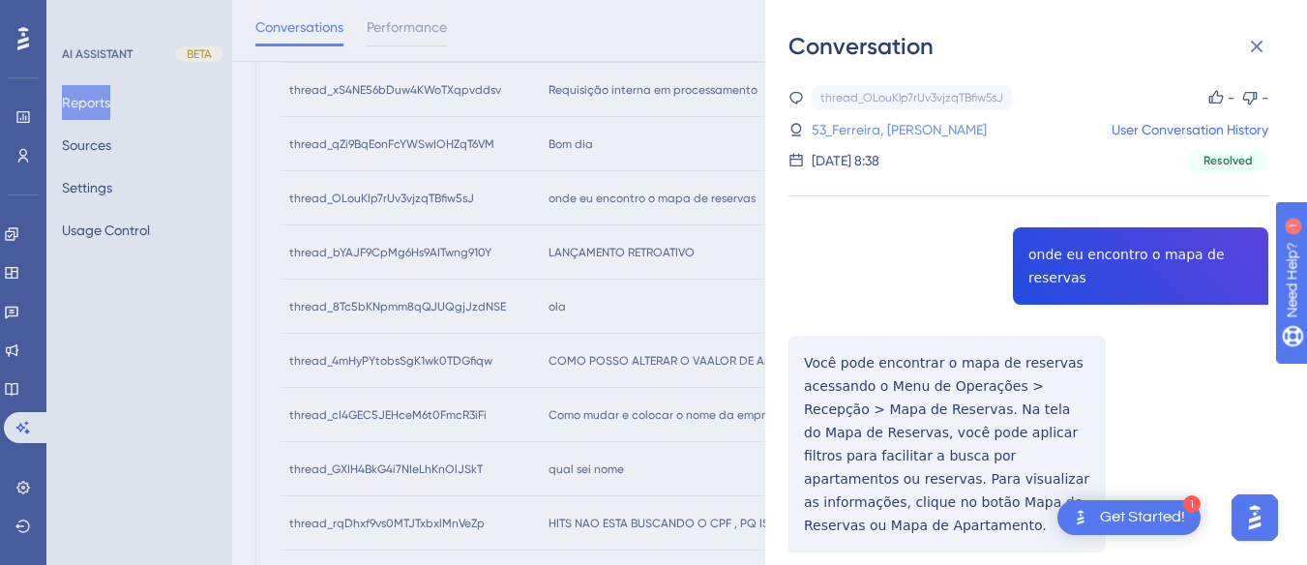
click at [890, 125] on link "53_Ferreira, [PERSON_NAME]" at bounding box center [898, 129] width 175 height 23
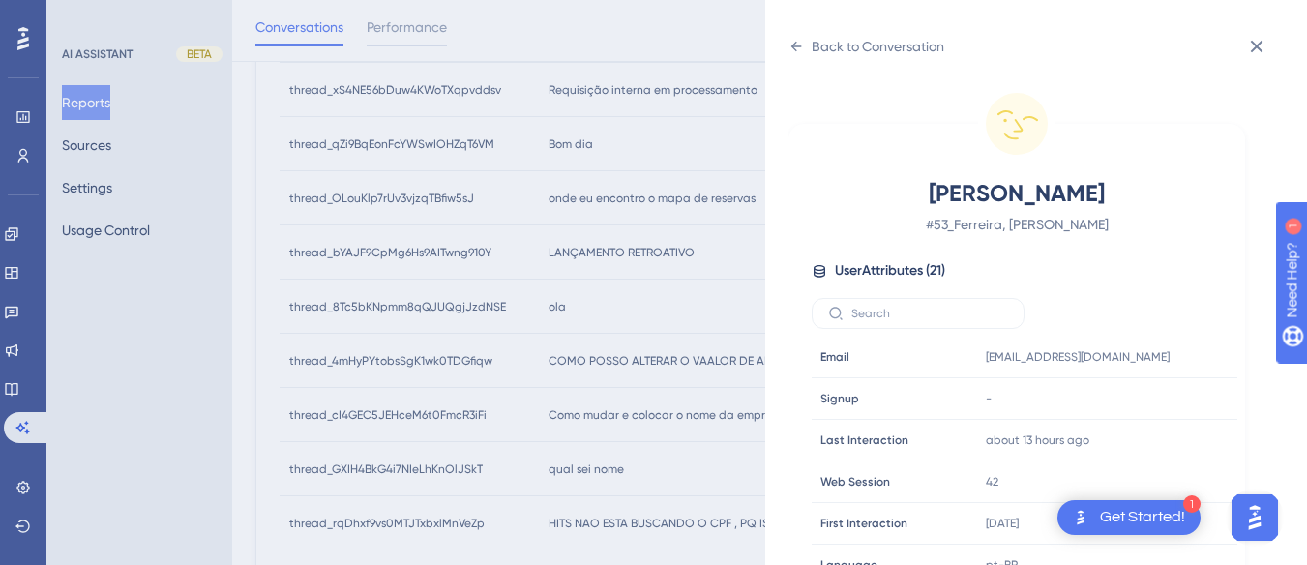
scroll to position [589, 0]
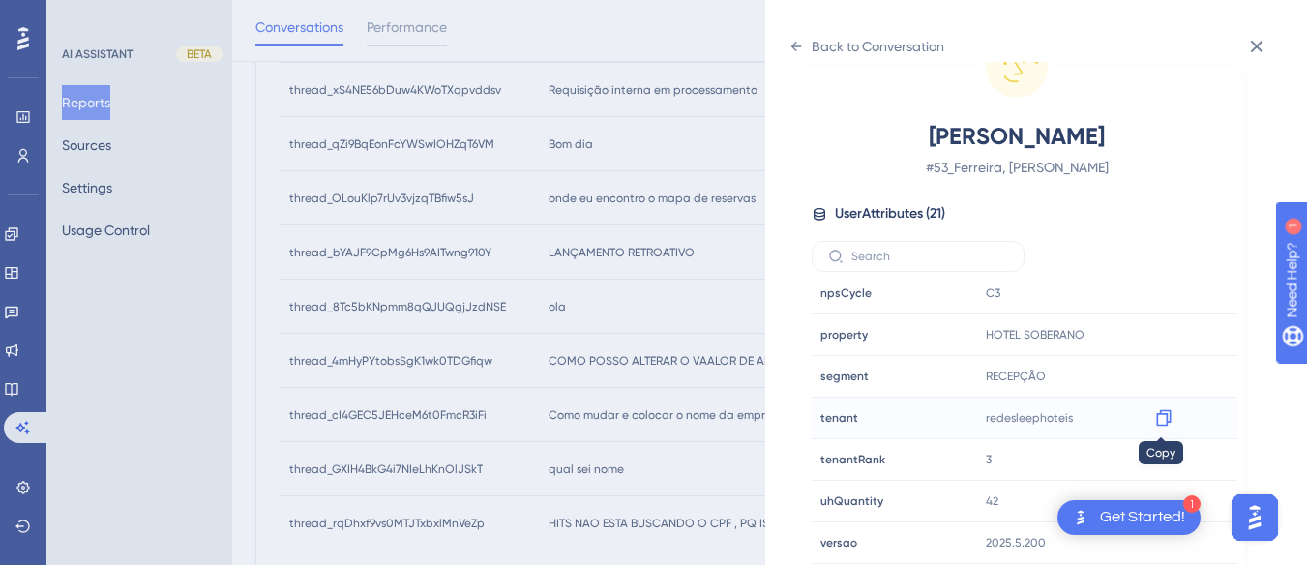
click at [1156, 416] on icon at bounding box center [1163, 418] width 15 height 16
click at [1158, 332] on icon at bounding box center [1163, 334] width 19 height 19
click at [809, 30] on div "Back to Conversation [PERSON_NAME] # 53_Ferreira, [PERSON_NAME] User Attributes…" at bounding box center [1036, 282] width 542 height 565
click at [808, 40] on div "Back to Conversation" at bounding box center [866, 46] width 156 height 31
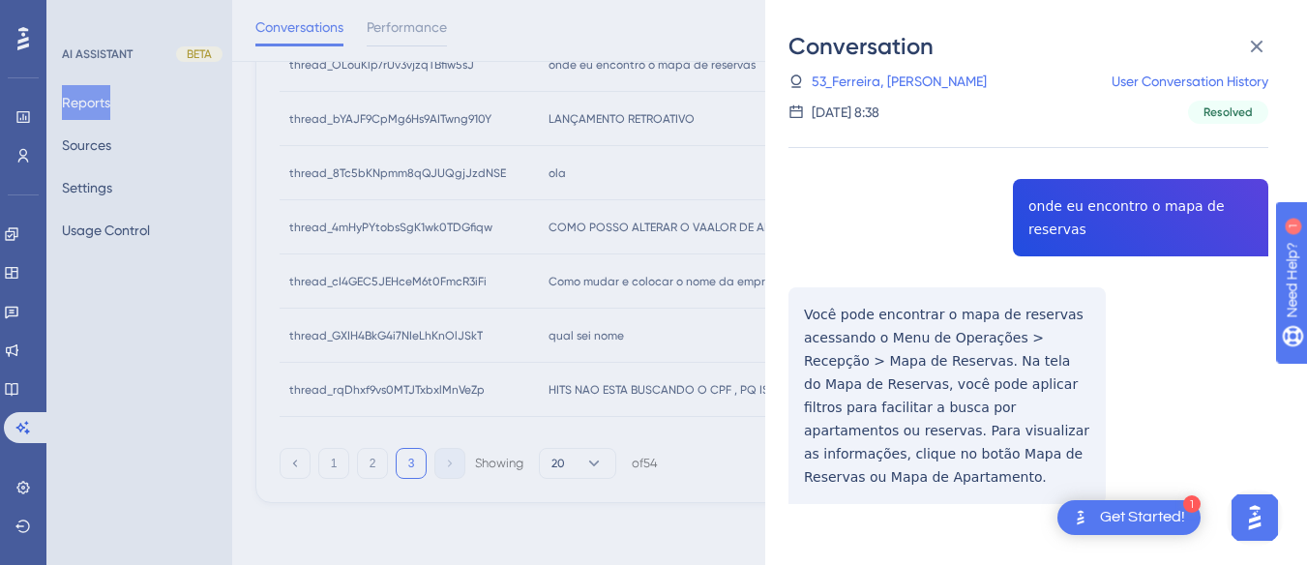
scroll to position [617, 0]
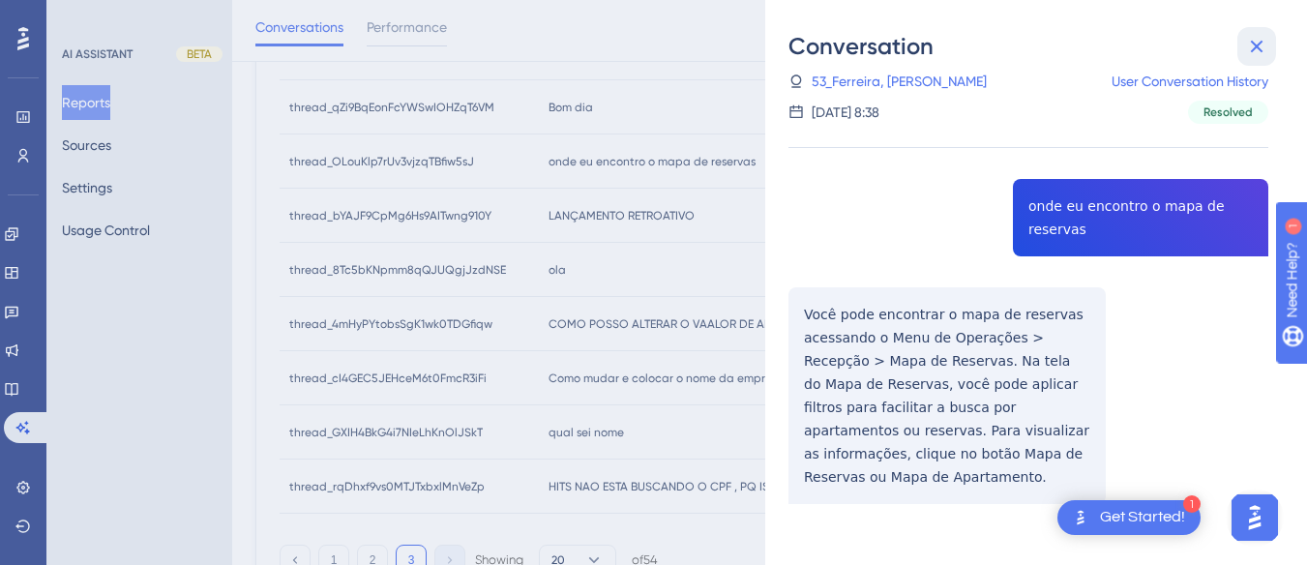
click at [1257, 36] on icon at bounding box center [1256, 46] width 23 height 23
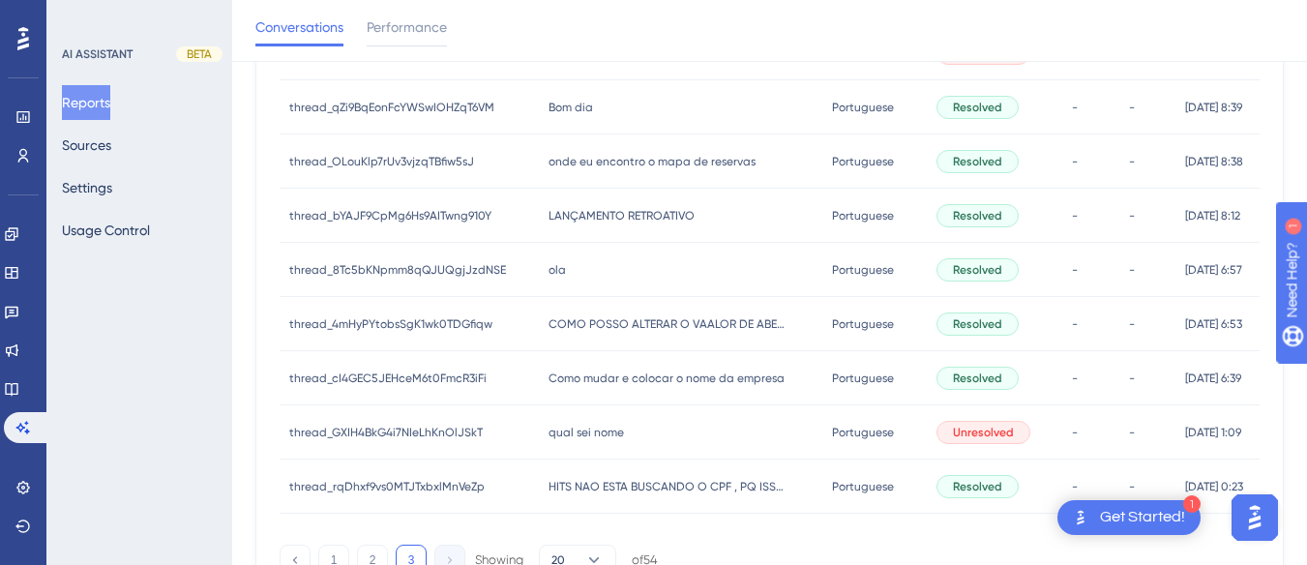
click at [652, 195] on div "LANÇAMENTO RETROATIVO LANÇAMENTO RETROATIVO" at bounding box center [681, 216] width 284 height 54
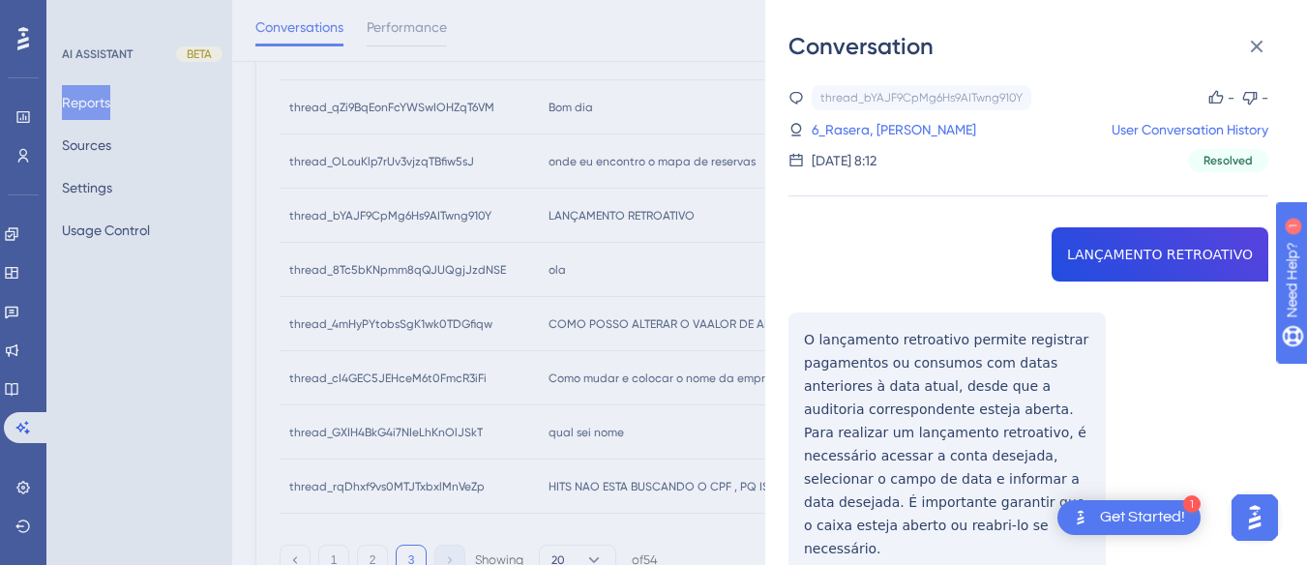
click at [1134, 240] on div "thread_bYAJF9CpMg6Hs9AITwng910Y Copy - - 6_Rasera, [PERSON_NAME] User Conversat…" at bounding box center [1028, 569] width 480 height 968
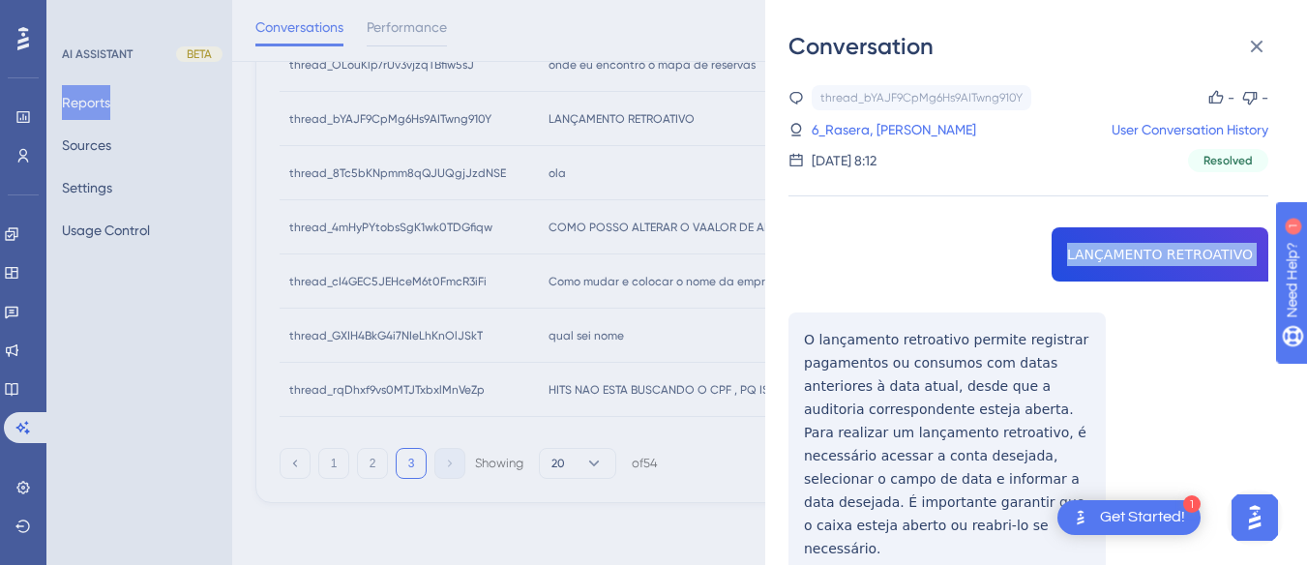
click at [797, 345] on div "thread_bYAJF9CpMg6Hs9AITwng910Y Copy - - 6_Rasera, [PERSON_NAME] User Conversat…" at bounding box center [1028, 569] width 480 height 968
click at [807, 315] on div "thread_bYAJF9CpMg6Hs9AITwng910Y Copy - - 6_Rasera, [PERSON_NAME] User Conversat…" at bounding box center [1028, 569] width 480 height 968
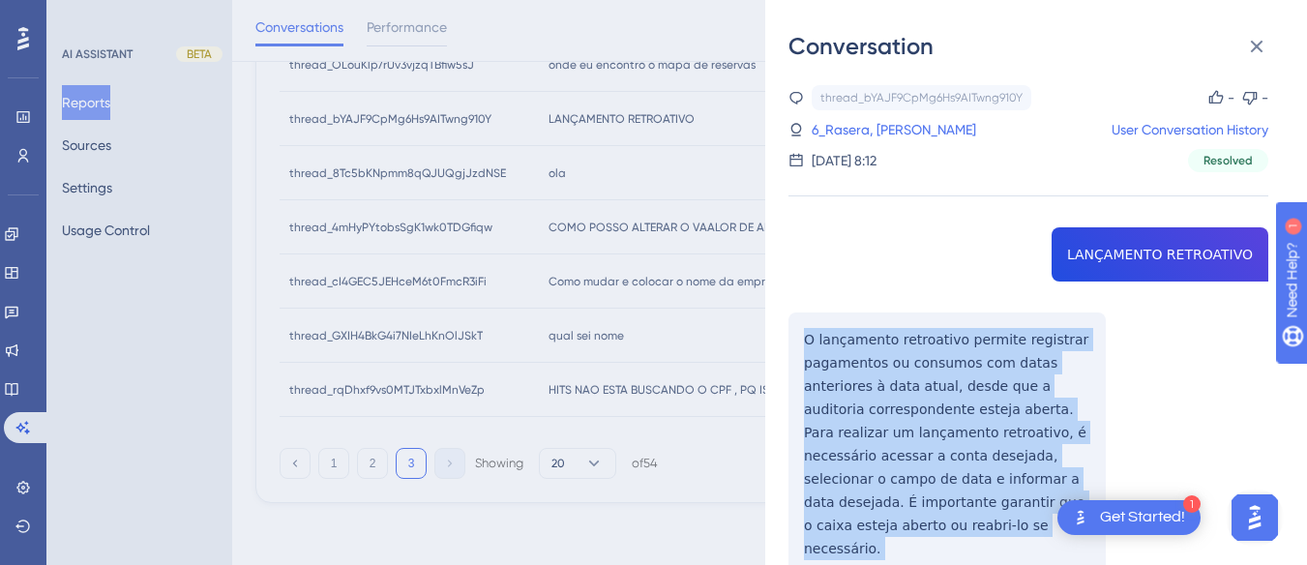
click at [807, 315] on div "thread_bYAJF9CpMg6Hs9AITwng910Y Copy - - 6_Rasera, [PERSON_NAME] User Conversat…" at bounding box center [1028, 569] width 480 height 968
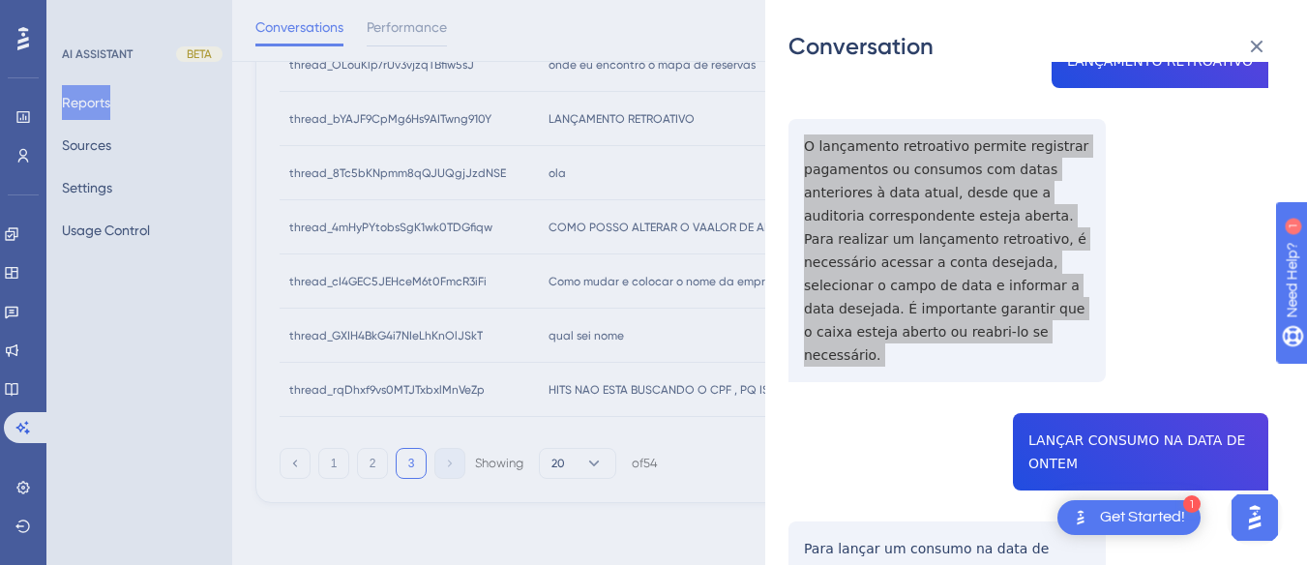
scroll to position [427, 0]
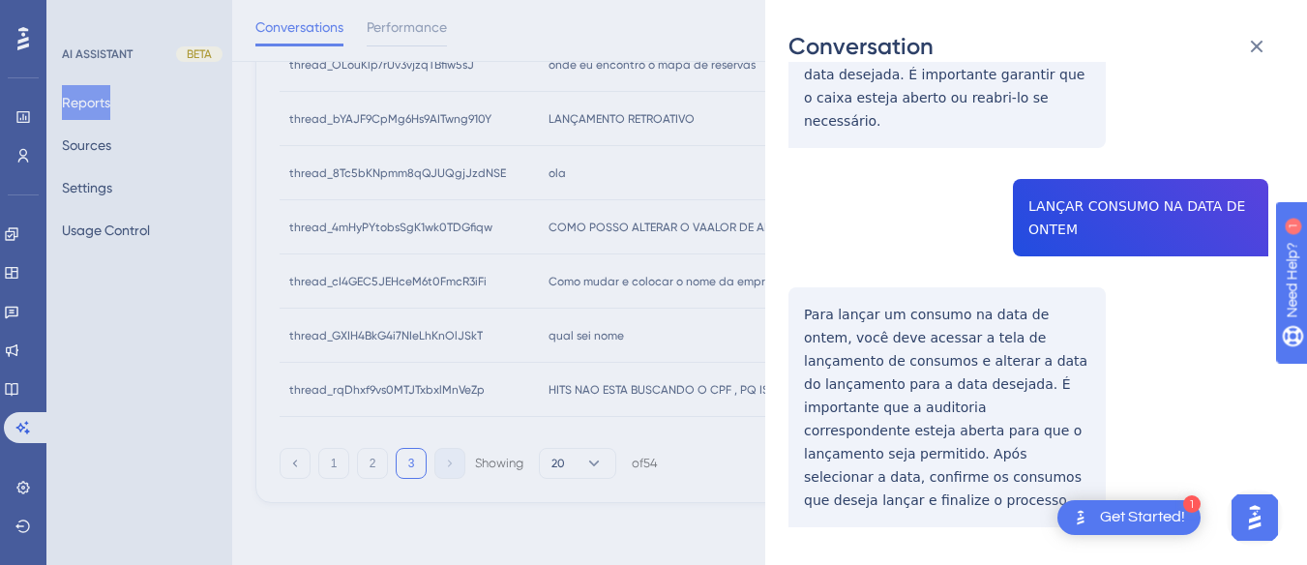
click at [1034, 199] on div "thread_bYAJF9CpMg6Hs9AITwng910Y Copy - - 6_Rasera, [PERSON_NAME] User Conversat…" at bounding box center [1028, 142] width 480 height 968
click at [839, 283] on div "thread_bYAJF9CpMg6Hs9AITwng910Y Copy - - 6_Rasera, [PERSON_NAME] User Conversat…" at bounding box center [1028, 142] width 480 height 968
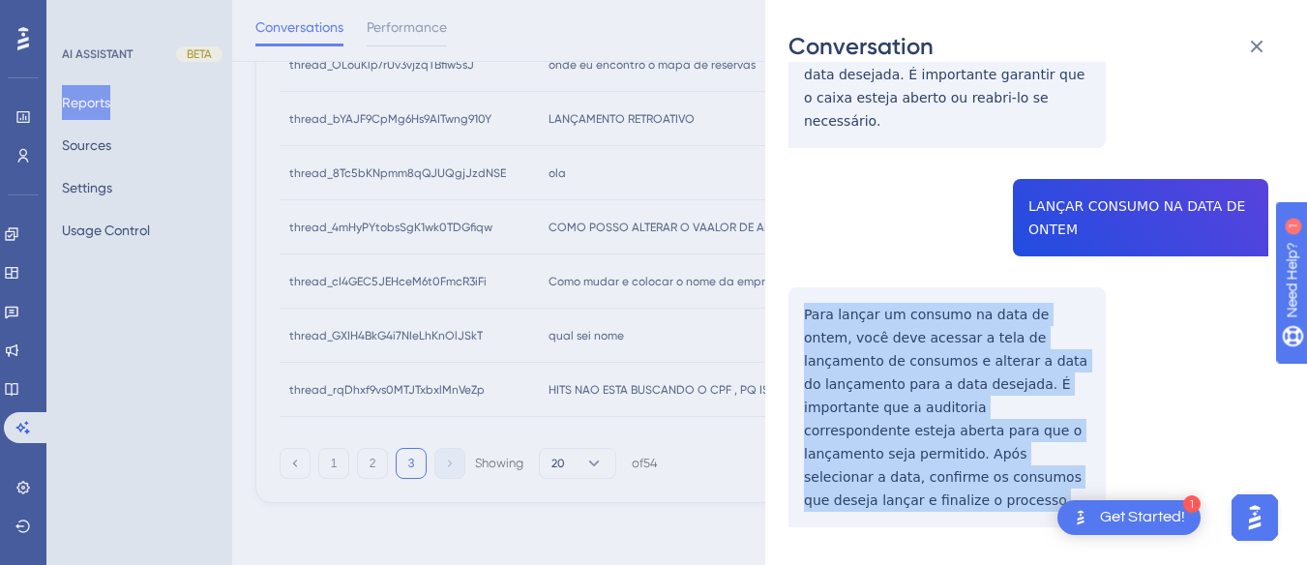
click at [839, 283] on div "thread_bYAJF9CpMg6Hs9AITwng910Y Copy - - 6_Rasera, [PERSON_NAME] User Conversat…" at bounding box center [1028, 142] width 480 height 968
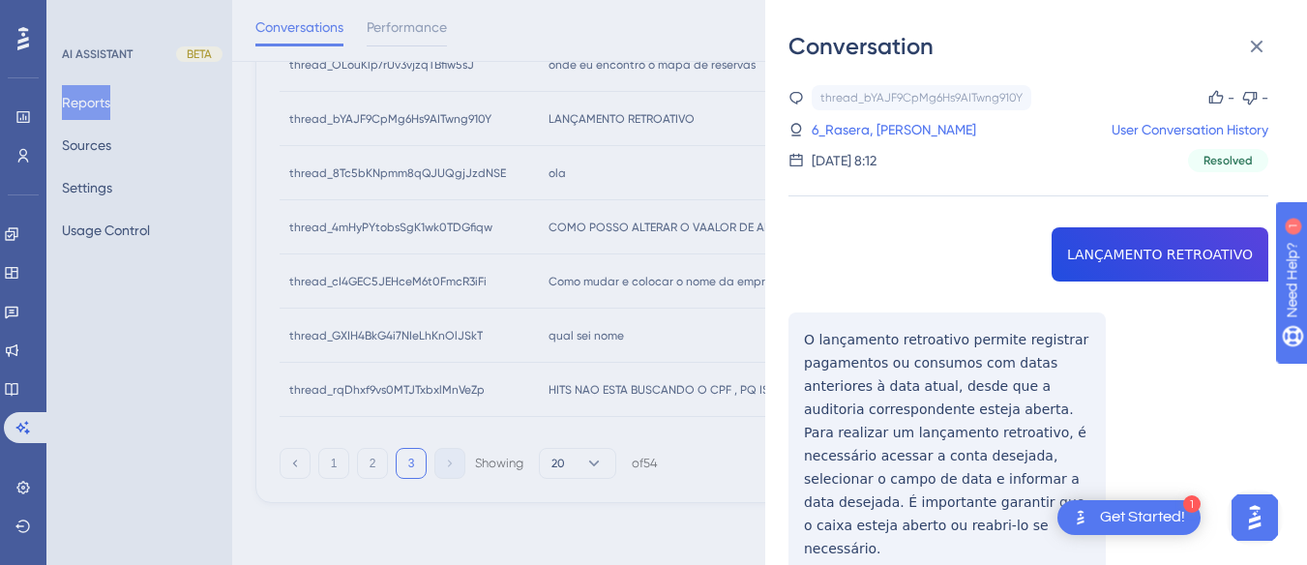
scroll to position [230, 0]
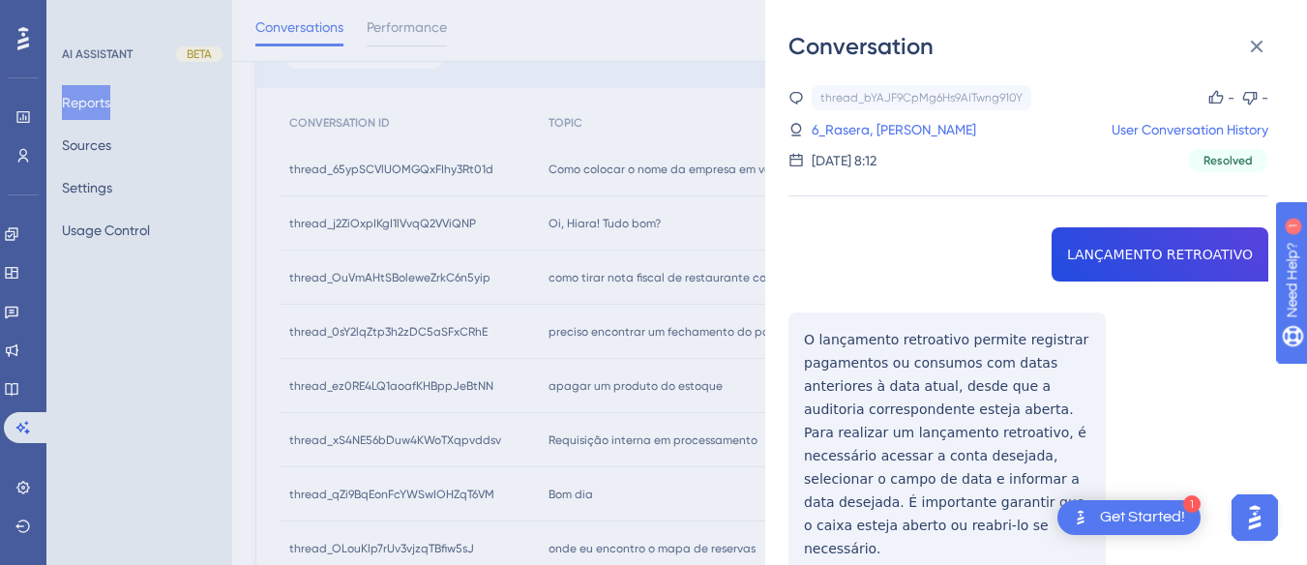
click at [894, 141] on div "thread_bYAJF9CpMg6Hs9AITwng910Y Copy - - 6_Rasera, [PERSON_NAME] User Conversat…" at bounding box center [1028, 128] width 480 height 87
click at [892, 136] on link "6_Rasera, [PERSON_NAME]" at bounding box center [893, 129] width 164 height 23
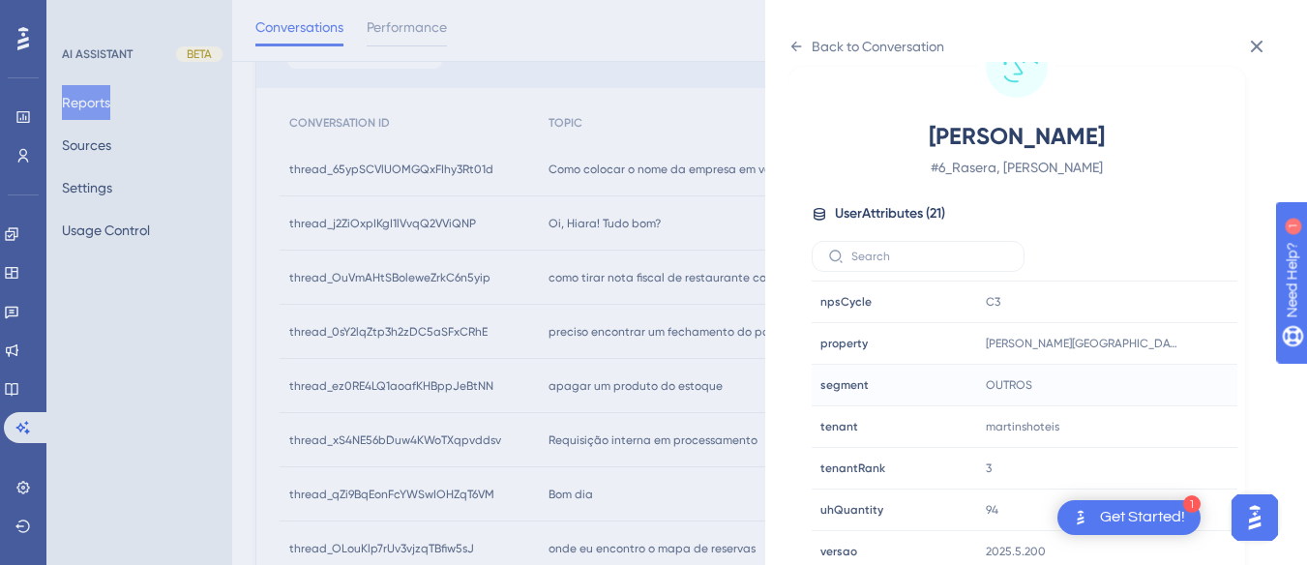
scroll to position [589, 0]
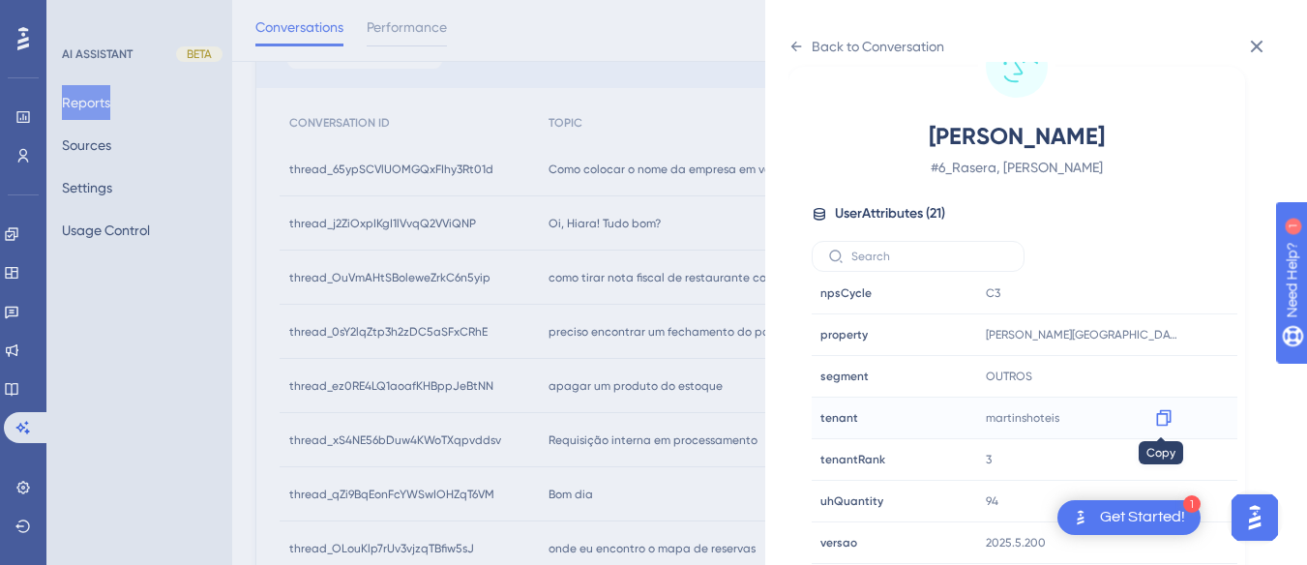
click at [1157, 415] on icon at bounding box center [1163, 417] width 19 height 19
click at [803, 46] on icon at bounding box center [795, 46] width 15 height 15
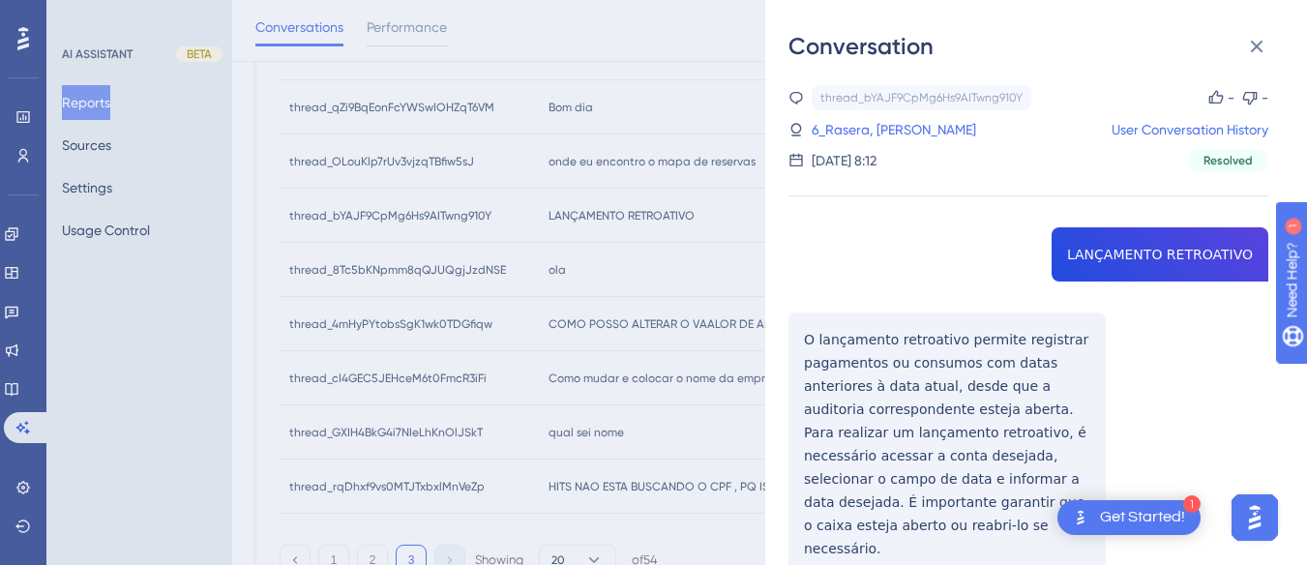
scroll to position [714, 0]
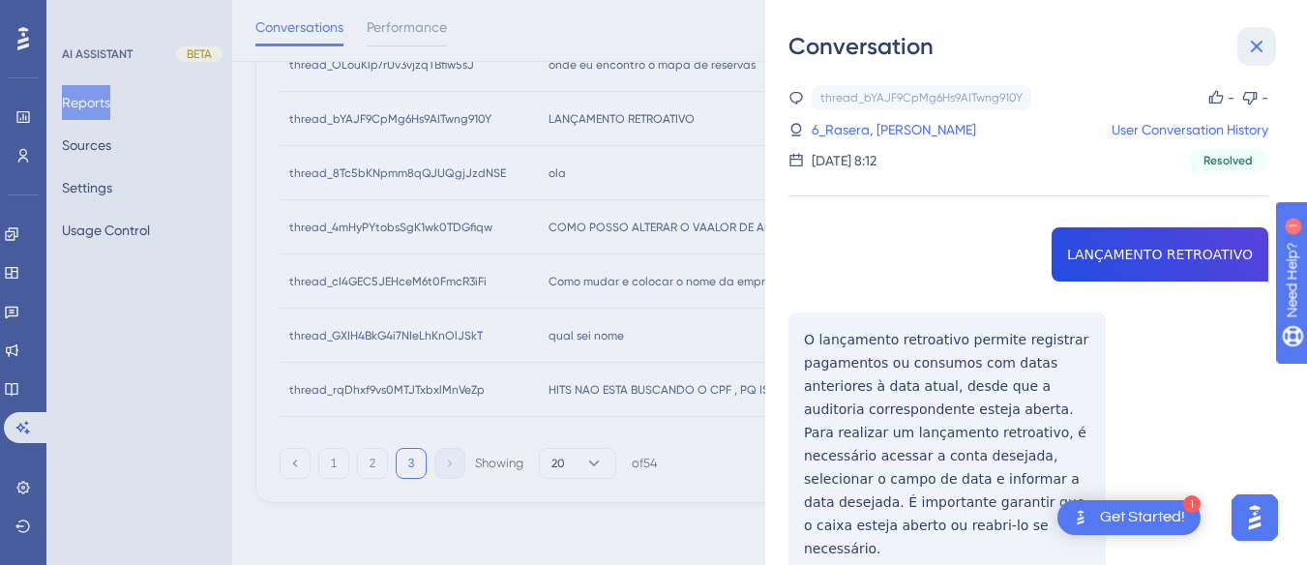
click at [1267, 33] on button at bounding box center [1256, 46] width 39 height 39
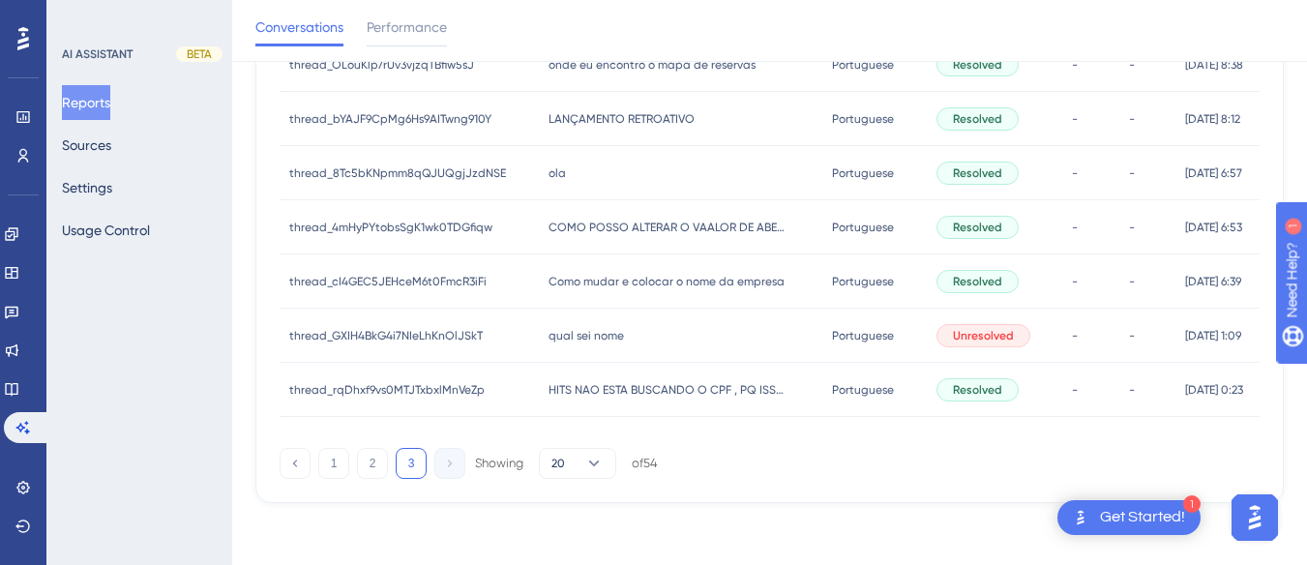
click at [576, 178] on div "[PERSON_NAME]" at bounding box center [681, 173] width 284 height 54
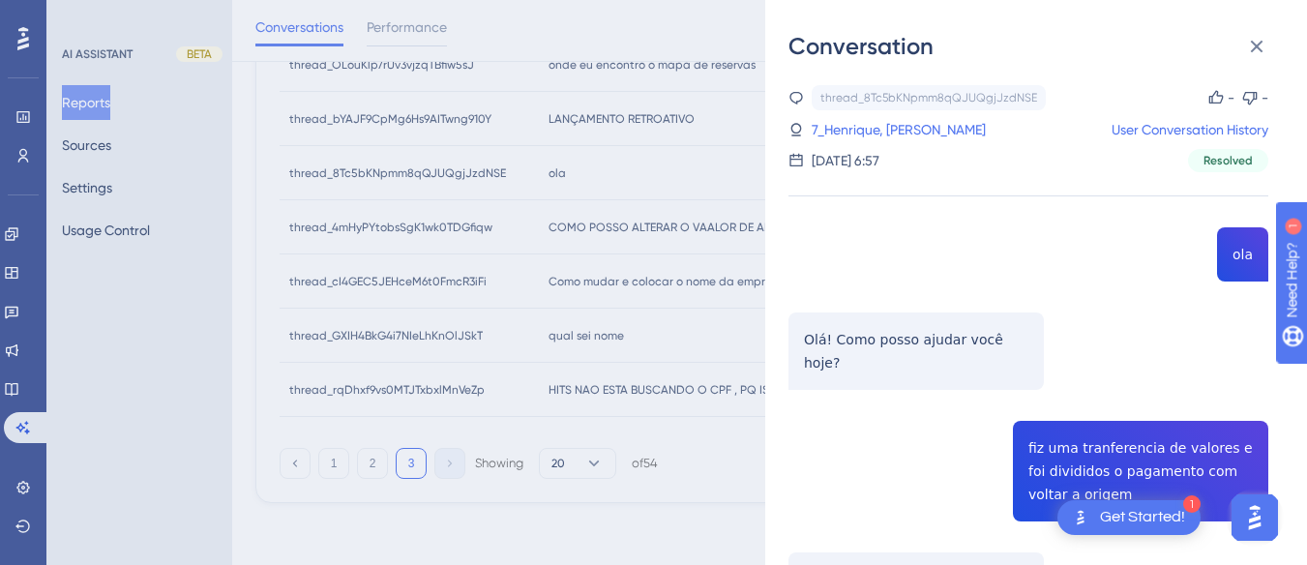
scroll to position [97, 0]
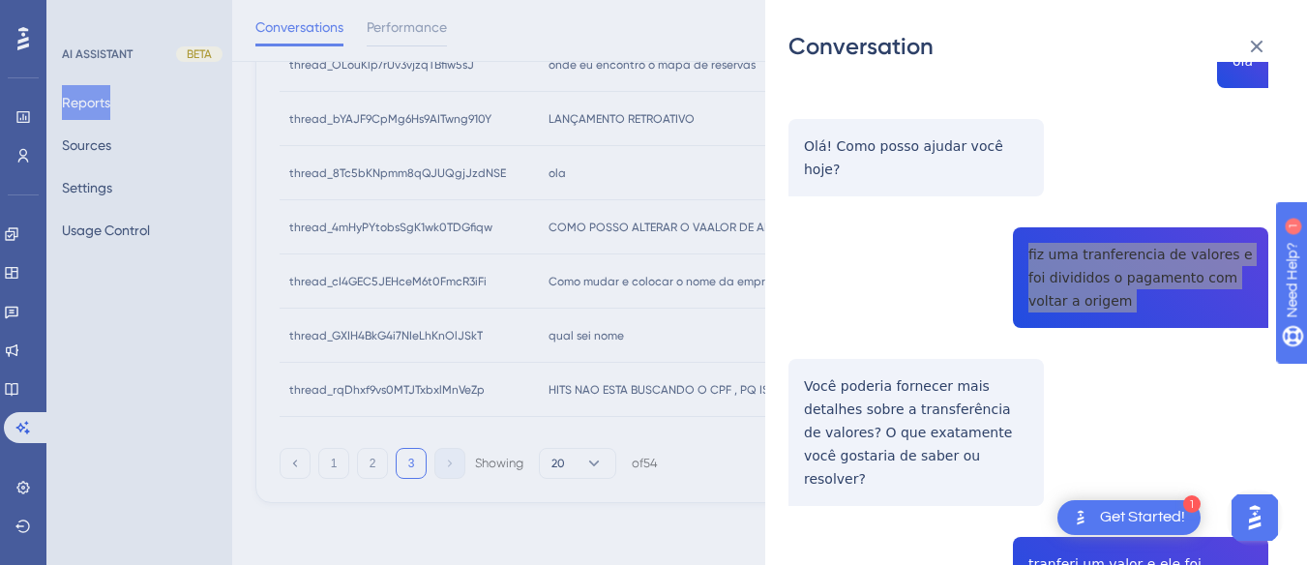
scroll to position [387, 0]
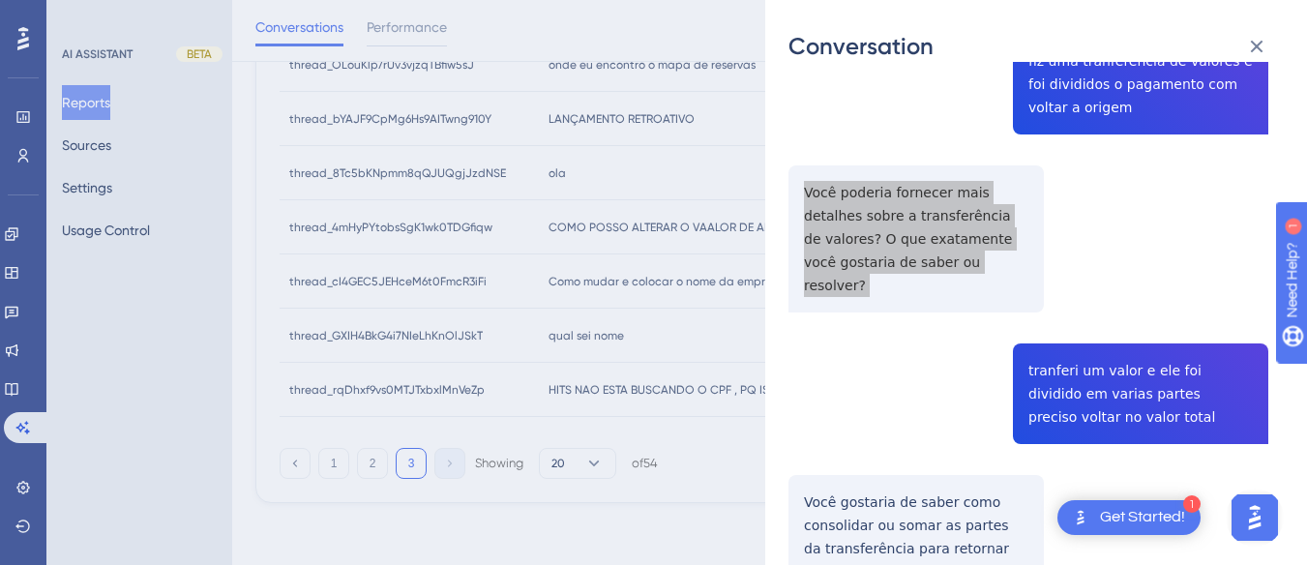
scroll to position [580, 0]
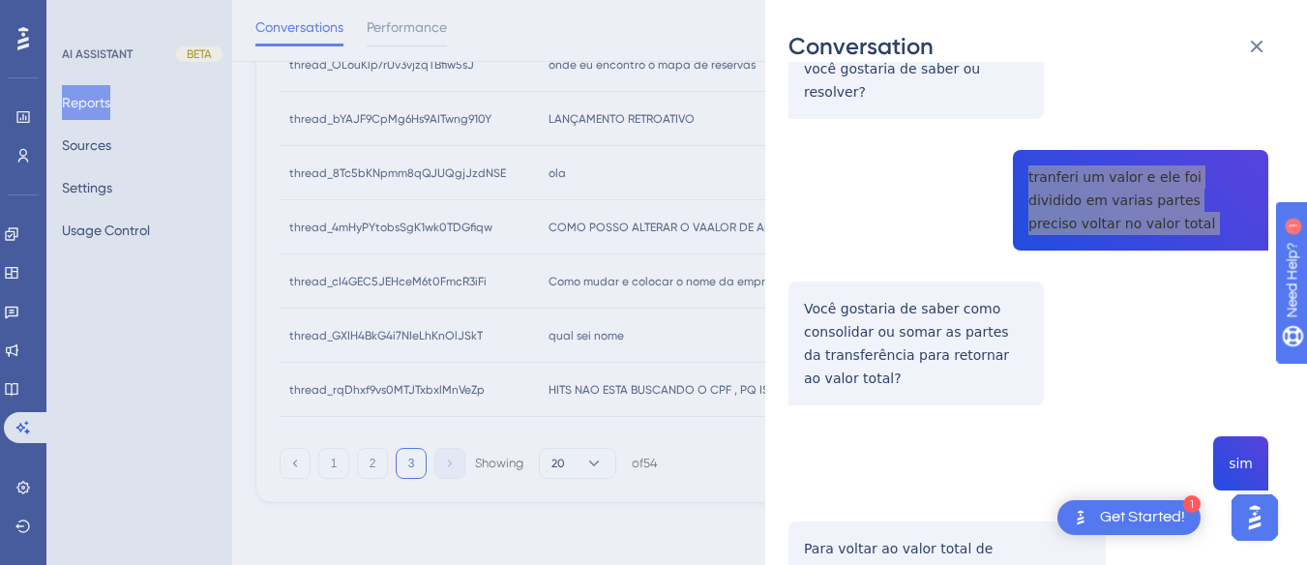
scroll to position [774, 0]
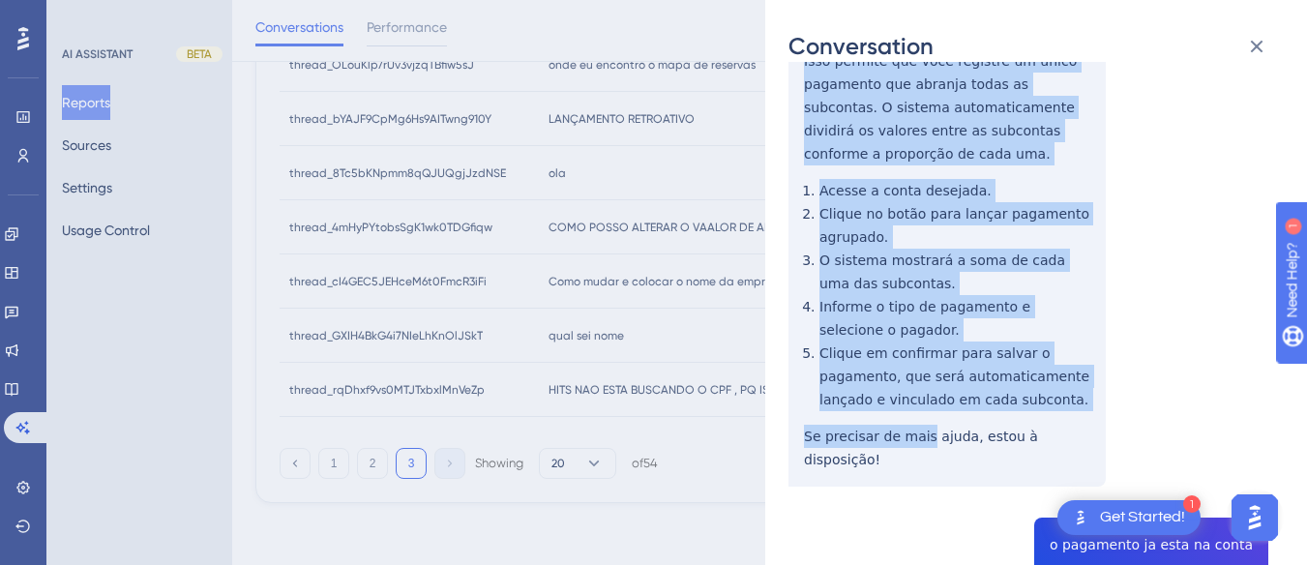
scroll to position [1354, 0]
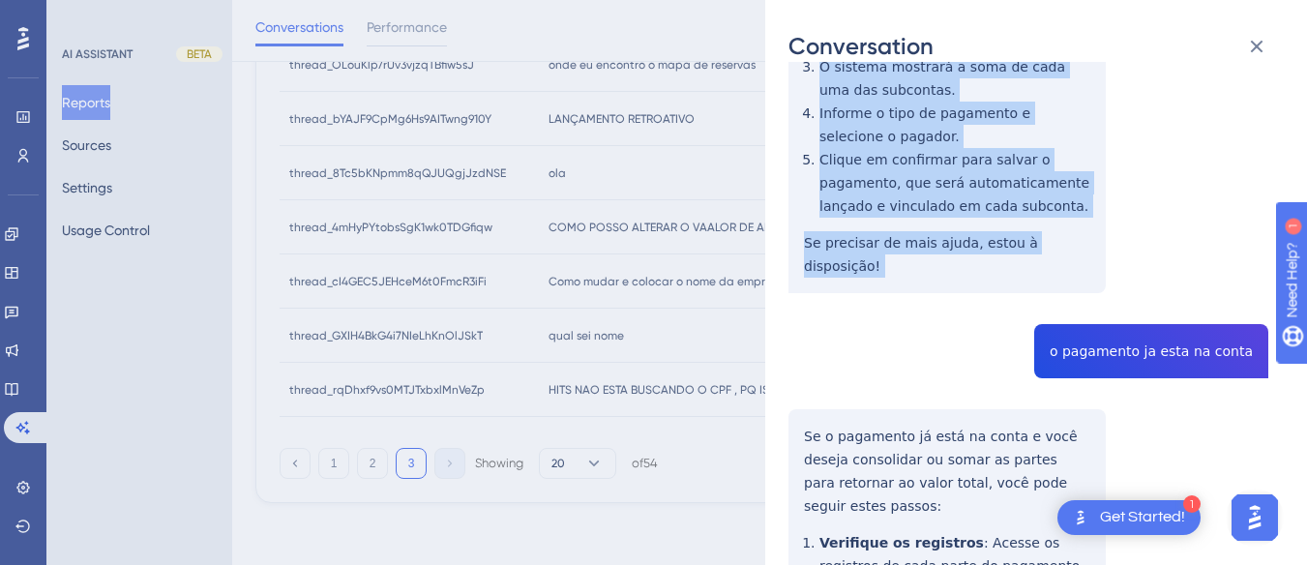
drag, startPoint x: 805, startPoint y: 107, endPoint x: 1108, endPoint y: 198, distance: 317.0
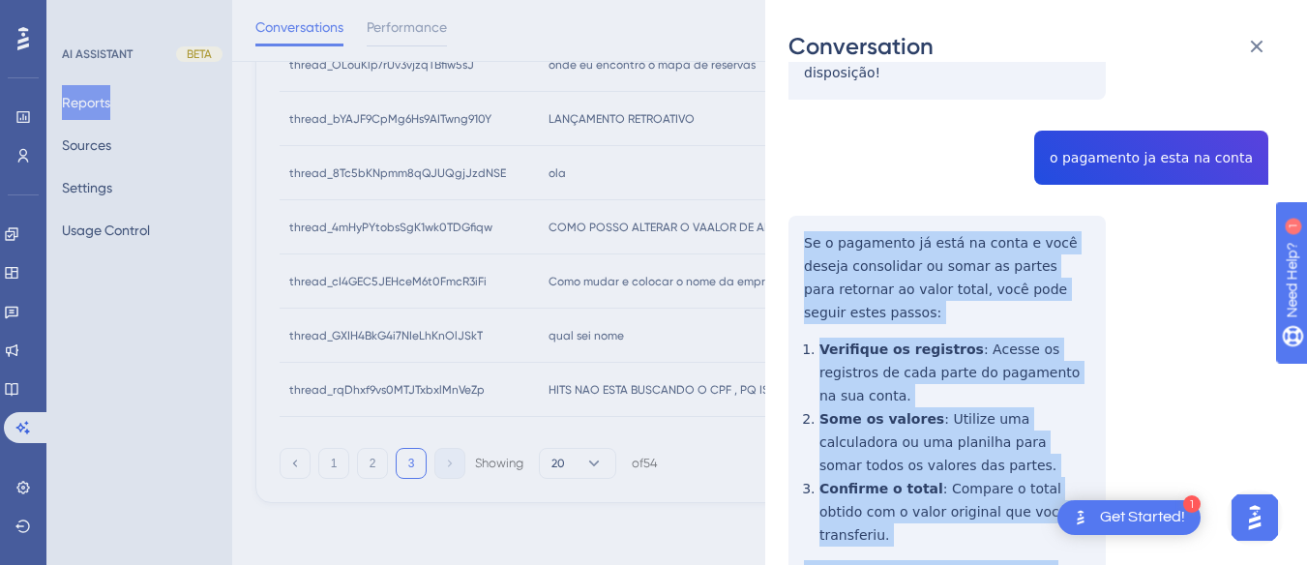
drag, startPoint x: 797, startPoint y: 137, endPoint x: 973, endPoint y: 466, distance: 373.0
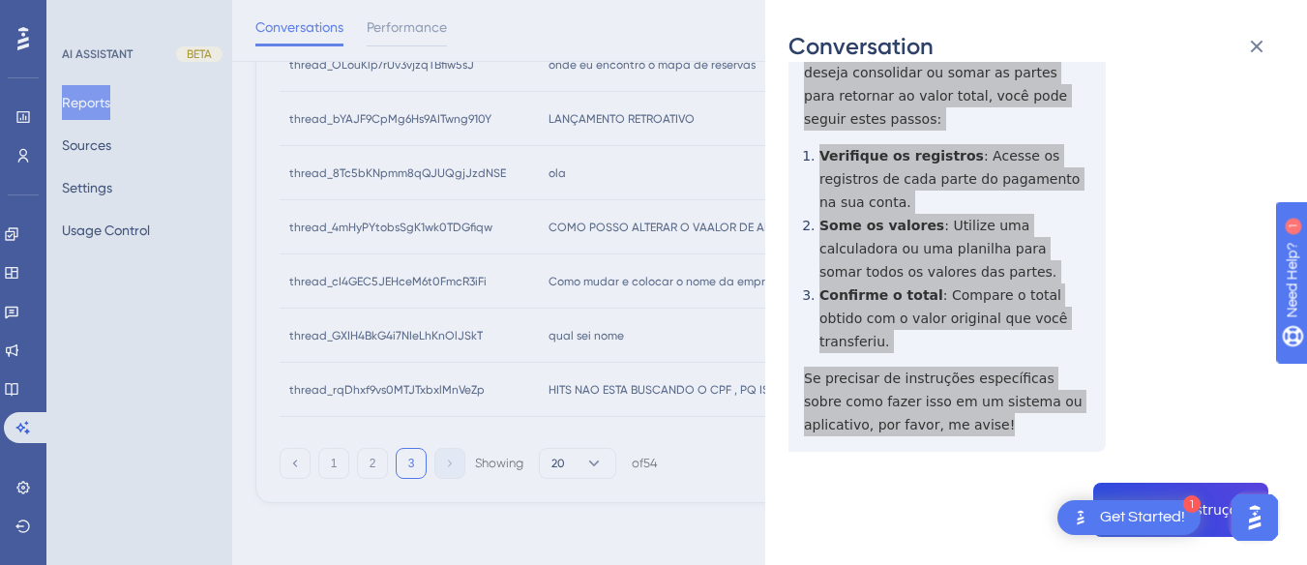
scroll to position [1838, 0]
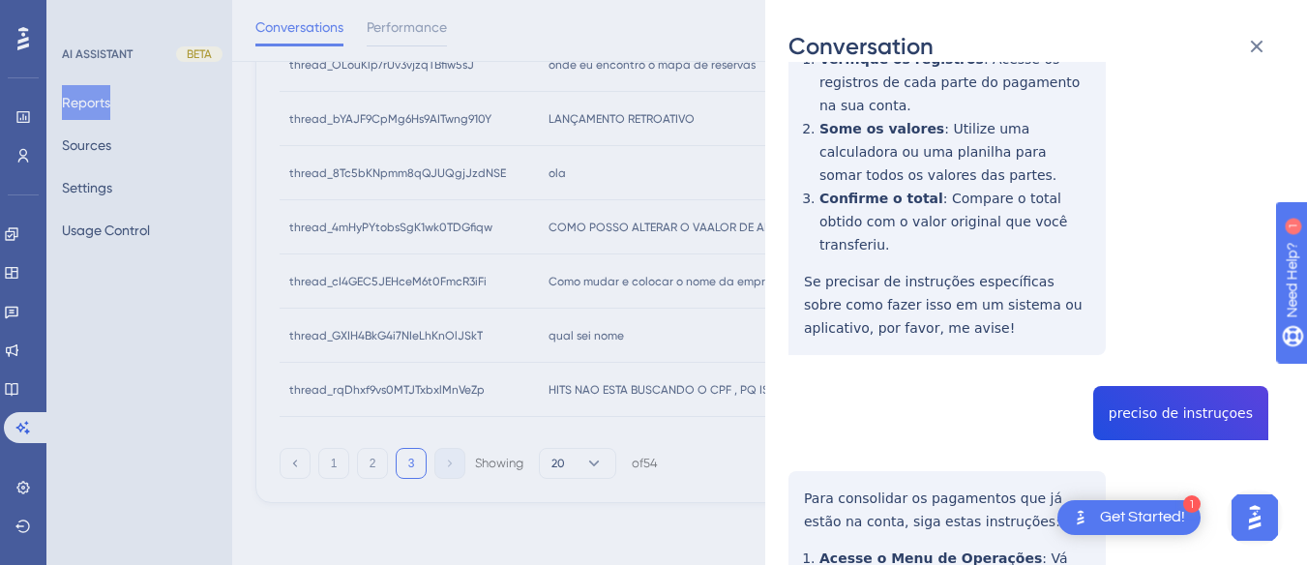
drag, startPoint x: 1158, startPoint y: 228, endPoint x: 955, endPoint y: 239, distance: 203.4
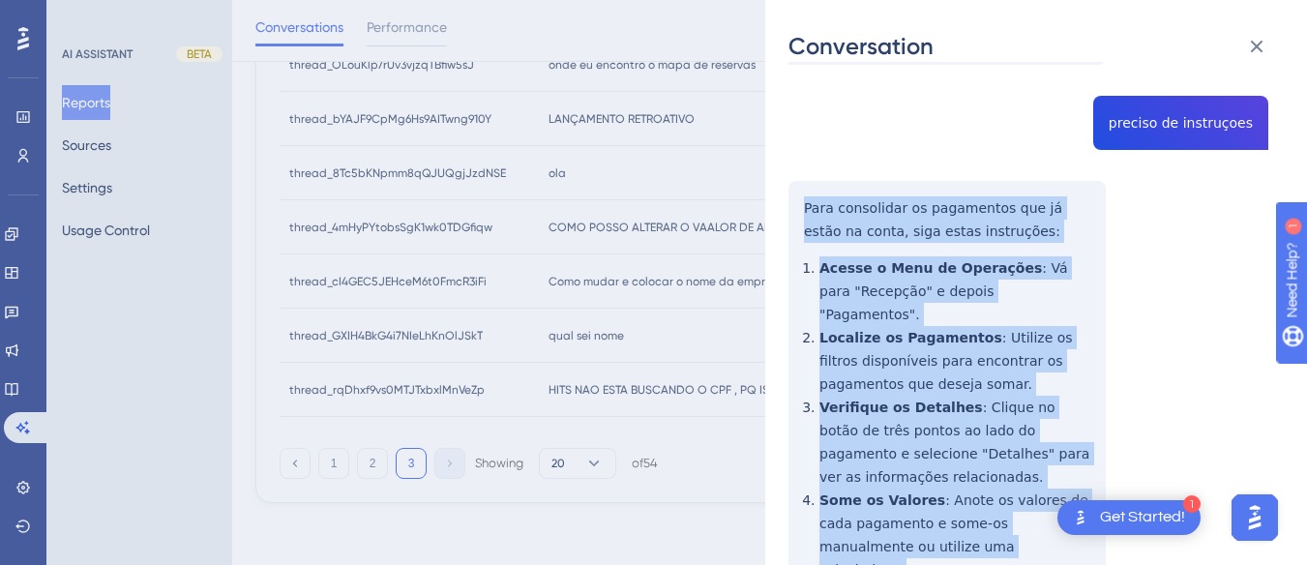
scroll to position [2224, 0]
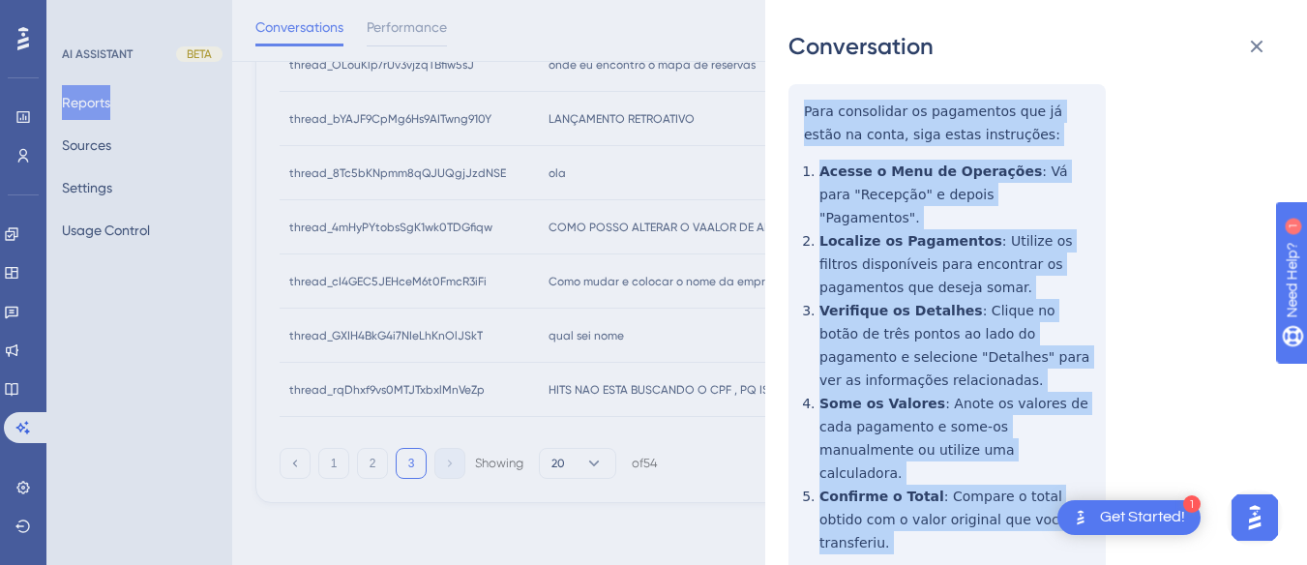
drag, startPoint x: 796, startPoint y: 328, endPoint x: 1092, endPoint y: 385, distance: 301.4
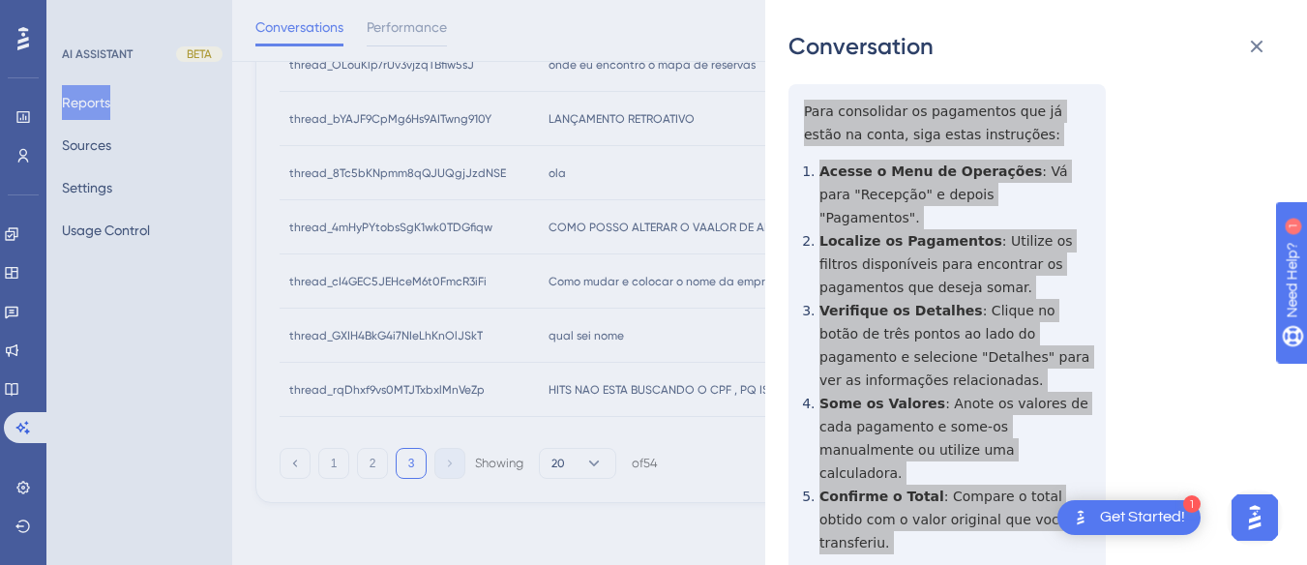
scroll to position [2418, 0]
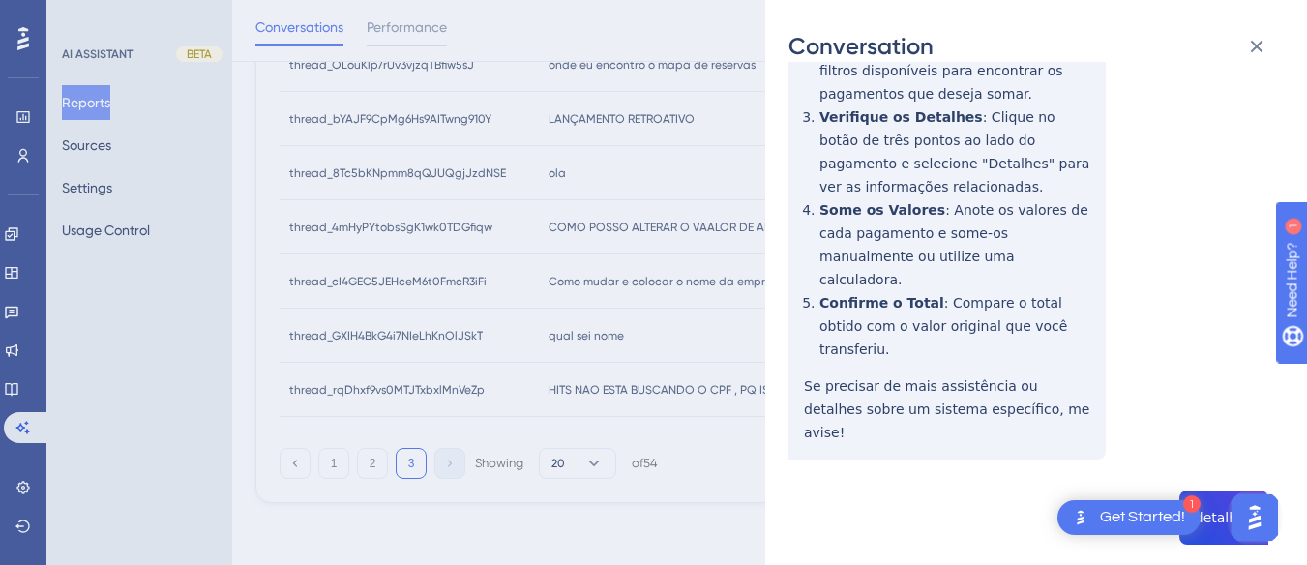
click at [1222, 271] on div "thread_8Tc5bKNpmm8qQJUQgjJzdNSE Copy - - 7_Henrique, [PERSON_NAME] User Convers…" at bounding box center [1028, 549] width 480 height 5765
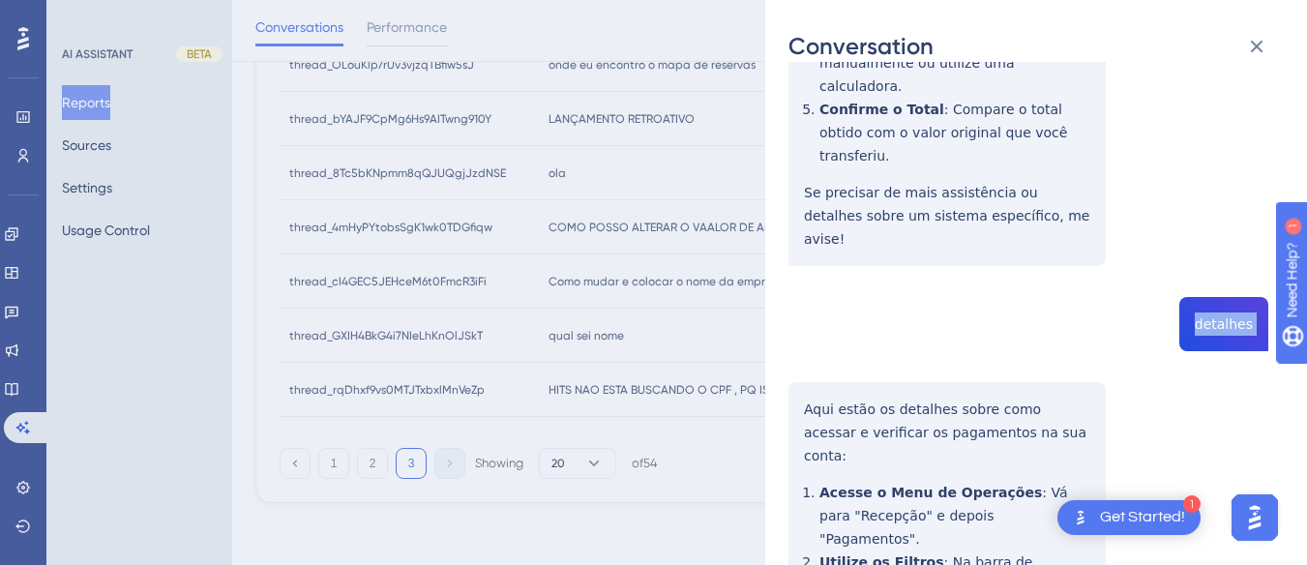
click at [781, 139] on div "Conversation thread_8Tc5bKNpmm8qQJUQgjJzdNSE Copy - - 7_Henrique, [PERSON_NAME]…" at bounding box center [1036, 282] width 542 height 565
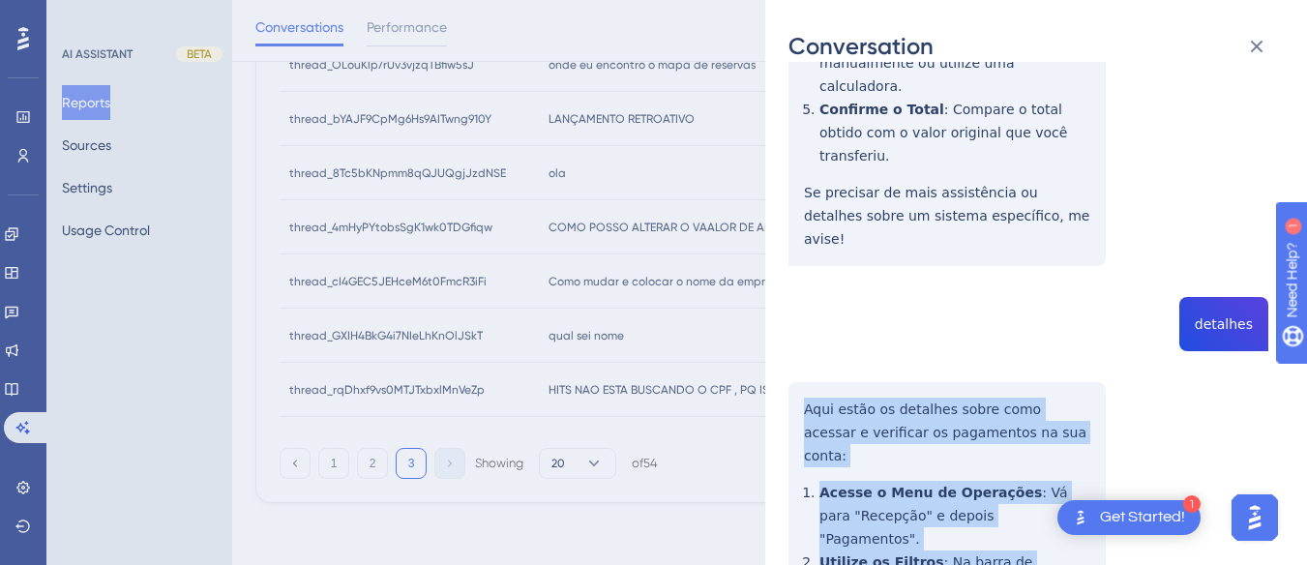
scroll to position [2901, 0]
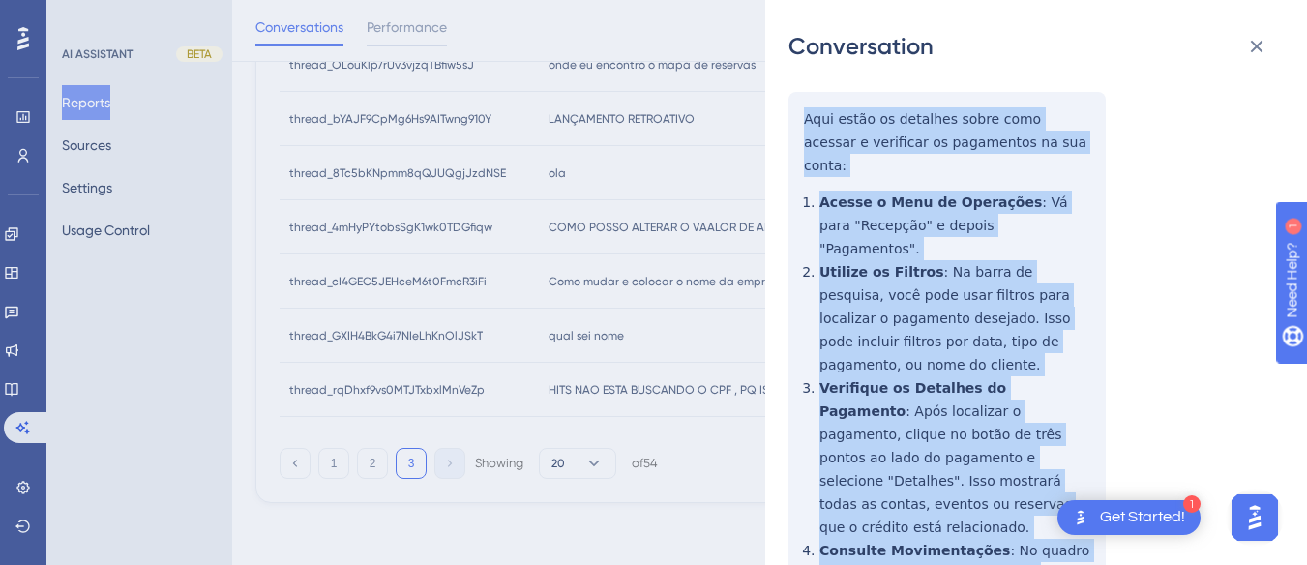
drag, startPoint x: 801, startPoint y: 145, endPoint x: 882, endPoint y: 259, distance: 140.1
click at [984, 395] on div "thread_8Tc5bKNpmm8qQJUQgjJzdNSE Copy - - 7_Henrique, [PERSON_NAME] User Convers…" at bounding box center [1028, 66] width 480 height 5765
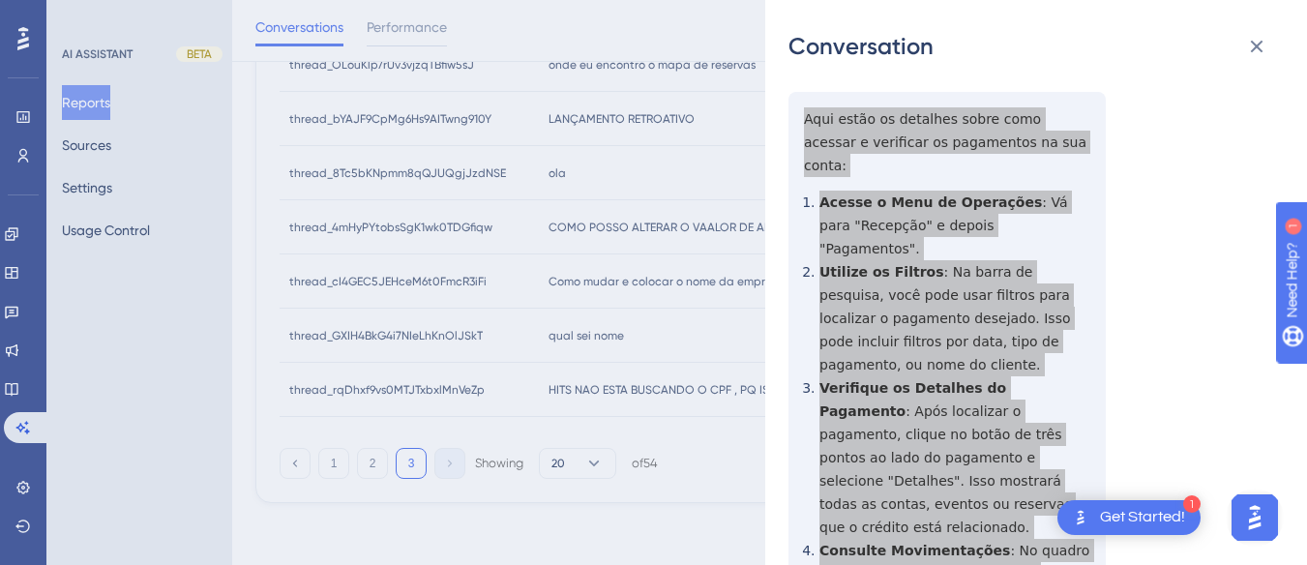
scroll to position [3095, 0]
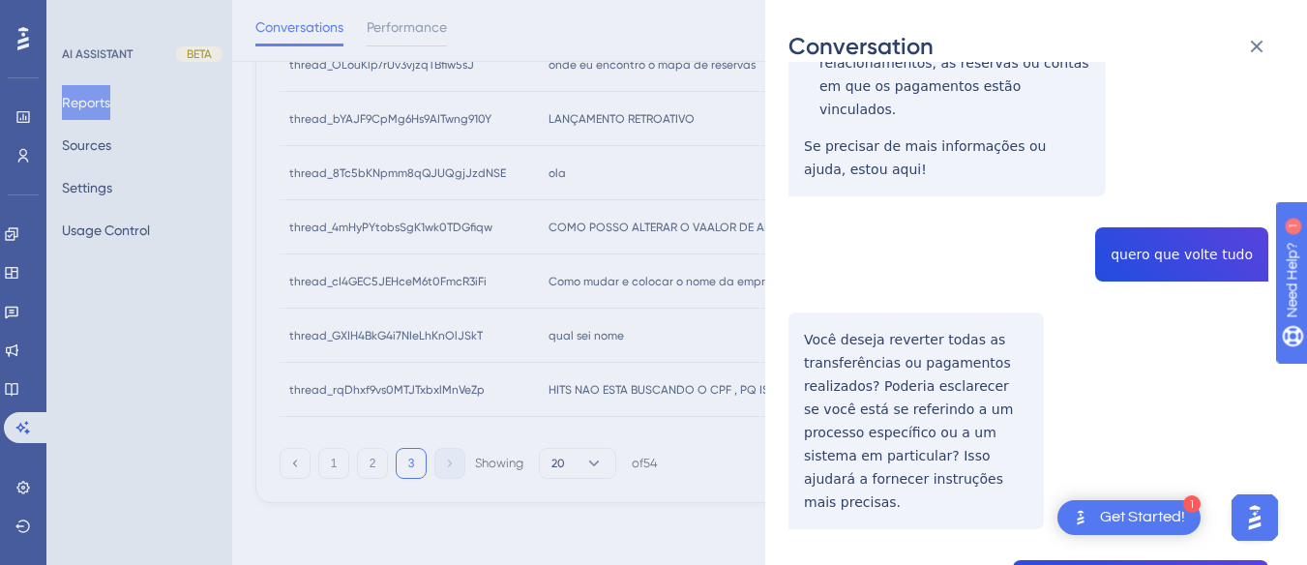
click at [784, 276] on div "Conversation thread_8Tc5bKNpmm8qQJUQgjJzdNSE Copy - - 7_Henrique, [PERSON_NAME]…" at bounding box center [1036, 282] width 542 height 565
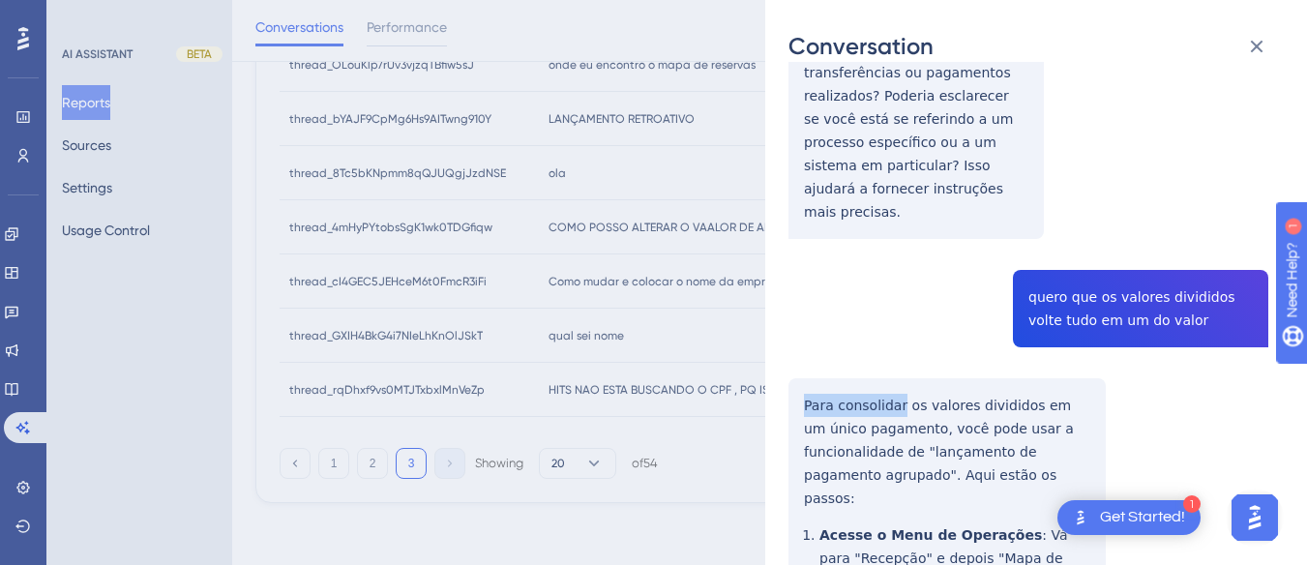
scroll to position [3869, 0]
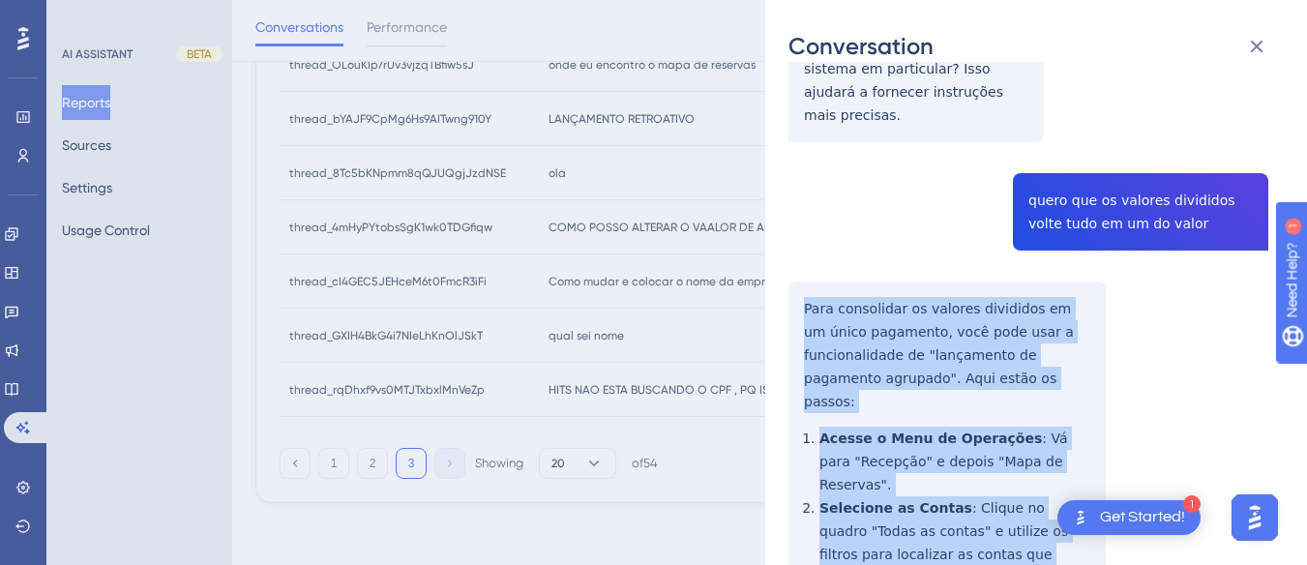
drag, startPoint x: 784, startPoint y: 275, endPoint x: 1046, endPoint y: 391, distance: 286.6
click at [1046, 391] on div "Conversation thread_8Tc5bKNpmm8qQJUQgjJzdNSE Copy - - 7_Henrique, [PERSON_NAME]…" at bounding box center [1036, 282] width 542 height 565
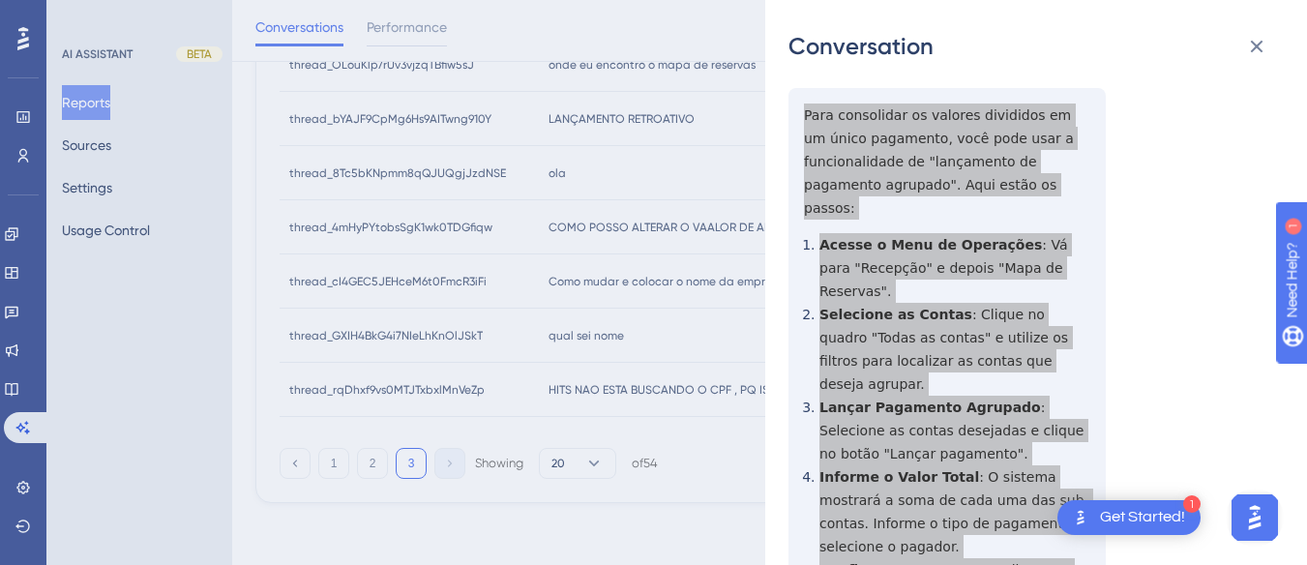
scroll to position [4159, 0]
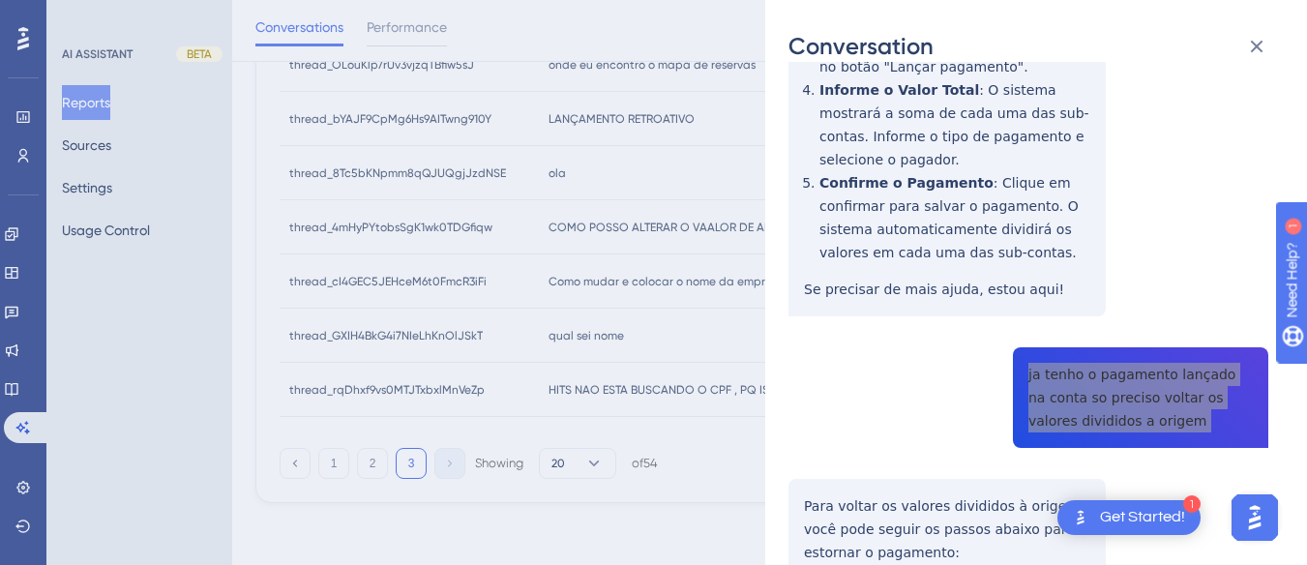
scroll to position [4352, 0]
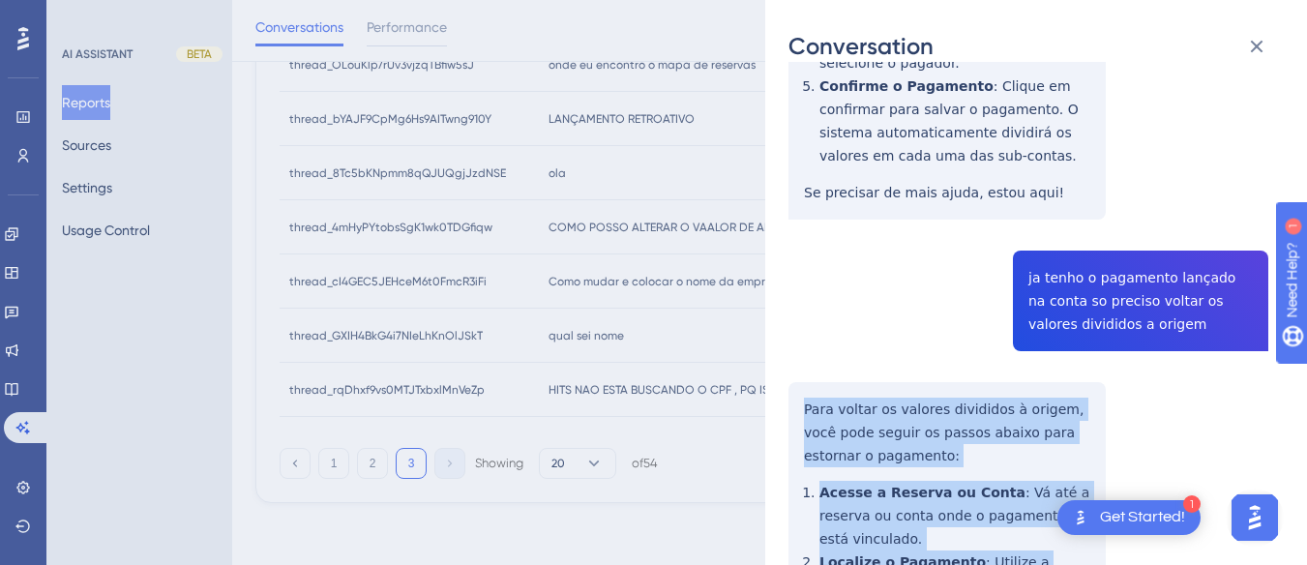
scroll to position [4642, 0]
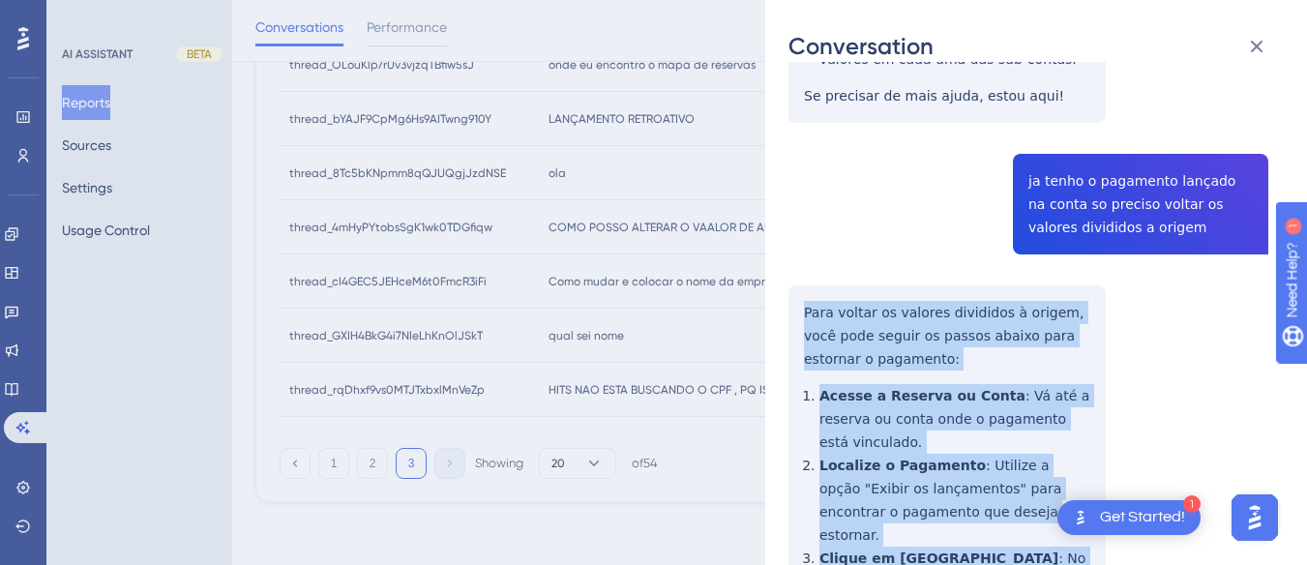
drag, startPoint x: 800, startPoint y: 112, endPoint x: 1046, endPoint y: 496, distance: 456.3
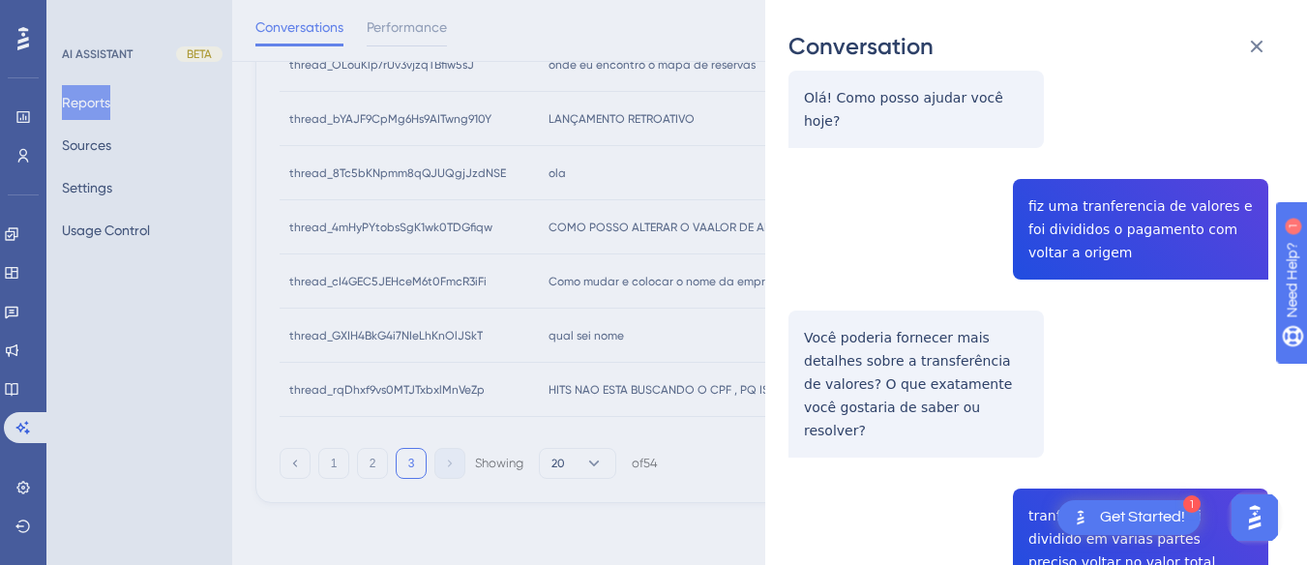
scroll to position [0, 0]
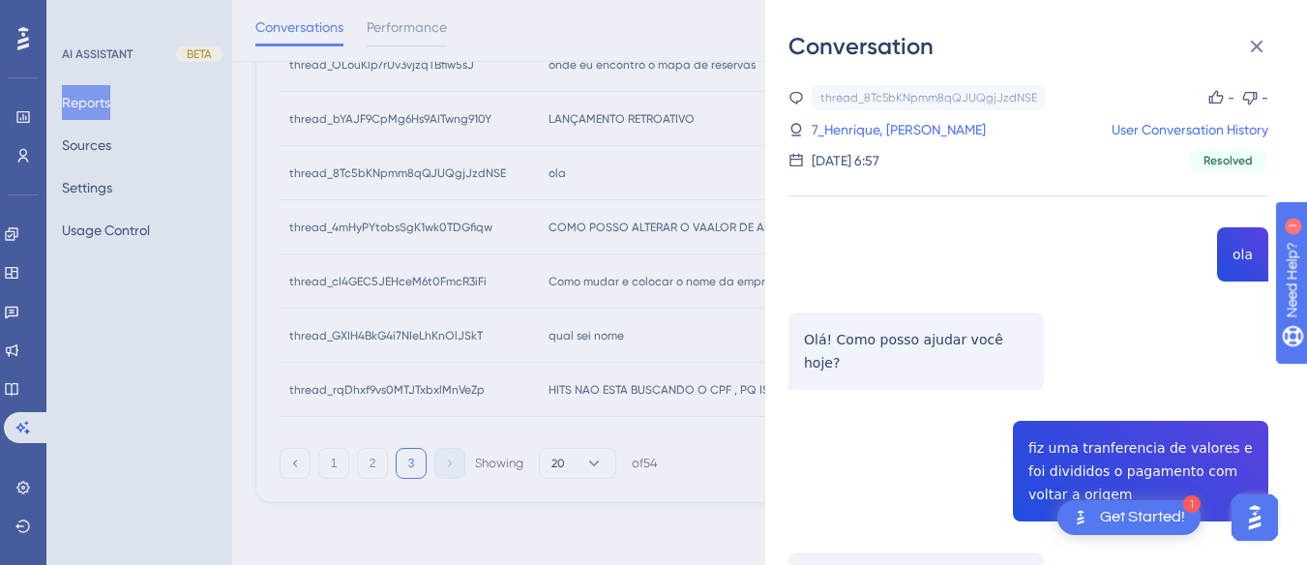
click at [866, 142] on div "thread_8Tc5bKNpmm8qQJUQgjJzdNSE Copy - - 7_Henrique, [PERSON_NAME] User Convers…" at bounding box center [1028, 128] width 480 height 87
click at [866, 129] on link "7_Henrique, [PERSON_NAME]" at bounding box center [898, 129] width 174 height 23
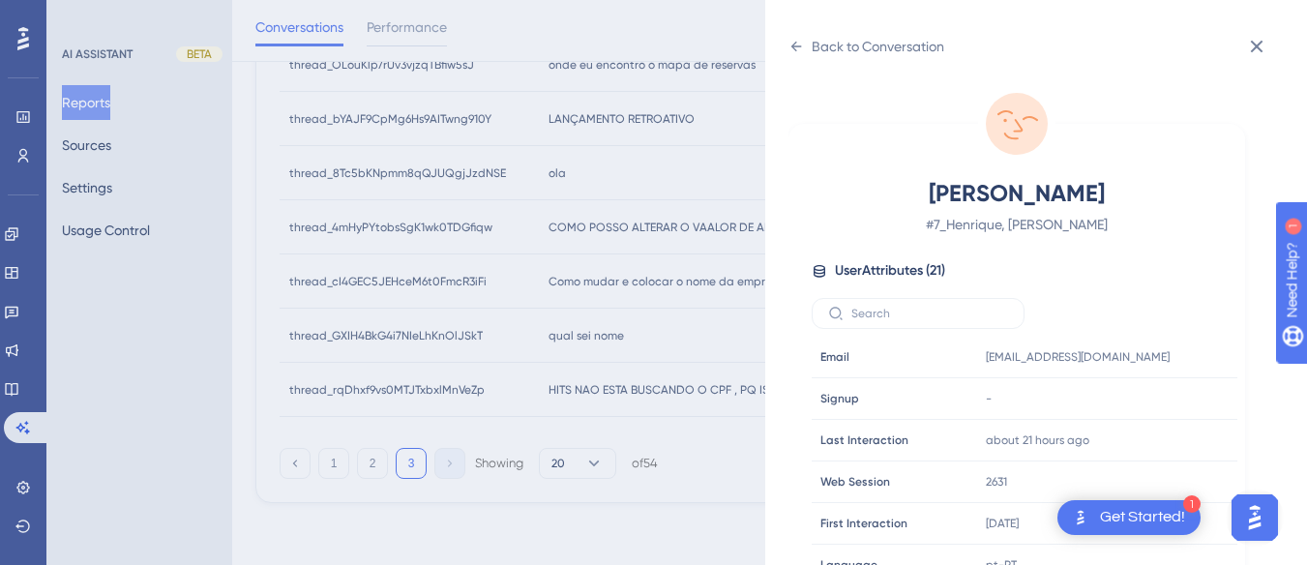
scroll to position [589, 0]
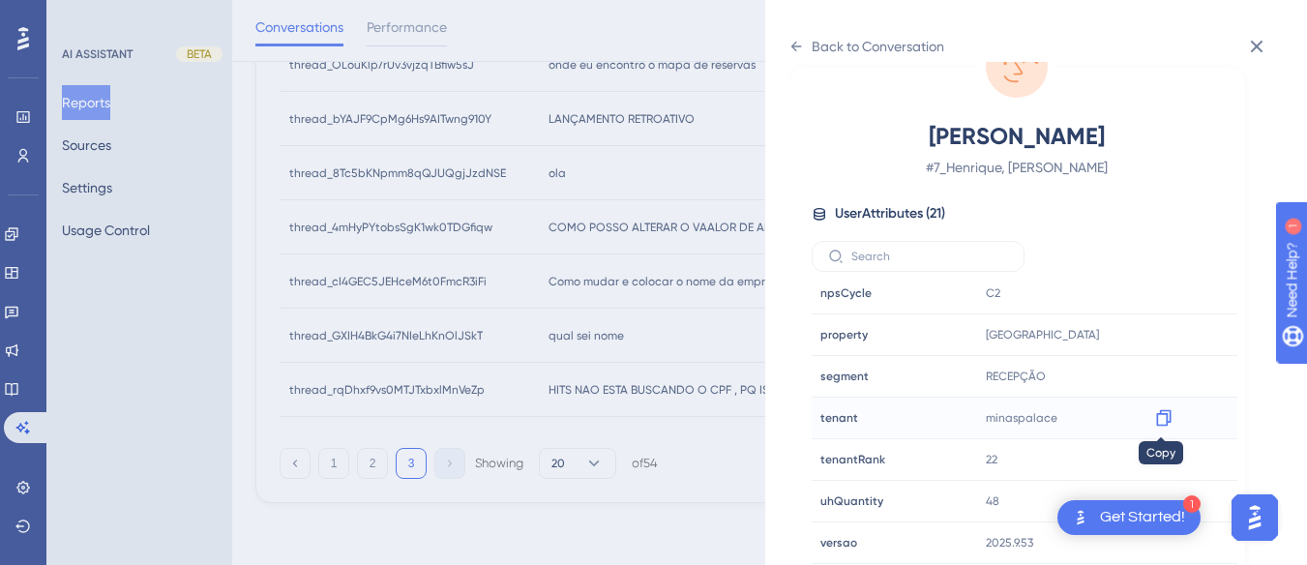
click at [1159, 415] on icon at bounding box center [1163, 417] width 19 height 19
click at [792, 52] on icon at bounding box center [795, 46] width 15 height 15
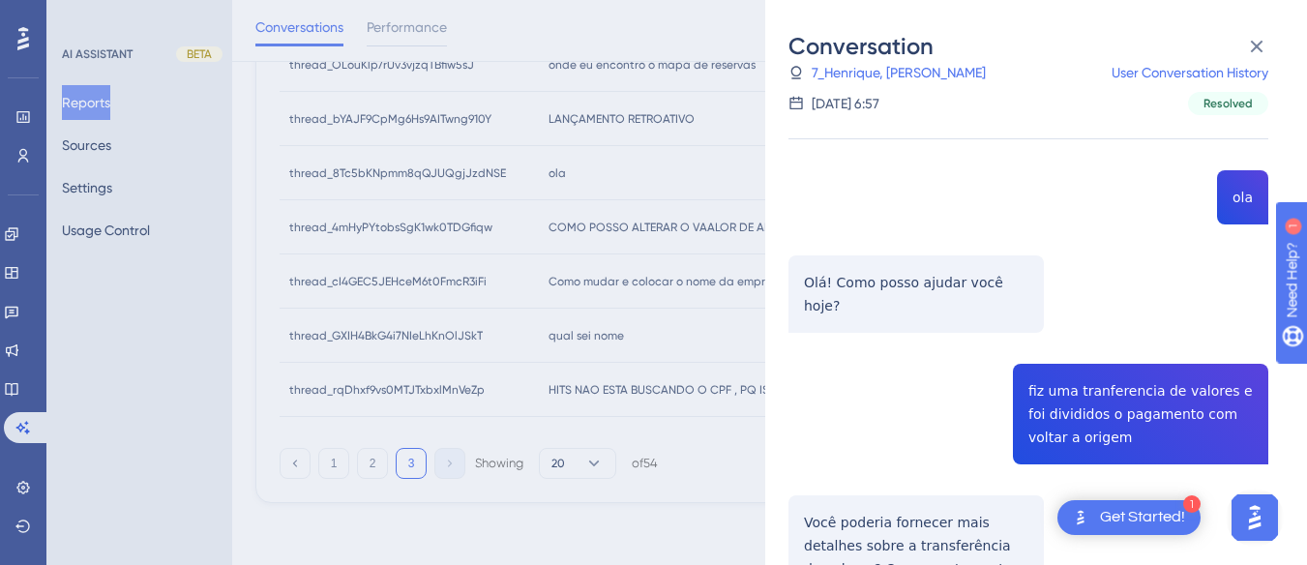
scroll to position [831, 0]
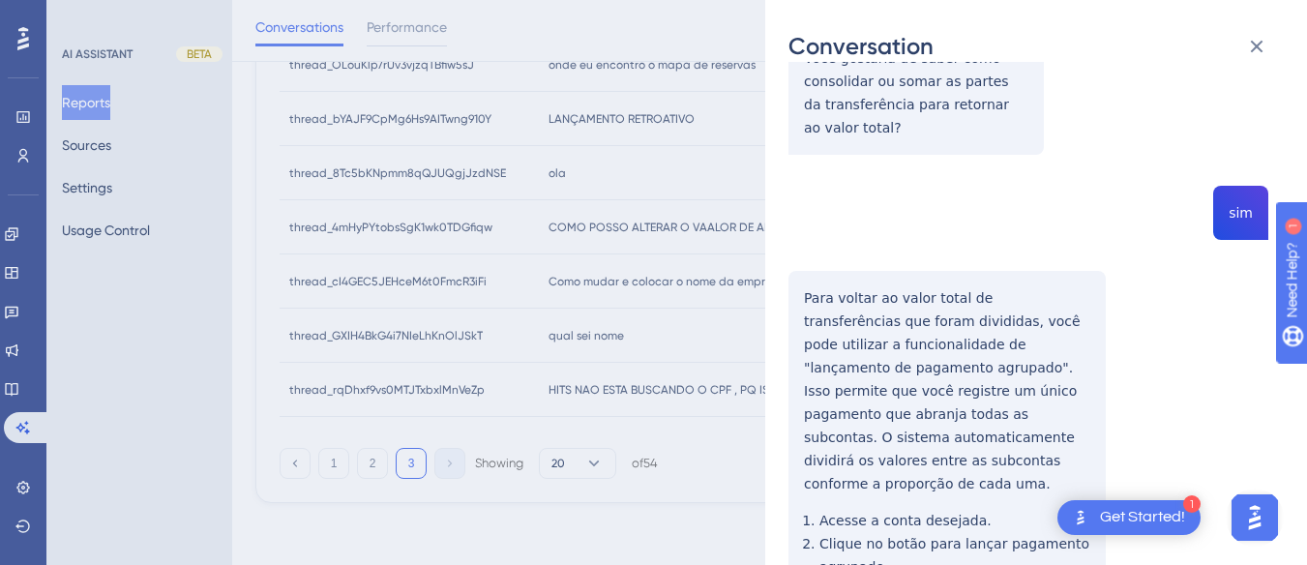
click at [1259, 38] on icon at bounding box center [1256, 46] width 23 height 23
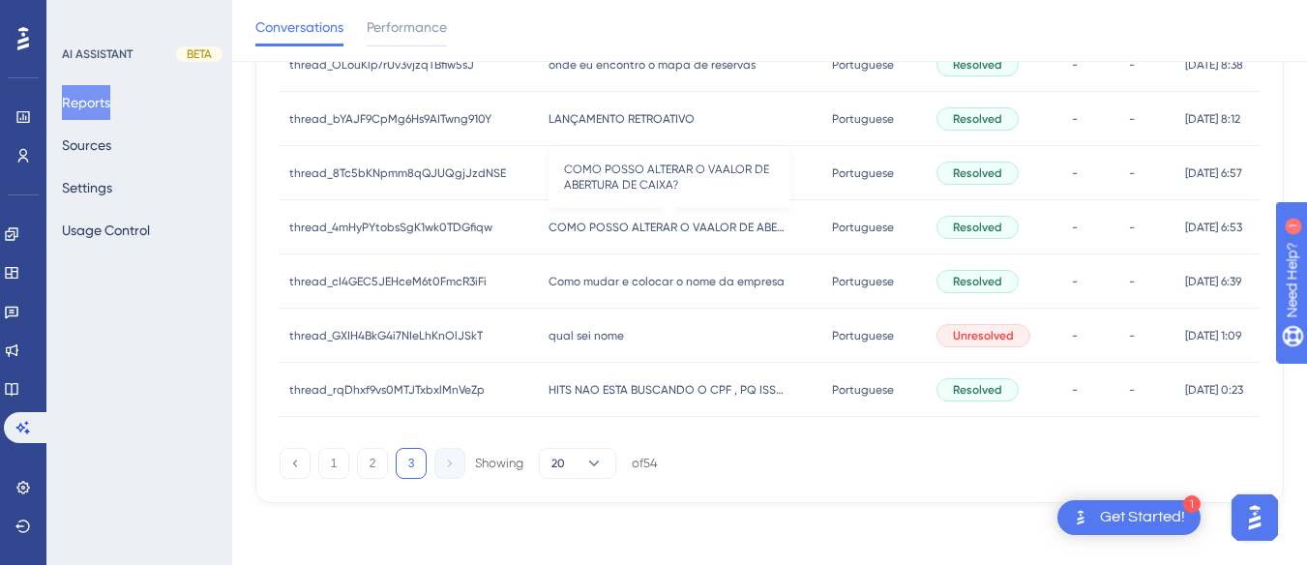
click at [566, 231] on span "COMO POSSO ALTERAR O VAALOR DE ABERTURA DE CAIXA?" at bounding box center [669, 227] width 242 height 15
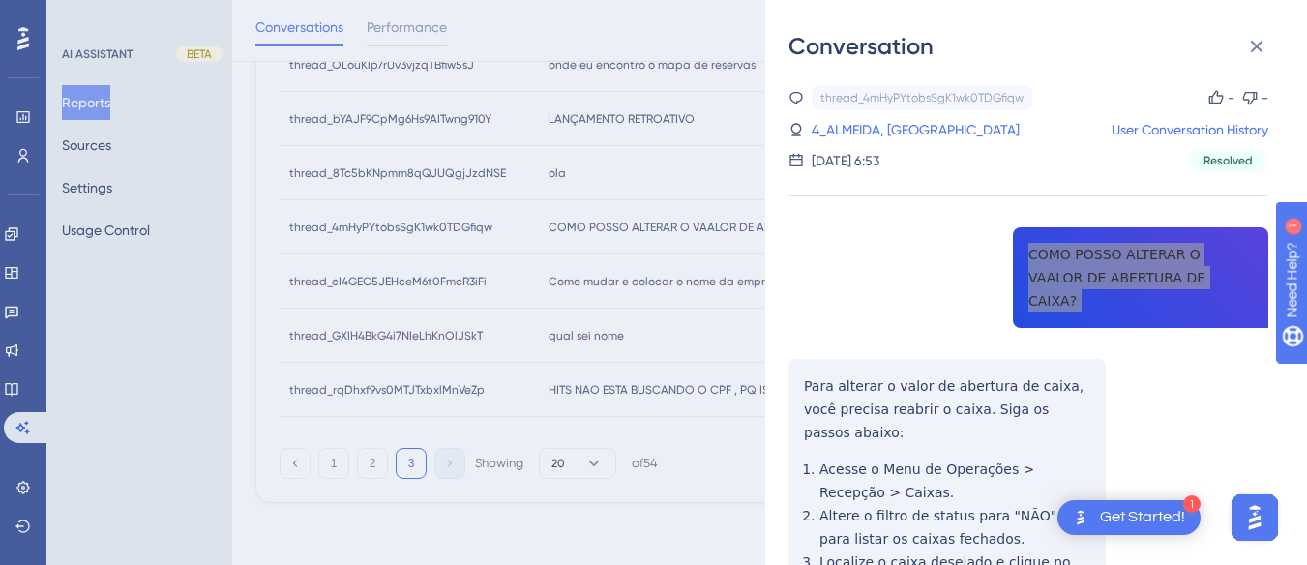
scroll to position [193, 0]
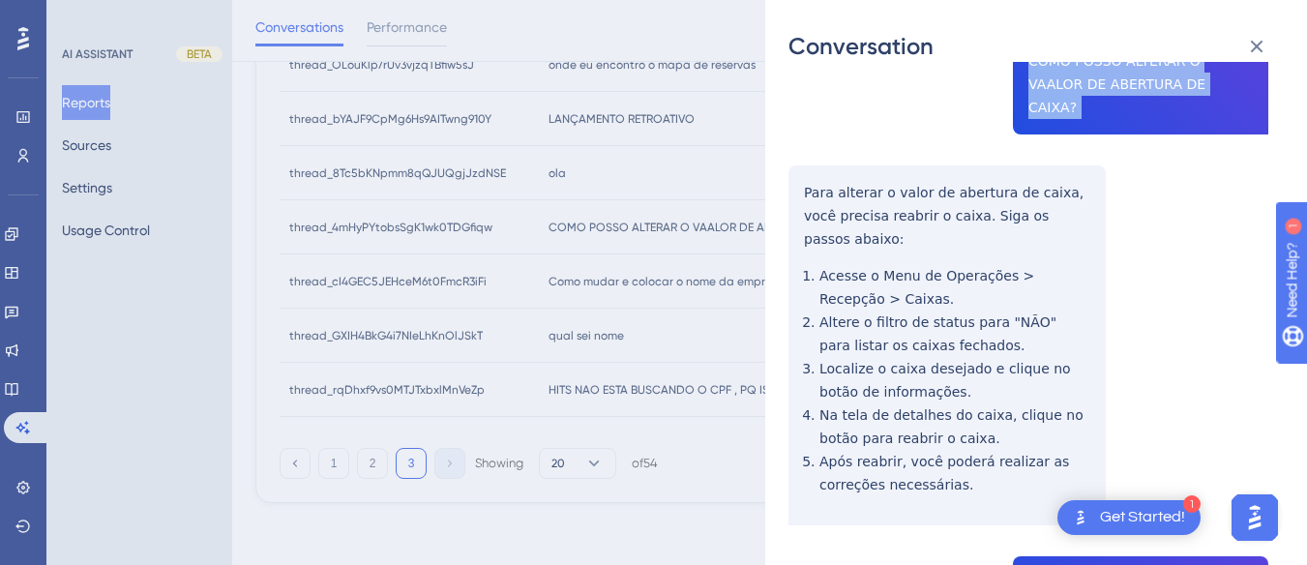
click at [798, 161] on div "thread_4mHyPYtobsSgK1wk0TDGfiqw Copy - - 4_ALMEIDA, SAMARA User Conversation Hi…" at bounding box center [1028, 519] width 480 height 1254
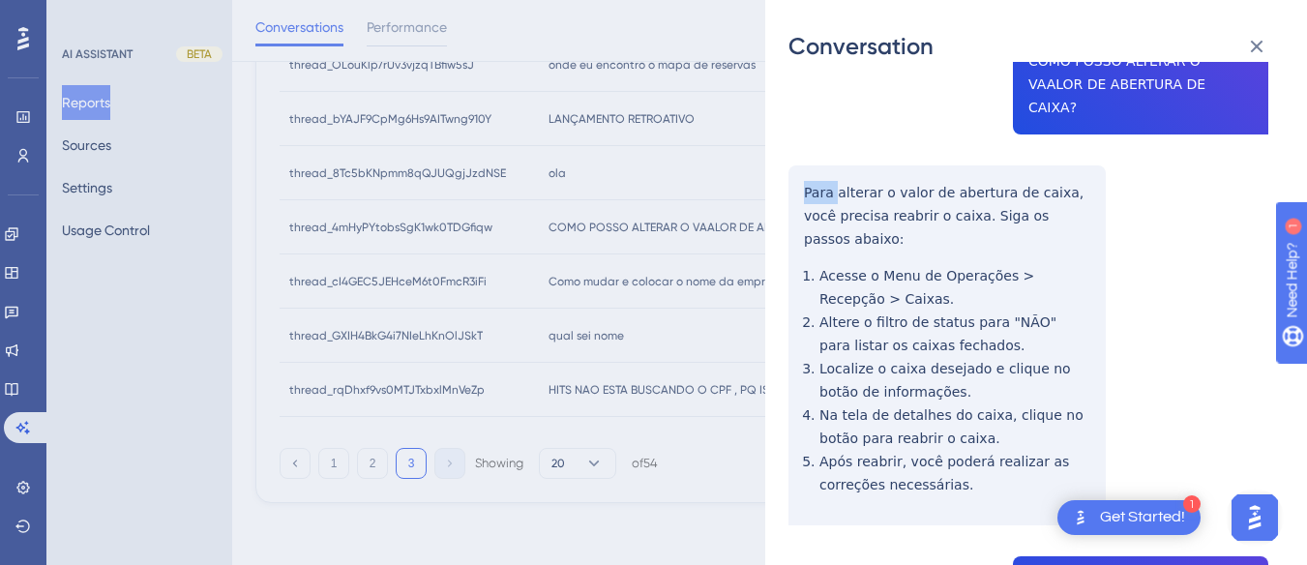
click at [798, 161] on div "thread_4mHyPYtobsSgK1wk0TDGfiqw Copy - - 4_ALMEIDA, SAMARA User Conversation Hi…" at bounding box center [1028, 519] width 480 height 1254
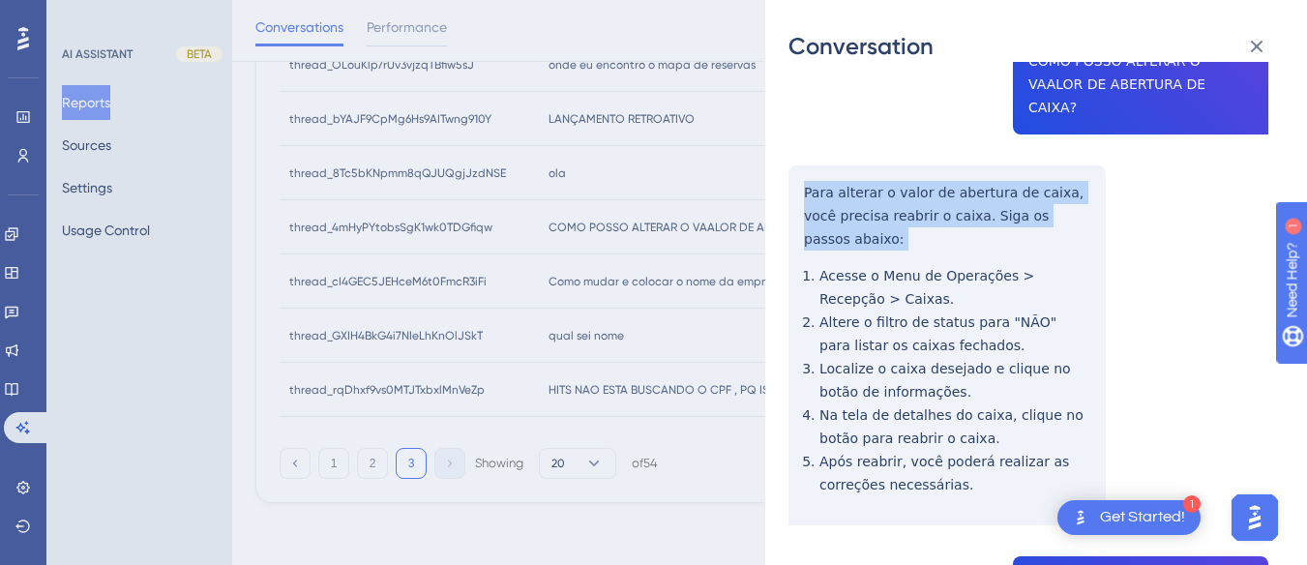
click at [798, 161] on div "thread_4mHyPYtobsSgK1wk0TDGfiqw Copy - - 4_ALMEIDA, SAMARA User Conversation Hi…" at bounding box center [1028, 519] width 480 height 1254
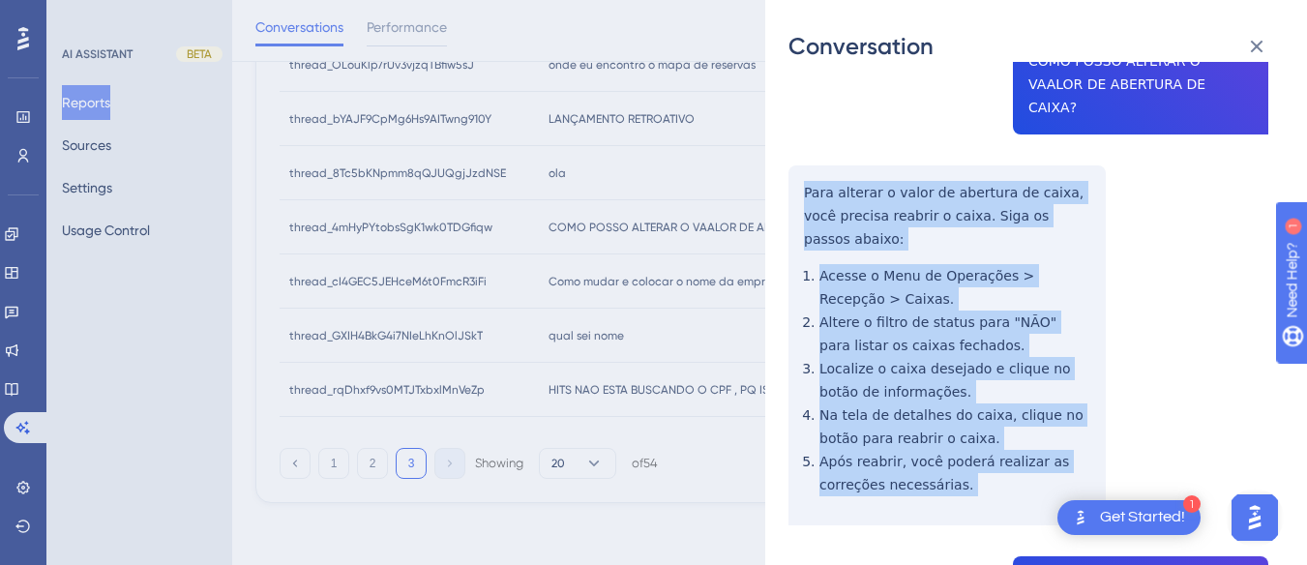
drag, startPoint x: 798, startPoint y: 161, endPoint x: 998, endPoint y: 435, distance: 339.9
click at [998, 435] on div "thread_4mHyPYtobsSgK1wk0TDGfiqw Copy - - 4_ALMEIDA, SAMARA User Conversation Hi…" at bounding box center [1028, 519] width 480 height 1254
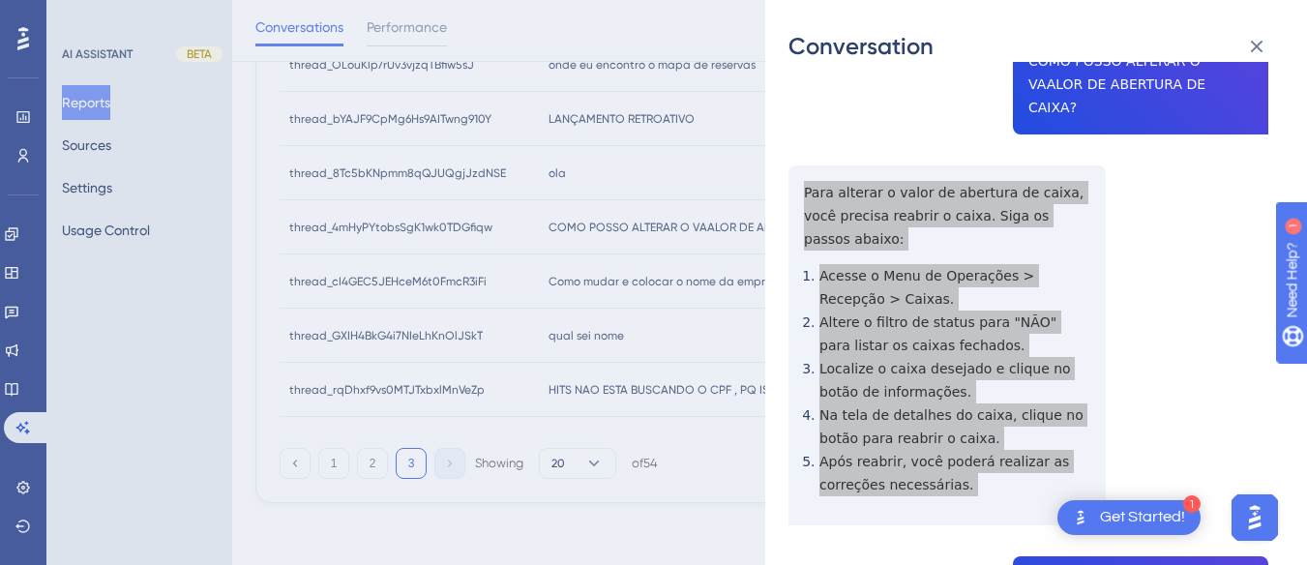
scroll to position [387, 0]
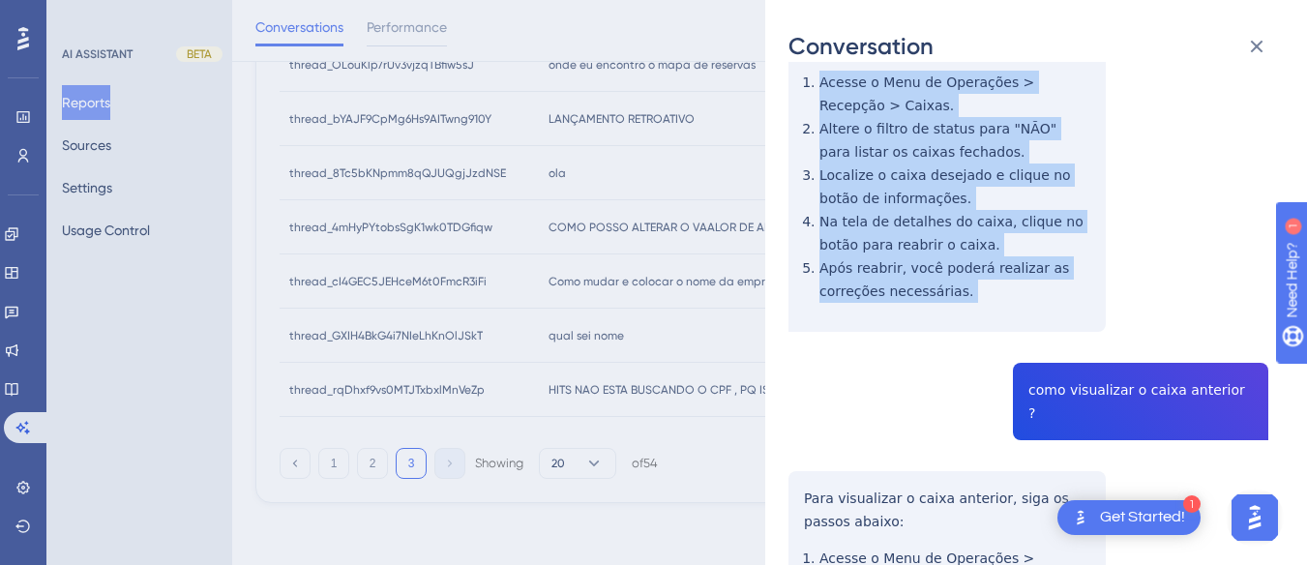
click at [1050, 330] on div "thread_4mHyPYtobsSgK1wk0TDGfiqw Copy - - 4_ALMEIDA, SAMARA User Conversation Hi…" at bounding box center [1028, 325] width 480 height 1254
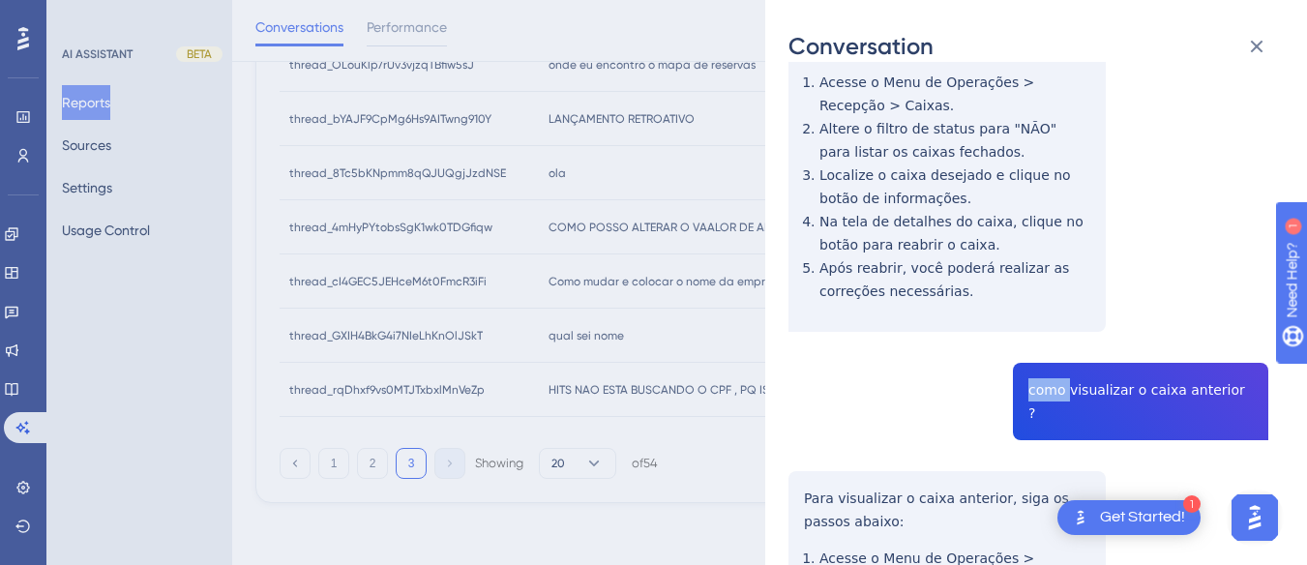
click at [1050, 330] on div "thread_4mHyPYtobsSgK1wk0TDGfiqw Copy - - 4_ALMEIDA, SAMARA User Conversation Hi…" at bounding box center [1028, 325] width 480 height 1254
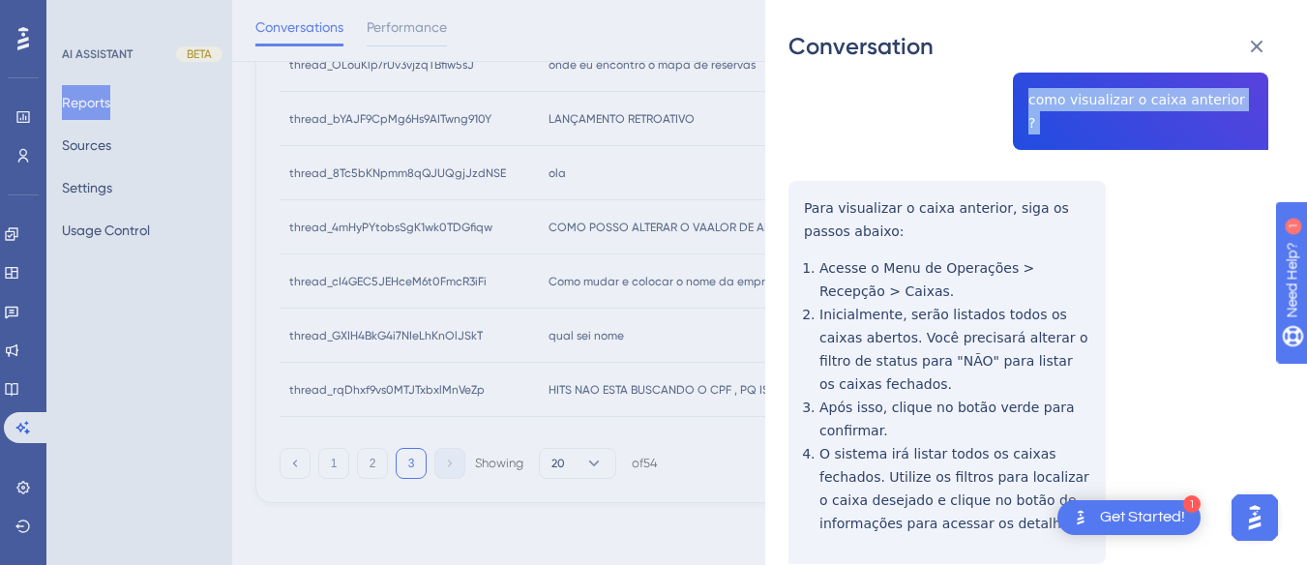
click at [789, 126] on div "thread_4mHyPYtobsSgK1wk0TDGfiqw Copy - - 4_ALMEIDA, SAMARA User Conversation Hi…" at bounding box center [1028, 35] width 480 height 1254
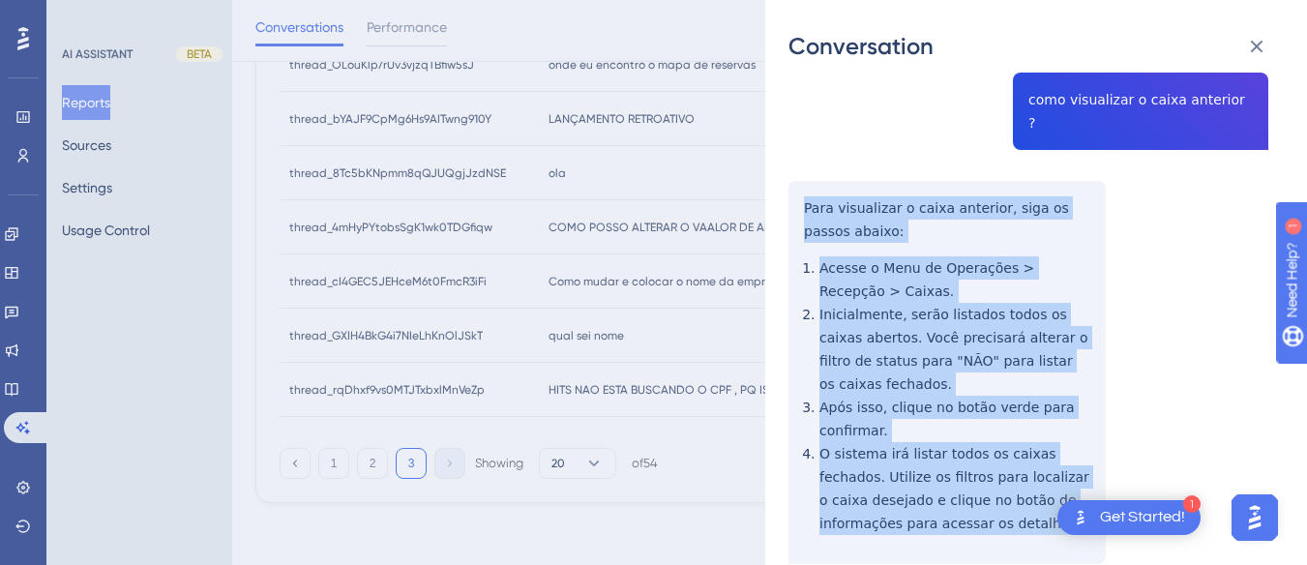
drag, startPoint x: 789, startPoint y: 126, endPoint x: 798, endPoint y: 242, distance: 116.4
click at [999, 476] on div "thread_4mHyPYtobsSgK1wk0TDGfiqw Copy - - 4_ALMEIDA, SAMARA User Conversation Hi…" at bounding box center [1028, 35] width 480 height 1254
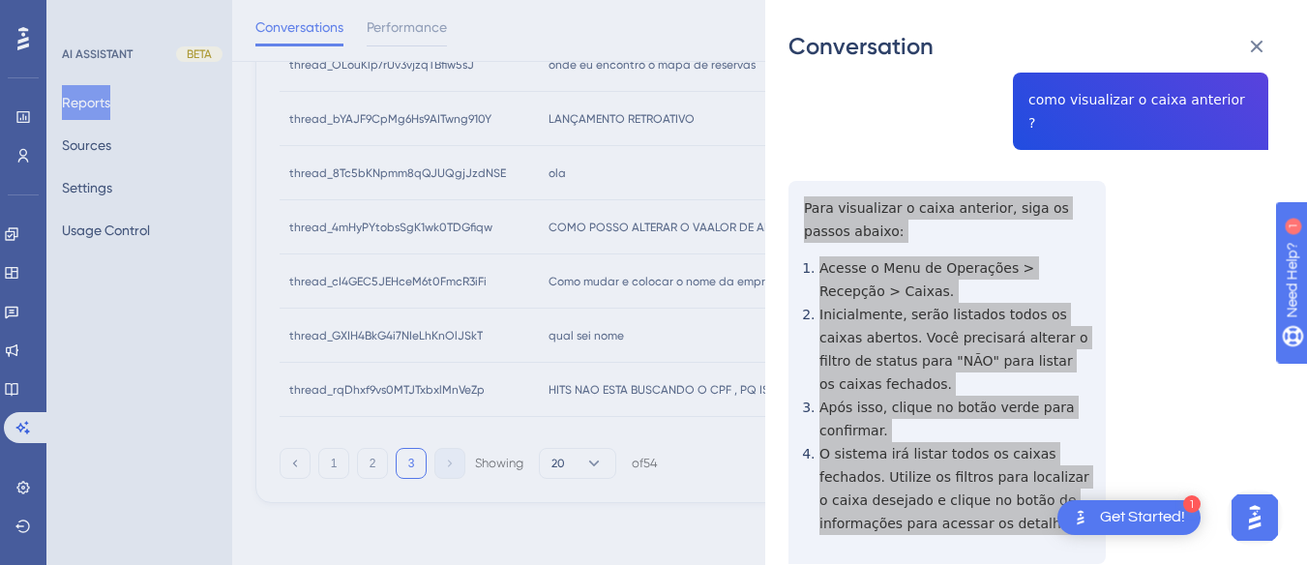
scroll to position [0, 0]
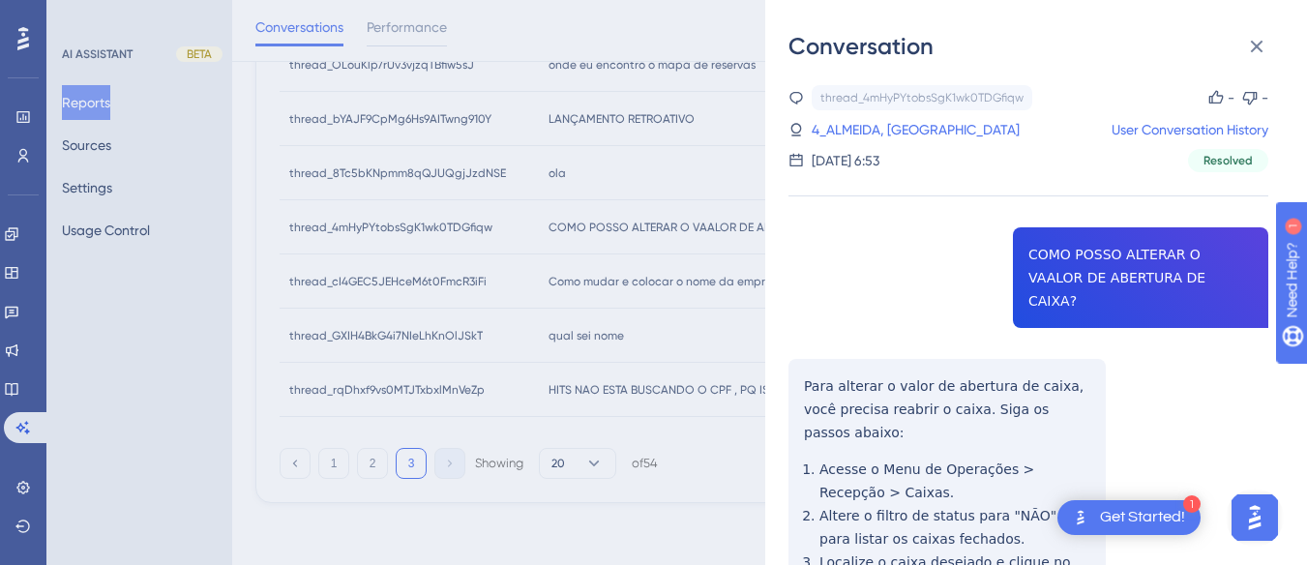
drag, startPoint x: 902, startPoint y: 123, endPoint x: 386, endPoint y: 562, distance: 677.9
click at [902, 123] on link "4_ALMEIDA, [GEOGRAPHIC_DATA]" at bounding box center [915, 129] width 208 height 23
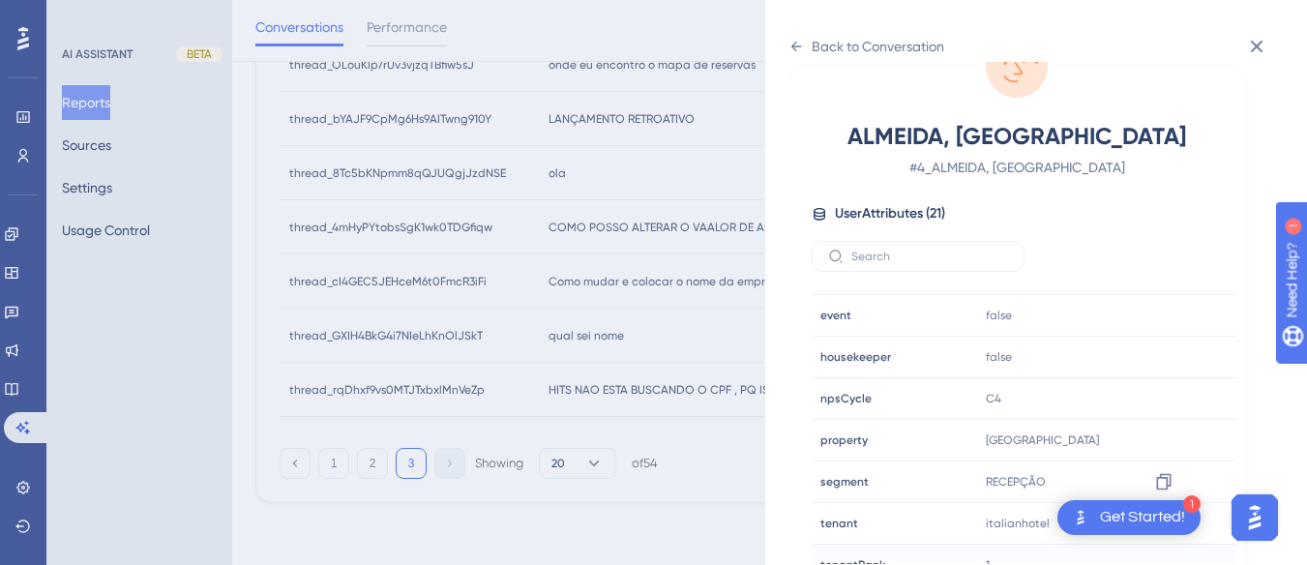
scroll to position [589, 0]
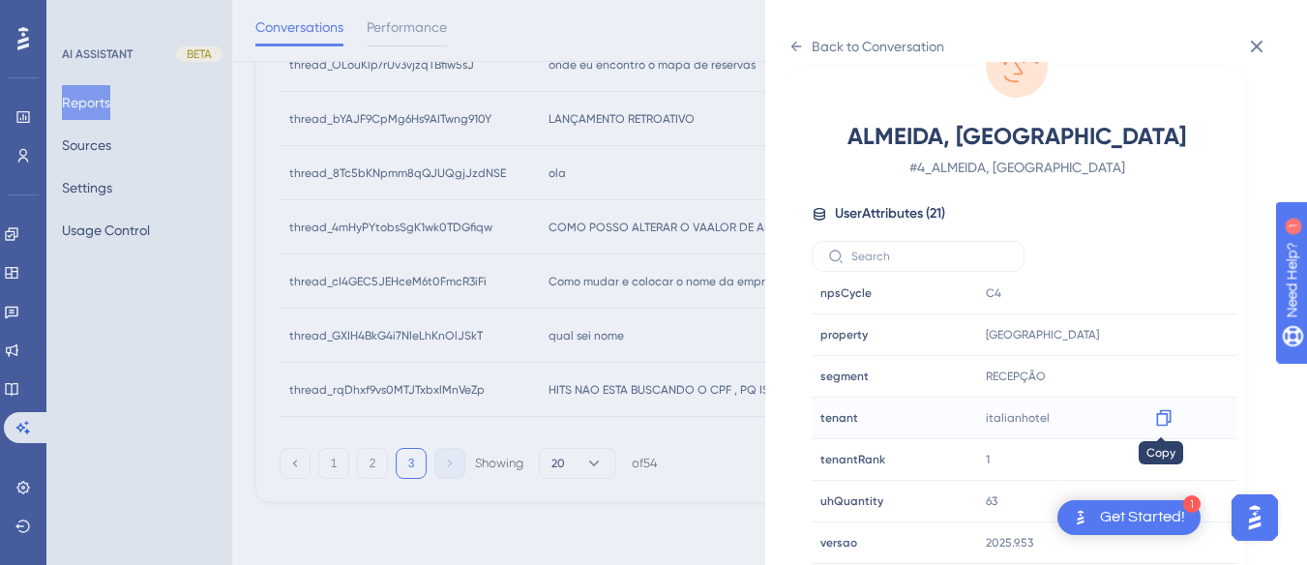
click at [1160, 415] on icon at bounding box center [1163, 417] width 19 height 19
click at [795, 38] on div "Back to Conversation" at bounding box center [866, 46] width 156 height 31
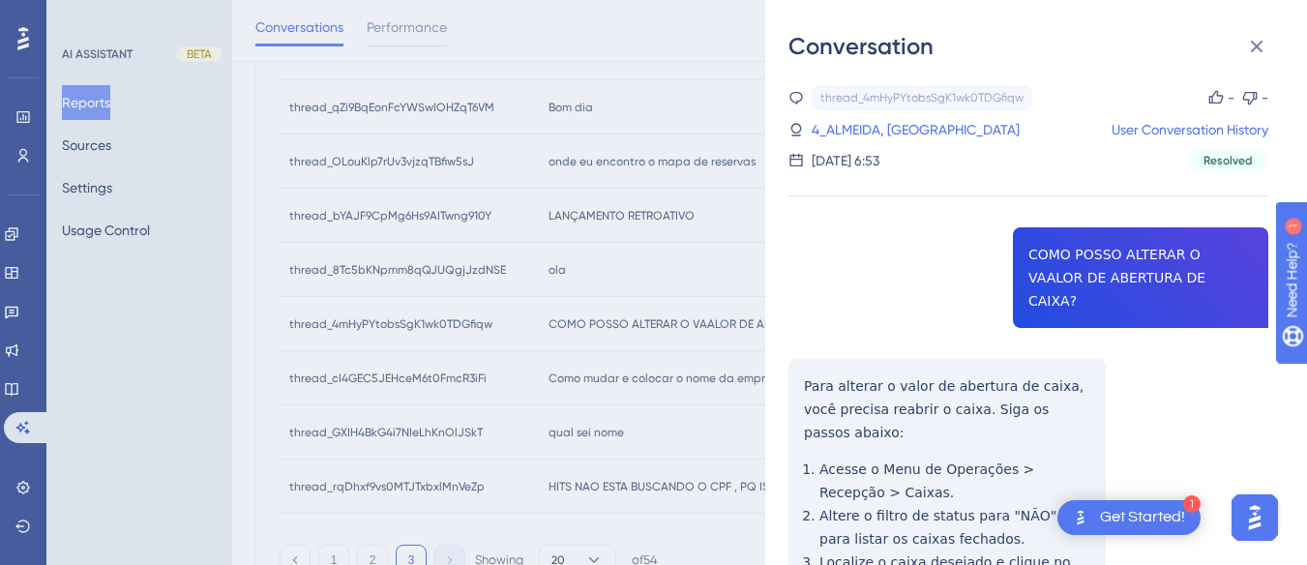
scroll to position [714, 0]
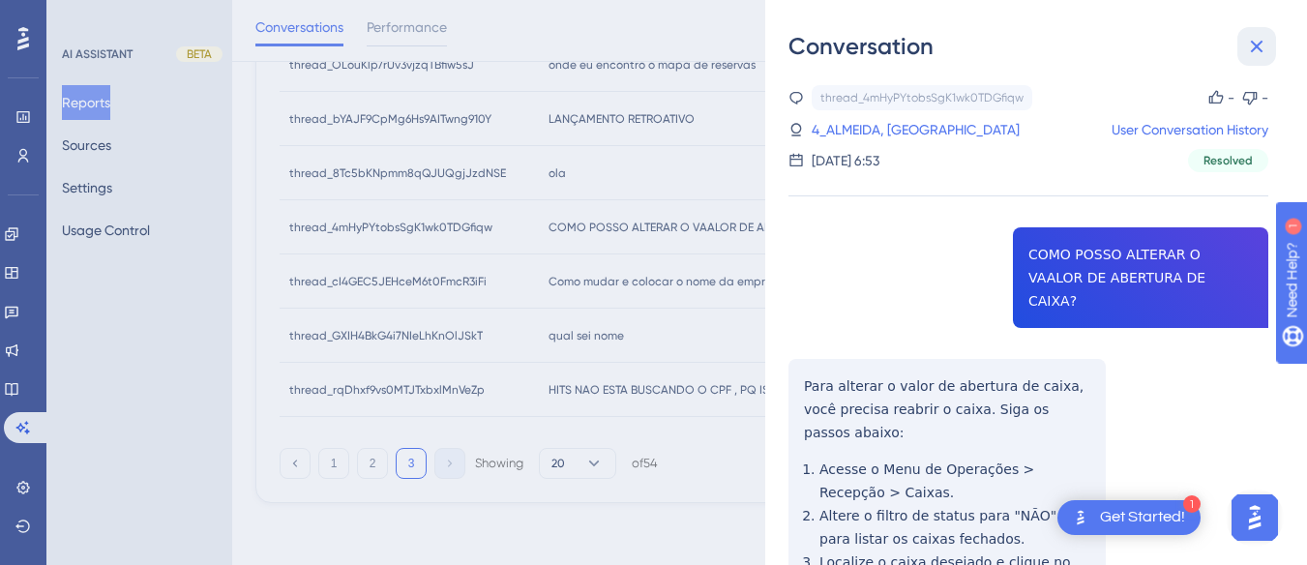
click at [1258, 50] on icon at bounding box center [1256, 46] width 23 height 23
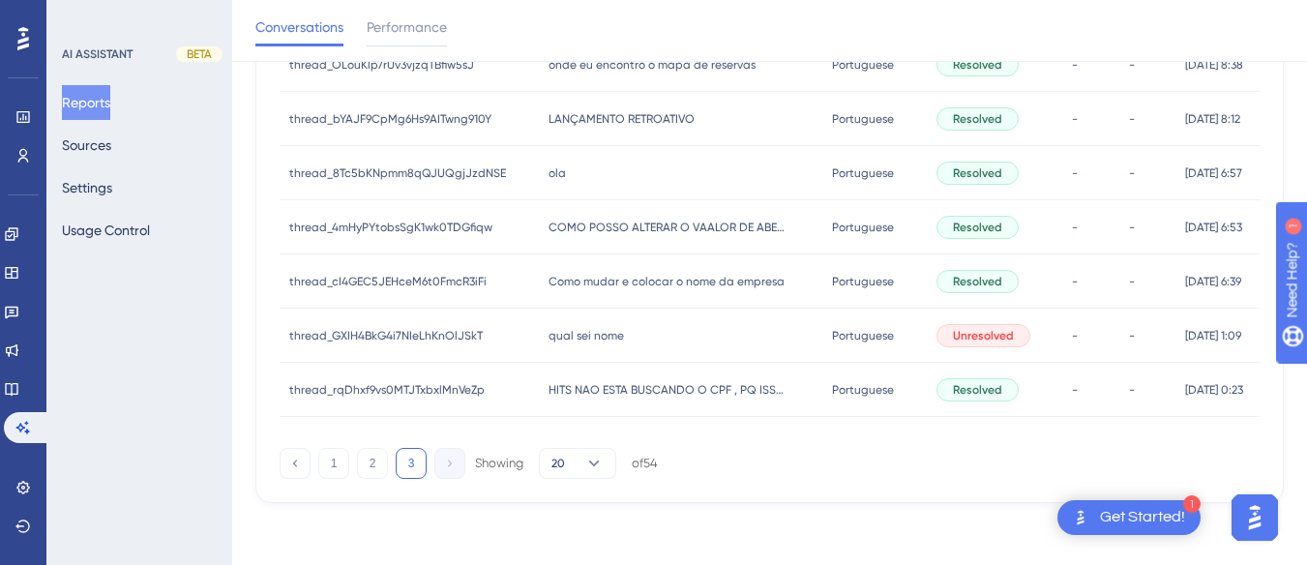
click at [550, 287] on span "Como mudar e colocar o nome da empresa" at bounding box center [666, 281] width 236 height 15
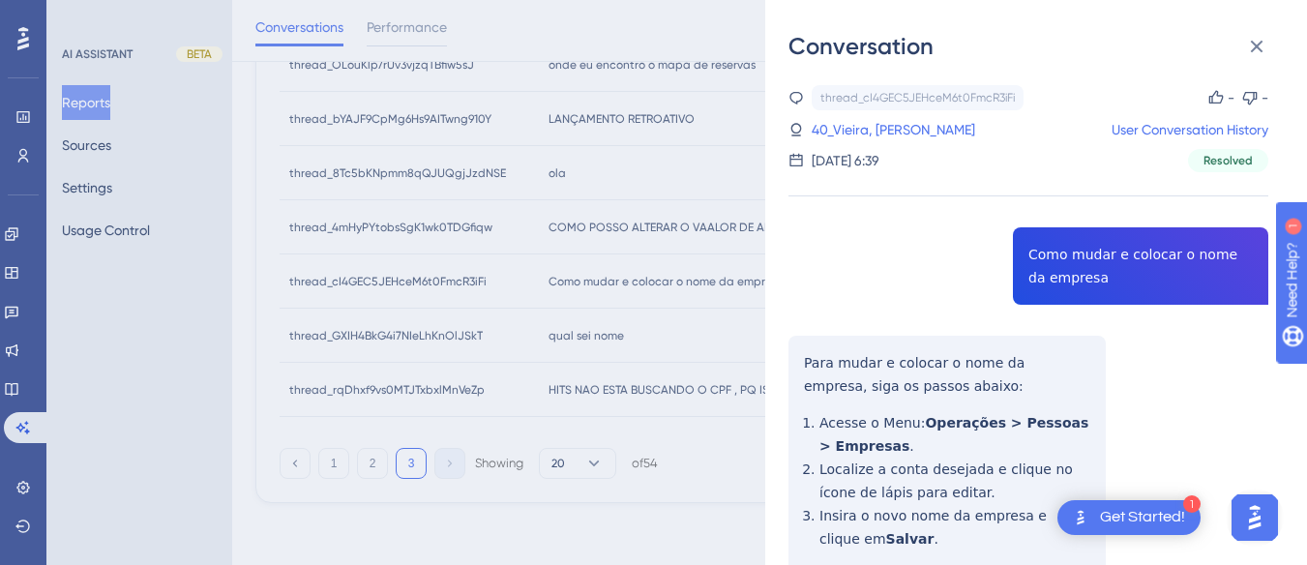
click at [1134, 255] on div "thread_cI4GEC5JEHceM6t0FmcR3iFi Copy - - 40_Vieira, Larissa User Conversation H…" at bounding box center [1028, 439] width 480 height 709
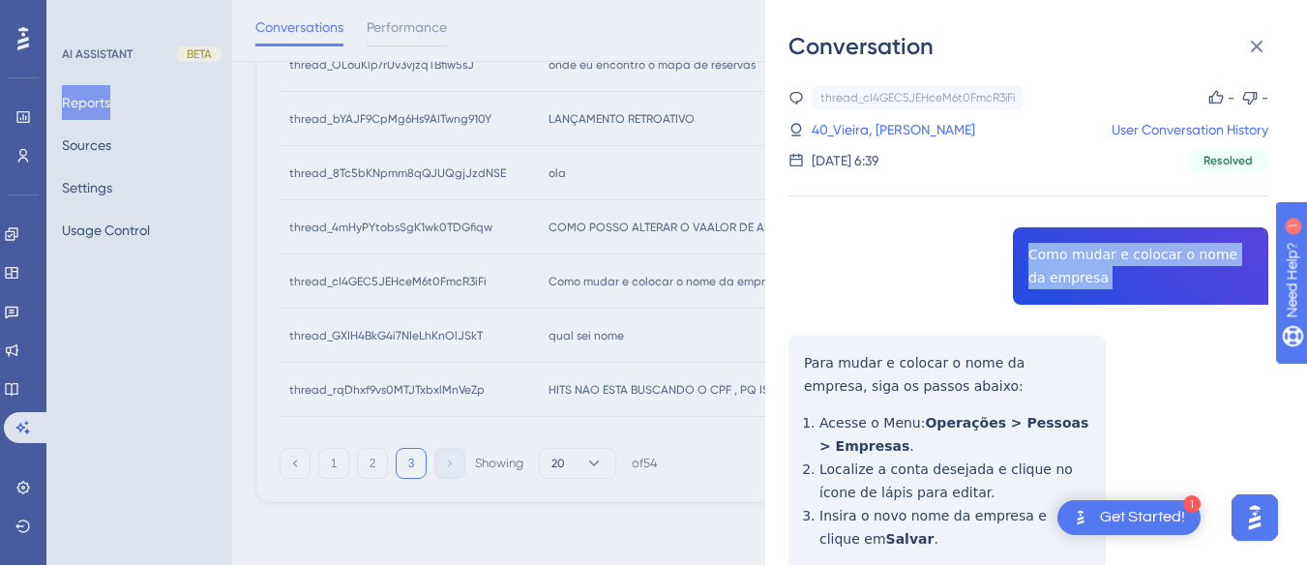
click at [1134, 255] on div "thread_cI4GEC5JEHceM6t0FmcR3iFi Copy - - 40_Vieira, Larissa User Conversation H…" at bounding box center [1028, 439] width 480 height 709
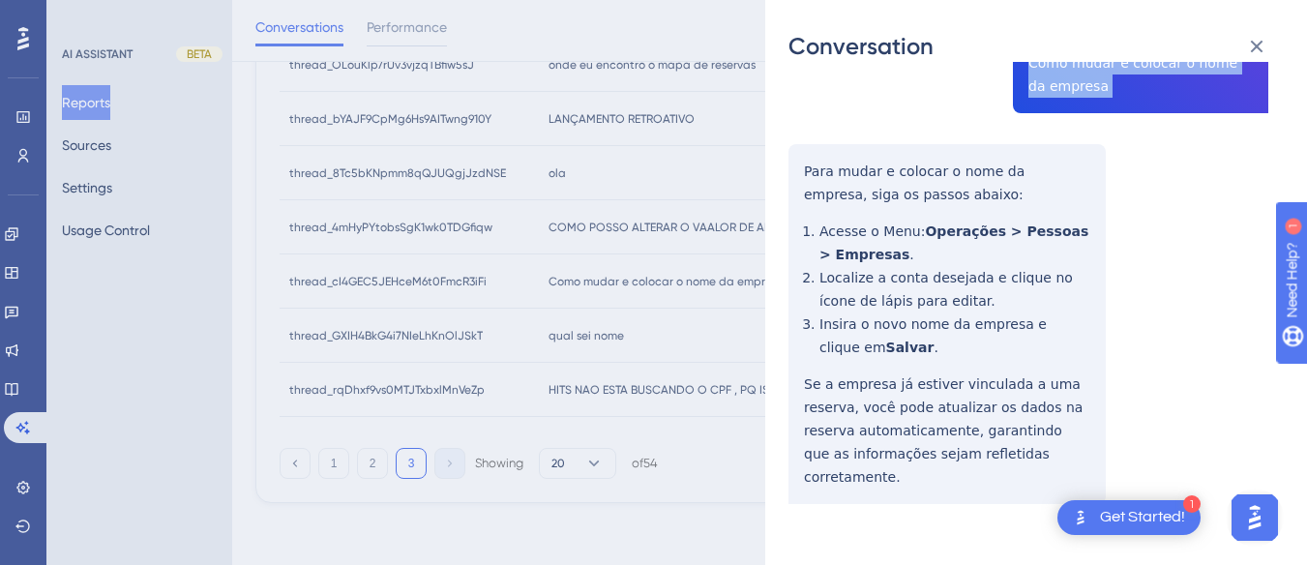
click at [798, 181] on div "thread_cI4GEC5JEHceM6t0FmcR3iFi Copy - - 40_Vieira, Larissa User Conversation H…" at bounding box center [1028, 248] width 480 height 709
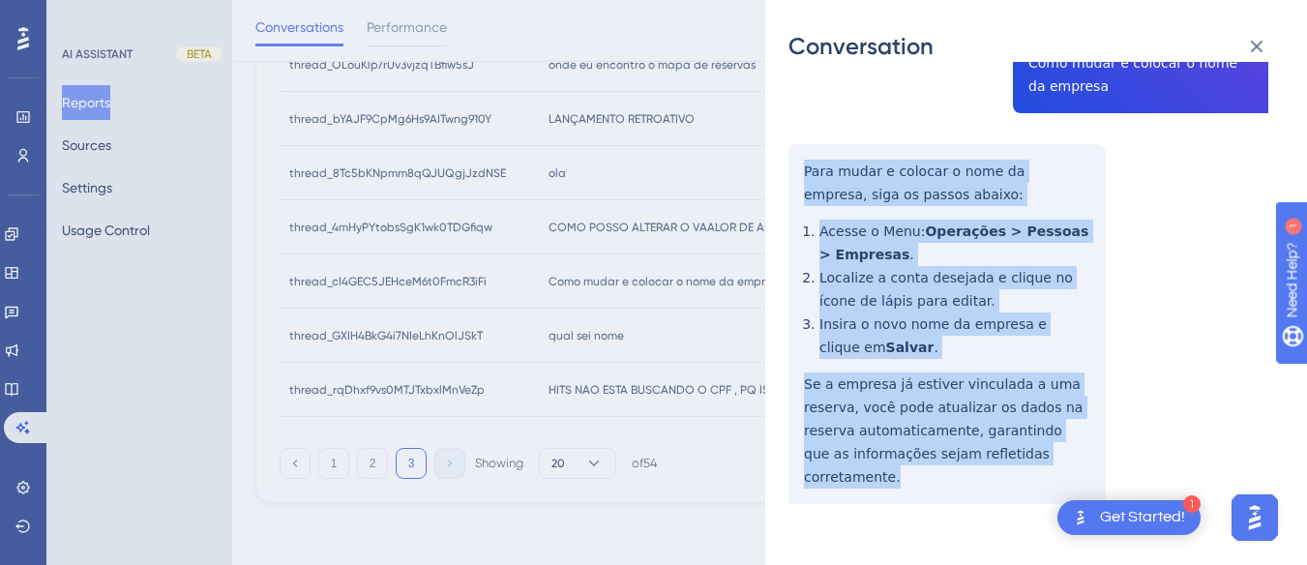
drag, startPoint x: 815, startPoint y: 183, endPoint x: 884, endPoint y: 349, distance: 180.0
click at [1091, 465] on div "thread_cI4GEC5JEHceM6t0FmcR3iFi Copy - - 40_Vieira, Larissa User Conversation H…" at bounding box center [1028, 248] width 480 height 709
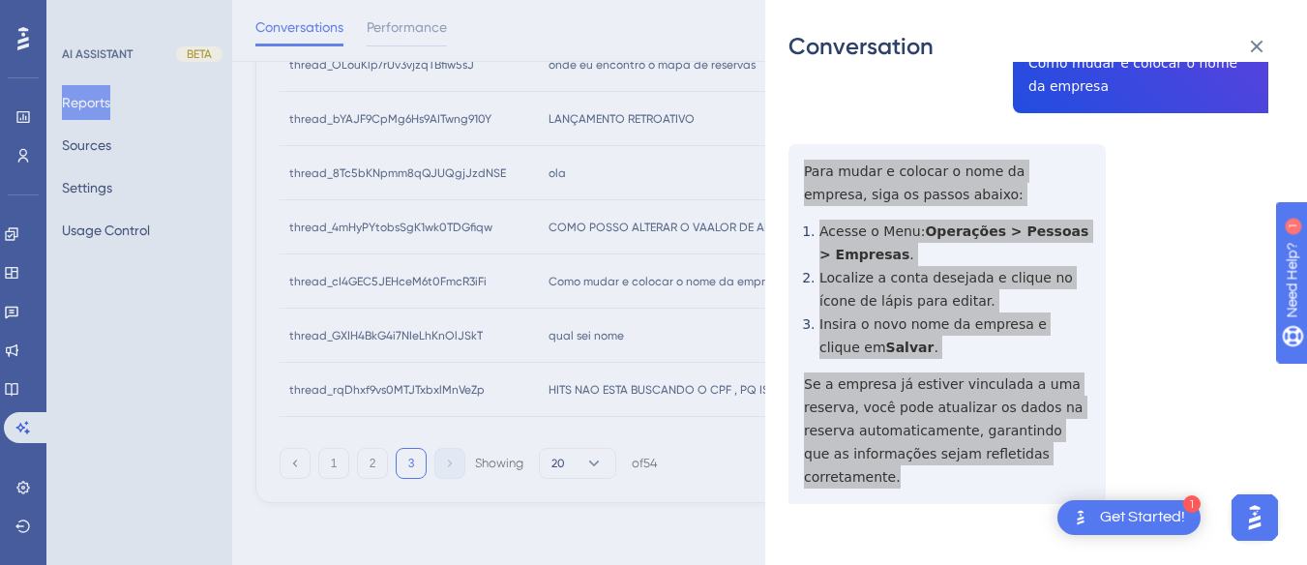
scroll to position [0, 0]
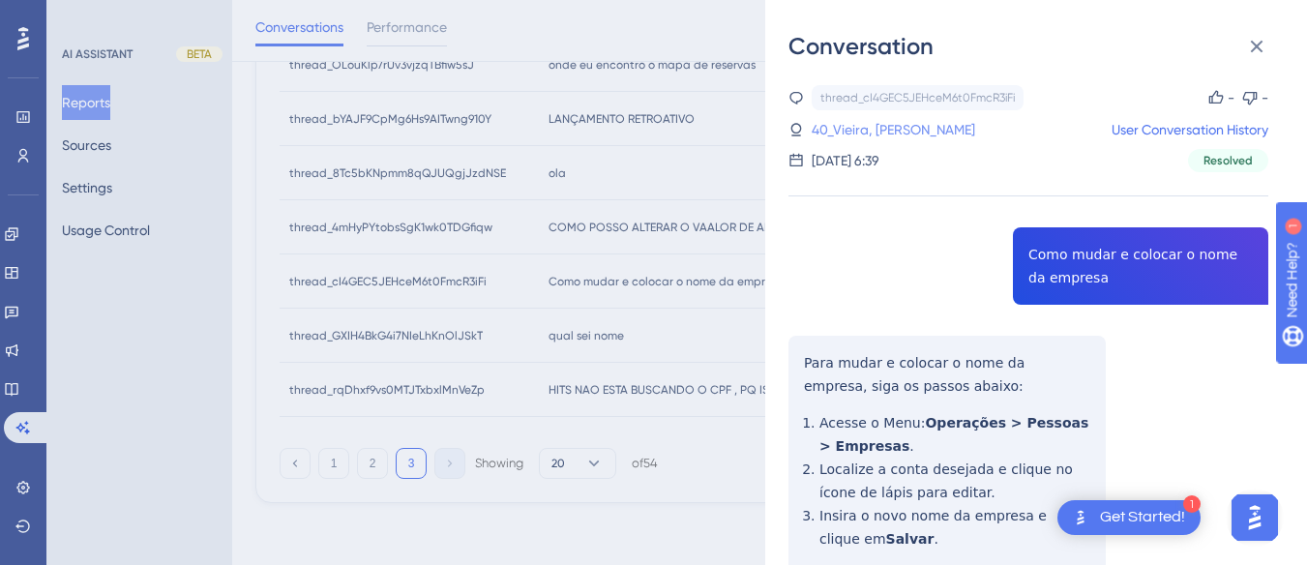
click at [885, 135] on link "40_Vieira, [PERSON_NAME]" at bounding box center [892, 129] width 163 height 23
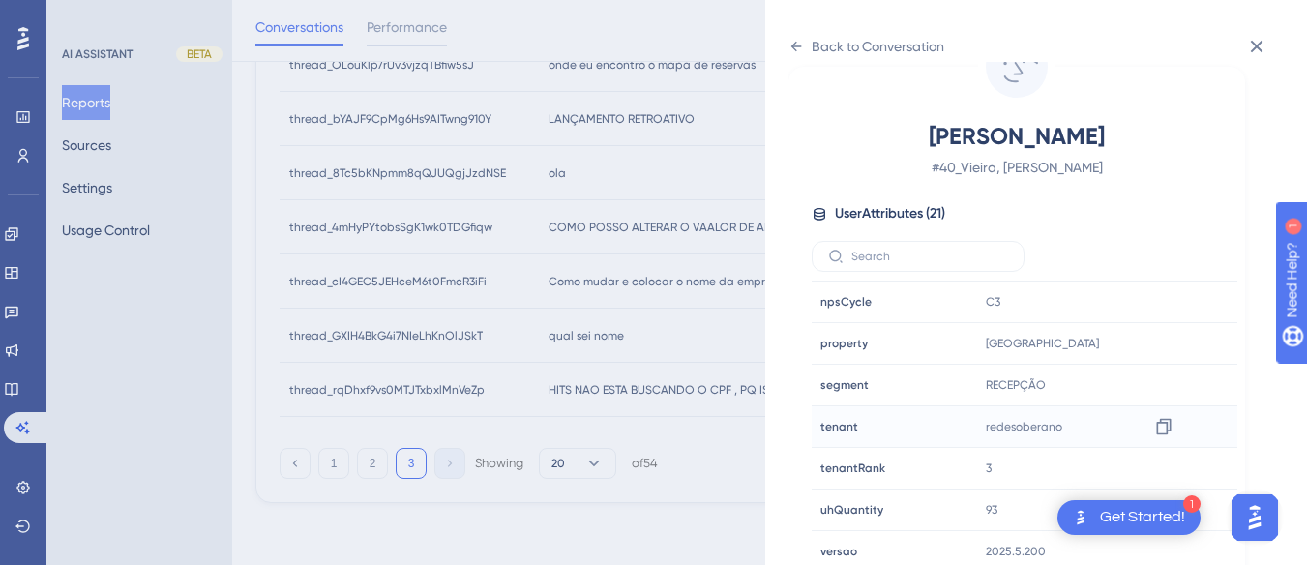
scroll to position [589, 0]
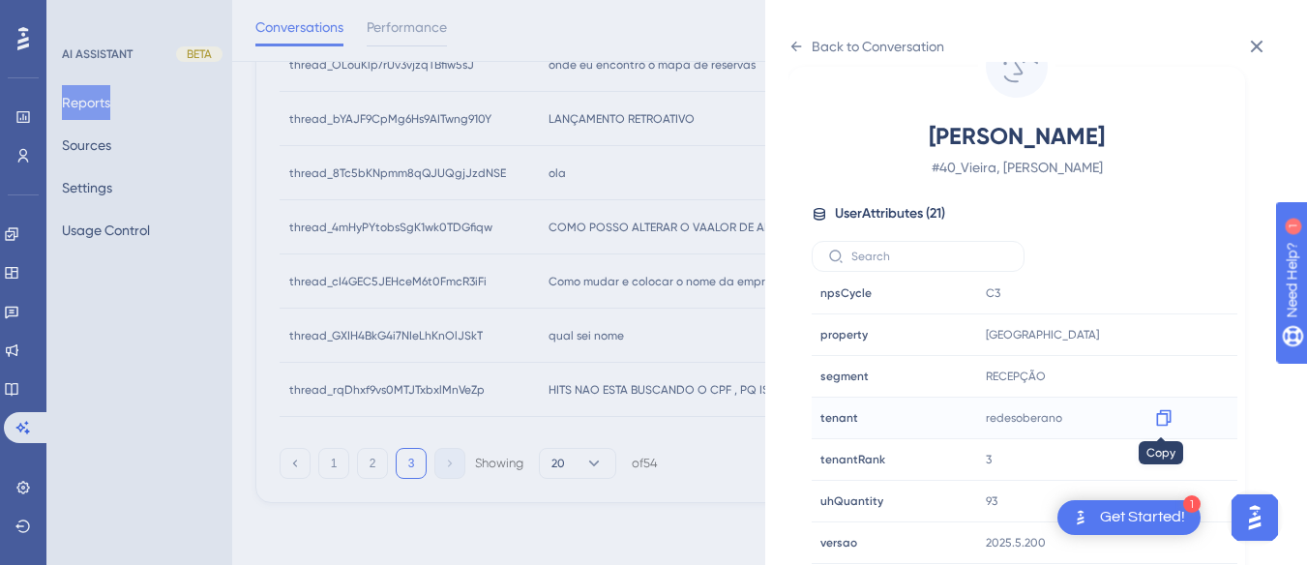
click at [1165, 420] on icon at bounding box center [1163, 417] width 19 height 19
drag, startPoint x: 1157, startPoint y: 335, endPoint x: 1117, endPoint y: 323, distance: 41.3
click at [1157, 335] on icon at bounding box center [1163, 334] width 19 height 19
click at [790, 47] on icon at bounding box center [795, 46] width 15 height 15
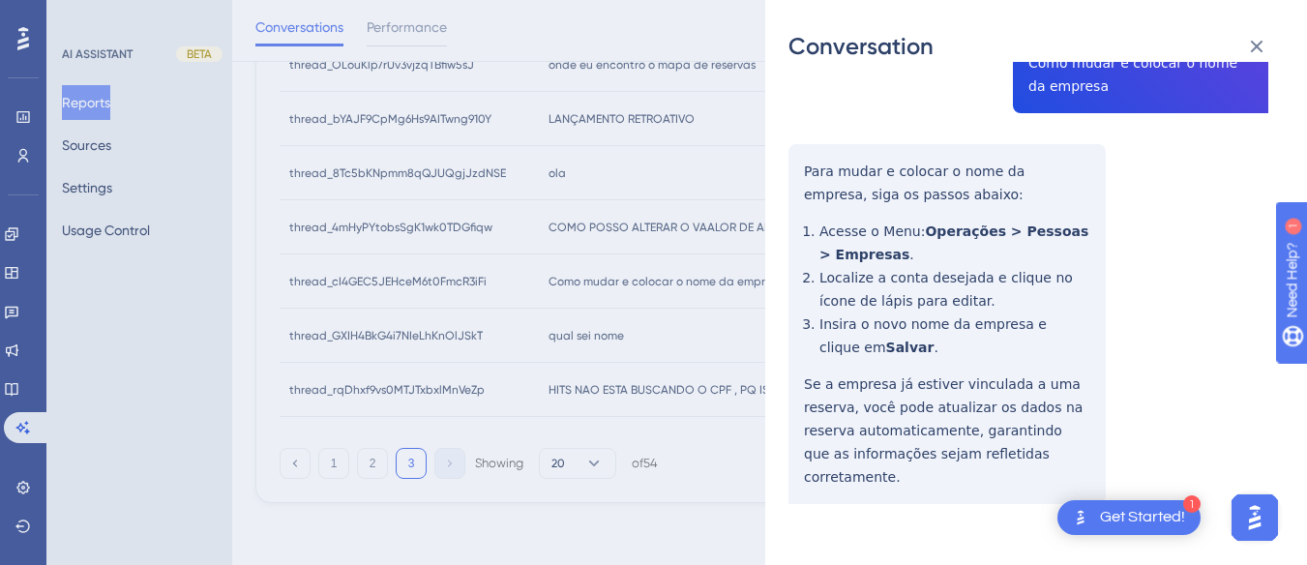
scroll to position [0, 0]
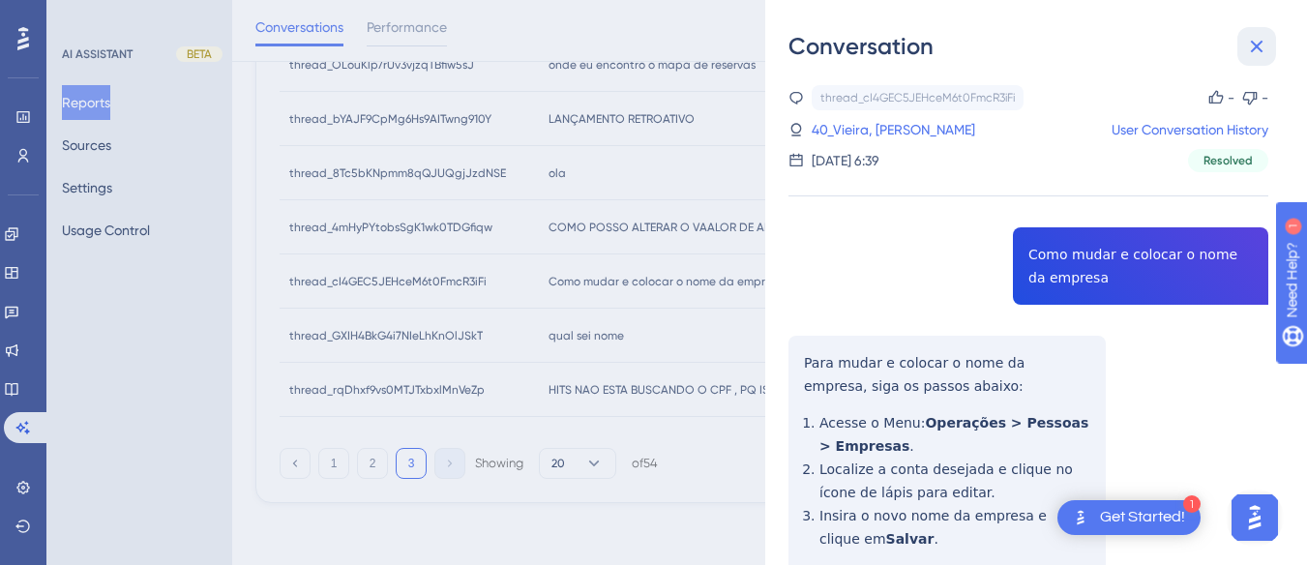
click at [1250, 45] on icon at bounding box center [1256, 46] width 23 height 23
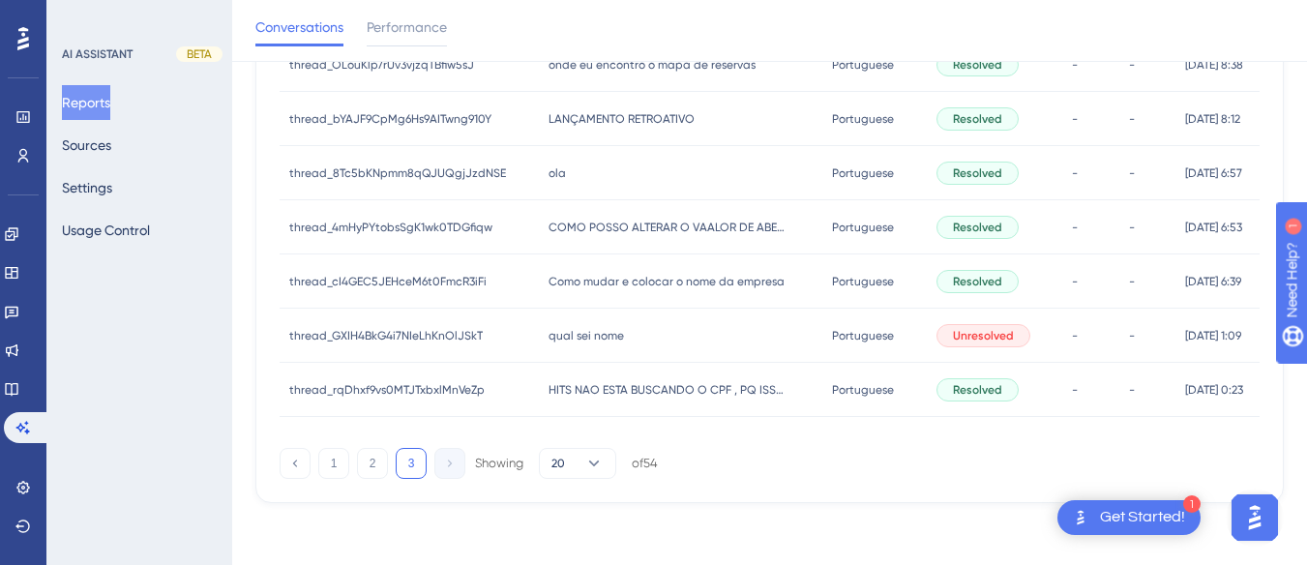
click at [578, 329] on span "qual sei nome" at bounding box center [585, 335] width 75 height 15
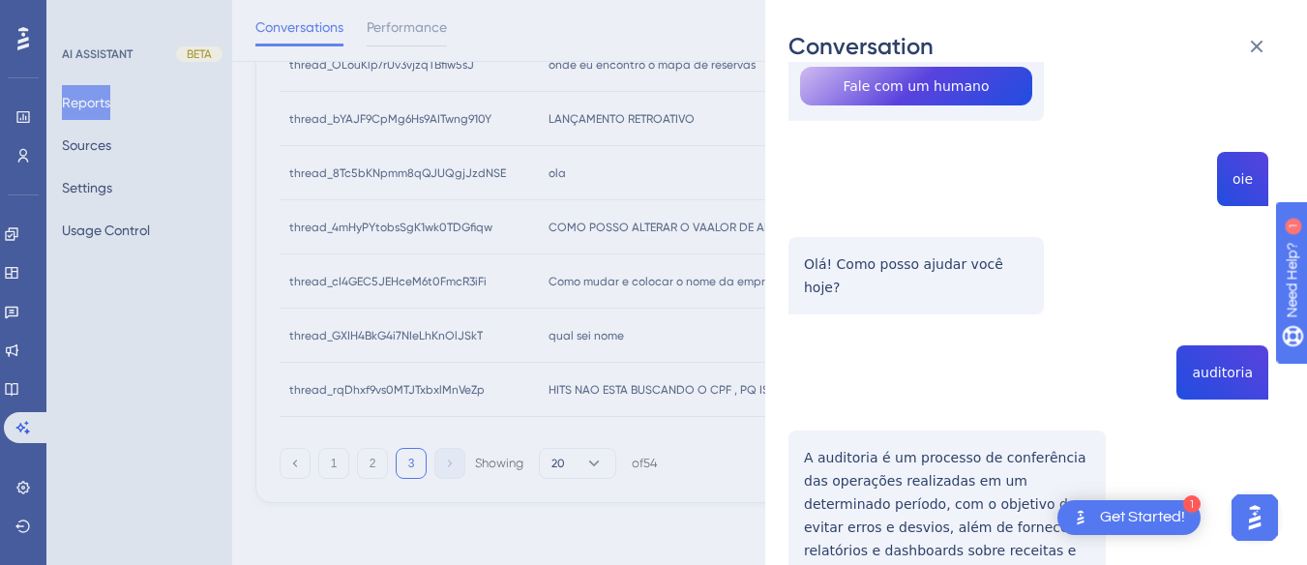
scroll to position [580, 0]
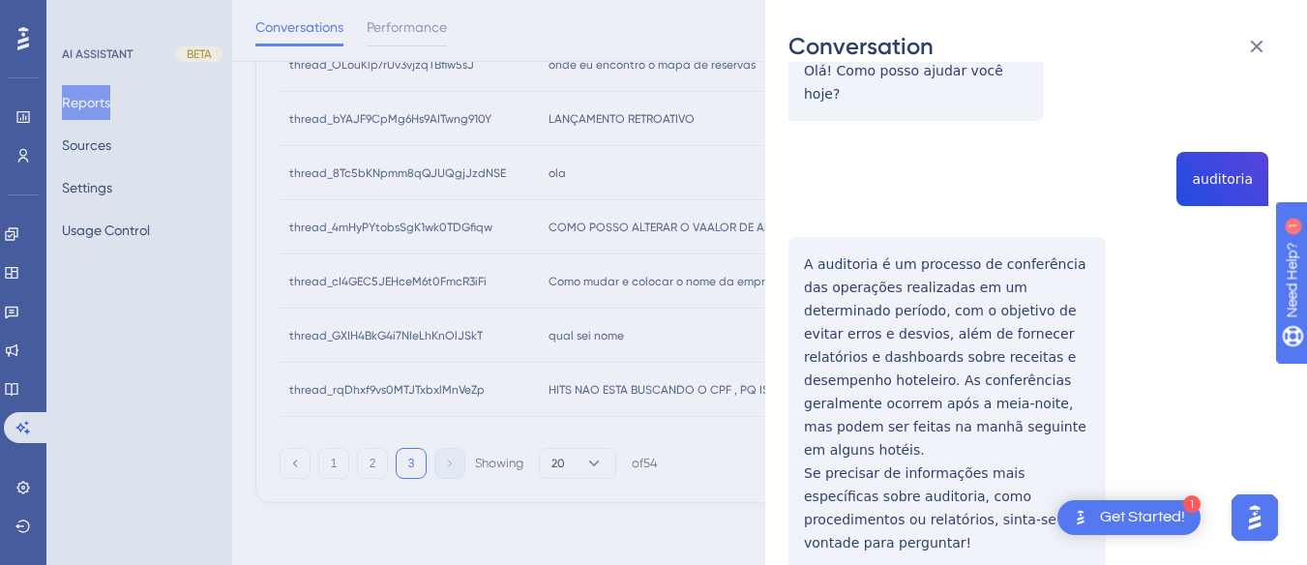
click at [1215, 124] on div "thread_GXIH4BkG4i7NIeLhKnOlJSkT Copy - - 46_felipe, [PERSON_NAME] User Conversa…" at bounding box center [1028, 288] width 480 height 1566
click at [803, 227] on div "thread_GXIH4BkG4i7NIeLhKnOlJSkT Copy - - 46_felipe, [PERSON_NAME] User Conversa…" at bounding box center [1028, 288] width 480 height 1566
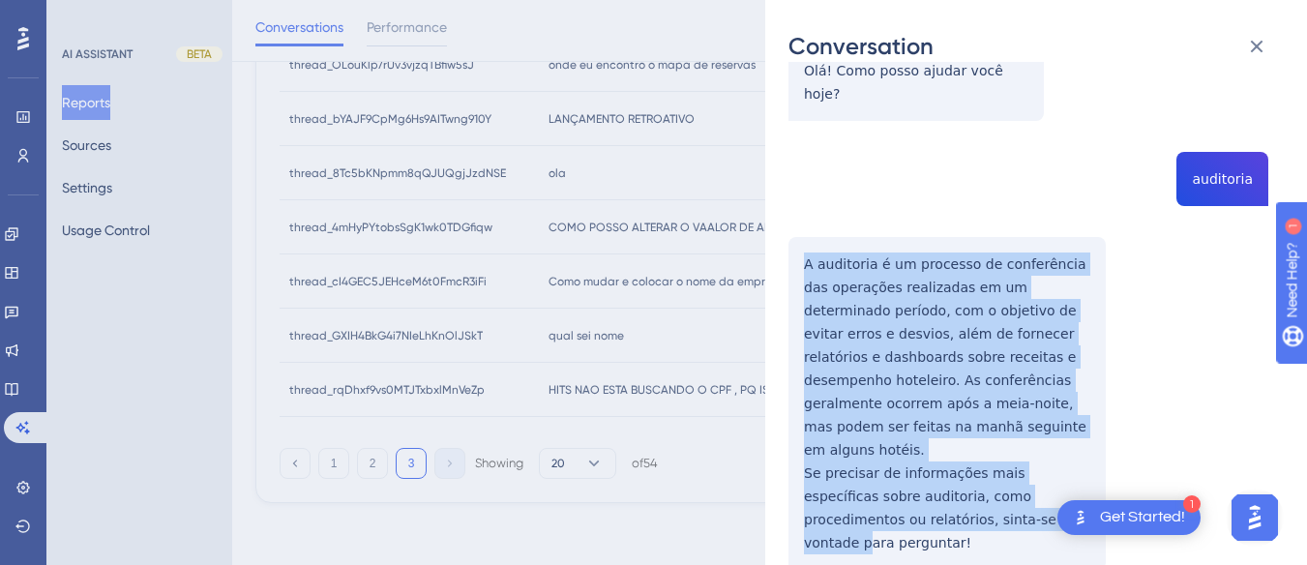
scroll to position [677, 0]
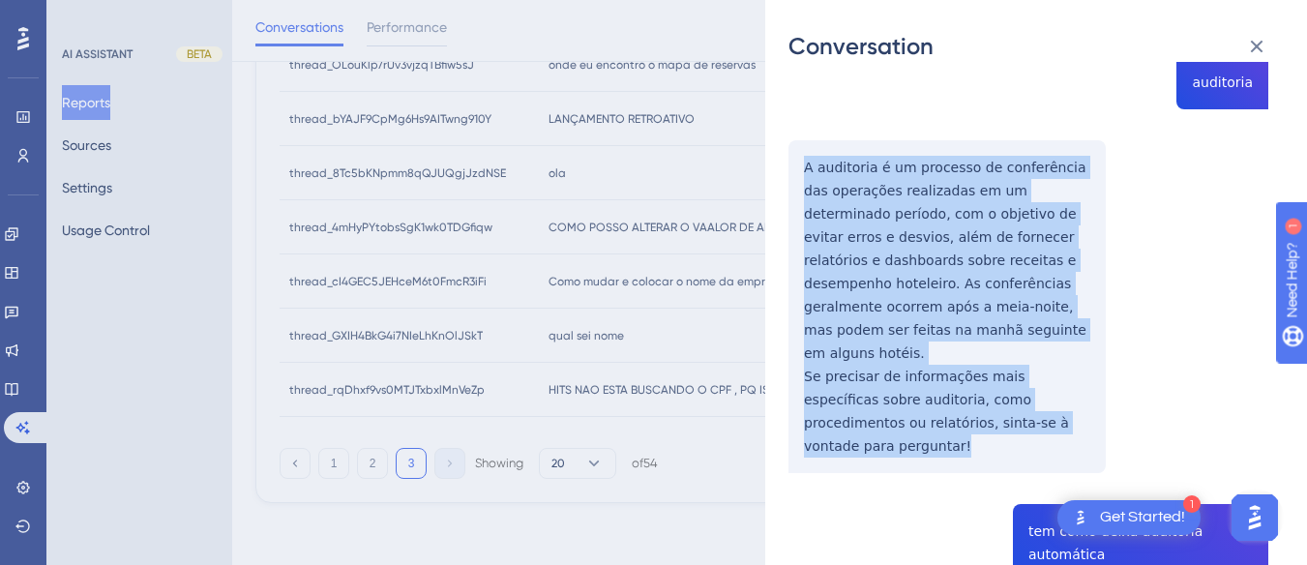
drag, startPoint x: 802, startPoint y: 213, endPoint x: 1097, endPoint y: 374, distance: 336.3
click at [1097, 374] on div "thread_GXIH4BkG4i7NIeLhKnOlJSkT Copy - - 46_felipe, [PERSON_NAME] User Conversa…" at bounding box center [1028, 191] width 480 height 1566
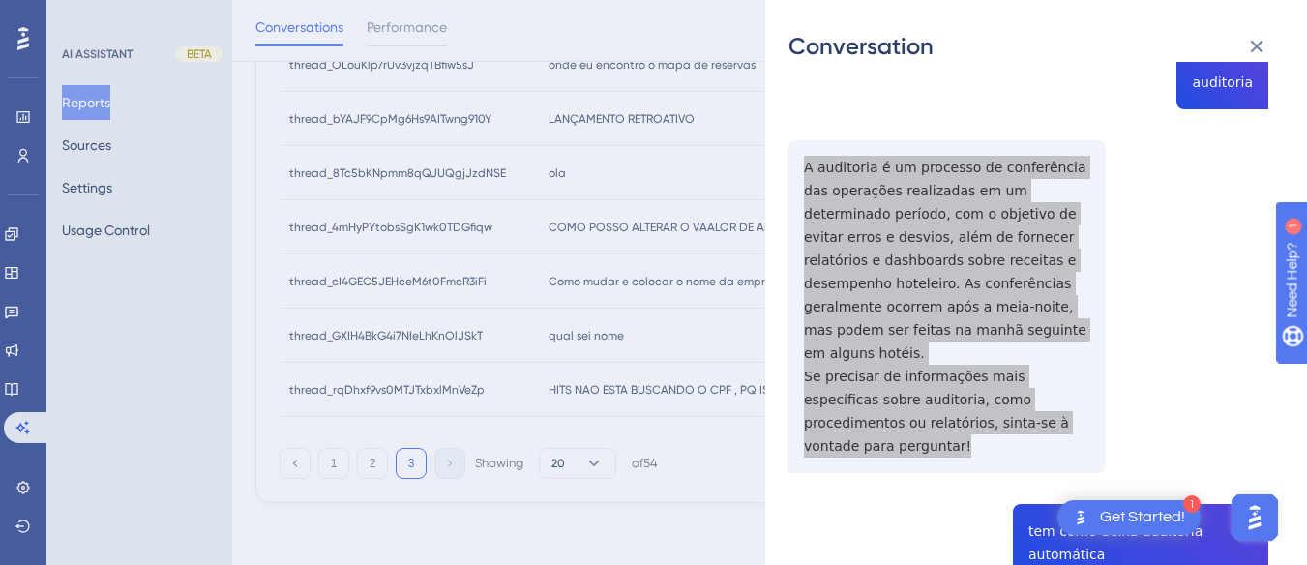
scroll to position [870, 0]
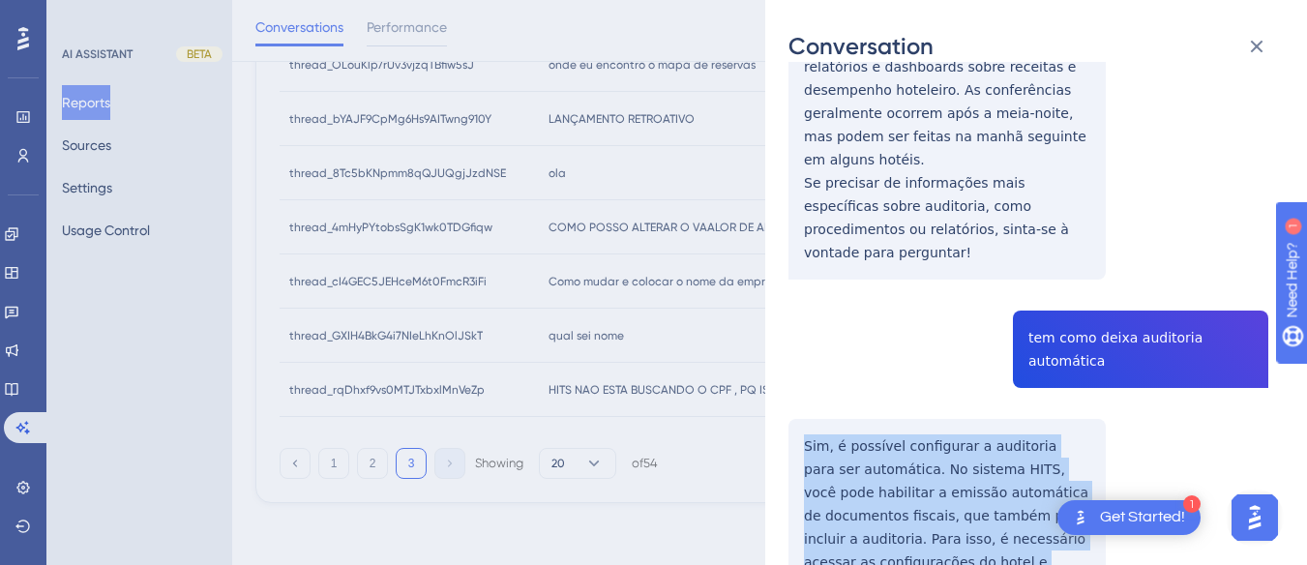
drag, startPoint x: 800, startPoint y: 315, endPoint x: 874, endPoint y: 417, distance: 125.9
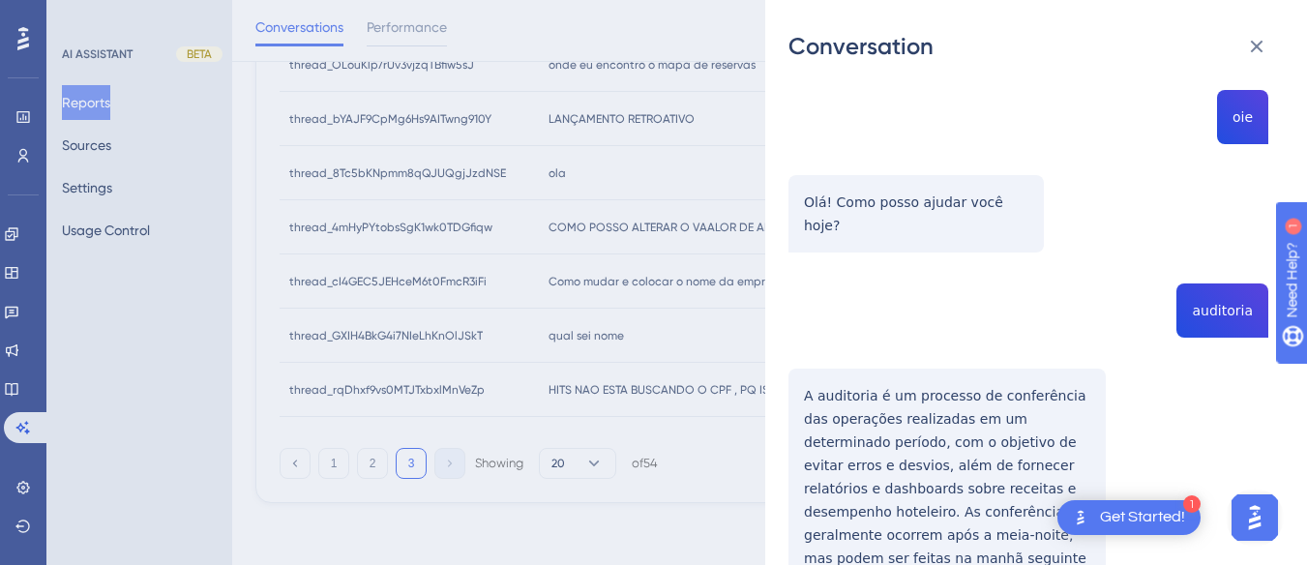
scroll to position [0, 0]
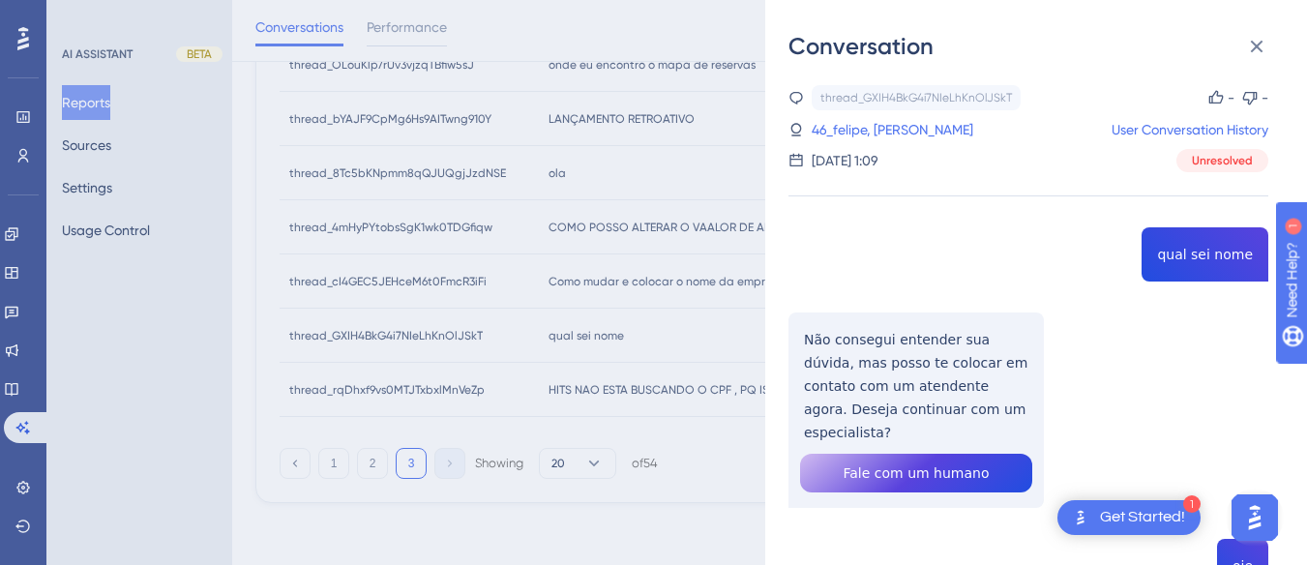
drag, startPoint x: 896, startPoint y: 124, endPoint x: 1163, endPoint y: 208, distance: 280.8
click at [896, 124] on link "46_felipe, [PERSON_NAME]" at bounding box center [892, 129] width 162 height 23
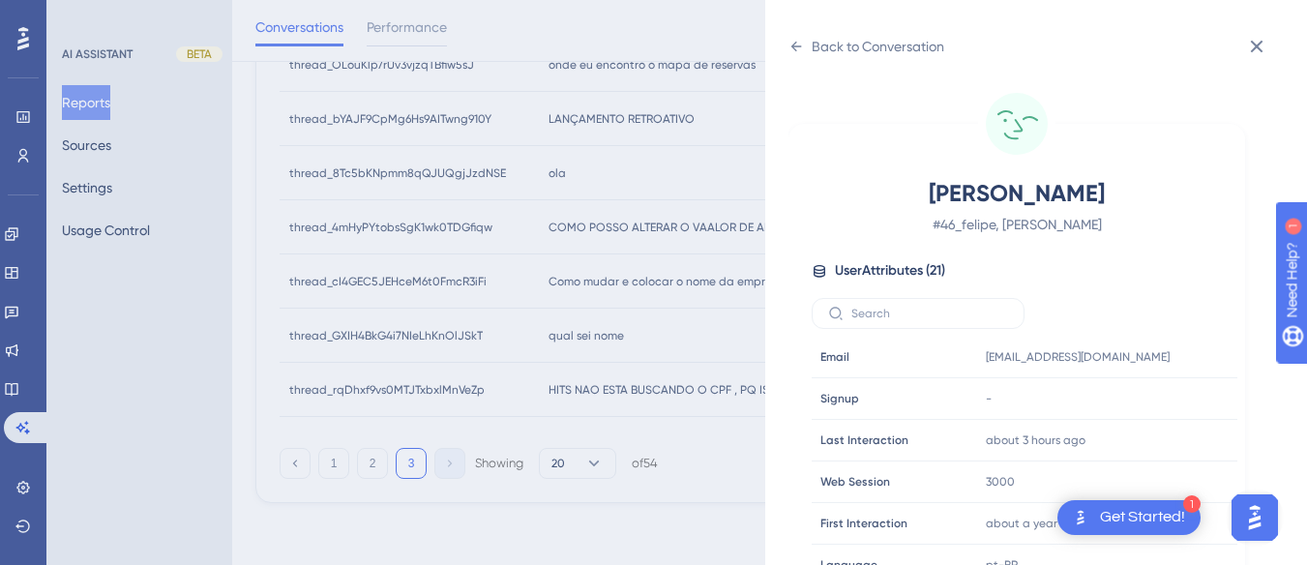
scroll to position [589, 0]
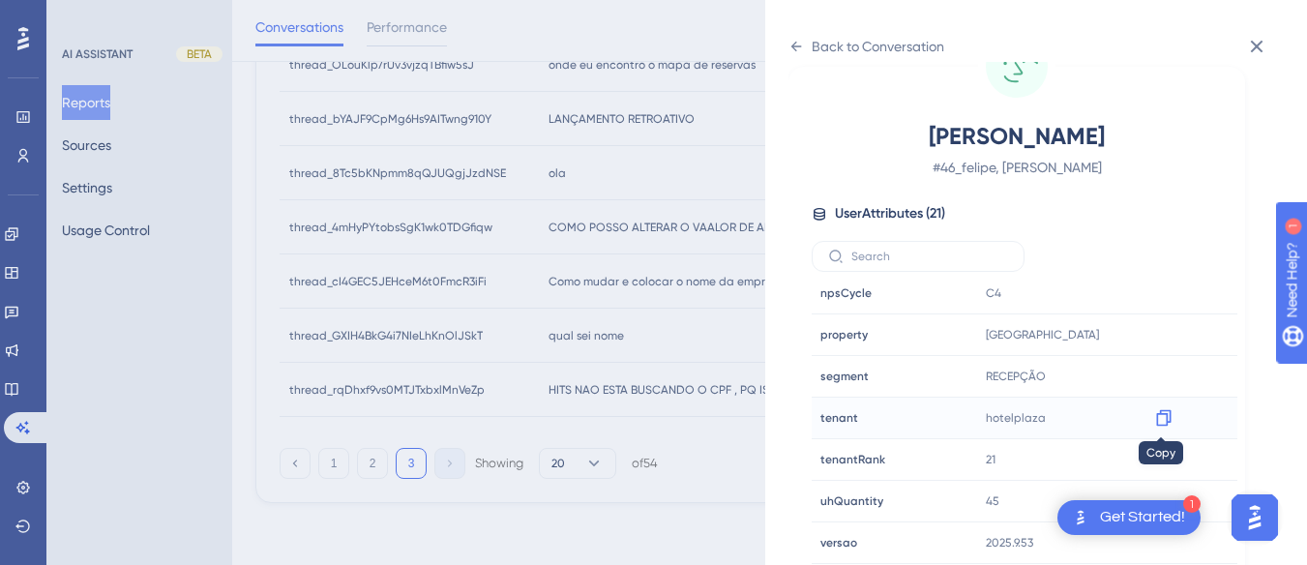
click at [1158, 415] on icon at bounding box center [1163, 417] width 19 height 19
click at [798, 48] on icon at bounding box center [795, 46] width 15 height 15
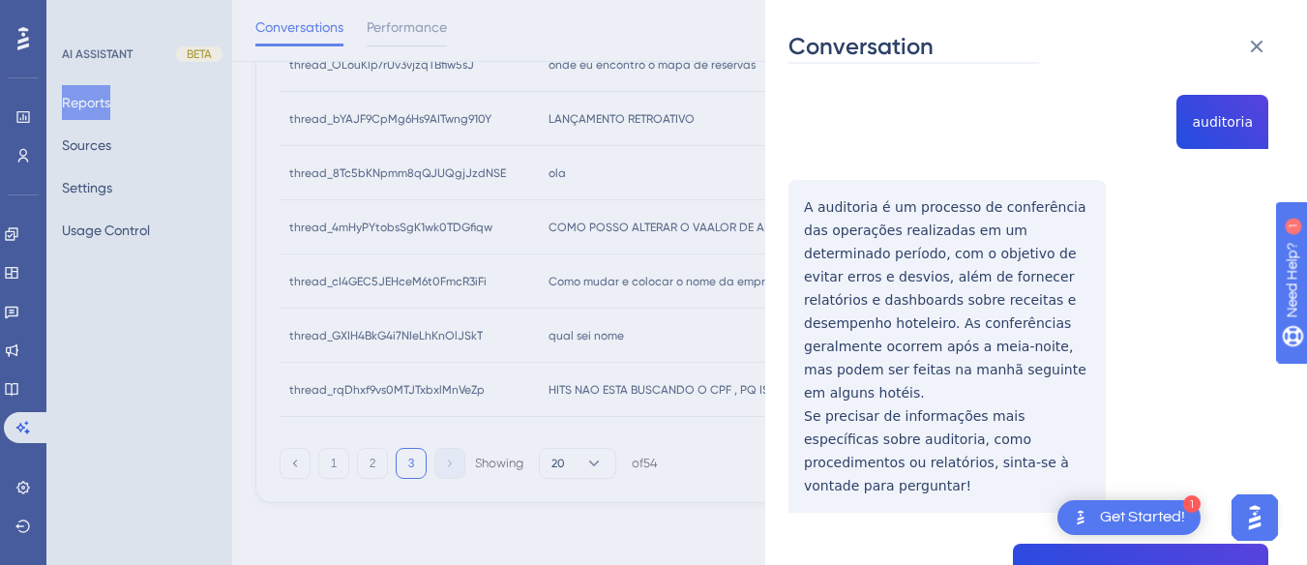
scroll to position [932, 0]
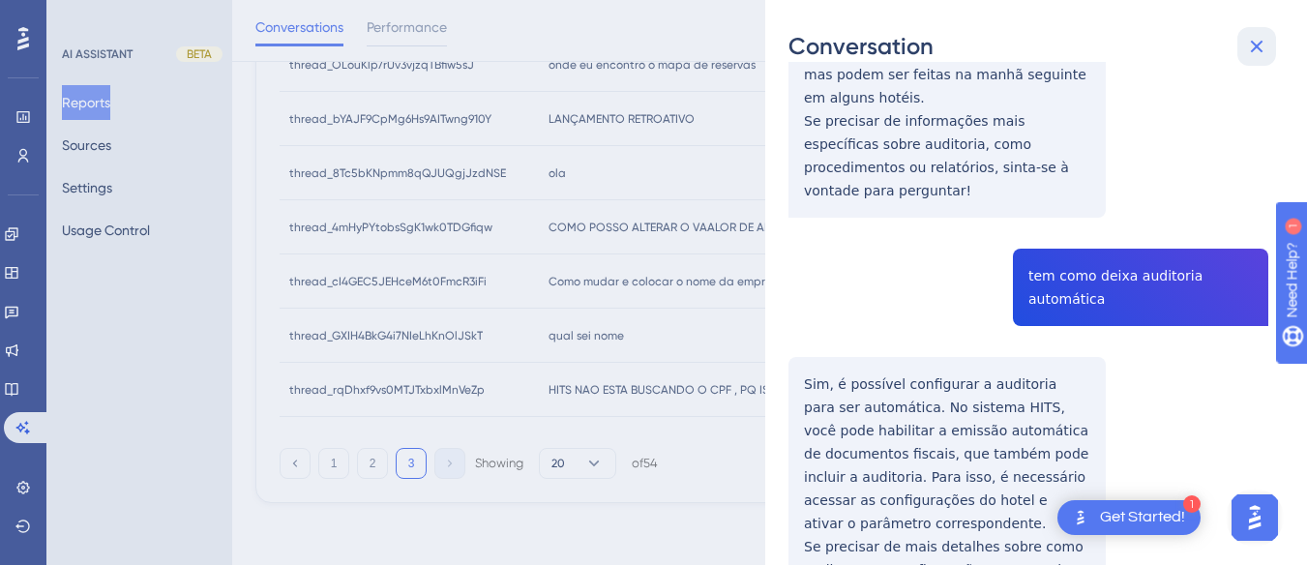
drag, startPoint x: 1252, startPoint y: 47, endPoint x: 602, endPoint y: 289, distance: 694.3
click at [1253, 45] on icon at bounding box center [1256, 46] width 23 height 23
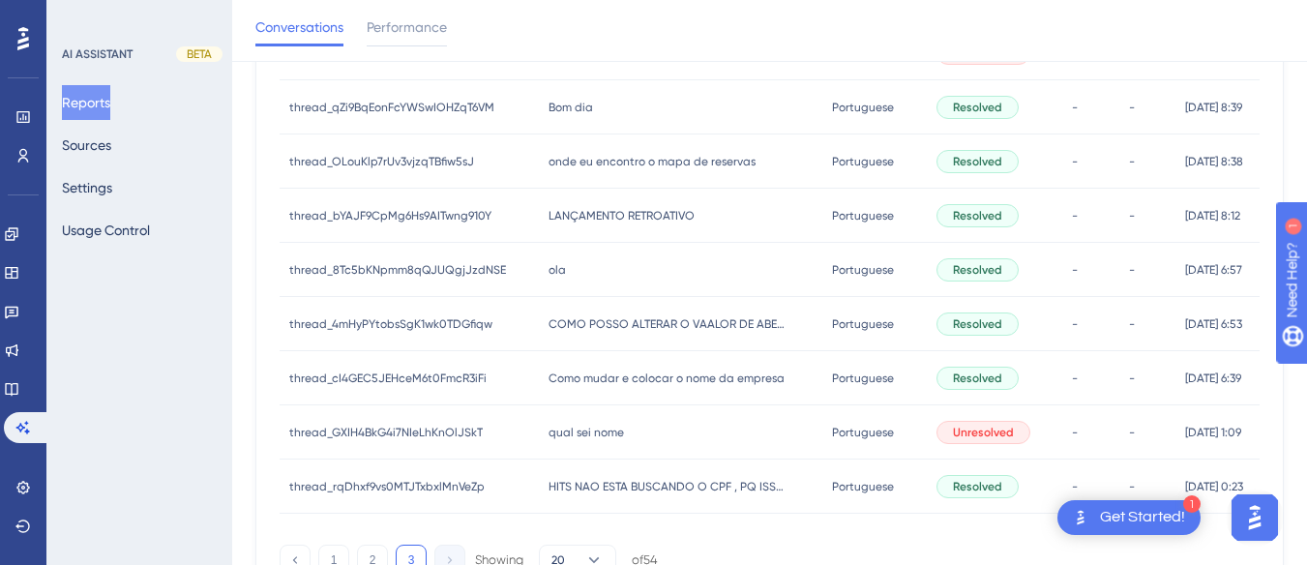
scroll to position [0, 0]
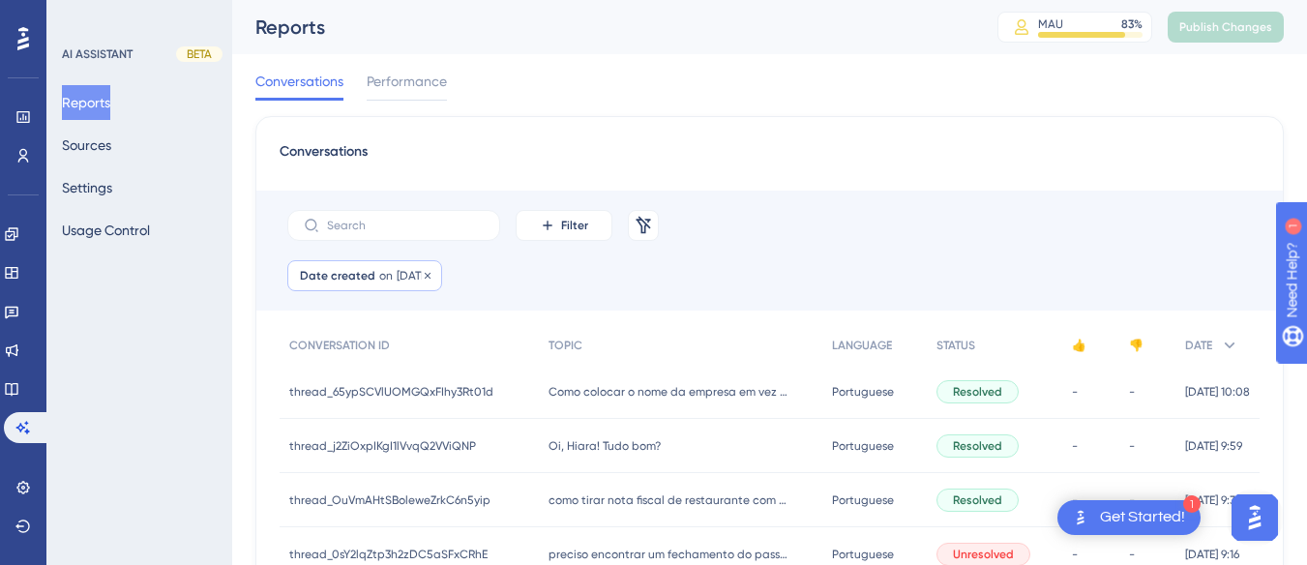
click at [368, 274] on span "Date created" at bounding box center [337, 275] width 75 height 15
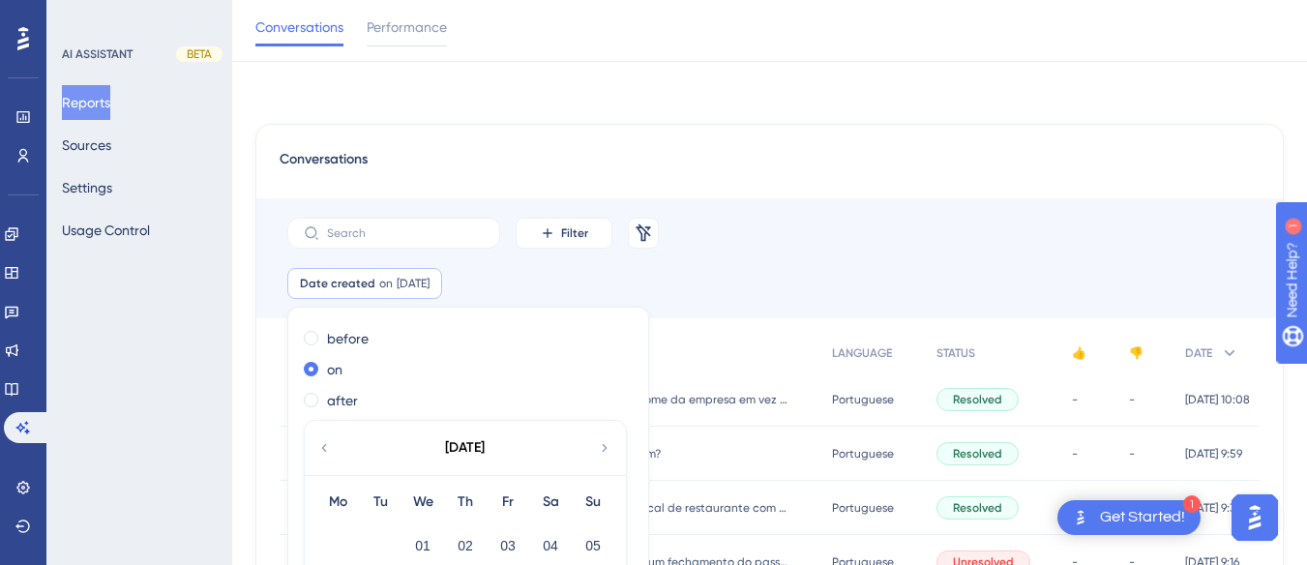
scroll to position [122, 0]
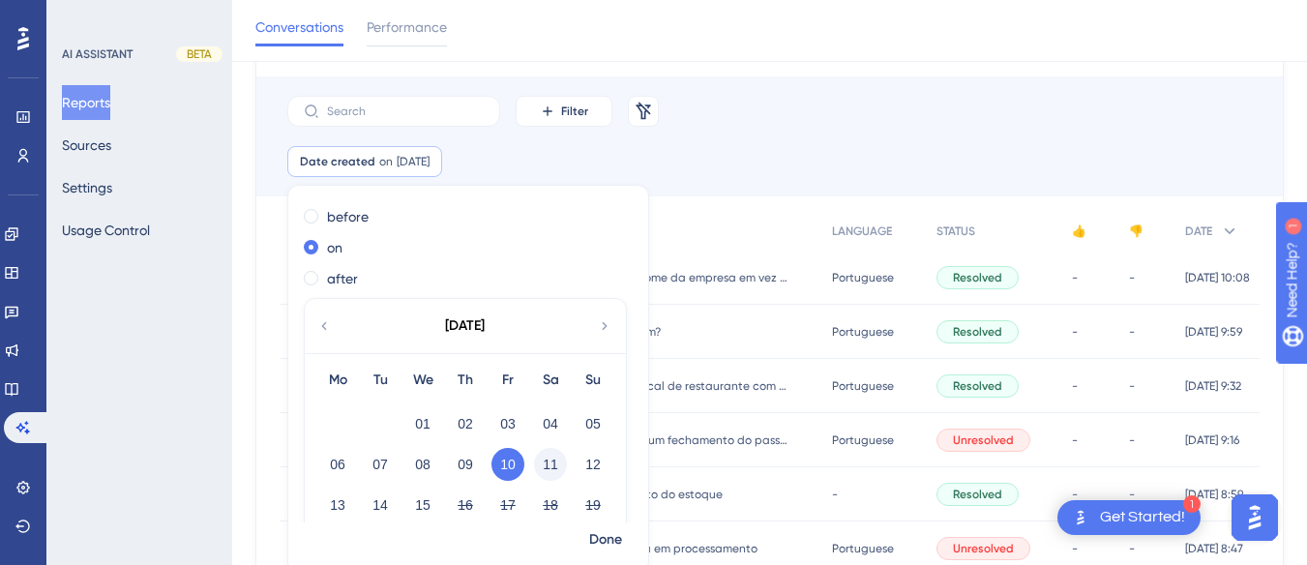
click at [541, 461] on button "11" at bounding box center [550, 464] width 33 height 33
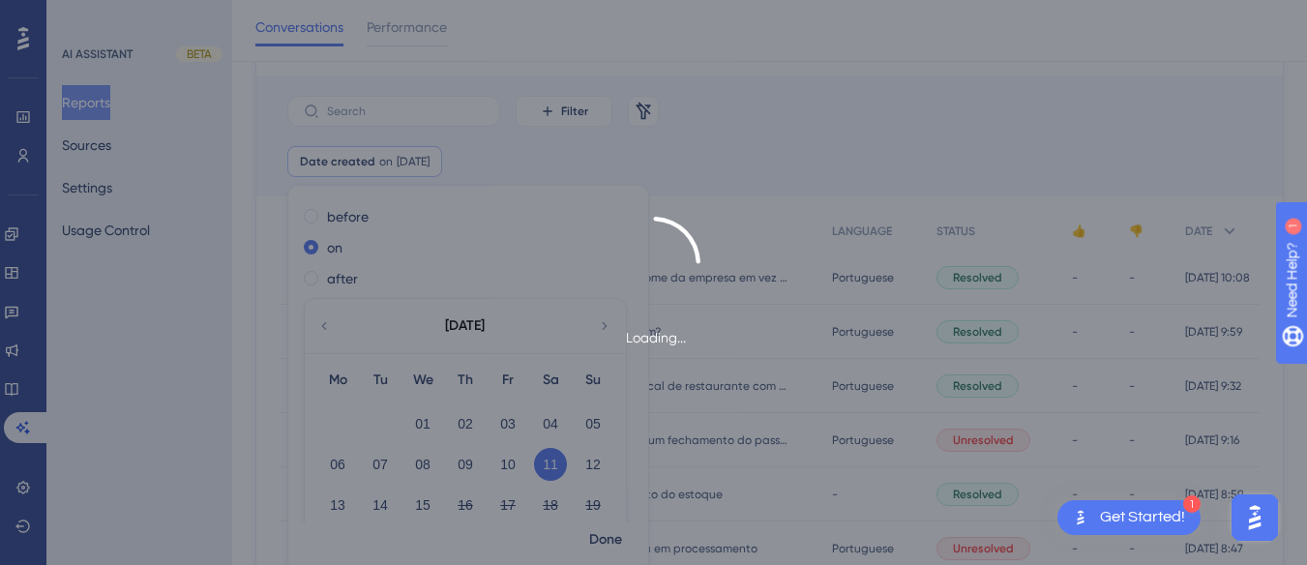
scroll to position [130, 0]
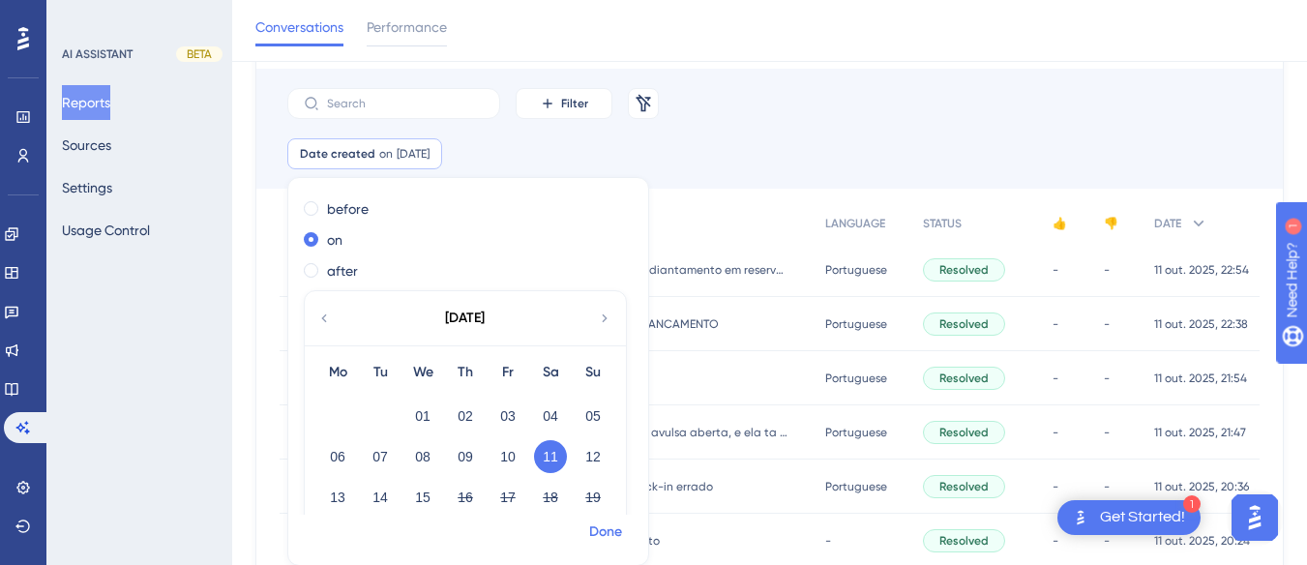
click at [604, 525] on span "Done" at bounding box center [605, 531] width 33 height 23
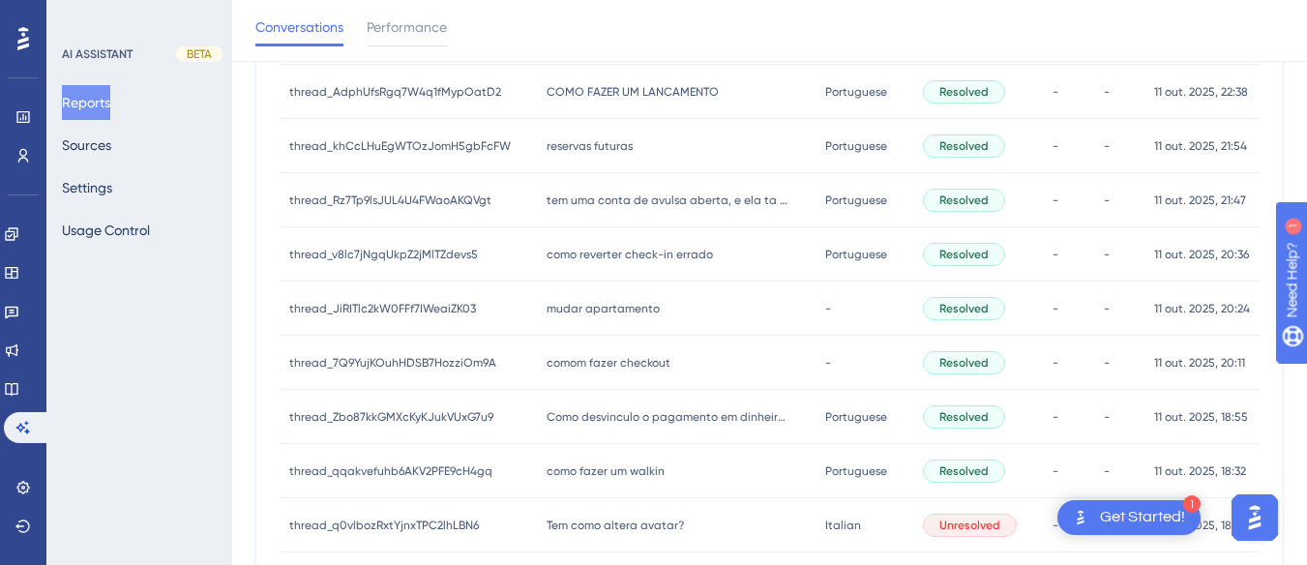
scroll to position [0, 0]
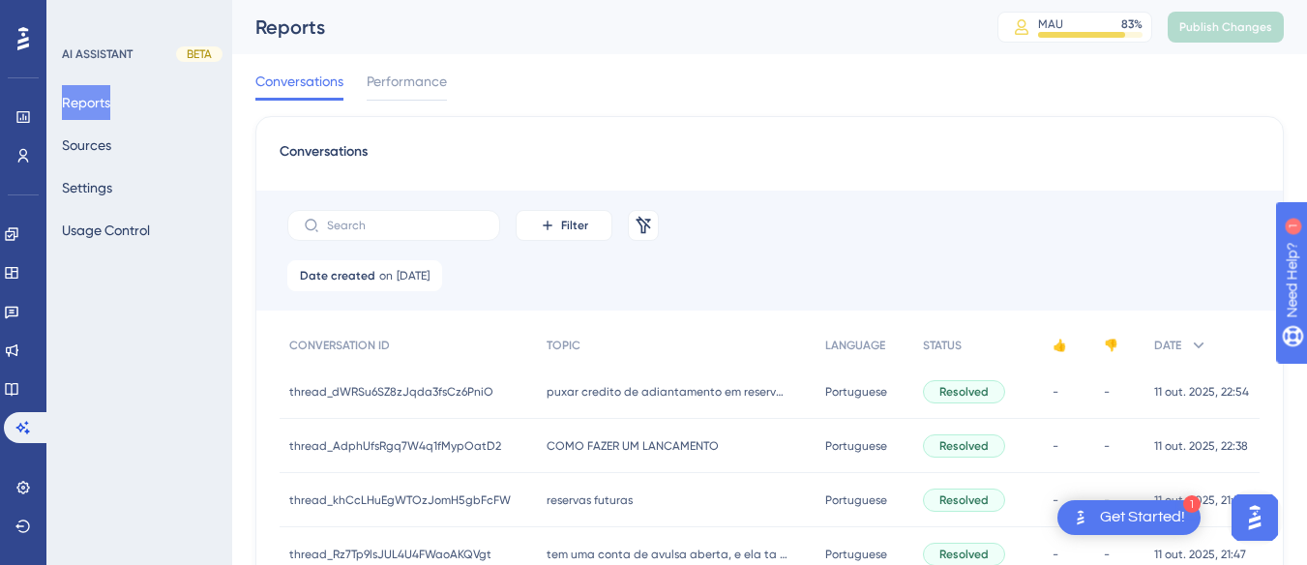
click at [559, 410] on div "puxar credito de adiantamento em reserva ja aberta puxar credito de adiantament…" at bounding box center [676, 392] width 278 height 54
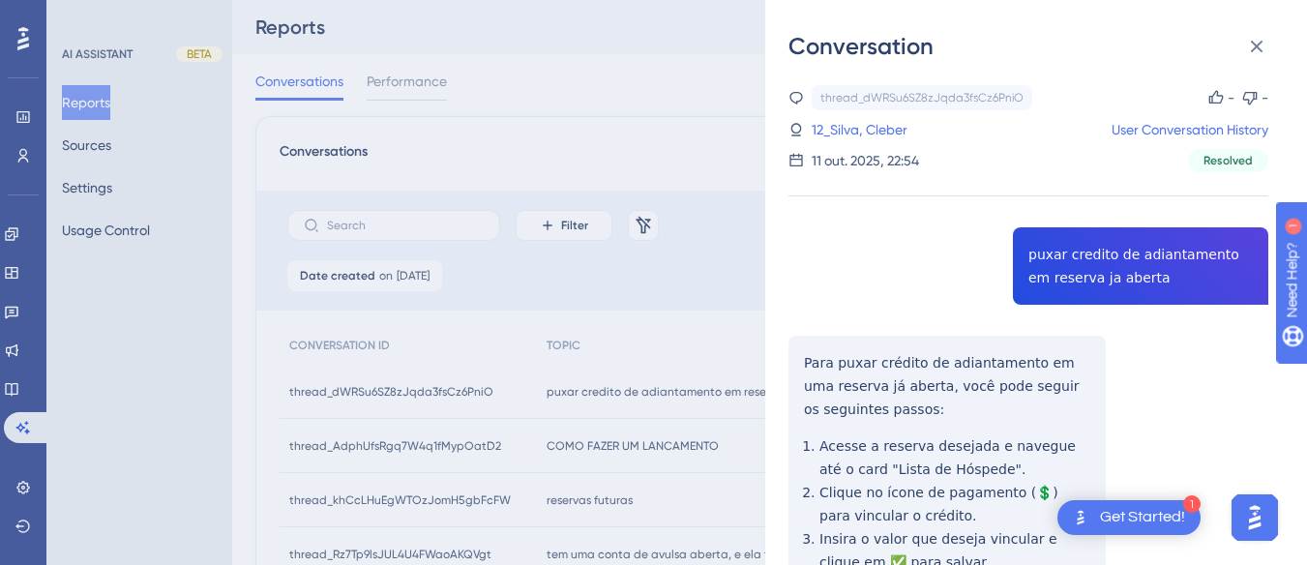
click at [1111, 277] on div "thread_dWRSu6SZ8zJqda3fsCz6PniO Copy - - 12_Silva, Cleber User Conversation His…" at bounding box center [1028, 451] width 480 height 732
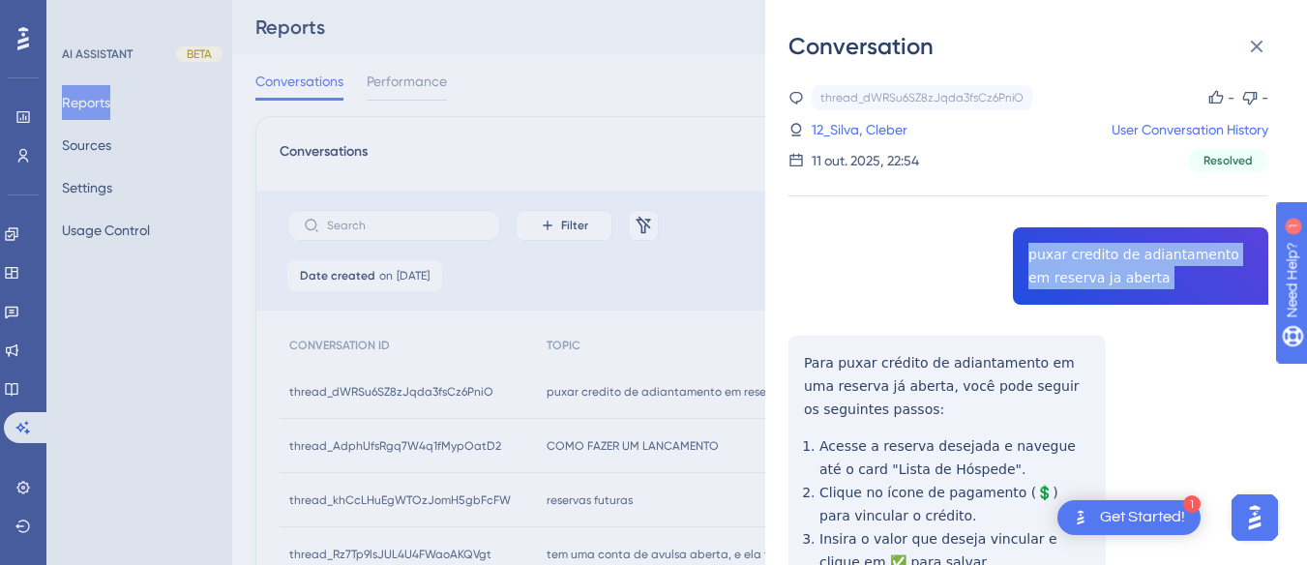
click at [1111, 277] on div "thread_dWRSu6SZ8zJqda3fsCz6PniO Copy - - 12_Silva, Cleber User Conversation His…" at bounding box center [1028, 451] width 480 height 732
click at [896, 357] on div "thread_dWRSu6SZ8zJqda3fsCz6PniO Copy - - 12_Silva, Cleber User Conversation His…" at bounding box center [1028, 451] width 480 height 732
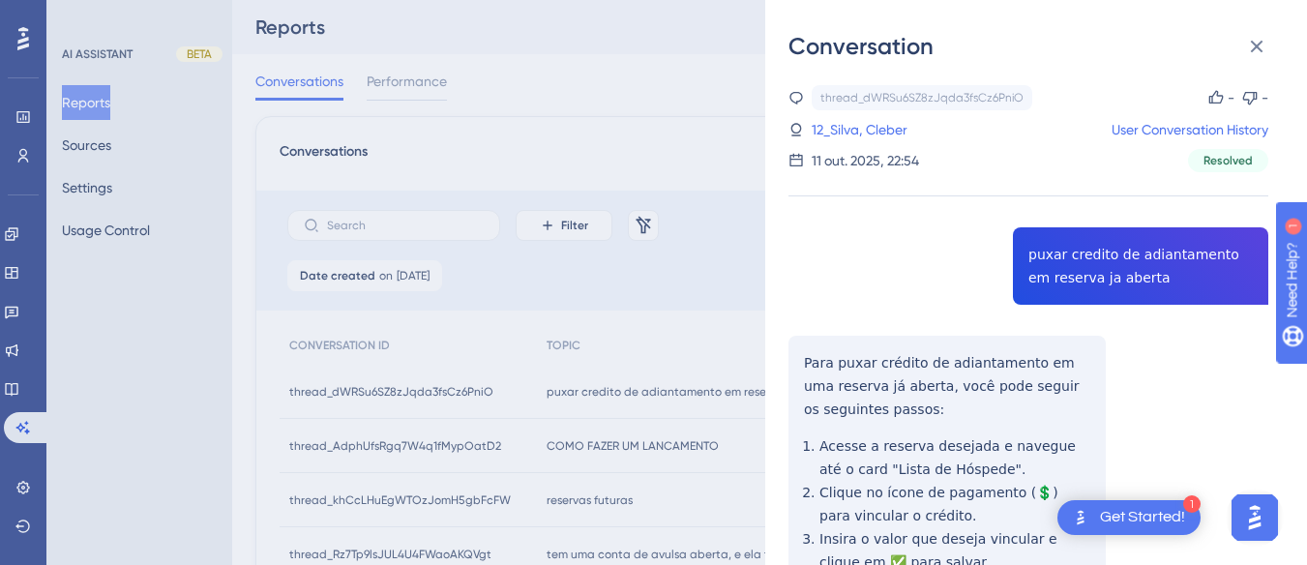
click at [794, 352] on div "thread_dWRSu6SZ8zJqda3fsCz6PniO Copy - - 12_Silva, Cleber User Conversation His…" at bounding box center [1028, 451] width 480 height 732
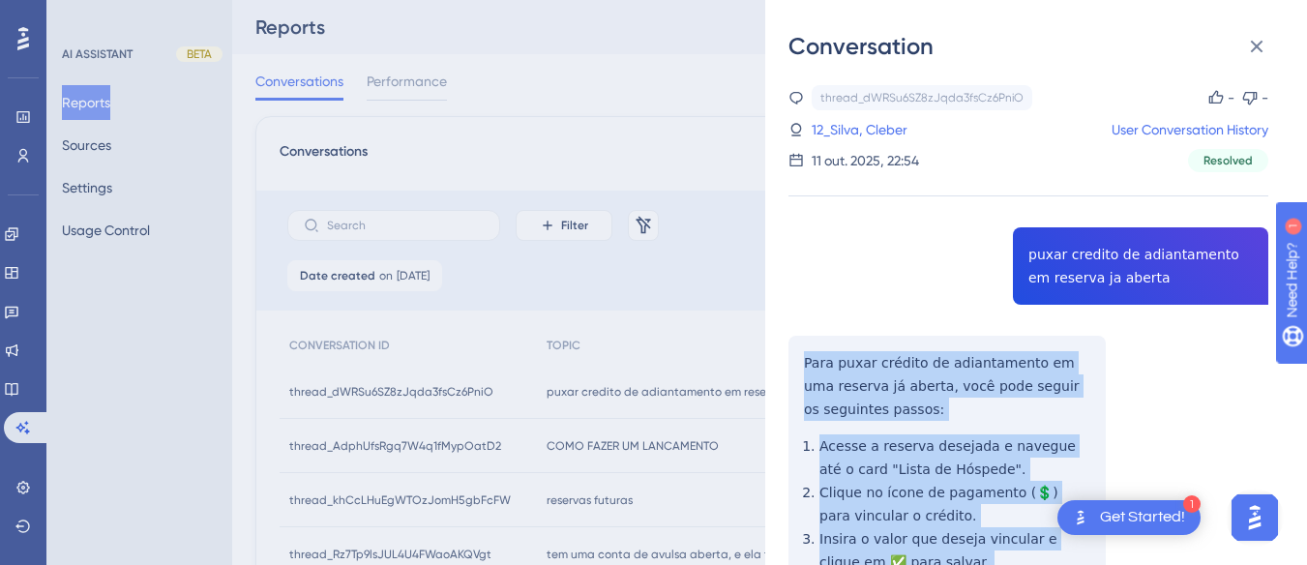
scroll to position [238, 0]
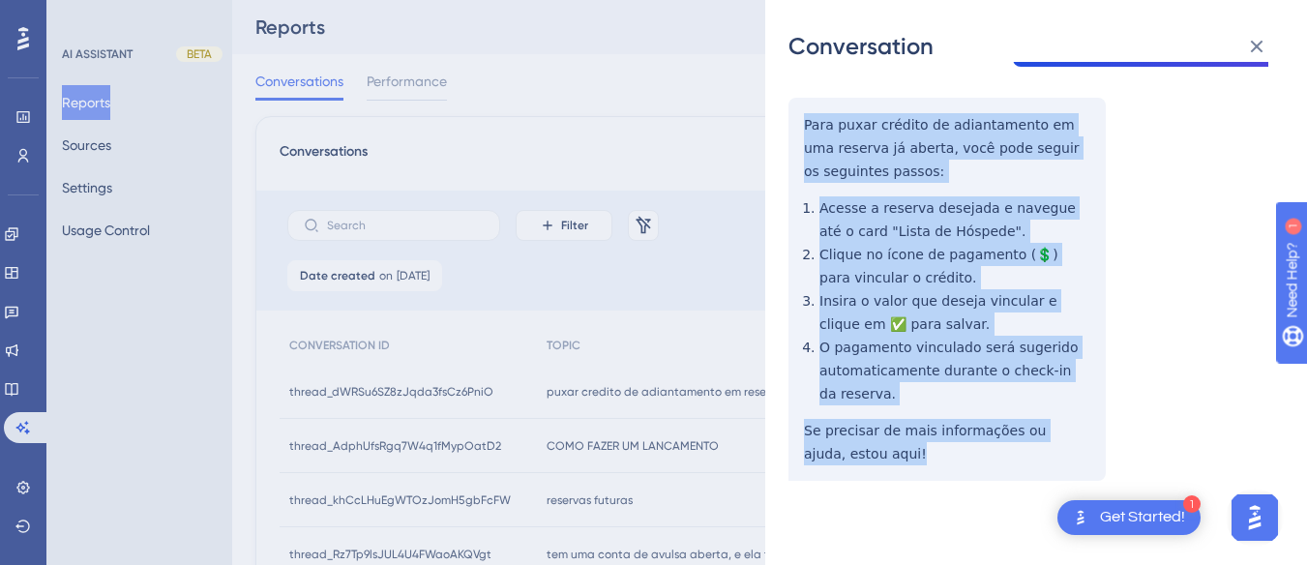
drag, startPoint x: 794, startPoint y: 352, endPoint x: 893, endPoint y: 211, distance: 172.2
click at [922, 466] on div "thread_dWRSu6SZ8zJqda3fsCz6PniO Copy - - 12_Silva, Cleber User Conversation His…" at bounding box center [1028, 213] width 480 height 732
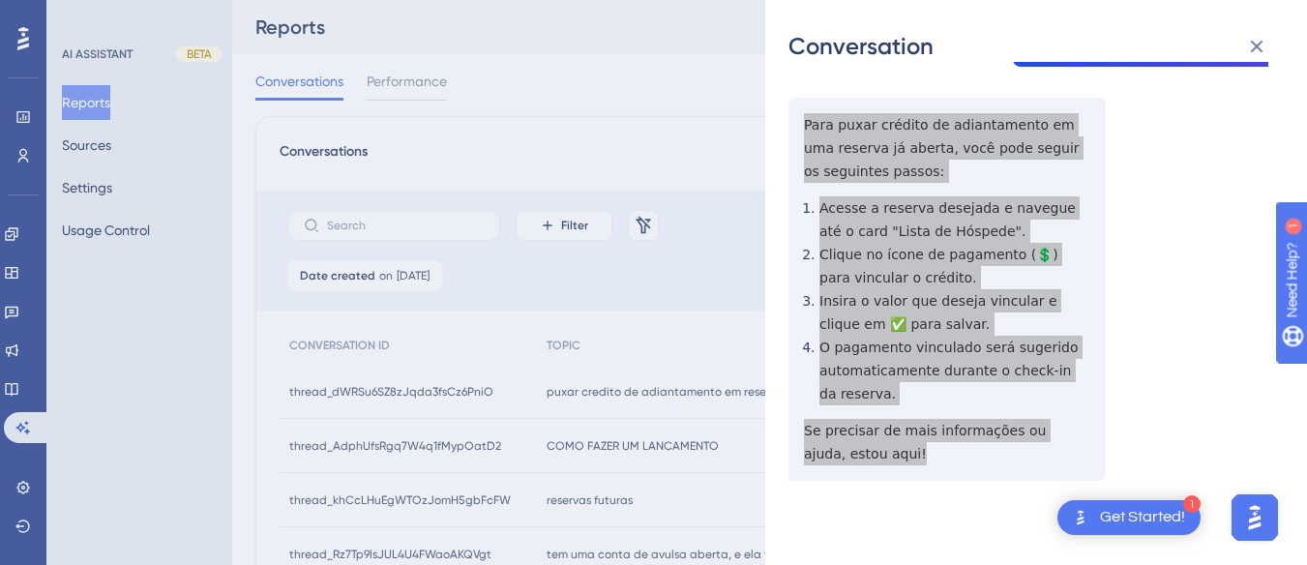
scroll to position [0, 0]
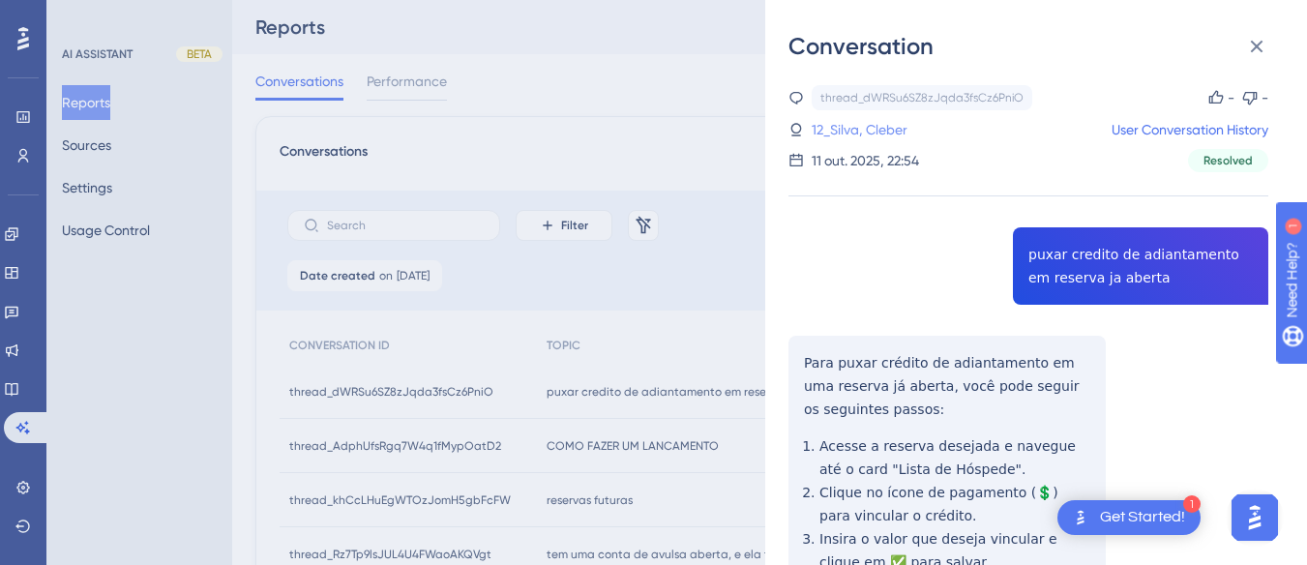
click at [873, 128] on link "12_Silva, Cleber" at bounding box center [859, 129] width 96 height 23
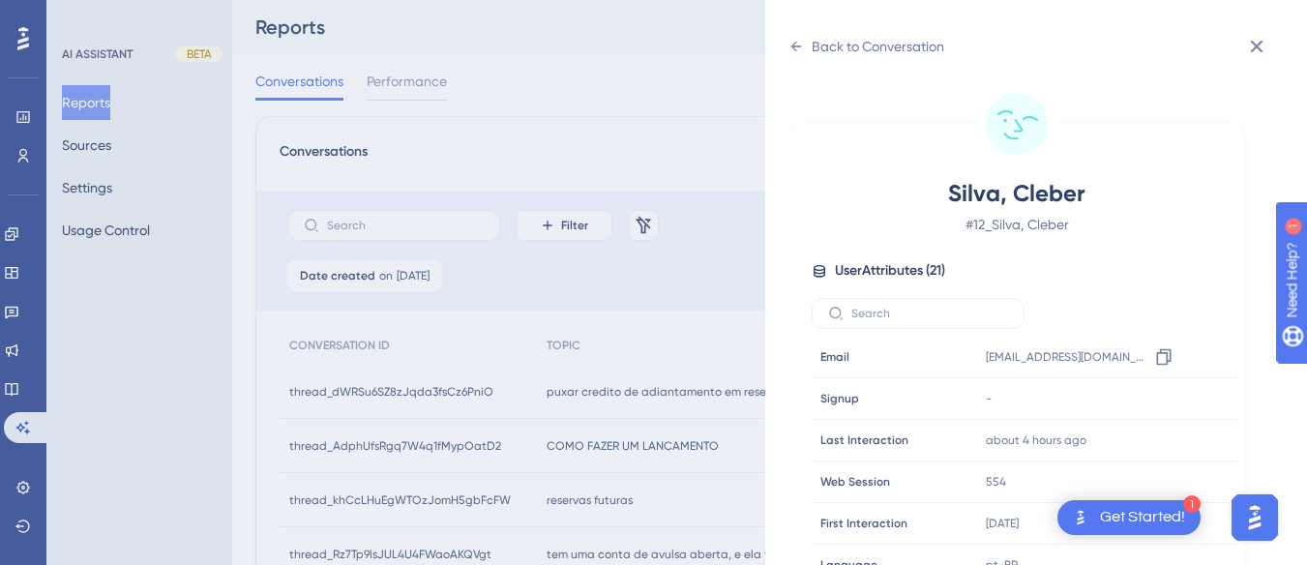
scroll to position [589, 0]
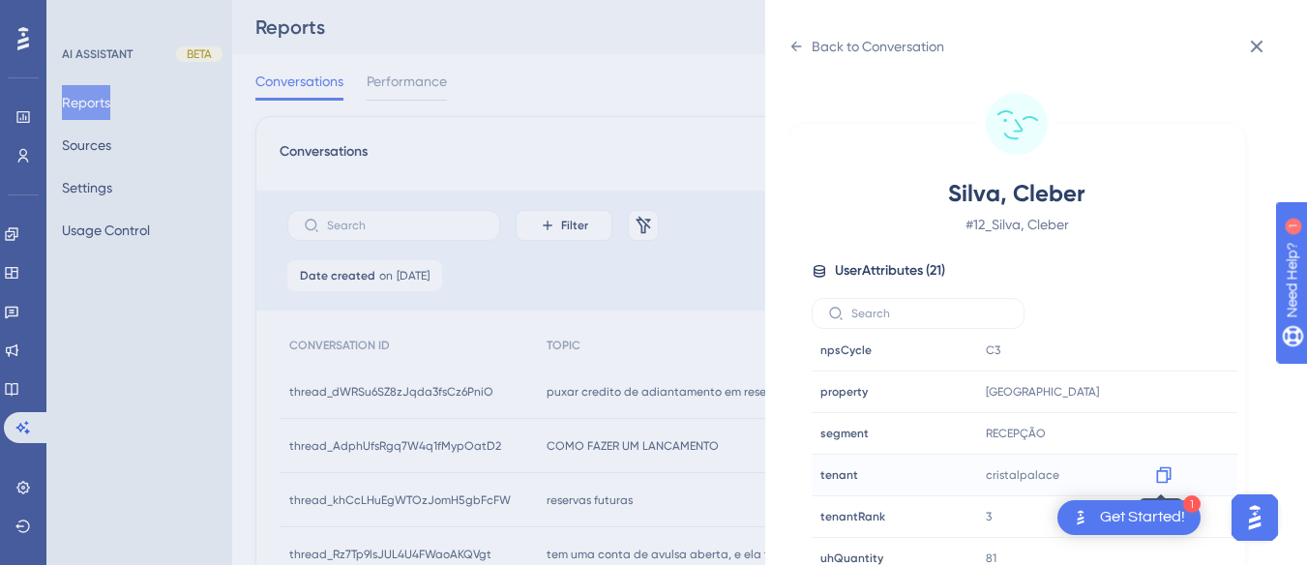
click at [1150, 474] on div at bounding box center [1163, 474] width 31 height 31
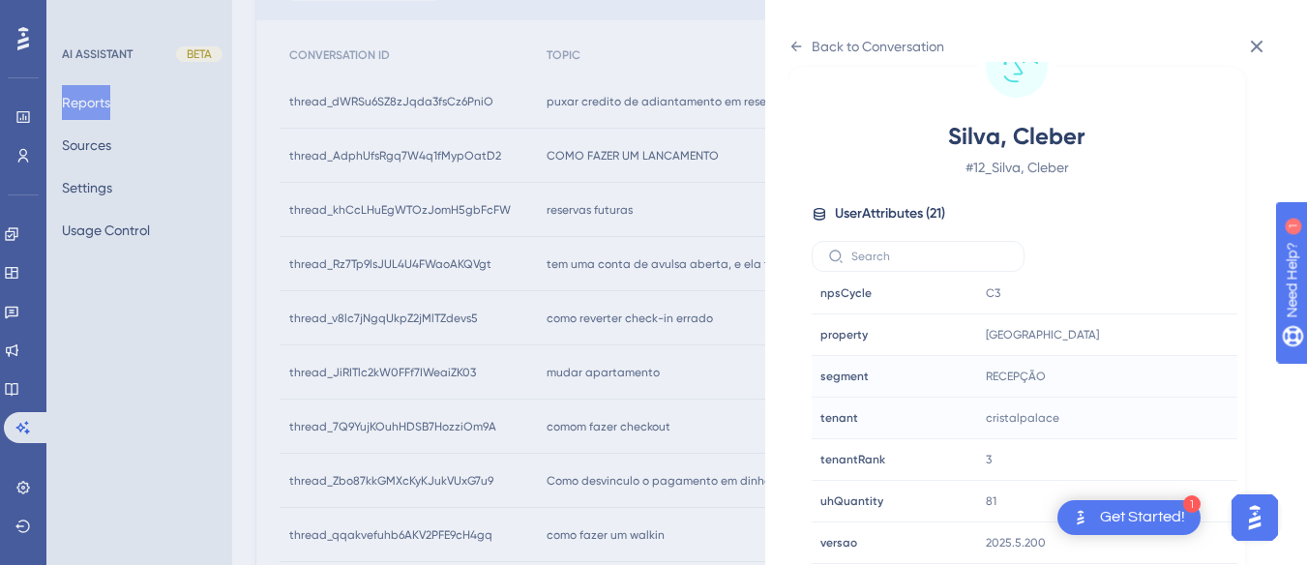
scroll to position [387, 0]
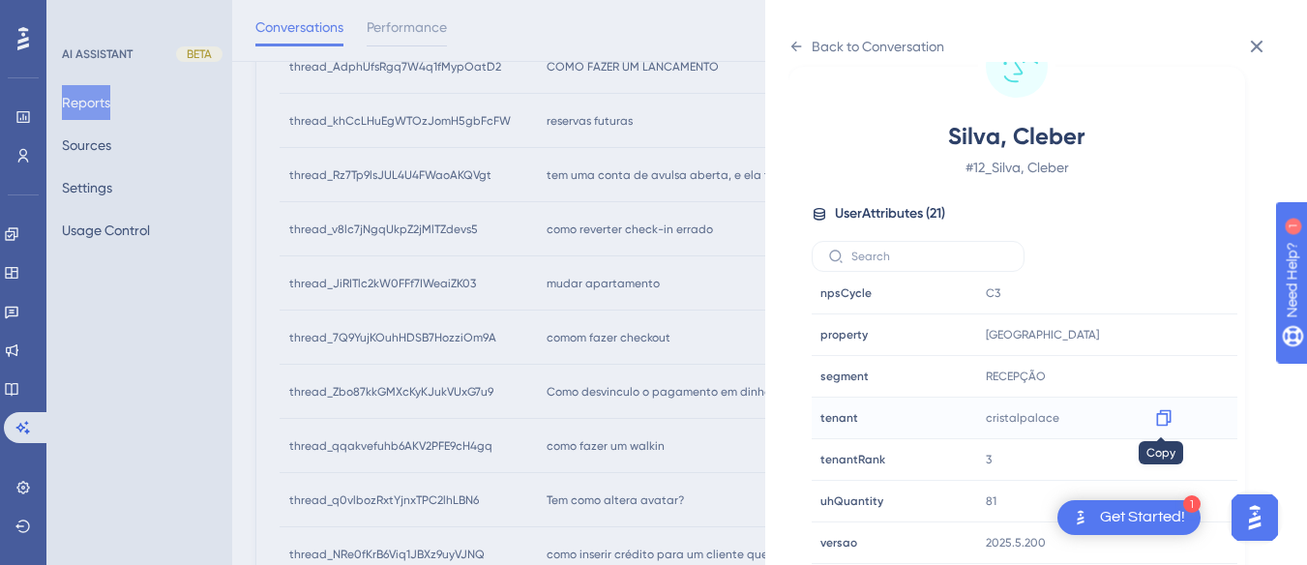
click at [1156, 415] on icon at bounding box center [1163, 418] width 15 height 16
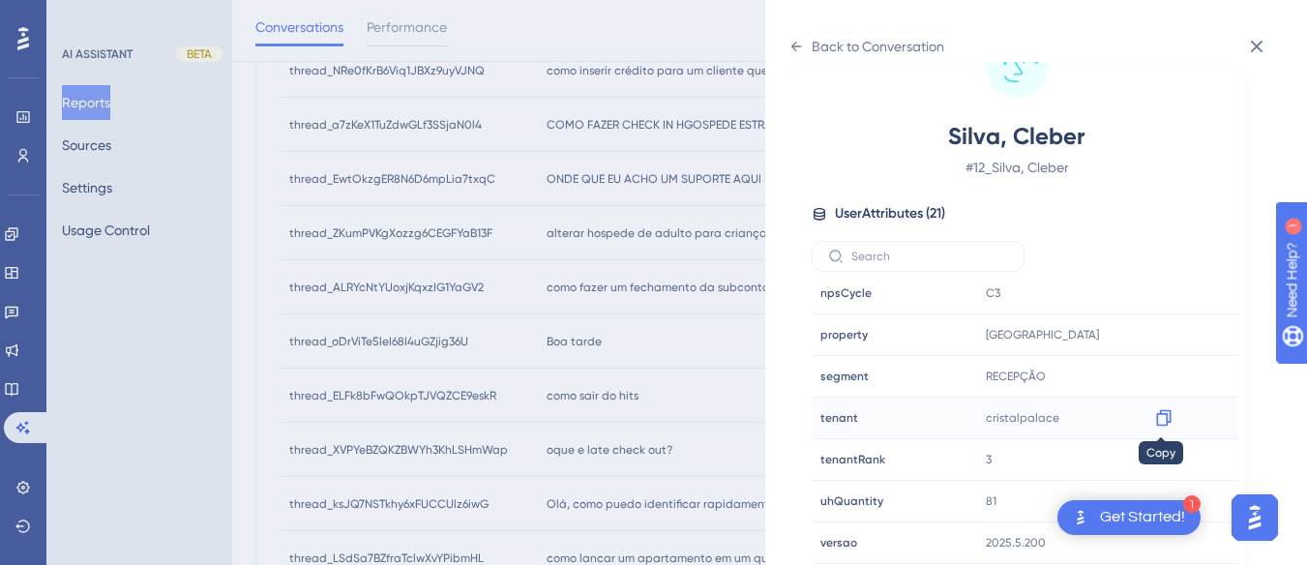
click at [1164, 416] on icon at bounding box center [1163, 418] width 15 height 16
